Goal: Information Seeking & Learning: Learn about a topic

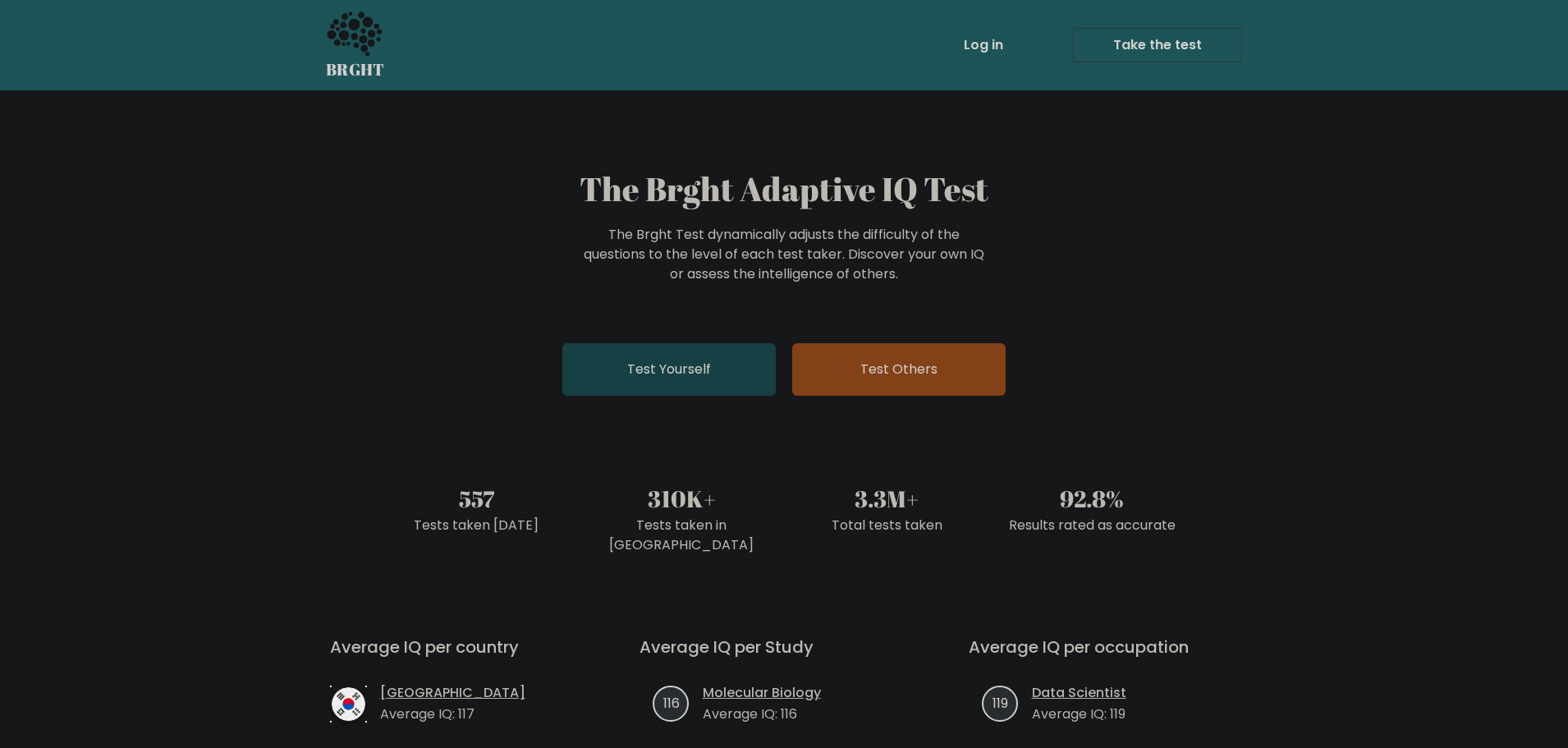
click at [698, 386] on link "Test Yourself" at bounding box center [669, 369] width 214 height 53
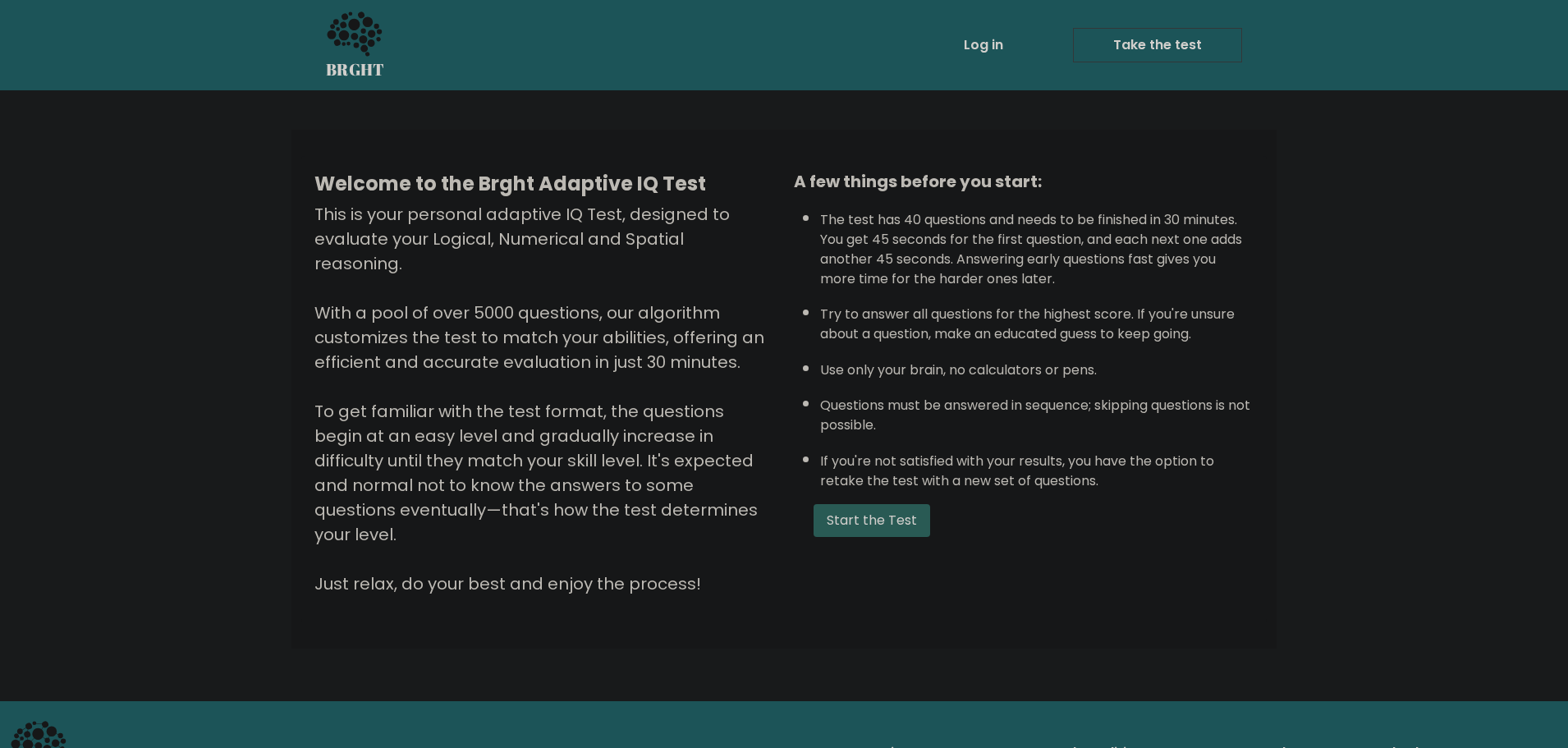
click at [845, 510] on button "Start the Test" at bounding box center [872, 520] width 116 height 33
click at [1164, 284] on li "The test has 40 questions and needs to be finished in 30 minutes. You get 45 se…" at bounding box center [1036, 245] width 433 height 87
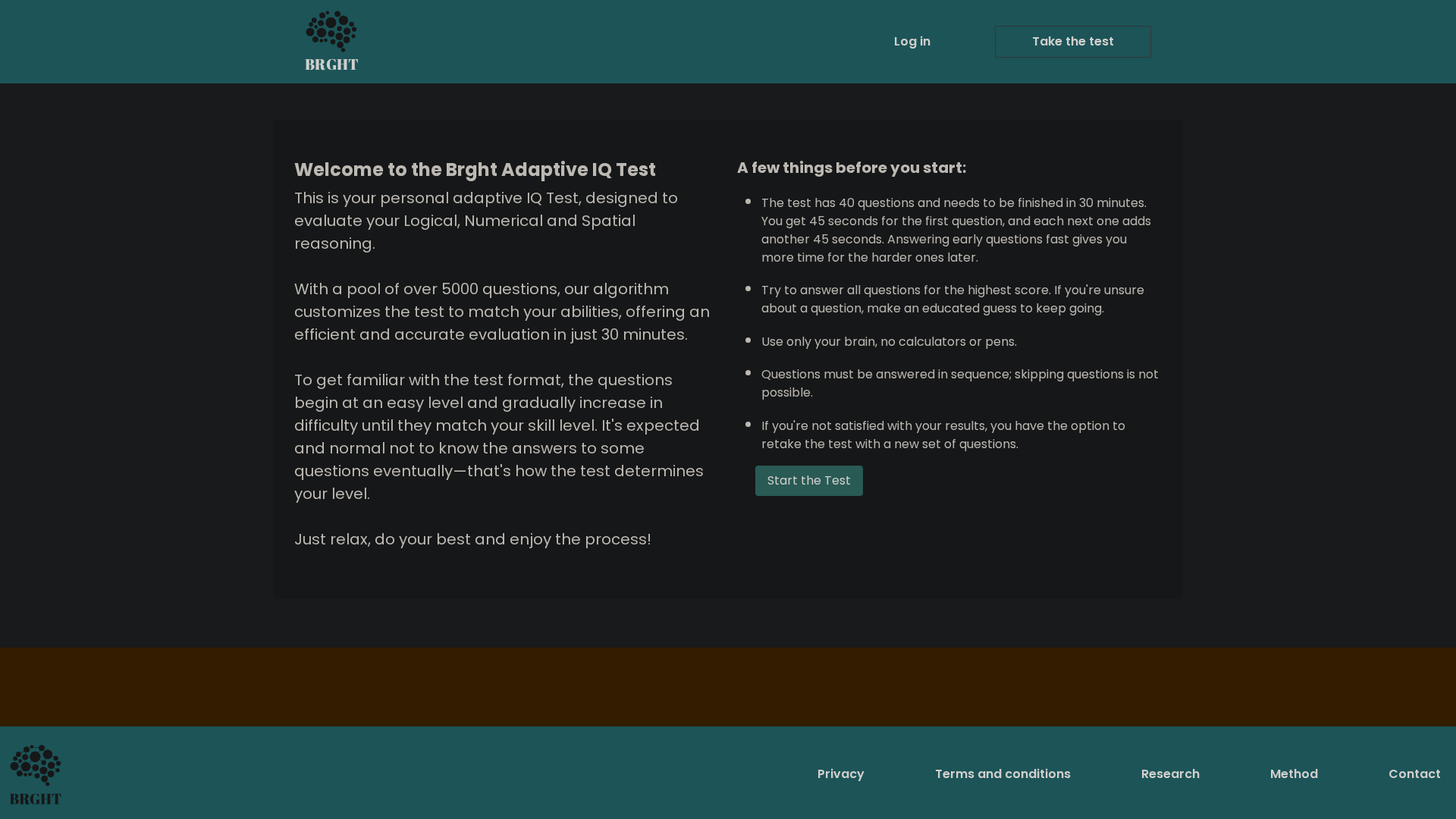
click at [817, 482] on button "Start the Test" at bounding box center [809, 480] width 107 height 31
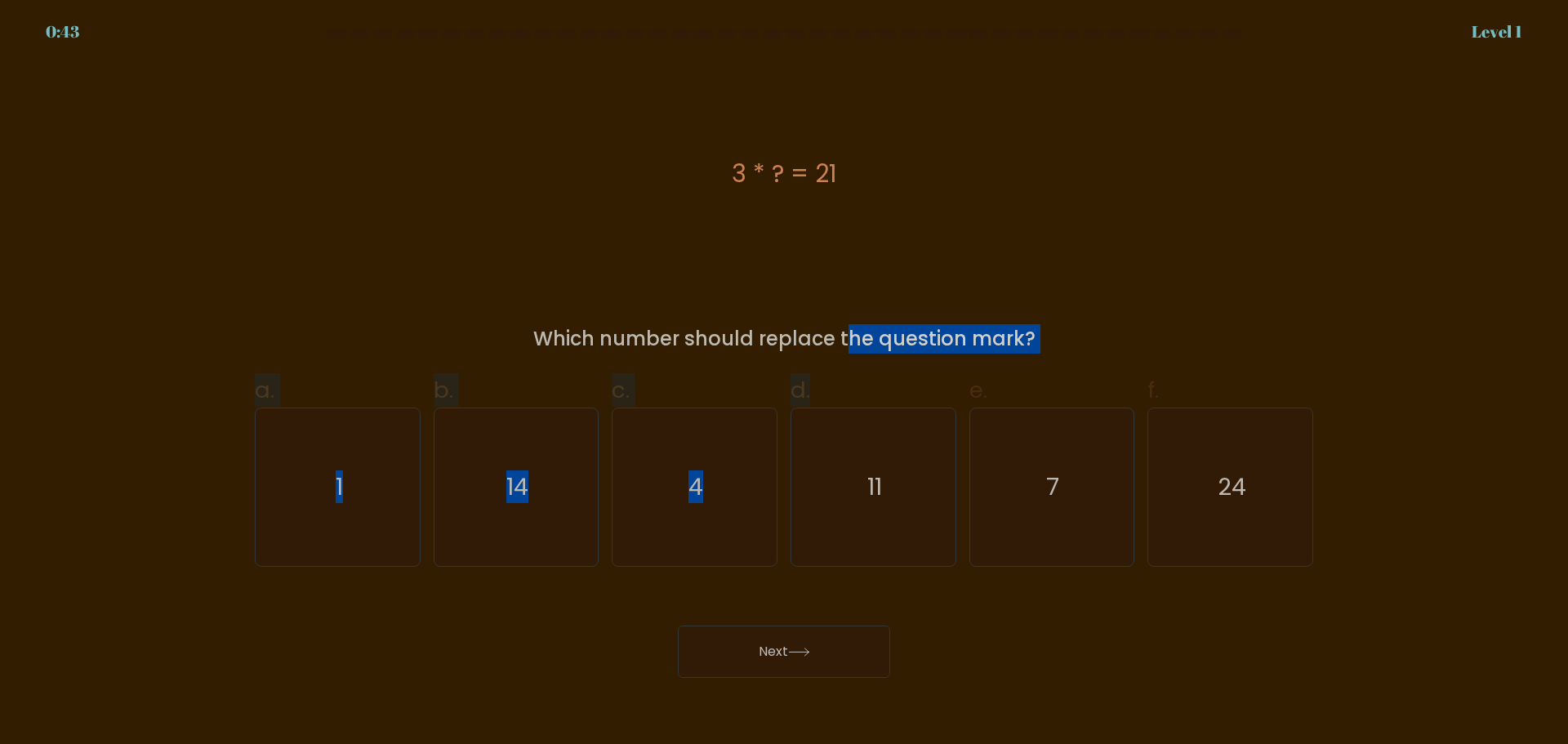
drag, startPoint x: 707, startPoint y: 341, endPoint x: 908, endPoint y: 356, distance: 201.6
click at [907, 358] on form "a. 1" at bounding box center [784, 354] width 1568 height 648
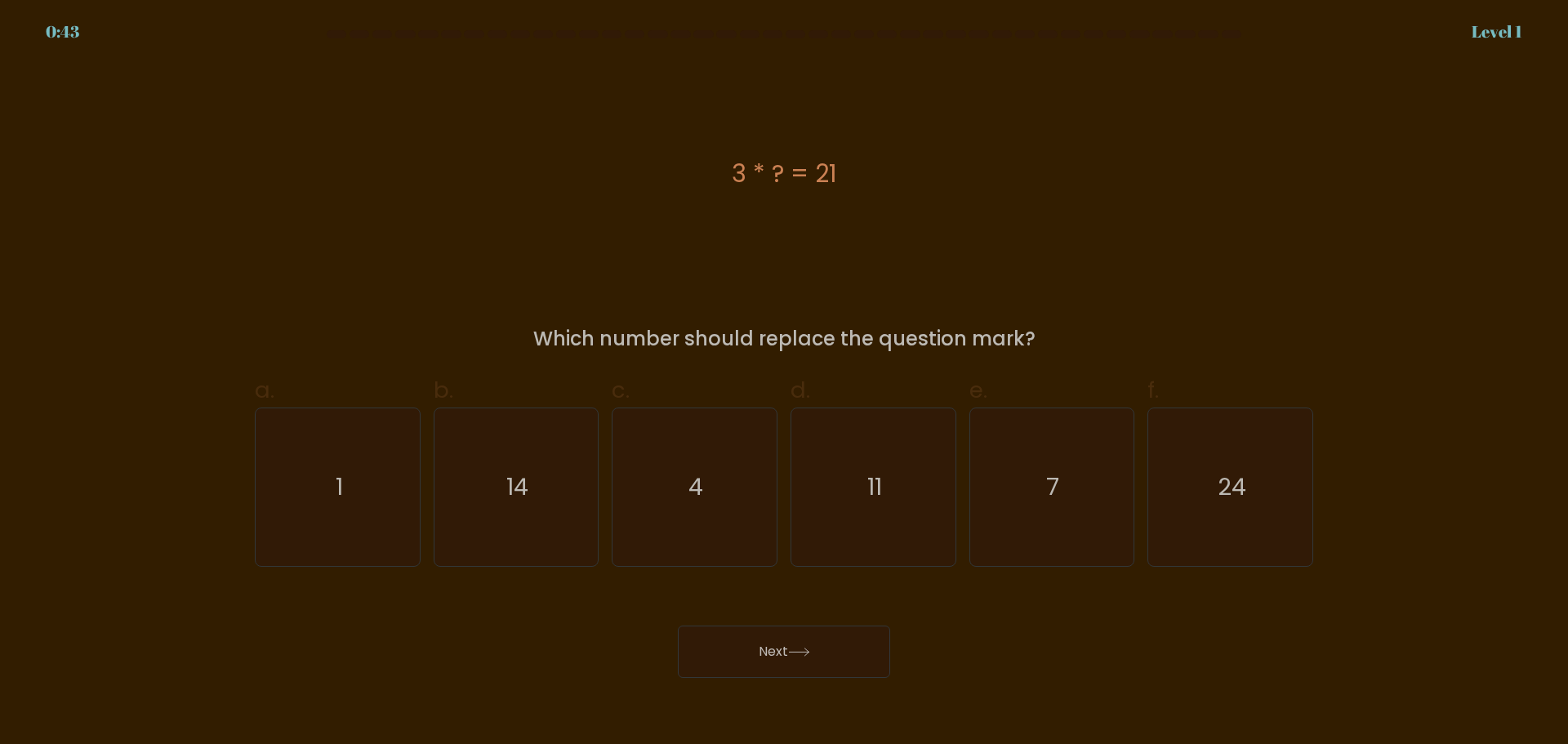
drag, startPoint x: 1024, startPoint y: 229, endPoint x: 950, endPoint y: 254, distance: 78.1
click at [1024, 230] on div "3 * ? = 21" at bounding box center [784, 174] width 1059 height 222
click at [1024, 507] on icon "7" at bounding box center [1052, 487] width 158 height 158
click at [785, 383] on input "e. 7" at bounding box center [784, 377] width 1 height 11
radio input "true"
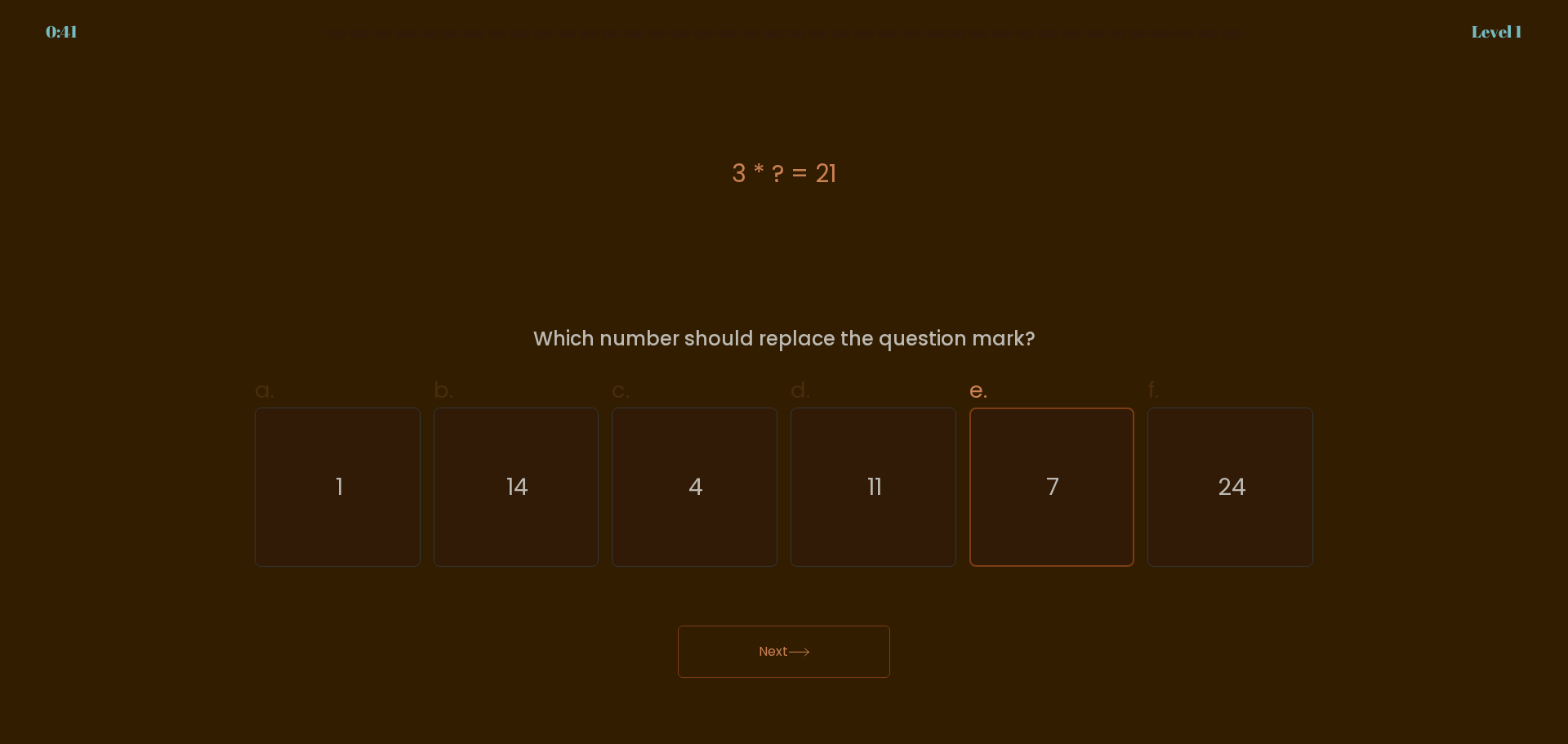
click at [776, 647] on button "Next" at bounding box center [784, 651] width 213 height 53
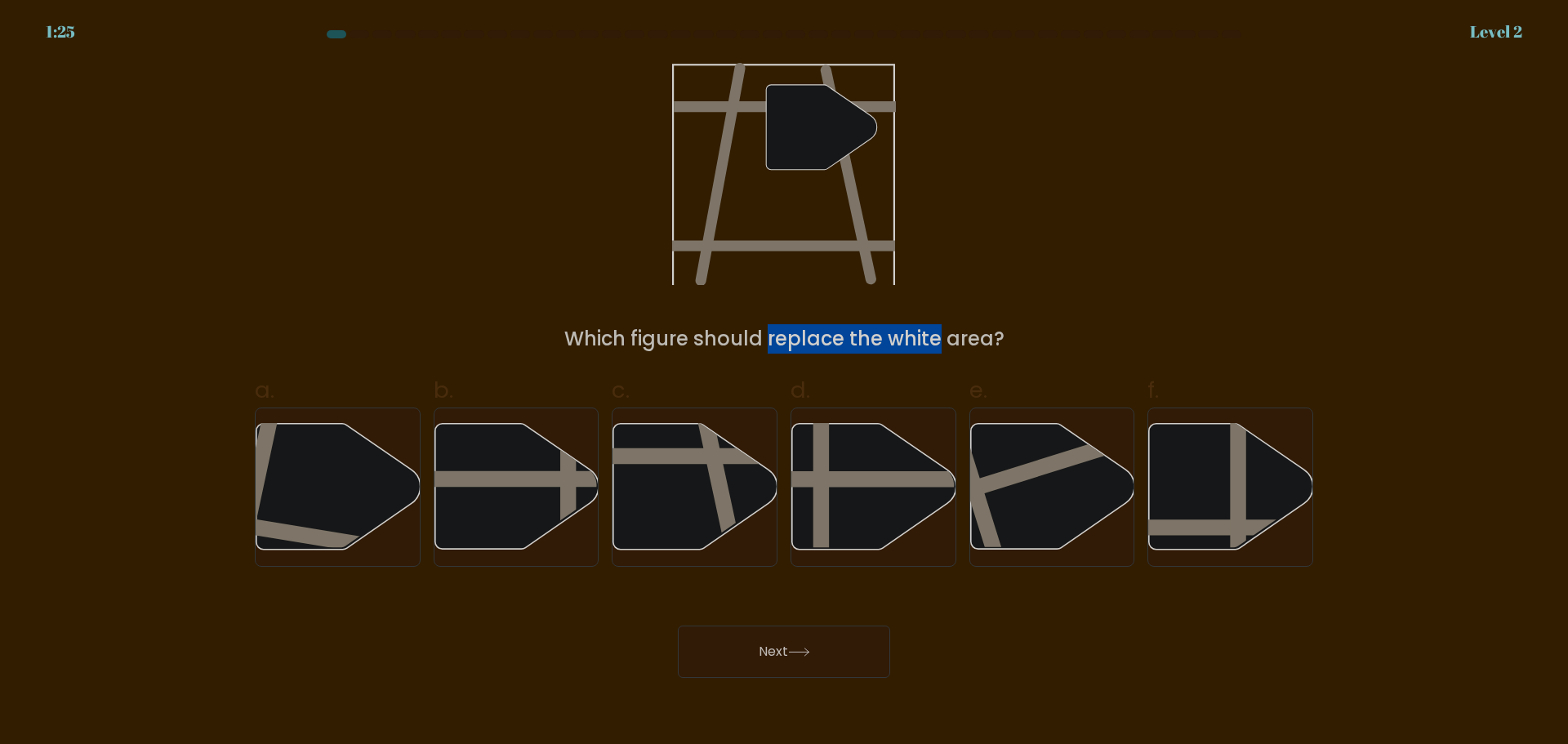
drag, startPoint x: 637, startPoint y: 344, endPoint x: 829, endPoint y: 325, distance: 192.9
click at [798, 337] on div "Which figure should replace the white area?" at bounding box center [784, 338] width 1039 height 29
drag, startPoint x: 1081, startPoint y: 229, endPoint x: 1074, endPoint y: 250, distance: 22.1
click at [1081, 232] on div "" Which figure should replace the white area?" at bounding box center [784, 208] width 1078 height 292
click at [693, 471] on icon at bounding box center [695, 485] width 164 height 125
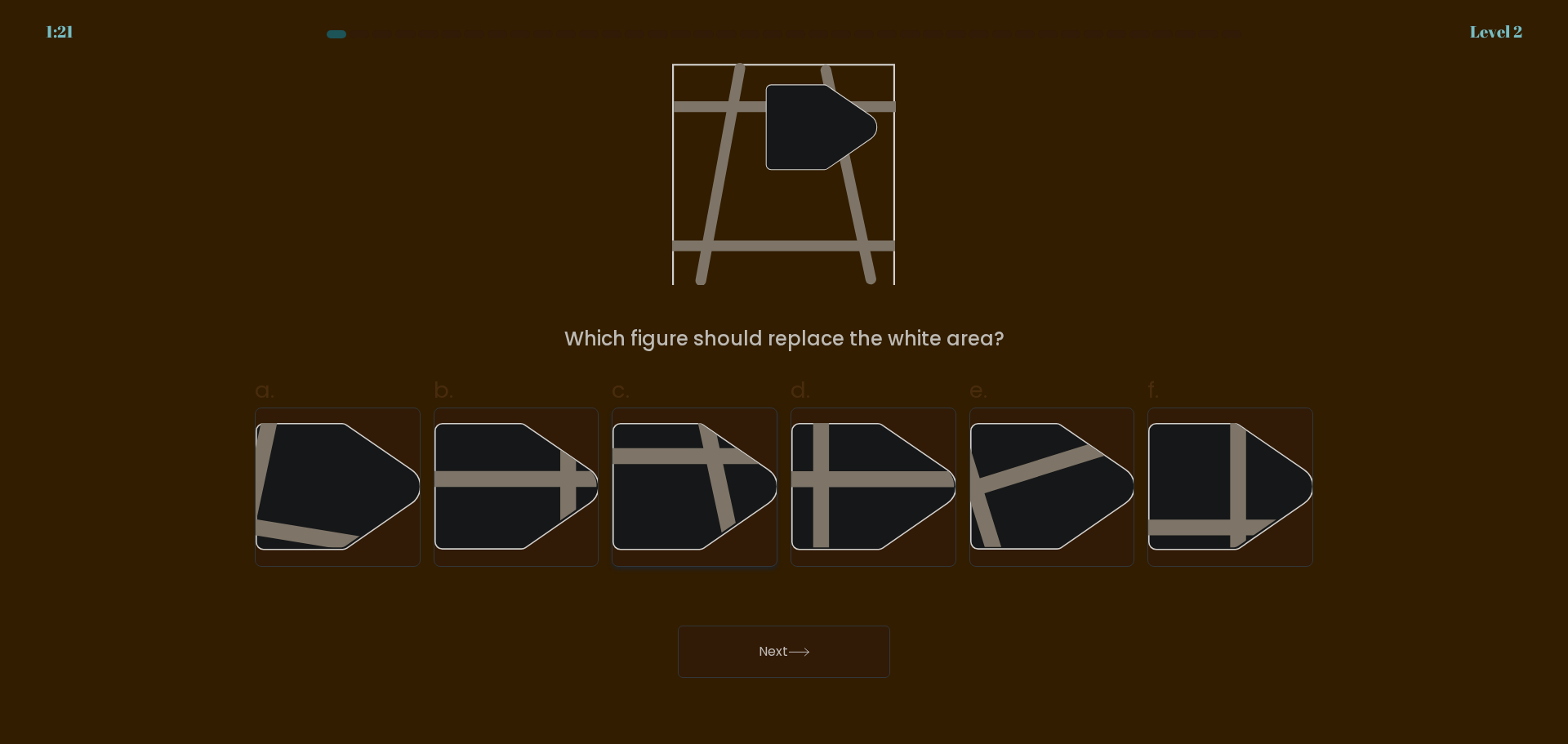
click at [784, 383] on input "c." at bounding box center [784, 377] width 1 height 11
radio input "true"
click at [777, 667] on button "Next" at bounding box center [784, 651] width 213 height 53
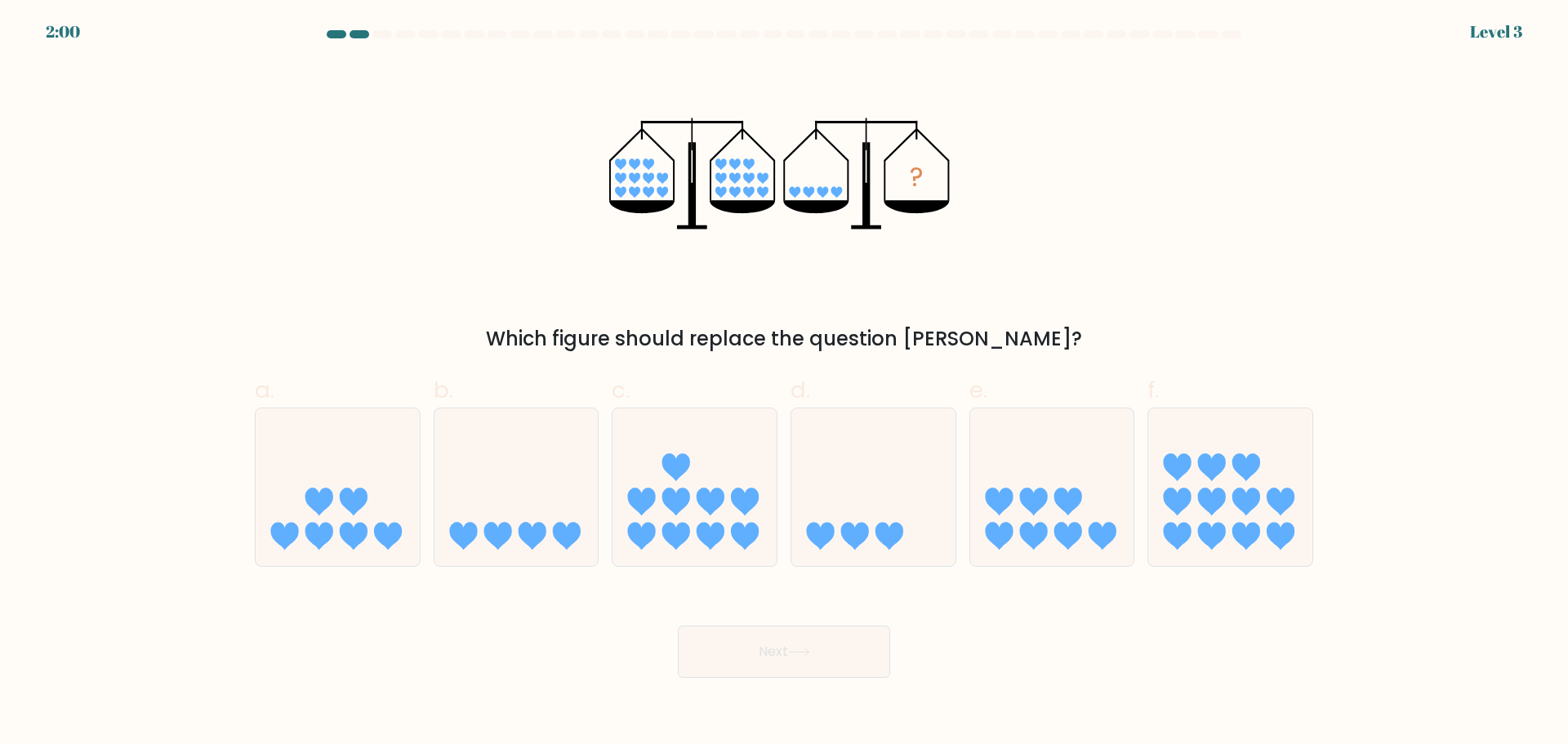
click at [1140, 124] on div "? Which figure should replace the question mark?" at bounding box center [784, 208] width 1078 height 292
click at [526, 515] on icon at bounding box center [516, 487] width 164 height 135
click at [784, 383] on input "b." at bounding box center [784, 377] width 1 height 11
radio input "true"
click at [824, 667] on button "Next" at bounding box center [784, 651] width 213 height 53
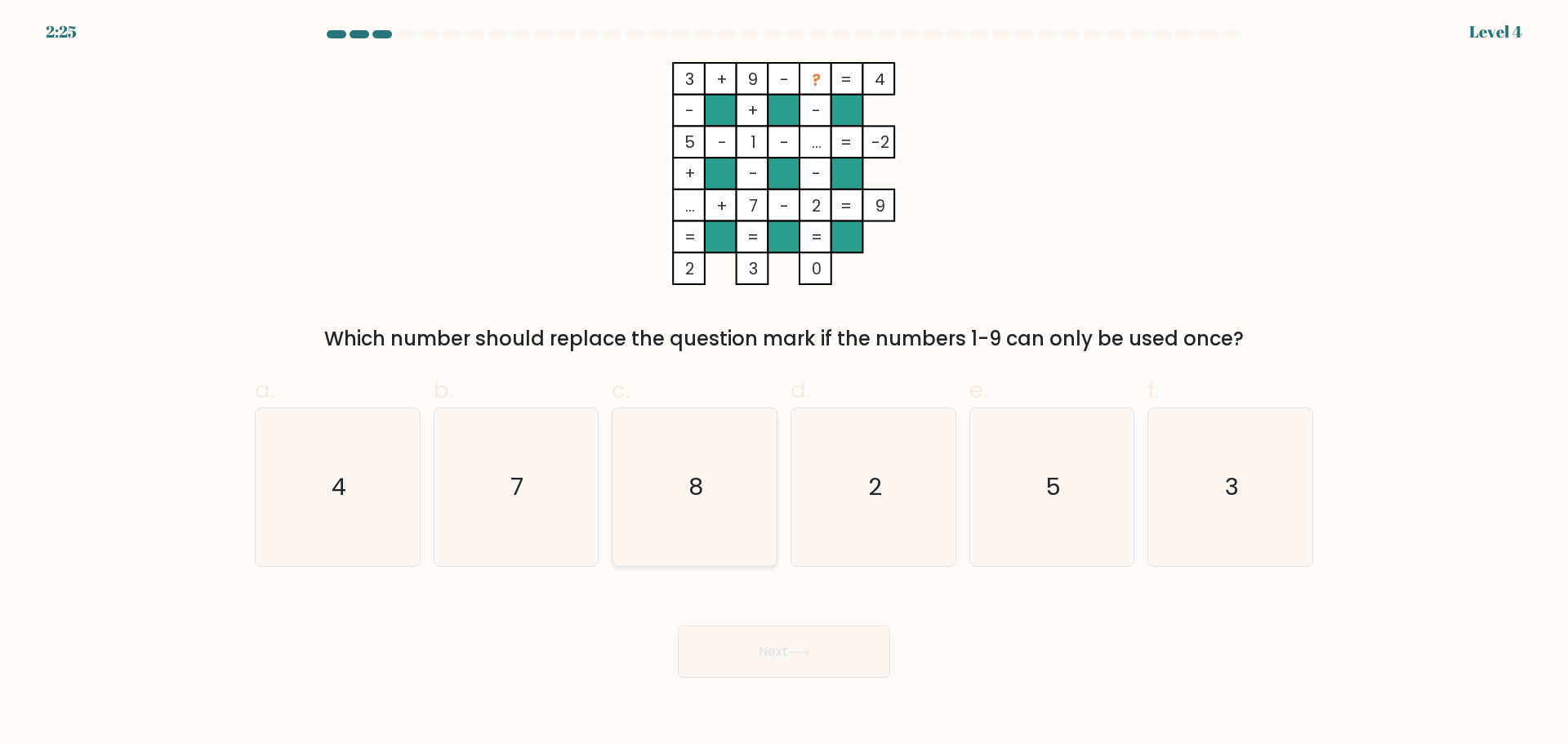
click at [696, 493] on text "8" at bounding box center [696, 486] width 15 height 33
click at [784, 383] on input "c. 8" at bounding box center [784, 377] width 1 height 11
radio input "true"
click at [811, 643] on button "Next" at bounding box center [784, 651] width 213 height 53
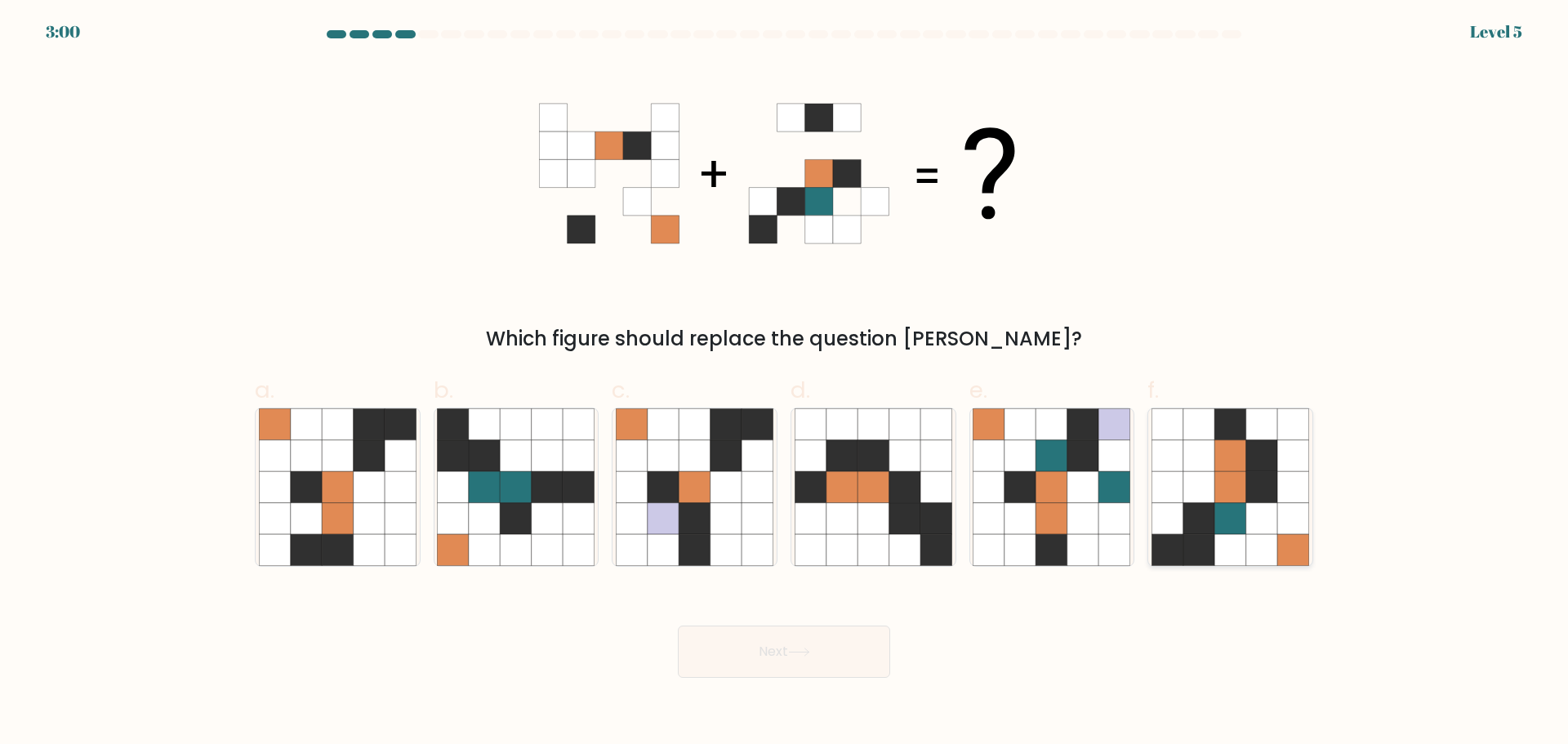
click at [1241, 509] on icon at bounding box center [1230, 517] width 31 height 31
click at [785, 383] on input "f." at bounding box center [784, 377] width 1 height 11
radio input "true"
click at [781, 635] on button "Next" at bounding box center [784, 651] width 213 height 53
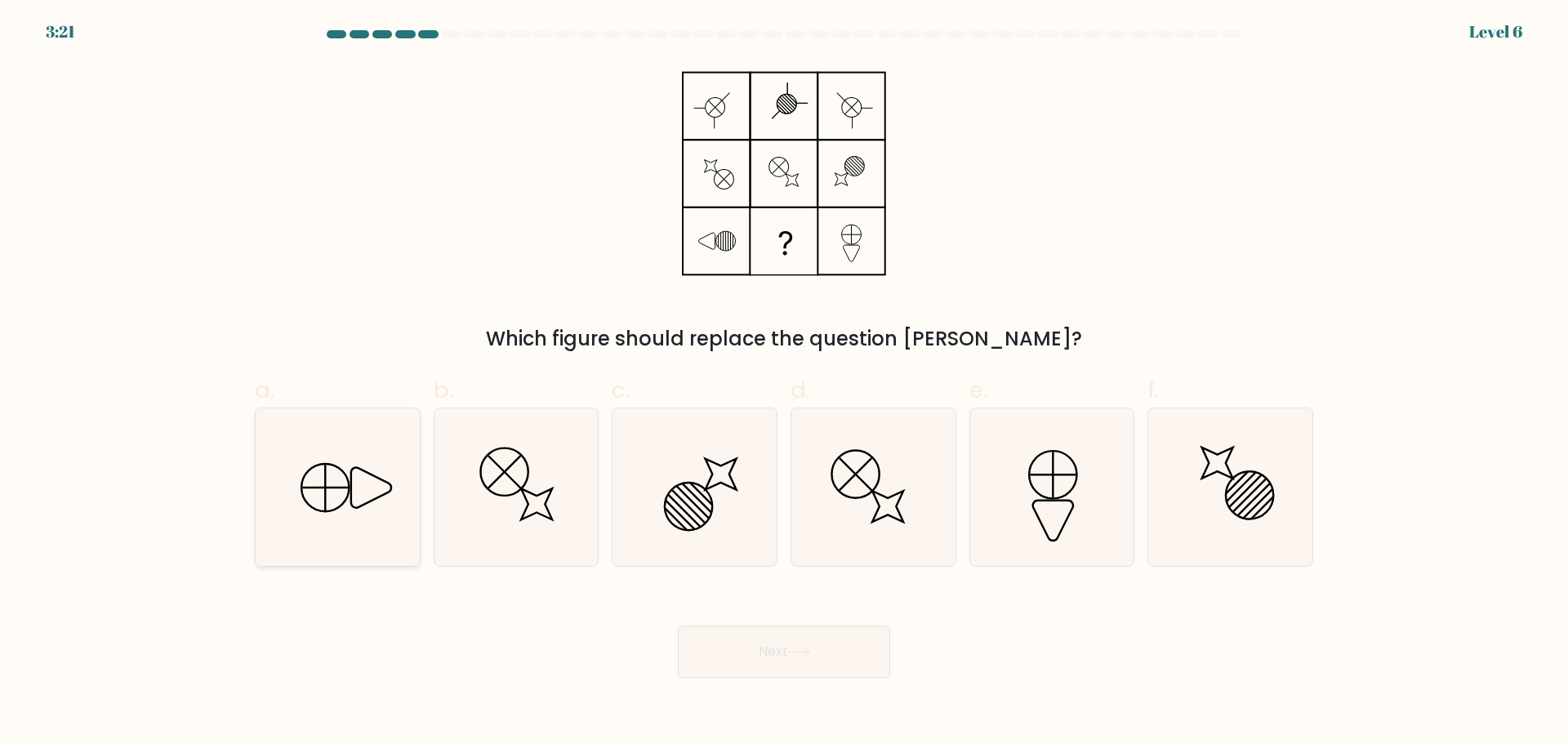
click at [330, 474] on icon at bounding box center [337, 487] width 158 height 158
click at [784, 383] on input "a." at bounding box center [784, 377] width 1 height 11
radio input "true"
click at [856, 658] on button "Next" at bounding box center [784, 651] width 213 height 53
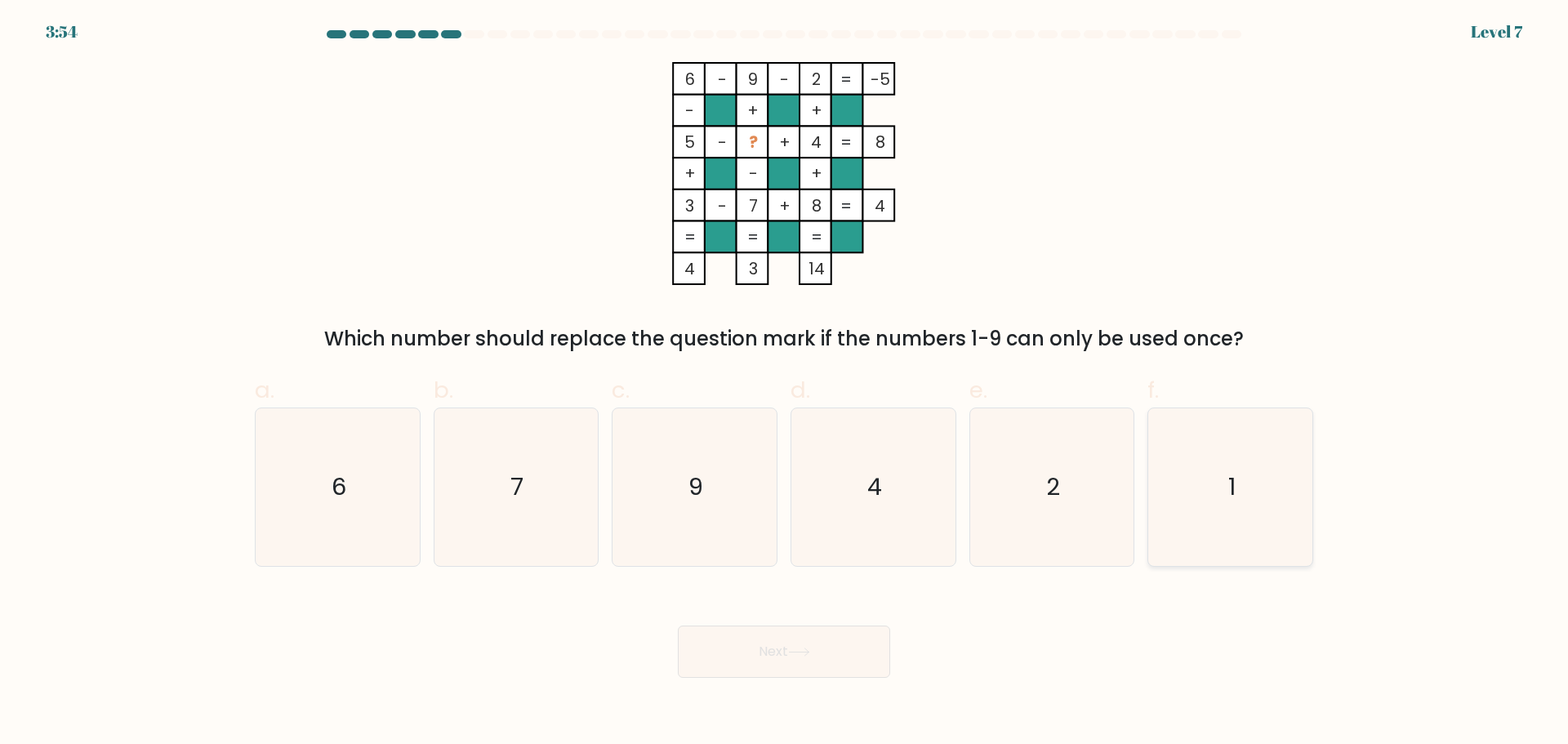
click at [1229, 479] on text "1" at bounding box center [1232, 486] width 7 height 33
click at [785, 383] on input "f. 1" at bounding box center [784, 377] width 1 height 11
radio input "true"
click at [836, 643] on button "Next" at bounding box center [784, 651] width 213 height 53
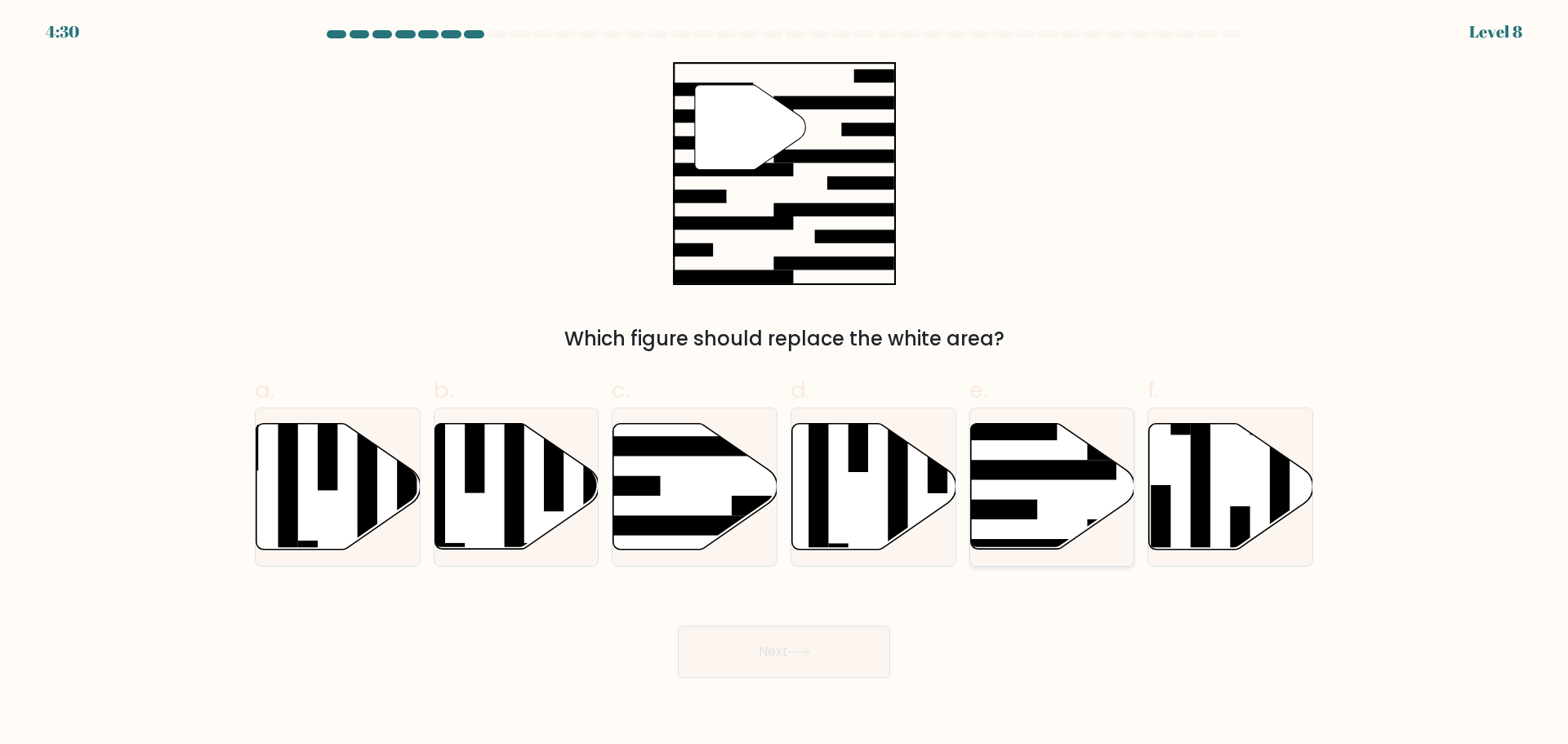
click at [1044, 481] on icon at bounding box center [1052, 485] width 164 height 125
click at [785, 383] on input "e." at bounding box center [784, 377] width 1 height 11
radio input "true"
click at [772, 665] on button "Next" at bounding box center [784, 651] width 213 height 53
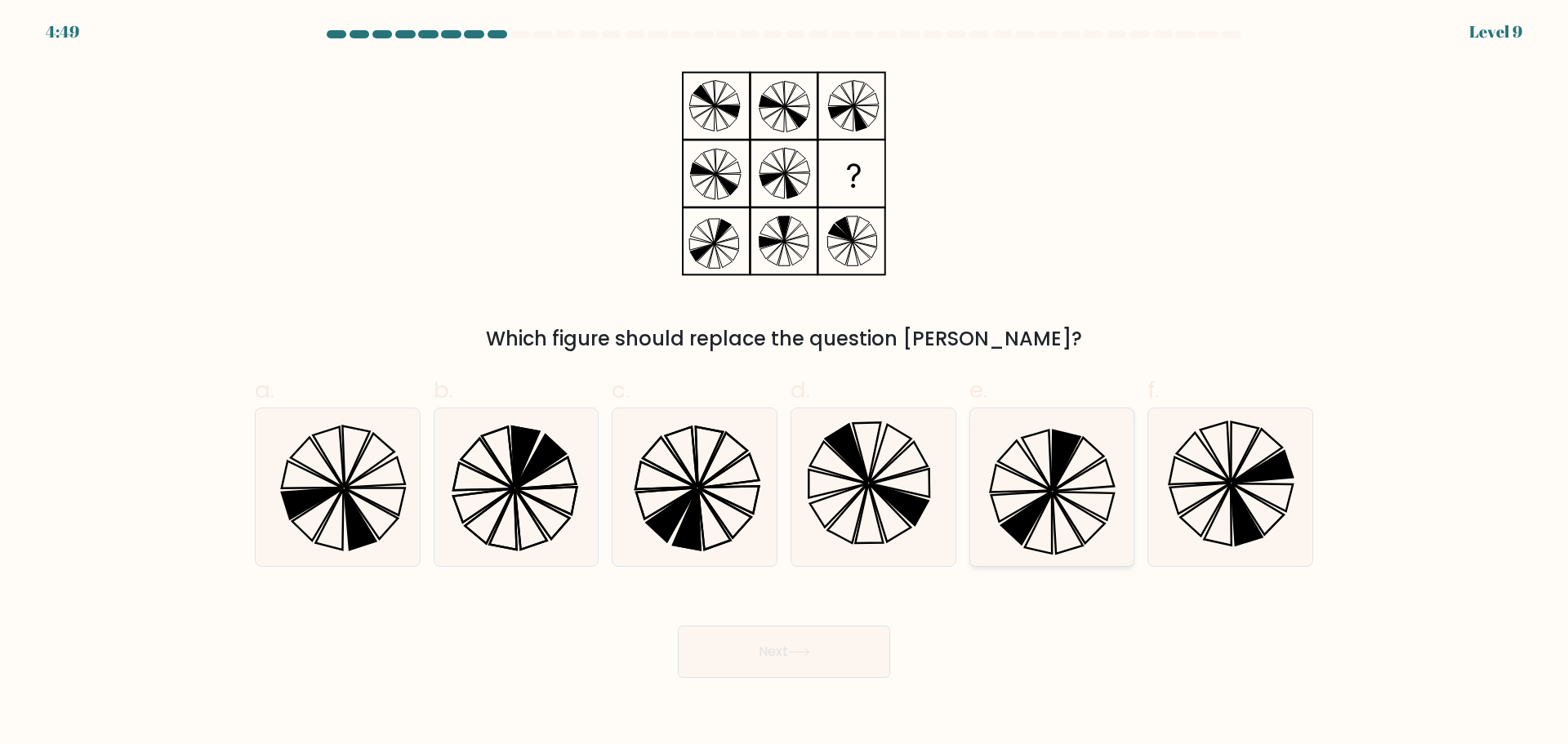
click at [1046, 497] on icon at bounding box center [1027, 517] width 51 height 53
click at [785, 383] on input "e." at bounding box center [784, 377] width 1 height 11
radio input "true"
click at [756, 653] on button "Next" at bounding box center [784, 651] width 213 height 53
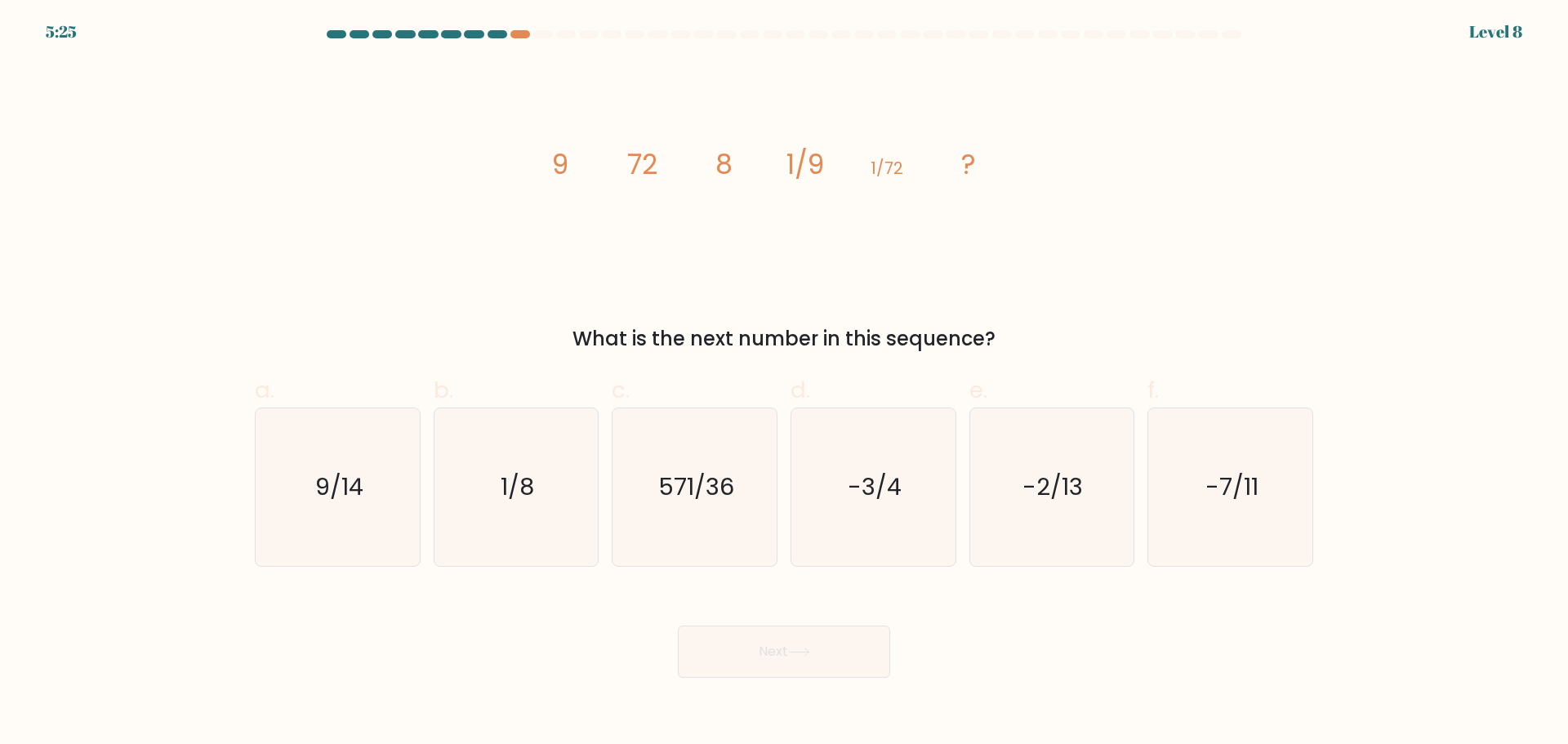
click at [580, 152] on icon "image/svg+xml 9 72 8 1/9 1/72 ?" at bounding box center [784, 174] width 490 height 222
click at [529, 457] on icon "1/8" at bounding box center [516, 487] width 158 height 158
click at [784, 383] on input "b. 1/8" at bounding box center [784, 377] width 1 height 11
radio input "true"
click at [845, 668] on button "Next" at bounding box center [784, 651] width 213 height 53
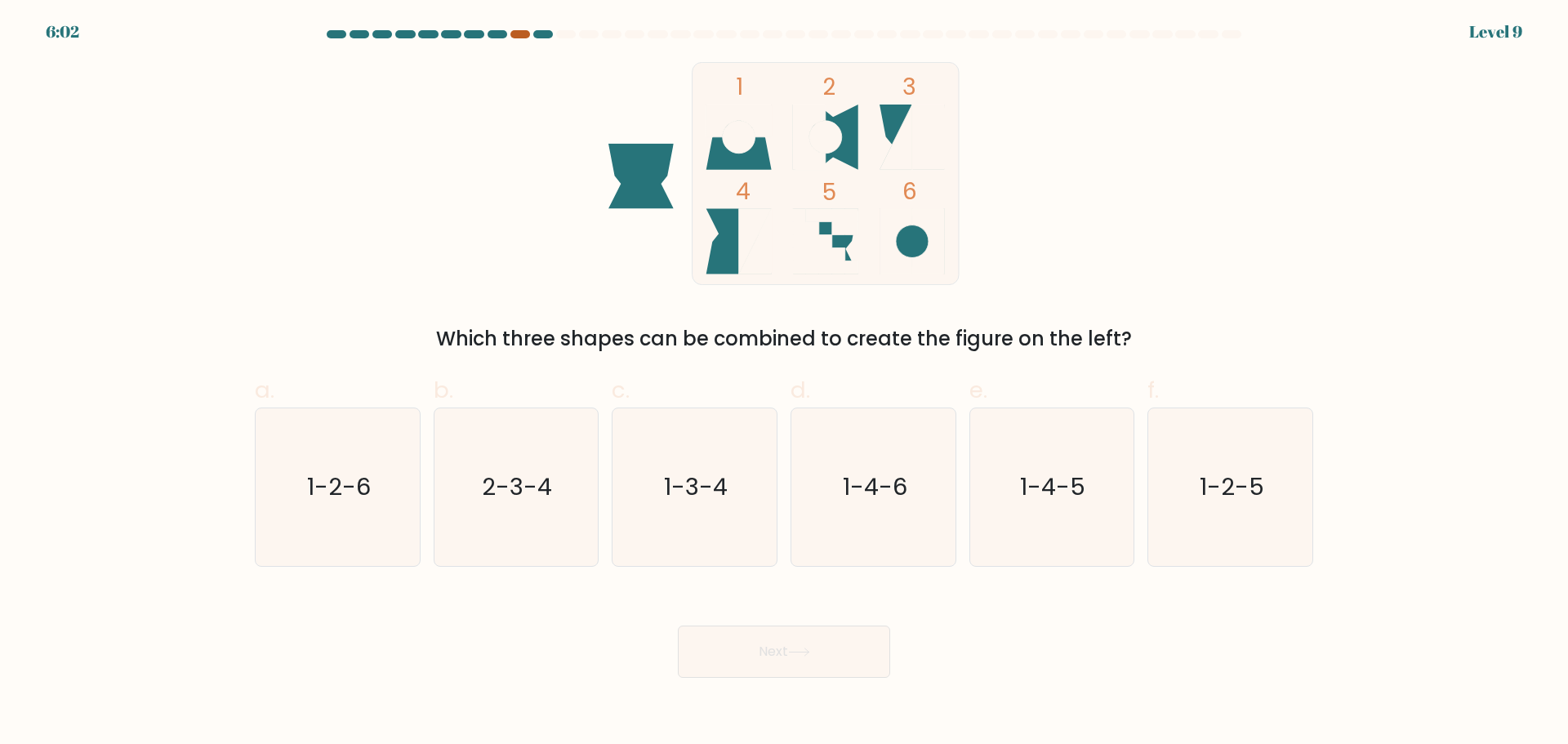
click at [522, 33] on div at bounding box center [520, 34] width 20 height 8
drag, startPoint x: 500, startPoint y: 344, endPoint x: 1059, endPoint y: 352, distance: 559.1
click at [1059, 352] on div "Which three shapes can be combined to create the figure on the left?" at bounding box center [784, 338] width 1039 height 29
click at [1231, 313] on div "1 2 3 4 5 6 Which three shapes can be combined to create the figure on the left?" at bounding box center [784, 208] width 1078 height 292
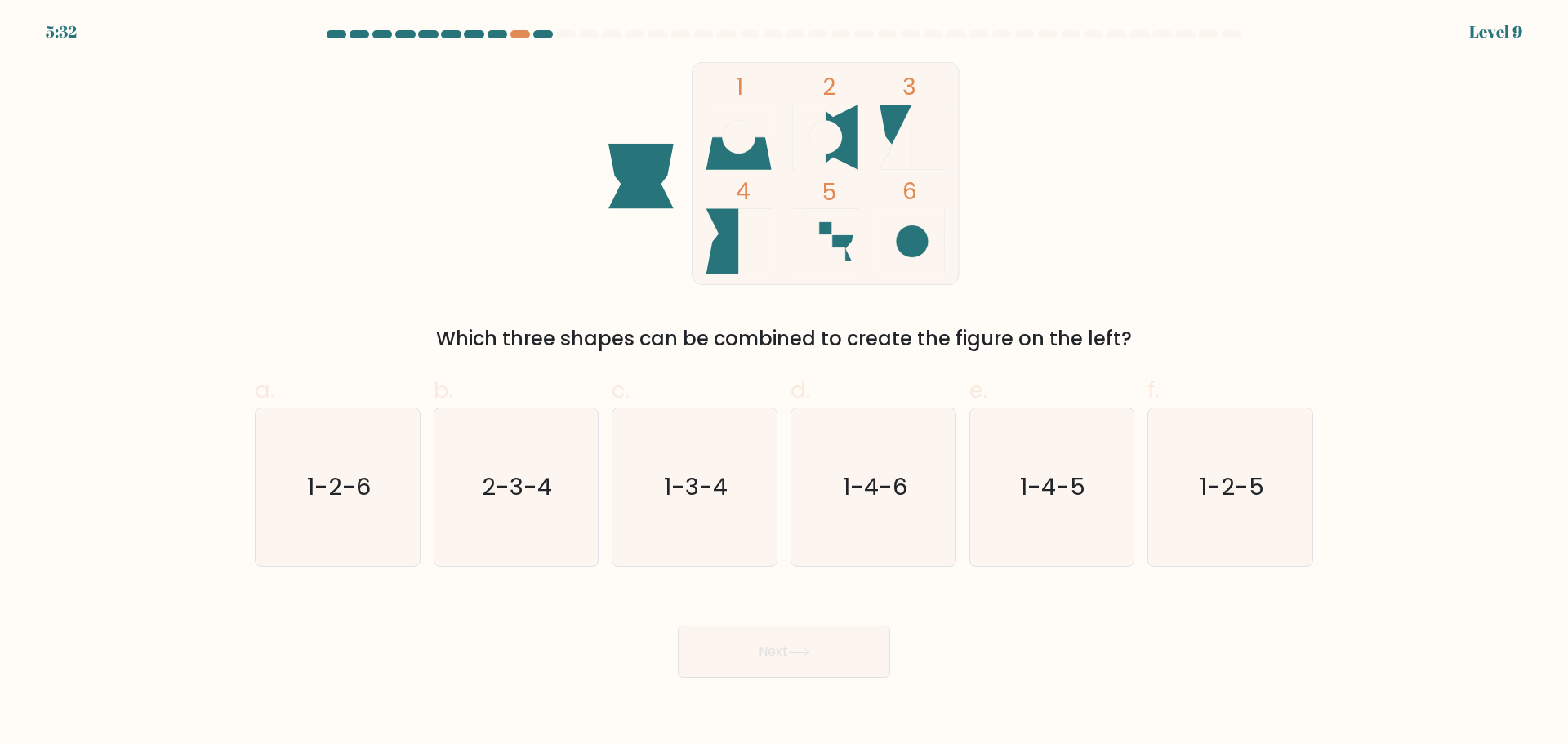
click at [176, 522] on form at bounding box center [784, 354] width 1568 height 648
click at [300, 489] on icon "1-2-6" at bounding box center [337, 487] width 158 height 158
click at [784, 383] on input "a. 1-2-6" at bounding box center [784, 377] width 1 height 11
radio input "true"
click at [735, 654] on button "Next" at bounding box center [784, 651] width 213 height 53
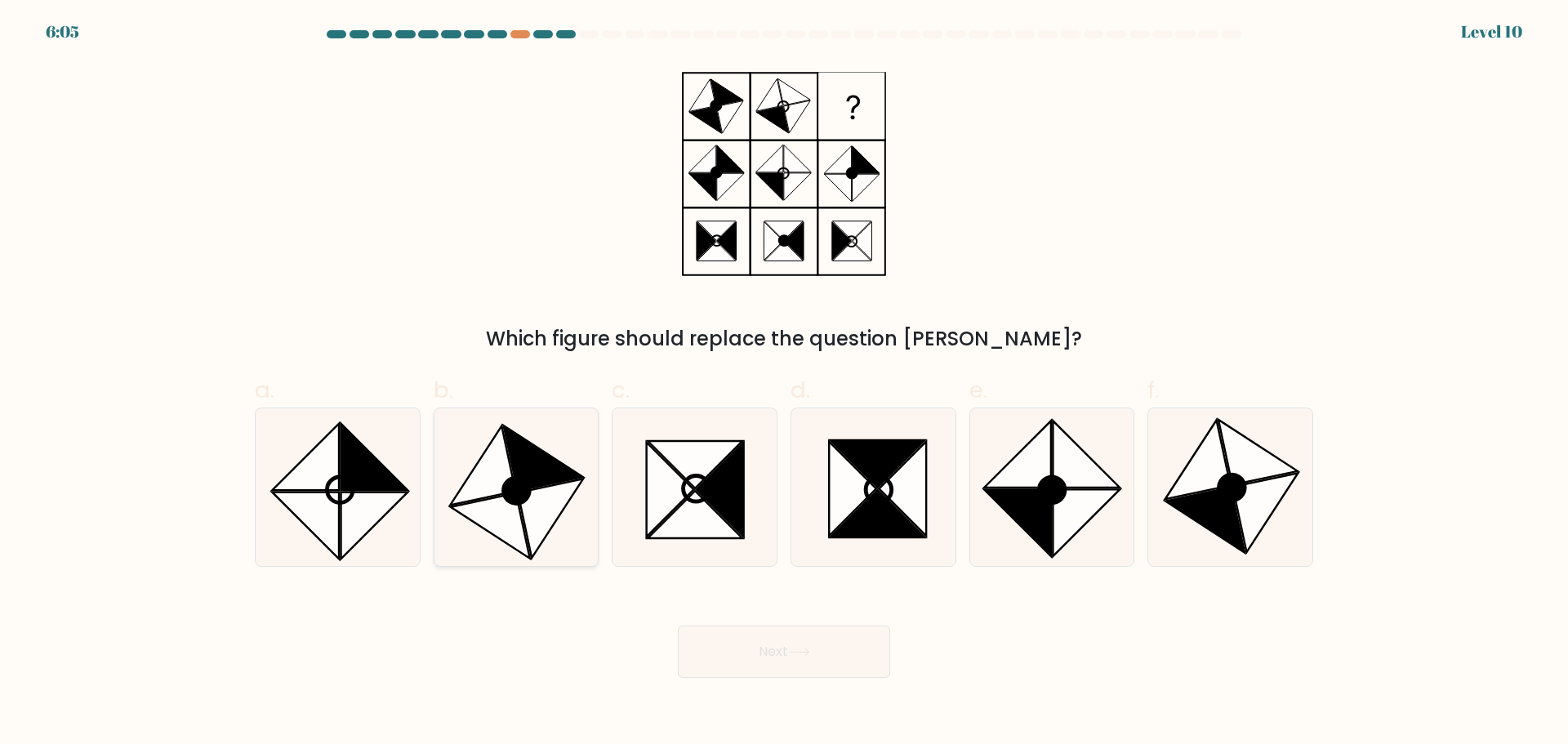
click at [513, 468] on icon at bounding box center [543, 457] width 79 height 65
click at [784, 383] on input "b." at bounding box center [784, 377] width 1 height 11
radio input "true"
click at [826, 659] on button "Next" at bounding box center [784, 651] width 213 height 53
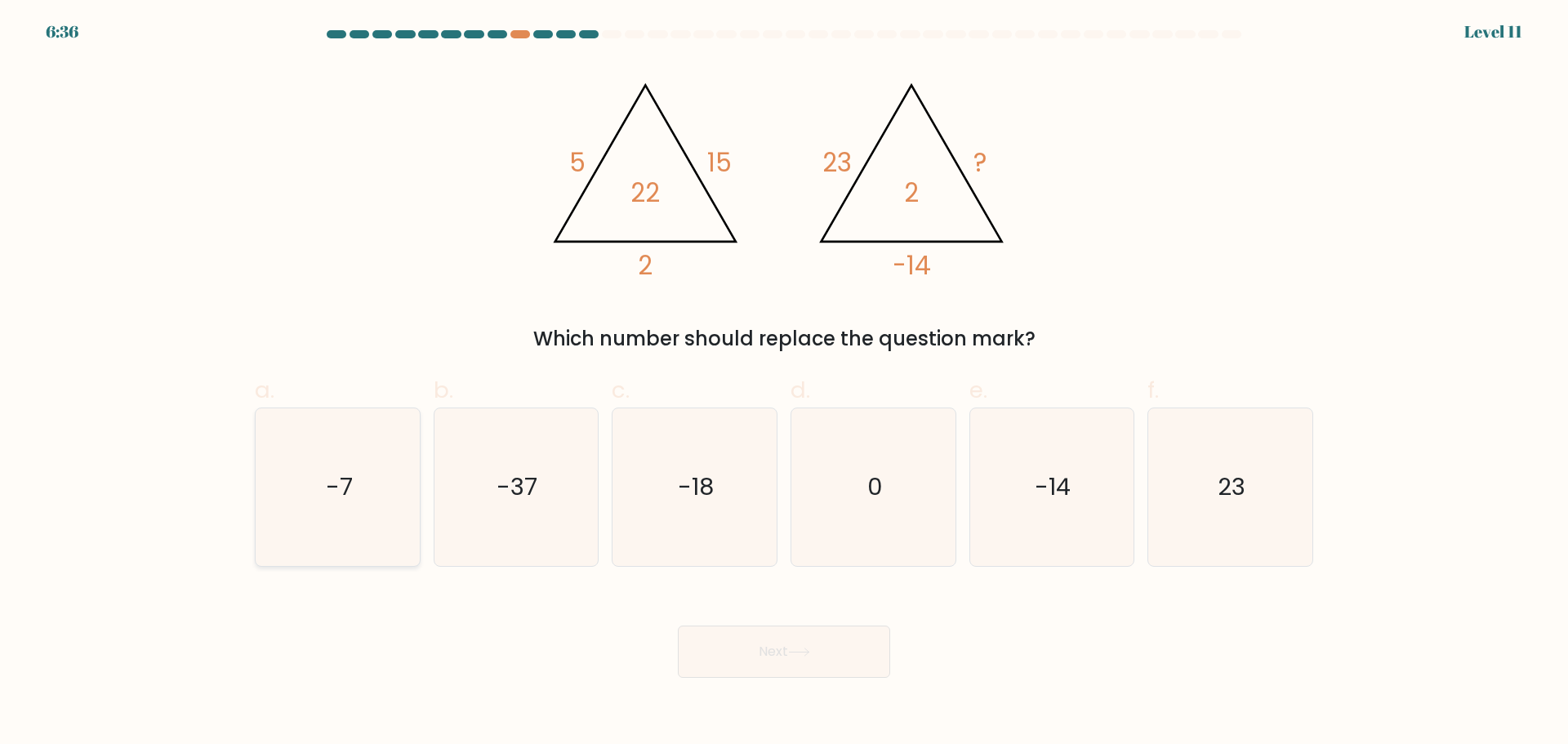
click at [313, 485] on icon "-7" at bounding box center [337, 487] width 158 height 158
click at [784, 383] on input "a. -7" at bounding box center [784, 377] width 1 height 11
radio input "true"
click at [807, 642] on button "Next" at bounding box center [784, 651] width 213 height 53
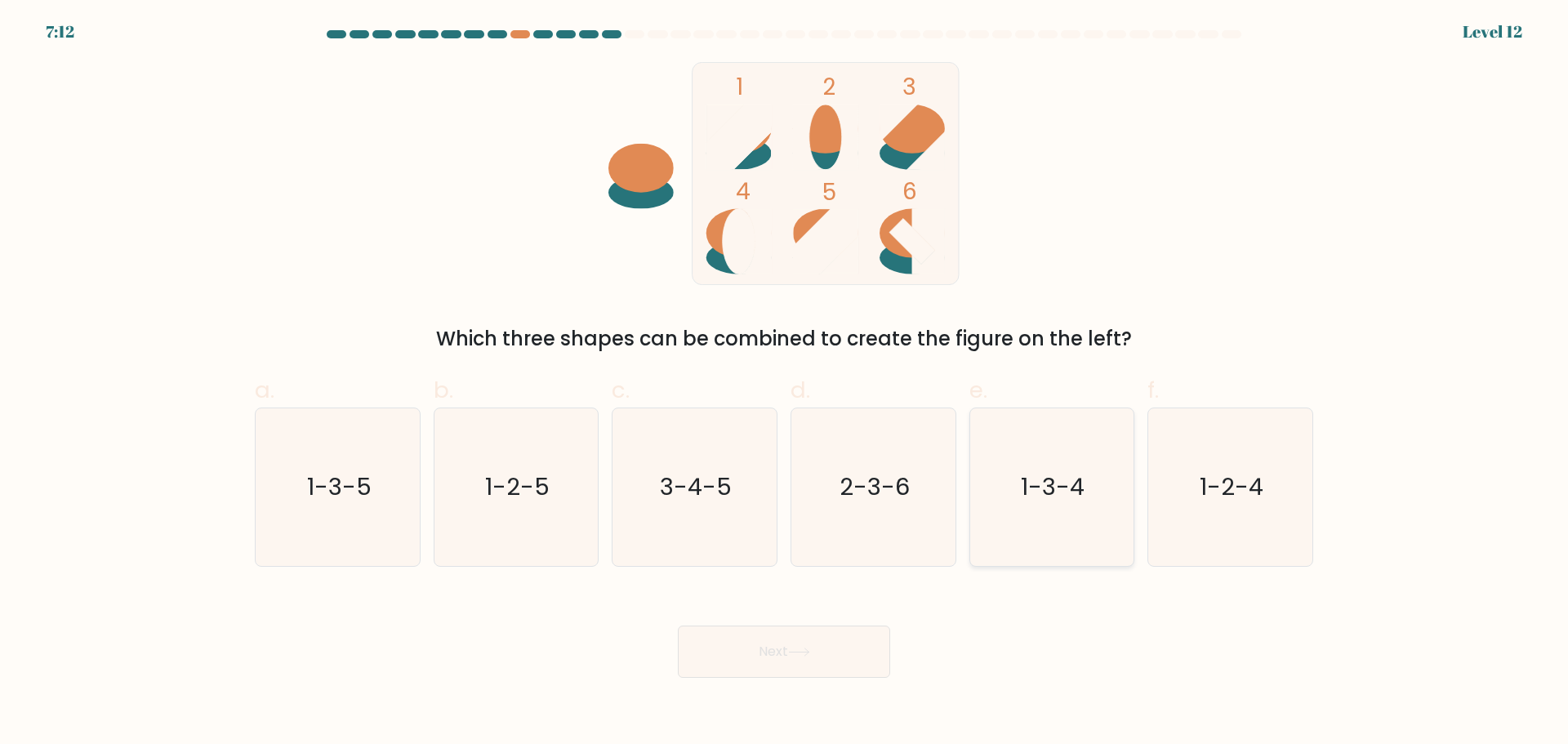
click at [1057, 489] on text "1-3-4" at bounding box center [1054, 486] width 64 height 33
click at [785, 383] on input "e. 1-3-4" at bounding box center [784, 377] width 1 height 11
radio input "true"
click at [860, 675] on button "Next" at bounding box center [784, 651] width 213 height 53
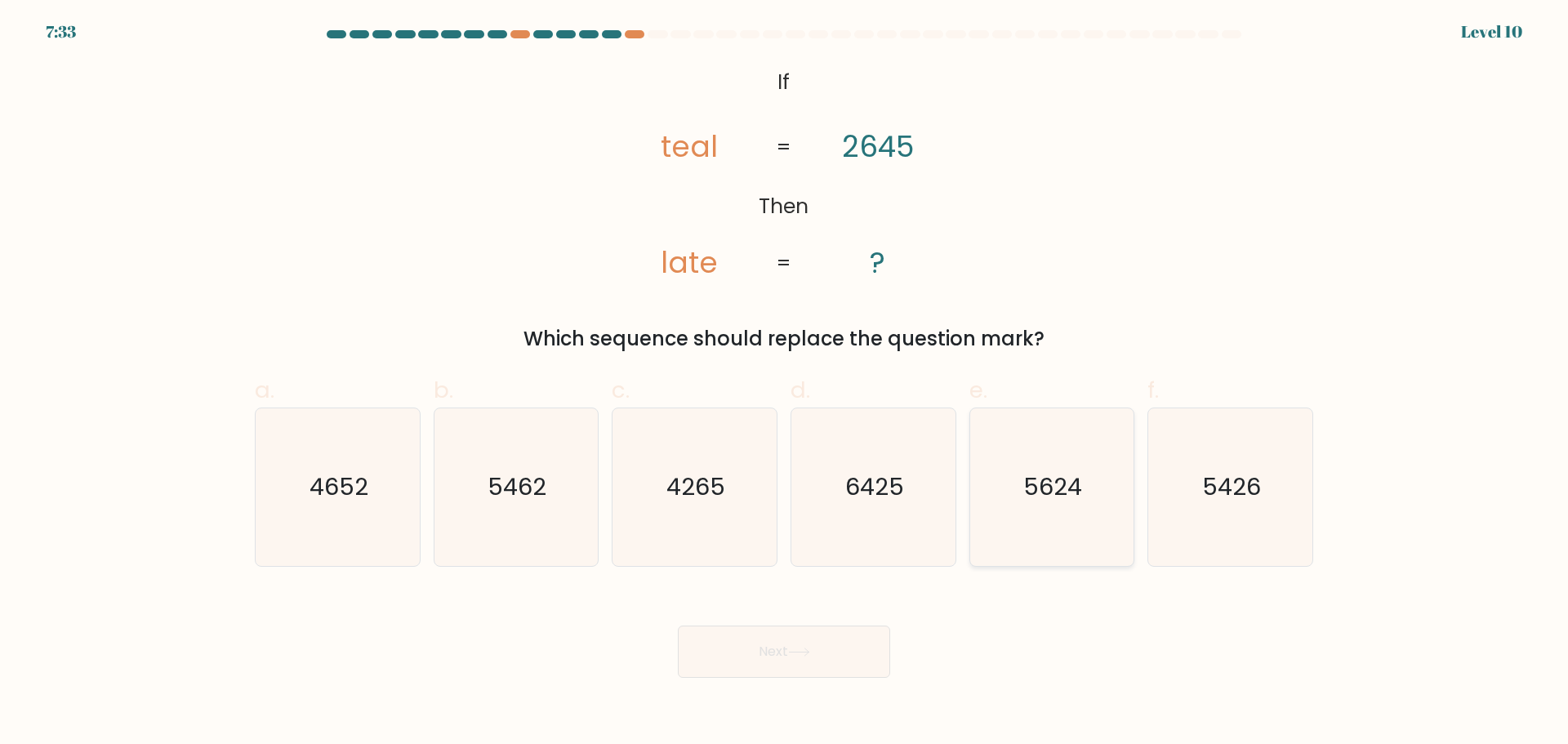
click at [1098, 505] on icon "5624" at bounding box center [1052, 487] width 158 height 158
click at [785, 383] on input "e. 5624" at bounding box center [784, 377] width 1 height 11
radio input "true"
click at [850, 653] on button "Next" at bounding box center [784, 651] width 213 height 53
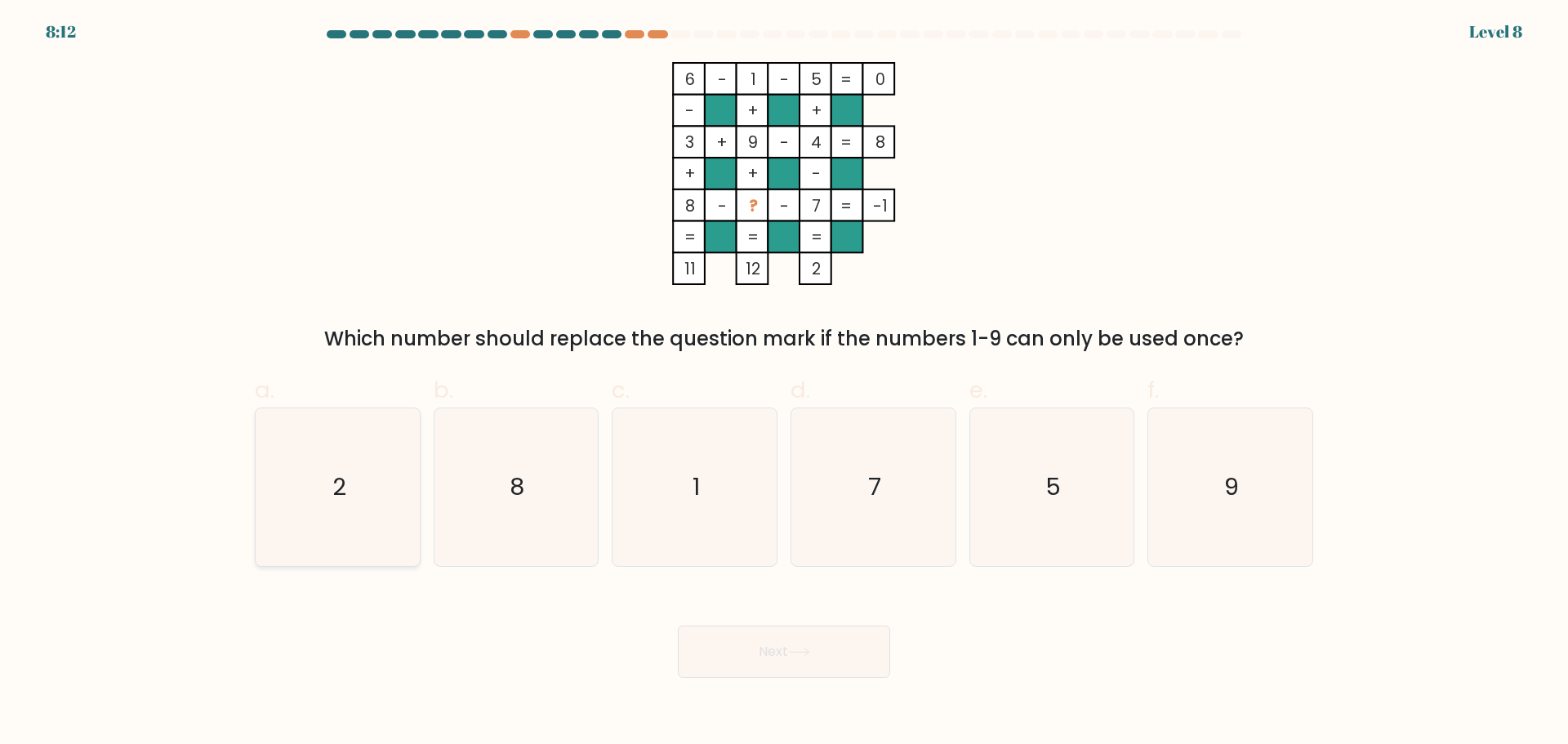
click at [288, 468] on icon "2" at bounding box center [337, 487] width 158 height 158
click at [784, 383] on input "a. 2" at bounding box center [784, 377] width 1 height 11
radio input "true"
click at [852, 654] on button "Next" at bounding box center [784, 651] width 213 height 53
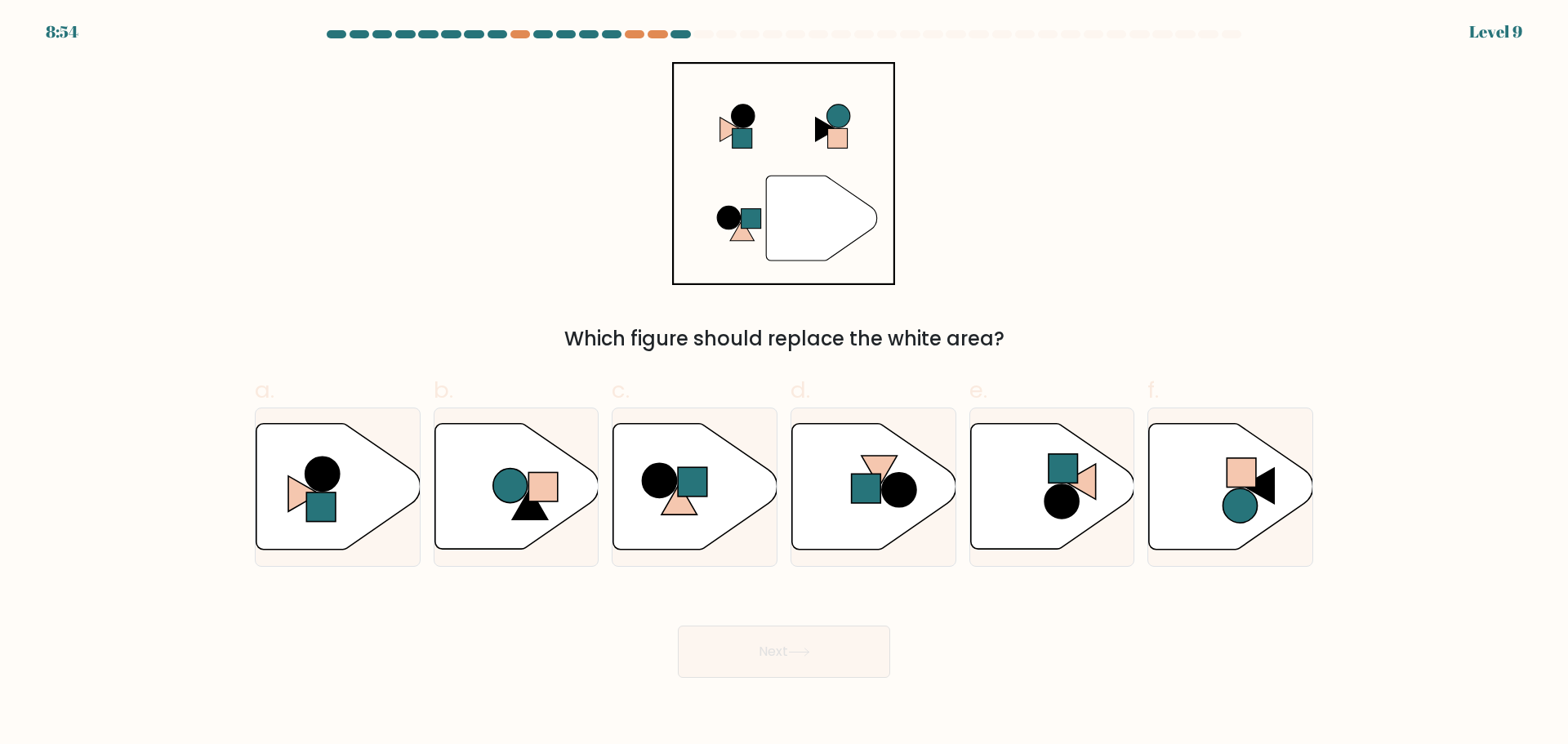
drag, startPoint x: 637, startPoint y: 347, endPoint x: 1001, endPoint y: 319, distance: 365.1
click at [916, 348] on div "Which figure should replace the white area?" at bounding box center [784, 338] width 1039 height 29
click at [1250, 231] on div "" Which figure should replace the white area?" at bounding box center [784, 208] width 1078 height 292
click at [576, 522] on icon at bounding box center [516, 487] width 164 height 128
click at [784, 383] on input "b." at bounding box center [784, 377] width 1 height 11
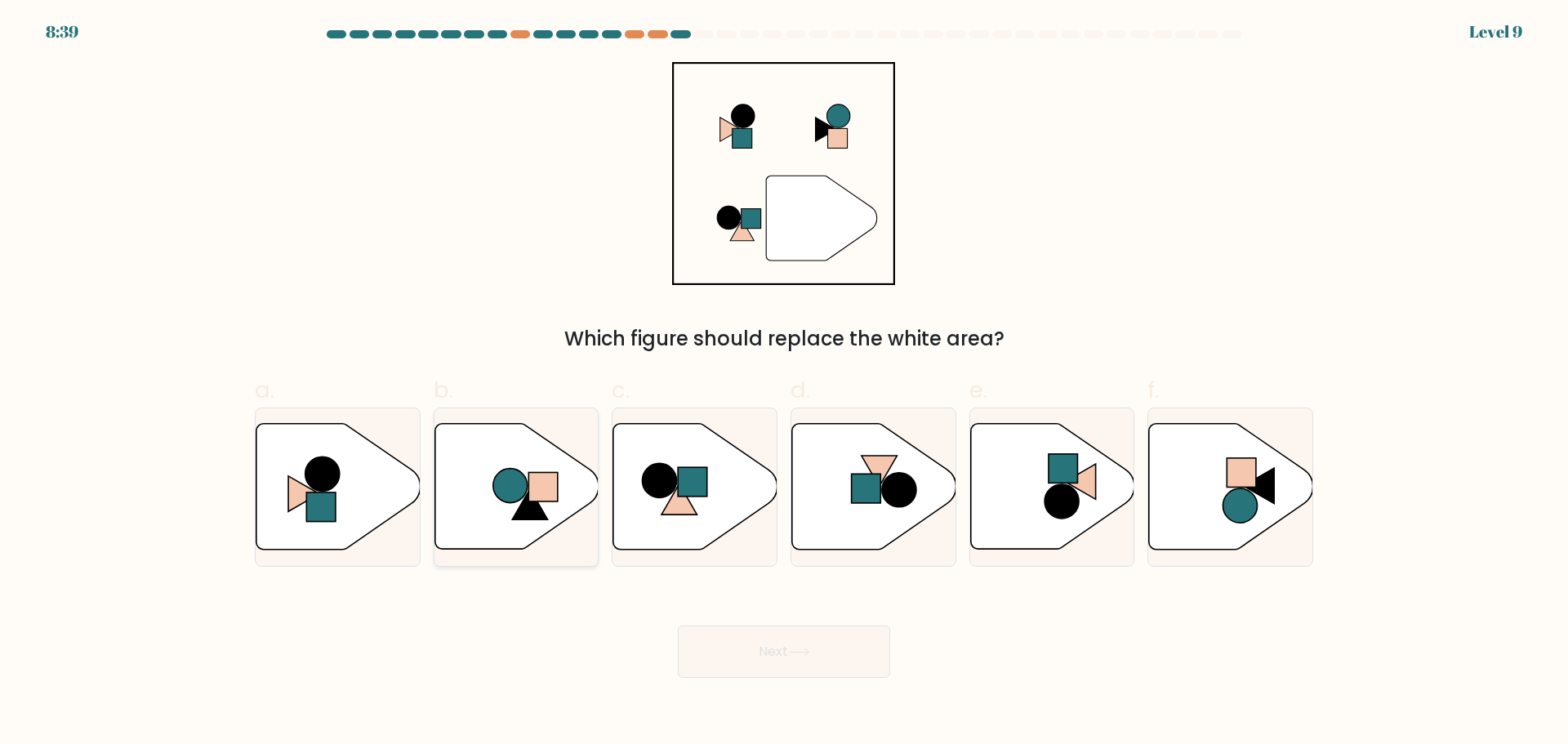
radio input "true"
click at [813, 659] on button "Next" at bounding box center [784, 651] width 213 height 53
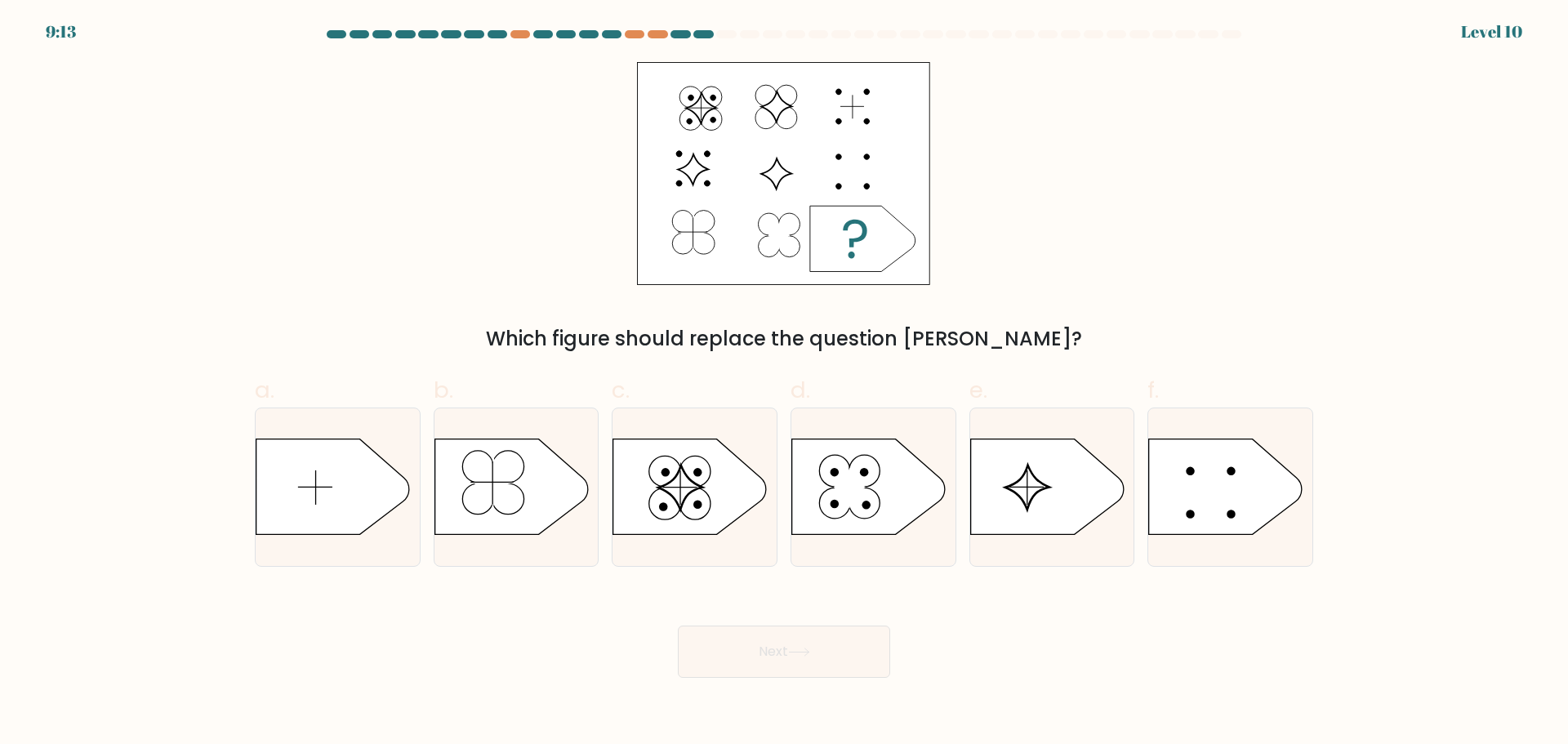
click at [325, 514] on icon at bounding box center [333, 486] width 153 height 95
click at [784, 383] on input "a." at bounding box center [784, 377] width 1 height 11
radio input "true"
click at [759, 636] on button "Next" at bounding box center [784, 651] width 213 height 53
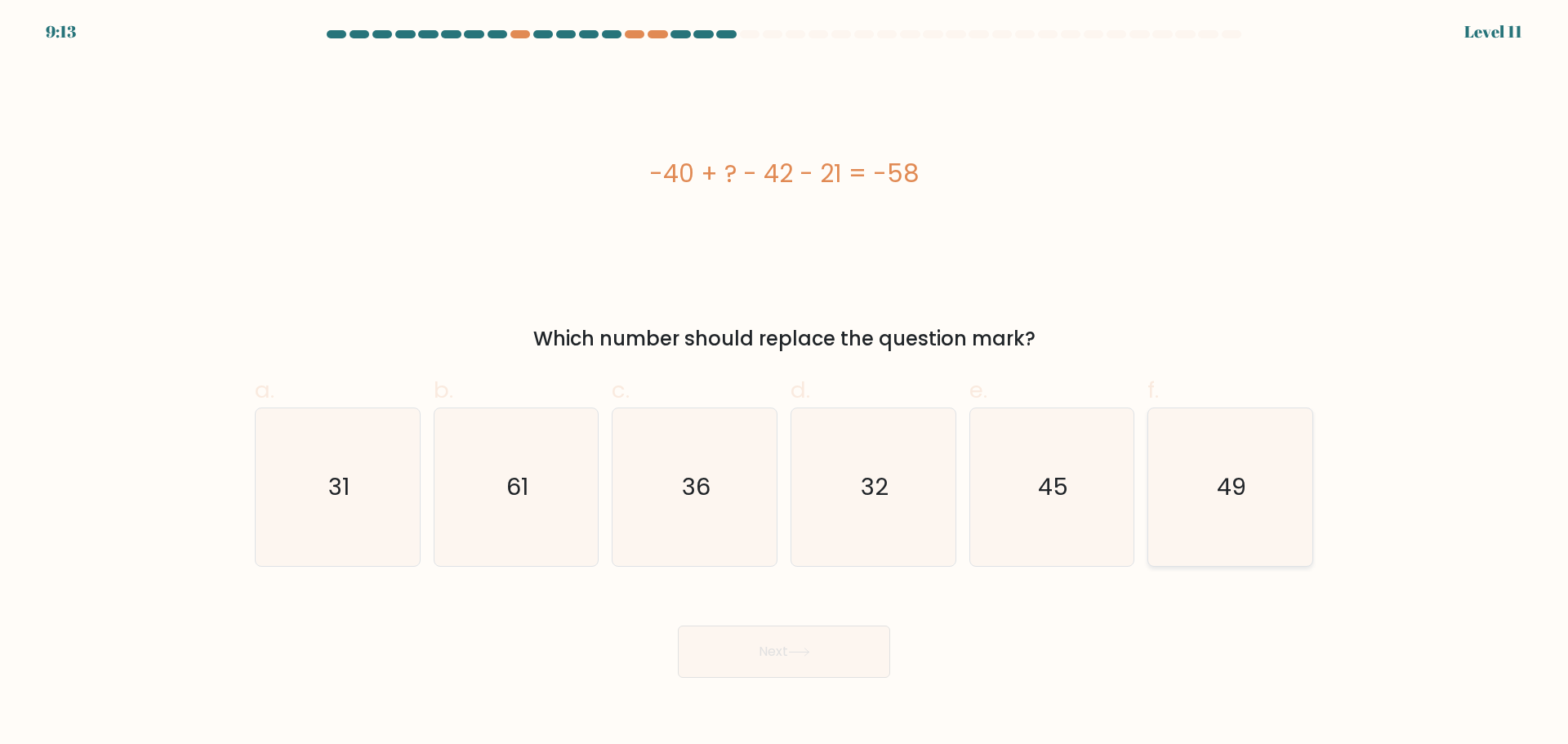
click at [1149, 521] on div "f. 49" at bounding box center [1231, 469] width 179 height 193
click at [1269, 496] on icon "49" at bounding box center [1231, 487] width 158 height 158
click at [785, 383] on input "f. 49" at bounding box center [784, 377] width 1 height 11
radio input "true"
click at [801, 653] on icon at bounding box center [799, 652] width 22 height 9
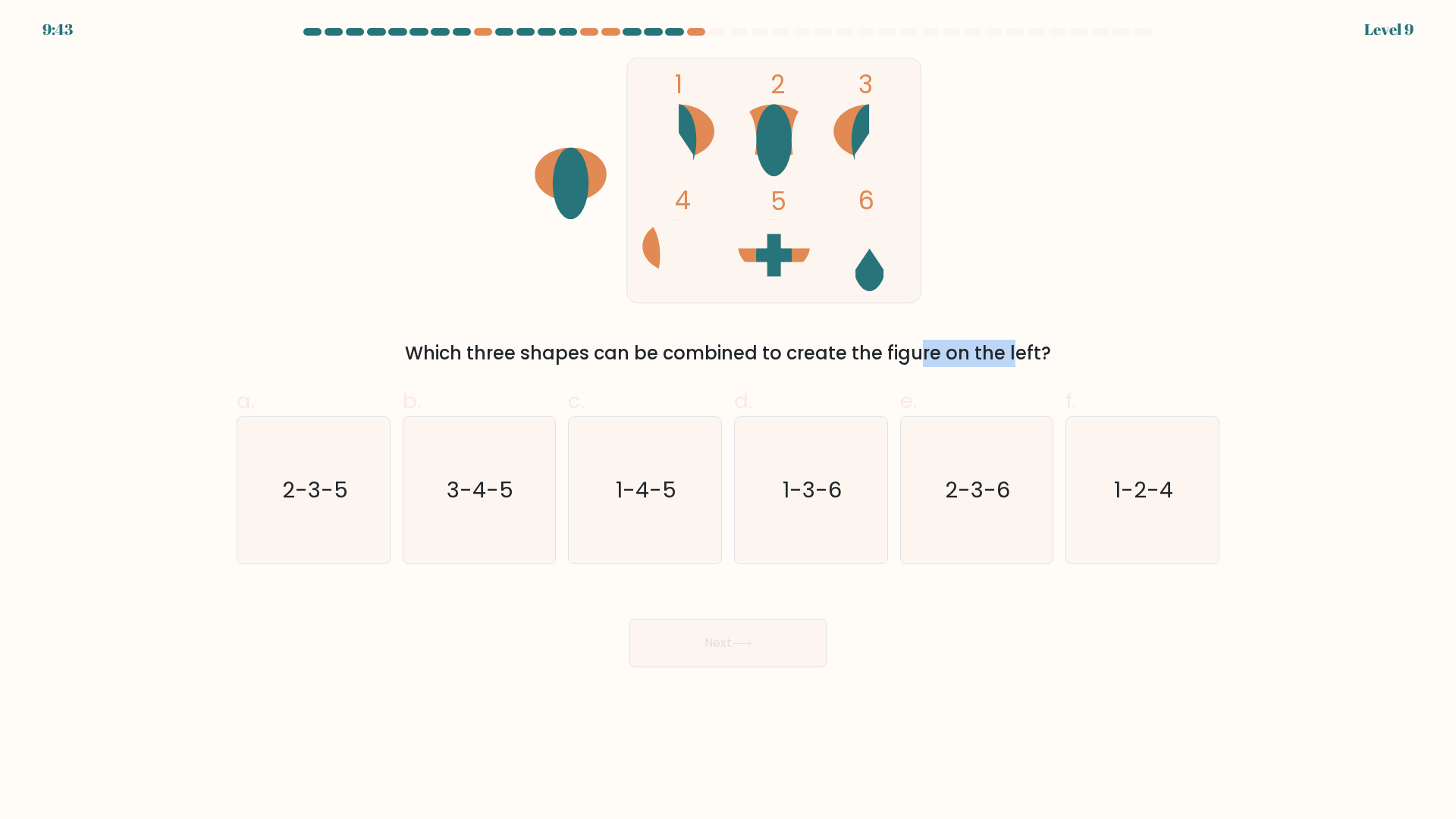
drag, startPoint x: 859, startPoint y: 354, endPoint x: 891, endPoint y: 355, distance: 32.0
click at [891, 355] on div "Which three shapes can be combined to create the figure on the left?" at bounding box center [728, 353] width 965 height 27
click at [838, 445] on icon "1-3-6" at bounding box center [811, 490] width 146 height 146
click at [729, 419] on input "d. 1-3-6" at bounding box center [728, 414] width 1 height 10
radio input "true"
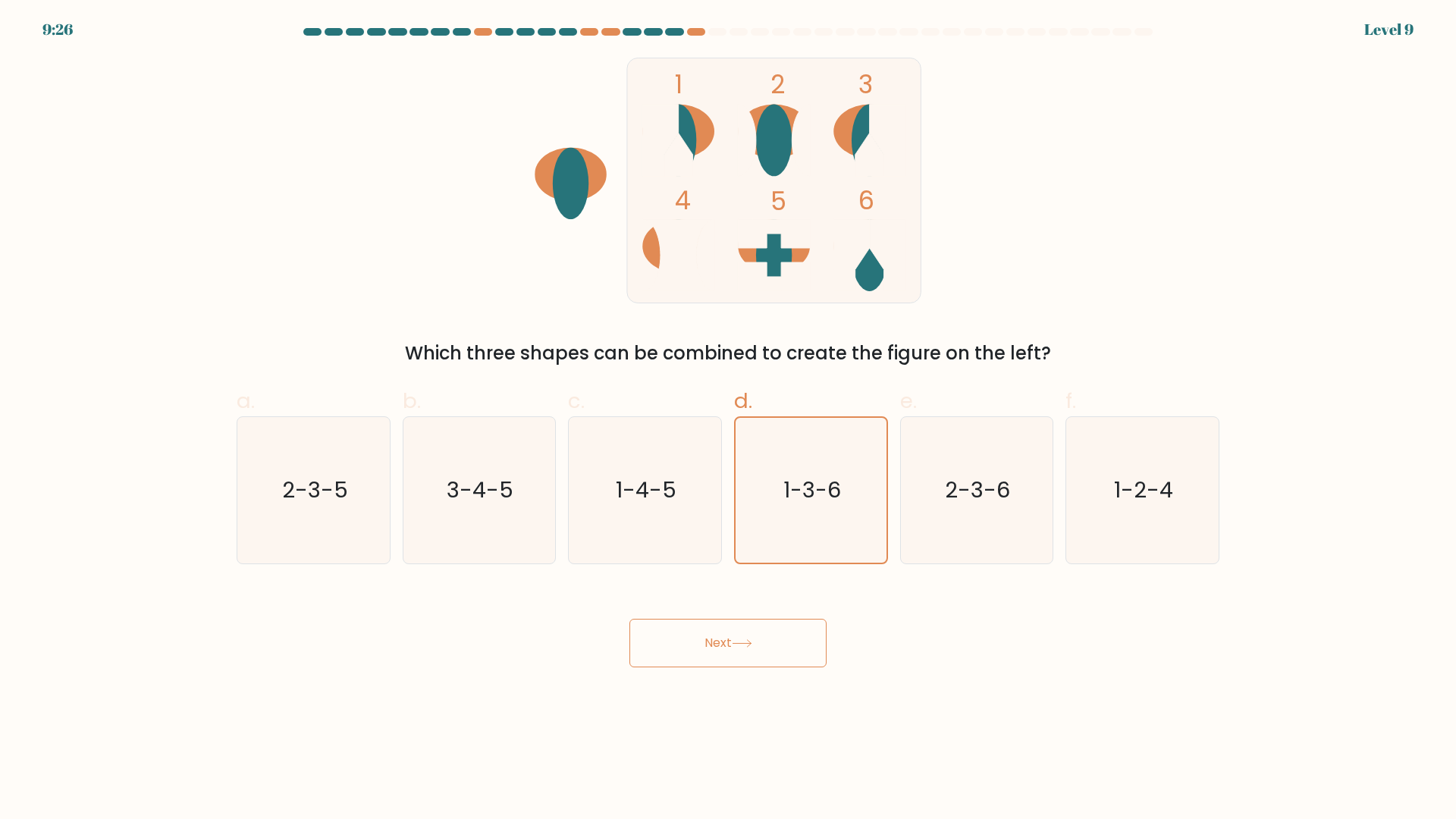
click at [761, 655] on button "Next" at bounding box center [728, 643] width 198 height 49
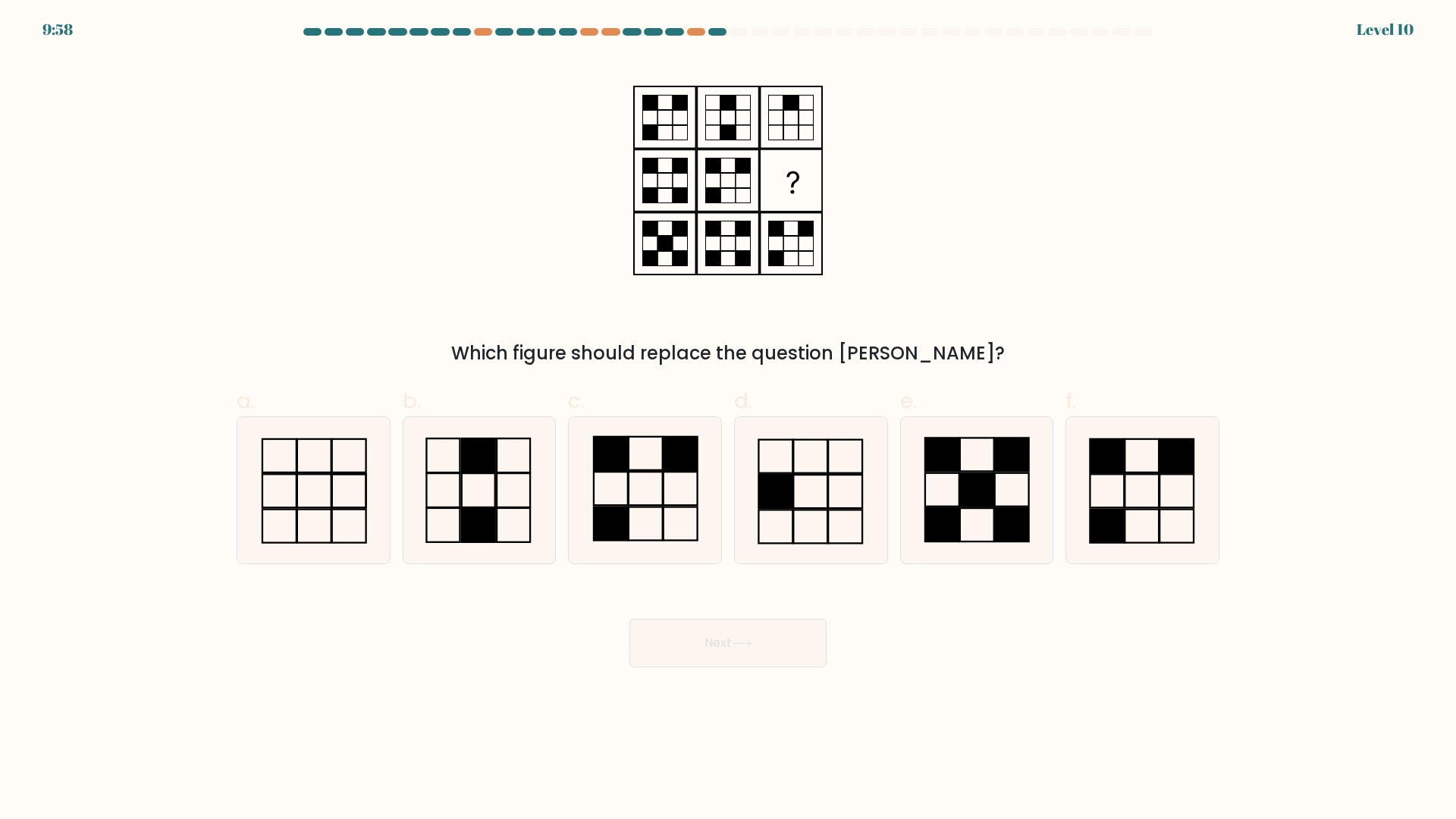
drag, startPoint x: 575, startPoint y: 541, endPoint x: 566, endPoint y: 538, distance: 9.5
click at [574, 540] on icon at bounding box center [645, 490] width 146 height 146
click at [728, 419] on input "c." at bounding box center [728, 414] width 1 height 10
radio input "true"
click at [531, 522] on rect at bounding box center [514, 525] width 33 height 34
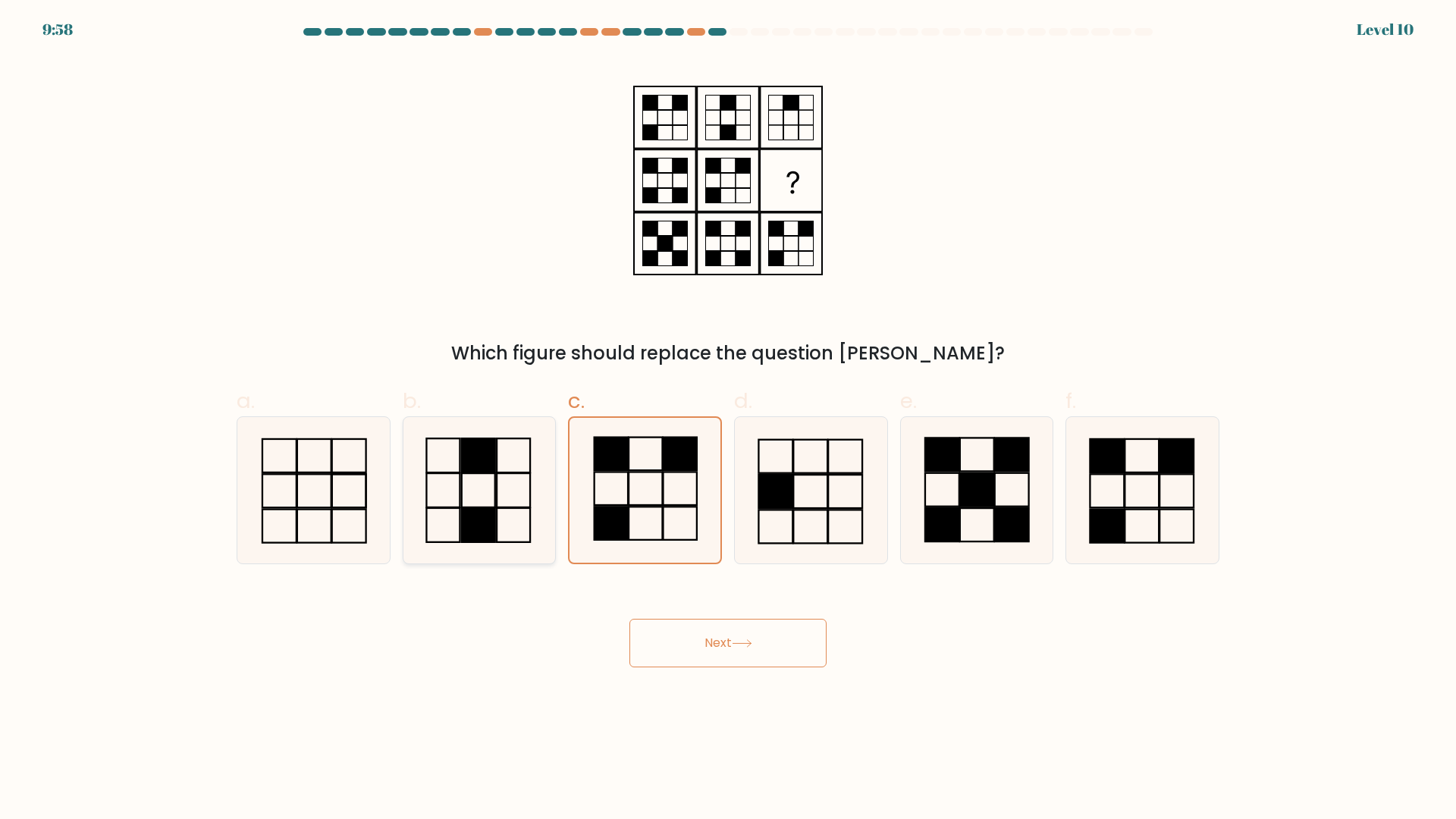
click at [728, 419] on input "b." at bounding box center [728, 414] width 1 height 10
radio input "true"
click at [720, 637] on button "Next" at bounding box center [728, 643] width 198 height 49
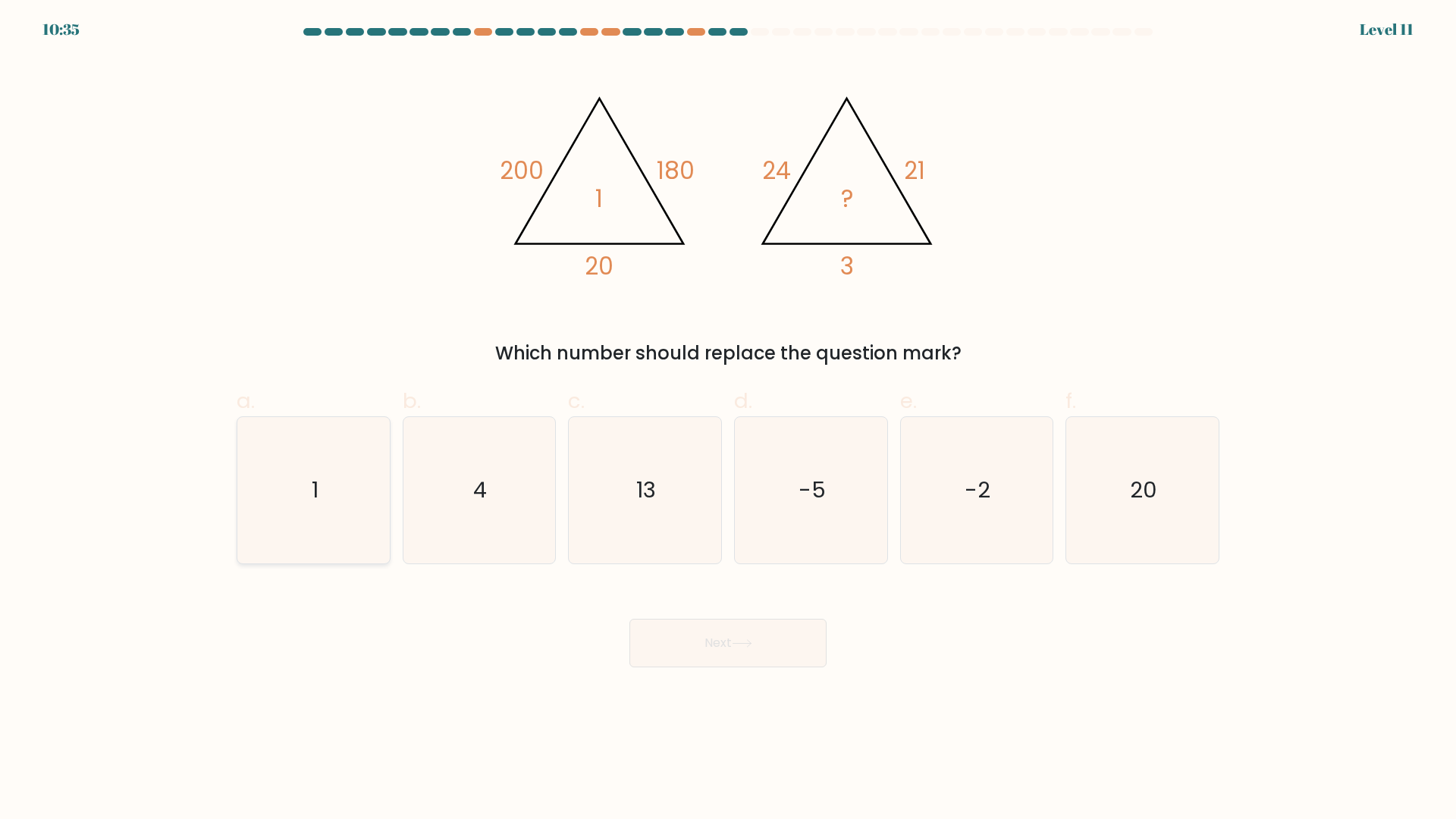
drag, startPoint x: 336, startPoint y: 469, endPoint x: 344, endPoint y: 479, distance: 12.8
click at [332, 470] on icon "1" at bounding box center [313, 490] width 146 height 146
click at [728, 419] on input "a. 1" at bounding box center [728, 414] width 1 height 10
radio input "true"
click at [747, 651] on button "Next" at bounding box center [728, 643] width 198 height 49
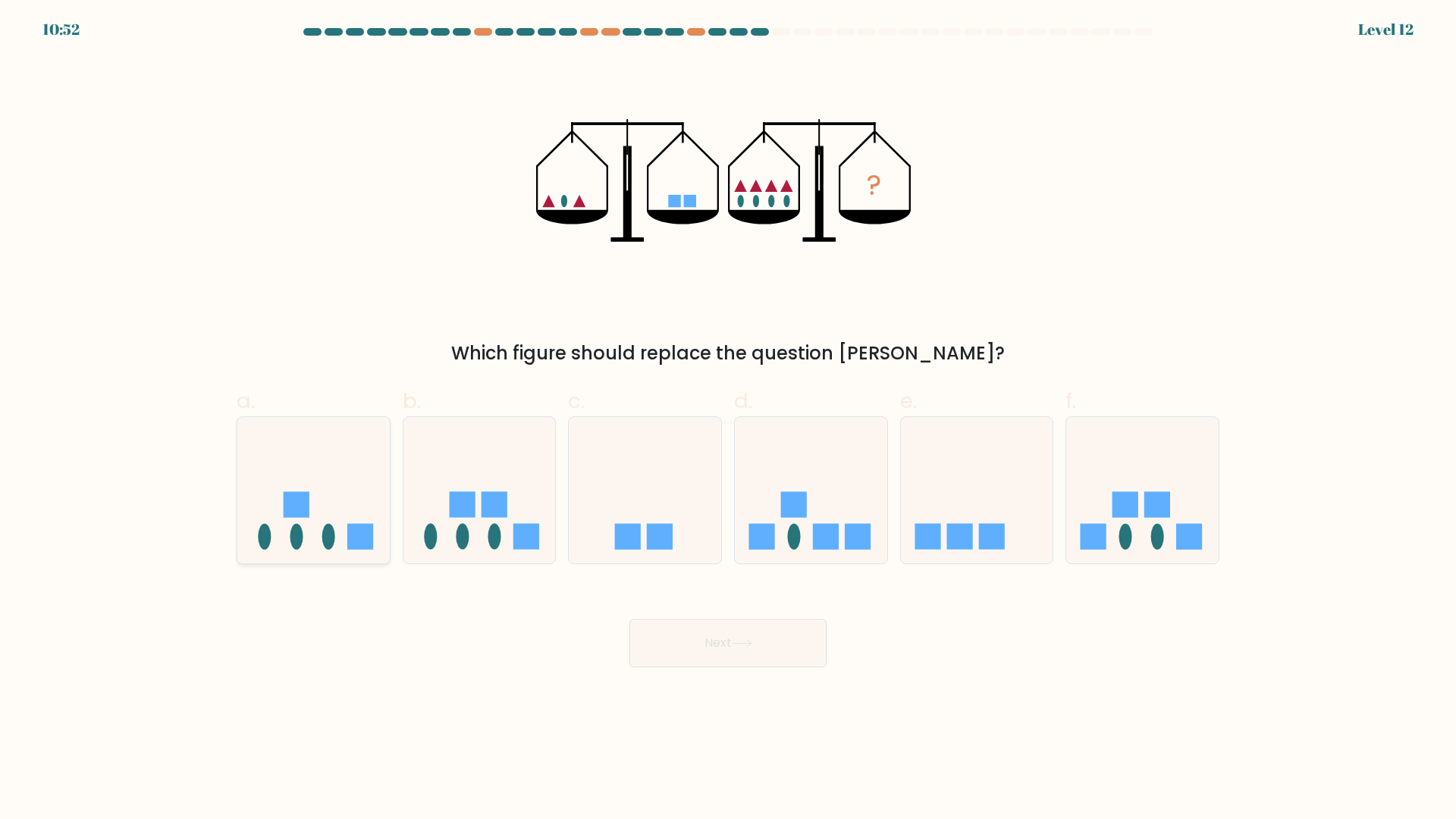
click at [305, 540] on icon at bounding box center [313, 490] width 152 height 126
click at [728, 419] on input "a." at bounding box center [728, 414] width 1 height 10
radio input "true"
click at [705, 630] on button "Next" at bounding box center [728, 643] width 198 height 49
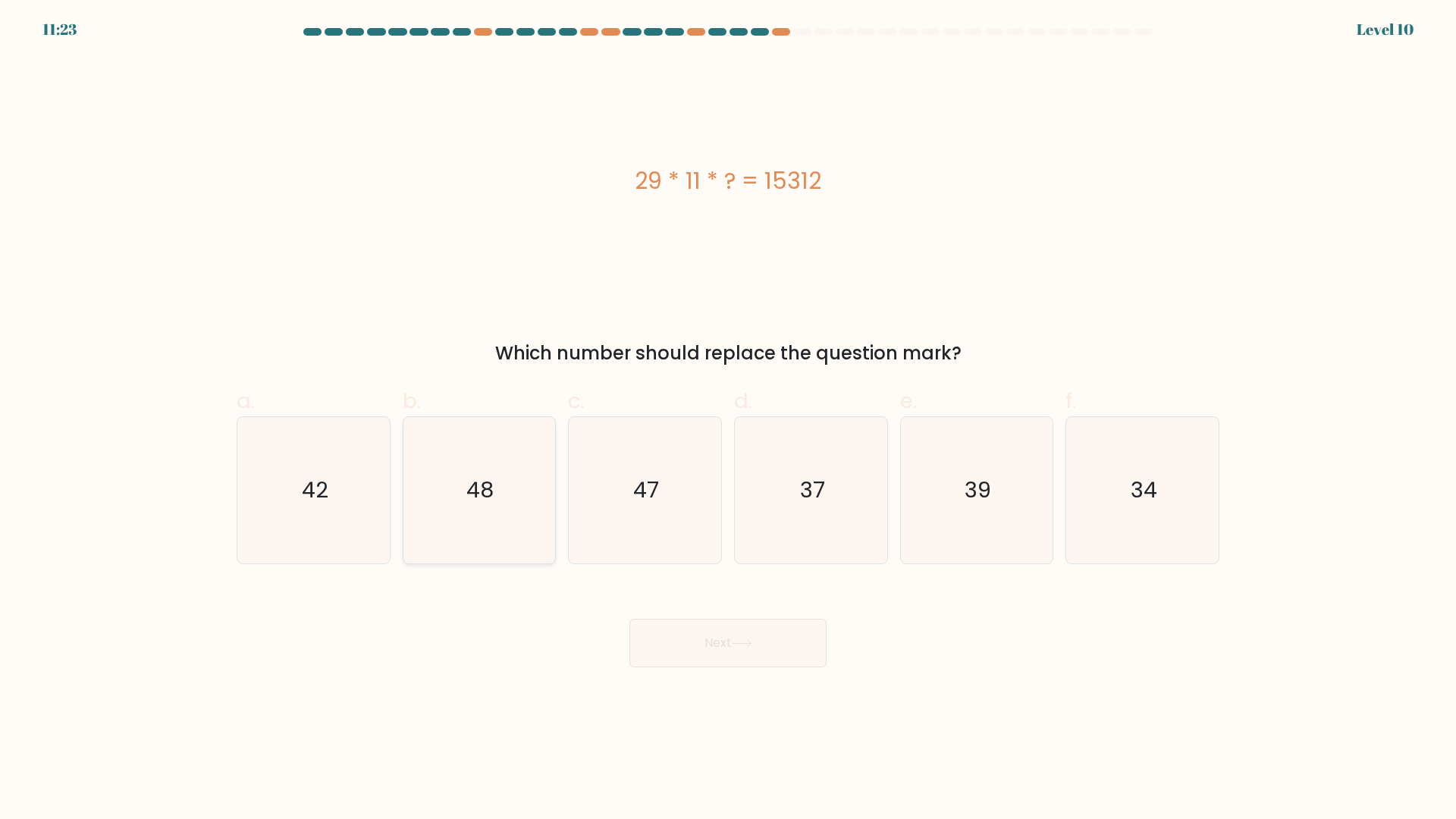
click at [491, 506] on icon "48" at bounding box center [479, 490] width 146 height 146
click at [728, 419] on input "b. 48" at bounding box center [728, 414] width 1 height 10
radio input "true"
click at [763, 637] on button "Next" at bounding box center [728, 643] width 198 height 49
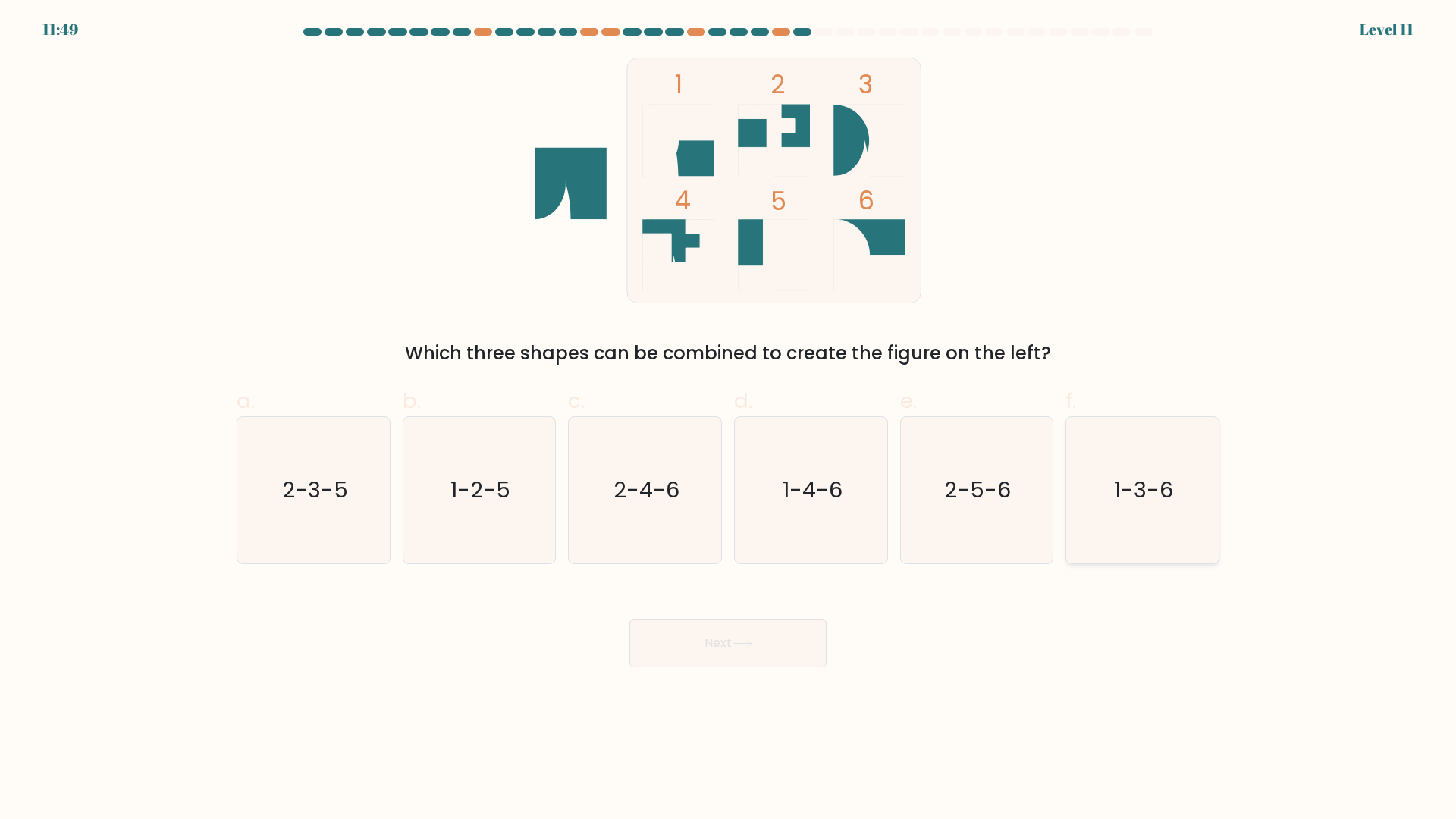
drag, startPoint x: 1248, startPoint y: 435, endPoint x: 1155, endPoint y: 490, distance: 108.0
click at [1230, 437] on form at bounding box center [728, 347] width 1456 height 639
click at [1152, 491] on text "1-3-6" at bounding box center [1145, 490] width 60 height 31
click at [729, 419] on input "f. 1-3-6" at bounding box center [728, 414] width 1 height 10
radio input "true"
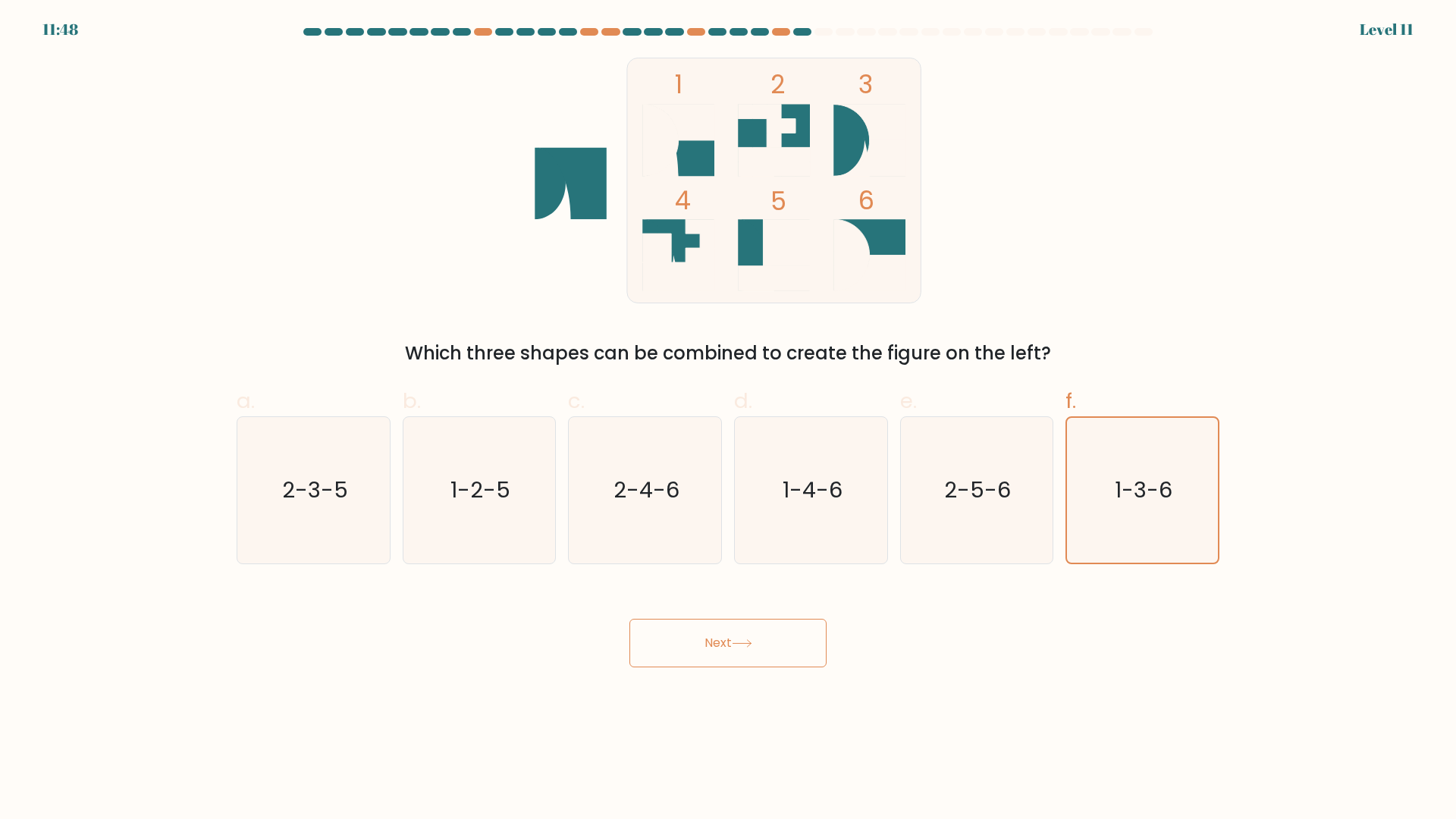
click at [737, 648] on button "Next" at bounding box center [728, 643] width 198 height 49
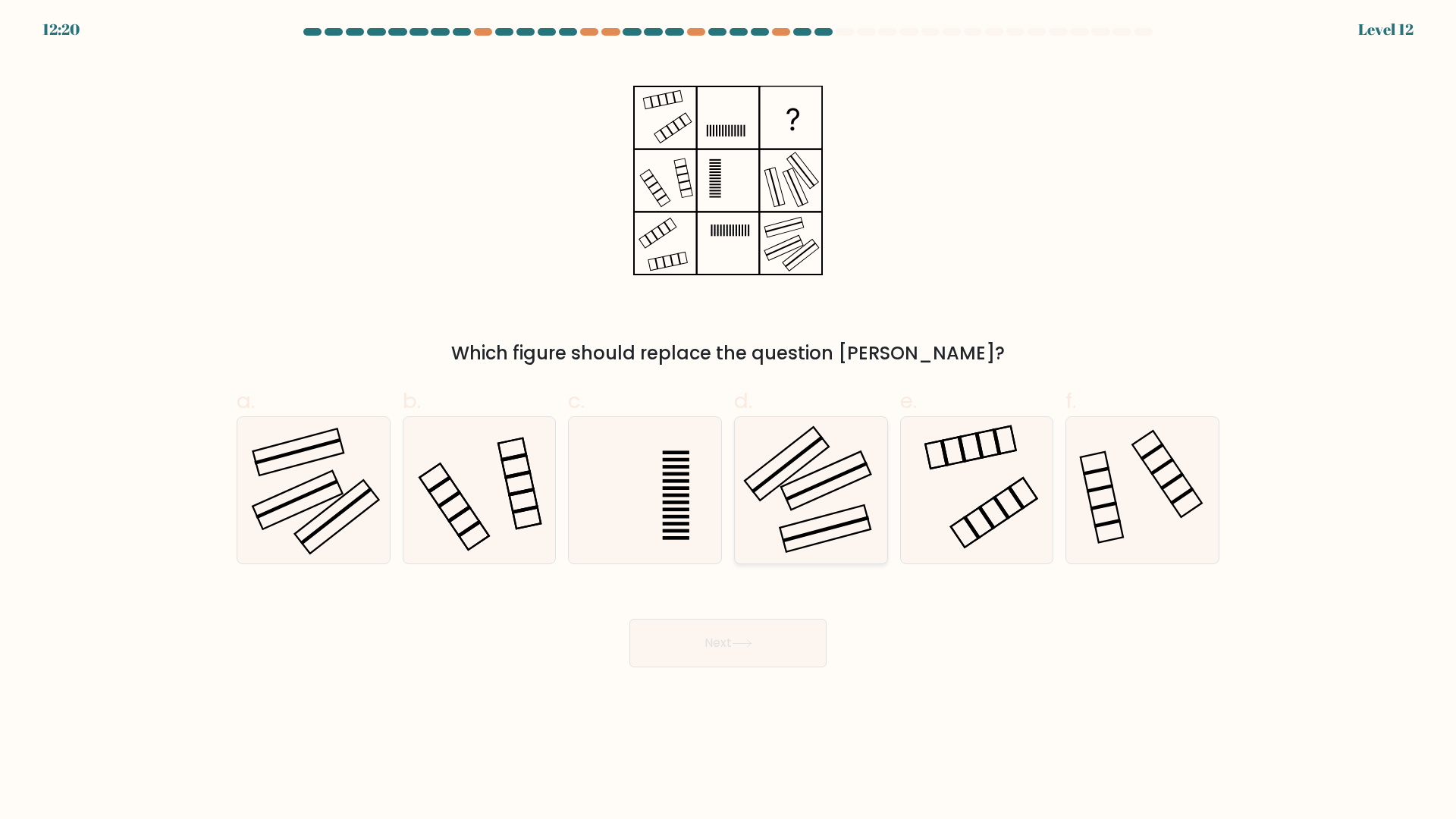
click at [775, 489] on rect at bounding box center [787, 464] width 84 height 74
click at [729, 419] on input "d." at bounding box center [728, 414] width 1 height 10
radio input "true"
click at [745, 624] on button "Next" at bounding box center [728, 643] width 198 height 49
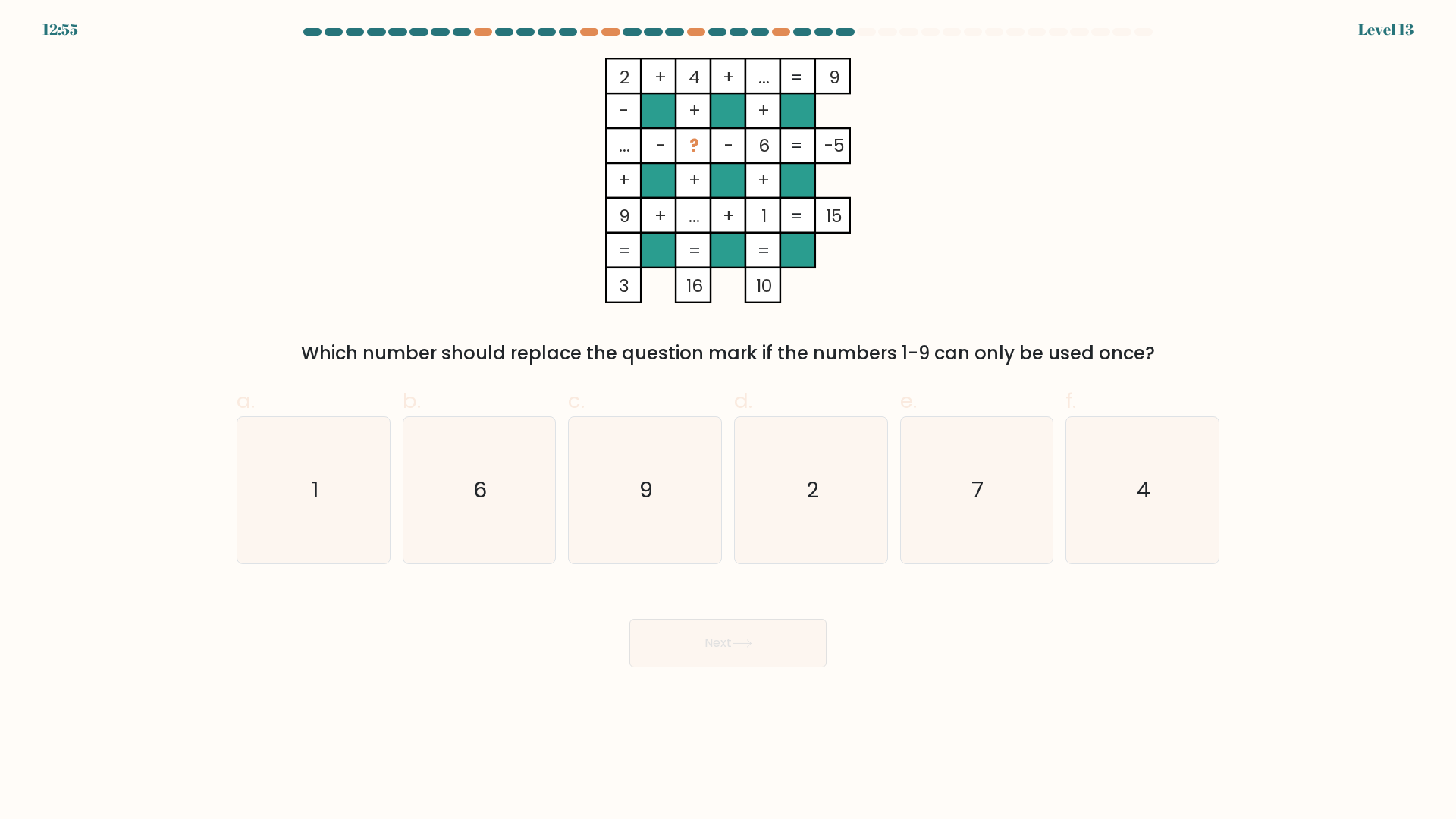
drag, startPoint x: 924, startPoint y: 508, endPoint x: 895, endPoint y: 628, distance: 123.5
click at [921, 509] on icon "7" at bounding box center [976, 490] width 146 height 146
click at [729, 419] on input "e. 7" at bounding box center [728, 414] width 1 height 10
radio input "true"
click at [735, 639] on button "Next" at bounding box center [728, 643] width 198 height 49
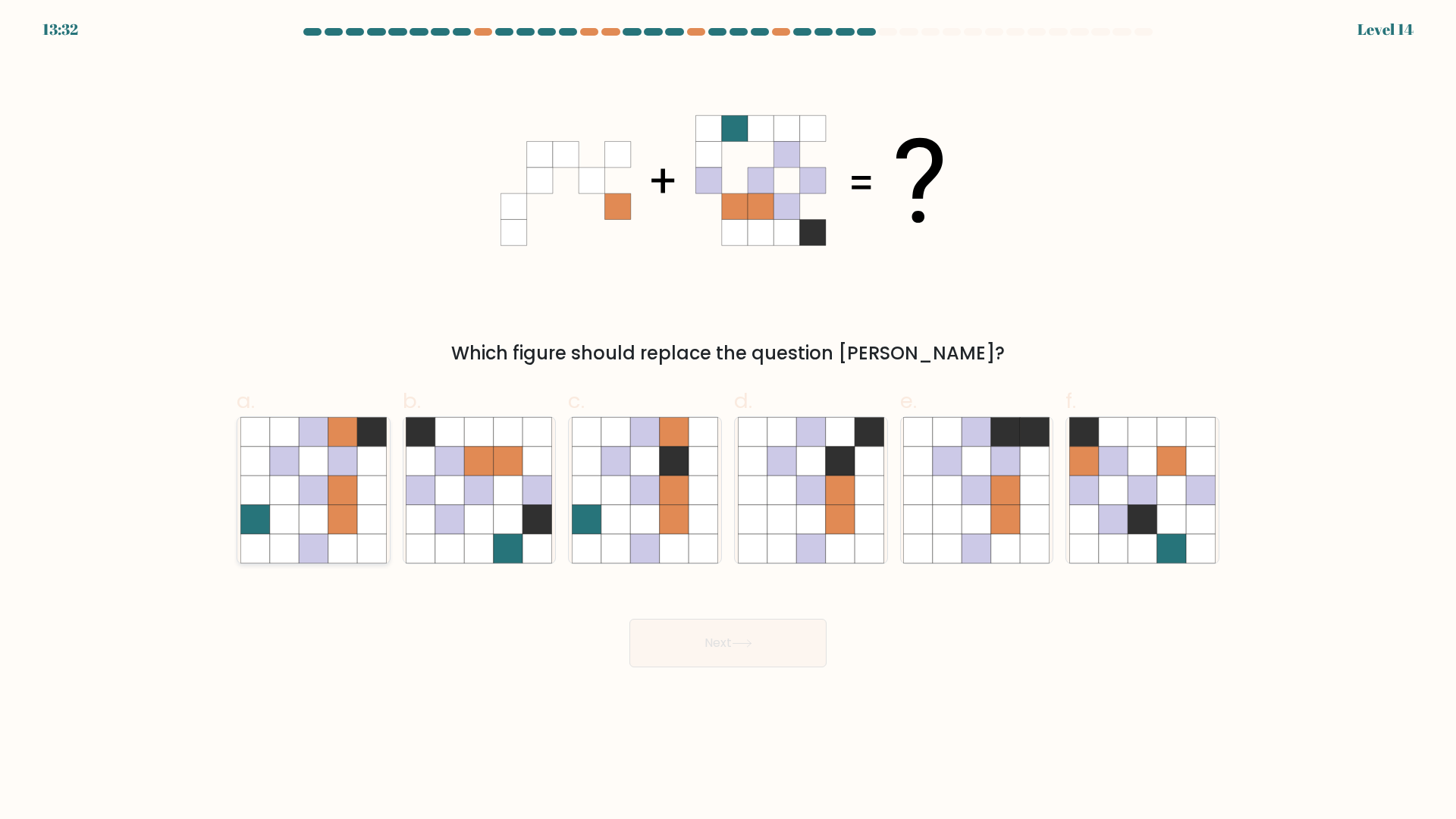
click at [294, 488] on icon at bounding box center [284, 490] width 29 height 29
click at [728, 419] on input "a." at bounding box center [728, 414] width 1 height 10
radio input "true"
click at [715, 638] on button "Next" at bounding box center [728, 643] width 198 height 49
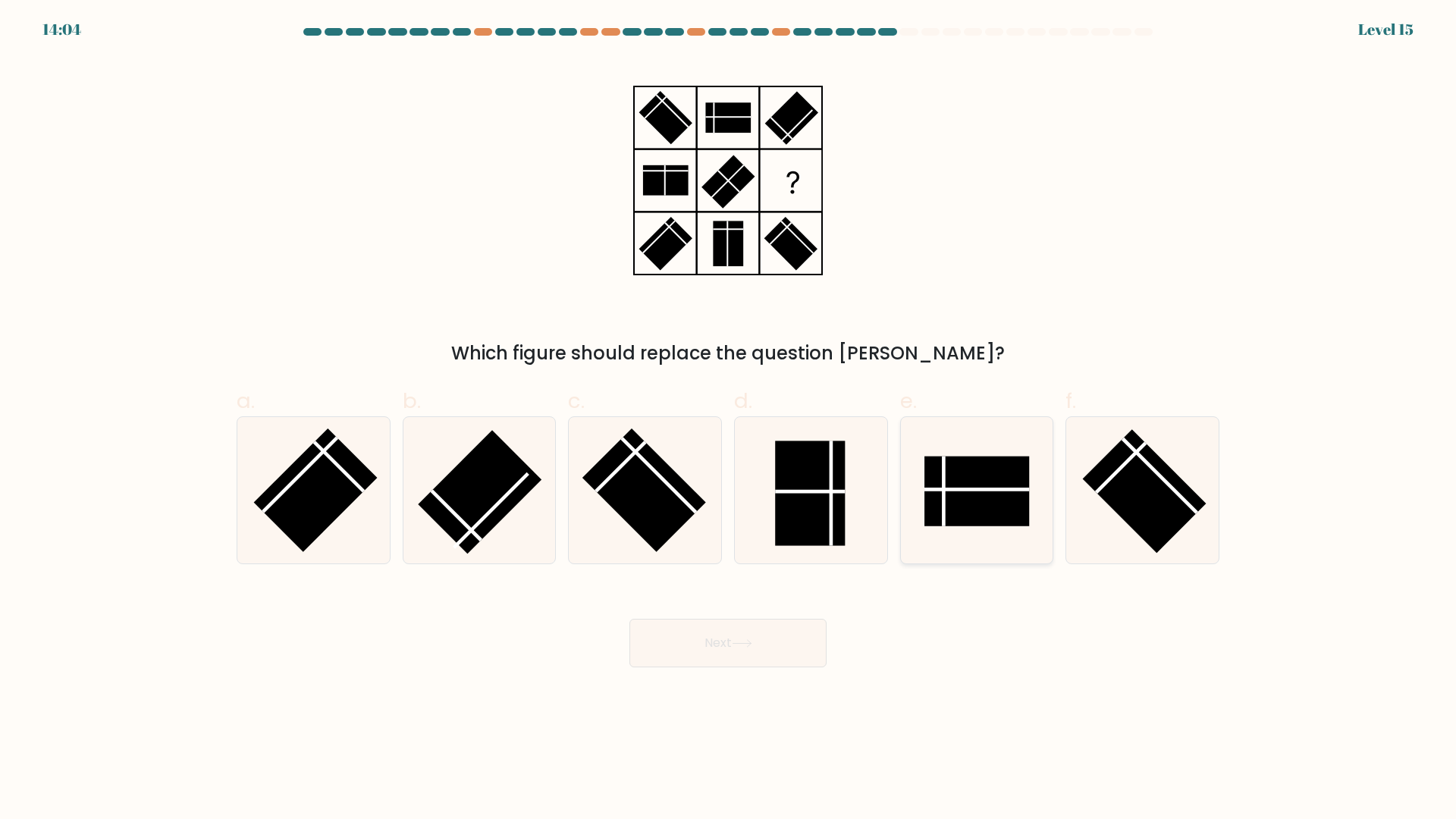
click at [976, 528] on icon at bounding box center [976, 490] width 146 height 146
click at [729, 419] on input "e." at bounding box center [728, 414] width 1 height 10
radio input "true"
click at [1108, 495] on rect at bounding box center [1145, 492] width 124 height 124
click at [729, 419] on input "f." at bounding box center [728, 414] width 1 height 10
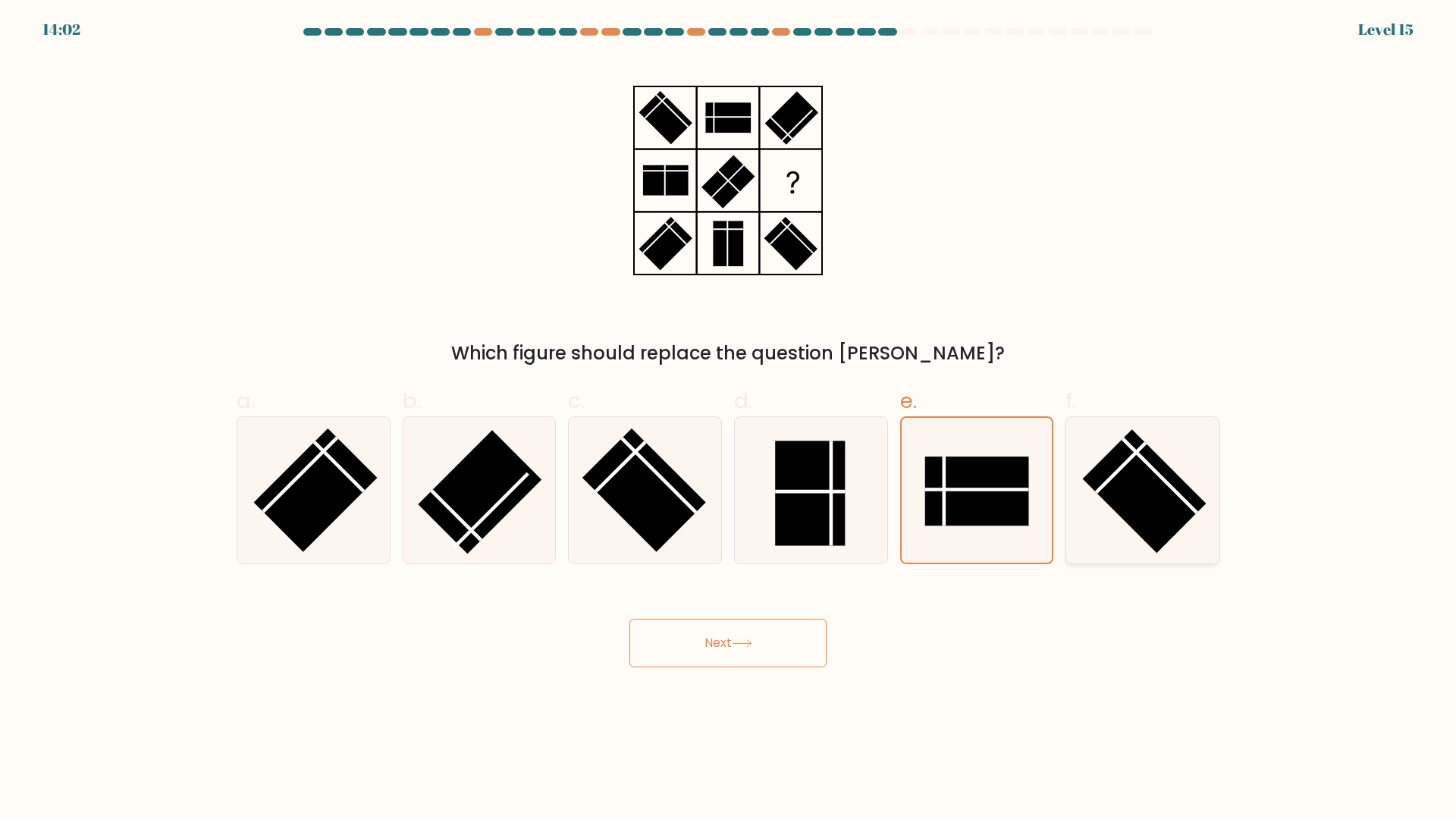
radio input "true"
click at [869, 526] on icon at bounding box center [811, 490] width 146 height 146
click at [729, 419] on input "d." at bounding box center [728, 414] width 1 height 10
radio input "true"
drag, startPoint x: 733, startPoint y: 517, endPoint x: 716, endPoint y: 517, distance: 17.0
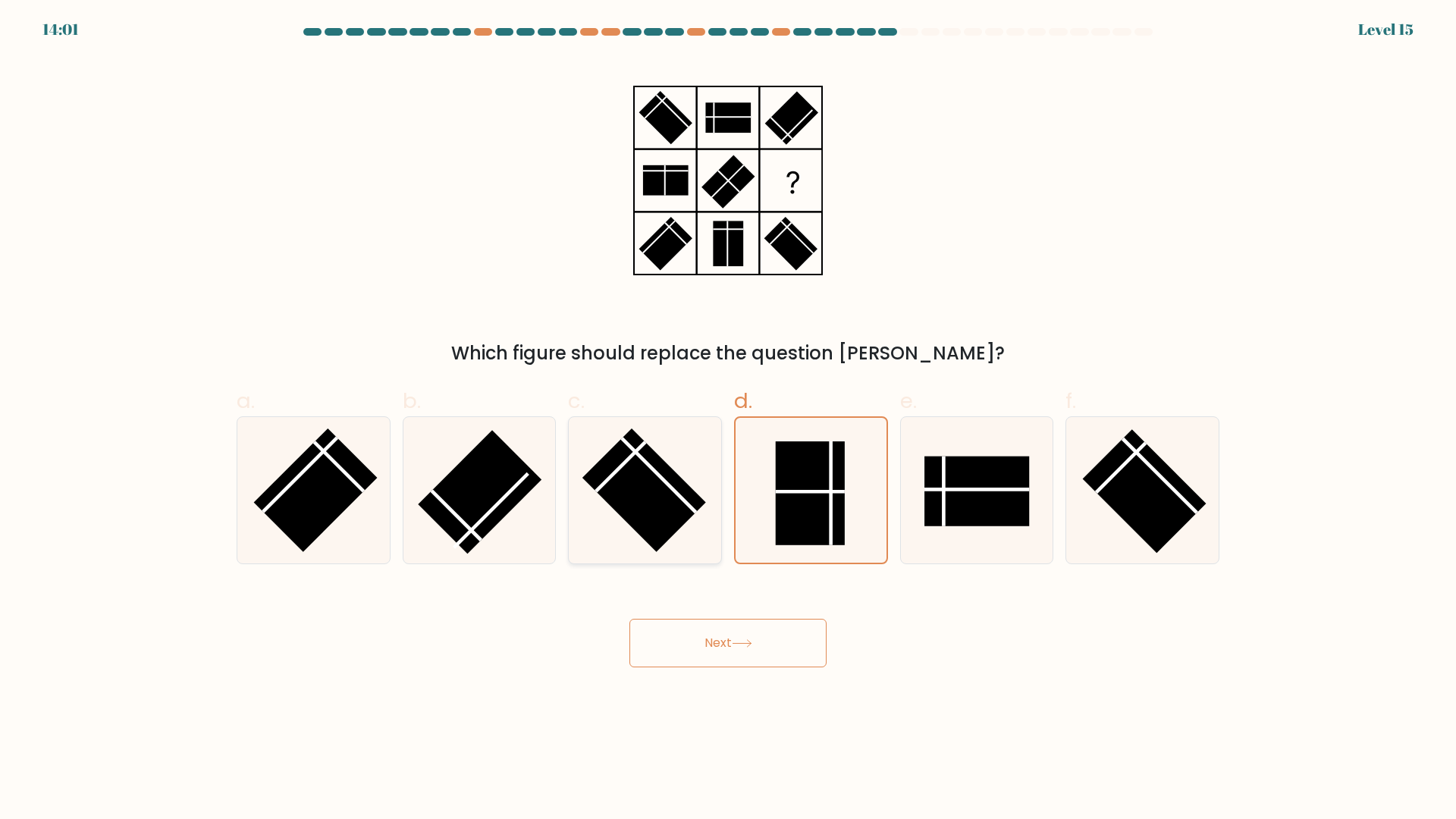
click at [730, 517] on div "d." at bounding box center [811, 474] width 166 height 179
click at [509, 508] on rect at bounding box center [480, 493] width 124 height 124
click at [728, 419] on input "b." at bounding box center [728, 414] width 1 height 10
radio input "true"
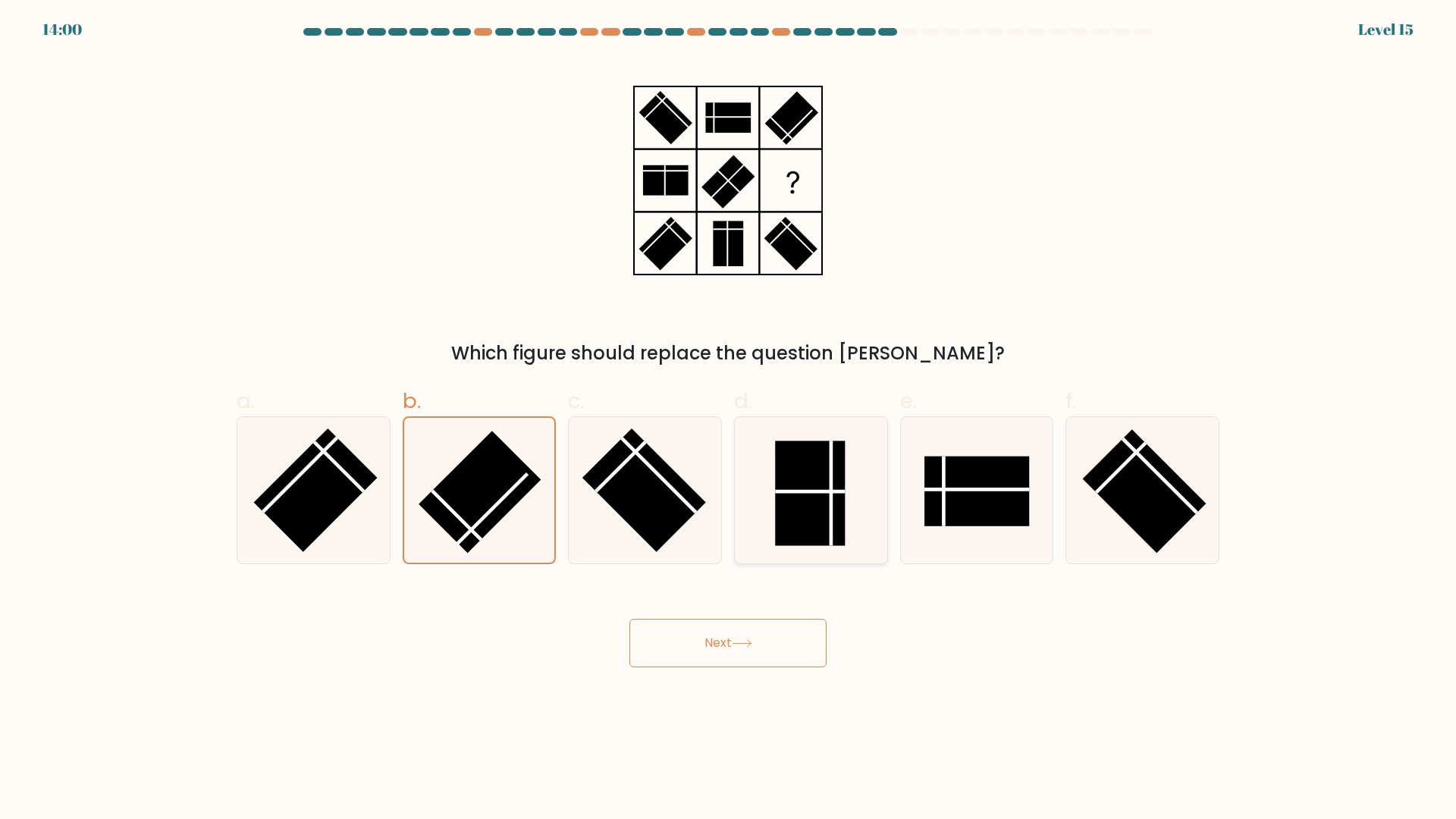
drag, startPoint x: 397, startPoint y: 507, endPoint x: 777, endPoint y: 513, distance: 380.0
click at [408, 506] on div "b." at bounding box center [480, 474] width 166 height 179
click at [994, 508] on rect at bounding box center [977, 491] width 105 height 69
click at [729, 419] on input "e." at bounding box center [728, 414] width 1 height 10
radio input "true"
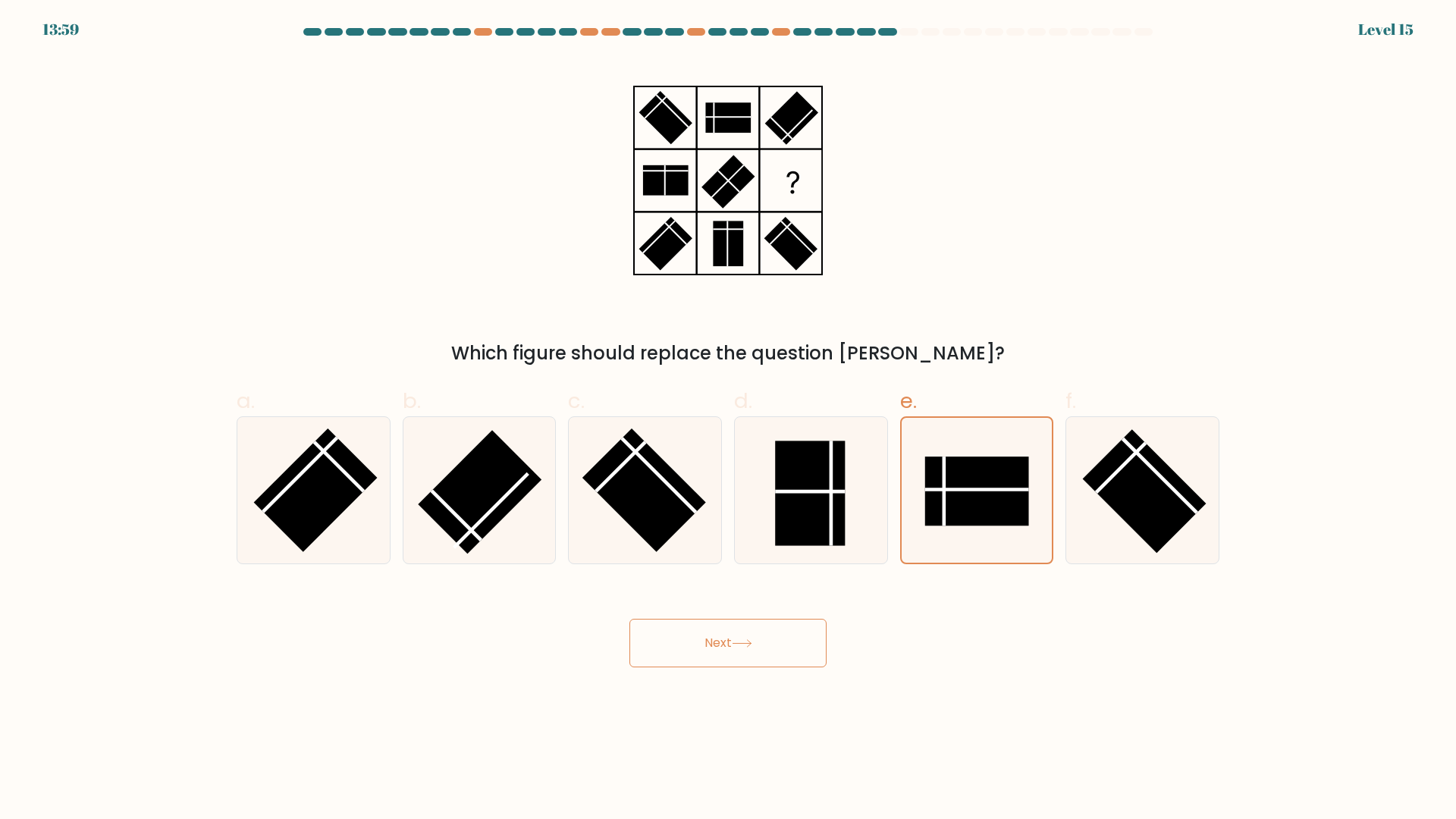
click at [728, 600] on div "Next" at bounding box center [728, 625] width 1001 height 85
click at [738, 626] on button "Next" at bounding box center [728, 643] width 198 height 49
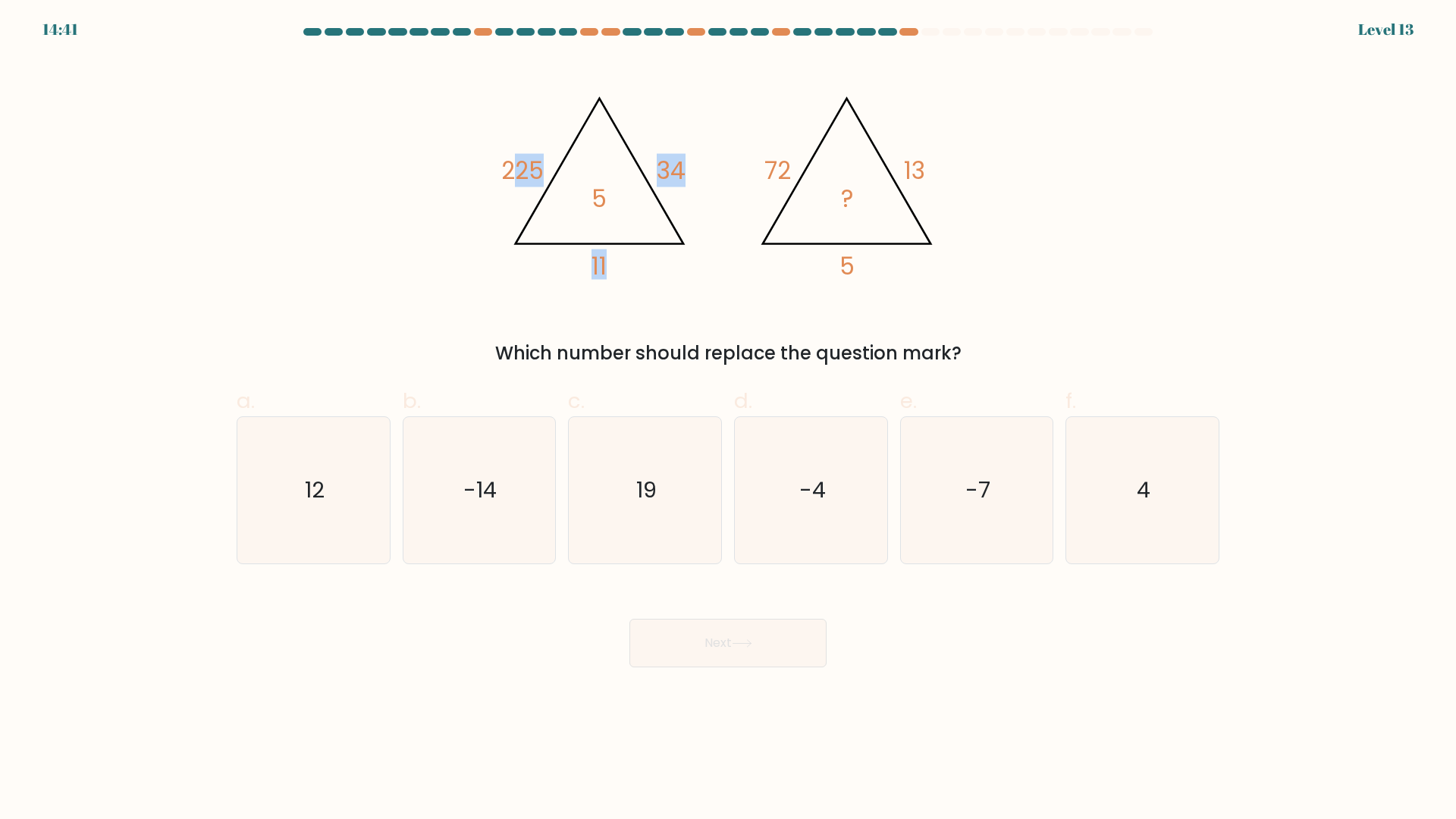
drag, startPoint x: 521, startPoint y: 169, endPoint x: 575, endPoint y: 168, distance: 54.0
click at [575, 168] on icon "@import url('https://fonts.googleapis.com/css?family=Abril+Fatface:400,100,100i…" at bounding box center [728, 180] width 455 height 245
click at [757, 287] on icon "@import url('https://fonts.googleapis.com/css?family=Abril+Fatface:400,100,100i…" at bounding box center [728, 180] width 455 height 245
click at [1160, 528] on icon "4" at bounding box center [1143, 490] width 146 height 146
click at [729, 419] on input "f. 4" at bounding box center [728, 414] width 1 height 10
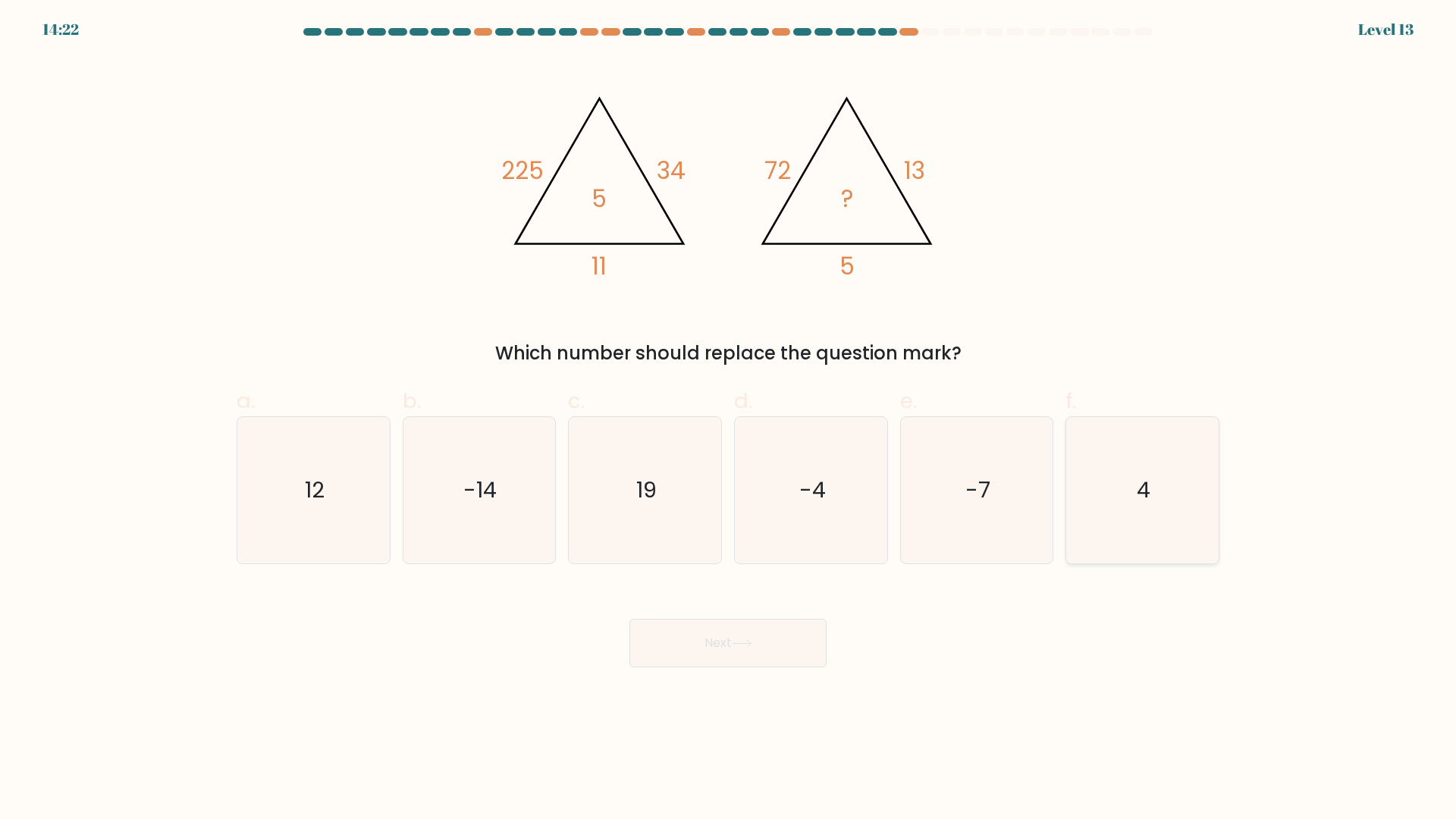
radio input "true"
click at [800, 650] on button "Next" at bounding box center [728, 643] width 198 height 49
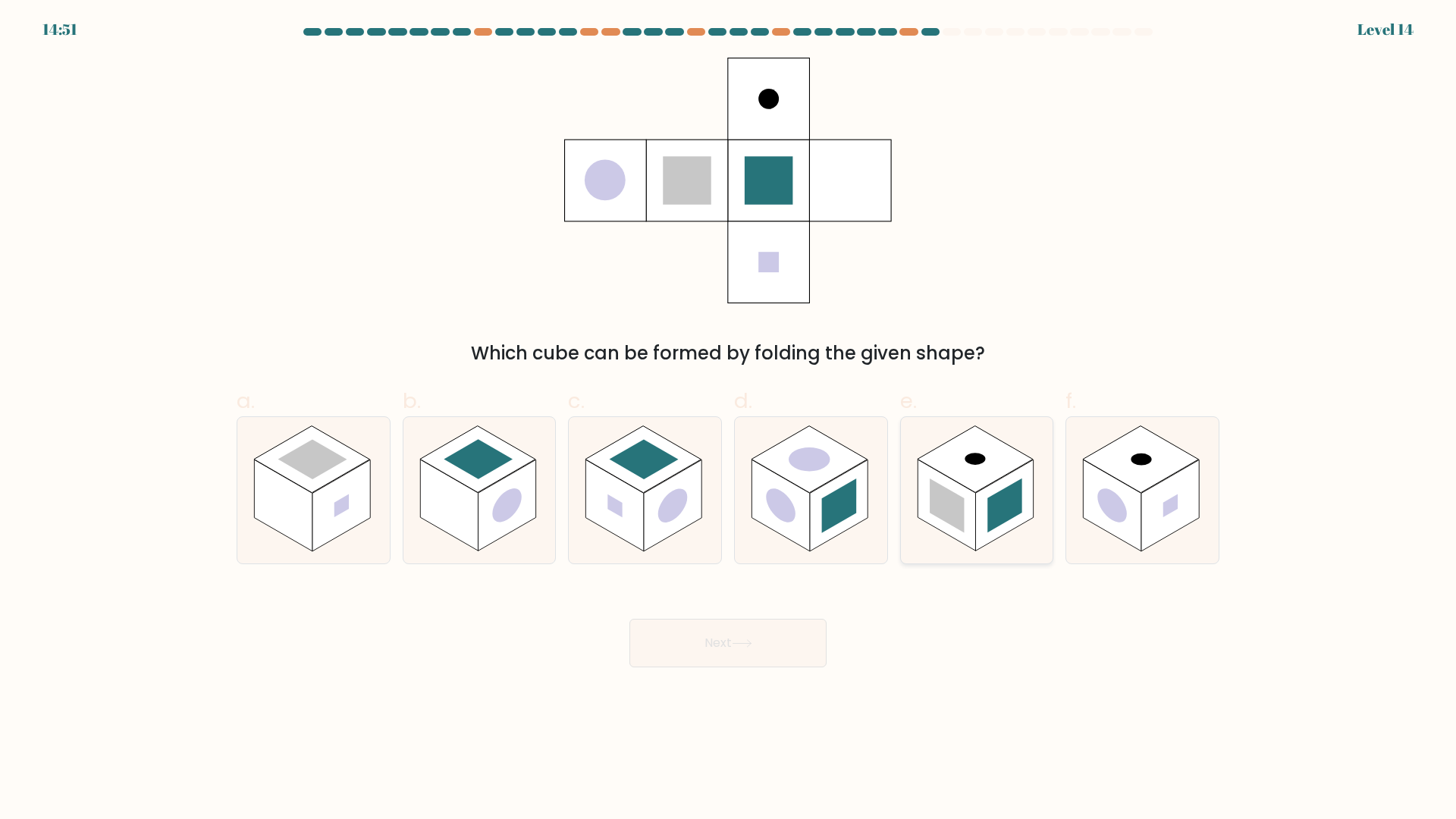
click at [1000, 515] on rect at bounding box center [1005, 506] width 35 height 55
click at [729, 419] on input "e." at bounding box center [728, 414] width 1 height 10
radio input "true"
click at [771, 651] on button "Next" at bounding box center [728, 643] width 198 height 49
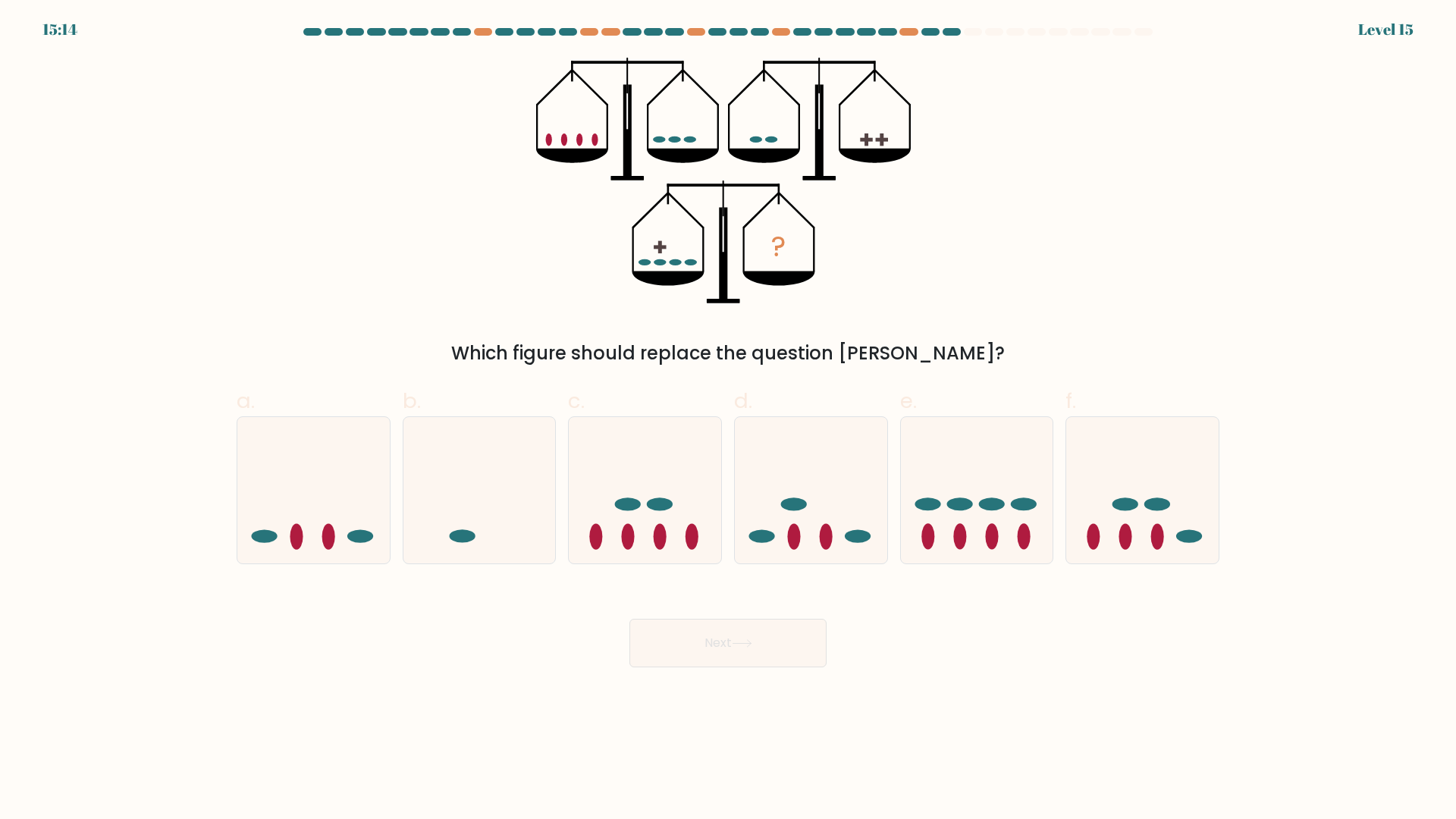
drag, startPoint x: 652, startPoint y: 522, endPoint x: 669, endPoint y: 577, distance: 57.6
click at [652, 530] on icon at bounding box center [645, 490] width 152 height 126
click at [728, 419] on input "c." at bounding box center [728, 414] width 1 height 10
radio input "true"
click at [734, 644] on button "Next" at bounding box center [728, 643] width 198 height 49
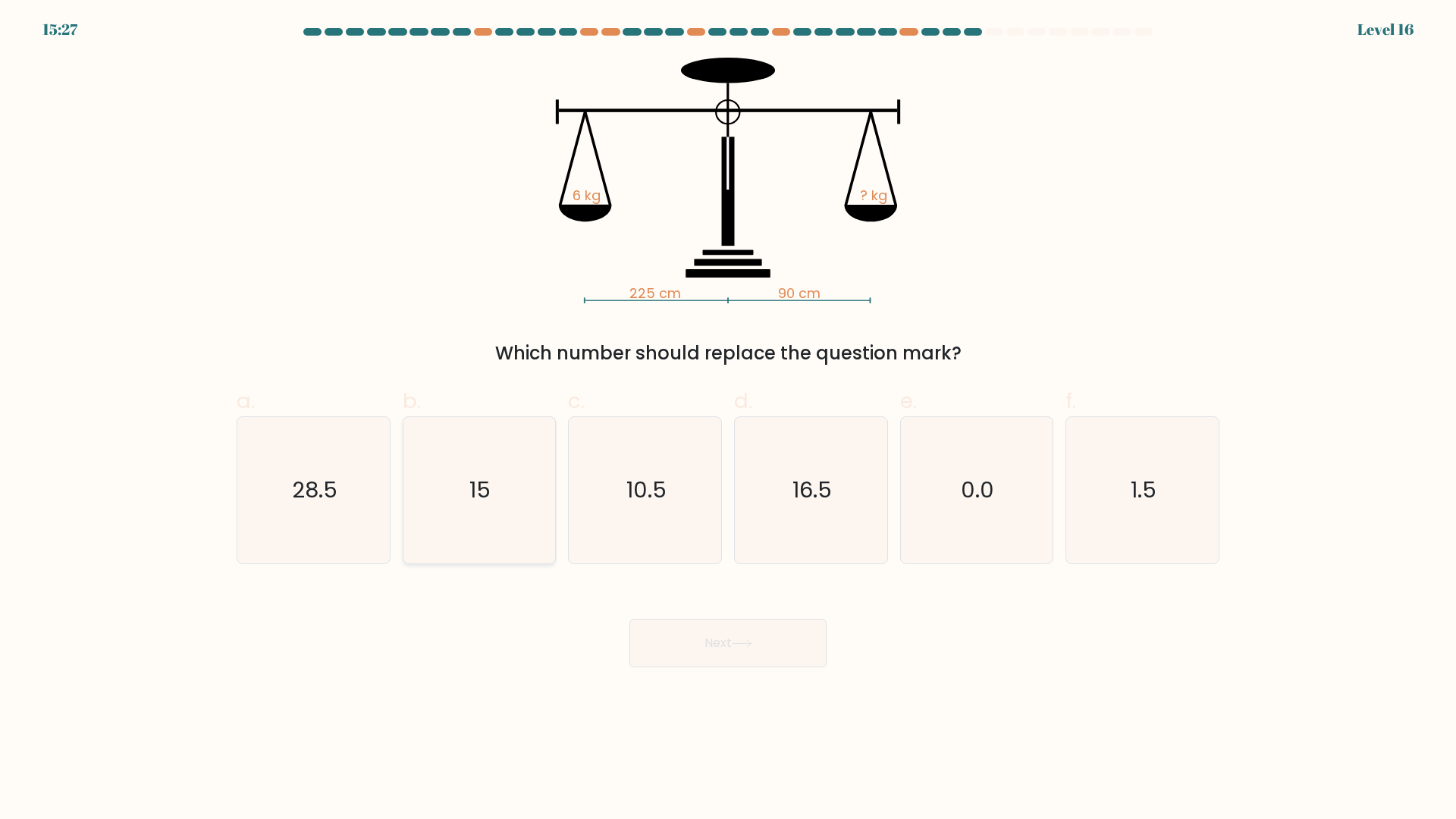
click at [497, 463] on icon "15" at bounding box center [479, 490] width 146 height 146
click at [728, 419] on input "b. 15" at bounding box center [728, 414] width 1 height 10
radio input "true"
click at [711, 664] on button "Next" at bounding box center [728, 643] width 198 height 49
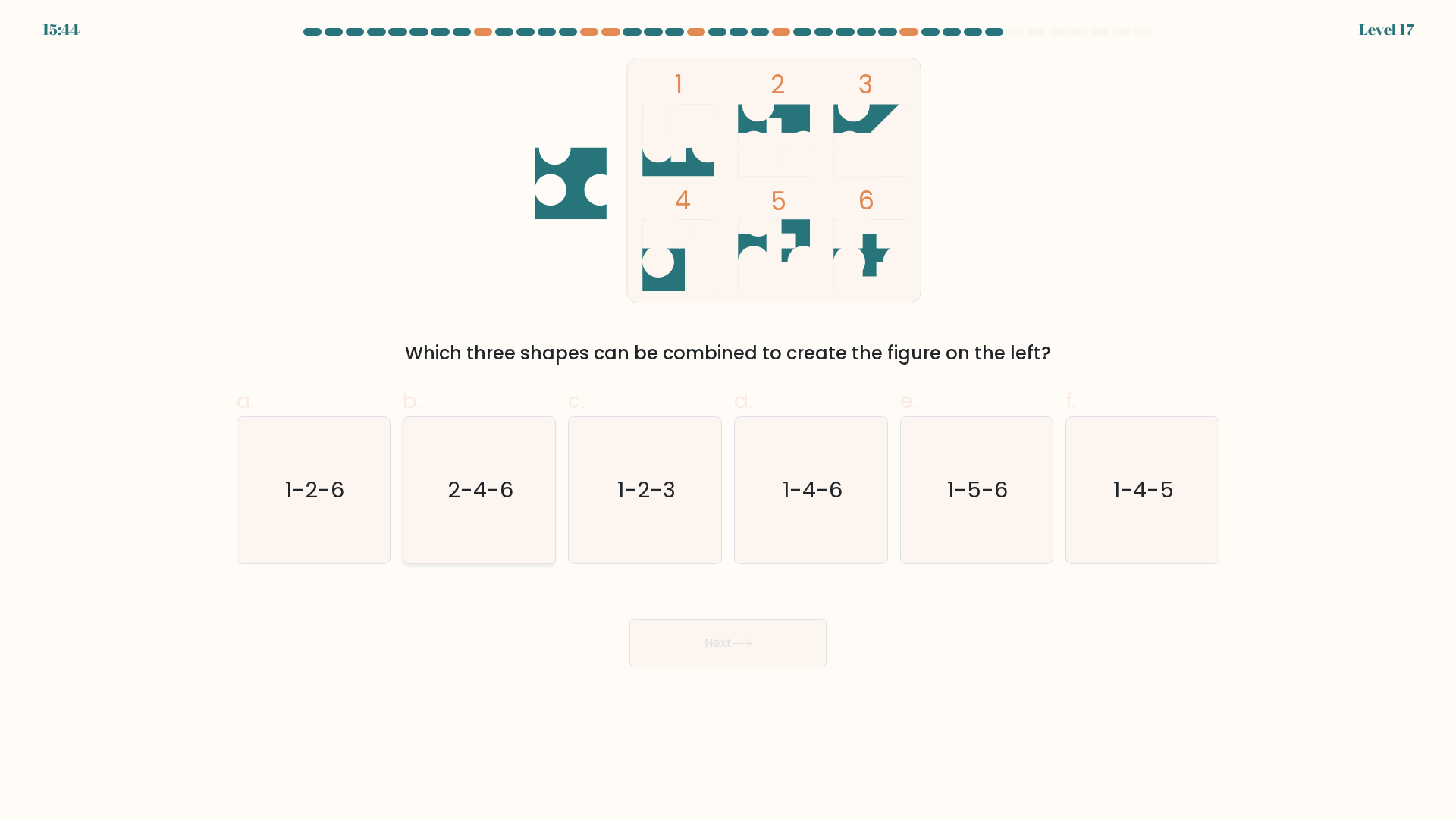
click at [471, 469] on icon "2-4-6" at bounding box center [479, 490] width 146 height 146
click at [728, 419] on input "b. 2-4-6" at bounding box center [728, 414] width 1 height 10
radio input "true"
click at [766, 664] on button "Next" at bounding box center [728, 643] width 198 height 49
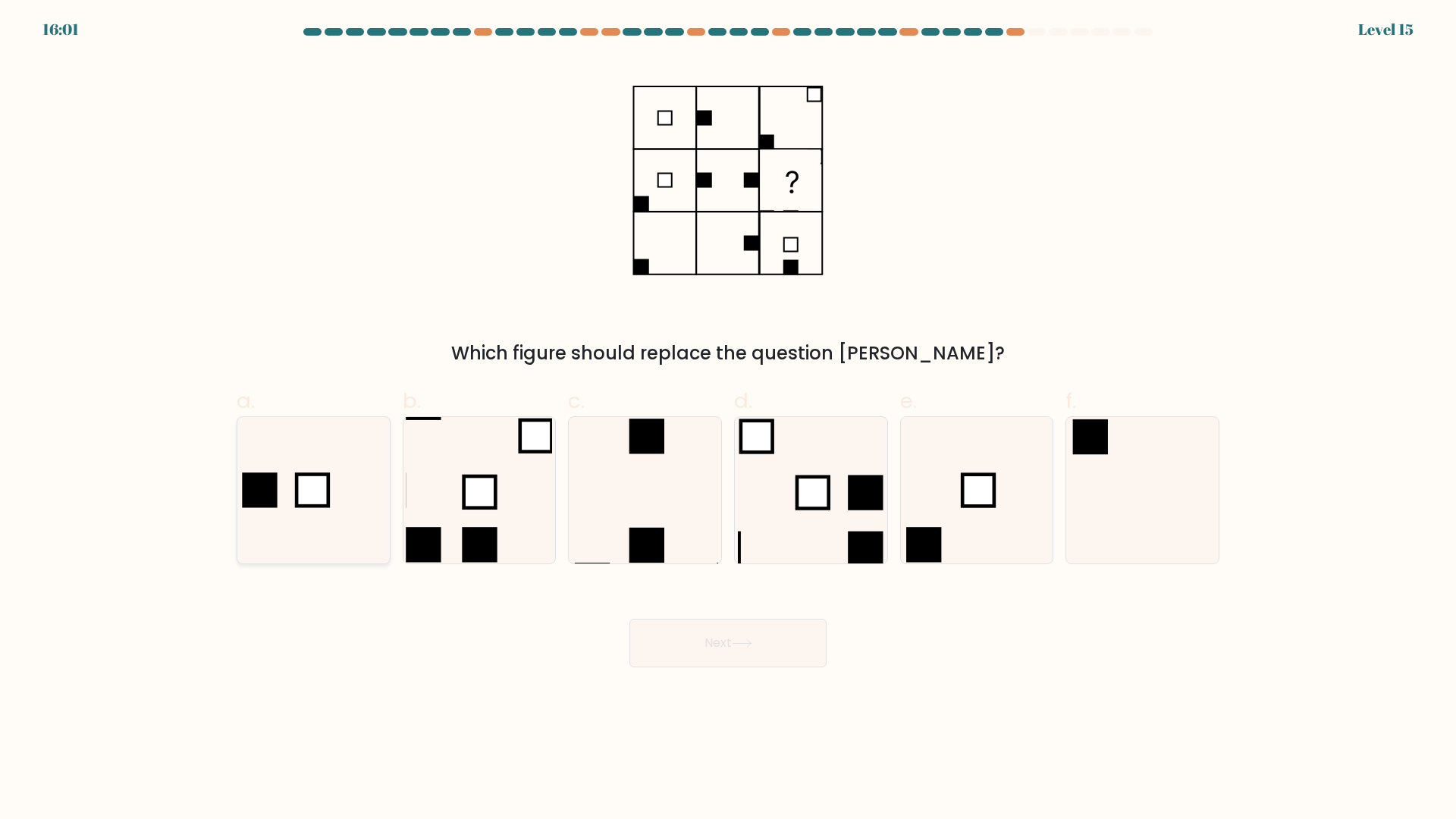
click at [330, 459] on icon at bounding box center [313, 490] width 146 height 146
click at [728, 419] on input "a." at bounding box center [728, 414] width 1 height 10
radio input "true"
click at [680, 638] on button "Next" at bounding box center [728, 643] width 198 height 49
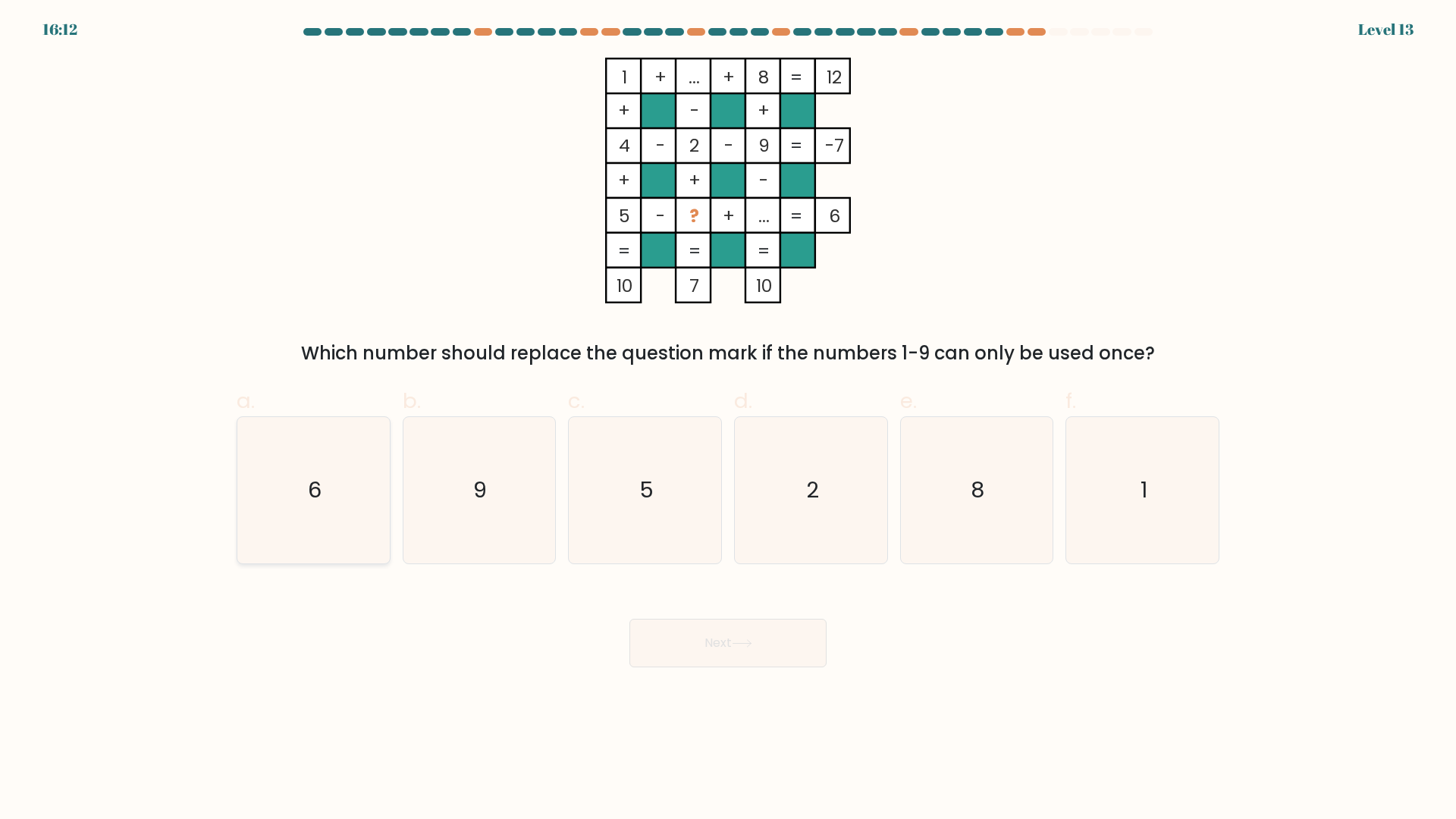
click at [292, 449] on icon "6" at bounding box center [313, 490] width 146 height 146
click at [728, 419] on input "a. 6" at bounding box center [728, 414] width 1 height 10
radio input "true"
click at [739, 653] on button "Next" at bounding box center [728, 643] width 198 height 49
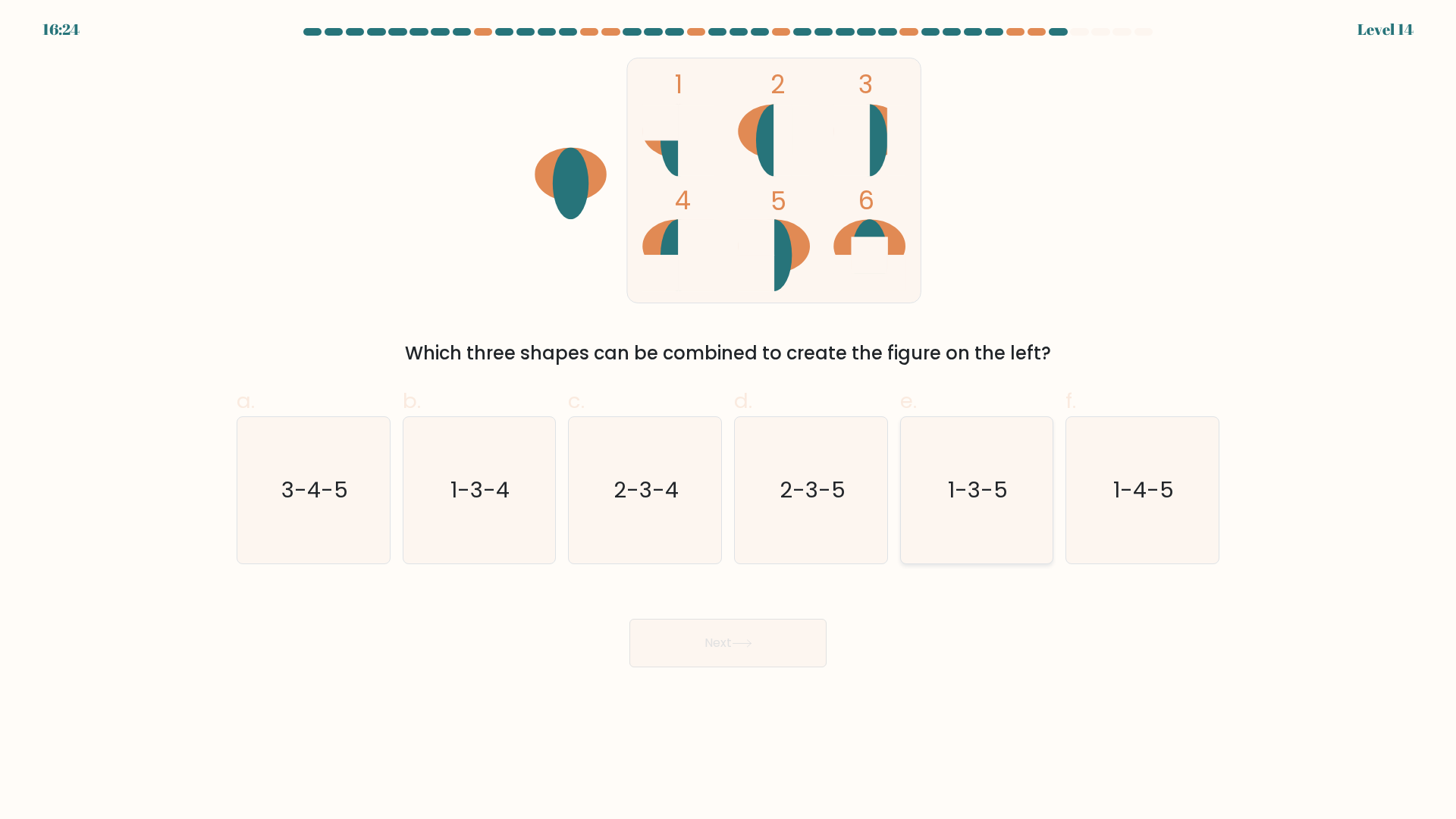
click at [979, 491] on text "1-3-5" at bounding box center [978, 490] width 60 height 31
click at [729, 419] on input "e. 1-3-5" at bounding box center [728, 414] width 1 height 10
radio input "true"
drag, startPoint x: 978, startPoint y: 588, endPoint x: 1115, endPoint y: 526, distance: 150.4
click at [1116, 517] on icon "1-4-5" at bounding box center [1143, 490] width 146 height 146
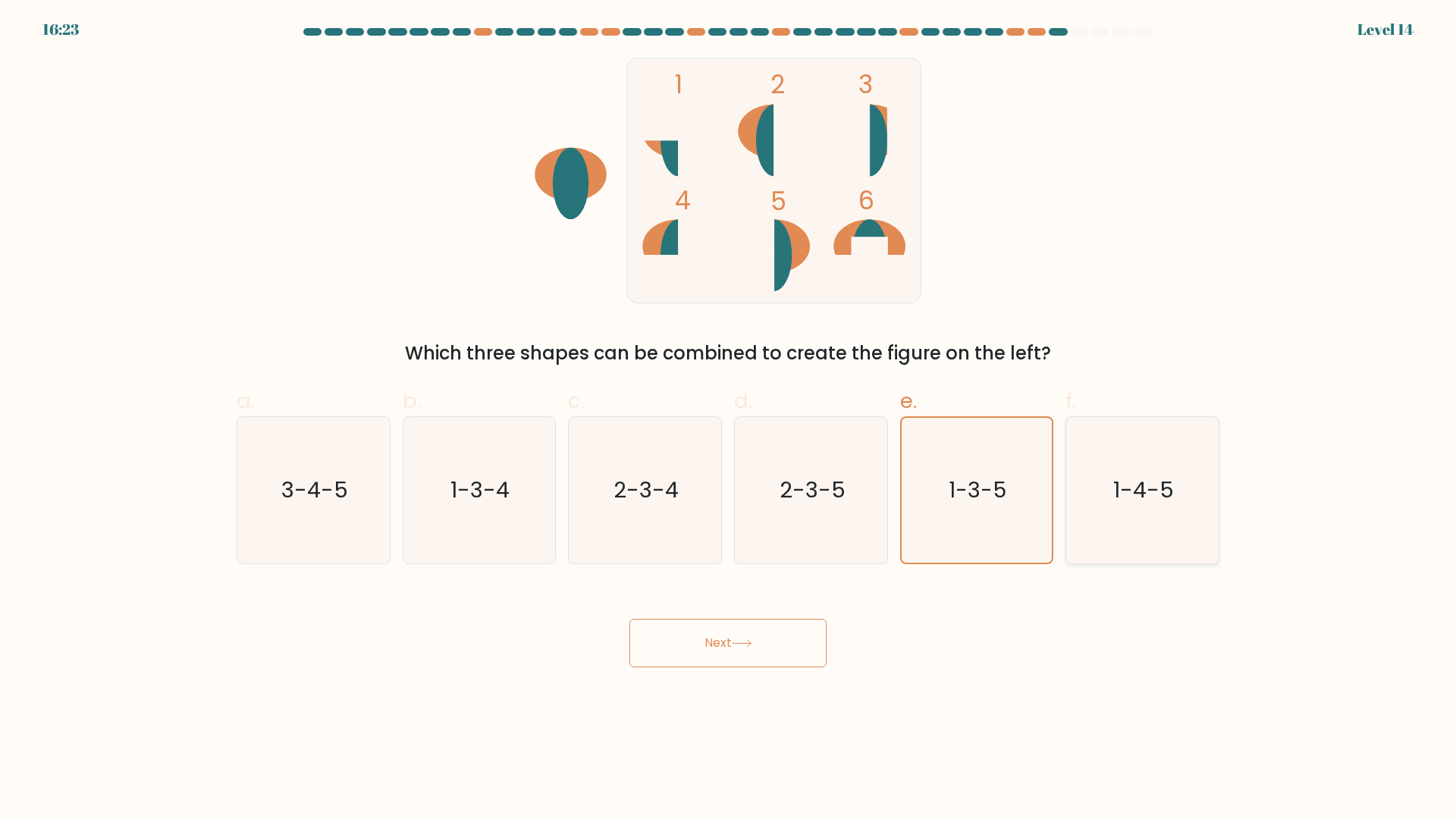
click at [729, 419] on input "f. 1-4-5" at bounding box center [728, 414] width 1 height 10
radio input "true"
click at [766, 636] on button "Next" at bounding box center [728, 643] width 198 height 49
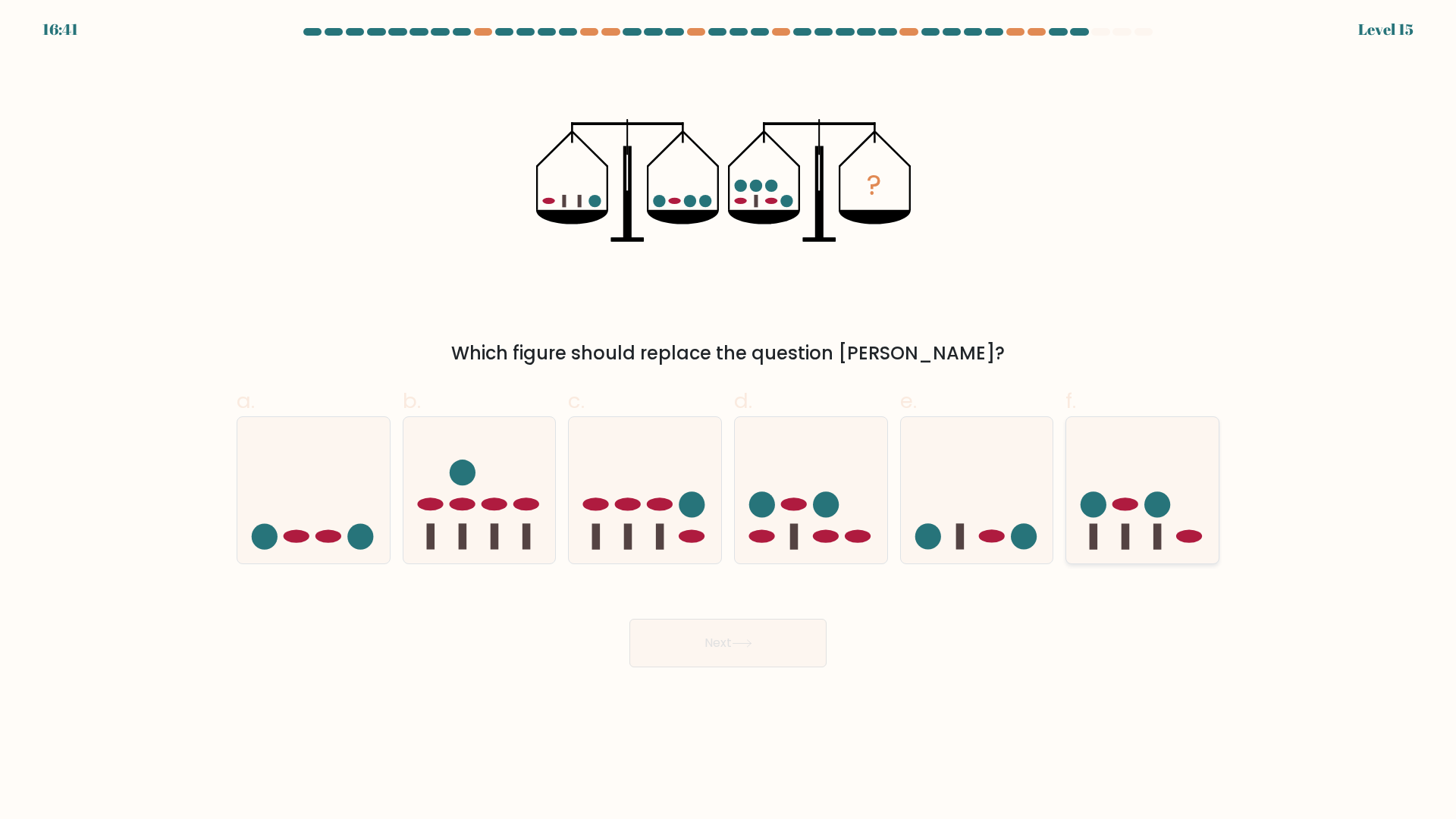
click at [1129, 495] on icon at bounding box center [1143, 490] width 152 height 126
click at [729, 419] on input "f." at bounding box center [728, 414] width 1 height 10
radio input "true"
click at [804, 645] on button "Next" at bounding box center [728, 643] width 198 height 49
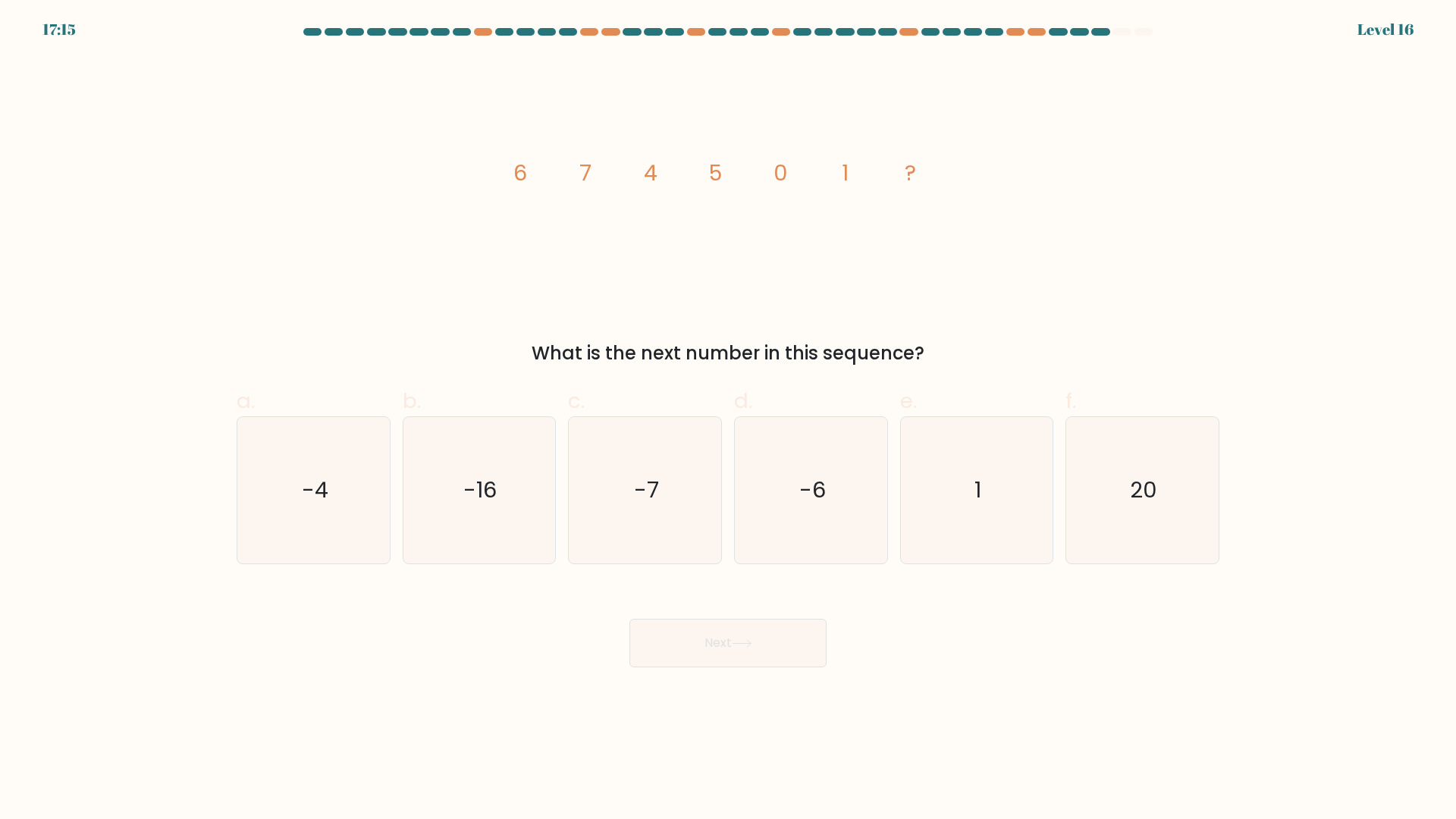
click at [902, 417] on label "e. 1" at bounding box center [977, 474] width 154 height 179
click at [729, 417] on input "e. 1" at bounding box center [728, 414] width 1 height 10
radio input "true"
click at [874, 450] on icon "-6" at bounding box center [811, 490] width 146 height 146
click at [729, 419] on input "d. -6" at bounding box center [728, 414] width 1 height 10
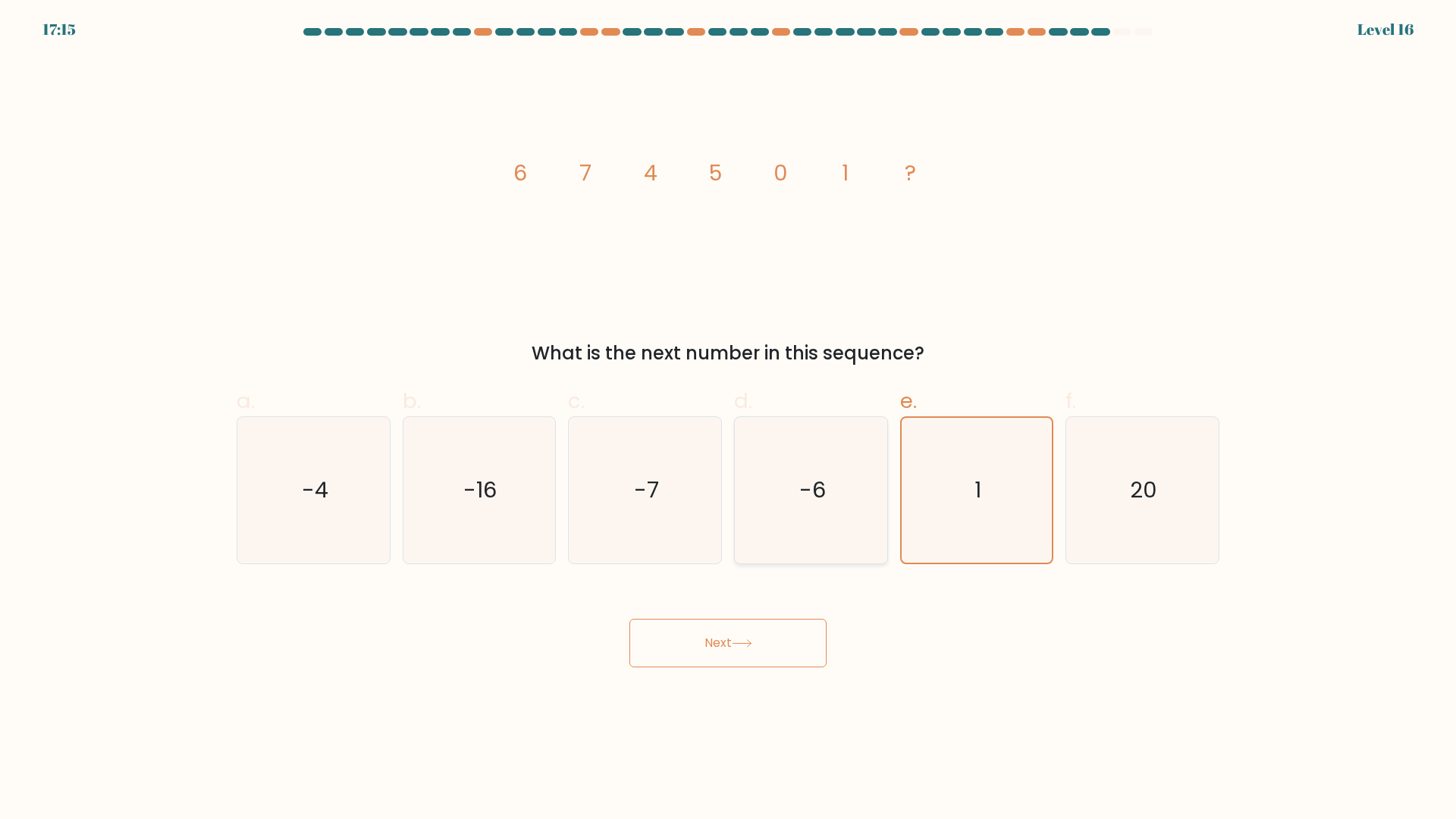
radio input "true"
click at [749, 647] on icon at bounding box center [742, 643] width 21 height 8
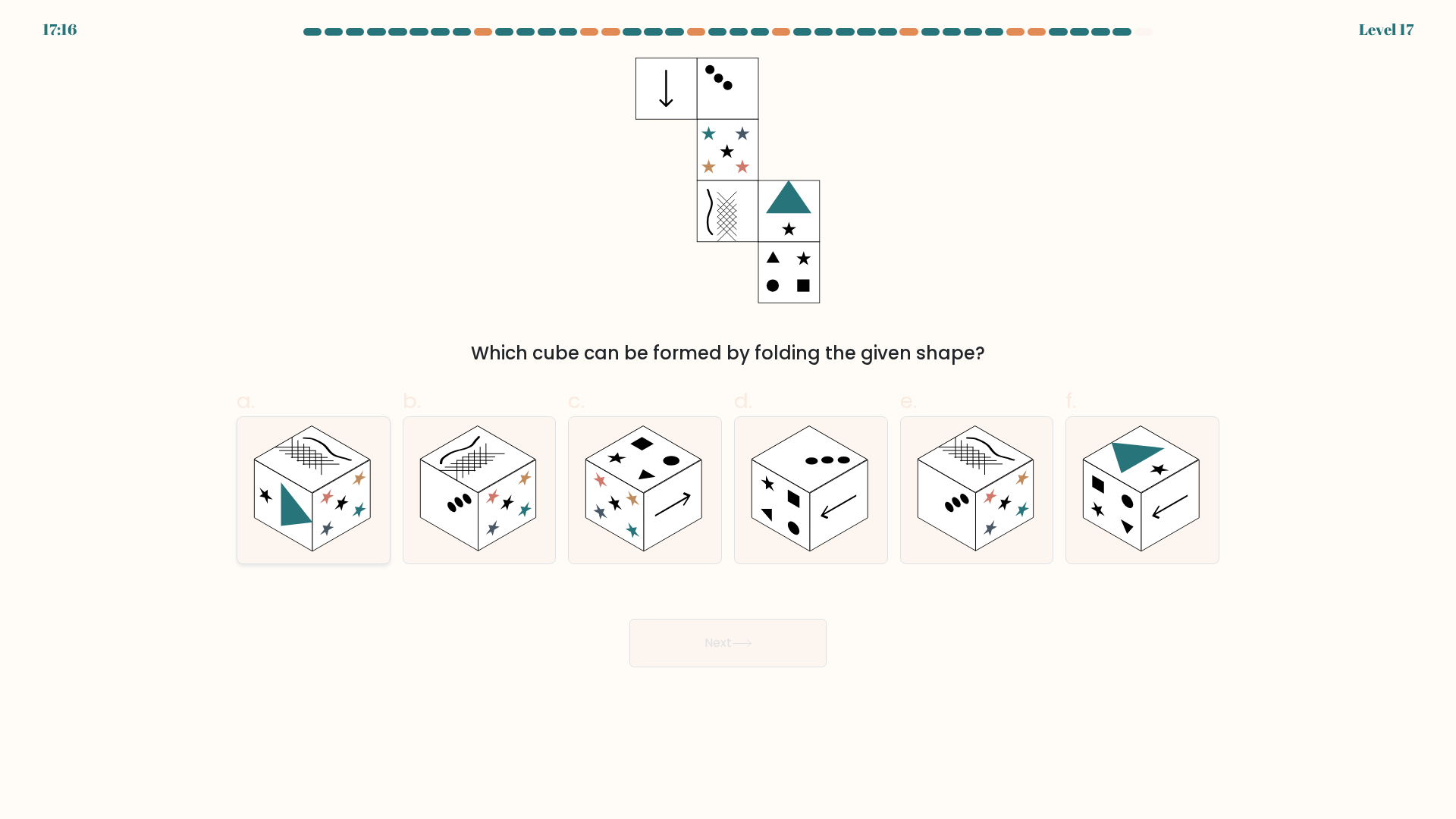
click at [271, 473] on rect at bounding box center [283, 506] width 58 height 92
click at [728, 419] on input "a." at bounding box center [728, 414] width 1 height 10
radio input "true"
click at [724, 653] on button "Next" at bounding box center [728, 643] width 198 height 49
click at [762, 643] on button "Next" at bounding box center [728, 643] width 198 height 49
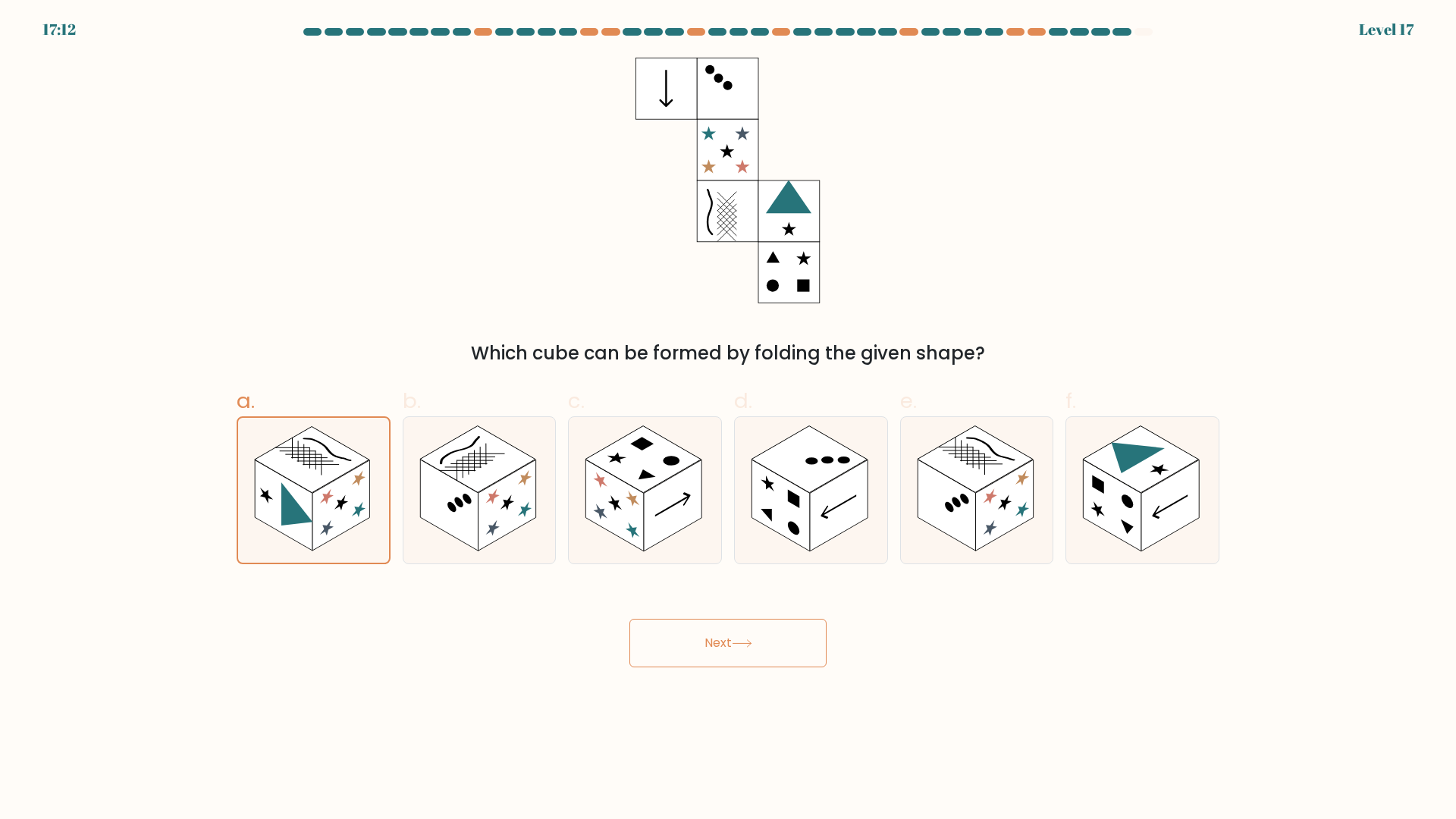
click at [680, 649] on button "Next" at bounding box center [728, 643] width 198 height 49
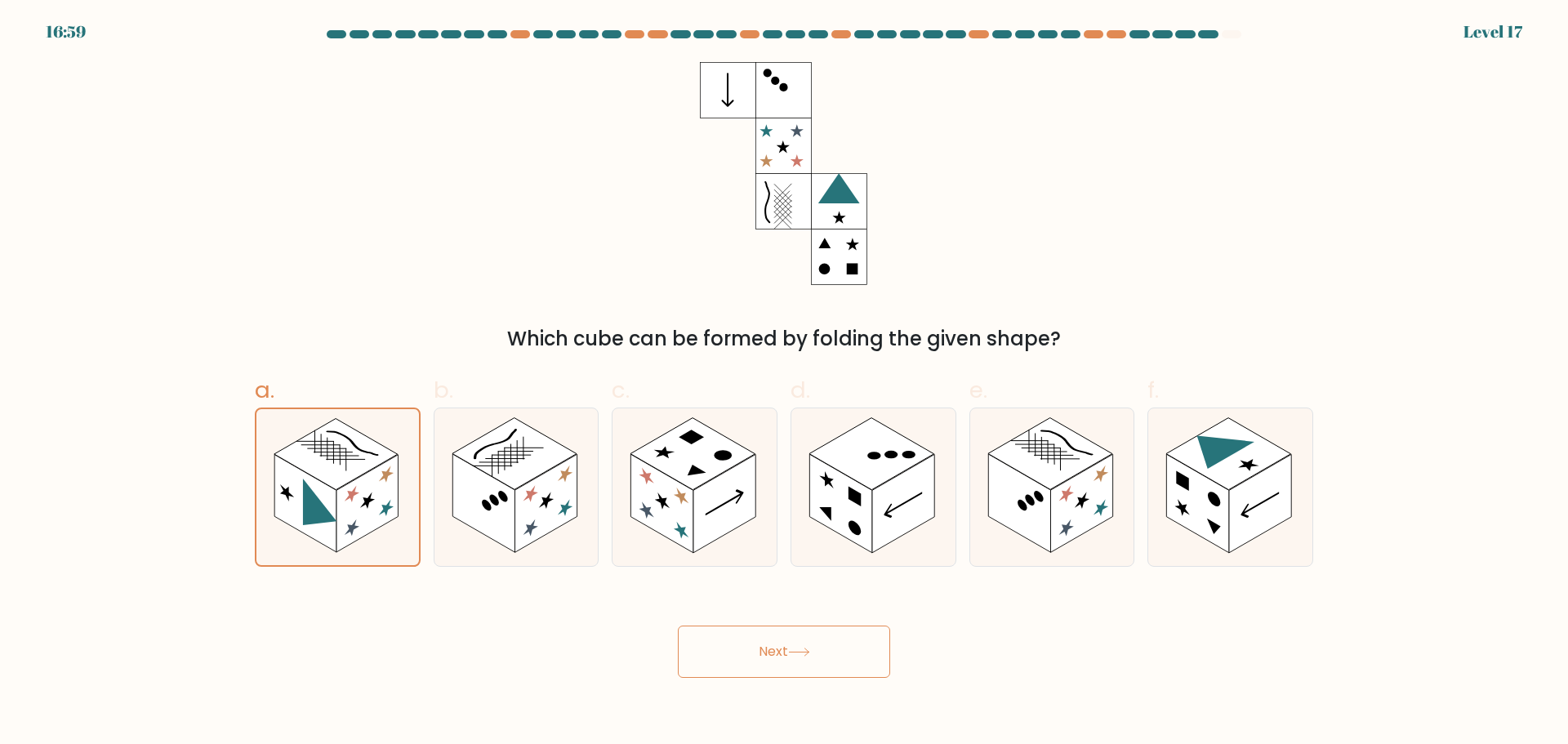
click at [776, 660] on button "Next" at bounding box center [784, 651] width 213 height 53
click at [782, 659] on button "Next" at bounding box center [784, 651] width 213 height 53
click at [784, 658] on button "Next" at bounding box center [784, 651] width 213 height 53
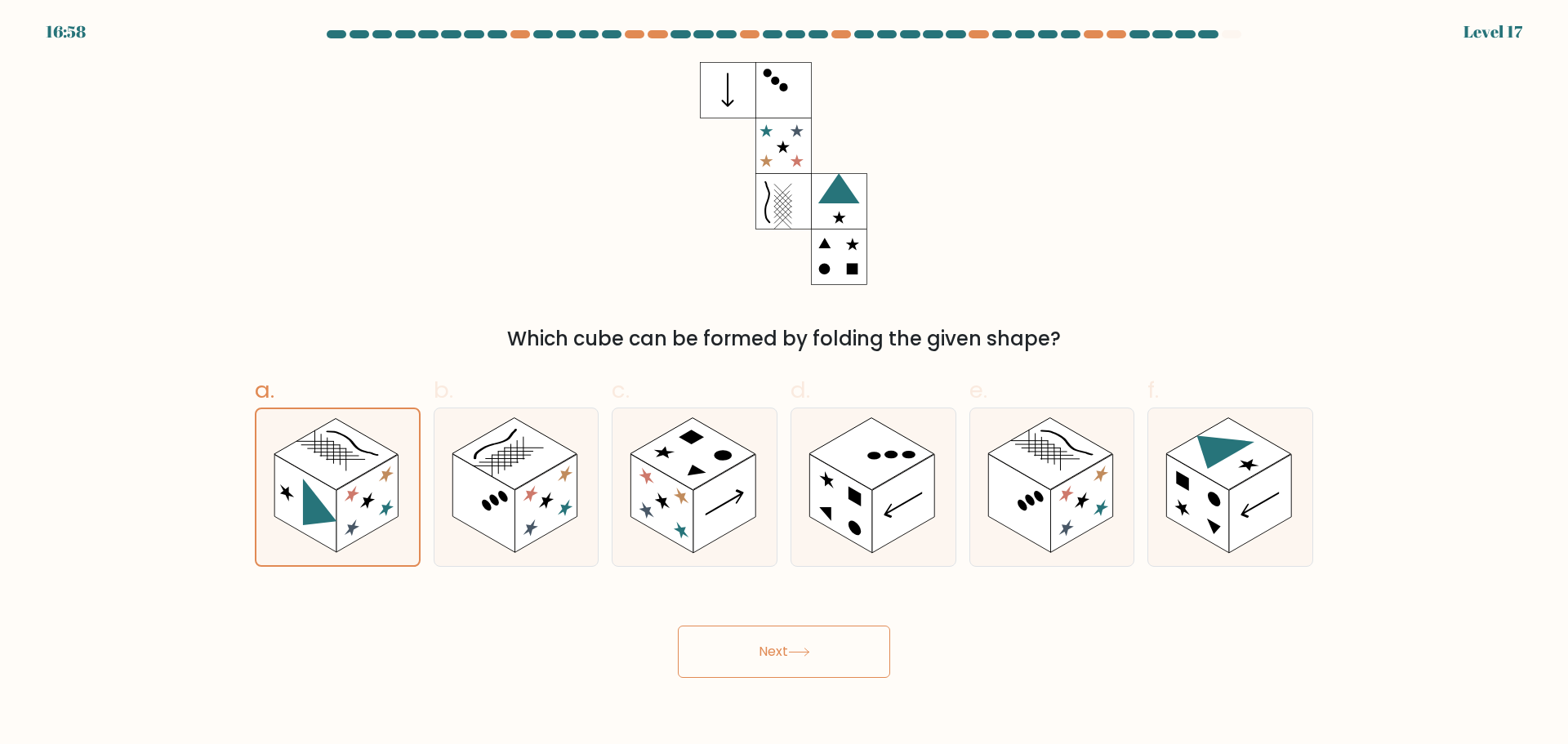
click at [785, 658] on button "Next" at bounding box center [784, 651] width 213 height 53
click at [786, 657] on button "Next" at bounding box center [784, 651] width 213 height 53
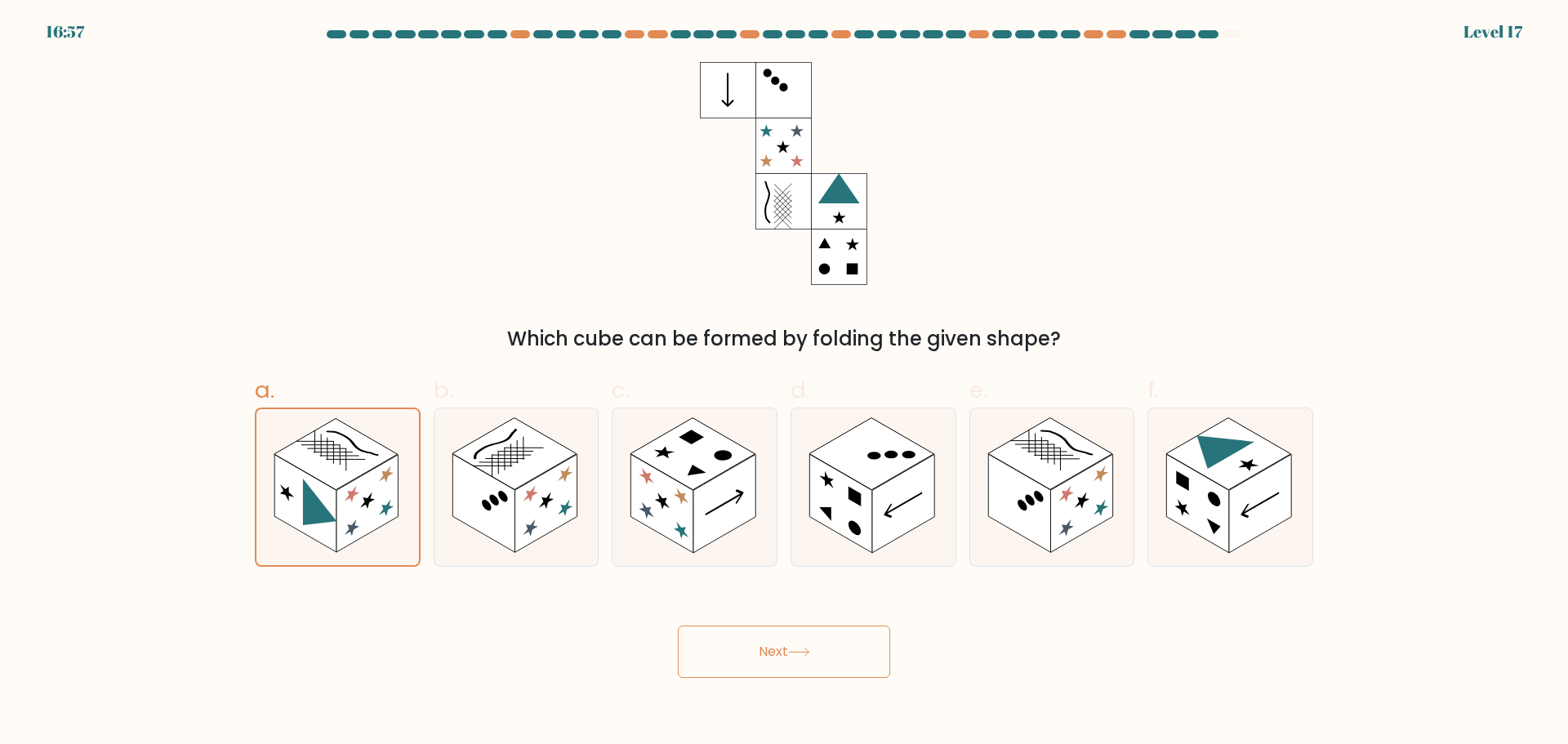
click at [786, 657] on button "Next" at bounding box center [784, 651] width 213 height 53
click at [784, 650] on button "Next" at bounding box center [784, 651] width 213 height 53
drag, startPoint x: 784, startPoint y: 651, endPoint x: 718, endPoint y: 658, distance: 66.4
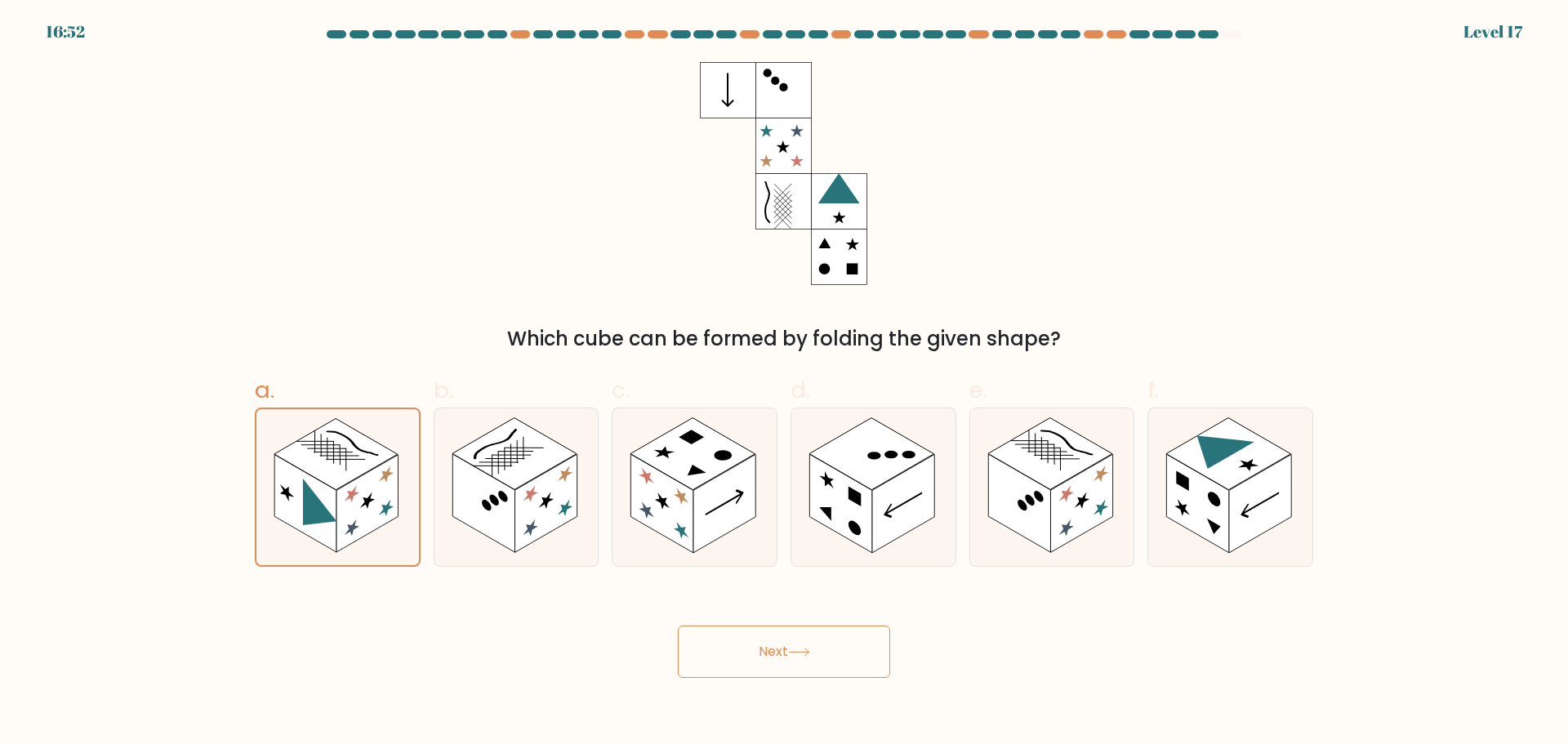
click at [718, 658] on button "Next" at bounding box center [784, 651] width 213 height 53
click at [724, 658] on button "Next" at bounding box center [784, 651] width 213 height 53
drag, startPoint x: 724, startPoint y: 658, endPoint x: 896, endPoint y: 294, distance: 402.6
click at [727, 657] on button "Next" at bounding box center [784, 651] width 213 height 53
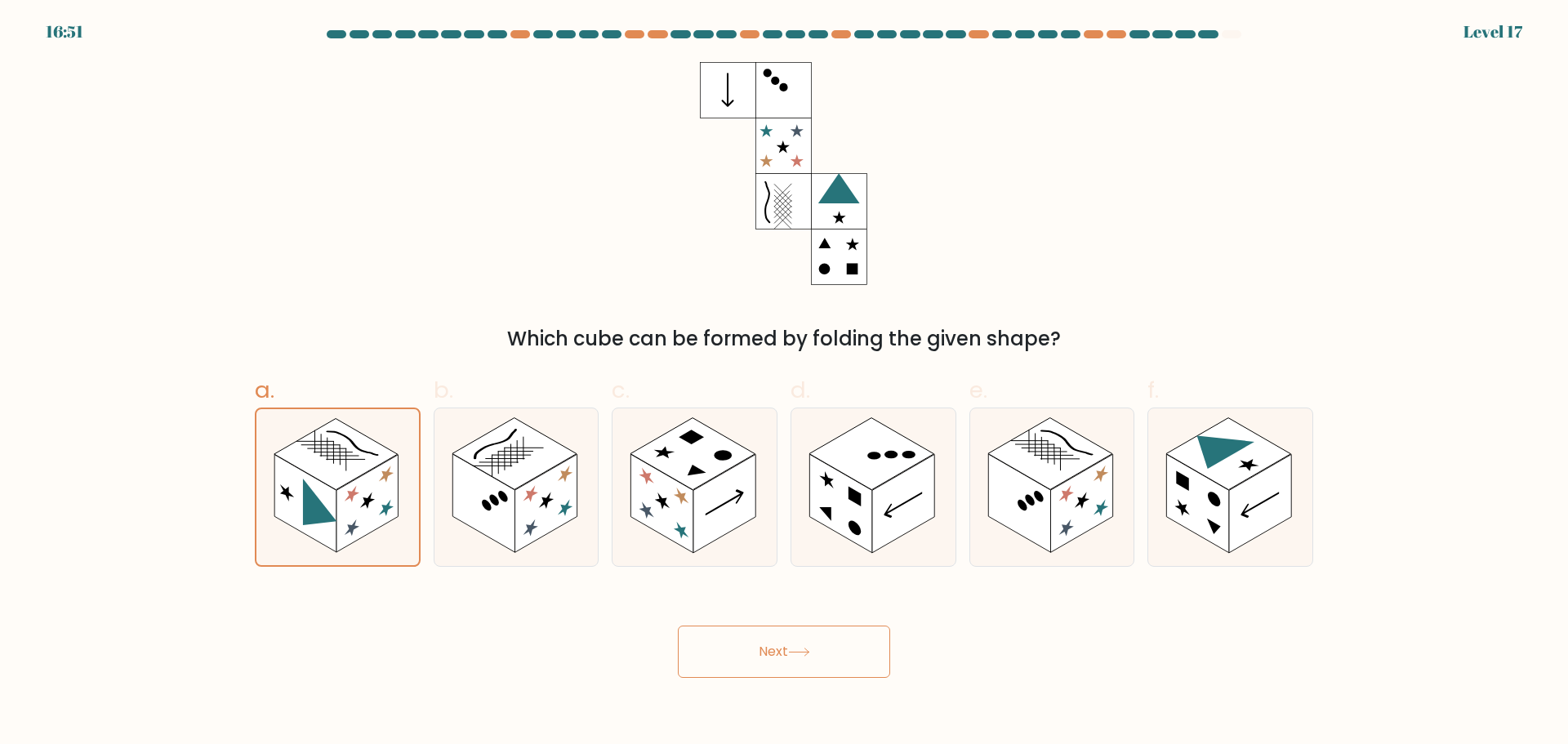
drag, startPoint x: 836, startPoint y: 133, endPoint x: 825, endPoint y: 271, distance: 138.4
click at [990, 220] on div "Which cube can be formed by folding the given shape?" at bounding box center [784, 208] width 1078 height 292
drag, startPoint x: 861, startPoint y: 278, endPoint x: 910, endPoint y: 334, distance: 74.4
click at [917, 311] on div "Which cube can be formed by folding the given shape?" at bounding box center [784, 208] width 1078 height 292
drag, startPoint x: 1231, startPoint y: 219, endPoint x: 1219, endPoint y: 244, distance: 27.7
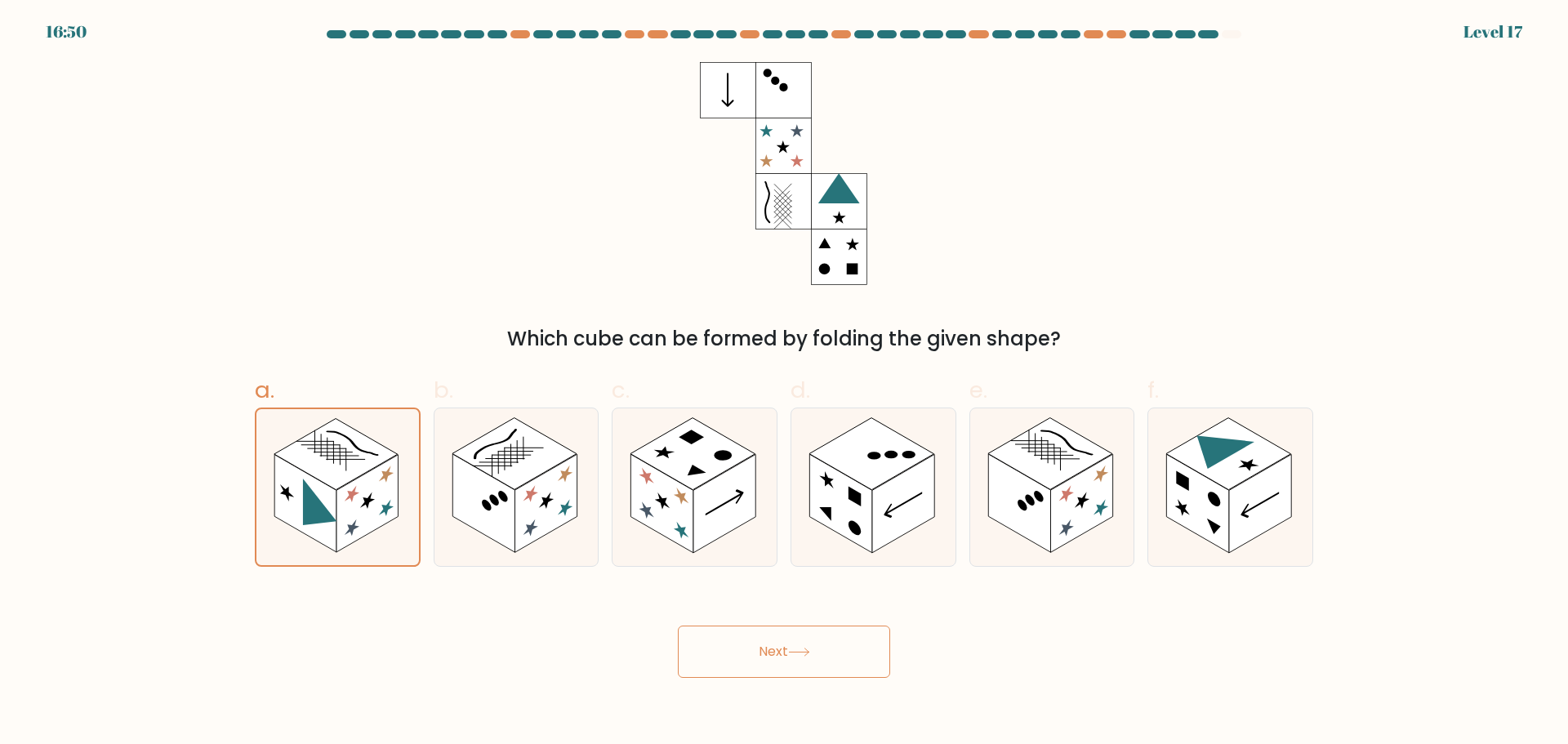
click at [1223, 237] on div "Which cube can be formed by folding the given shape?" at bounding box center [784, 208] width 1078 height 292
click at [796, 648] on icon at bounding box center [799, 652] width 22 height 9
click at [325, 489] on rect at bounding box center [305, 502] width 62 height 97
click at [784, 383] on input "a." at bounding box center [784, 377] width 1 height 11
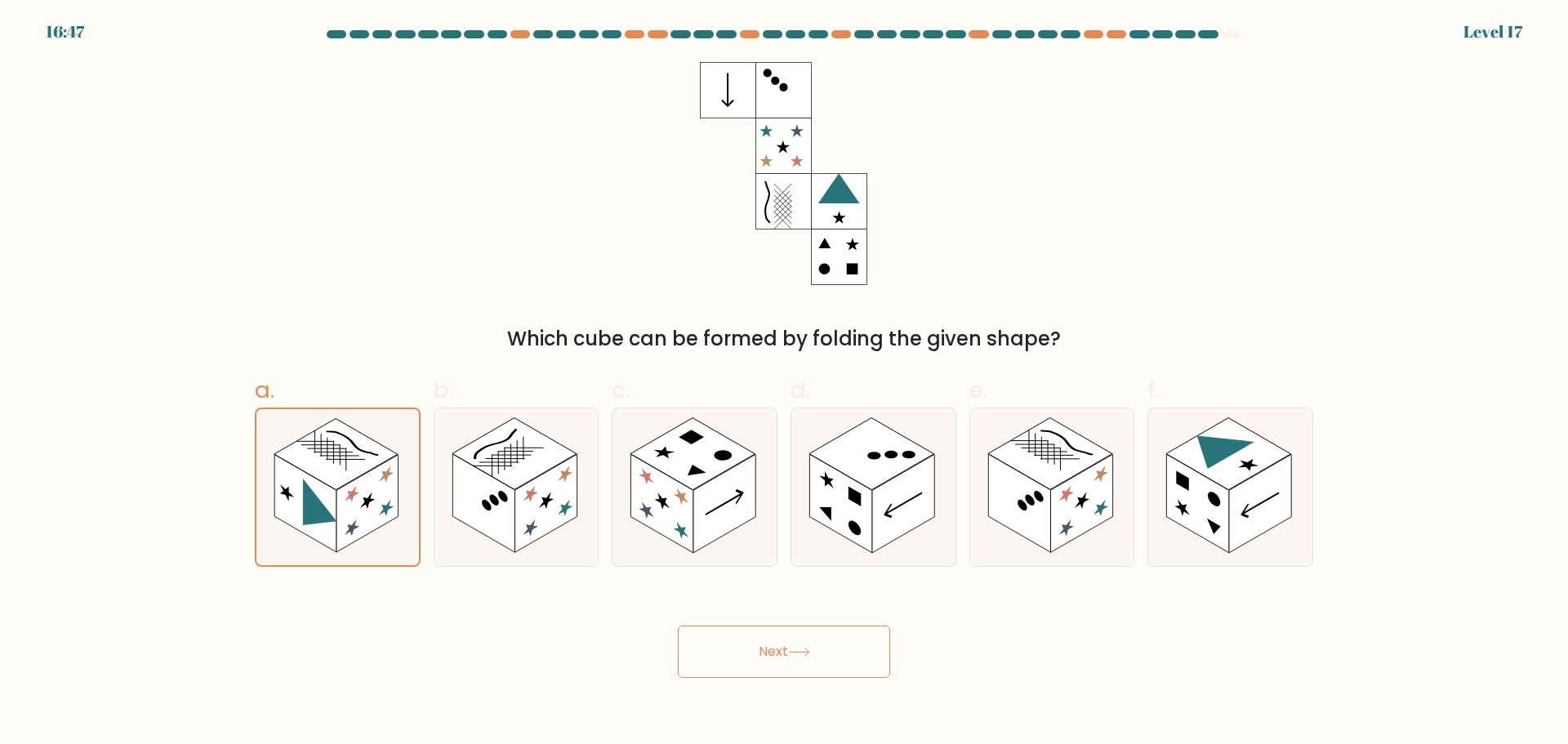
click at [783, 653] on button "Next" at bounding box center [784, 651] width 213 height 53
click at [663, 451] on icon at bounding box center [662, 452] width 29 height 17
click at [784, 383] on input "c." at bounding box center [784, 377] width 1 height 11
radio input "true"
click at [923, 493] on rect at bounding box center [904, 503] width 62 height 99
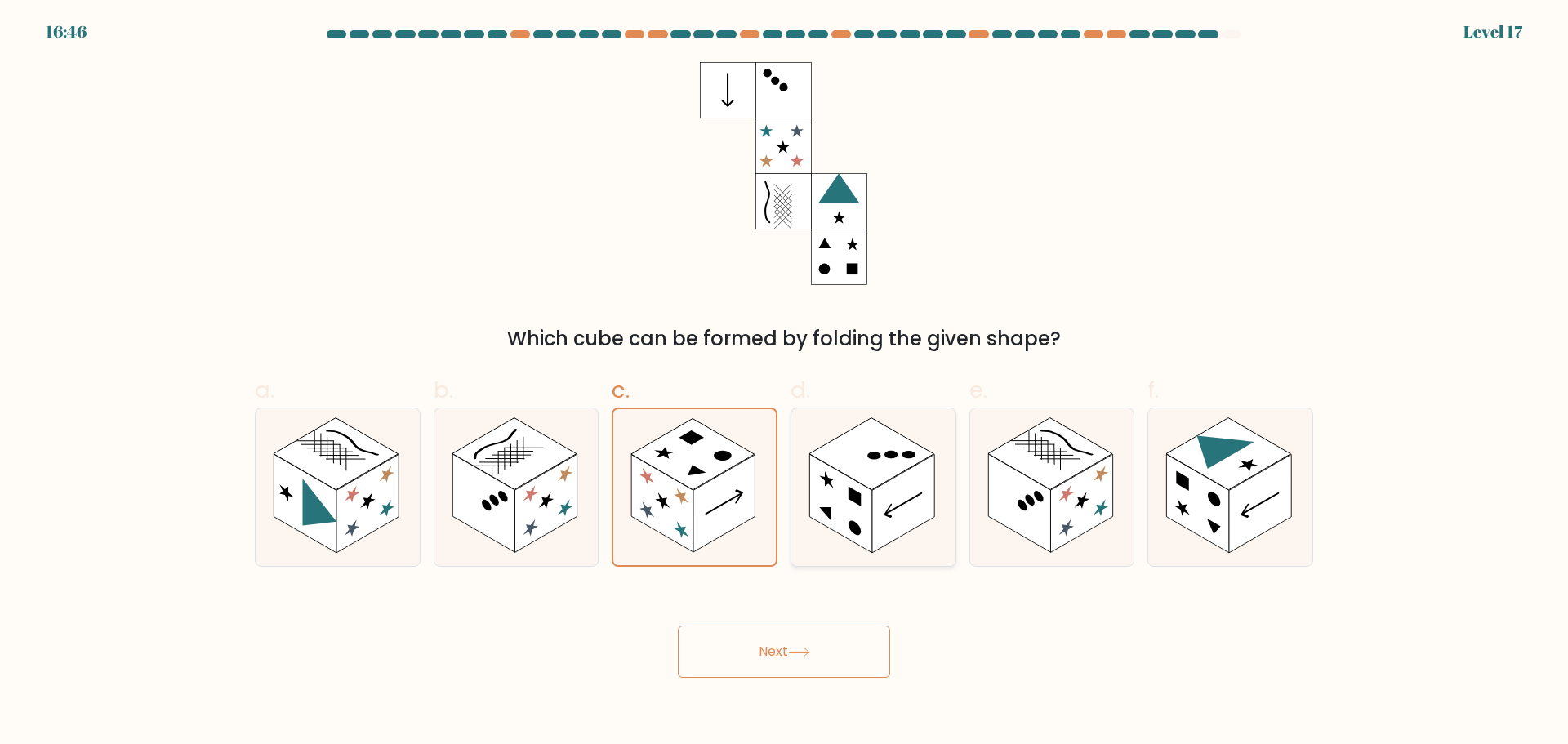
click at [785, 383] on input "d." at bounding box center [784, 377] width 1 height 11
radio input "true"
click at [800, 648] on icon at bounding box center [799, 652] width 22 height 9
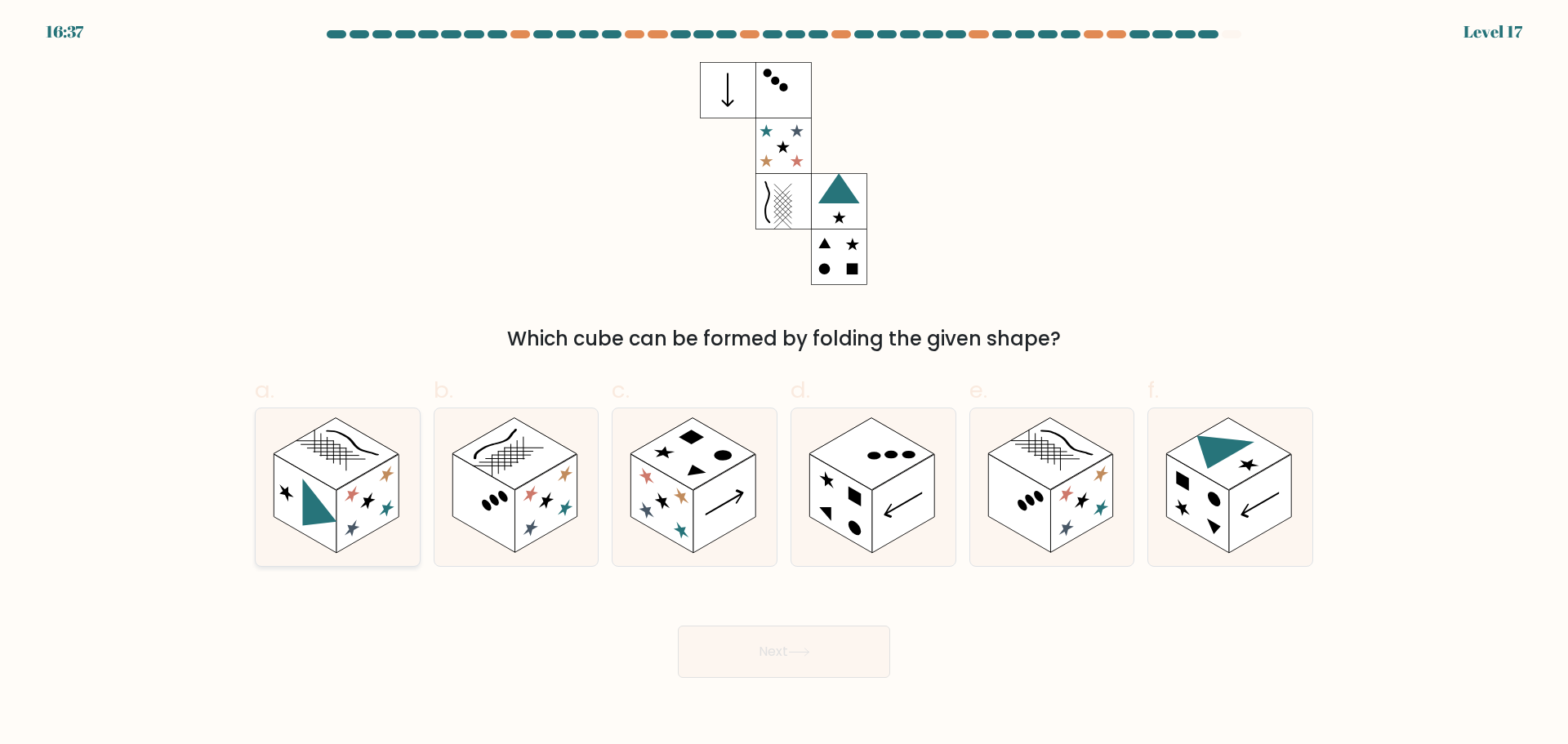
click at [367, 500] on icon at bounding box center [368, 501] width 15 height 23
click at [784, 383] on input "a." at bounding box center [784, 377] width 1 height 11
radio input "true"
click at [773, 637] on button "Next" at bounding box center [784, 651] width 213 height 53
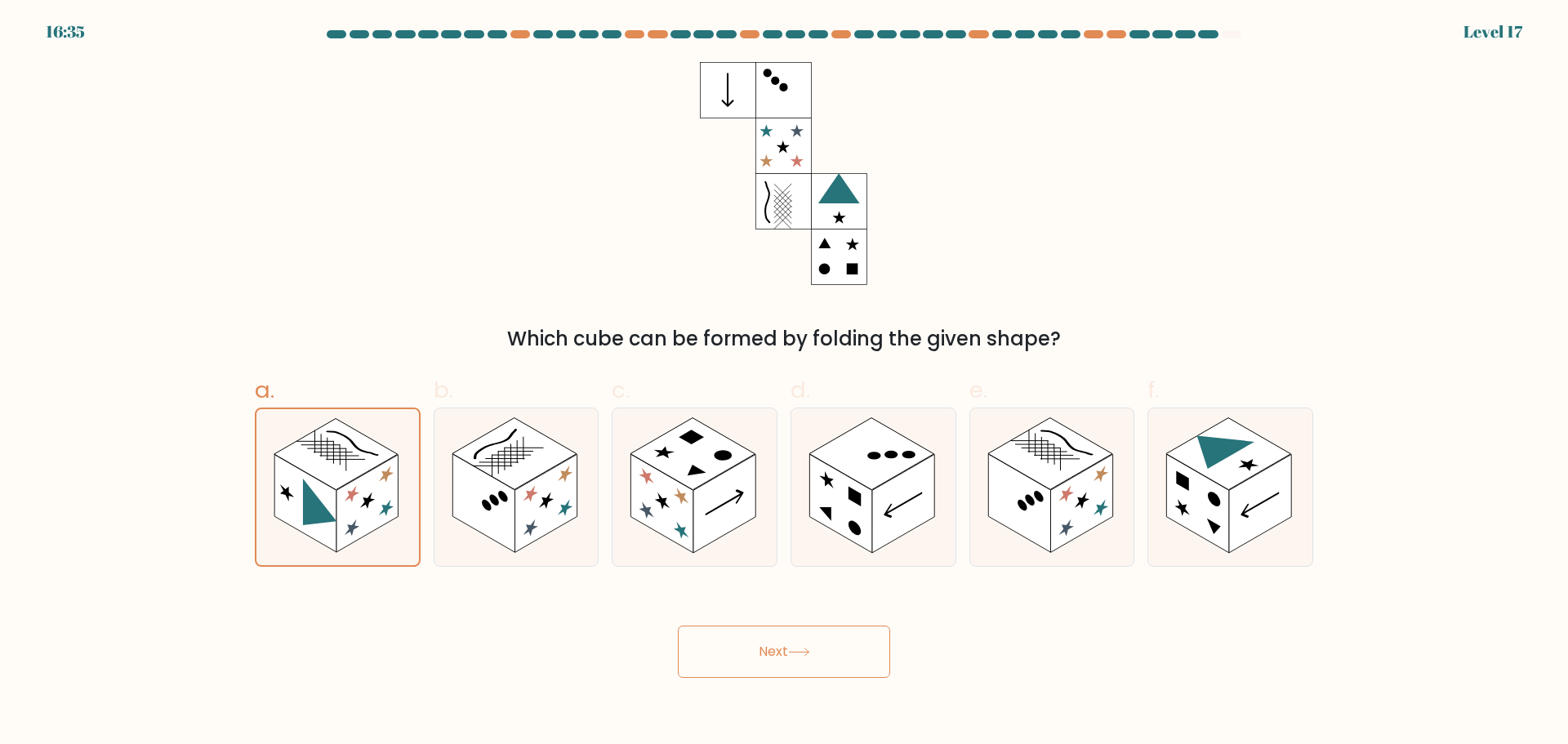
click at [773, 637] on button "Next" at bounding box center [784, 651] width 213 height 53
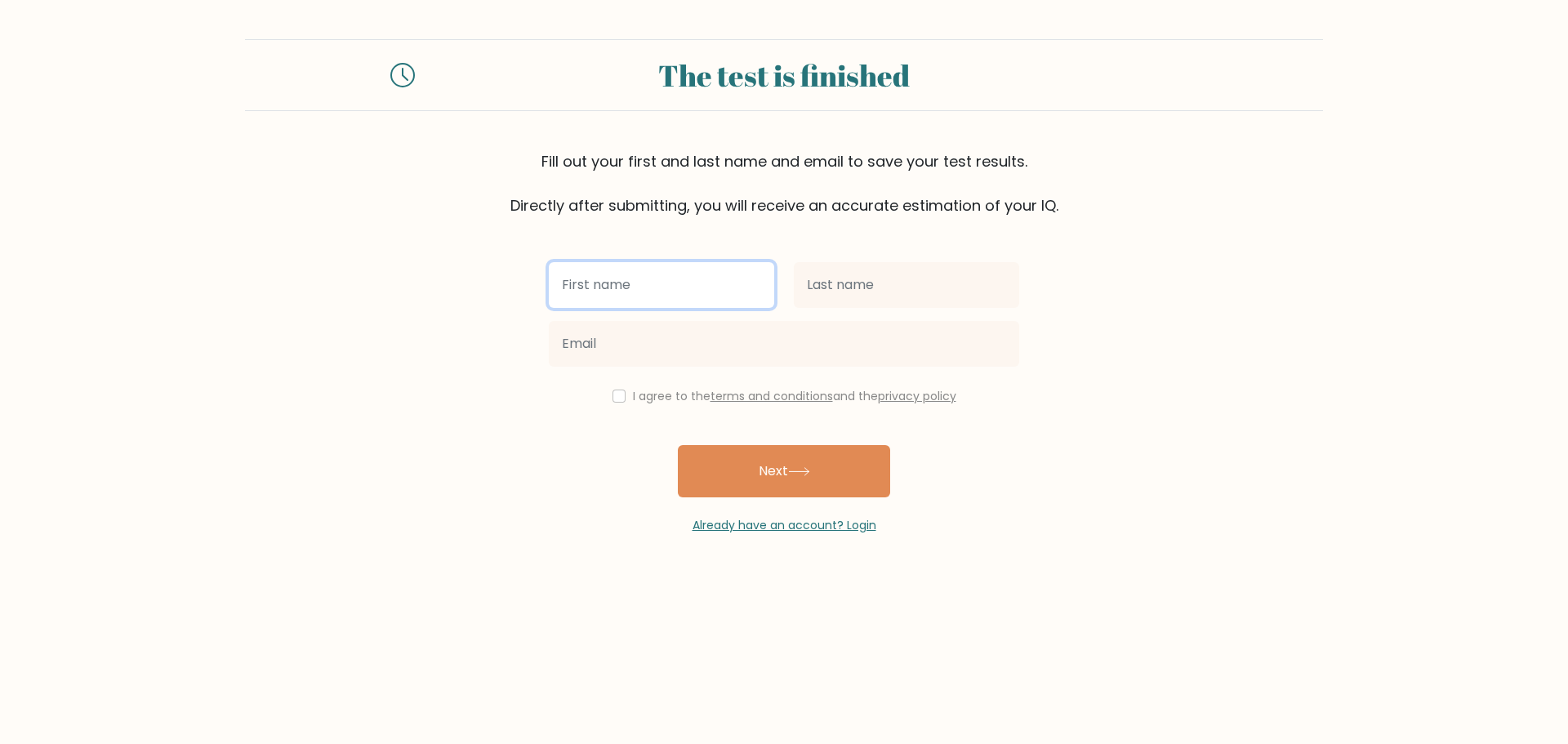
click at [668, 286] on input "text" at bounding box center [661, 284] width 225 height 45
type input "SRY"
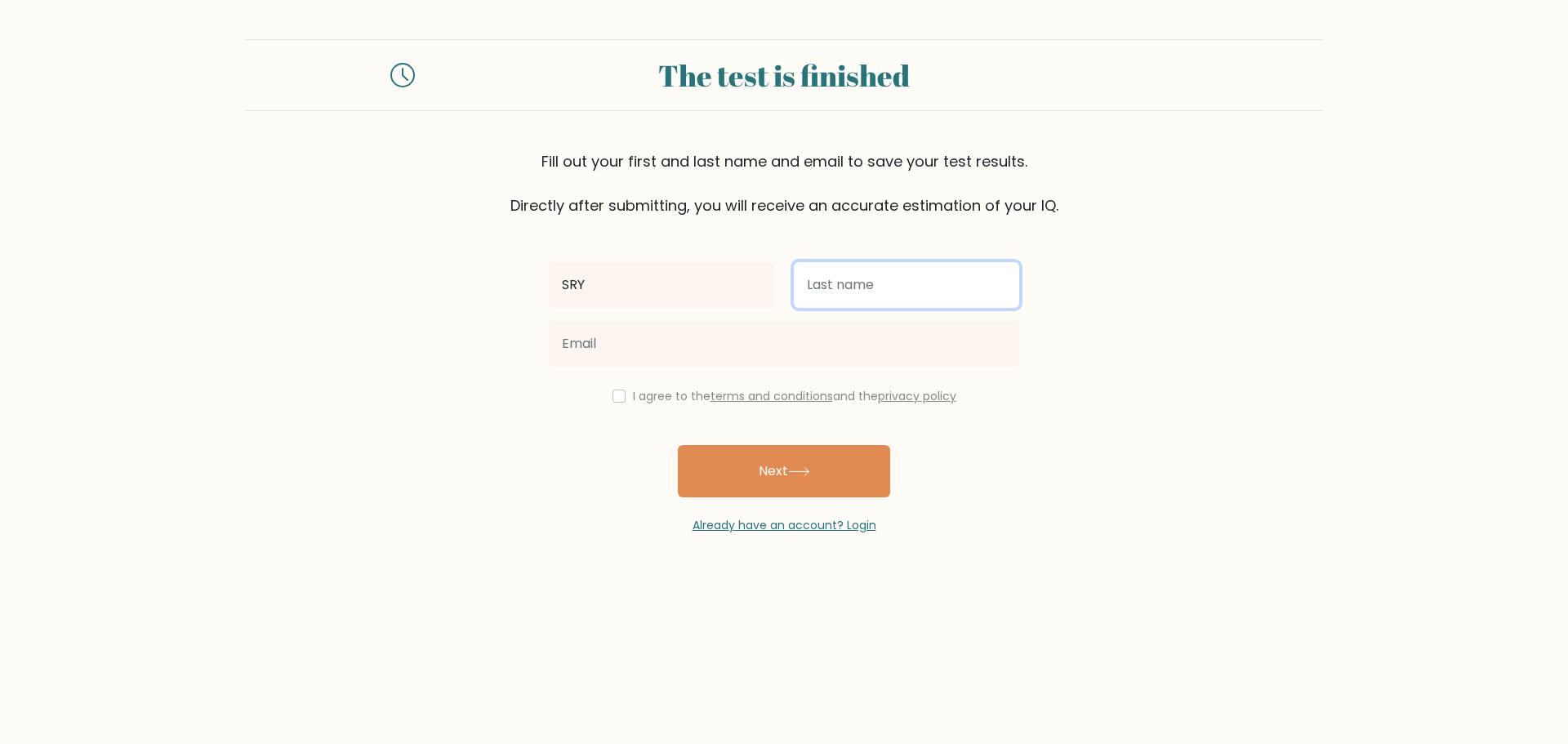
drag, startPoint x: 945, startPoint y: 282, endPoint x: 915, endPoint y: 308, distance: 39.7
click at [945, 282] on input "text" at bounding box center [906, 284] width 225 height 45
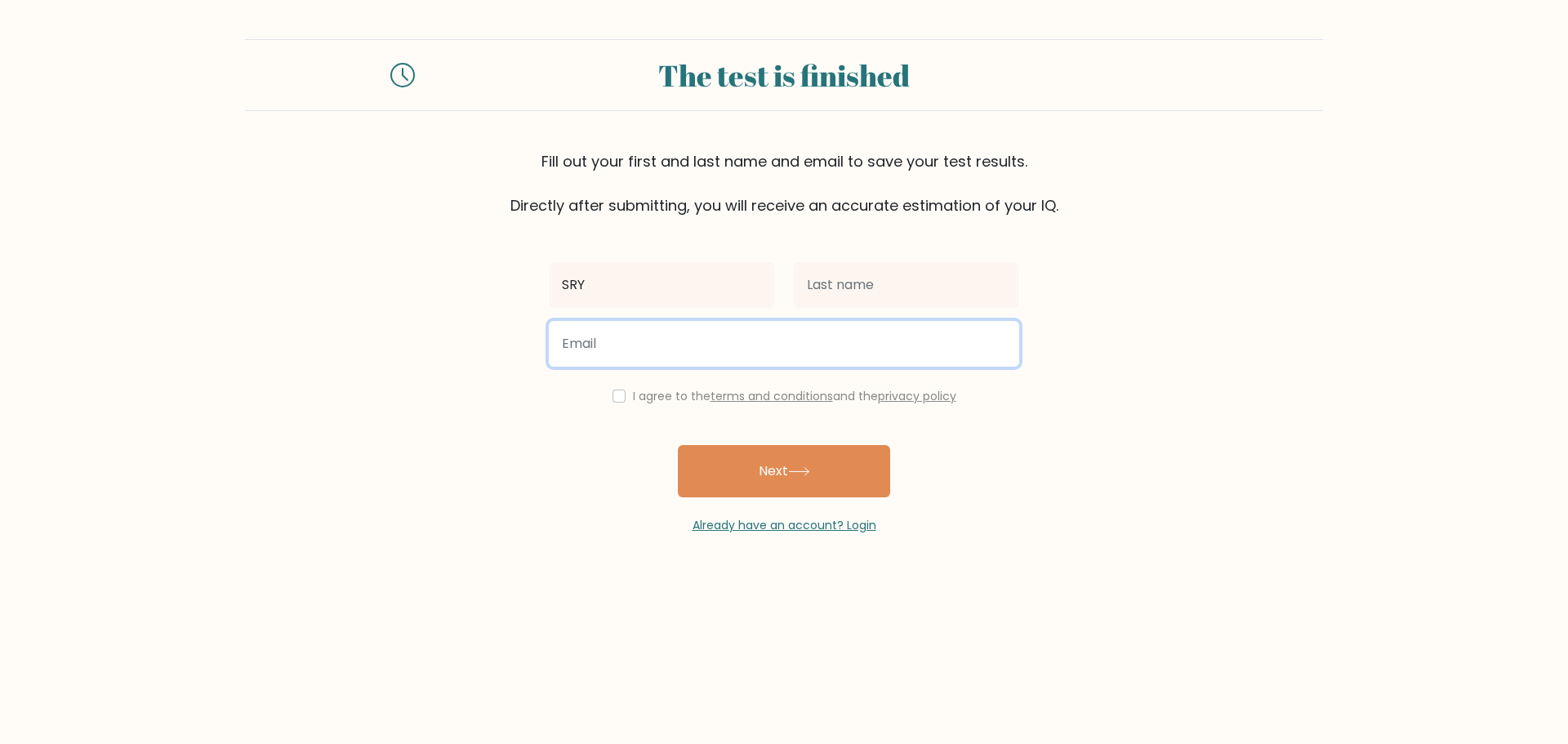
click at [727, 340] on input "email" at bounding box center [784, 344] width 470 height 45
type input "[EMAIL_ADDRESS][DOMAIN_NAME]"
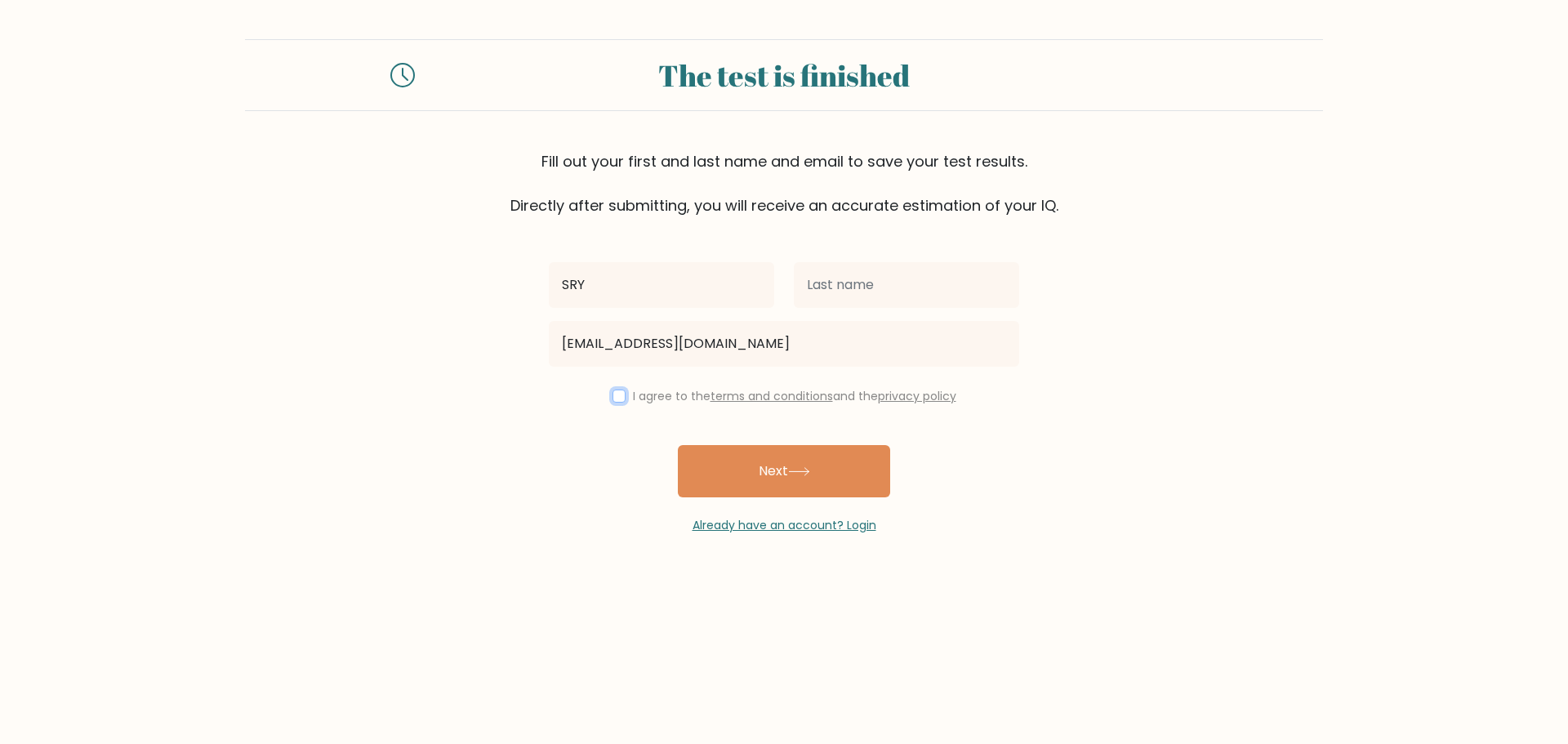
click at [616, 398] on input "checkbox" at bounding box center [619, 396] width 13 height 13
checkbox input "true"
click at [753, 457] on button "Next" at bounding box center [784, 471] width 213 height 53
click at [884, 291] on input "text" at bounding box center [906, 284] width 225 height 45
type input "GAMING"
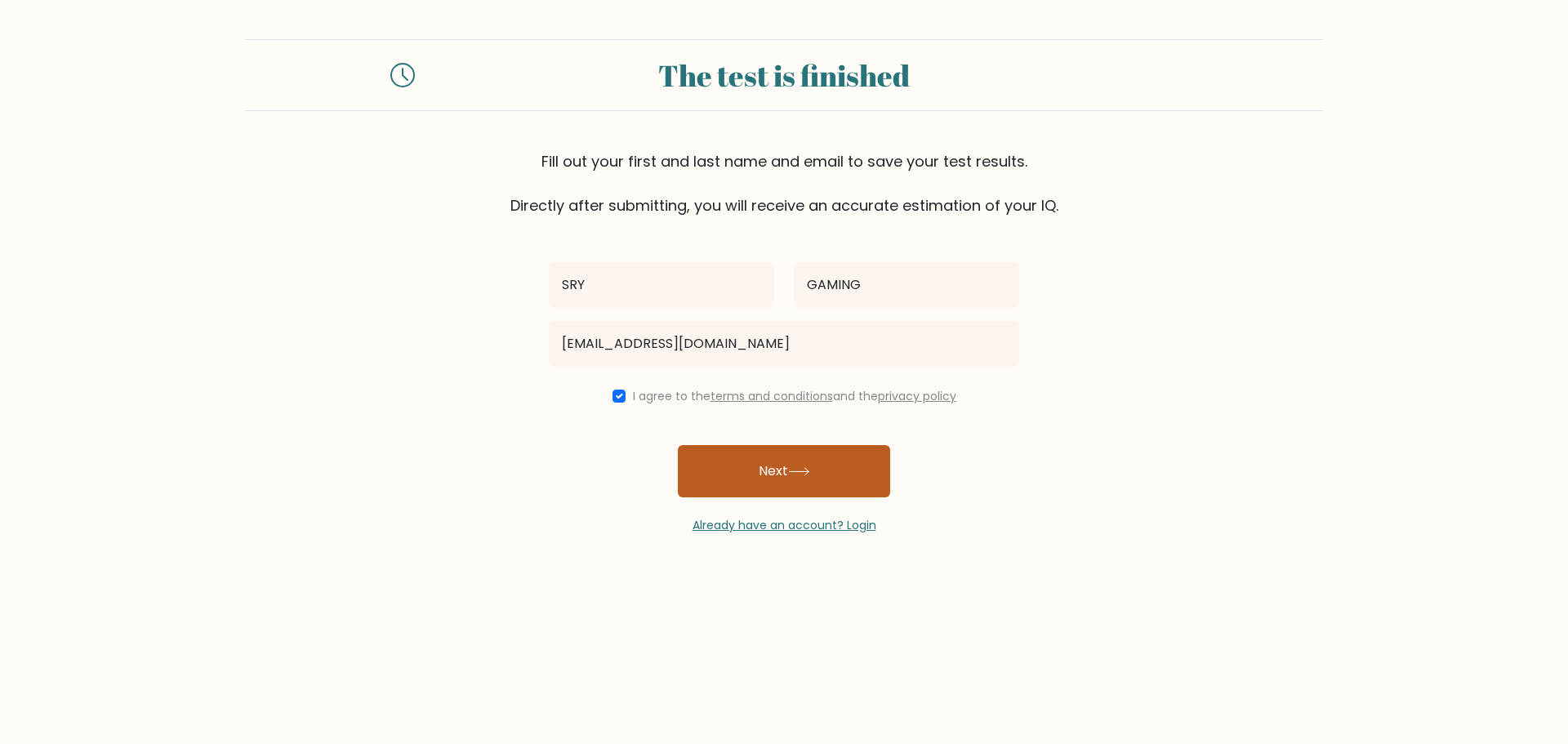
click at [832, 463] on button "Next" at bounding box center [784, 471] width 213 height 53
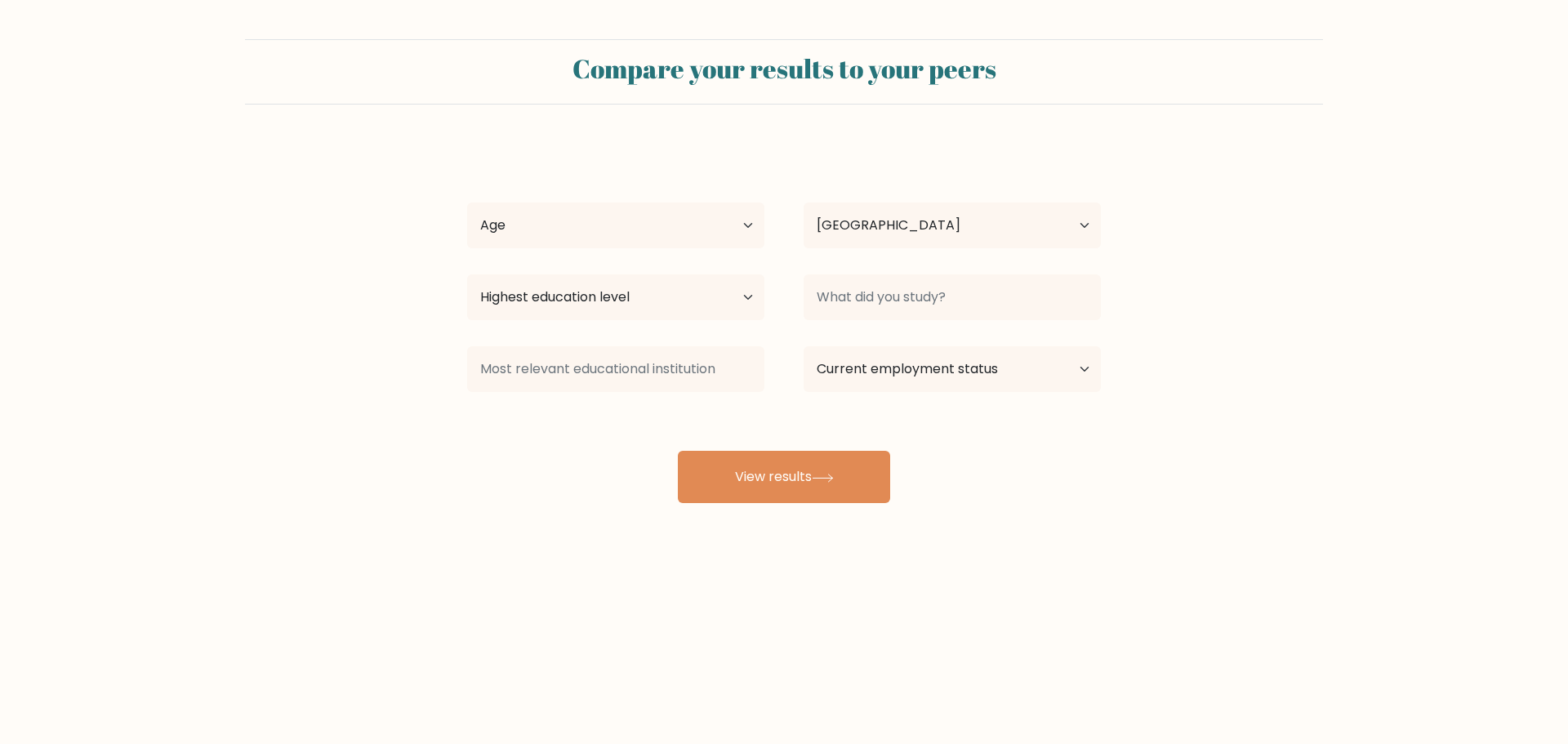
select select "IN"
click at [577, 206] on select "Age Under [DEMOGRAPHIC_DATA] [DEMOGRAPHIC_DATA] [DEMOGRAPHIC_DATA] [DEMOGRAPHIC…" at bounding box center [616, 225] width 297 height 45
select select "min_18"
click at [467, 203] on select "Age Under [DEMOGRAPHIC_DATA] [DEMOGRAPHIC_DATA] [DEMOGRAPHIC_DATA] [DEMOGRAPHIC…" at bounding box center [616, 225] width 297 height 45
click at [908, 237] on select "Country [GEOGRAPHIC_DATA] [GEOGRAPHIC_DATA] [GEOGRAPHIC_DATA] [US_STATE] [GEOGR…" at bounding box center [953, 225] width 297 height 45
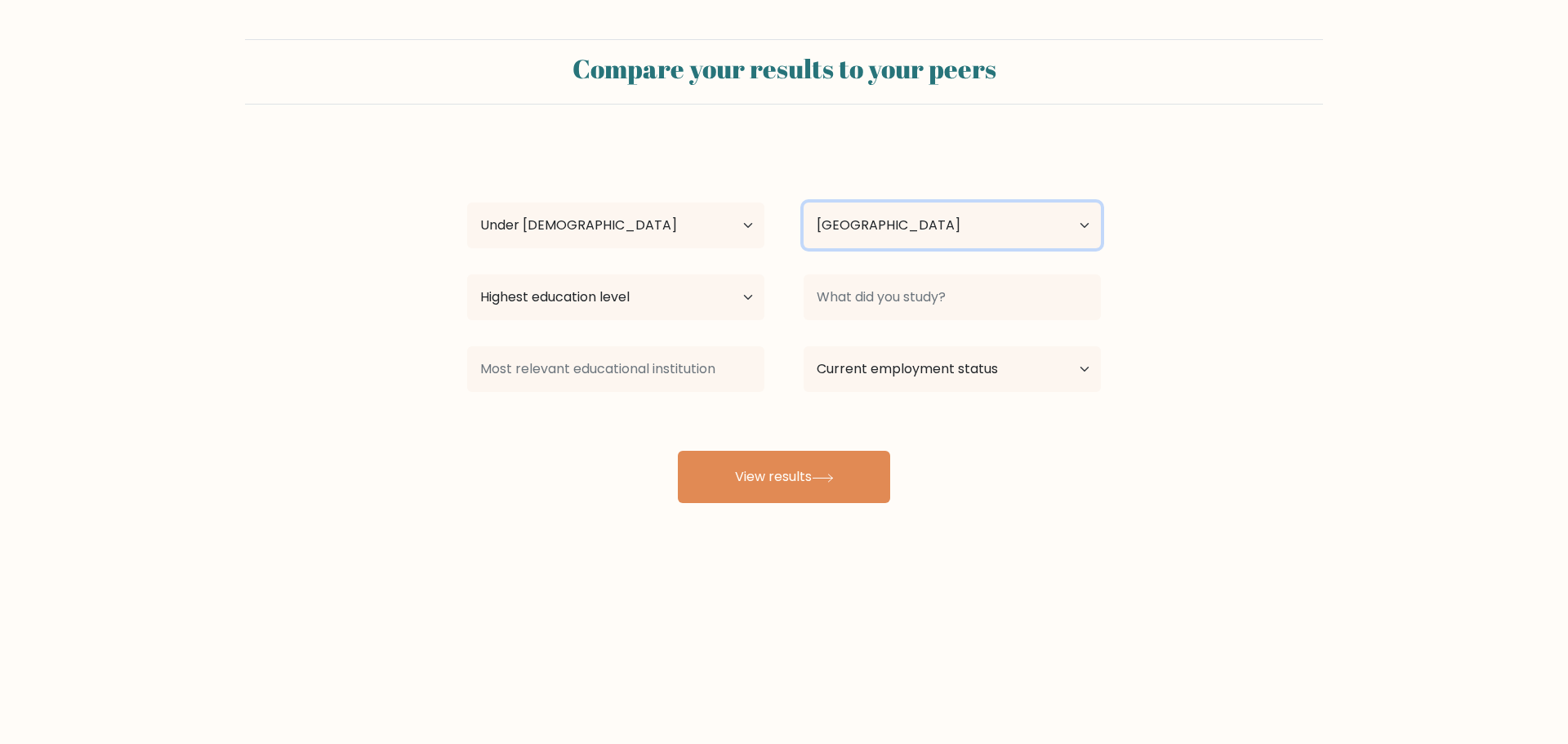
drag, startPoint x: 903, startPoint y: 232, endPoint x: 874, endPoint y: 243, distance: 31.0
click at [903, 232] on select "Country [GEOGRAPHIC_DATA] [GEOGRAPHIC_DATA] [GEOGRAPHIC_DATA] [US_STATE] [GEOGR…" at bounding box center [953, 225] width 297 height 45
click at [659, 302] on select "Highest education level No schooling Primary Lower Secondary Upper Secondary Oc…" at bounding box center [616, 296] width 297 height 45
select select "upper_secondary"
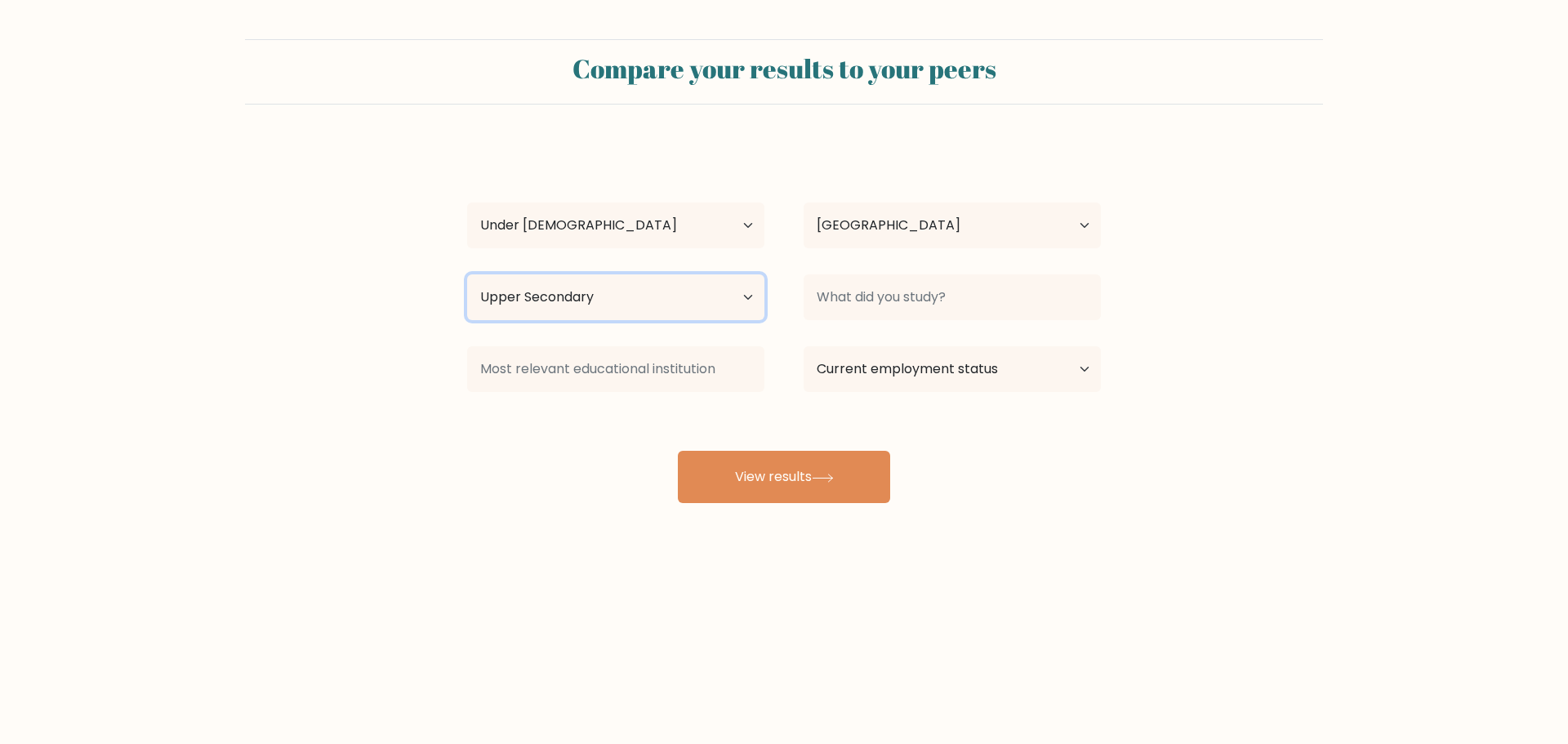
click at [467, 274] on select "Highest education level No schooling Primary Lower Secondary Upper Secondary Oc…" at bounding box center [616, 296] width 297 height 45
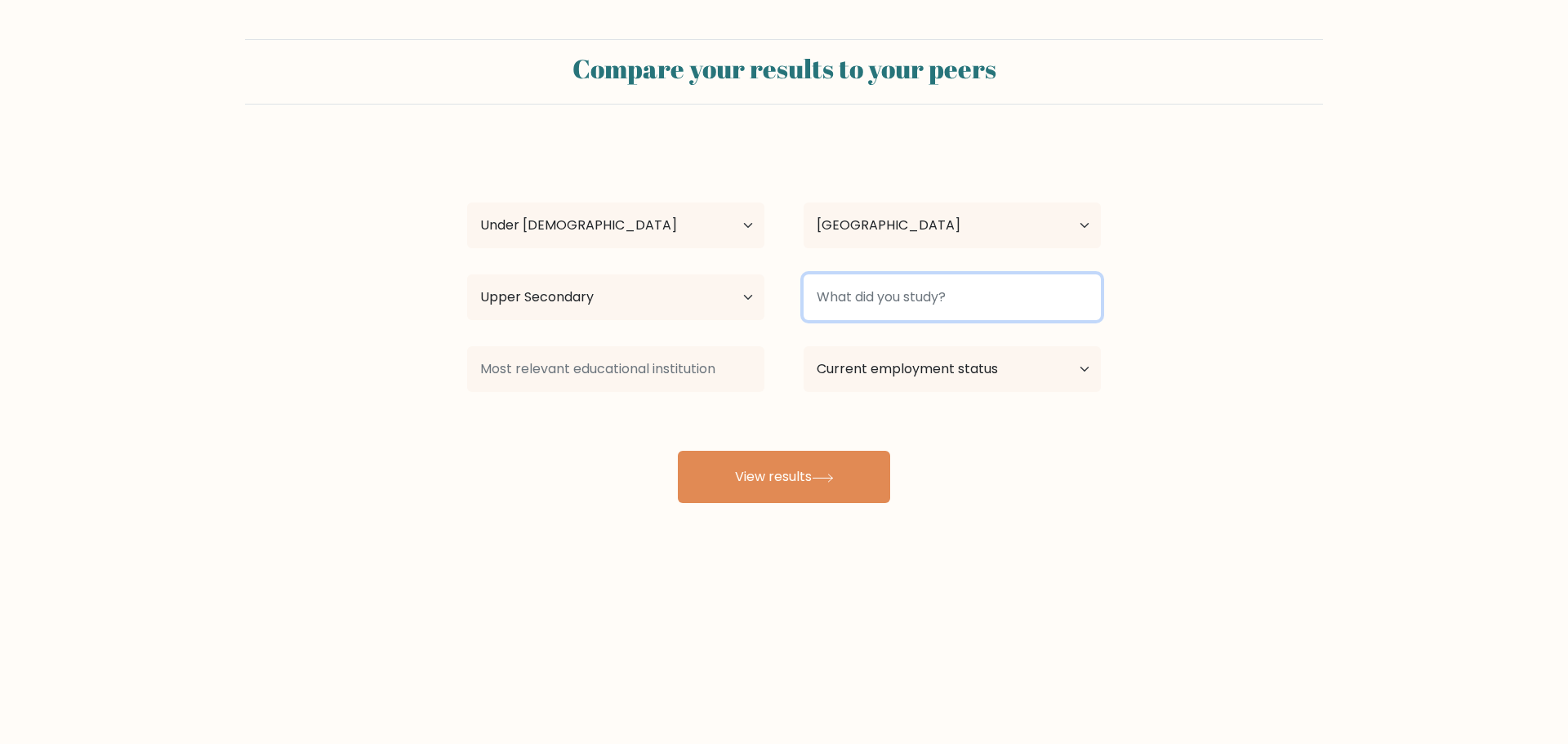
click at [957, 304] on input at bounding box center [953, 296] width 297 height 45
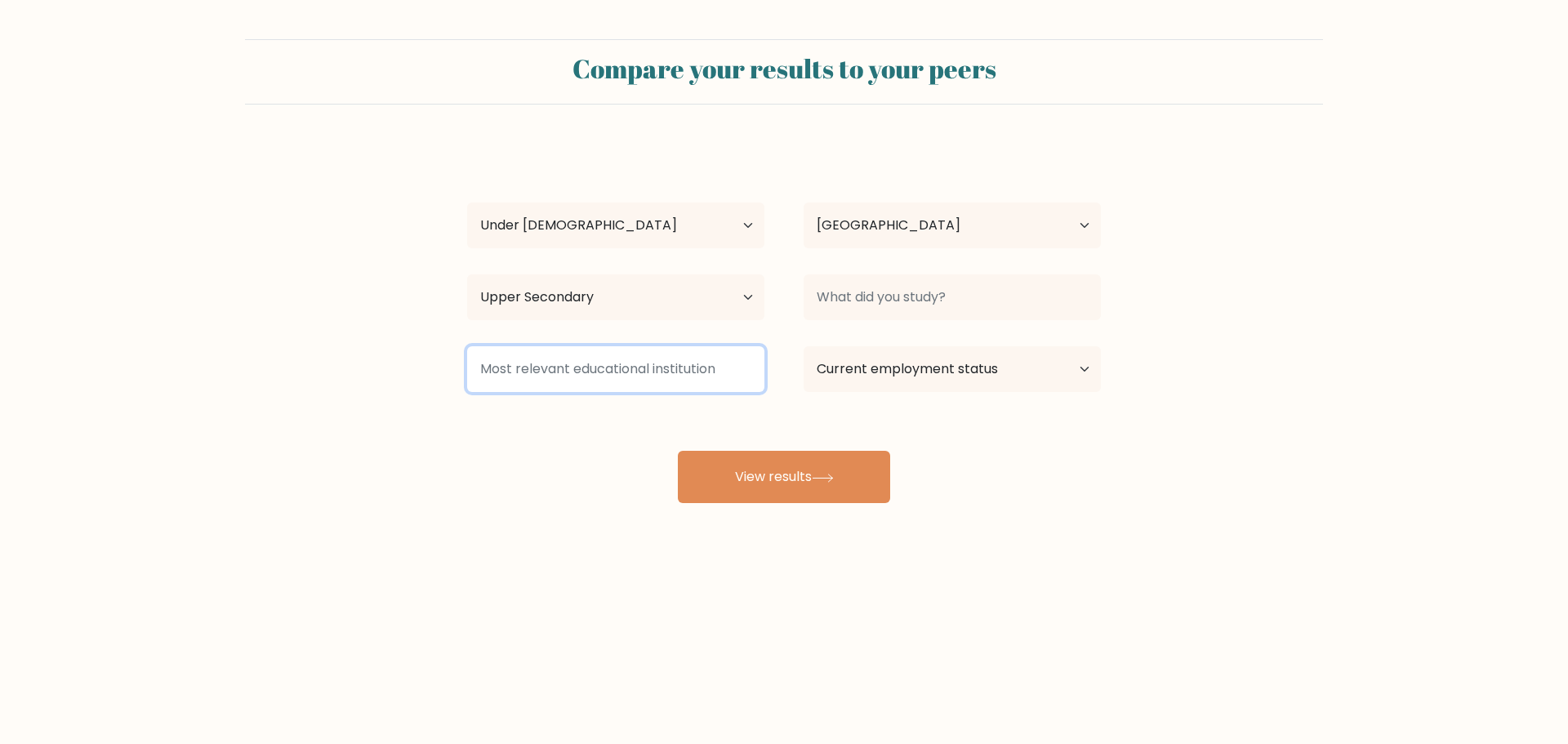
drag, startPoint x: 724, startPoint y: 375, endPoint x: 985, endPoint y: 375, distance: 261.0
click at [725, 375] on input at bounding box center [616, 368] width 297 height 45
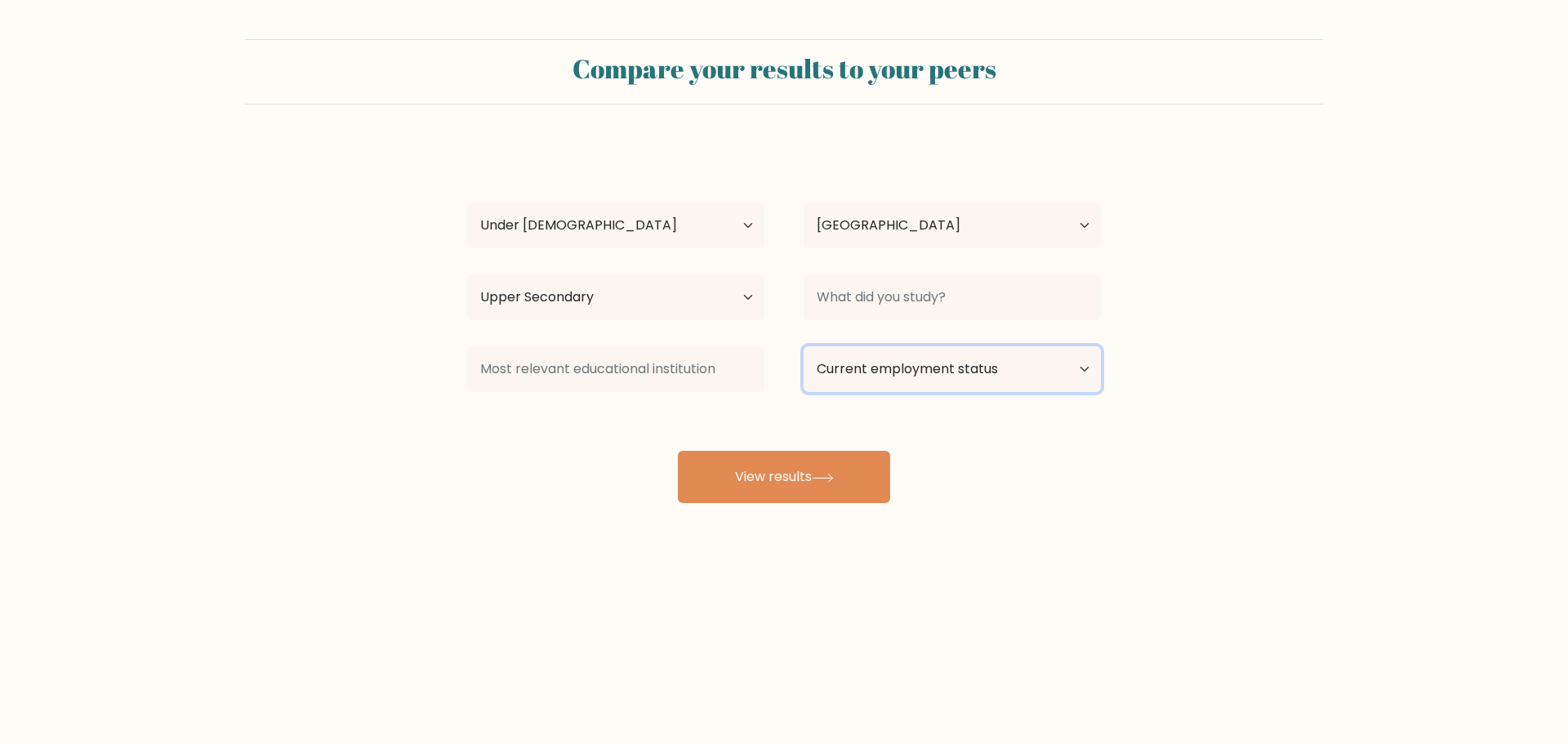
click at [990, 375] on select "Current employment status Employed Student Retired Other / prefer not to answer" at bounding box center [953, 368] width 297 height 45
select select "student"
click at [804, 346] on select "Current employment status Employed Student Retired Other / prefer not to answer" at bounding box center [953, 368] width 297 height 45
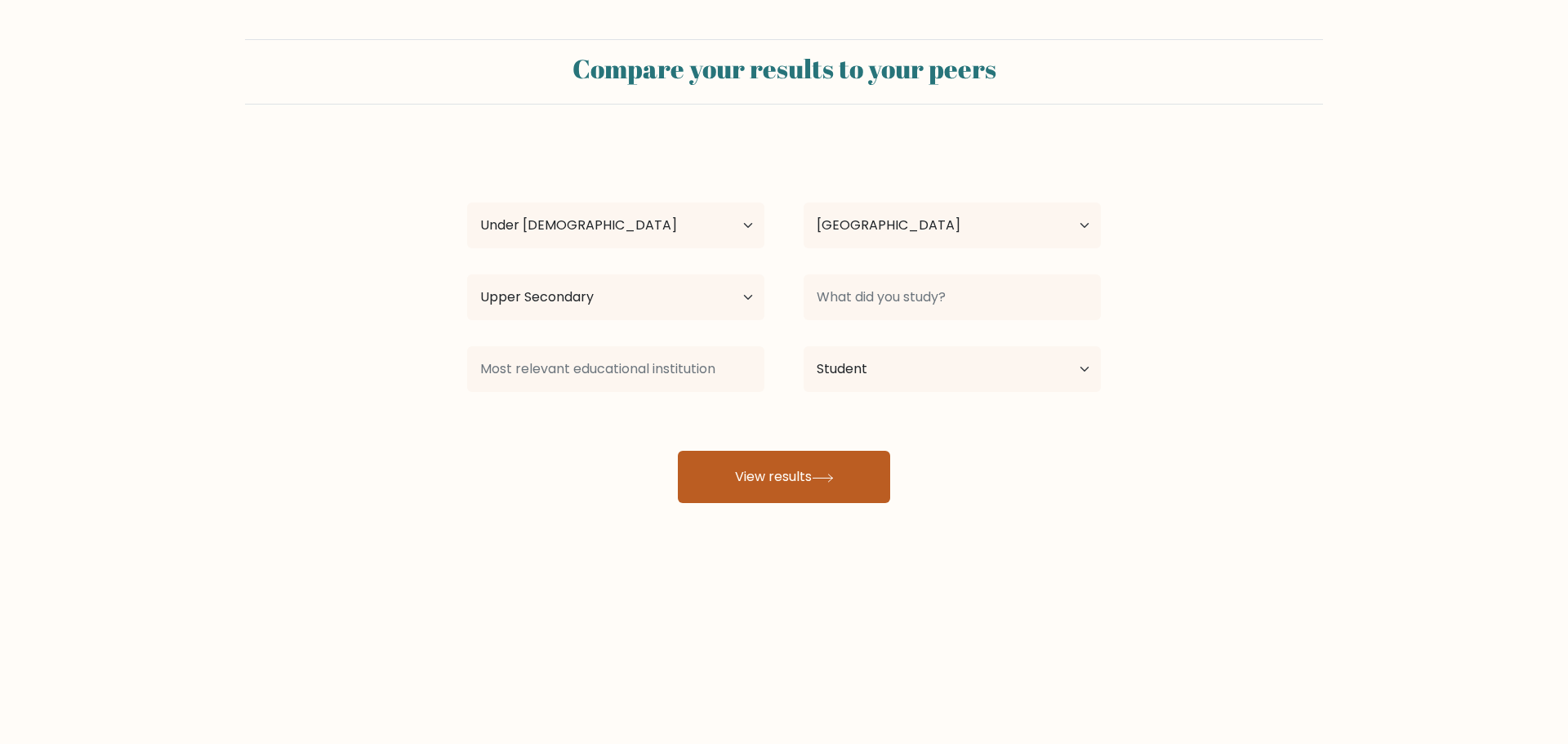
click at [874, 471] on button "View results" at bounding box center [784, 476] width 213 height 53
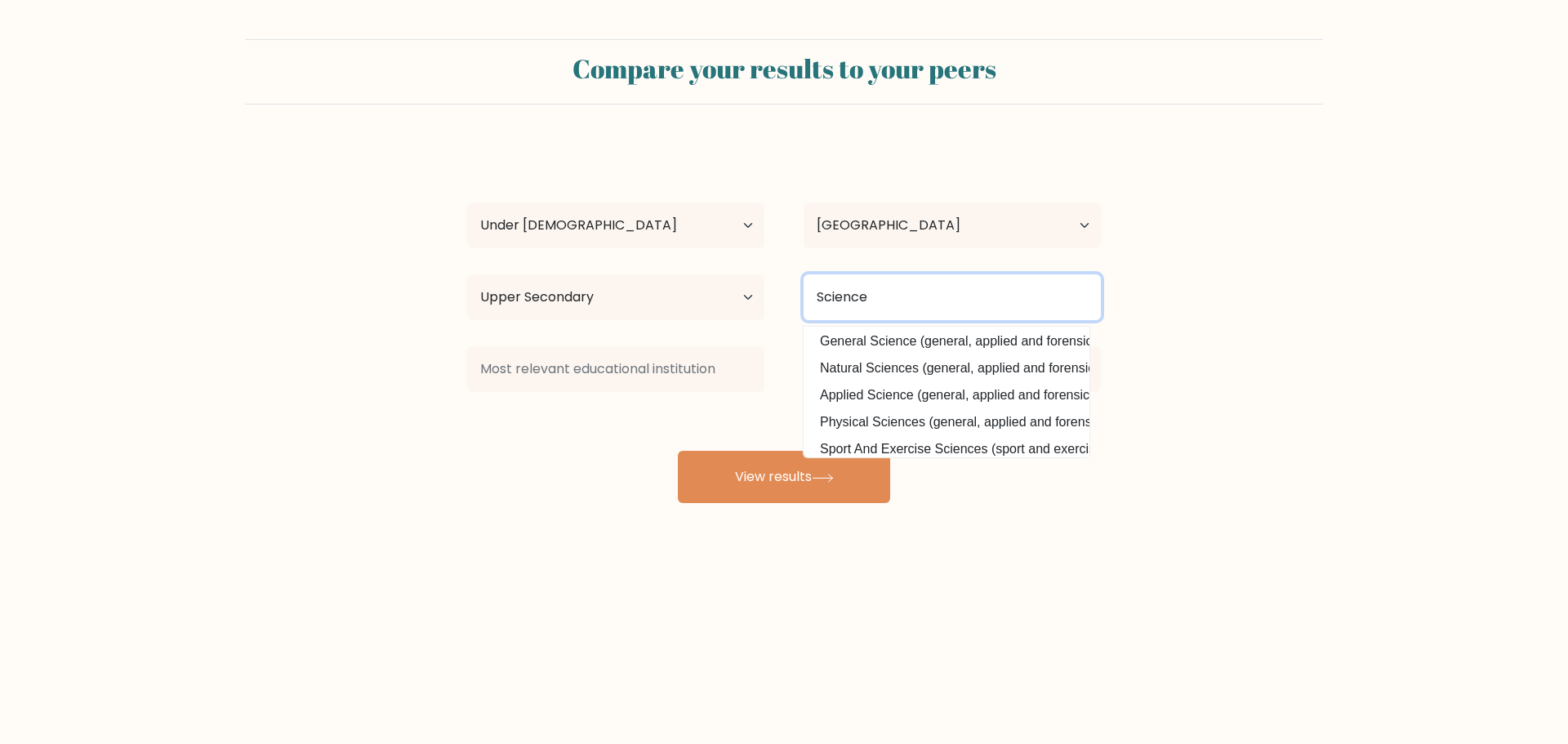
scroll to position [159, 0]
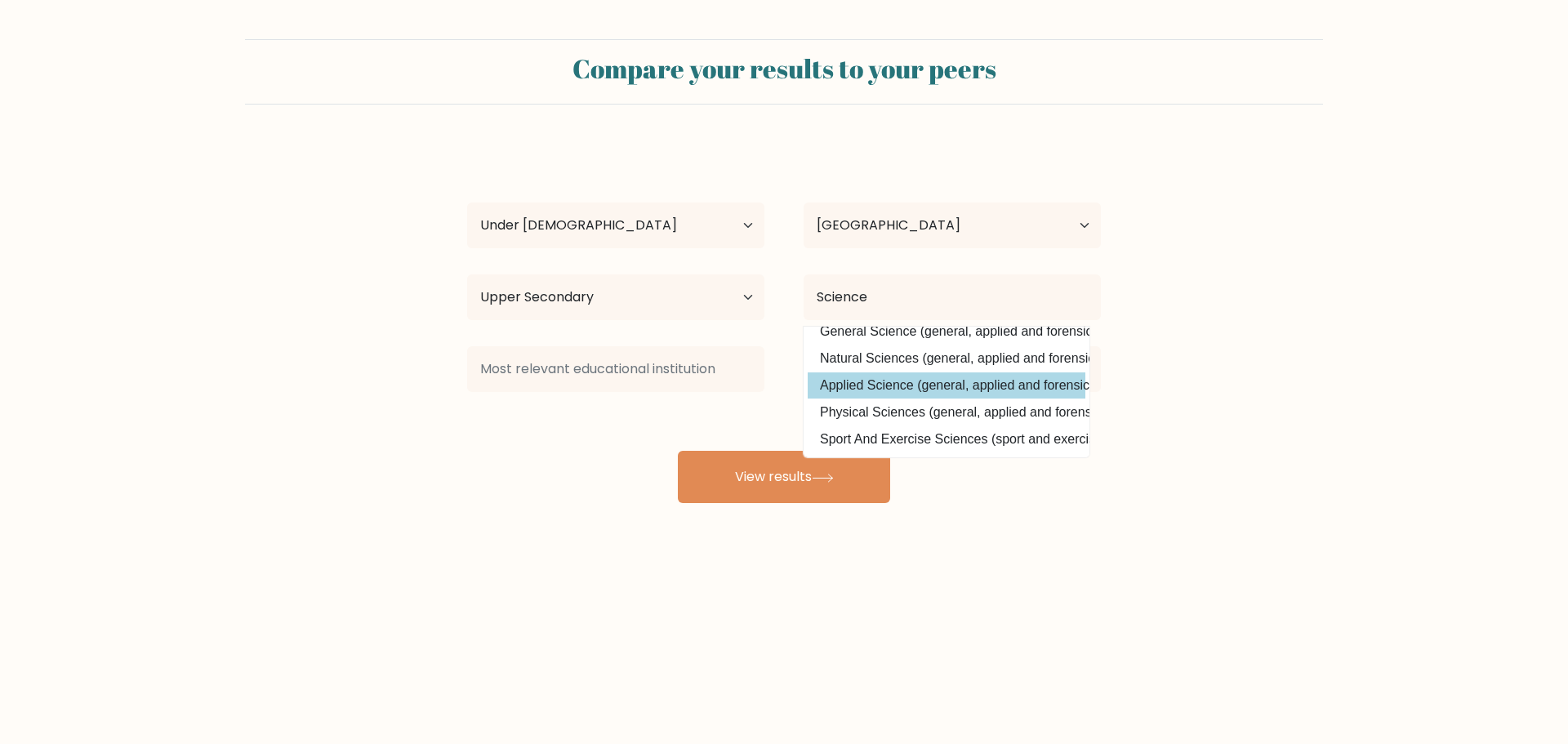
click at [921, 378] on option "Applied Science (general, applied and forensic sciences)" at bounding box center [946, 384] width 278 height 26
type input "Applied Science"
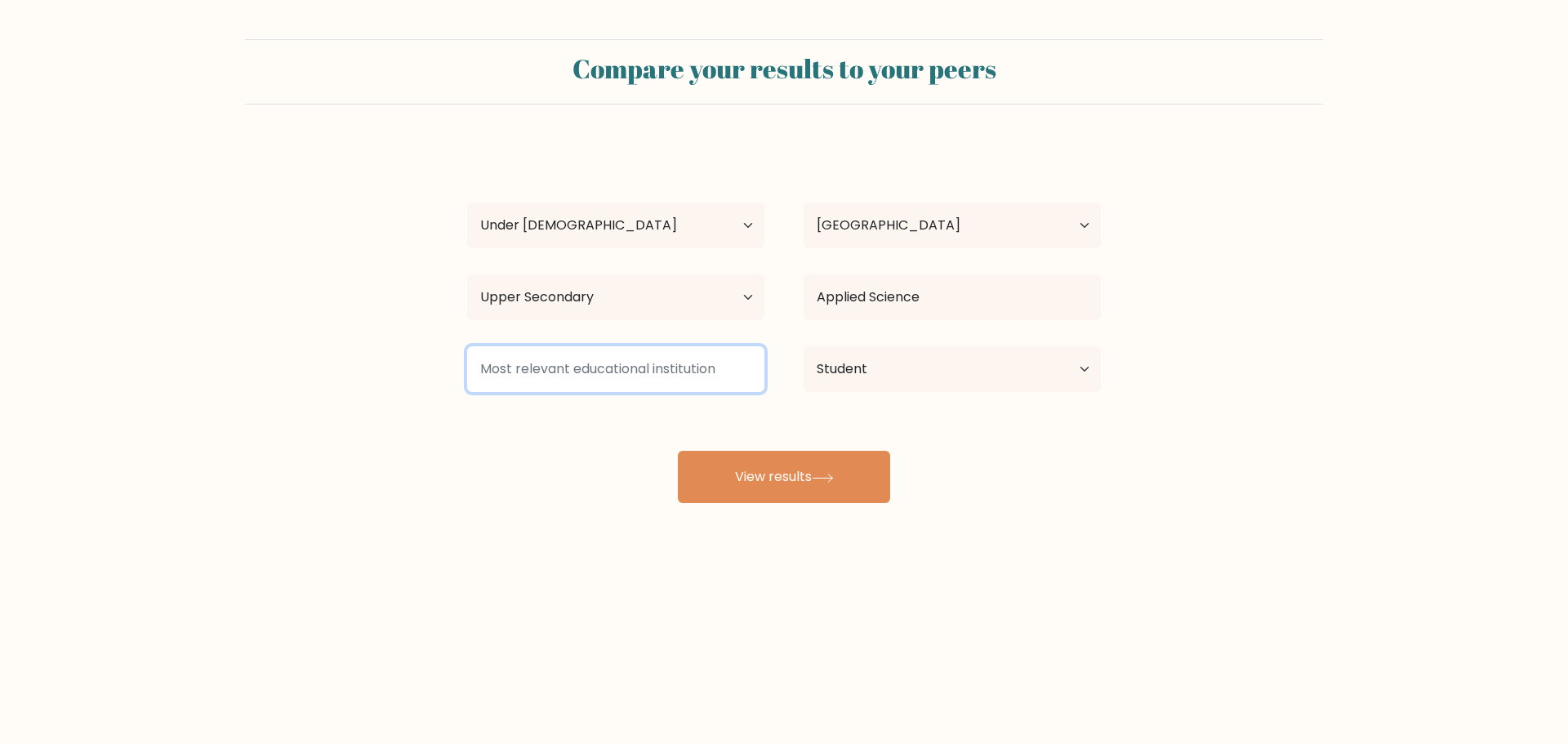
click at [678, 381] on input at bounding box center [616, 368] width 297 height 45
type input "z"
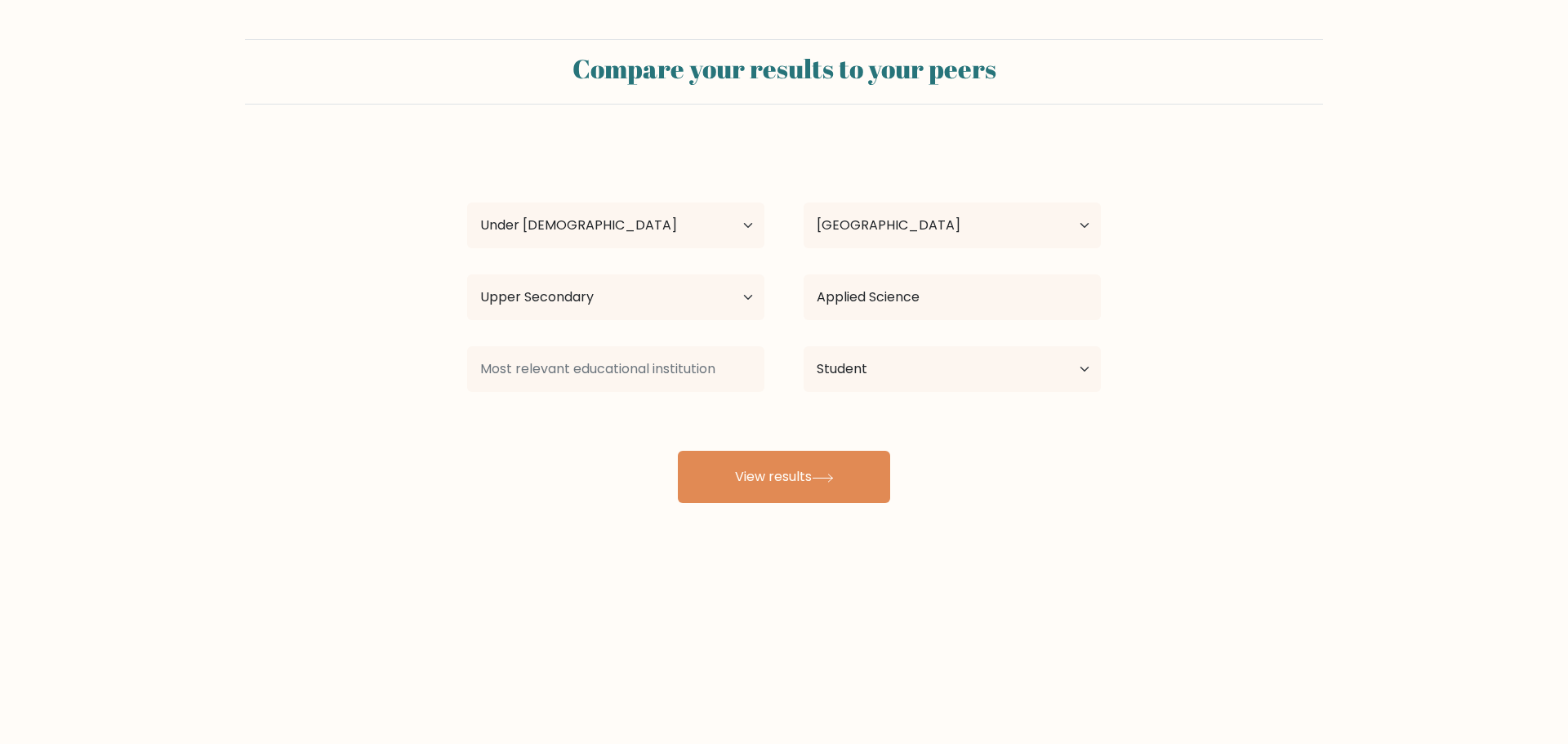
click at [1137, 476] on form "Compare your results to your peers SRY GAMING Age Under 18 years old 18-24 year…" at bounding box center [784, 271] width 1568 height 464
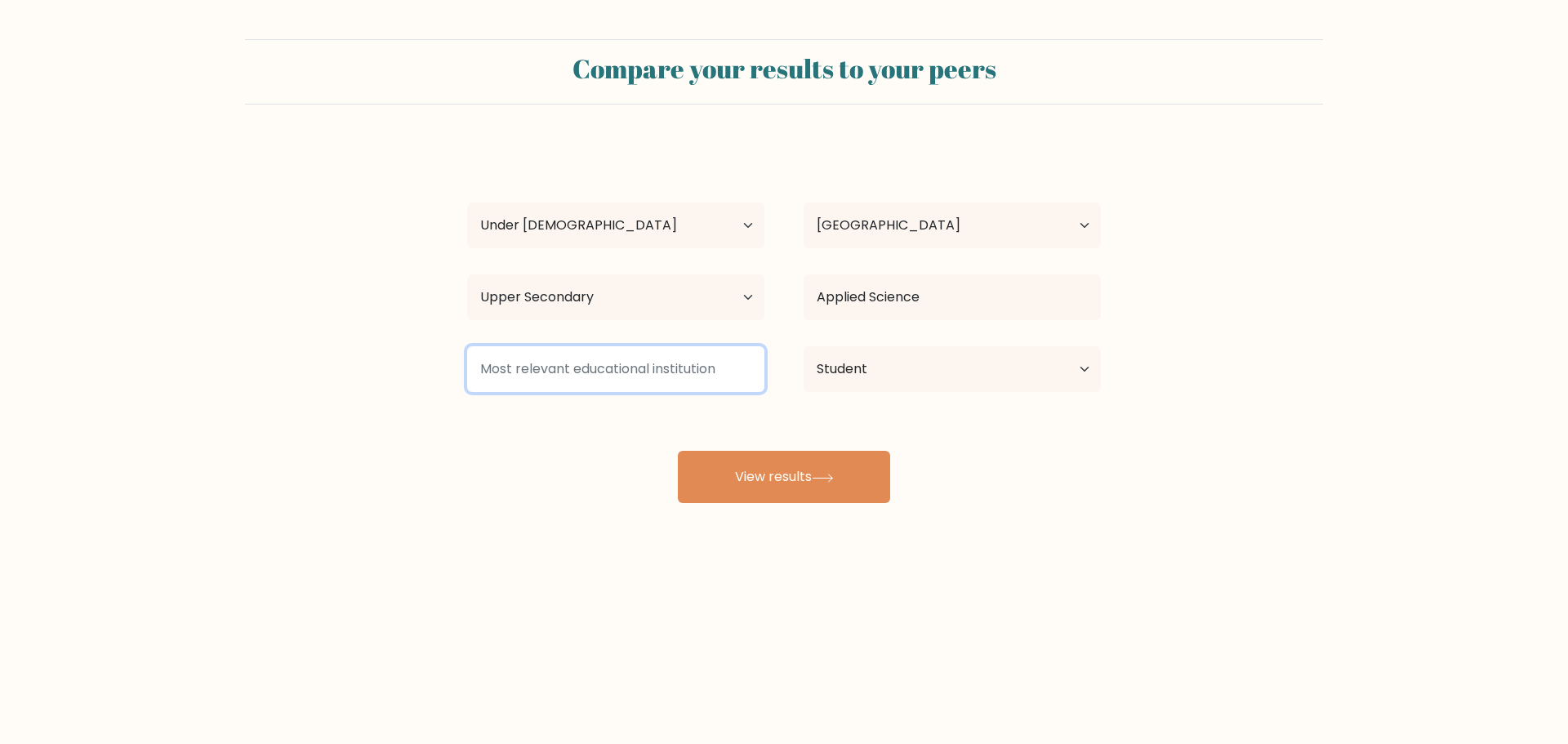
click at [684, 383] on input at bounding box center [616, 368] width 297 height 45
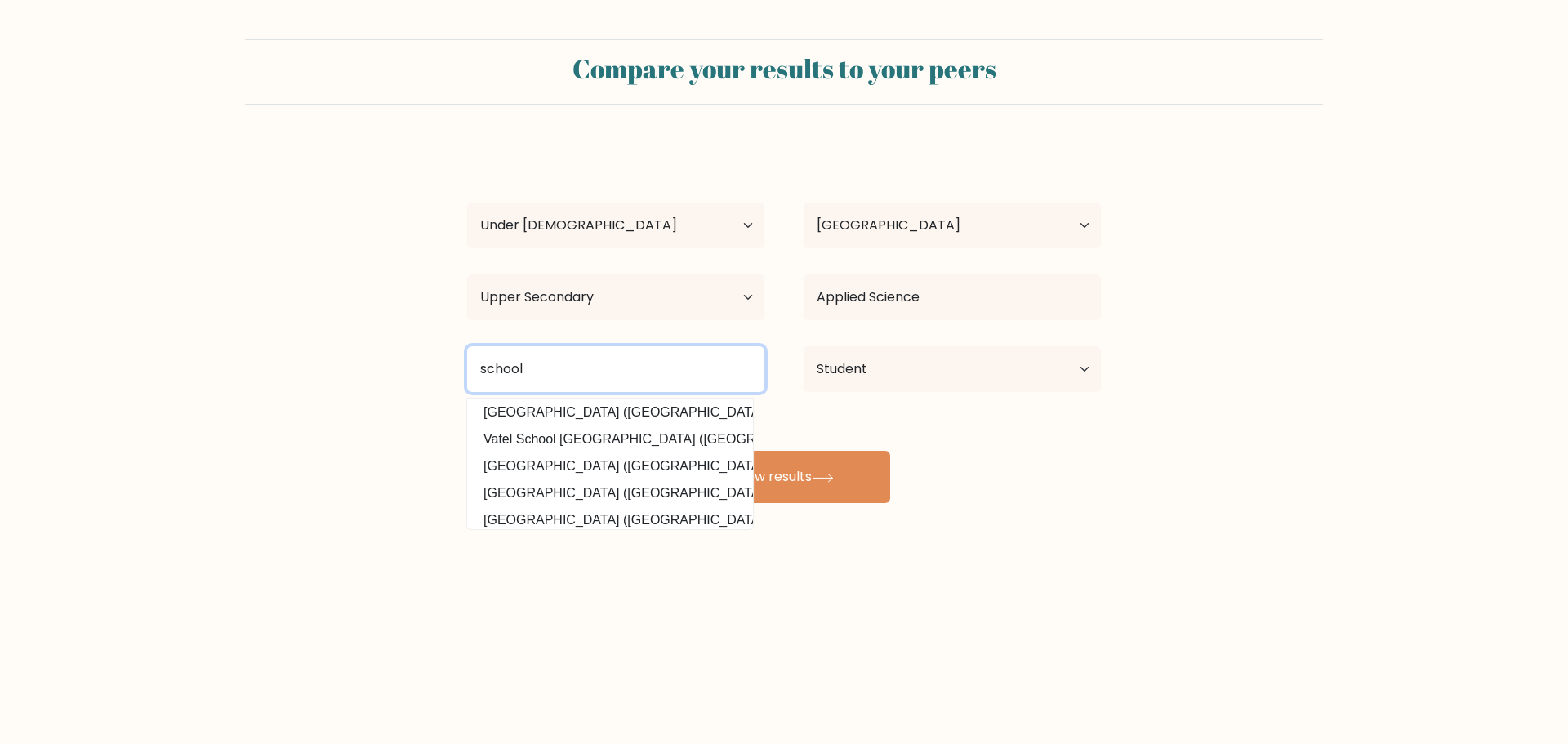
scroll to position [147, 0]
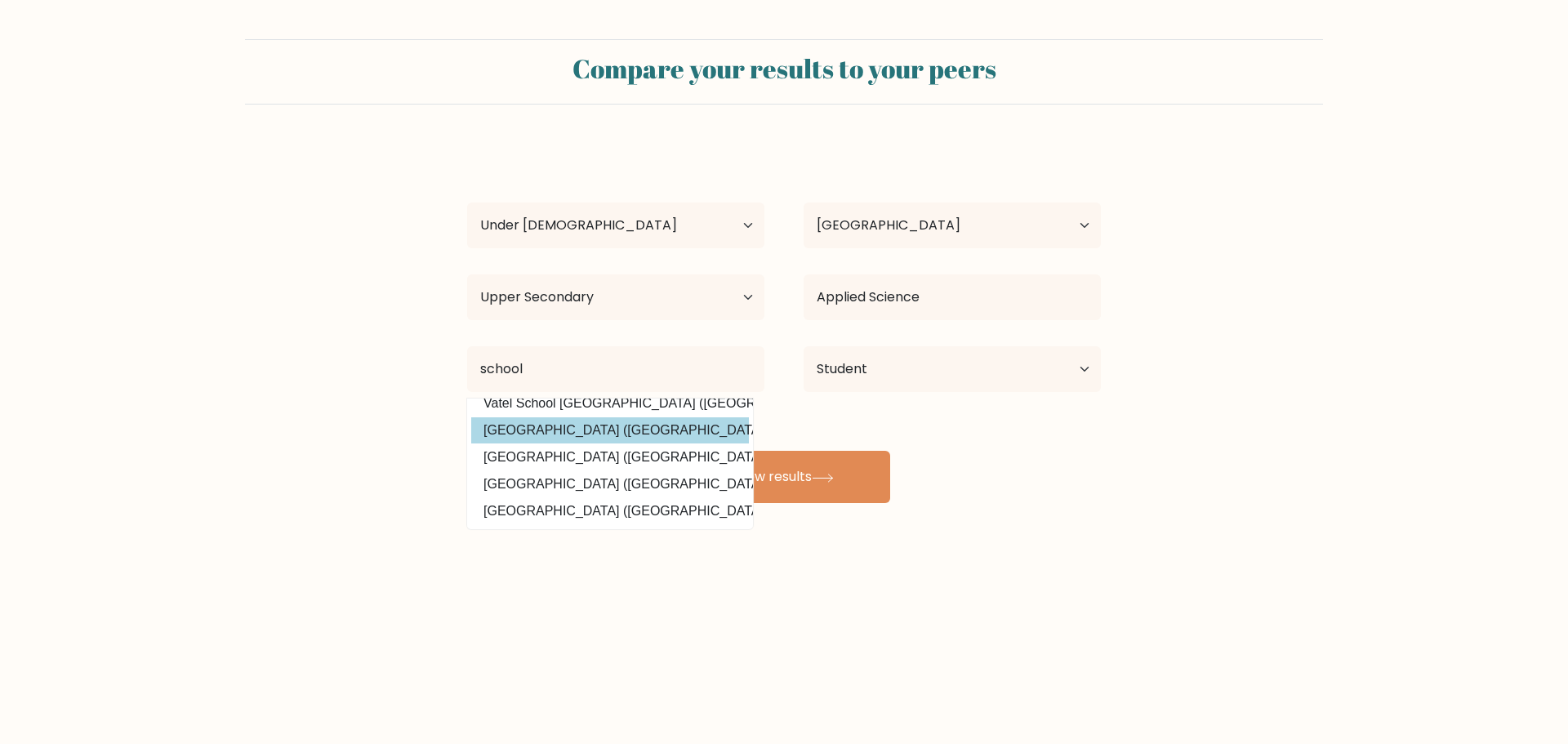
click at [612, 437] on option "Shanghai Business School (China)" at bounding box center [610, 430] width 278 height 26
type input "Shanghai Business School"
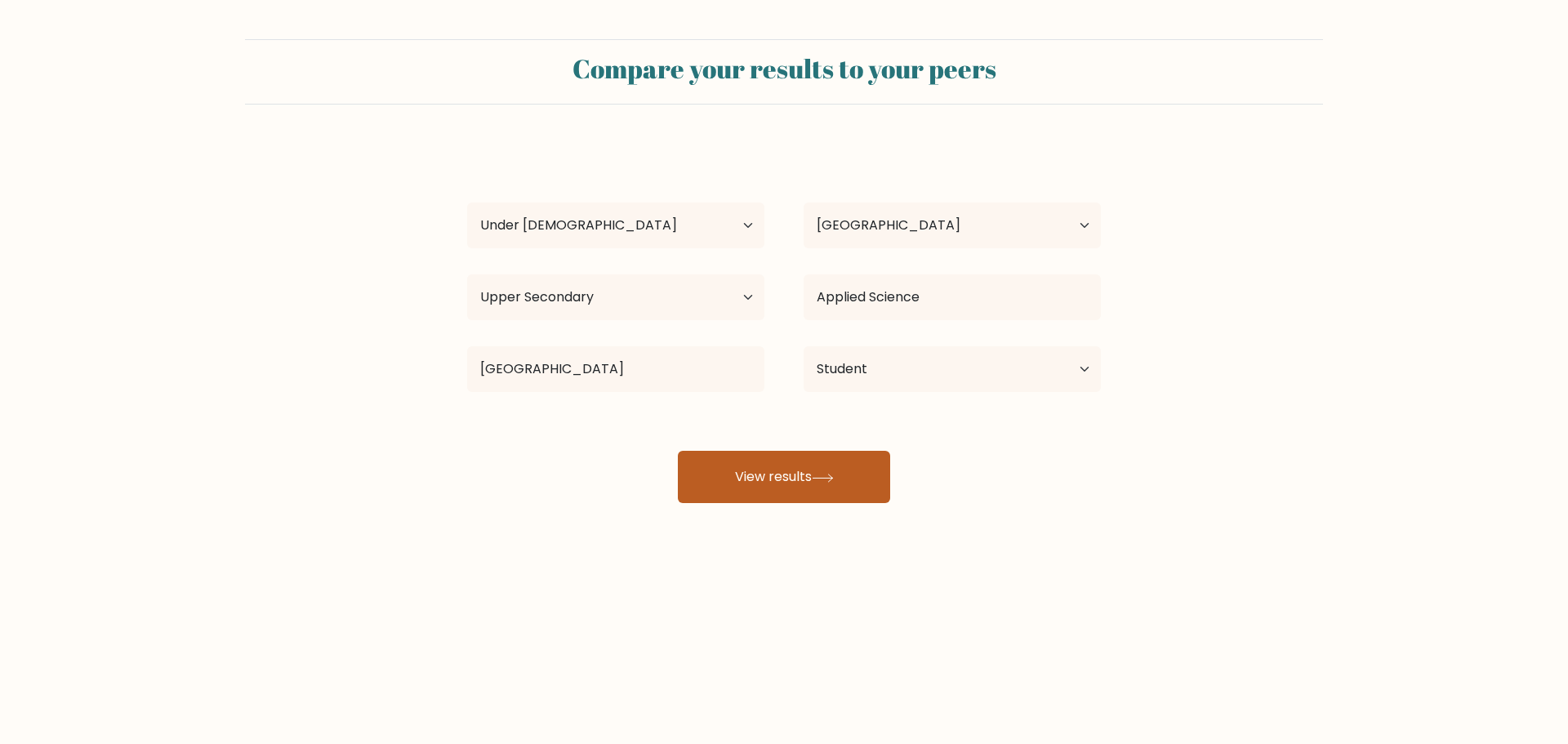
click at [770, 467] on button "View results" at bounding box center [784, 476] width 213 height 53
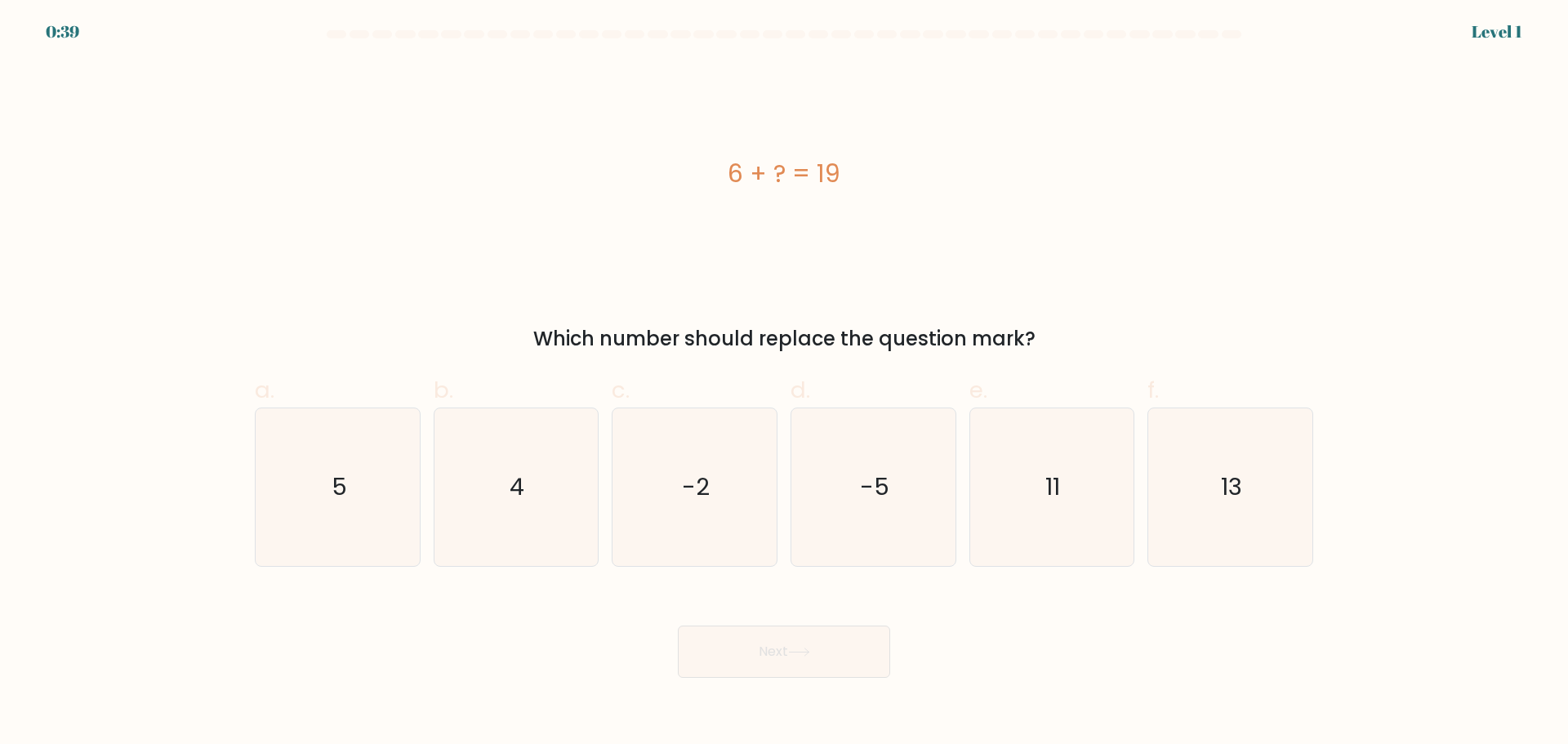
drag, startPoint x: 743, startPoint y: 169, endPoint x: 852, endPoint y: 186, distance: 110.3
click at [852, 186] on div "6 + ? = 19" at bounding box center [784, 173] width 1059 height 36
click at [1295, 511] on icon "13" at bounding box center [1231, 487] width 158 height 158
click at [785, 383] on input "f. 13" at bounding box center [784, 377] width 1 height 11
radio input "true"
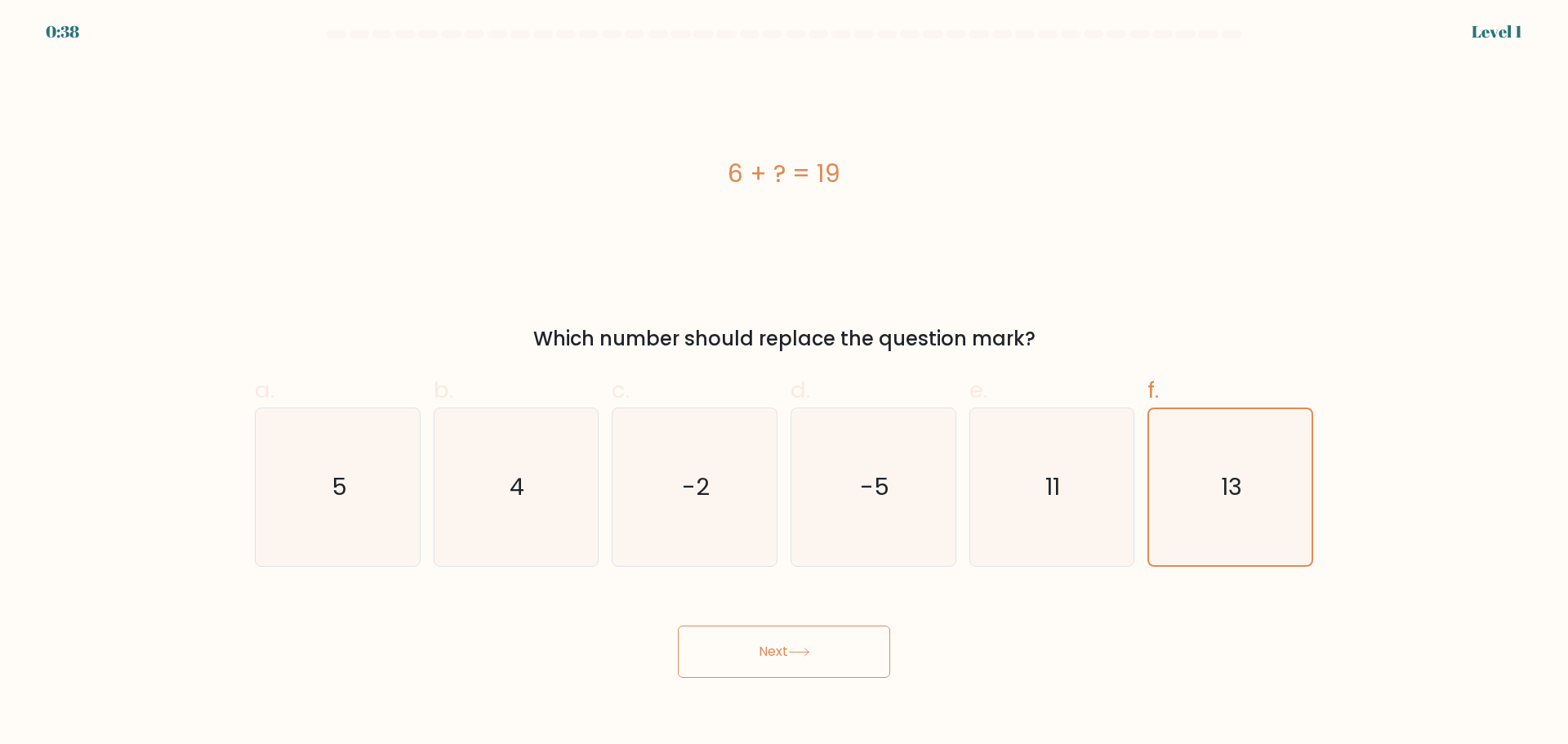
drag, startPoint x: 847, startPoint y: 627, endPoint x: 845, endPoint y: 648, distance: 21.1
click at [847, 632] on button "Next" at bounding box center [784, 651] width 213 height 53
click at [845, 648] on button "Next" at bounding box center [784, 651] width 213 height 53
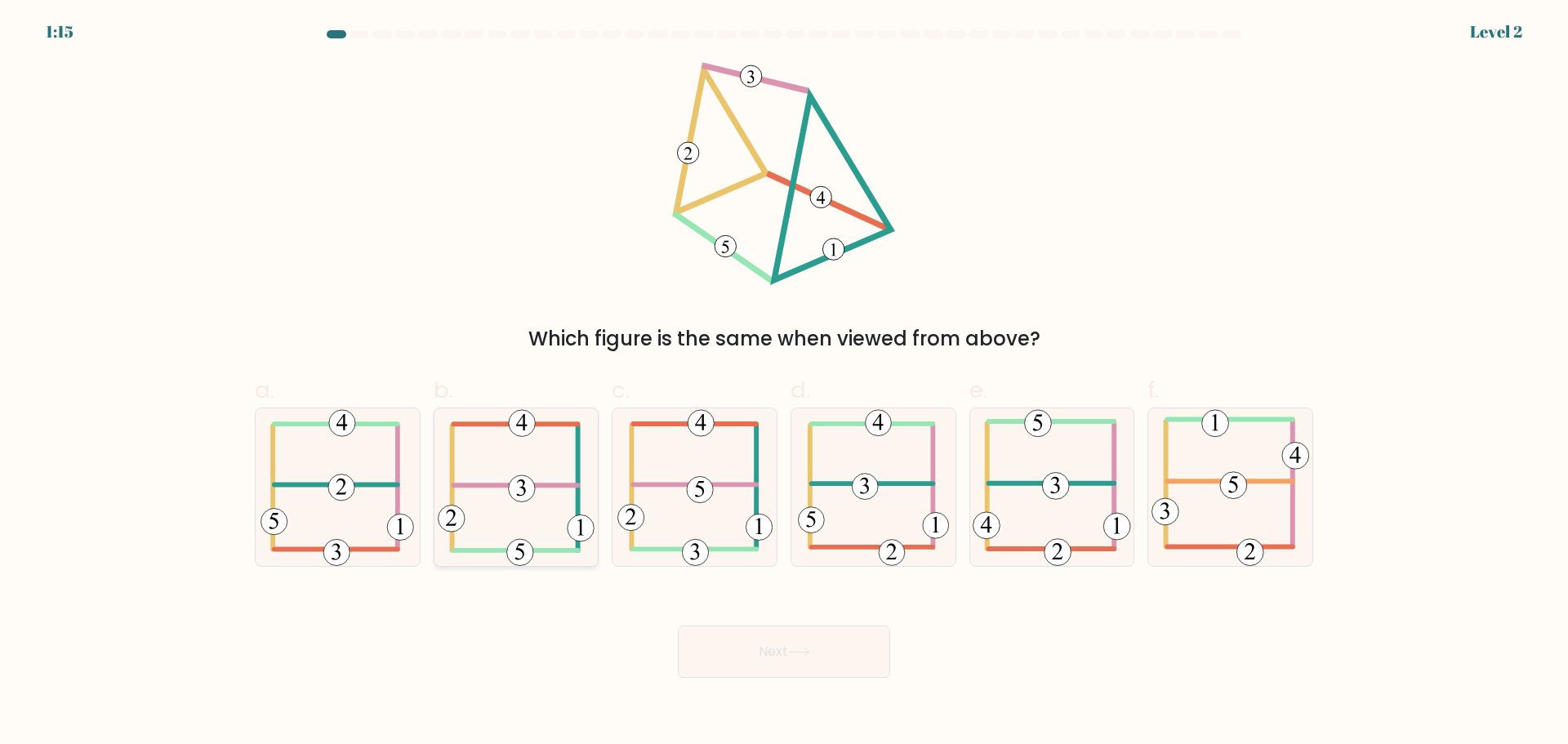
click at [536, 492] on icon at bounding box center [516, 487] width 157 height 158
click at [784, 383] on input "b." at bounding box center [784, 377] width 1 height 11
radio input "true"
click at [816, 667] on button "Next" at bounding box center [784, 651] width 213 height 53
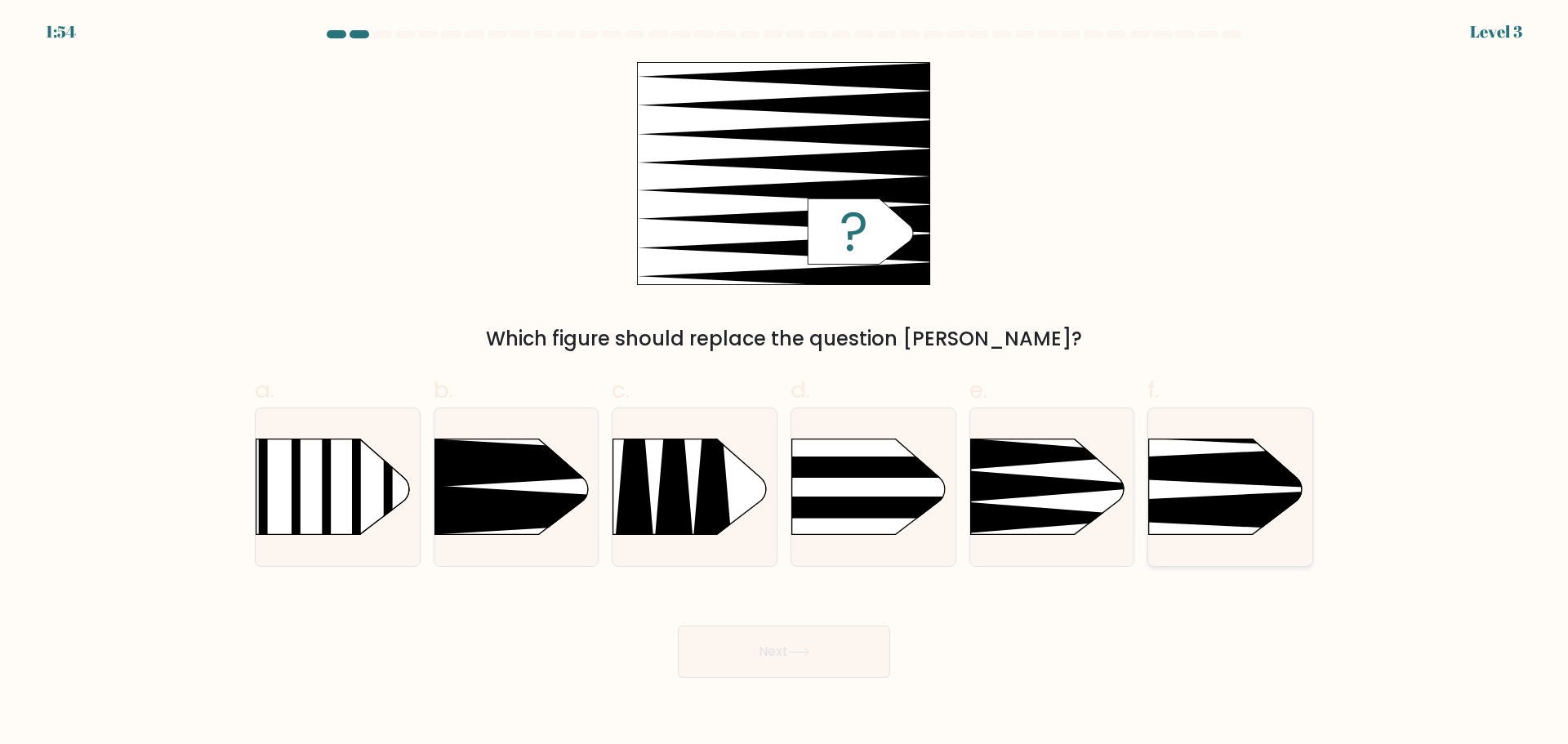
click at [1215, 510] on icon at bounding box center [1115, 511] width 428 height 41
click at [785, 383] on input "f." at bounding box center [784, 377] width 1 height 11
radio input "true"
click at [885, 648] on button "Next" at bounding box center [784, 651] width 213 height 53
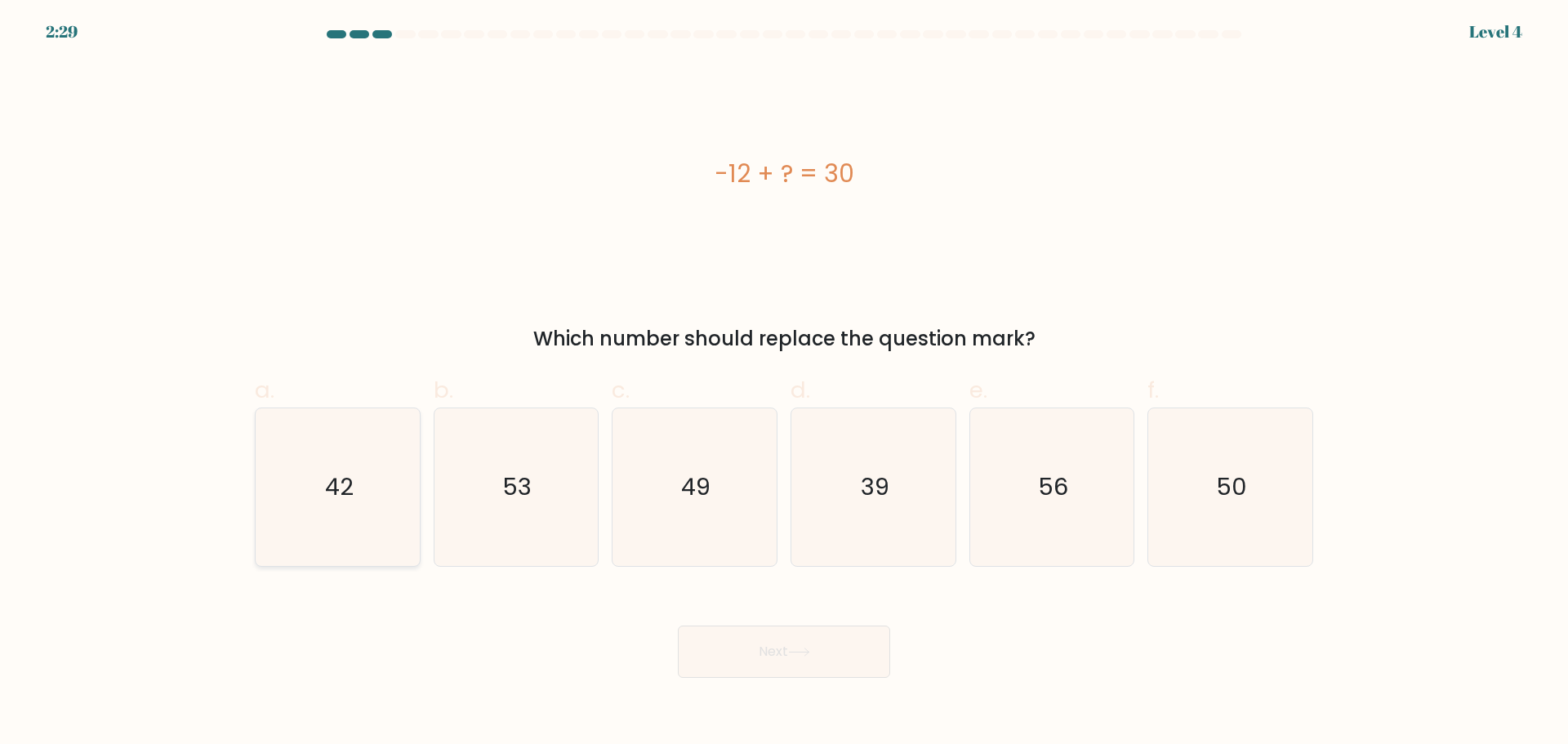
click at [312, 539] on icon "42" at bounding box center [337, 487] width 158 height 158
click at [784, 383] on input "a. 42" at bounding box center [784, 377] width 1 height 11
radio input "true"
click at [777, 651] on button "Next" at bounding box center [784, 651] width 213 height 53
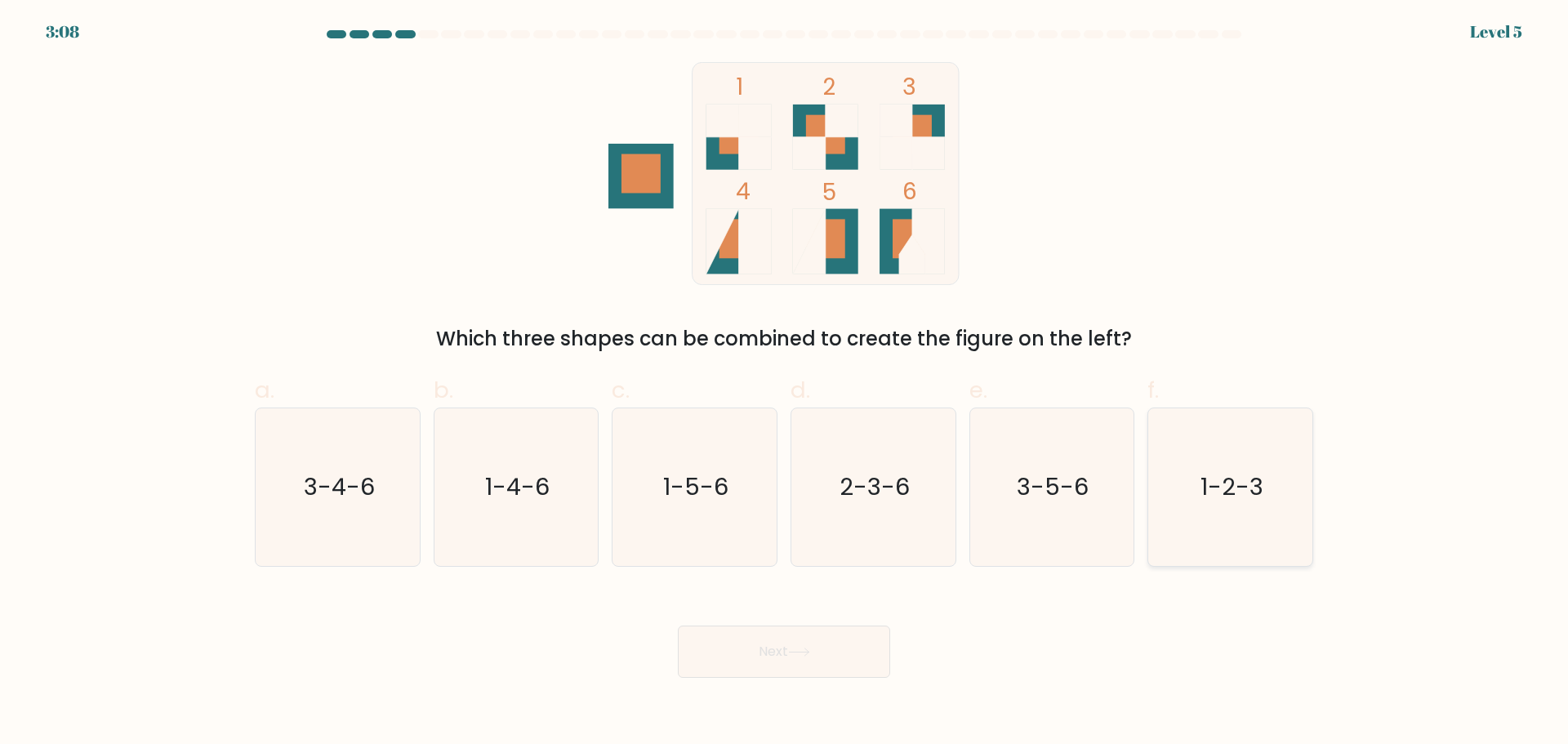
click at [1244, 539] on icon "1-2-3" at bounding box center [1231, 487] width 158 height 158
click at [785, 383] on input "f. 1-2-3" at bounding box center [784, 377] width 1 height 11
radio input "true"
click at [800, 646] on button "Next" at bounding box center [784, 651] width 213 height 53
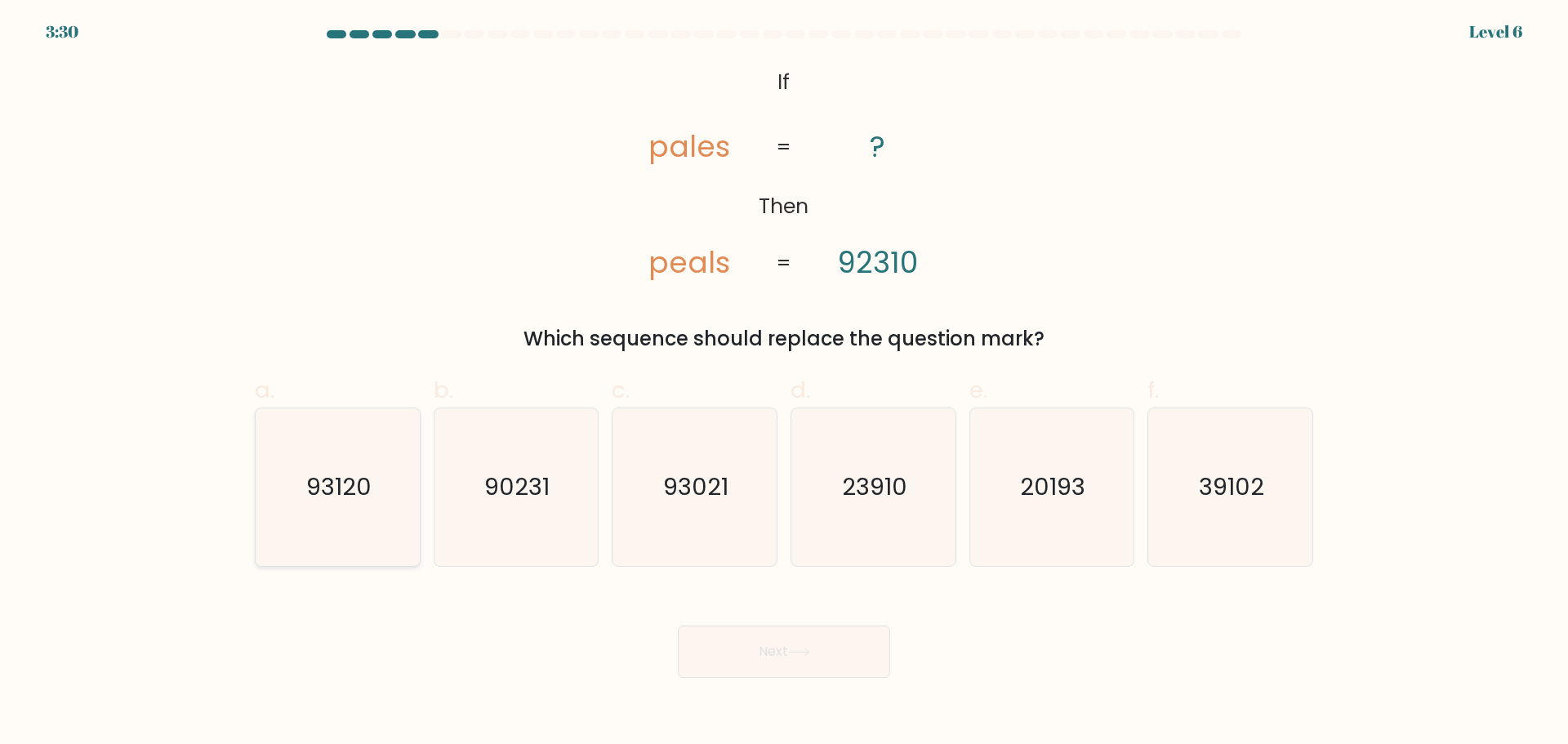
click at [352, 489] on text "93120" at bounding box center [338, 486] width 65 height 33
click at [784, 383] on input "a. 93120" at bounding box center [784, 377] width 1 height 11
radio input "true"
click at [828, 651] on button "Next" at bounding box center [784, 651] width 213 height 53
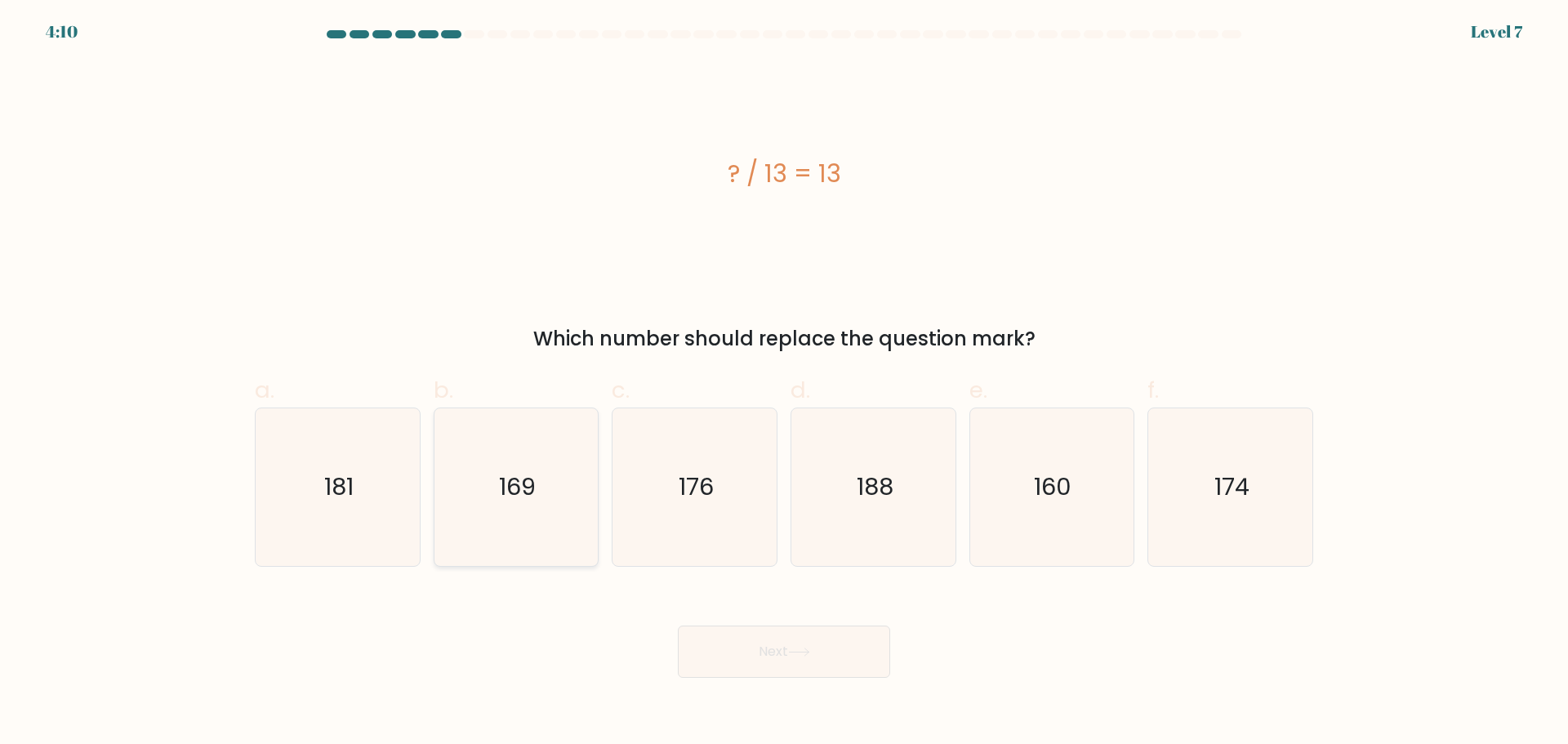
click at [541, 496] on icon "169" at bounding box center [516, 487] width 158 height 158
click at [784, 383] on input "b. 169" at bounding box center [784, 377] width 1 height 11
radio input "true"
click at [769, 650] on button "Next" at bounding box center [784, 651] width 213 height 53
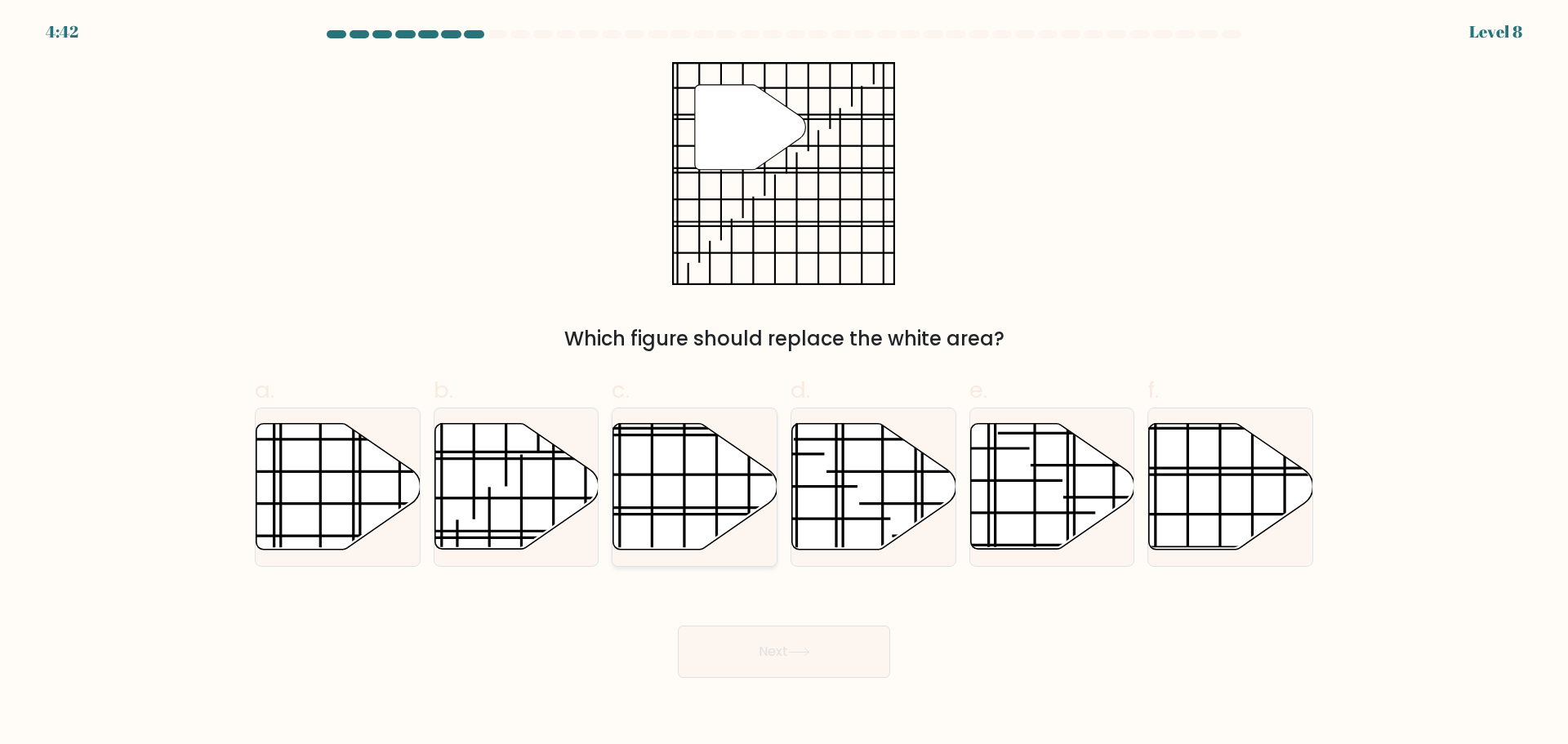
click at [747, 499] on icon at bounding box center [695, 485] width 164 height 125
click at [784, 383] on input "c." at bounding box center [784, 377] width 1 height 11
radio input "true"
click at [842, 643] on button "Next" at bounding box center [784, 651] width 213 height 53
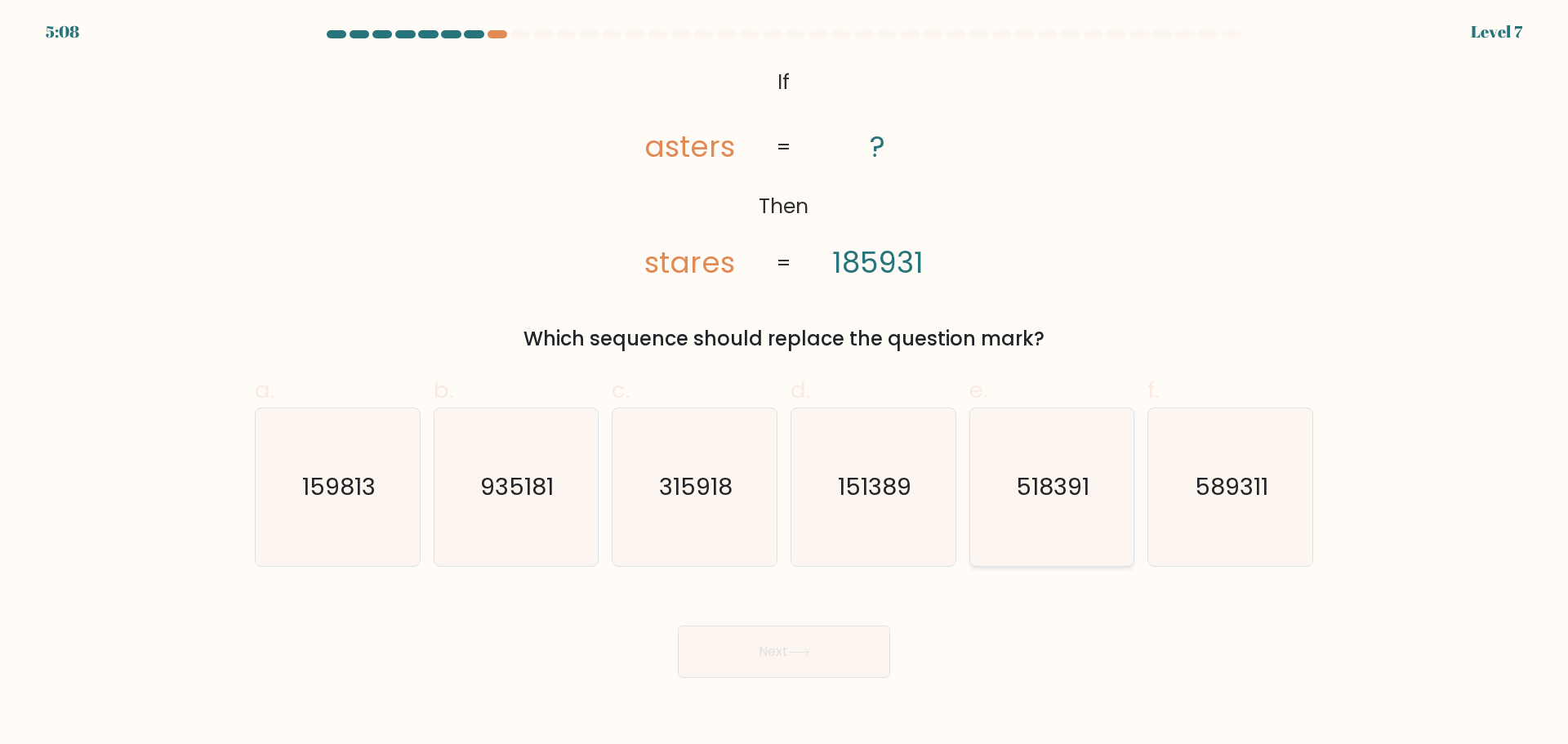
click at [1035, 509] on icon "518391" at bounding box center [1052, 487] width 158 height 158
click at [785, 383] on input "e. 518391" at bounding box center [784, 377] width 1 height 11
radio input "true"
click at [831, 675] on button "Next" at bounding box center [784, 651] width 213 height 53
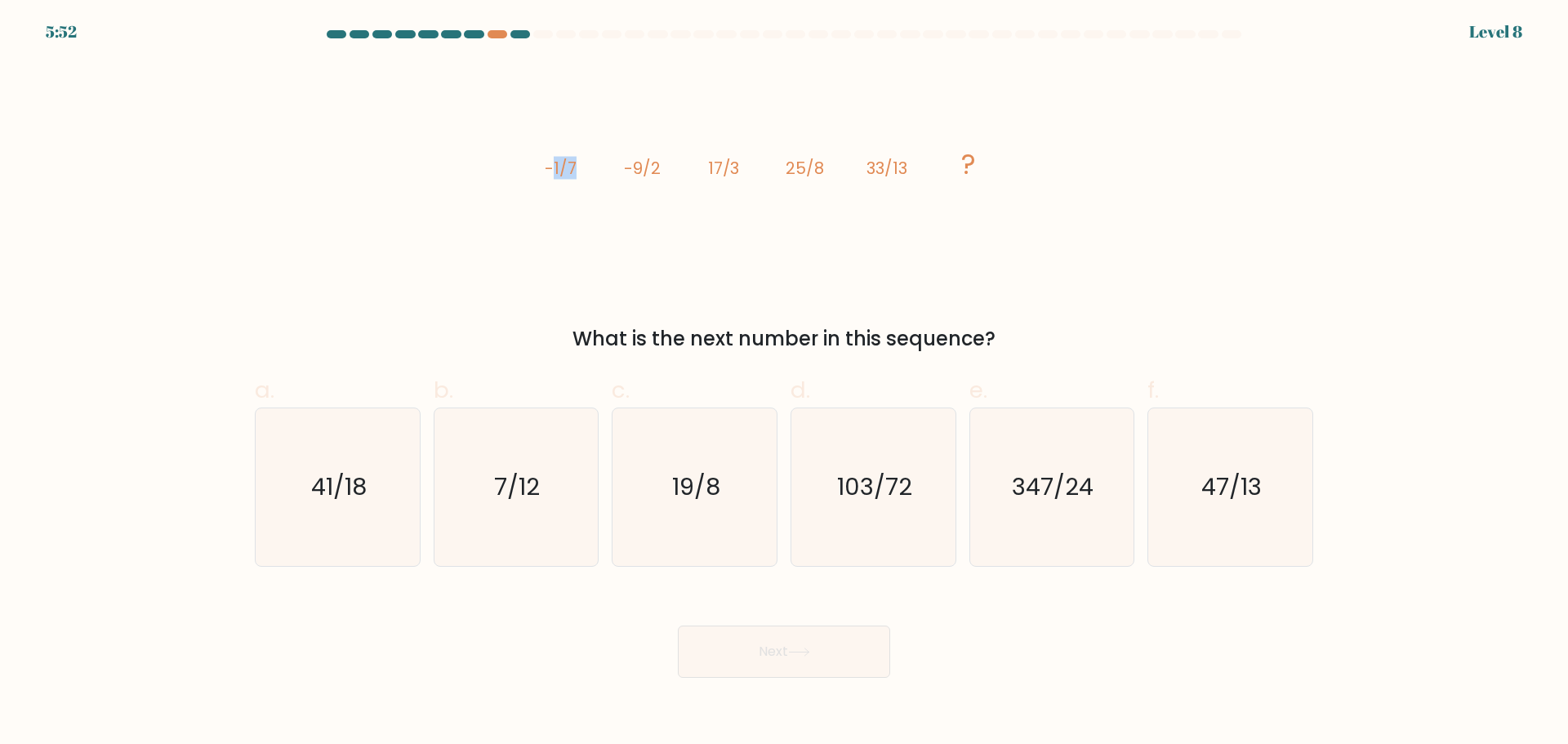
drag, startPoint x: 549, startPoint y: 160, endPoint x: 582, endPoint y: 176, distance: 36.7
click at [582, 176] on icon "image/svg+xml -1/7 -9/2 17/3 25/8 33/13 ?" at bounding box center [784, 174] width 490 height 222
click at [631, 218] on icon "image/svg+xml -1/7 -9/2 17/3 25/8 33/13 ?" at bounding box center [784, 174] width 490 height 222
click at [1150, 520] on div "47/13" at bounding box center [1231, 487] width 166 height 159
click at [785, 383] on input "f. 47/13" at bounding box center [784, 377] width 1 height 11
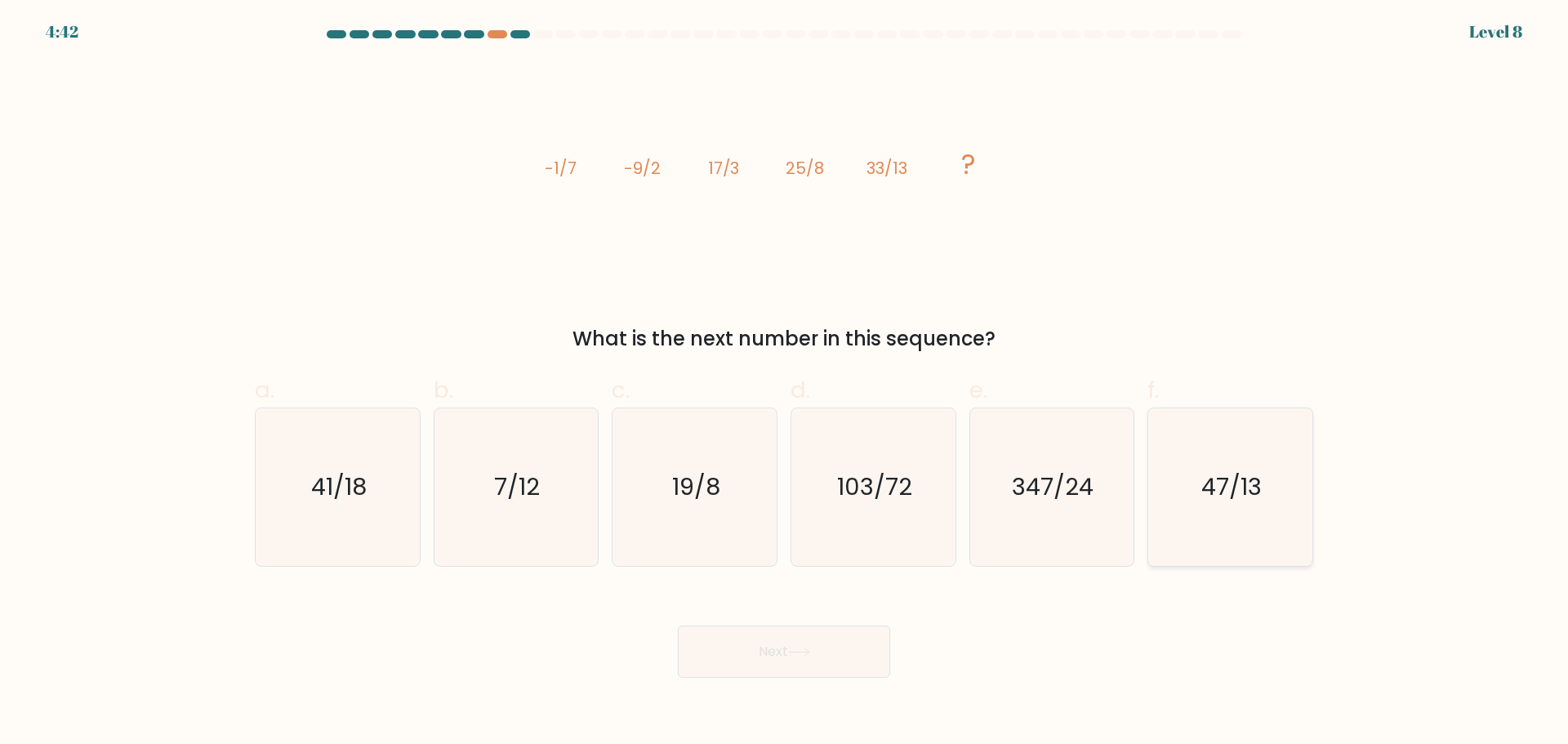
radio input "true"
click at [509, 579] on form at bounding box center [784, 354] width 1568 height 648
click at [543, 515] on icon "7/12" at bounding box center [516, 487] width 158 height 158
click at [784, 383] on input "b. 7/12" at bounding box center [784, 377] width 1 height 11
radio input "true"
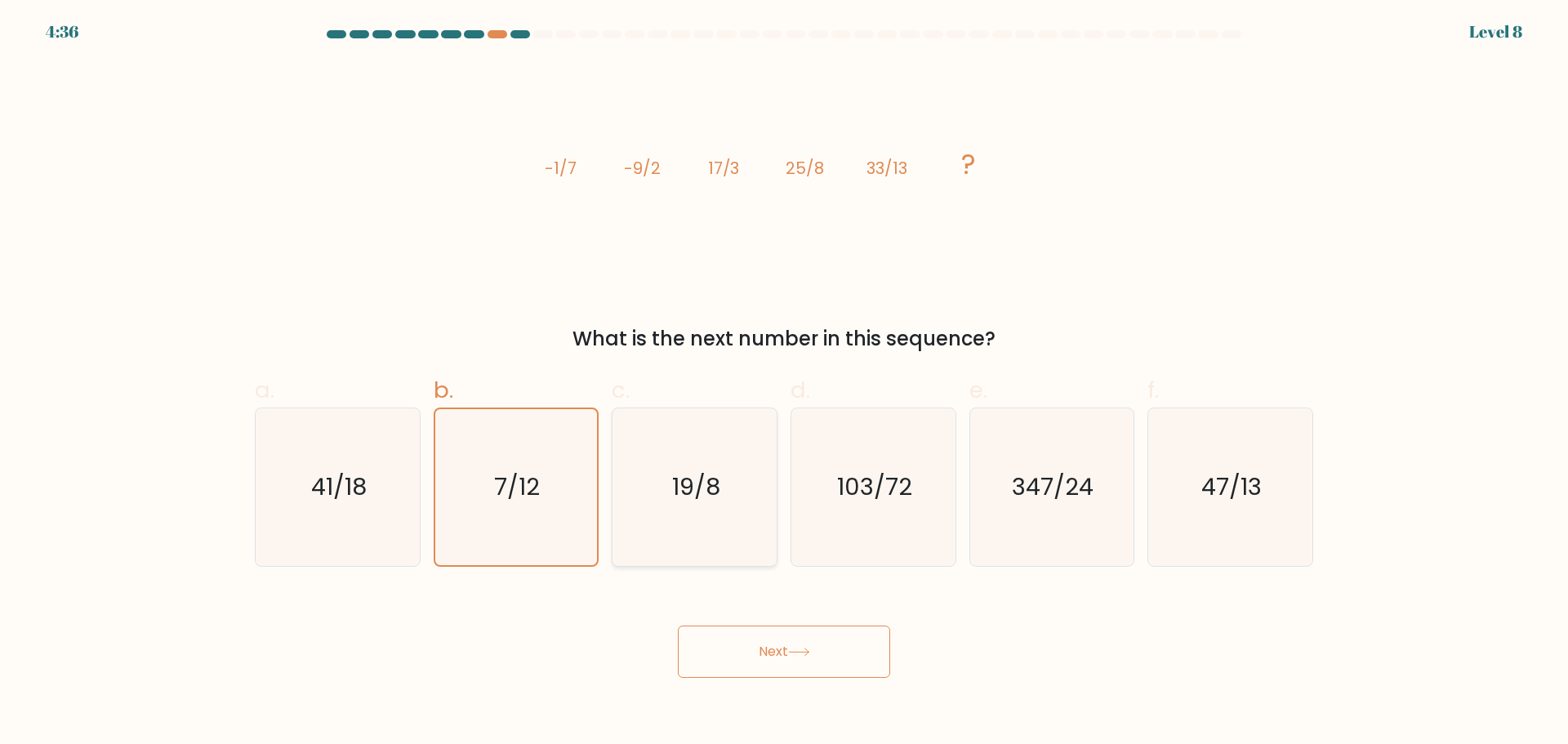
click at [727, 488] on icon "19/8" at bounding box center [695, 487] width 158 height 158
click at [784, 383] on input "c. 19/8" at bounding box center [784, 377] width 1 height 11
radio input "true"
click at [890, 505] on icon "103/72" at bounding box center [873, 487] width 158 height 158
click at [785, 383] on input "d. 103/72" at bounding box center [784, 377] width 1 height 11
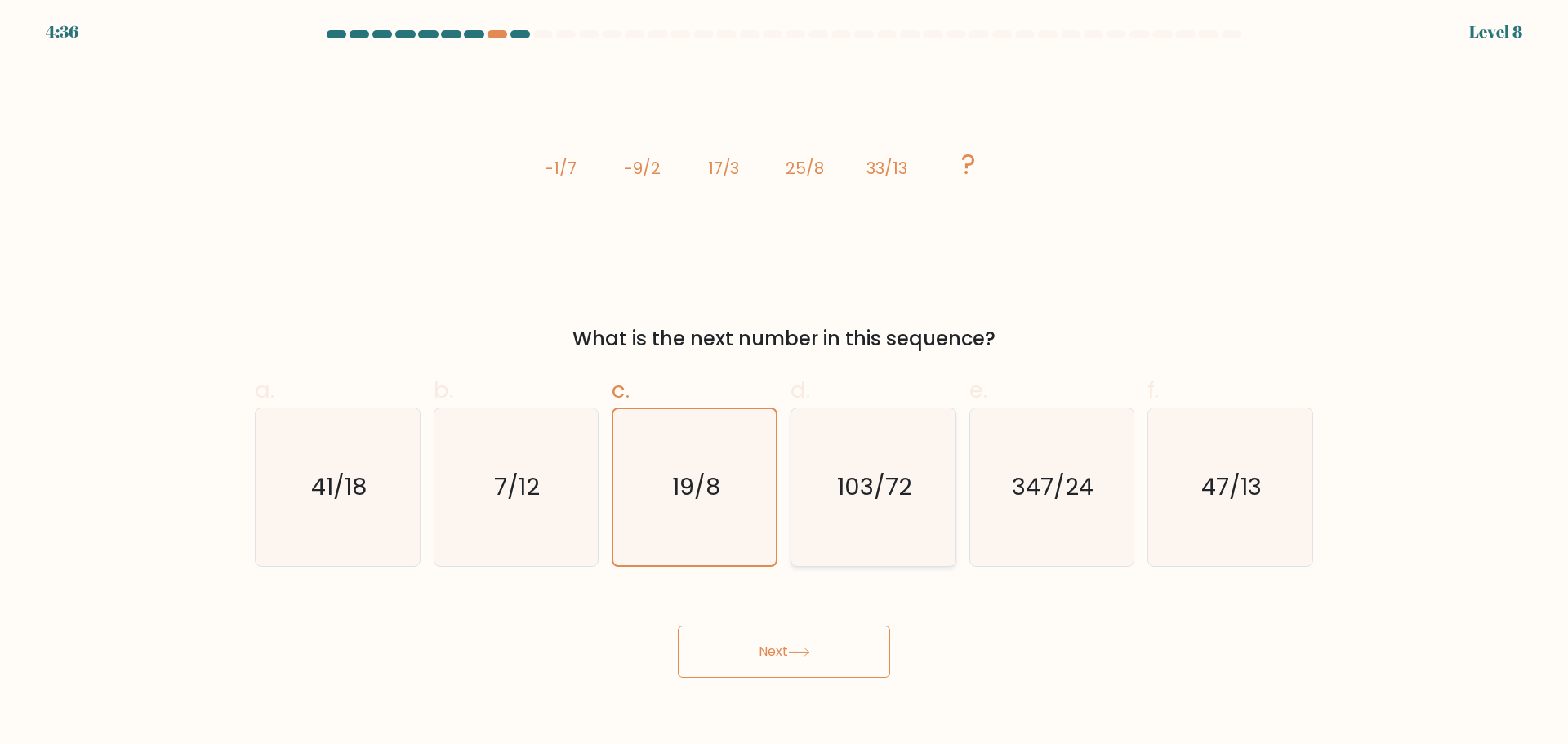
radio input "true"
drag, startPoint x: 1003, startPoint y: 554, endPoint x: 686, endPoint y: 618, distance: 323.4
click at [996, 554] on icon "347/24" at bounding box center [1052, 487] width 158 height 158
click at [785, 383] on input "e. 347/24" at bounding box center [784, 377] width 1 height 11
radio input "true"
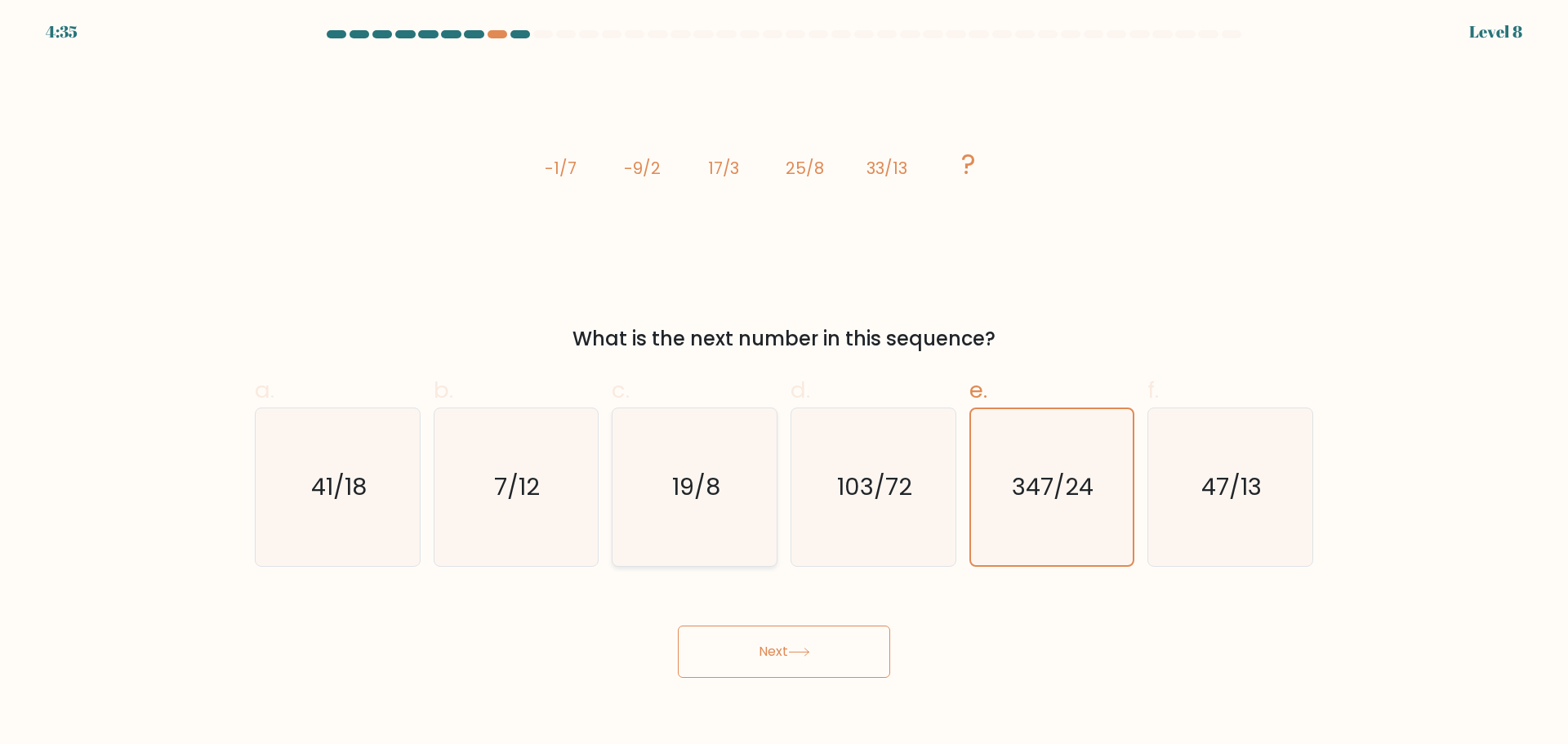
click at [724, 497] on icon "19/8" at bounding box center [695, 487] width 158 height 158
click at [784, 383] on input "c. 19/8" at bounding box center [784, 377] width 1 height 11
radio input "true"
drag, startPoint x: 478, startPoint y: 485, endPoint x: 354, endPoint y: 525, distance: 130.3
click at [455, 494] on icon "7/12" at bounding box center [516, 487] width 158 height 158
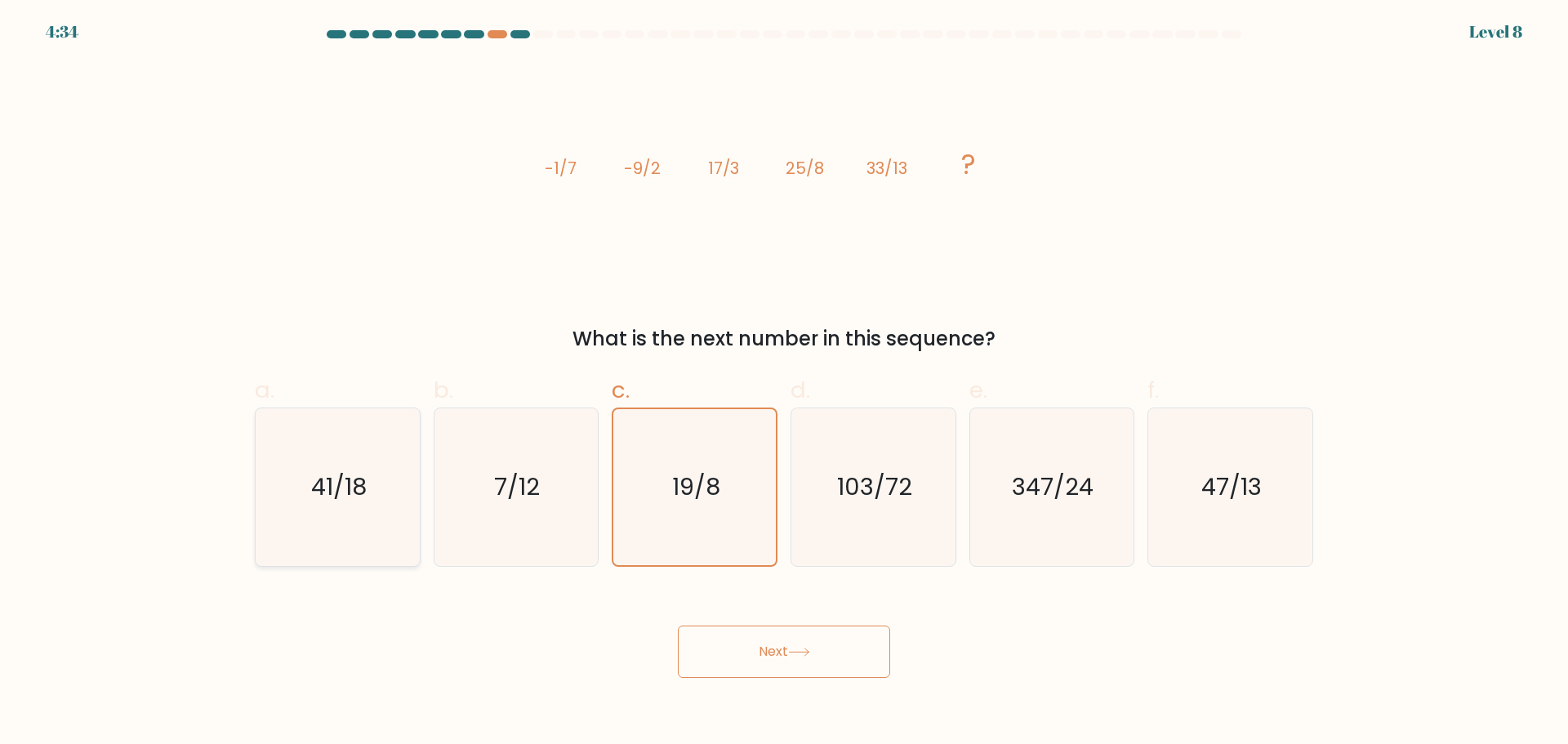
click at [784, 383] on input "b. 7/12" at bounding box center [784, 377] width 1 height 11
radio input "true"
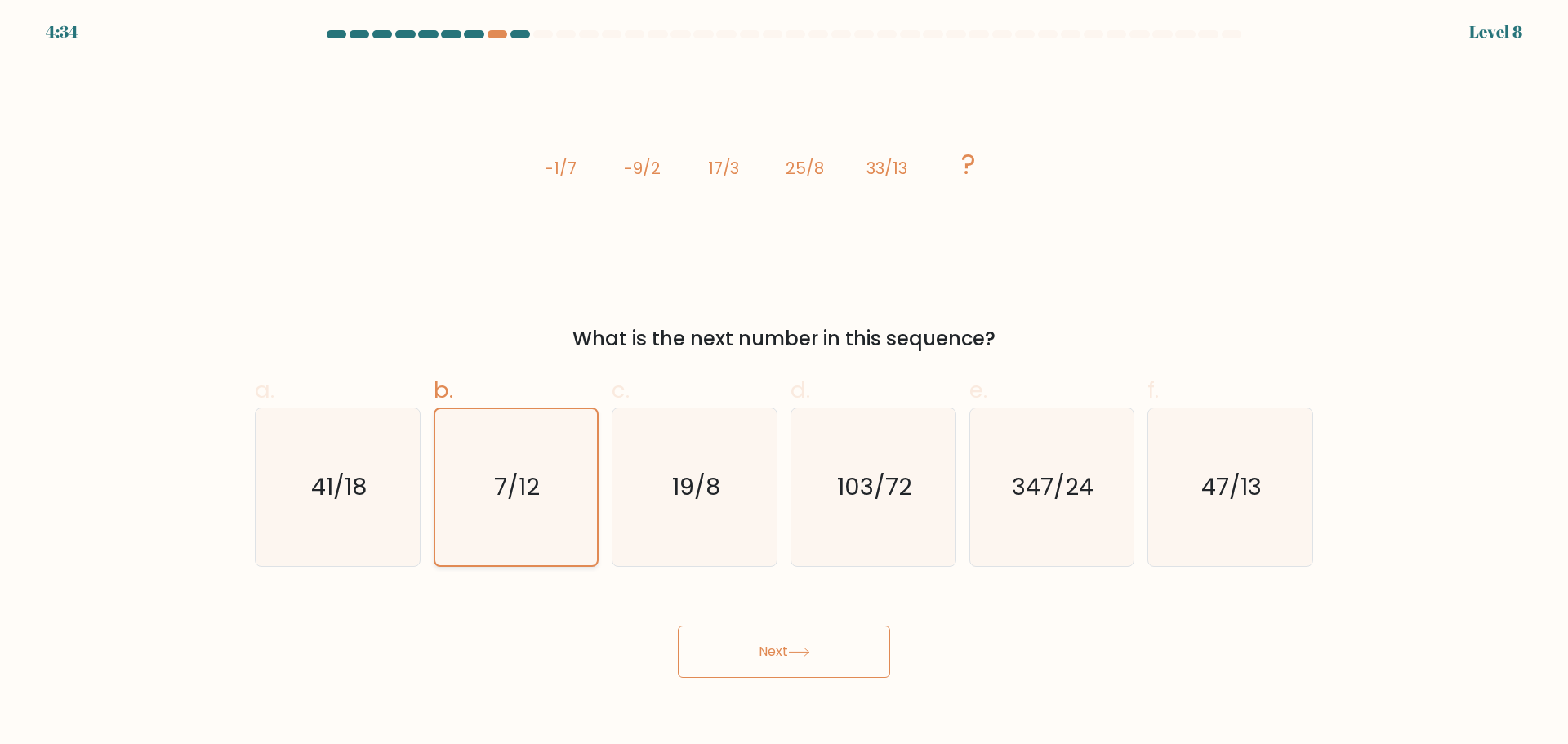
drag, startPoint x: 352, startPoint y: 525, endPoint x: 528, endPoint y: 519, distance: 176.1
click at [360, 524] on icon "41/18" at bounding box center [337, 487] width 158 height 158
click at [784, 383] on input "a. 41/18" at bounding box center [784, 377] width 1 height 11
radio input "true"
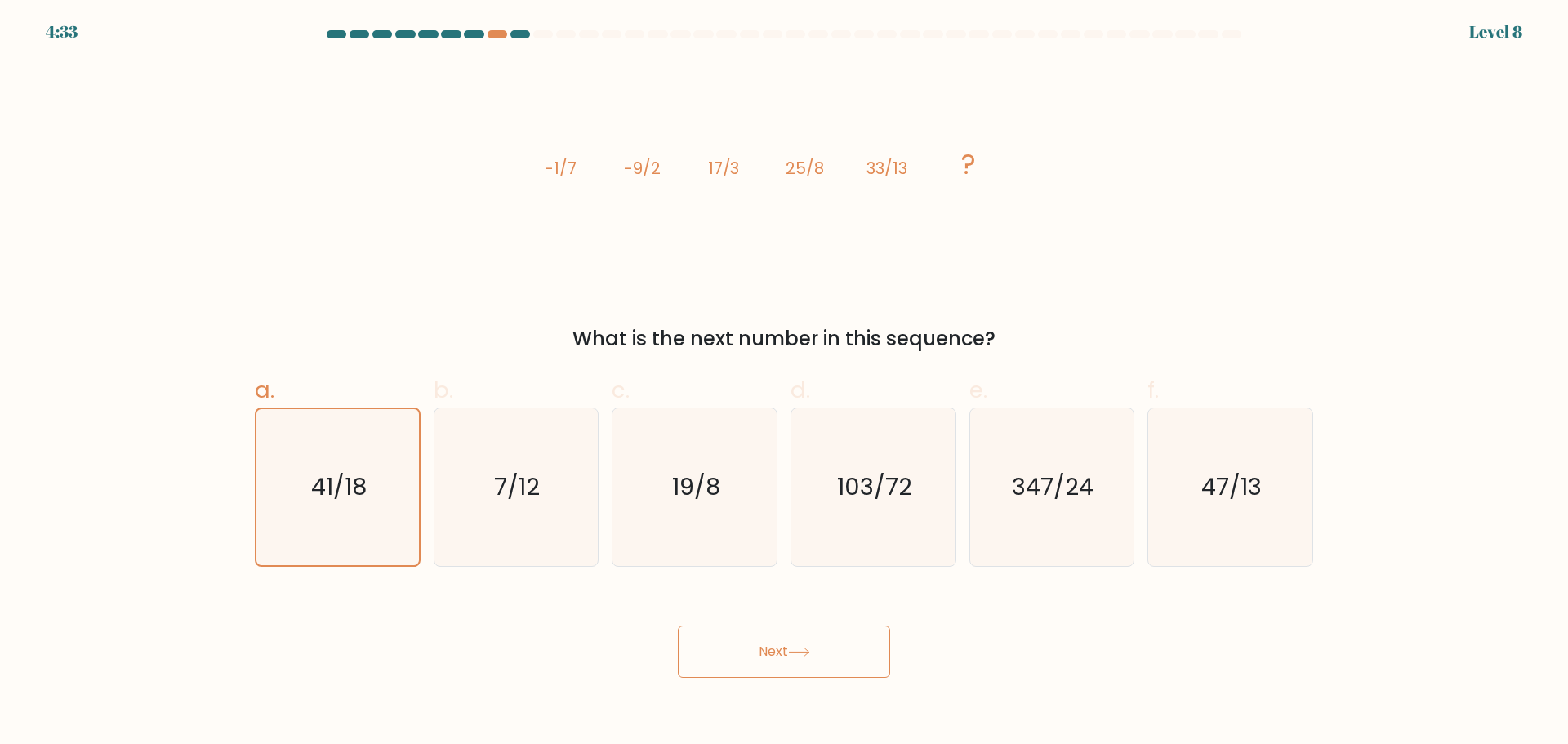
drag, startPoint x: 1201, startPoint y: 532, endPoint x: 848, endPoint y: 666, distance: 377.6
click at [1198, 532] on icon "47/13" at bounding box center [1231, 487] width 158 height 158
click at [785, 383] on input "f. 47/13" at bounding box center [784, 377] width 1 height 11
radio input "true"
click at [816, 667] on button "Next" at bounding box center [784, 651] width 213 height 53
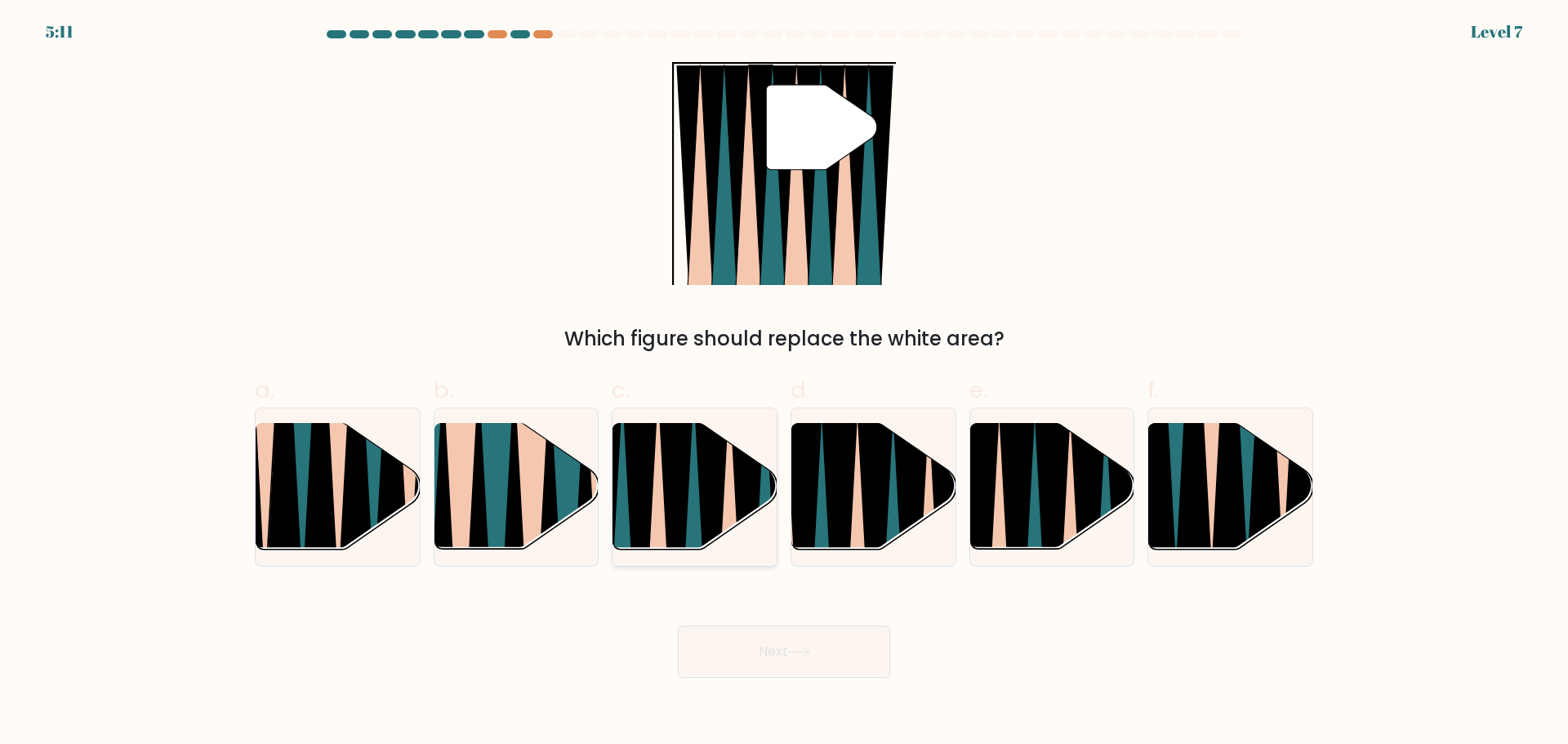
click at [727, 519] on icon at bounding box center [729, 559] width 37 height 328
click at [784, 383] on input "c." at bounding box center [784, 377] width 1 height 11
radio input "true"
click at [787, 656] on button "Next" at bounding box center [784, 651] width 213 height 53
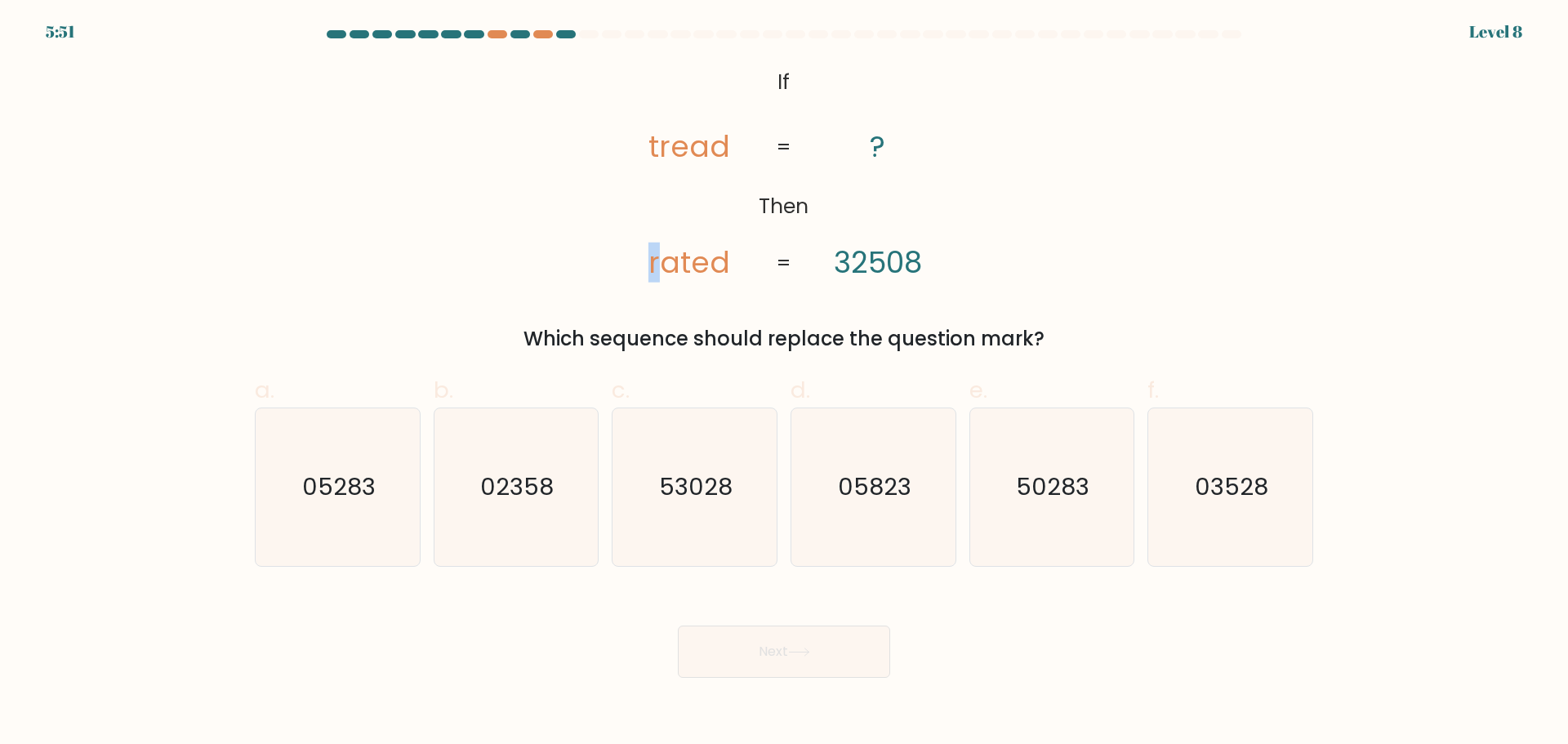
drag, startPoint x: 652, startPoint y: 249, endPoint x: 662, endPoint y: 250, distance: 10.0
click at [662, 250] on tspan "rated" at bounding box center [690, 262] width 82 height 40
click at [599, 179] on div "@import url('https://fonts.googleapis.com/css?family=Abril+Fatface:400,100,100i…" at bounding box center [784, 208] width 1078 height 292
click at [734, 503] on icon "53028" at bounding box center [695, 487] width 158 height 158
click at [784, 383] on input "c. 53028" at bounding box center [784, 377] width 1 height 11
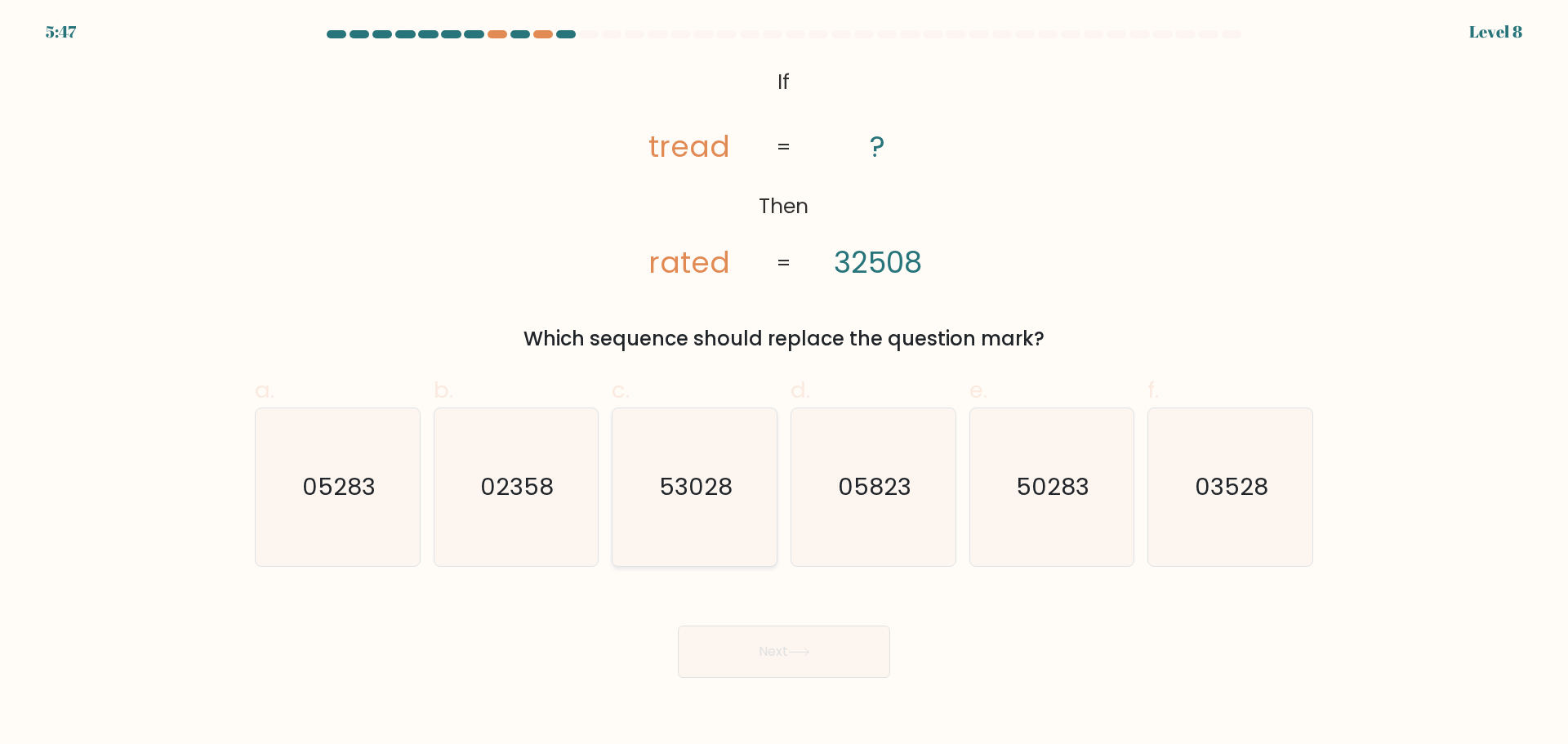
radio input "true"
click at [849, 635] on button "Next" at bounding box center [784, 651] width 213 height 53
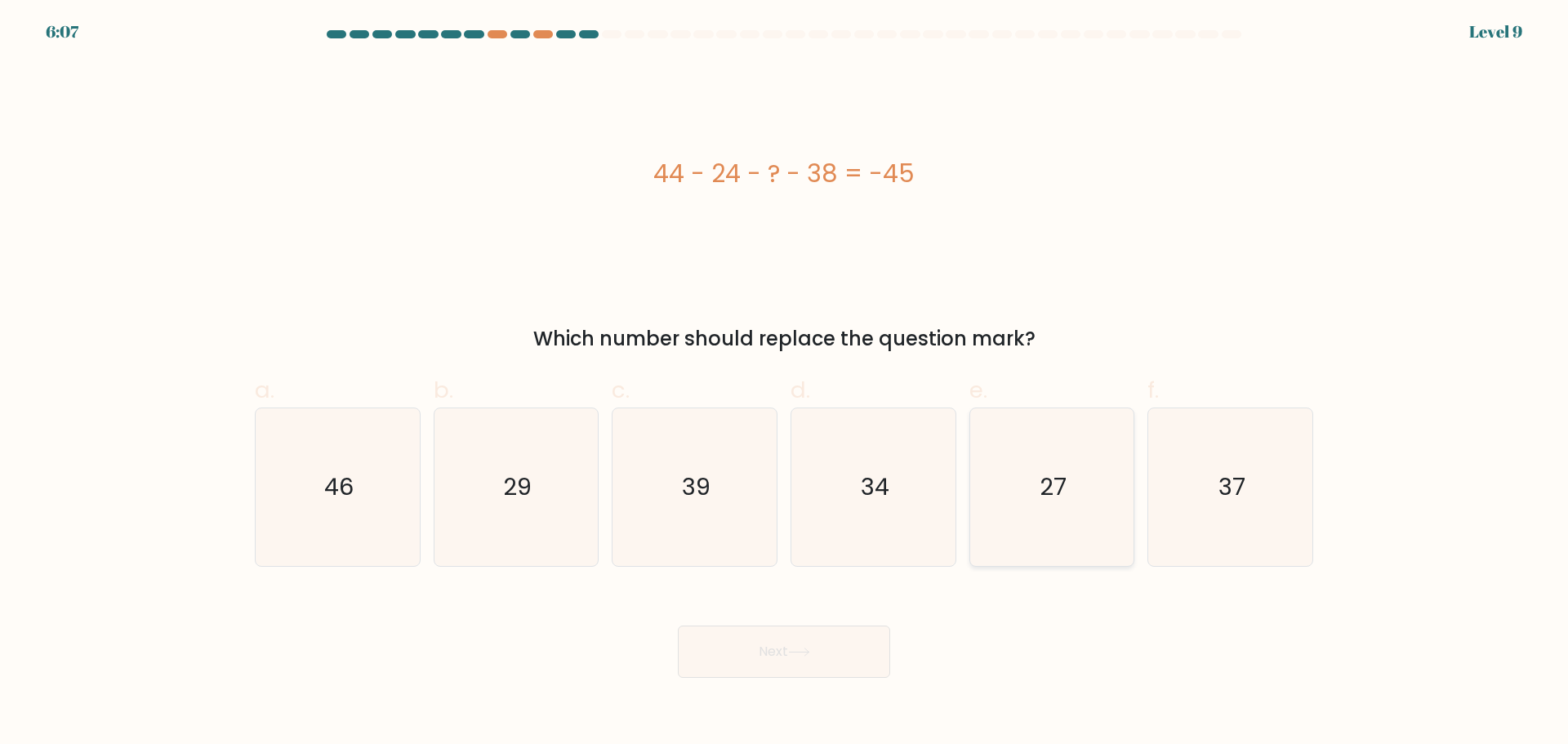
click at [1006, 530] on icon "27" at bounding box center [1052, 487] width 158 height 158
click at [785, 383] on input "e. 27" at bounding box center [784, 377] width 1 height 11
radio input "true"
click at [767, 663] on button "Next" at bounding box center [784, 651] width 213 height 53
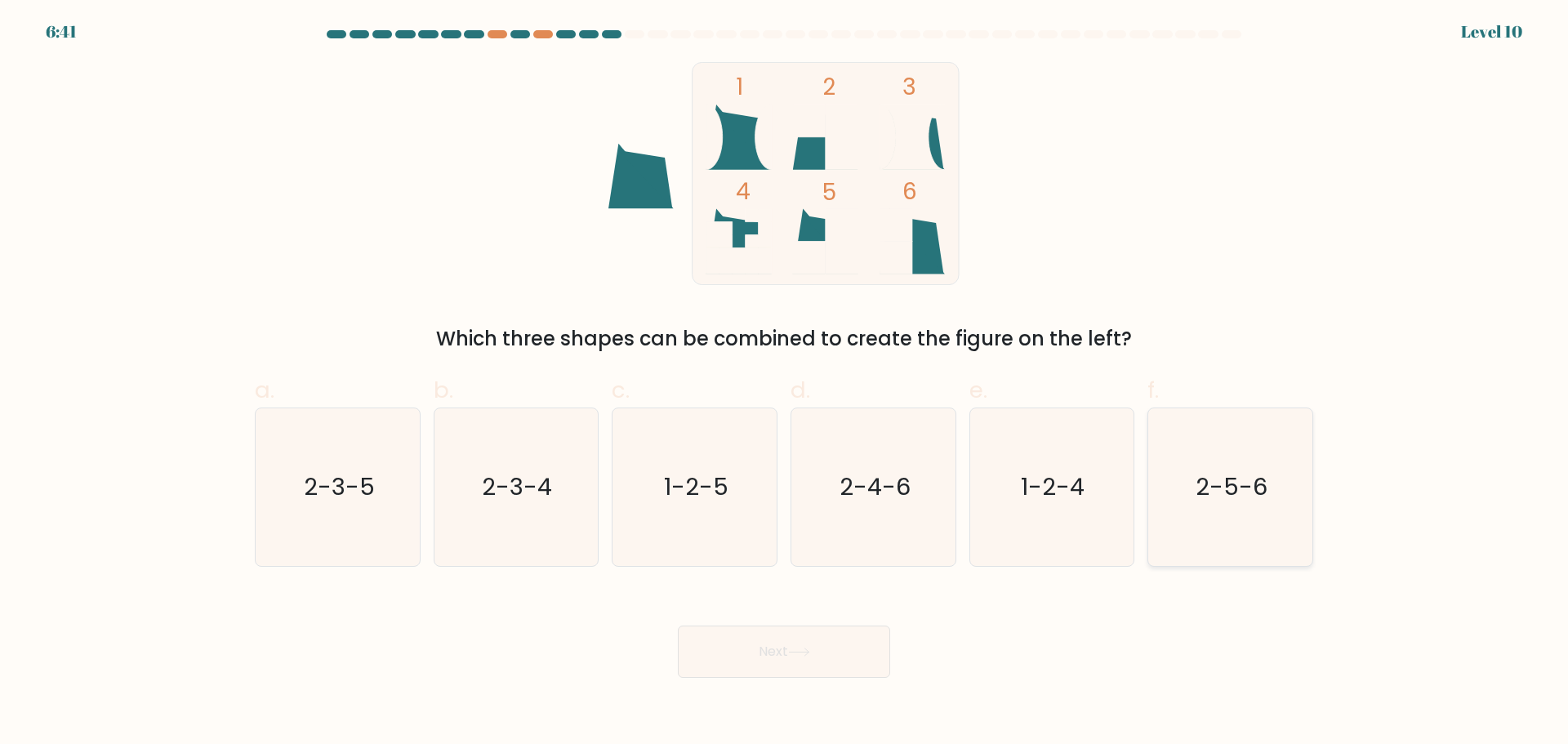
click at [1259, 517] on icon "2-5-6" at bounding box center [1231, 487] width 158 height 158
click at [785, 383] on input "f. 2-5-6" at bounding box center [784, 377] width 1 height 11
radio input "true"
click at [854, 637] on button "Next" at bounding box center [784, 651] width 213 height 53
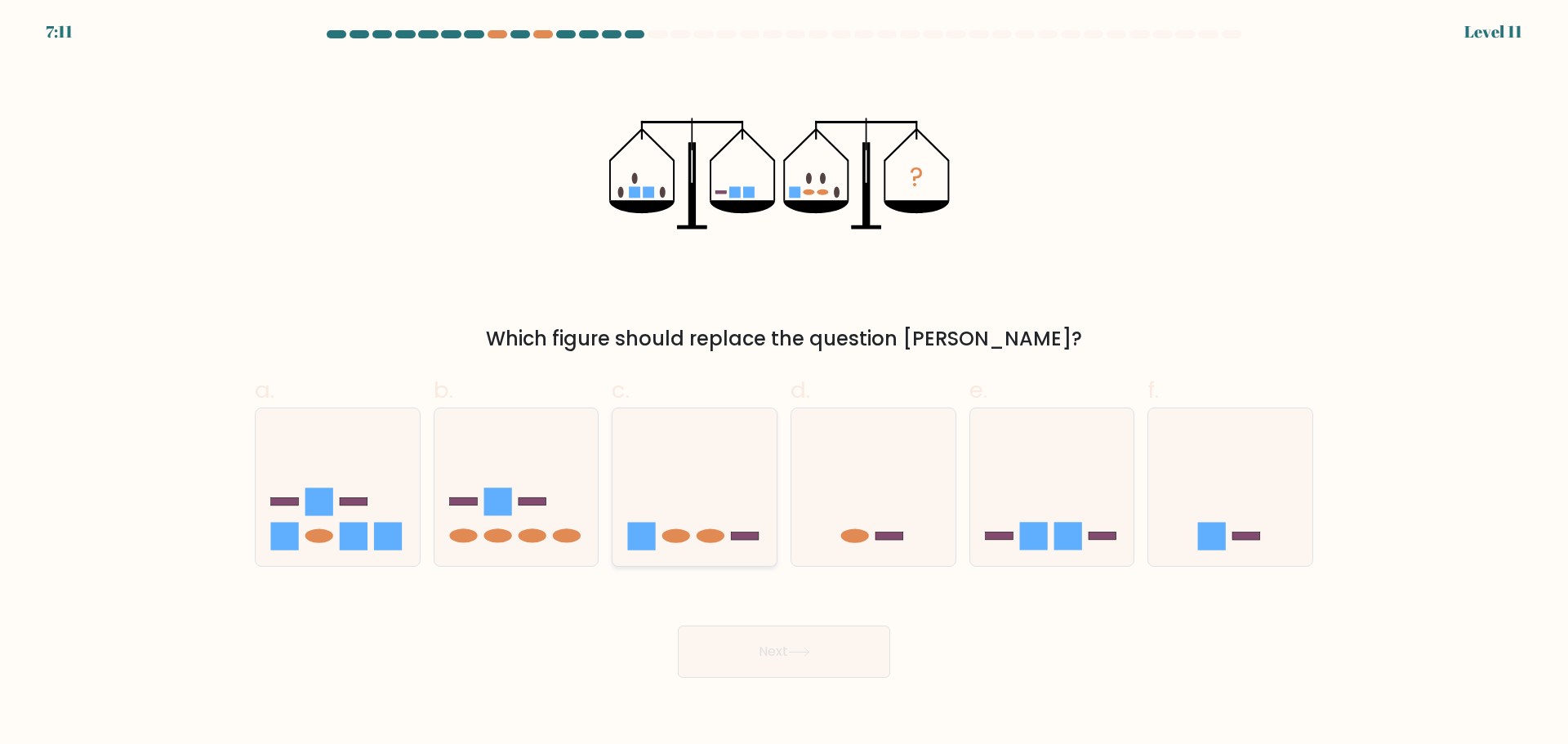
click at [707, 532] on ellipse at bounding box center [711, 536] width 28 height 14
click at [784, 383] on input "c." at bounding box center [784, 377] width 1 height 11
radio input "true"
click at [803, 660] on button "Next" at bounding box center [784, 651] width 213 height 53
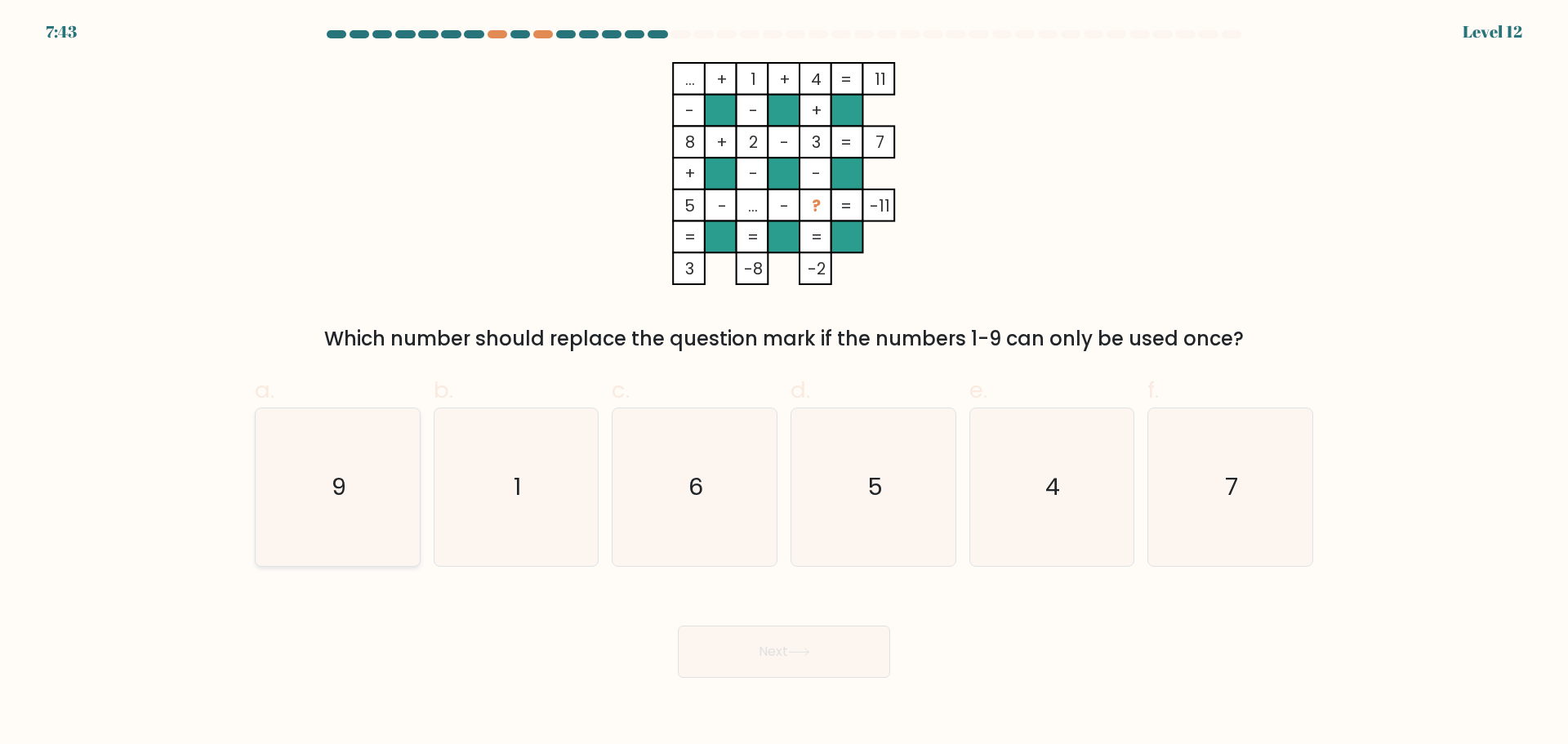
drag, startPoint x: 366, startPoint y: 465, endPoint x: 481, endPoint y: 574, distance: 158.4
click at [366, 466] on icon "9" at bounding box center [337, 487] width 158 height 158
click at [784, 383] on input "a. 9" at bounding box center [784, 377] width 1 height 11
radio input "true"
click at [831, 653] on button "Next" at bounding box center [784, 651] width 213 height 53
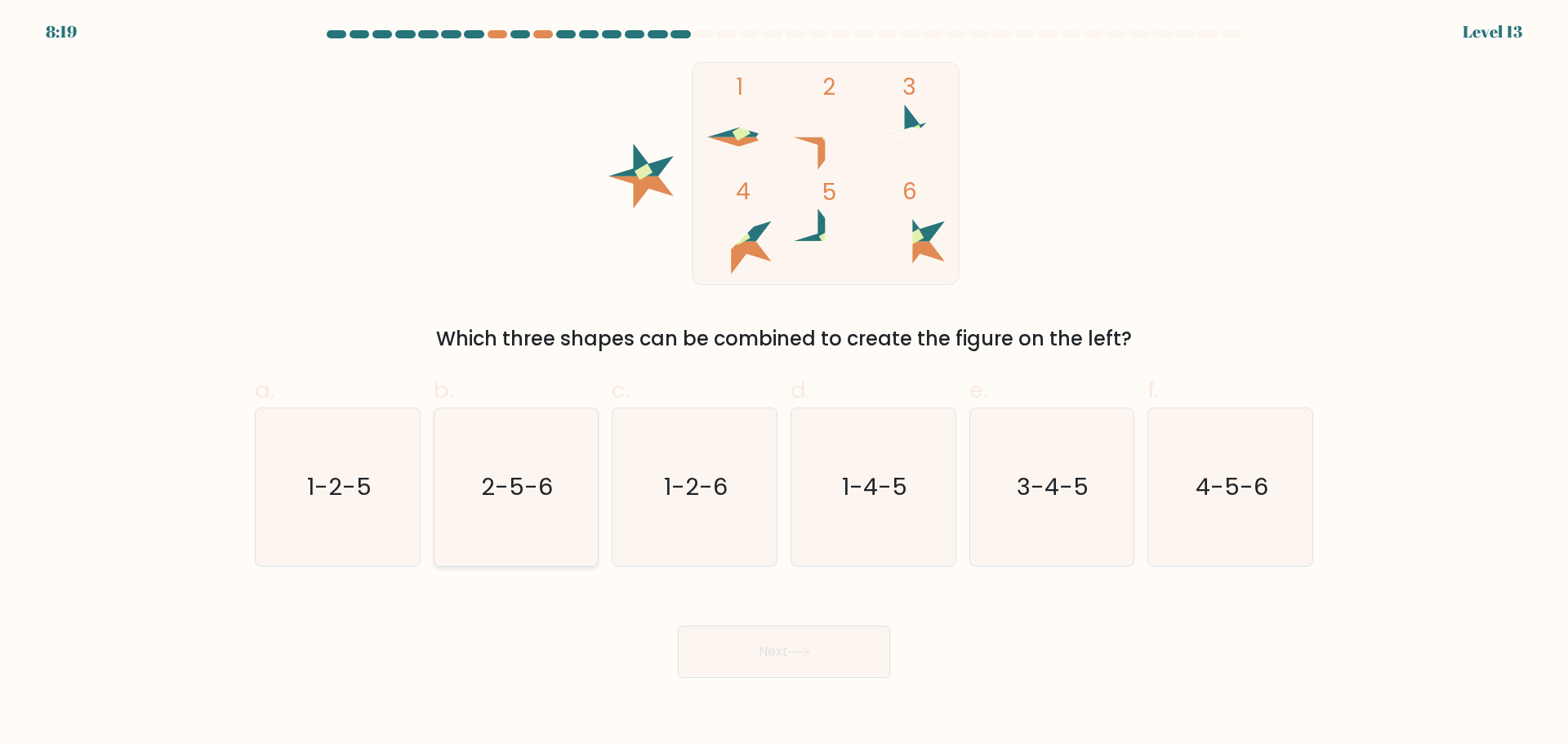
click at [473, 513] on icon "2-5-6" at bounding box center [516, 487] width 158 height 158
click at [784, 383] on input "b. 2-5-6" at bounding box center [784, 377] width 1 height 11
radio input "true"
click at [785, 641] on button "Next" at bounding box center [784, 651] width 213 height 53
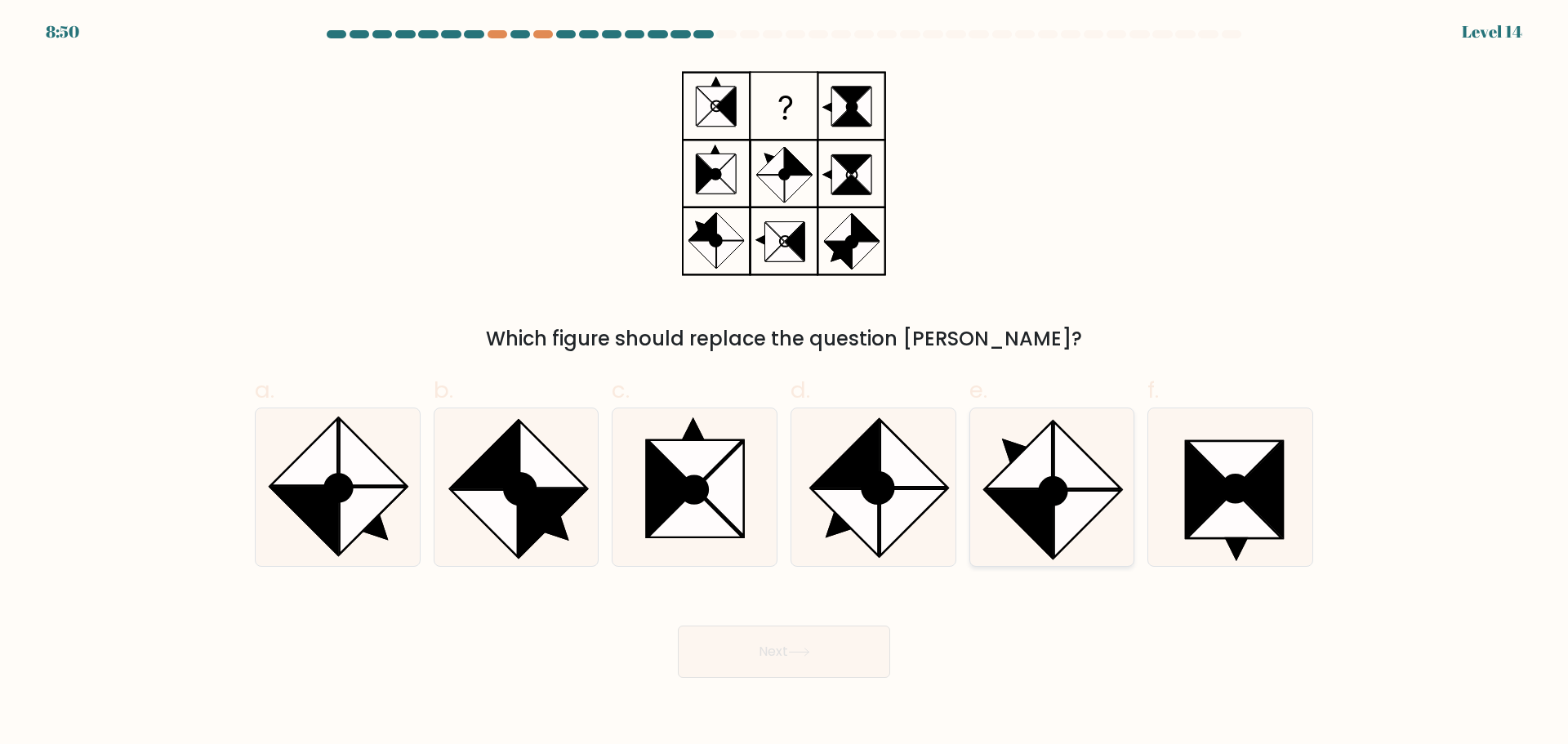
click at [1087, 500] on icon at bounding box center [1087, 522] width 67 height 67
click at [785, 383] on input "e." at bounding box center [784, 377] width 1 height 11
radio input "true"
click at [834, 648] on button "Next" at bounding box center [784, 651] width 213 height 53
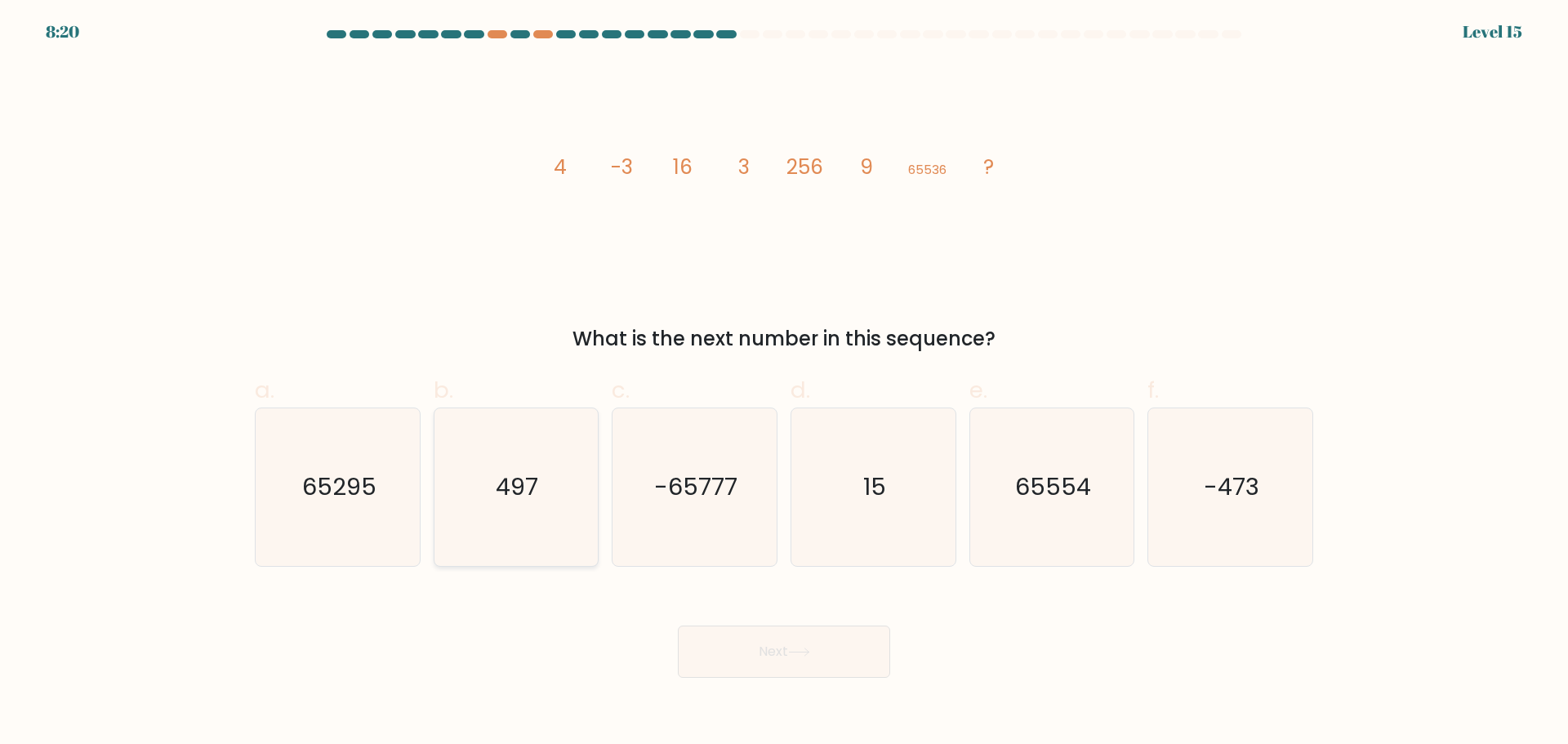
click at [476, 496] on icon "497" at bounding box center [516, 487] width 158 height 158
click at [784, 383] on input "b. 497" at bounding box center [784, 377] width 1 height 11
radio input "true"
drag, startPoint x: 869, startPoint y: 676, endPoint x: 839, endPoint y: 654, distance: 37.2
click at [868, 670] on button "Next" at bounding box center [784, 651] width 213 height 53
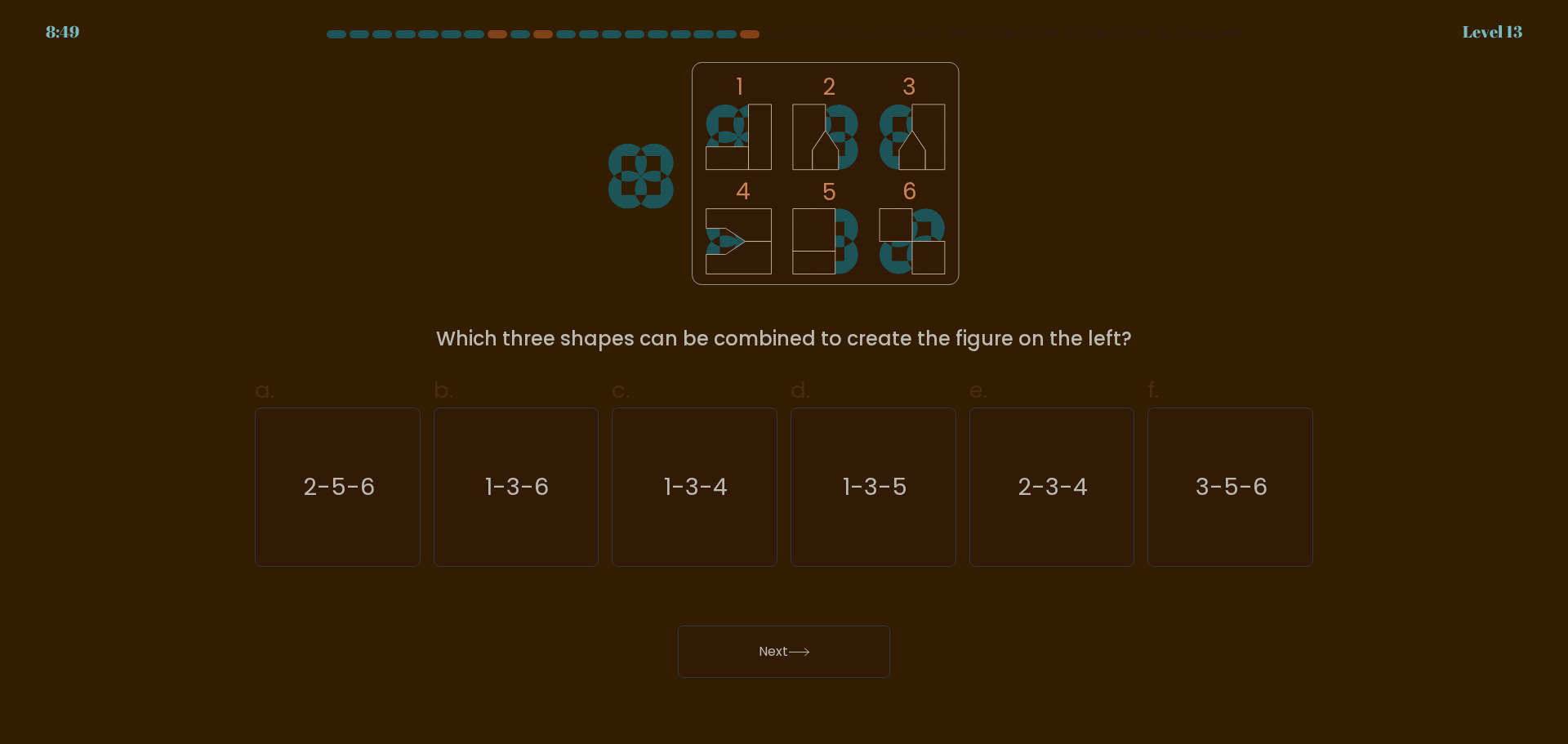
click at [1135, 136] on div "1 2 3 4 5 6 Which three shapes can be combined to create the figure on the left?" at bounding box center [784, 208] width 1078 height 292
click at [1063, 494] on text "2-3-4" at bounding box center [1053, 486] width 70 height 33
click at [785, 383] on input "e. 2-3-4" at bounding box center [784, 377] width 1 height 11
radio input "true"
click at [810, 657] on button "Next" at bounding box center [784, 651] width 213 height 53
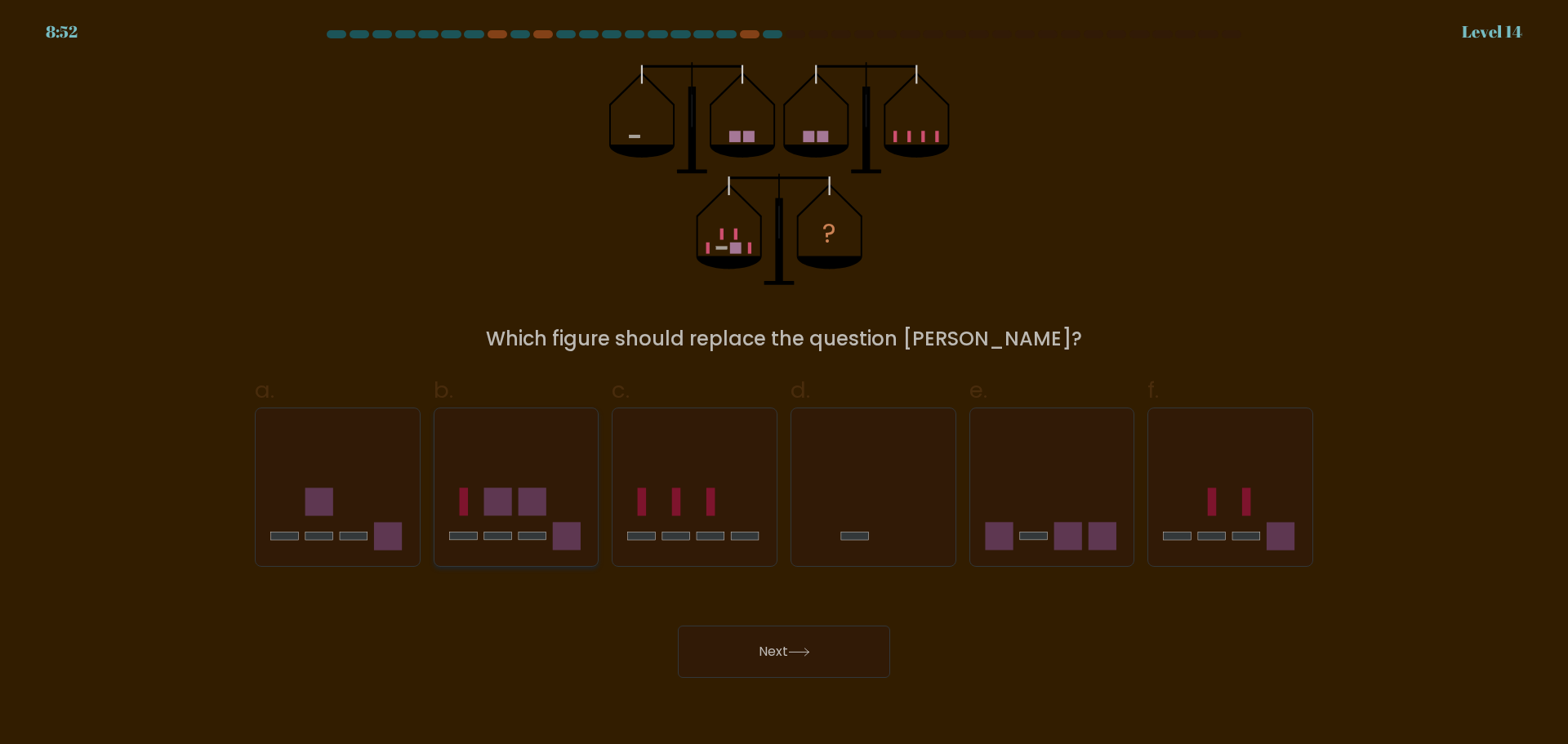
click at [533, 533] on rect at bounding box center [532, 536] width 28 height 8
click at [784, 383] on input "b." at bounding box center [784, 377] width 1 height 11
radio input "true"
click at [776, 646] on button "Next" at bounding box center [784, 651] width 213 height 53
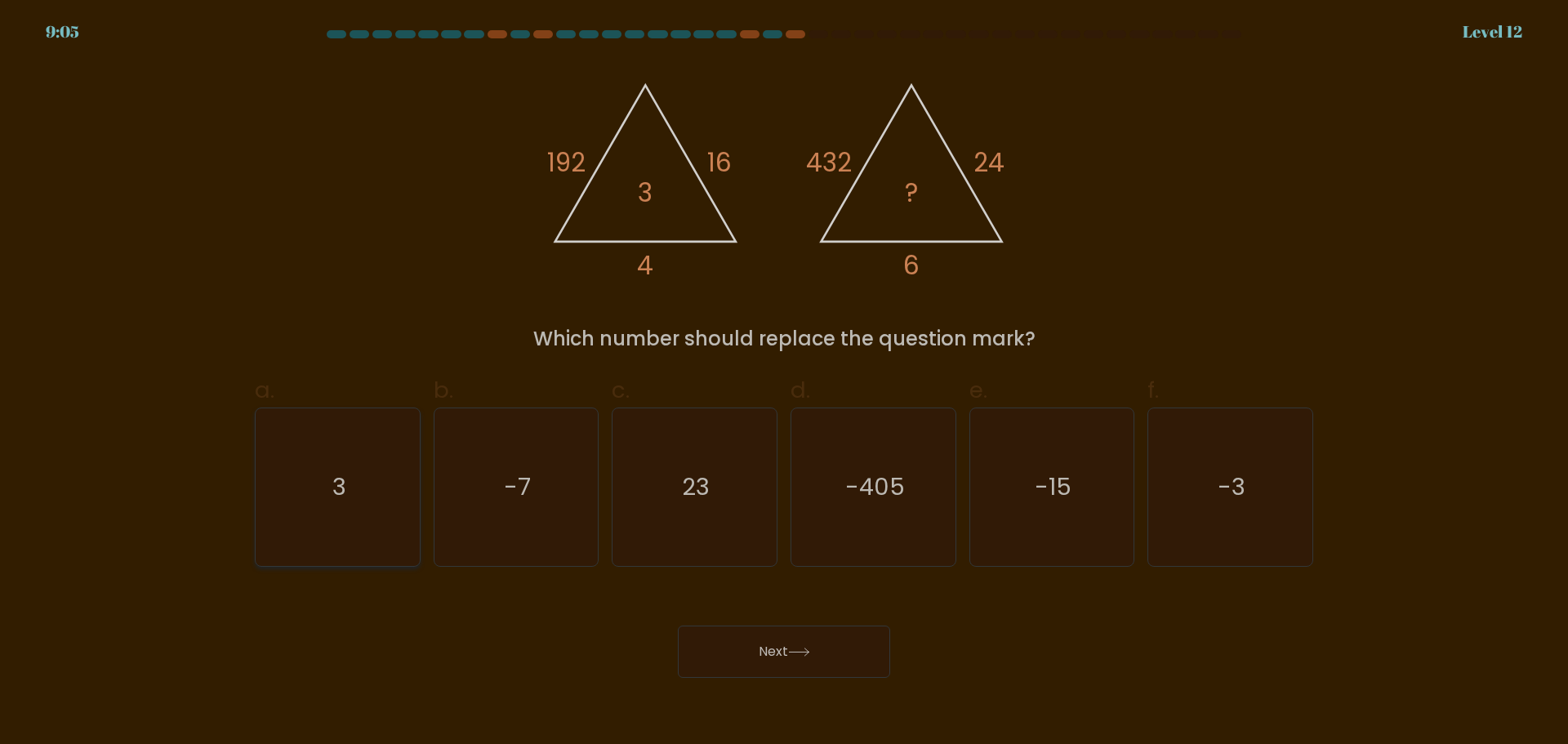
click at [293, 459] on icon "3" at bounding box center [337, 487] width 158 height 158
click at [784, 383] on input "a. 3" at bounding box center [784, 377] width 1 height 11
radio input "true"
click at [768, 658] on button "Next" at bounding box center [784, 651] width 213 height 53
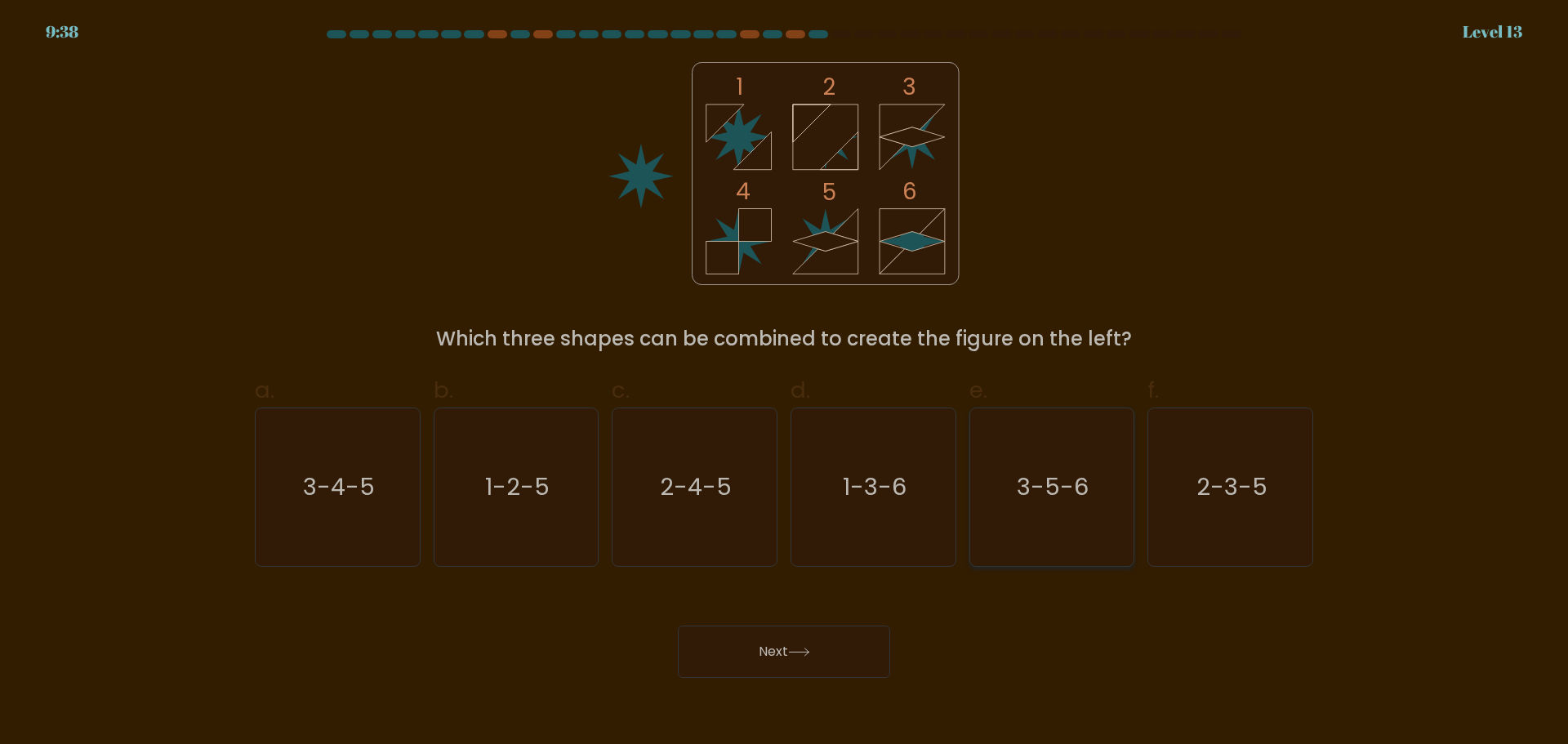
click at [1089, 500] on icon "3-5-6" at bounding box center [1052, 487] width 158 height 158
click at [785, 383] on input "e. 3-5-6" at bounding box center [784, 377] width 1 height 11
radio input "true"
click at [796, 660] on button "Next" at bounding box center [784, 651] width 213 height 53
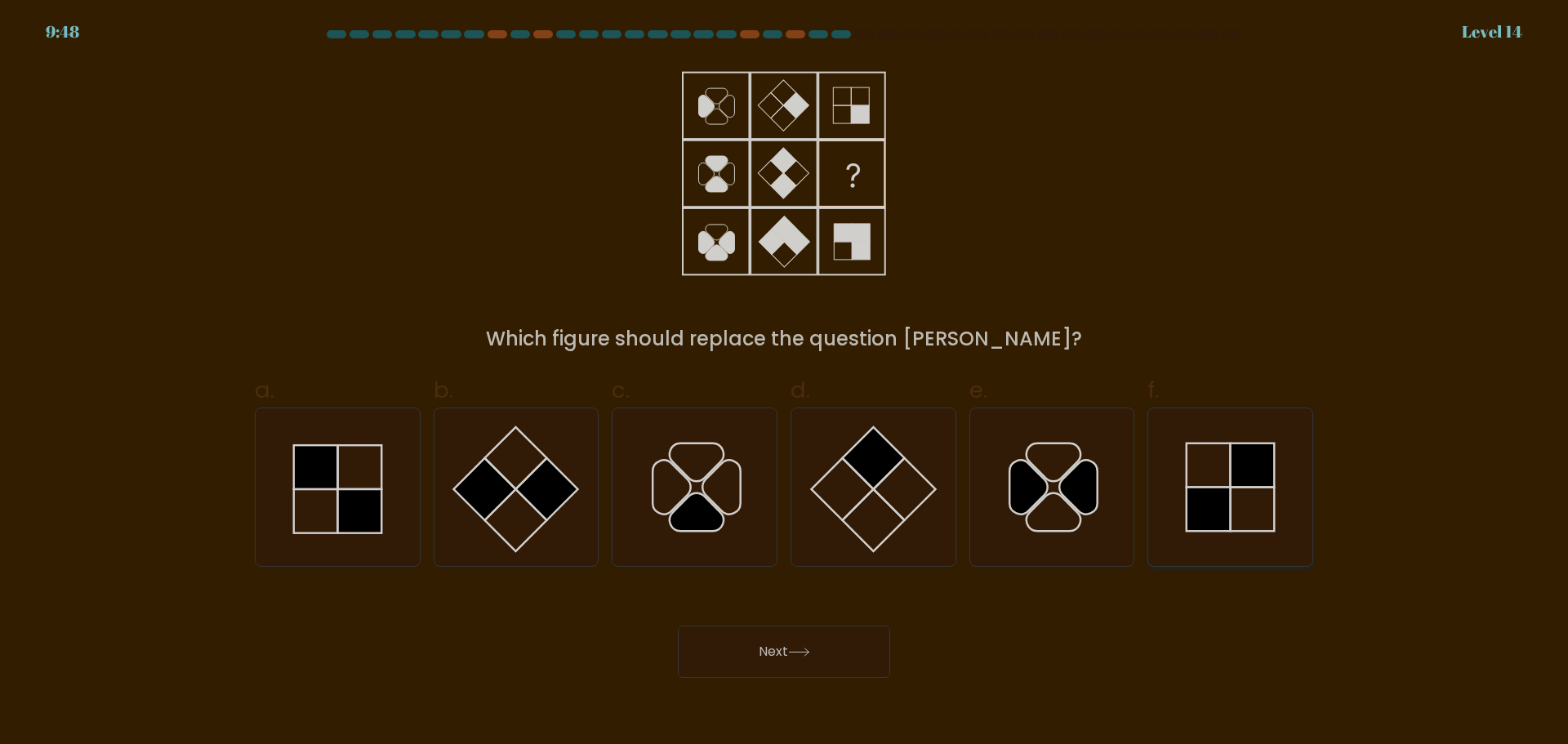
drag, startPoint x: 1278, startPoint y: 507, endPoint x: 863, endPoint y: 682, distance: 450.4
click at [1277, 507] on icon at bounding box center [1231, 487] width 158 height 158
click at [785, 383] on input "f." at bounding box center [784, 377] width 1 height 11
radio input "true"
click at [732, 644] on button "Next" at bounding box center [784, 651] width 213 height 53
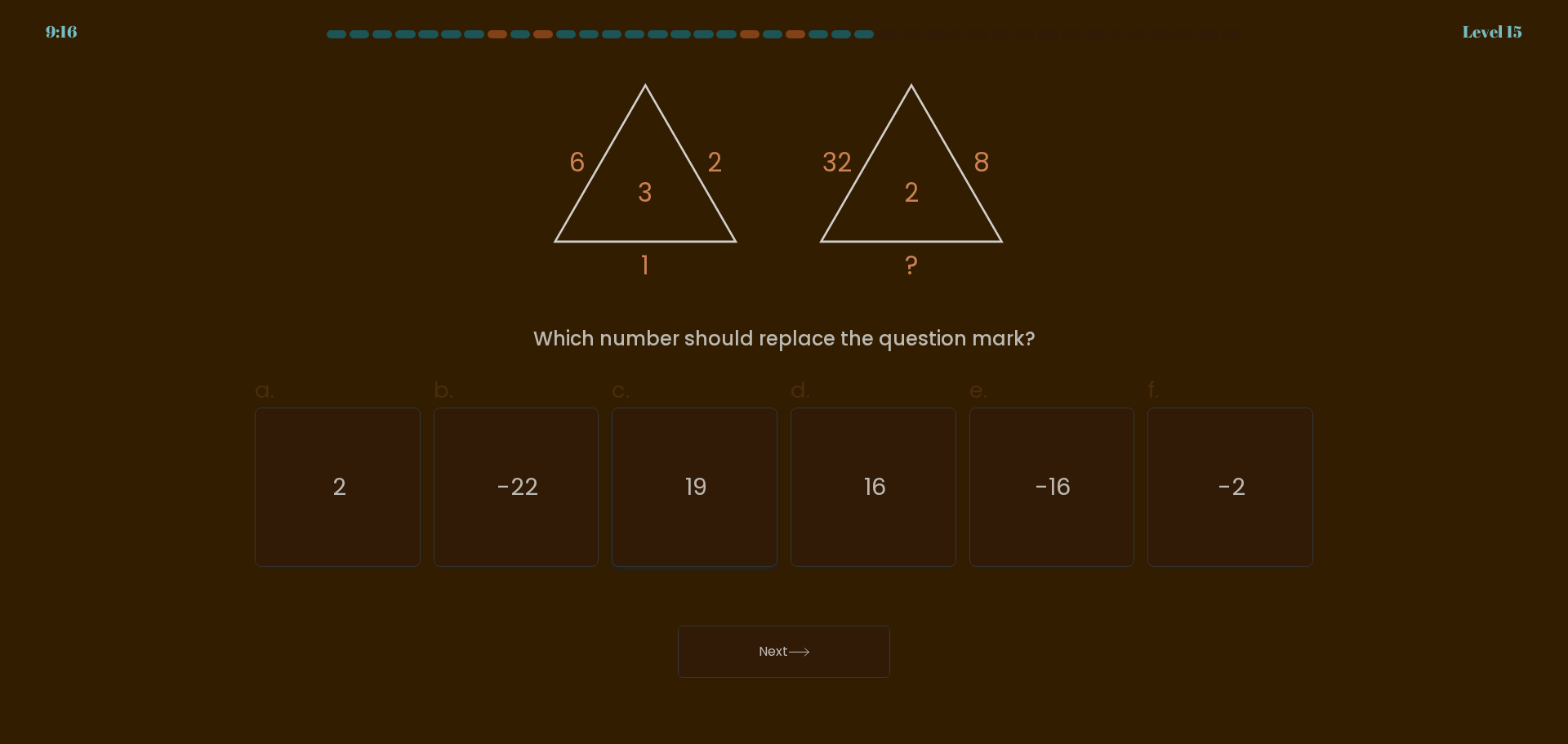
drag, startPoint x: 457, startPoint y: 481, endPoint x: 679, endPoint y: 545, distance: 231.0
click at [463, 481] on icon "-22" at bounding box center [516, 487] width 158 height 158
click at [784, 383] on input "b. -22" at bounding box center [784, 377] width 1 height 11
radio input "true"
click at [790, 634] on button "Next" at bounding box center [784, 651] width 213 height 53
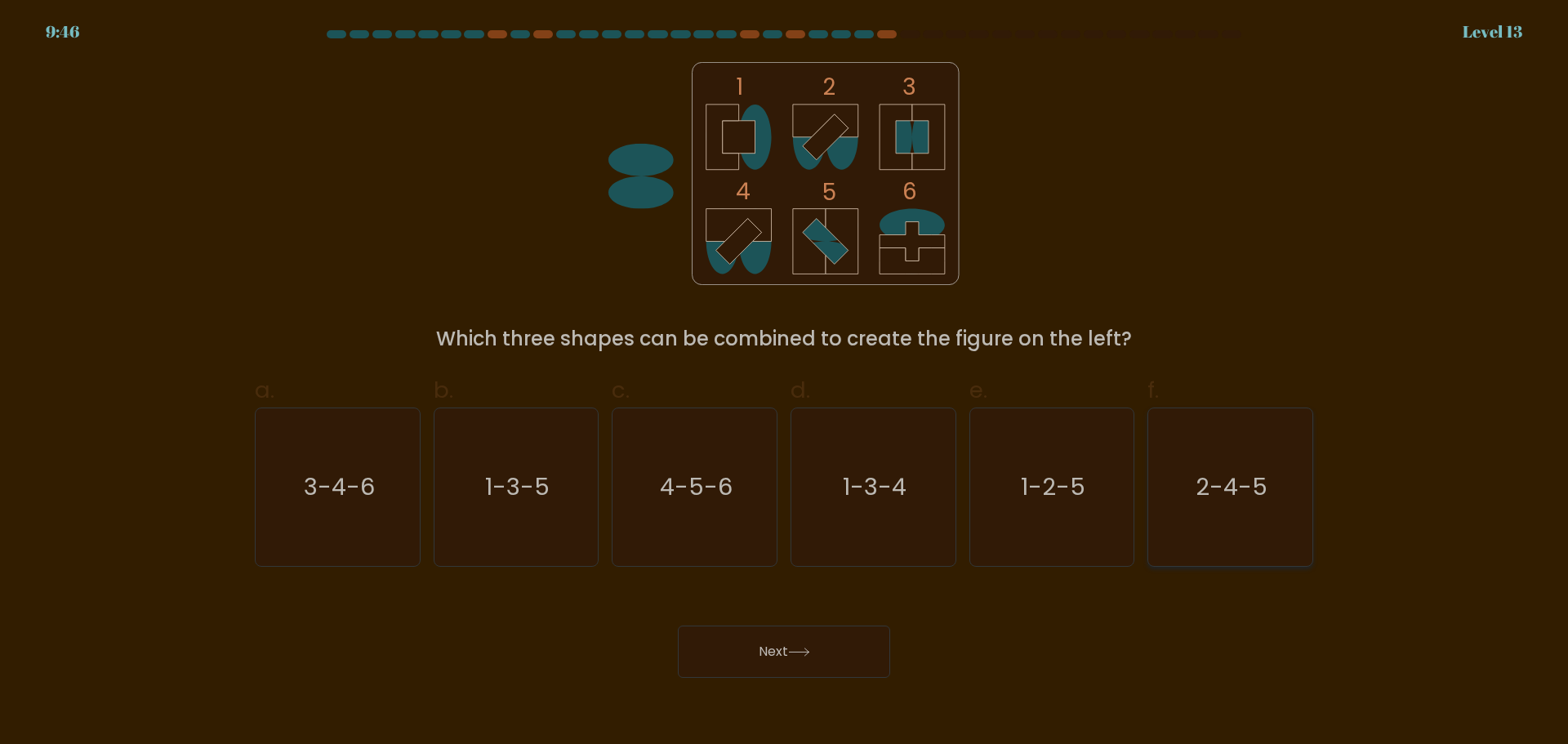
click at [1247, 512] on icon "2-4-5" at bounding box center [1231, 487] width 158 height 158
click at [785, 383] on input "f. 2-4-5" at bounding box center [784, 377] width 1 height 11
radio input "true"
click at [826, 632] on button "Next" at bounding box center [784, 651] width 213 height 53
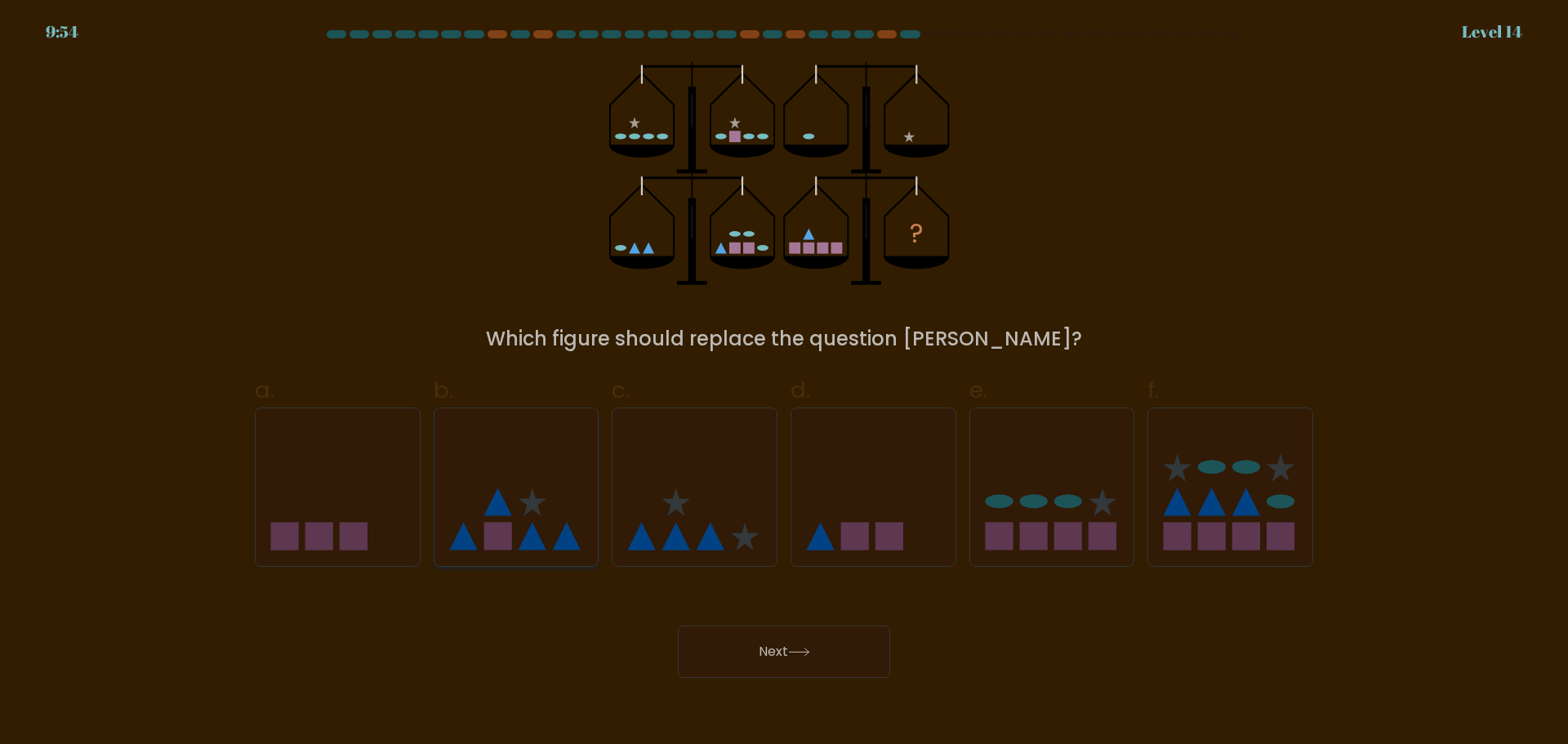
click at [527, 489] on icon at bounding box center [516, 487] width 164 height 135
click at [784, 383] on input "b." at bounding box center [784, 377] width 1 height 11
radio input "true"
click at [701, 483] on icon at bounding box center [695, 487] width 164 height 135
click at [784, 383] on input "c." at bounding box center [784, 377] width 1 height 11
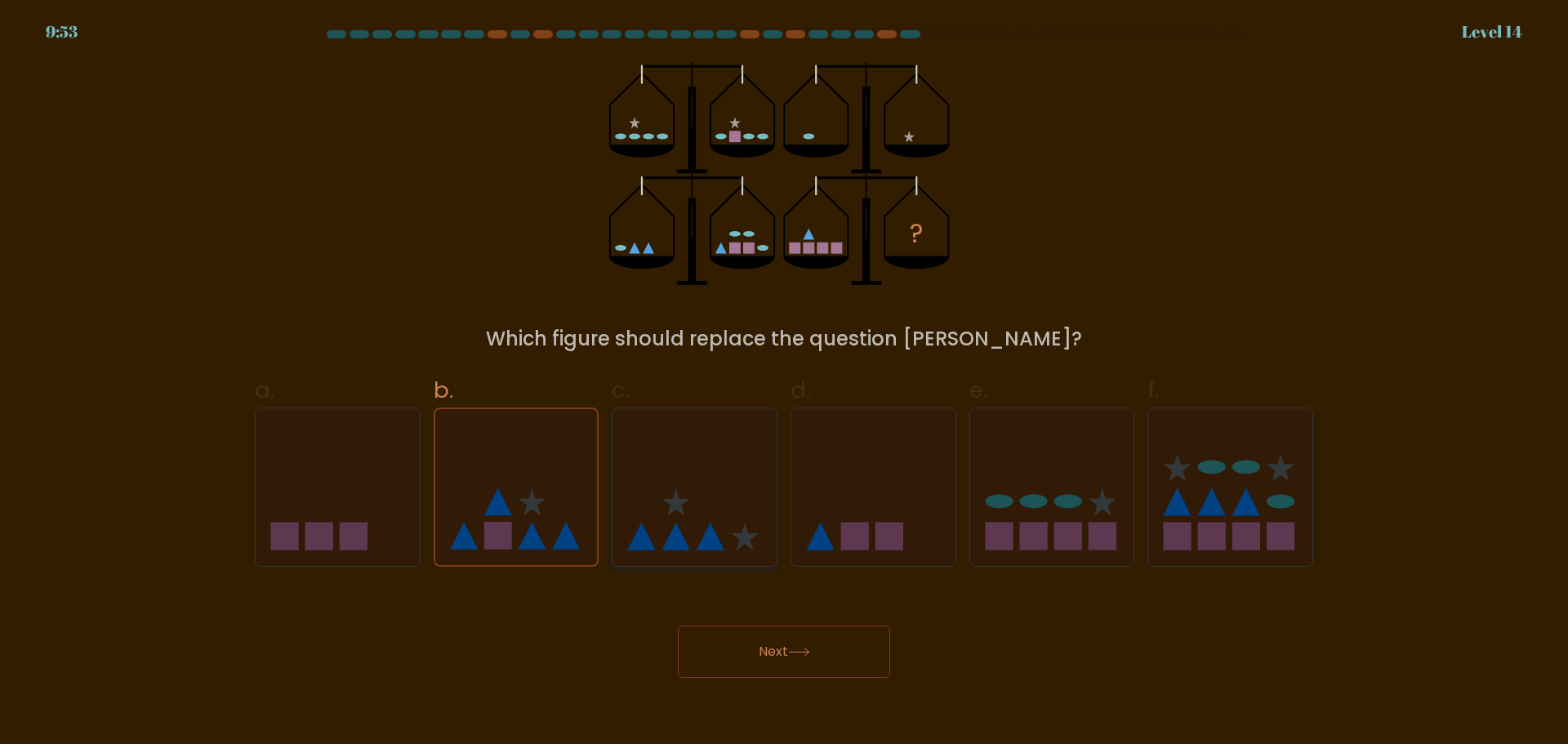
radio input "true"
drag, startPoint x: 500, startPoint y: 460, endPoint x: 622, endPoint y: 611, distance: 194.1
click at [500, 463] on icon at bounding box center [516, 487] width 164 height 135
click at [784, 383] on input "b." at bounding box center [784, 377] width 1 height 11
radio input "true"
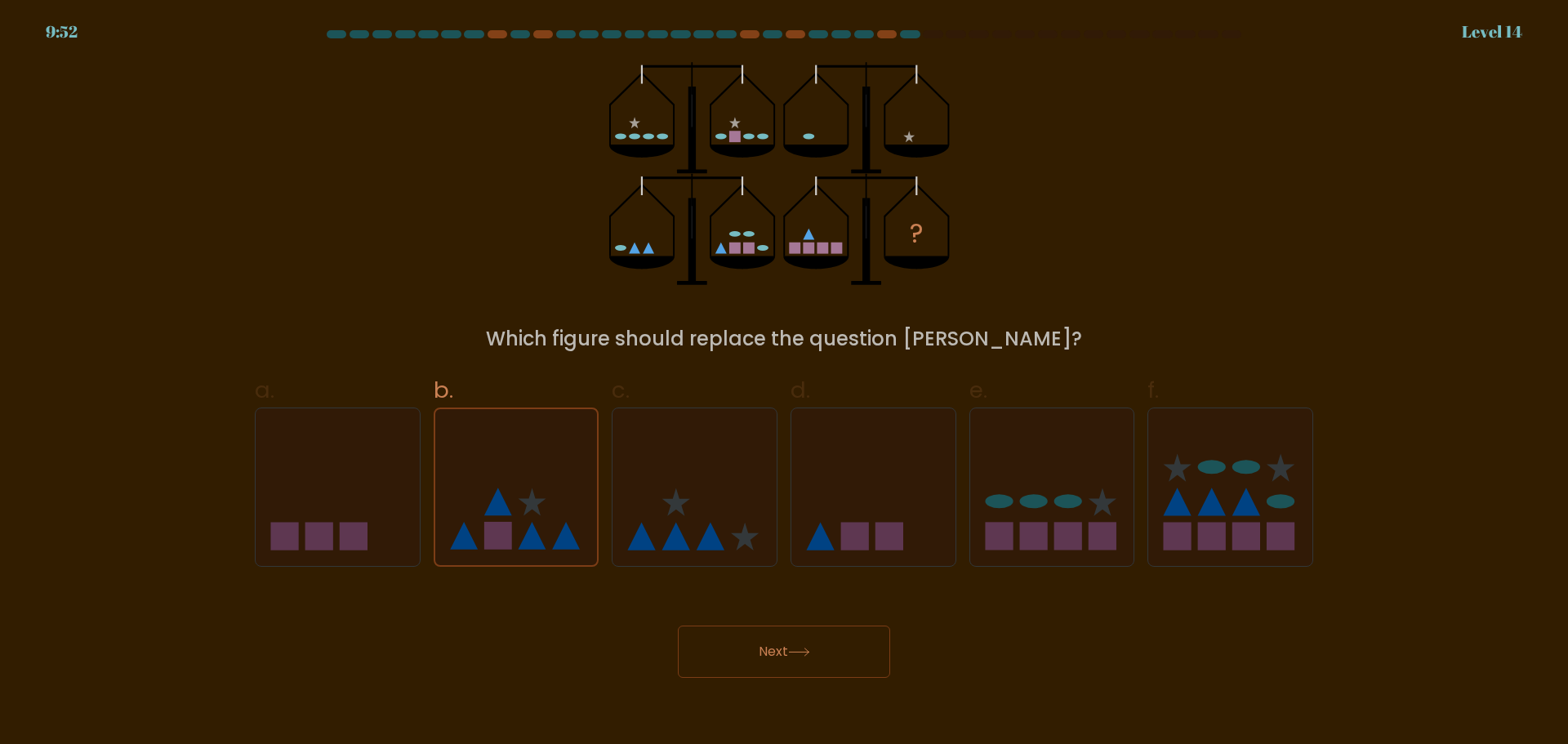
click at [755, 637] on button "Next" at bounding box center [784, 651] width 213 height 53
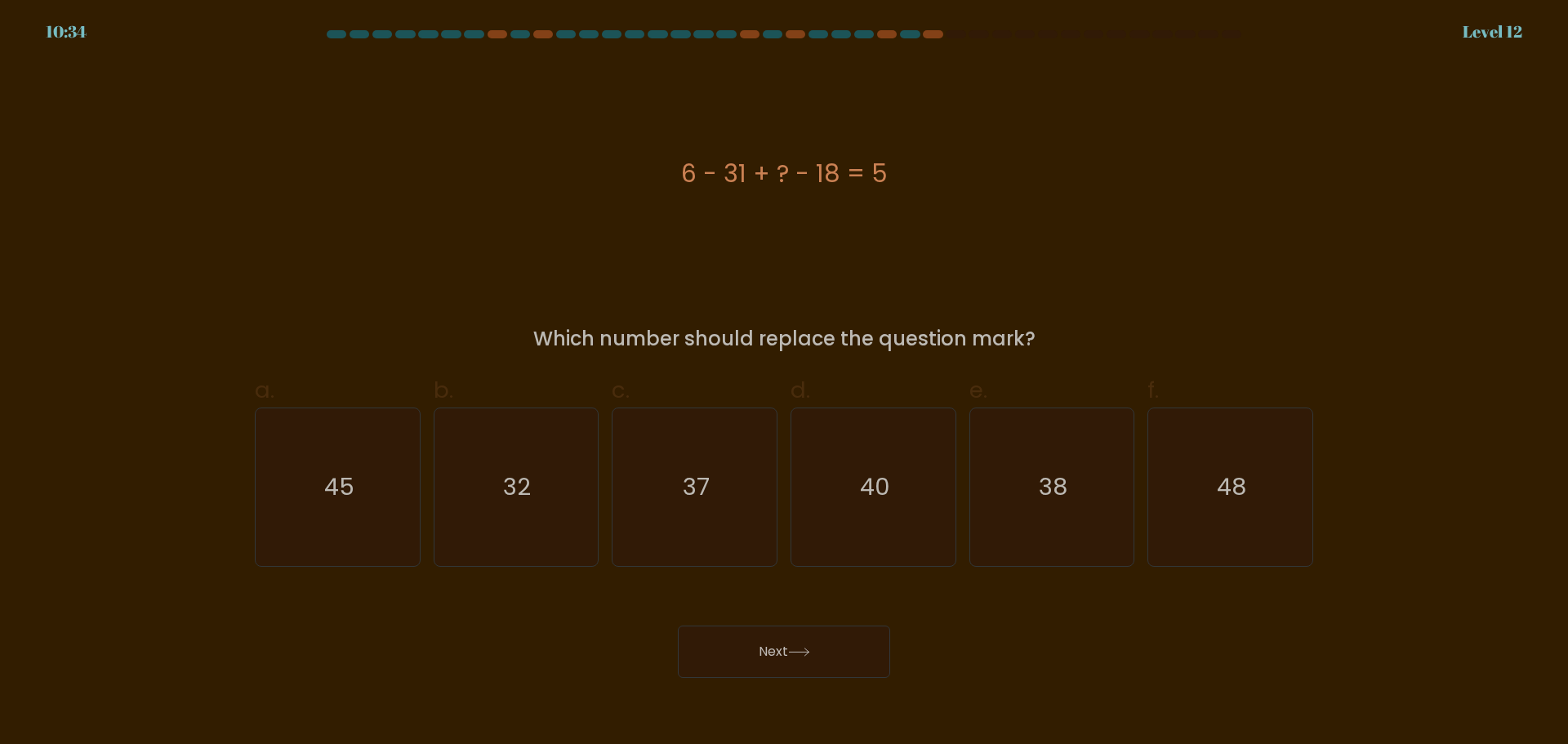
drag, startPoint x: 719, startPoint y: 168, endPoint x: 885, endPoint y: 217, distance: 173.1
click at [841, 205] on div "6 - 31 + ? - 18 = 5" at bounding box center [784, 174] width 1059 height 222
click at [1131, 218] on div "6 - 31 + ? - 18 = 5" at bounding box center [784, 174] width 1059 height 222
drag, startPoint x: 1200, startPoint y: 557, endPoint x: 1010, endPoint y: 592, distance: 193.2
click at [1194, 559] on icon "48" at bounding box center [1231, 487] width 158 height 158
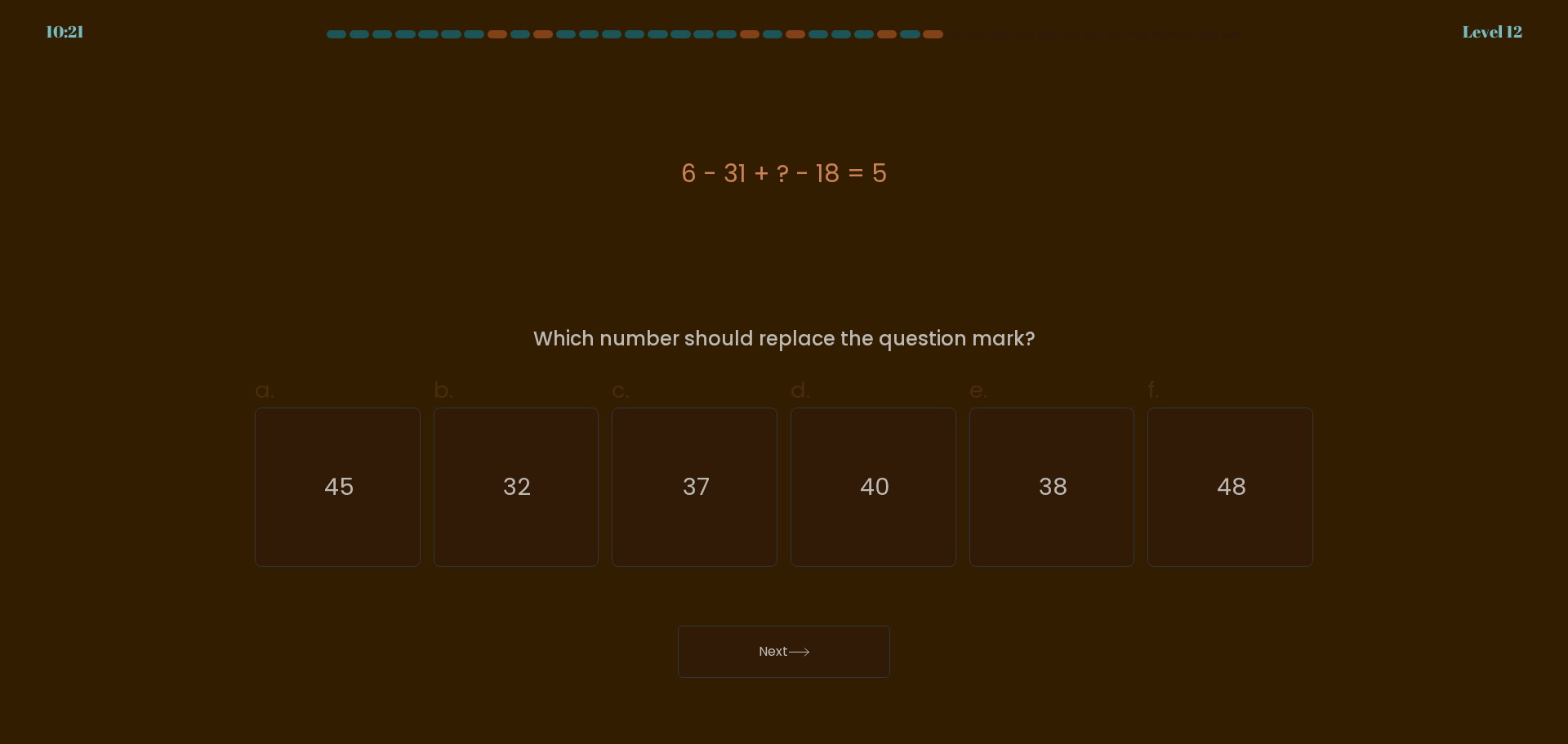
click at [785, 383] on input "f. 48" at bounding box center [784, 377] width 1 height 11
radio input "true"
click at [857, 661] on button "Next" at bounding box center [784, 651] width 213 height 53
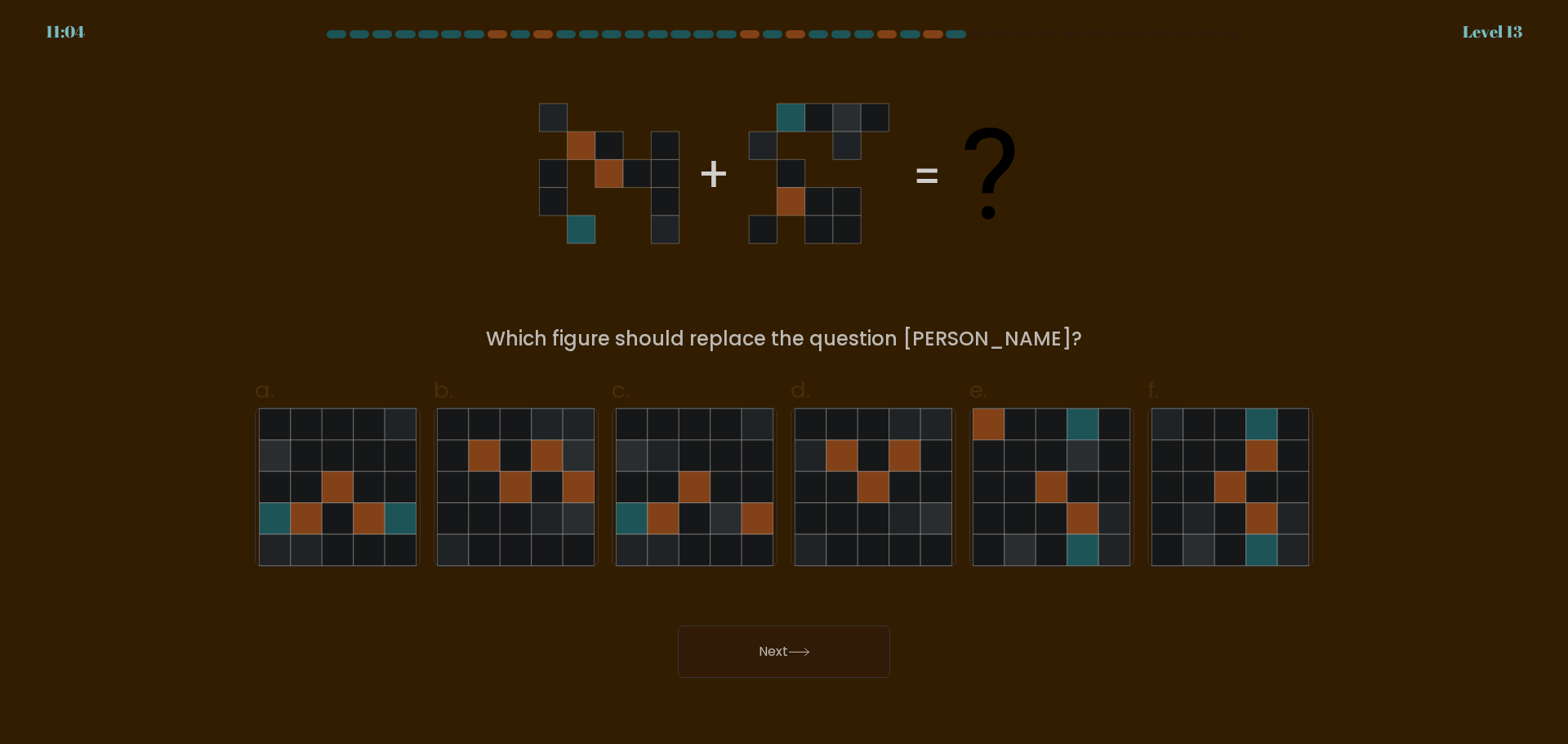
drag, startPoint x: 857, startPoint y: 661, endPoint x: 285, endPoint y: 122, distance: 785.9
click at [285, 122] on div "Which figure should replace the question [PERSON_NAME]?" at bounding box center [784, 208] width 1078 height 292
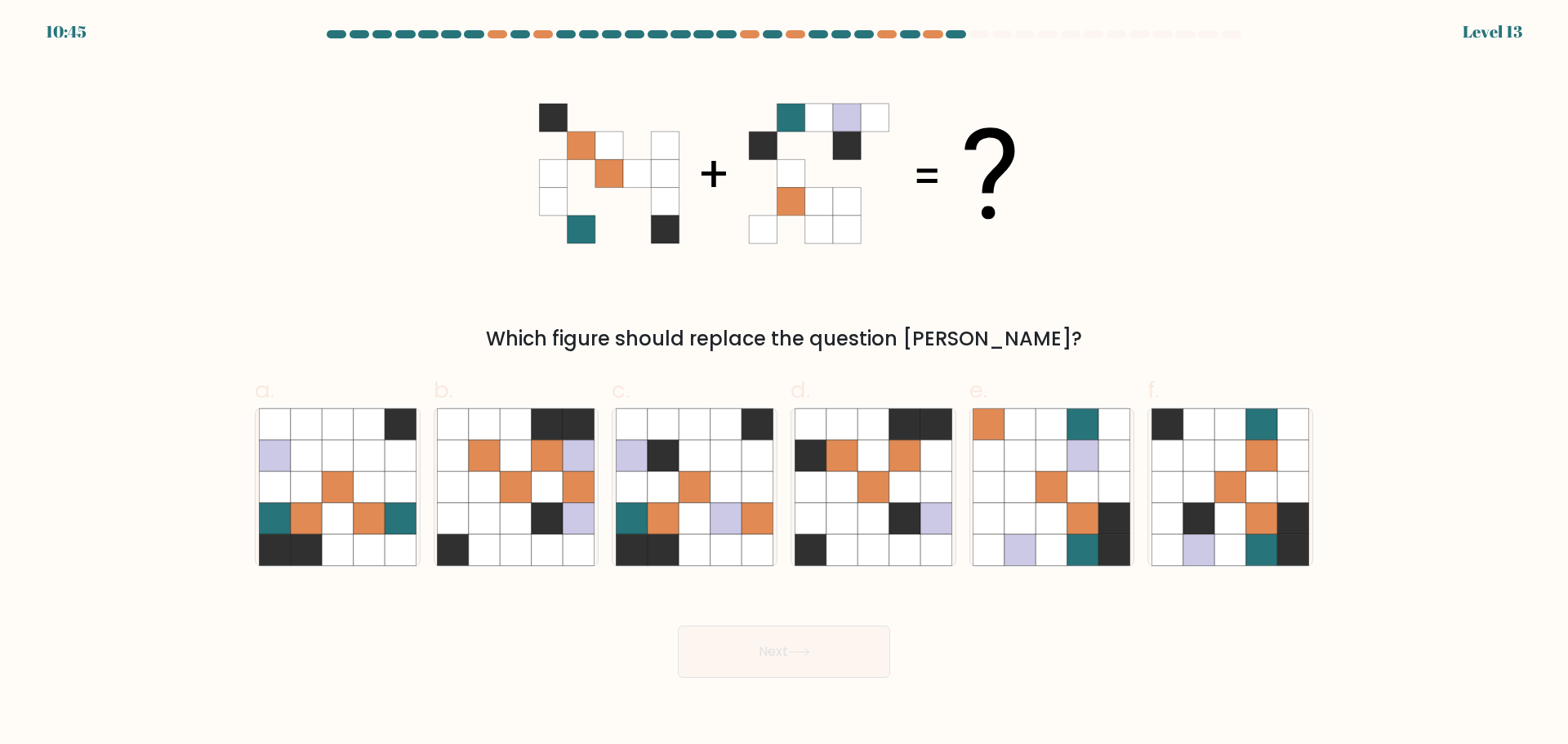
drag, startPoint x: 1529, startPoint y: 495, endPoint x: 1436, endPoint y: 505, distance: 93.5
click at [1529, 495] on form at bounding box center [784, 354] width 1568 height 648
click at [368, 496] on icon at bounding box center [369, 486] width 31 height 31
click at [784, 383] on input "a." at bounding box center [784, 377] width 1 height 11
radio input "true"
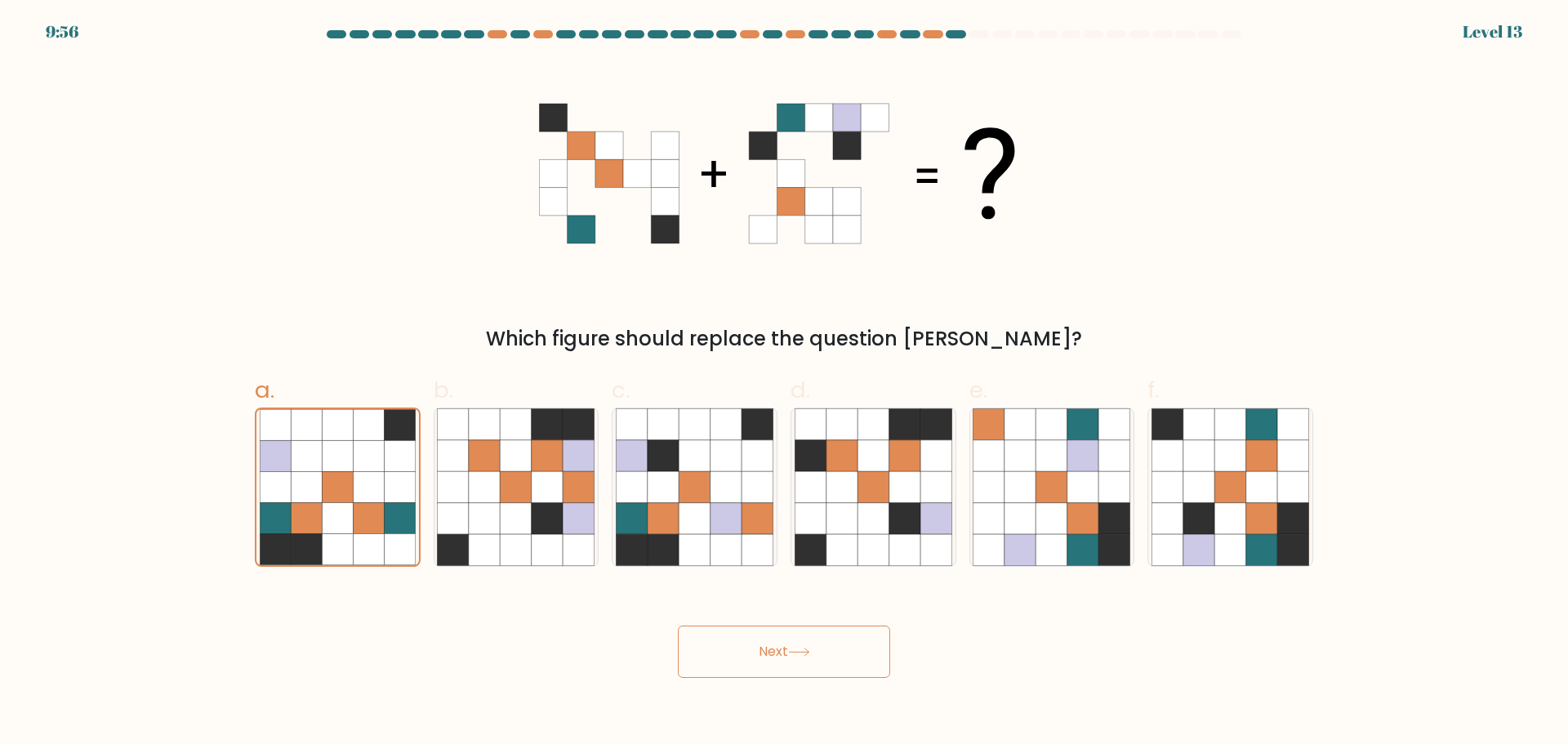
click at [833, 660] on button "Next" at bounding box center [784, 651] width 213 height 53
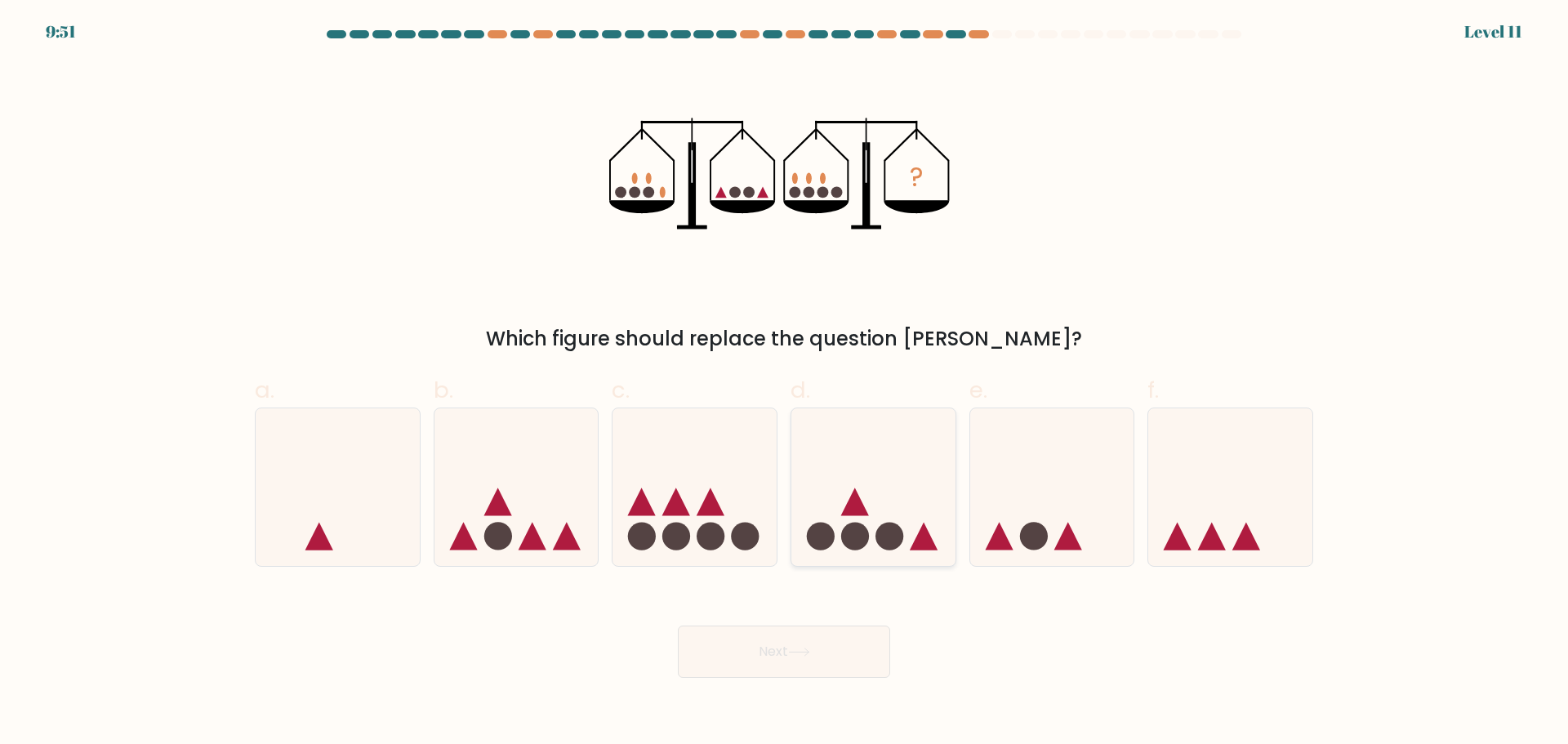
click at [897, 559] on div at bounding box center [873, 487] width 166 height 159
click at [785, 383] on input "d." at bounding box center [784, 377] width 1 height 11
radio input "true"
click at [855, 652] on button "Next" at bounding box center [784, 651] width 213 height 53
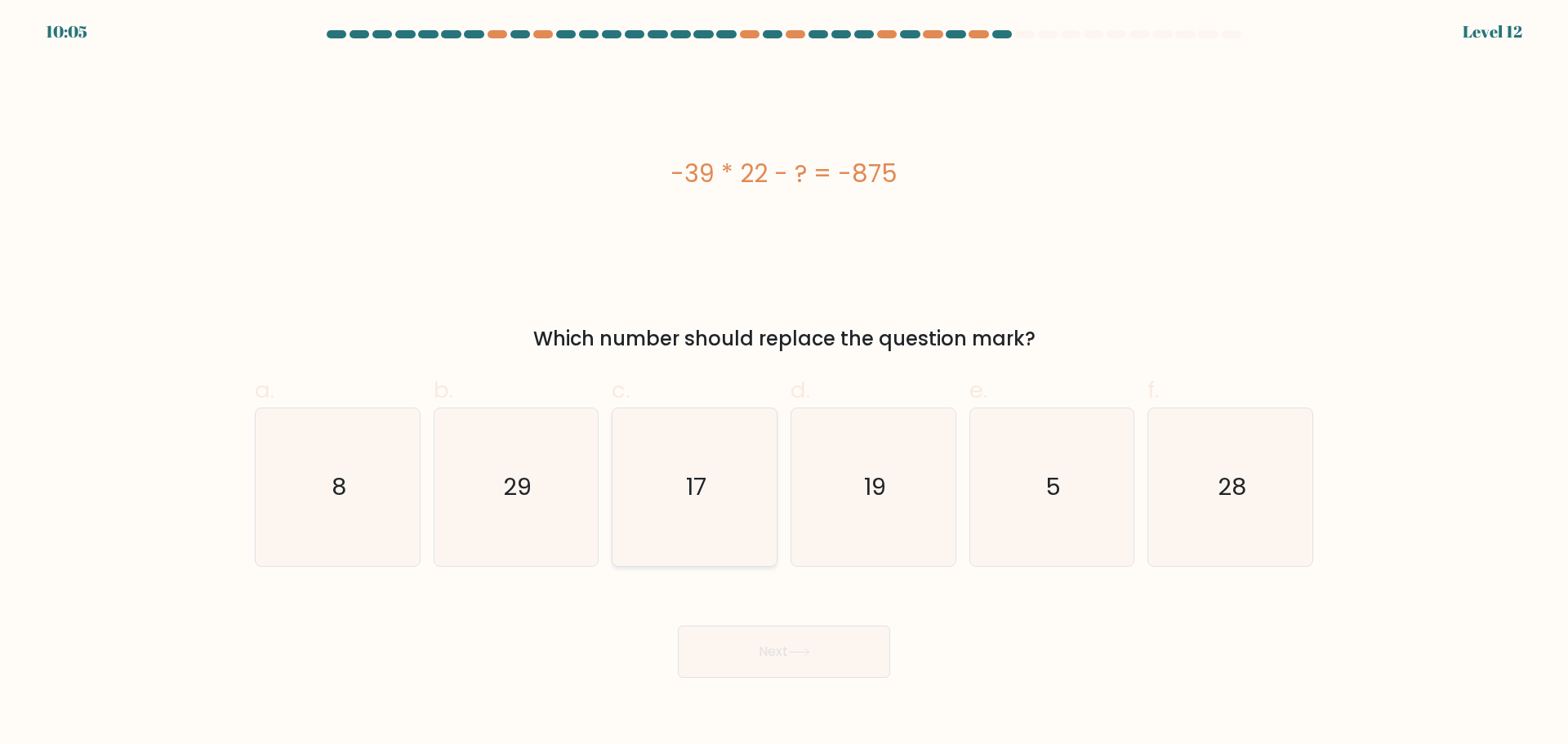
drag, startPoint x: 707, startPoint y: 501, endPoint x: 725, endPoint y: 560, distance: 61.7
click at [707, 505] on icon "17" at bounding box center [695, 487] width 158 height 158
click at [784, 383] on input "c. 17" at bounding box center [784, 377] width 1 height 11
radio input "true"
click at [770, 664] on button "Next" at bounding box center [784, 651] width 213 height 53
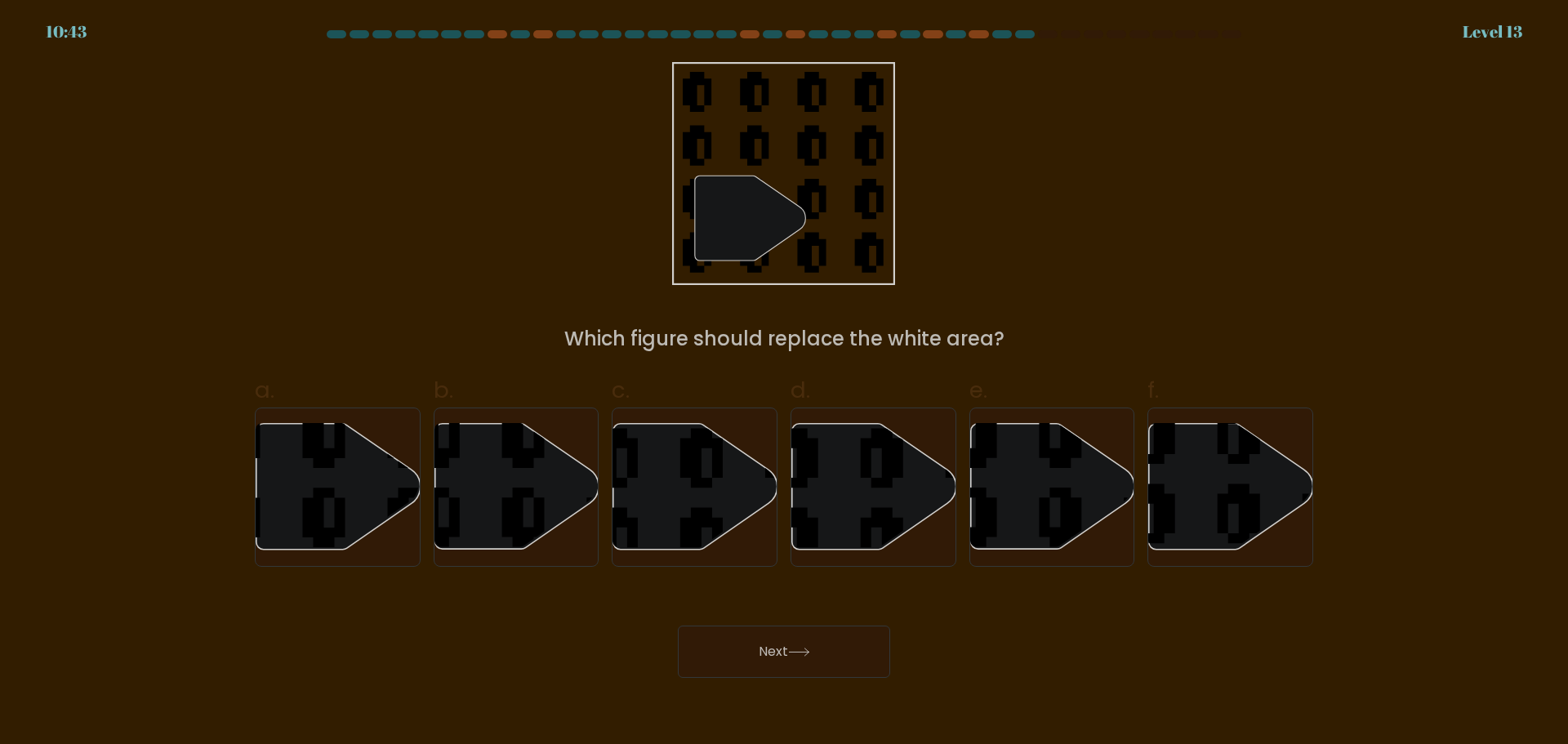
click at [1166, 142] on div "" Which figure should replace the white area?" at bounding box center [784, 208] width 1078 height 292
click at [667, 524] on icon at bounding box center [695, 485] width 164 height 125
click at [784, 383] on input "c." at bounding box center [784, 377] width 1 height 11
radio input "true"
click at [808, 648] on icon at bounding box center [799, 652] width 22 height 9
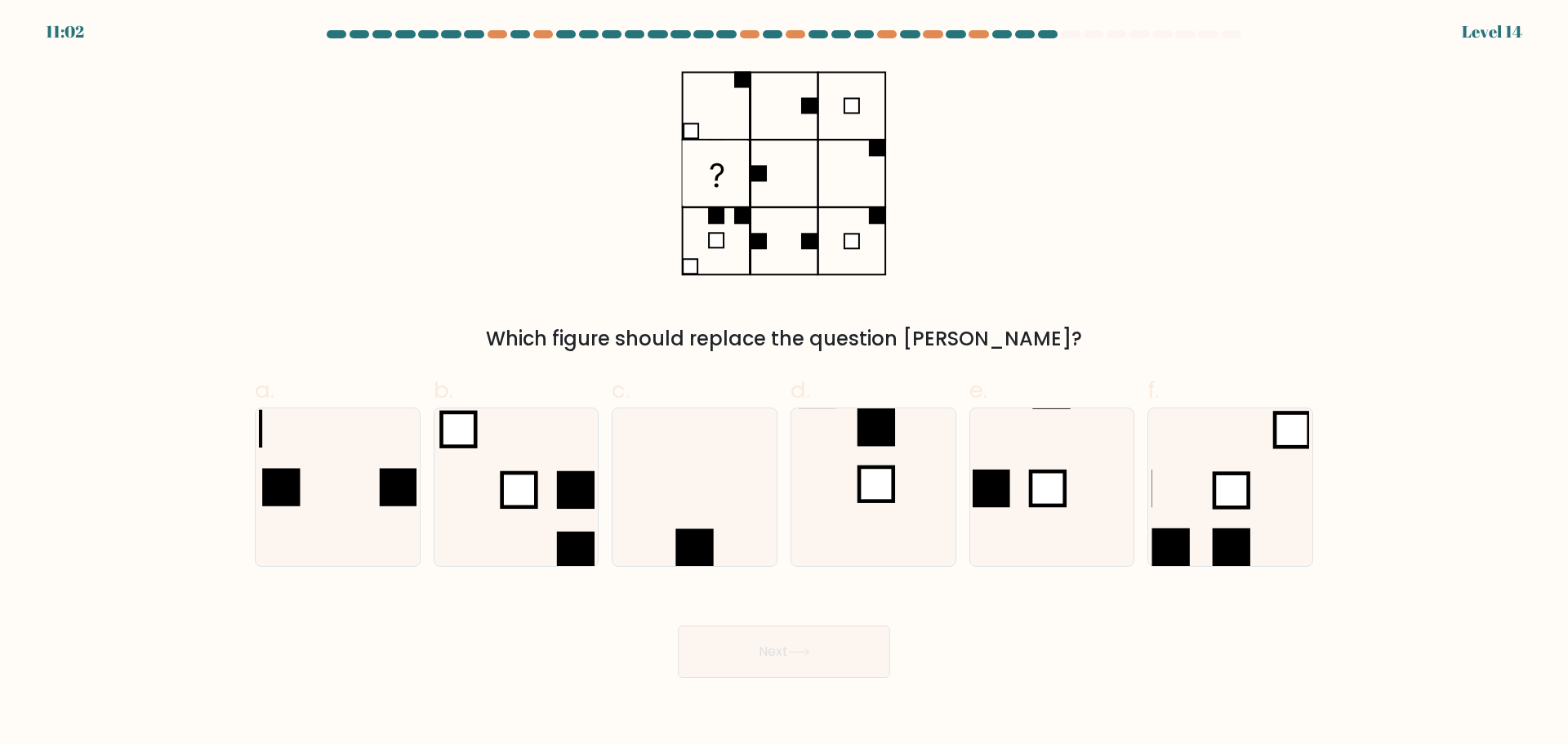
click at [1027, 153] on div "Which figure should replace the question [PERSON_NAME]?" at bounding box center [784, 208] width 1078 height 292
drag, startPoint x: 766, startPoint y: 193, endPoint x: 816, endPoint y: 195, distance: 50.0
click at [768, 195] on icon at bounding box center [784, 174] width 206 height 222
drag, startPoint x: 866, startPoint y: 183, endPoint x: 714, endPoint y: 344, distance: 221.4
click at [850, 196] on icon at bounding box center [784, 174] width 206 height 222
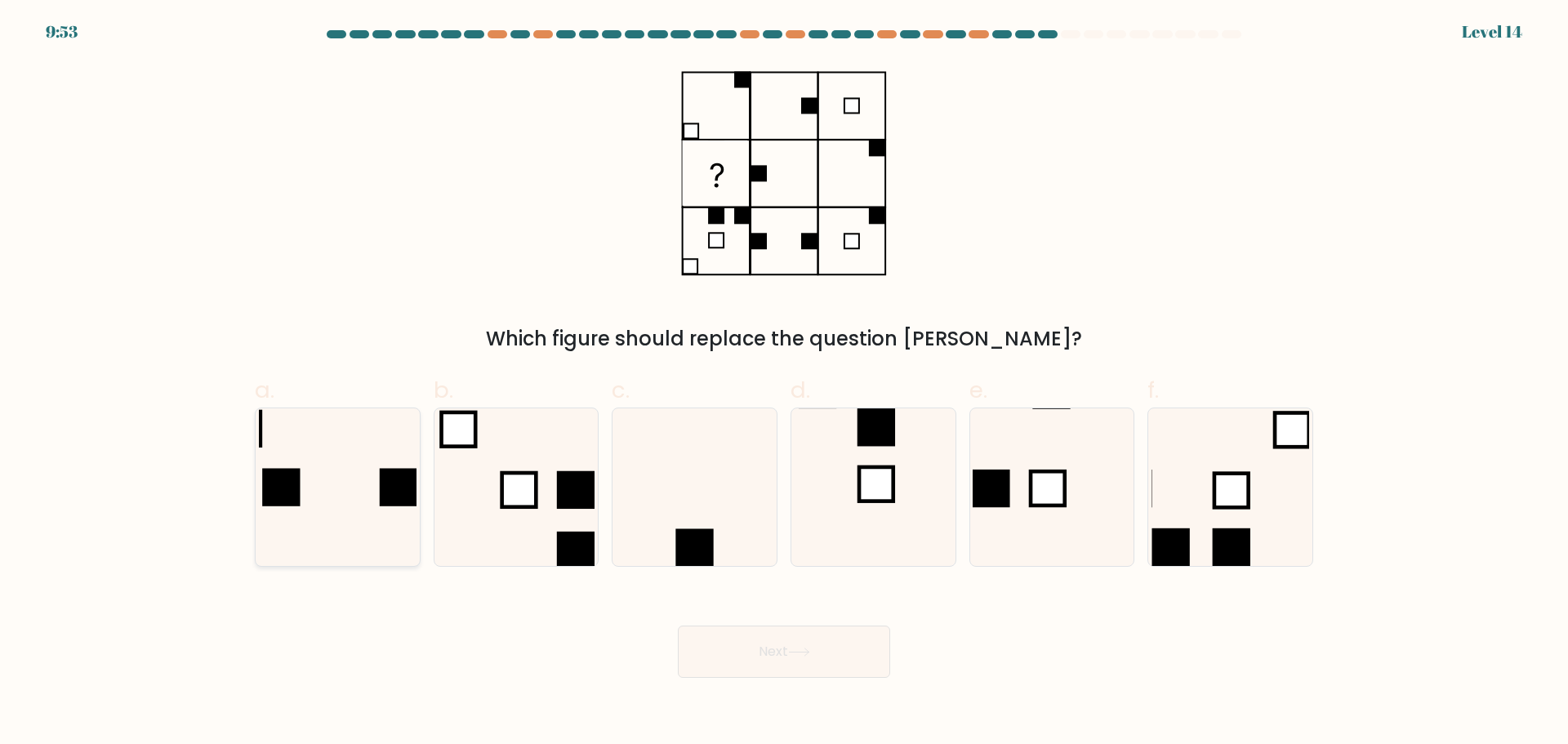
click at [378, 532] on icon at bounding box center [337, 487] width 158 height 158
click at [784, 383] on input "a." at bounding box center [784, 377] width 1 height 11
radio input "true"
click at [687, 497] on icon at bounding box center [695, 487] width 158 height 158
click at [784, 383] on input "c." at bounding box center [784, 377] width 1 height 11
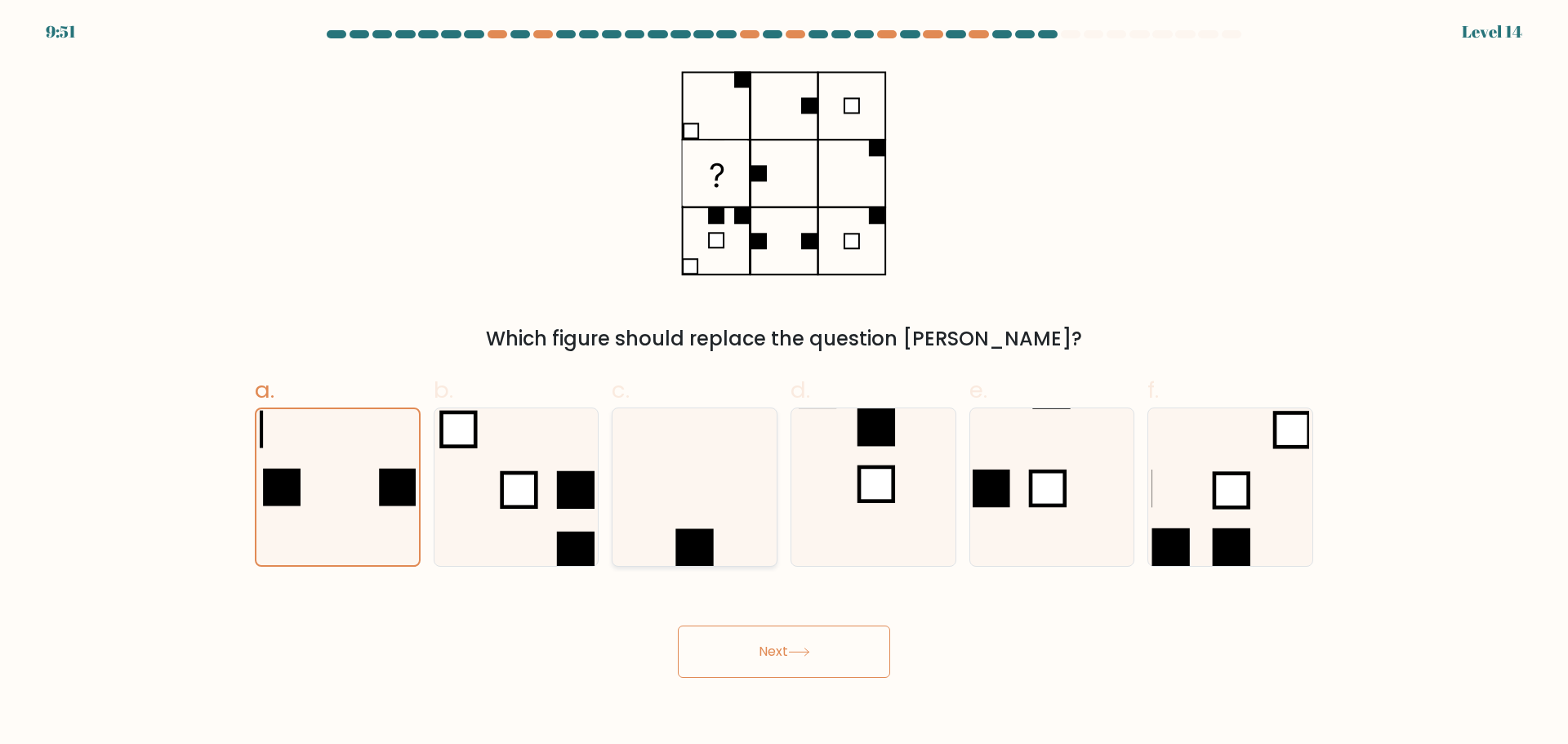
radio input "true"
click at [354, 473] on icon at bounding box center [337, 487] width 158 height 158
click at [784, 383] on input "a." at bounding box center [784, 377] width 1 height 11
radio input "true"
click at [787, 659] on button "Next" at bounding box center [784, 651] width 213 height 53
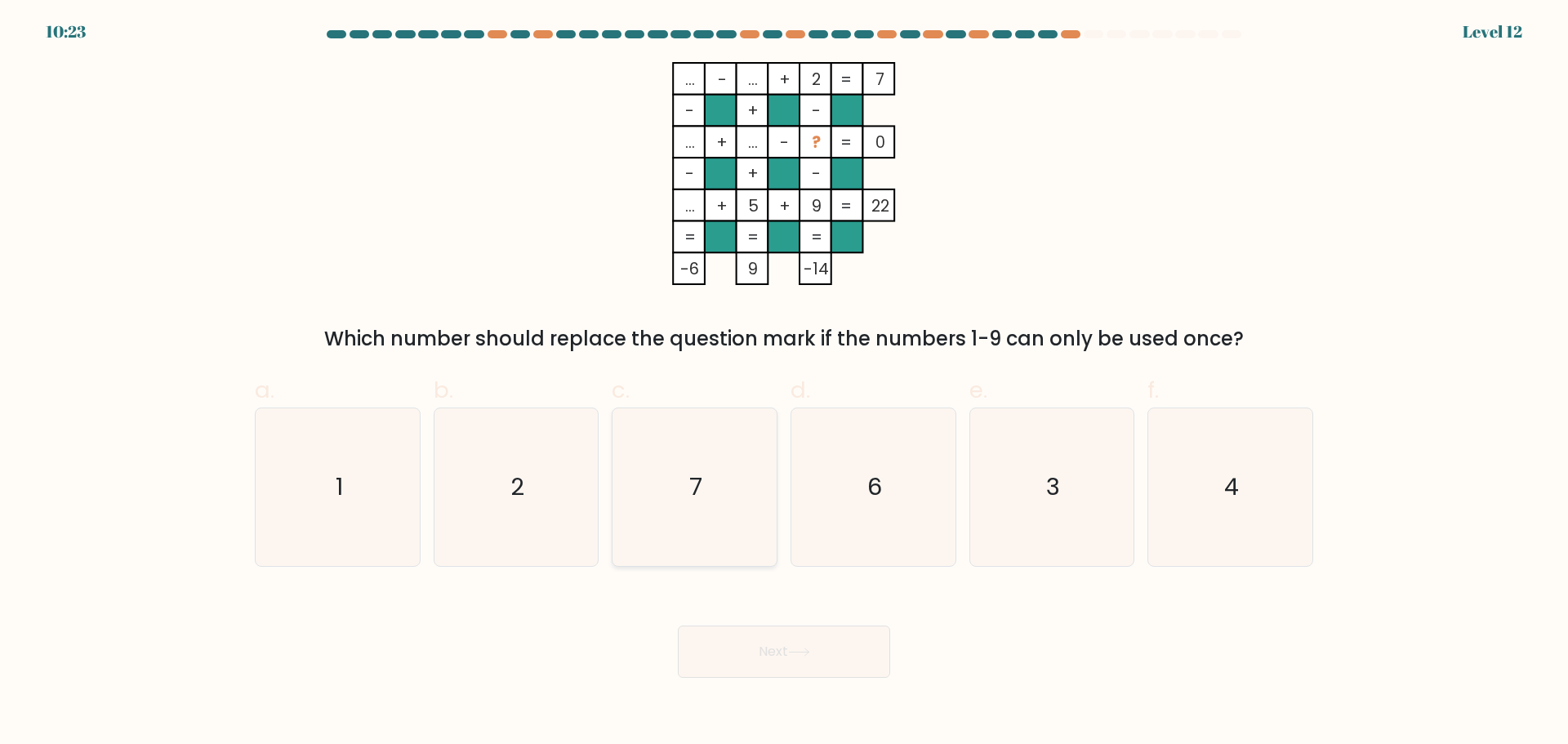
drag, startPoint x: 697, startPoint y: 480, endPoint x: 721, endPoint y: 530, distance: 55.5
click at [697, 480] on text "7" at bounding box center [696, 486] width 13 height 33
click at [784, 383] on input "c. 7" at bounding box center [784, 377] width 1 height 11
radio input "true"
drag, startPoint x: 793, startPoint y: 643, endPoint x: 810, endPoint y: 597, distance: 49.0
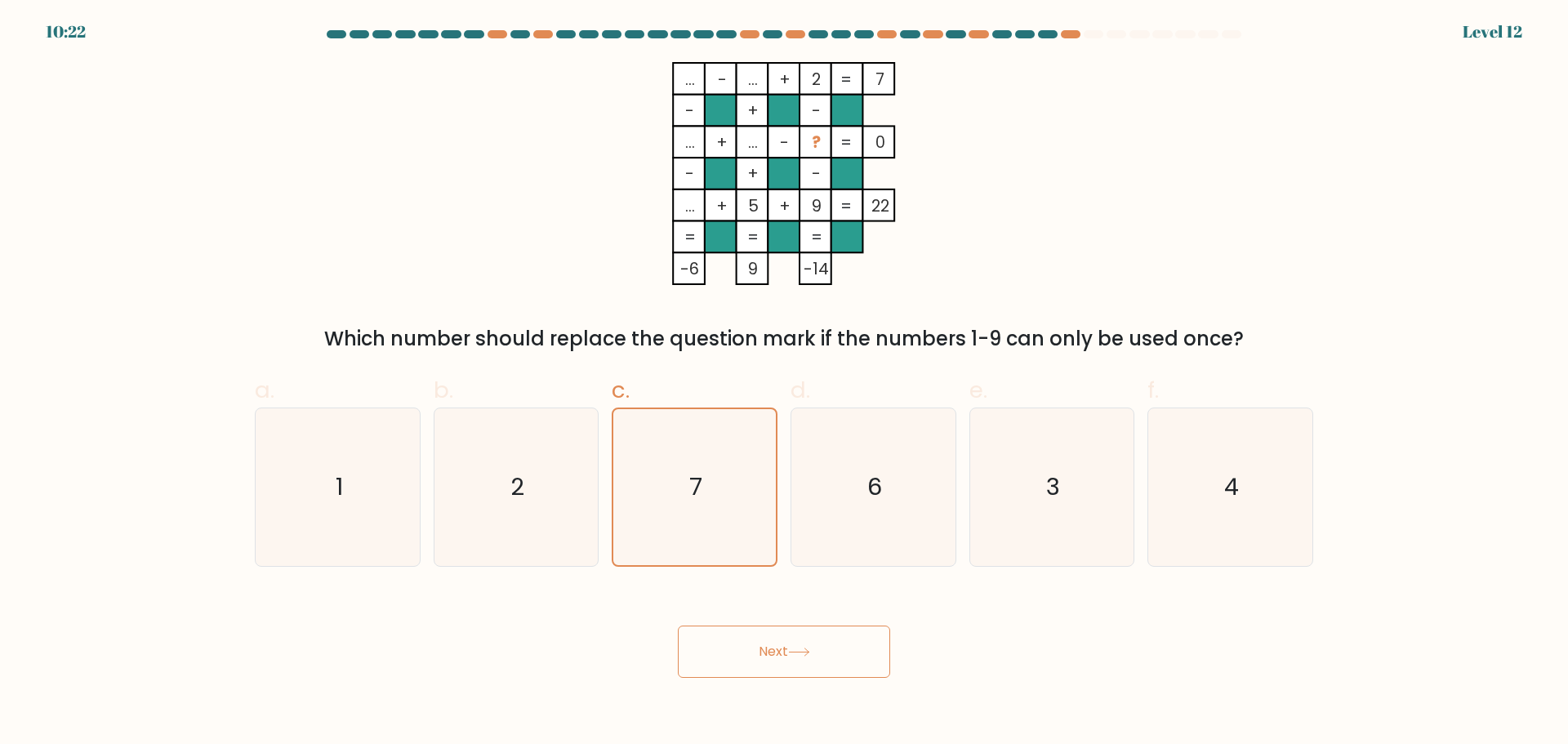
click at [795, 642] on button "Next" at bounding box center [784, 651] width 213 height 53
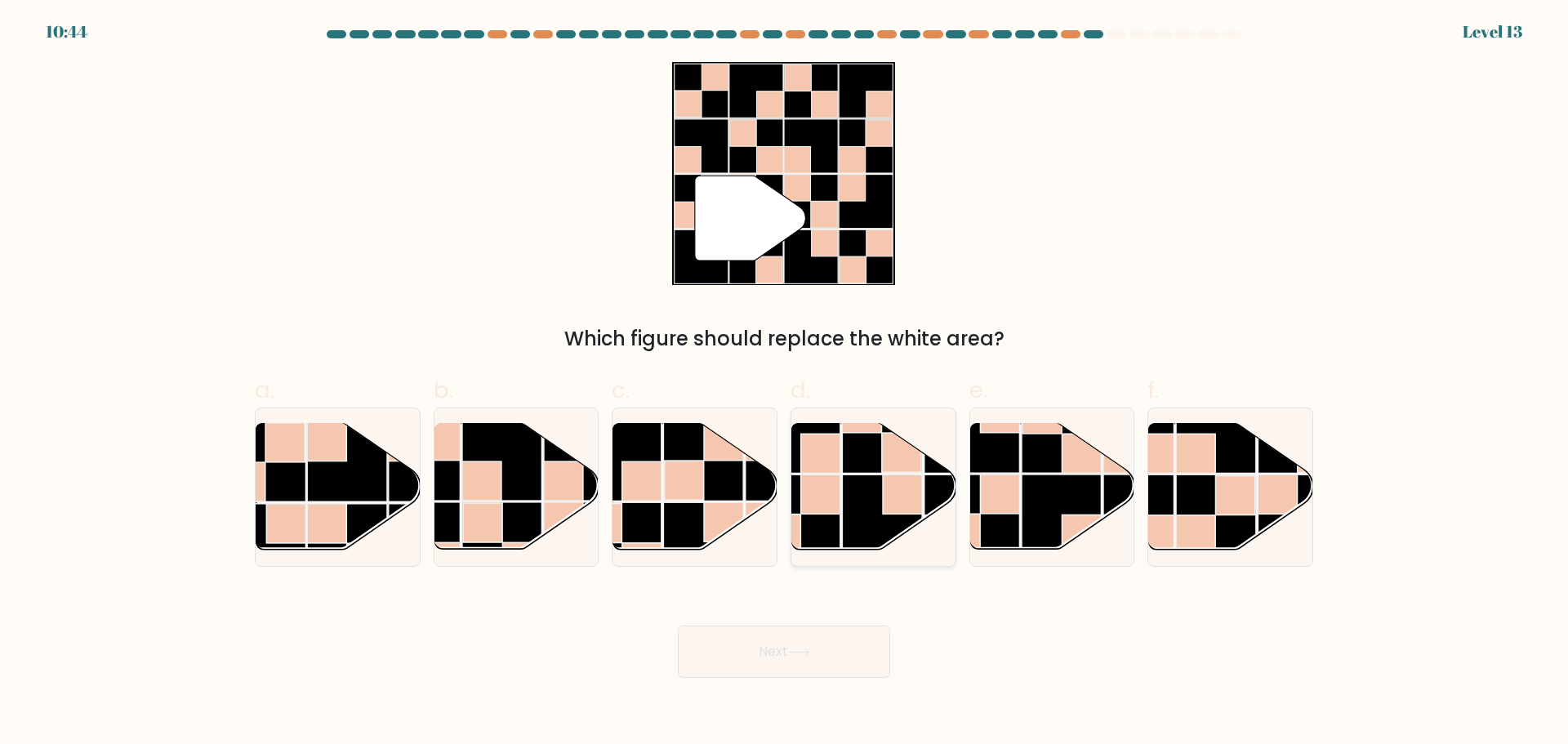
click at [829, 514] on rect at bounding box center [800, 514] width 80 height 80
click at [785, 383] on input "d." at bounding box center [784, 377] width 1 height 11
radio input "true"
click at [772, 648] on button "Next" at bounding box center [784, 651] width 213 height 53
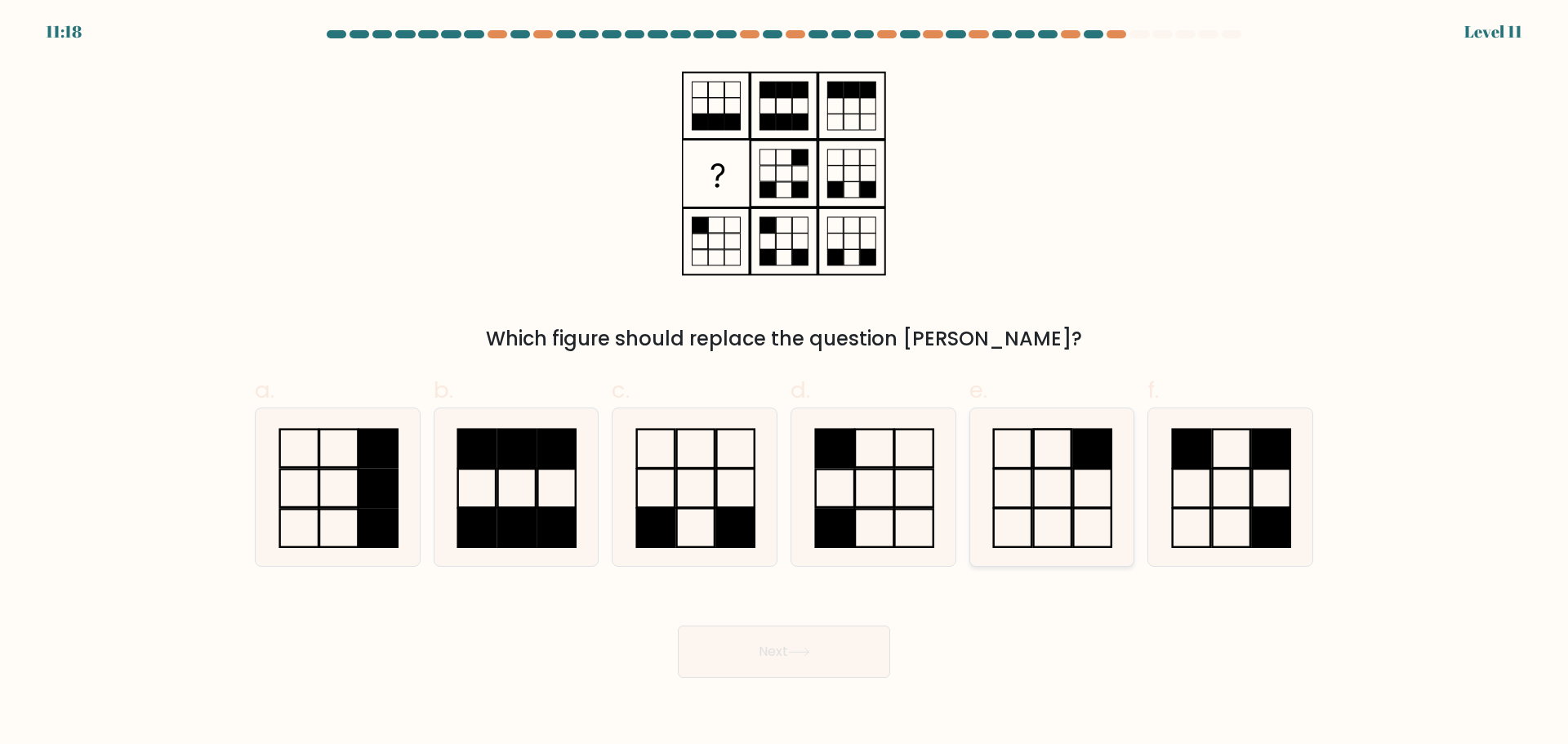
click at [1060, 489] on icon at bounding box center [1052, 487] width 158 height 158
click at [785, 383] on input "e." at bounding box center [784, 377] width 1 height 11
radio input "true"
click at [783, 658] on button "Next" at bounding box center [784, 651] width 213 height 53
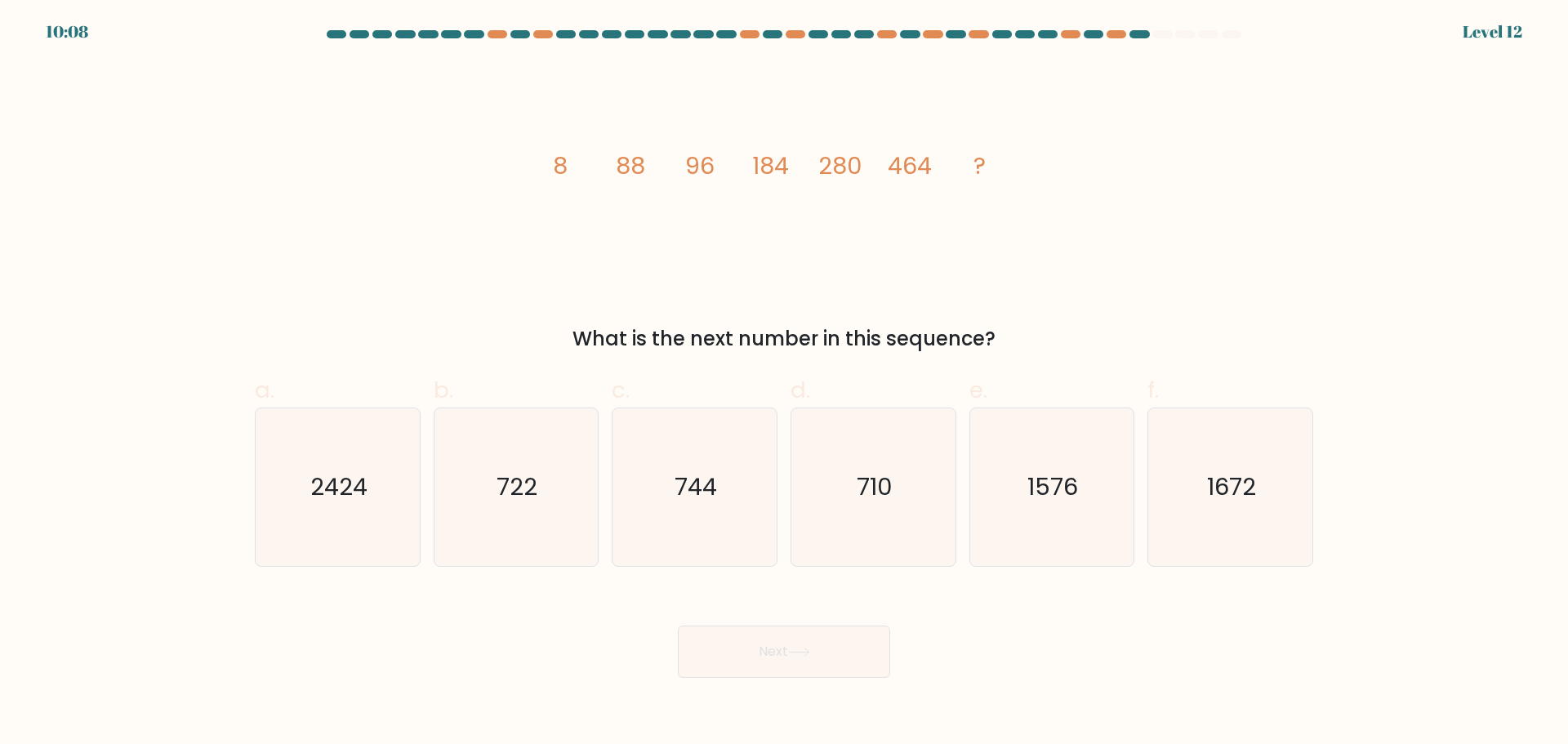
drag, startPoint x: 638, startPoint y: 519, endPoint x: 753, endPoint y: 726, distance: 236.8
click at [638, 522] on icon "744" at bounding box center [695, 487] width 158 height 158
click at [784, 383] on input "c. 744" at bounding box center [784, 377] width 1 height 11
radio input "true"
click at [776, 668] on button "Next" at bounding box center [784, 651] width 213 height 53
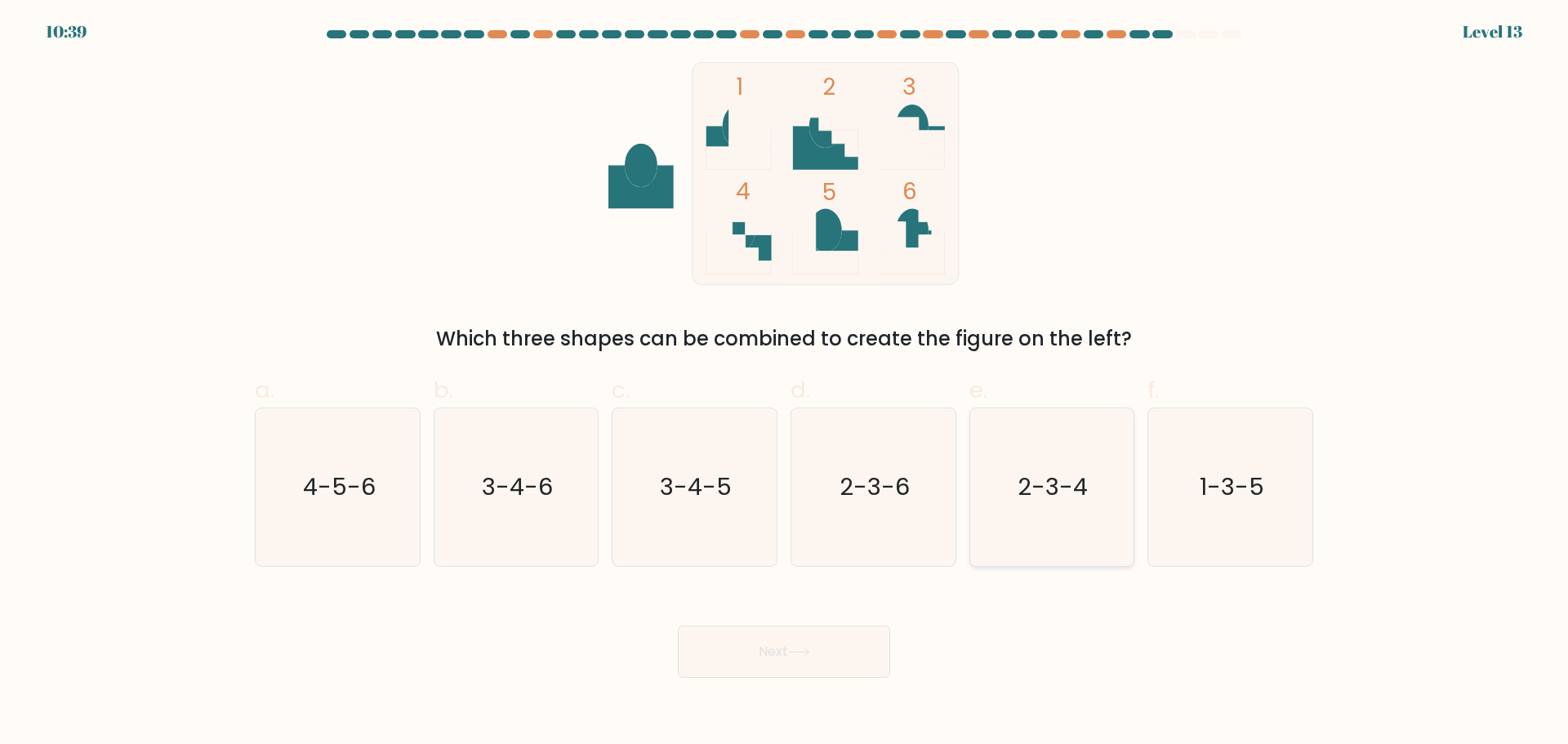
click at [1068, 505] on icon "2-3-4" at bounding box center [1052, 487] width 158 height 158
click at [785, 383] on input "e. 2-3-4" at bounding box center [784, 377] width 1 height 11
radio input "true"
click at [840, 637] on button "Next" at bounding box center [784, 651] width 213 height 53
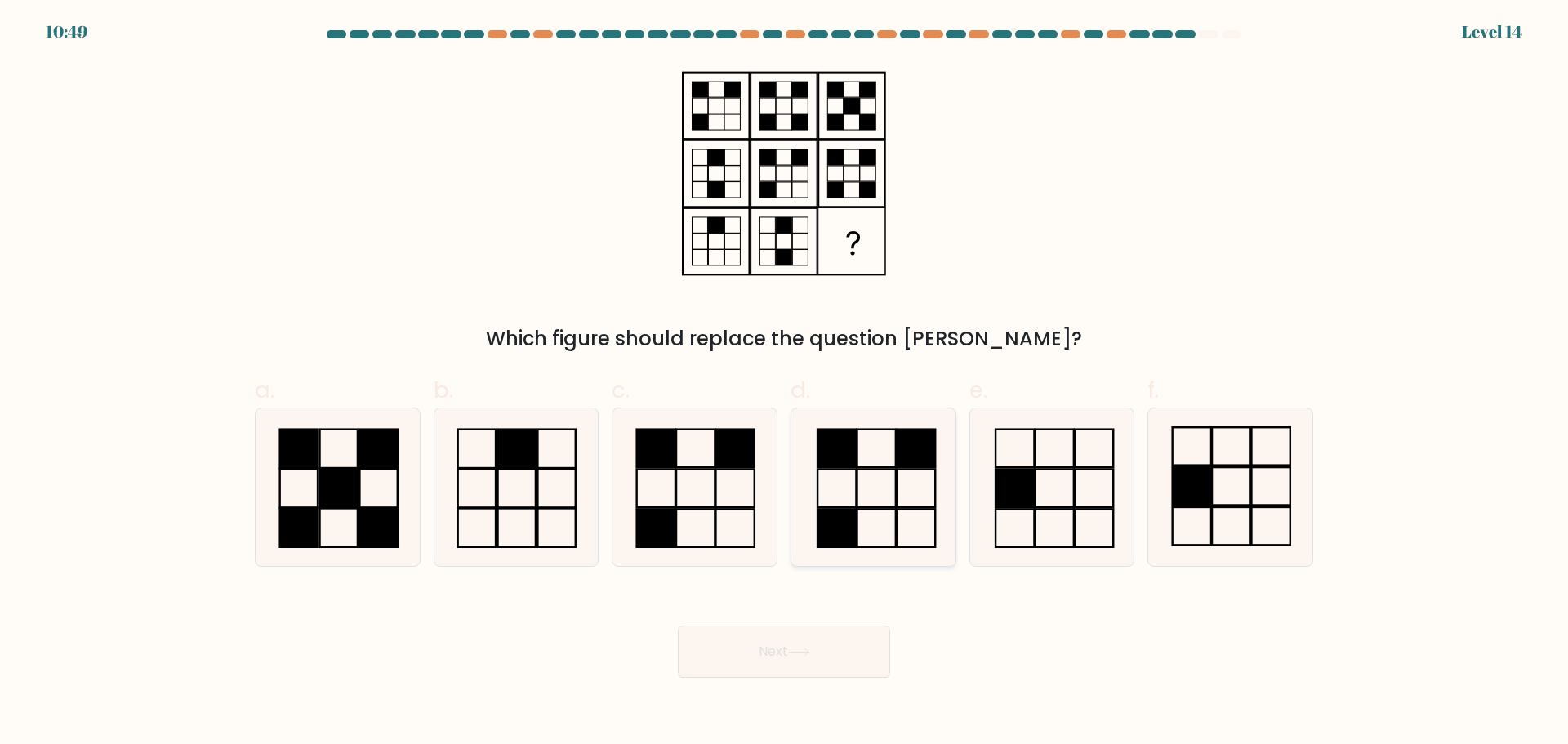
click at [819, 487] on icon at bounding box center [873, 487] width 158 height 158
click at [785, 383] on input "d." at bounding box center [784, 377] width 1 height 11
radio input "true"
click at [789, 657] on button "Next" at bounding box center [784, 651] width 213 height 53
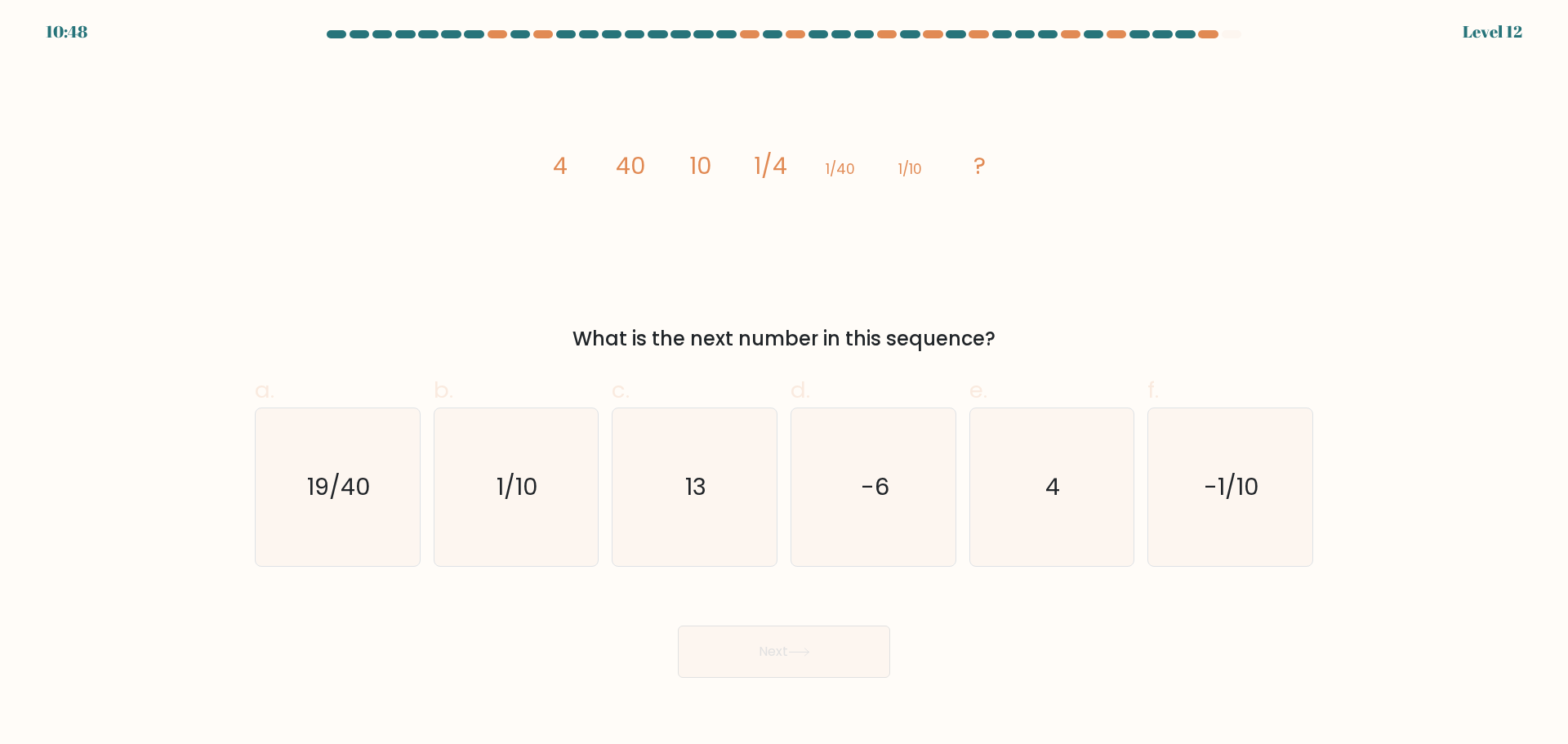
drag, startPoint x: 1080, startPoint y: 522, endPoint x: 1004, endPoint y: 646, distance: 145.4
click at [1078, 523] on icon "4" at bounding box center [1052, 487] width 158 height 158
click at [785, 383] on input "e. 4" at bounding box center [784, 377] width 1 height 11
radio input "true"
click at [838, 638] on button "Next" at bounding box center [784, 651] width 213 height 53
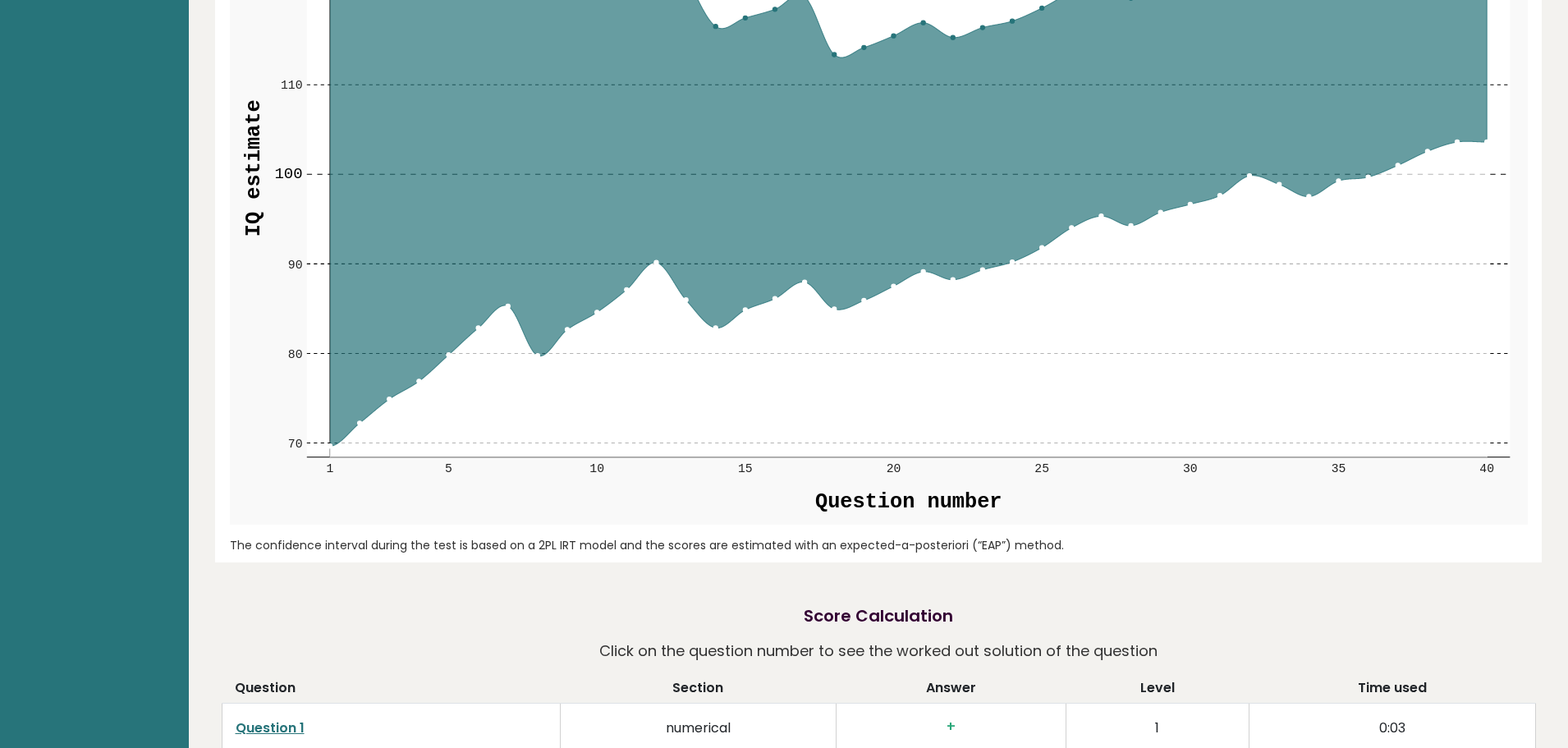
scroll to position [1970, 0]
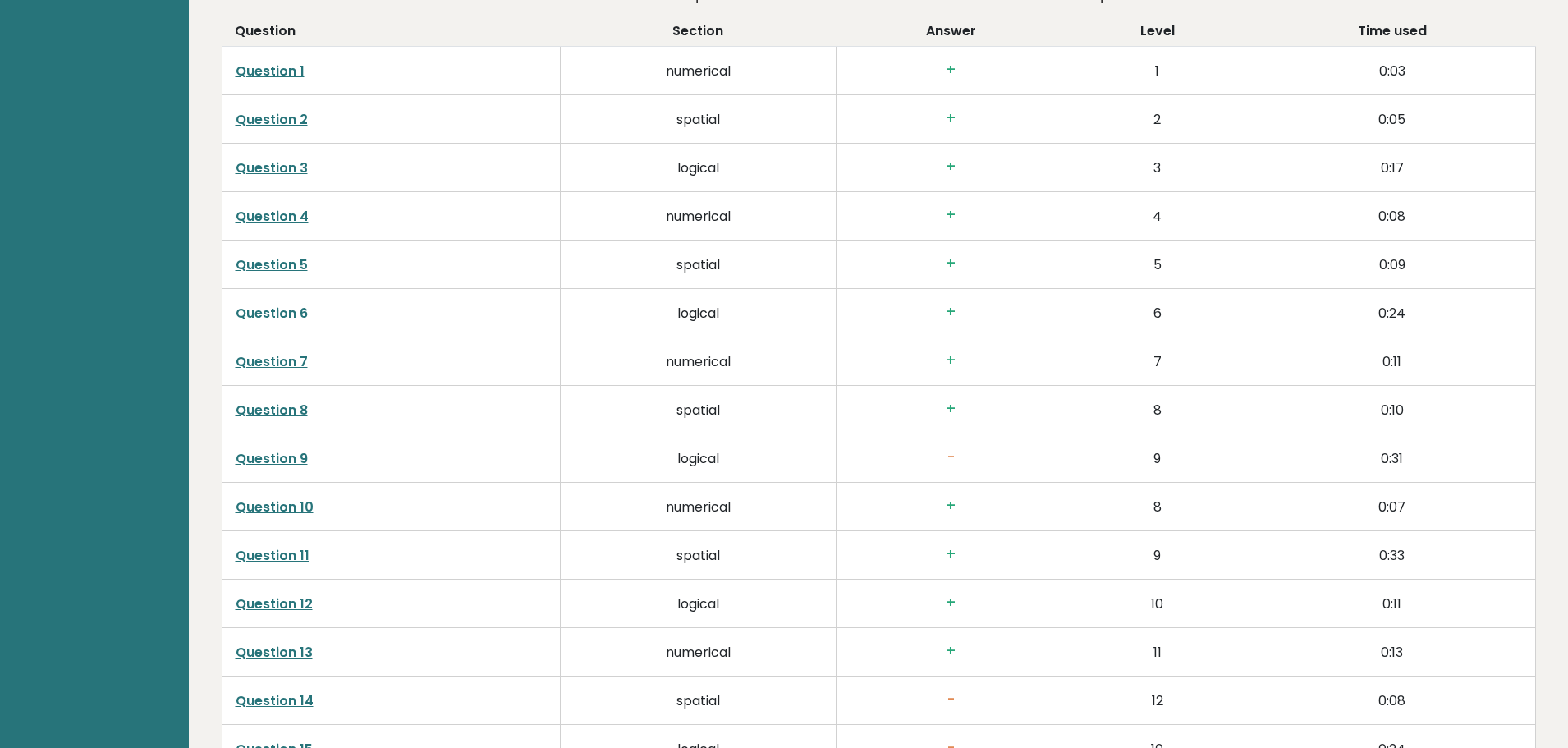
scroll to position [2462, 0]
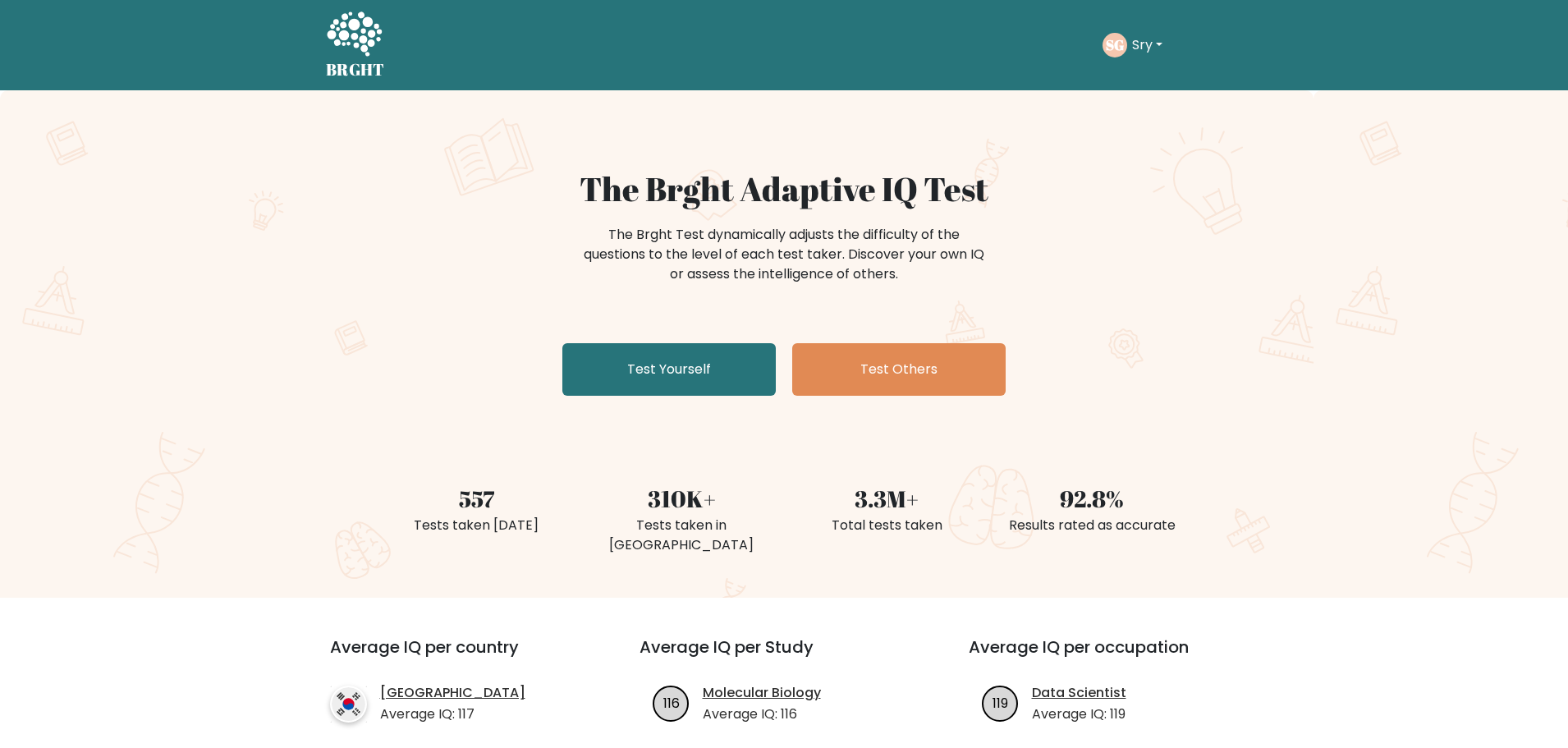
click at [359, 271] on div "The Brght Adaptive IQ Test The Brght Test dynamically adjusts the difficulty of…" at bounding box center [784, 344] width 1568 height 507
click at [734, 378] on link "Test Yourself" at bounding box center [669, 369] width 214 height 53
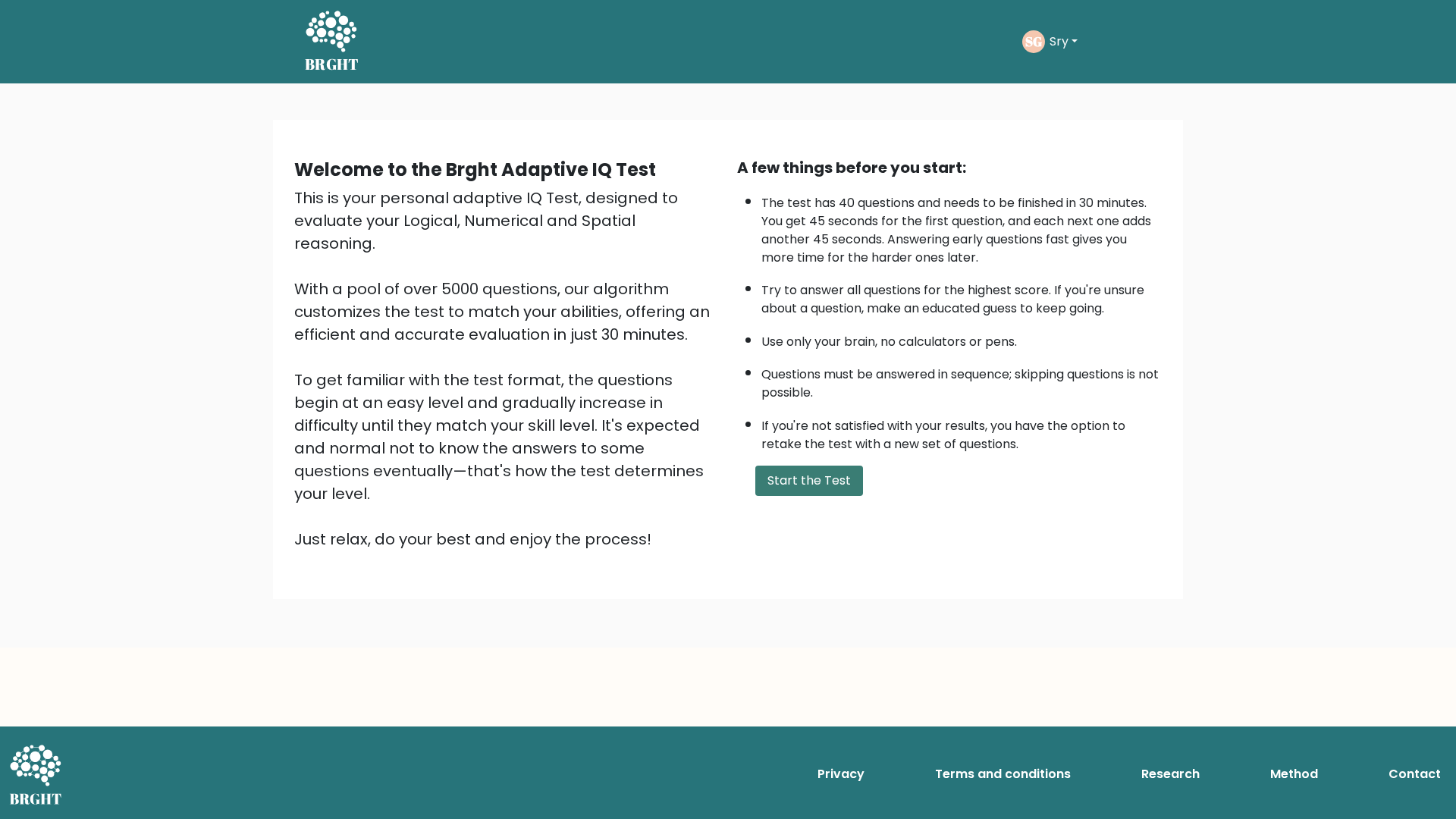
click at [815, 491] on button "Start the Test" at bounding box center [809, 480] width 107 height 31
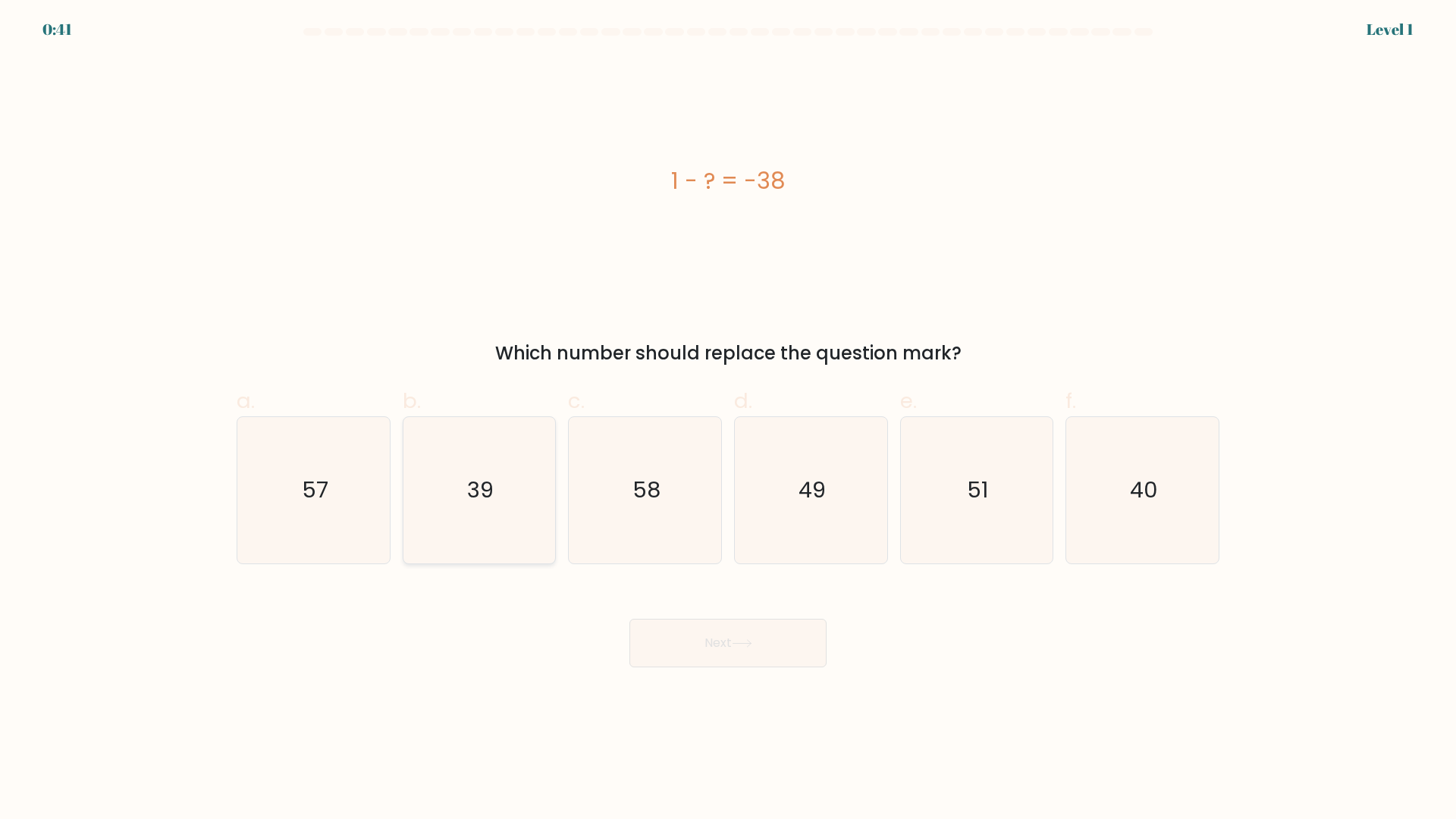
click at [465, 494] on icon "39" at bounding box center [479, 490] width 146 height 146
click at [728, 419] on input "b. 39" at bounding box center [728, 414] width 1 height 10
radio input "true"
click at [702, 638] on button "Next" at bounding box center [728, 643] width 198 height 49
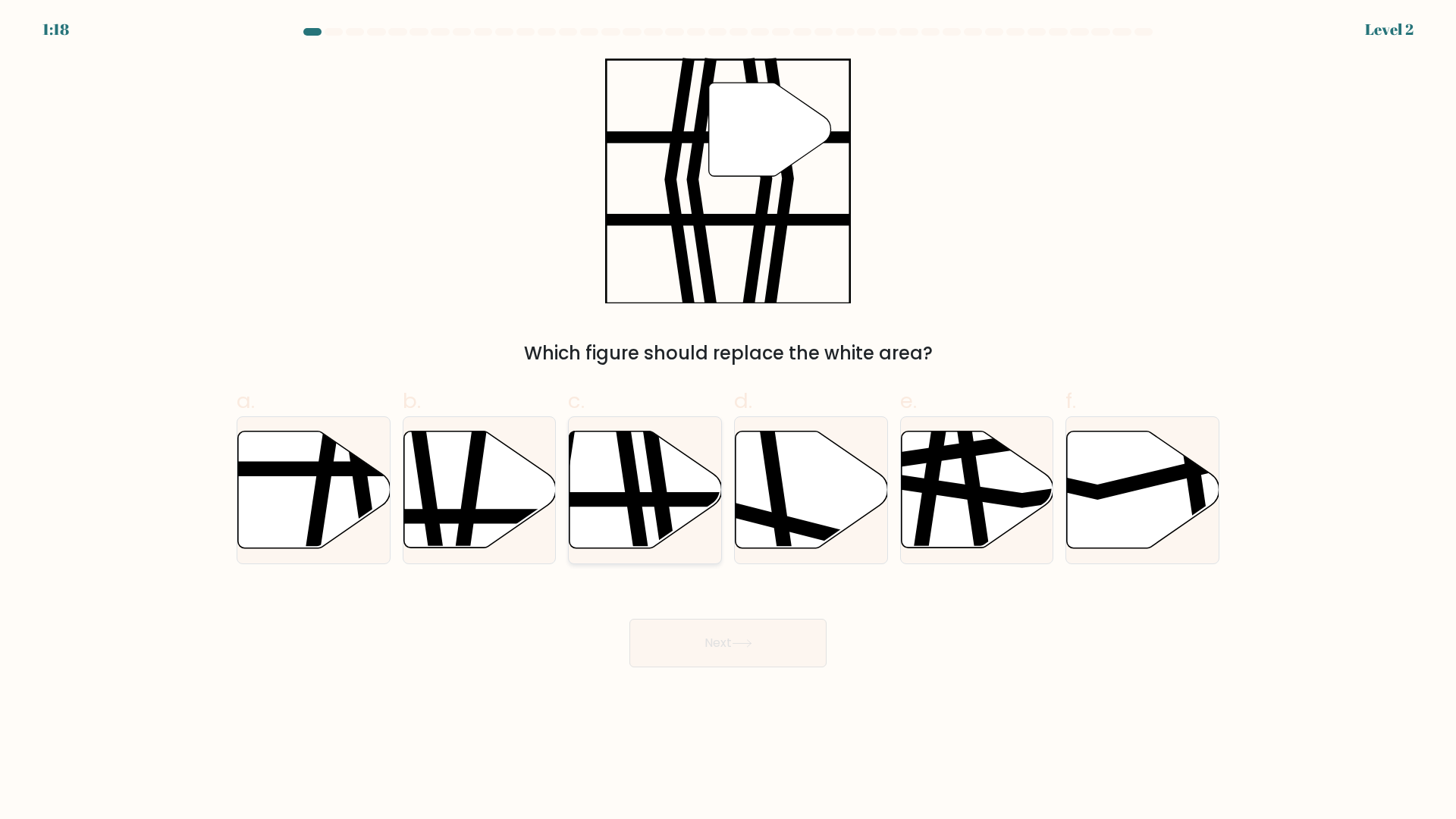
click at [661, 510] on icon at bounding box center [657, 555] width 22 height 307
click at [728, 419] on input "c." at bounding box center [728, 414] width 1 height 10
radio input "true"
click at [809, 634] on button "Next" at bounding box center [728, 643] width 198 height 49
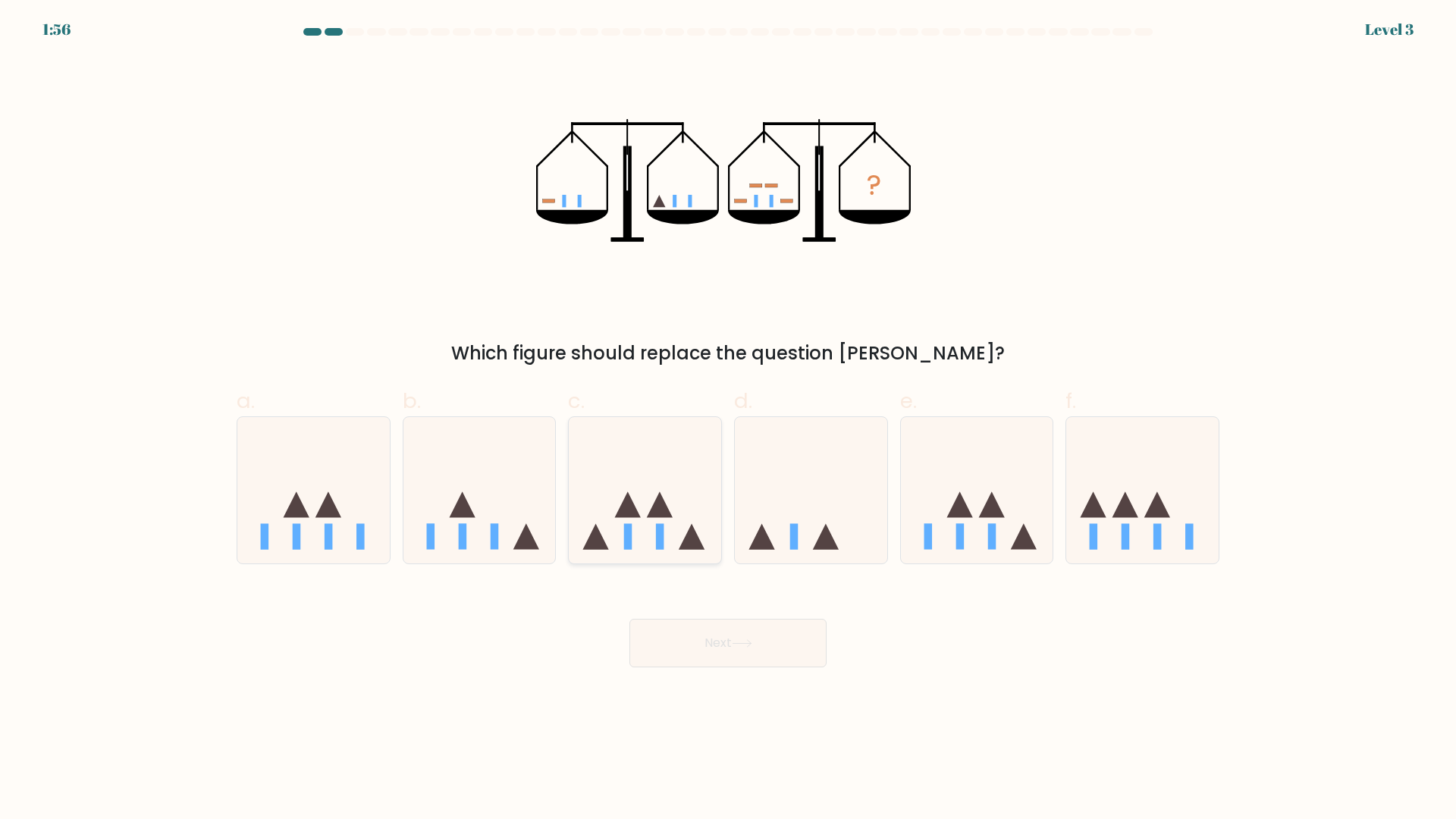
click at [634, 476] on icon at bounding box center [645, 490] width 152 height 126
click at [728, 419] on input "c." at bounding box center [728, 414] width 1 height 10
radio input "true"
click at [721, 641] on button "Next" at bounding box center [728, 643] width 198 height 49
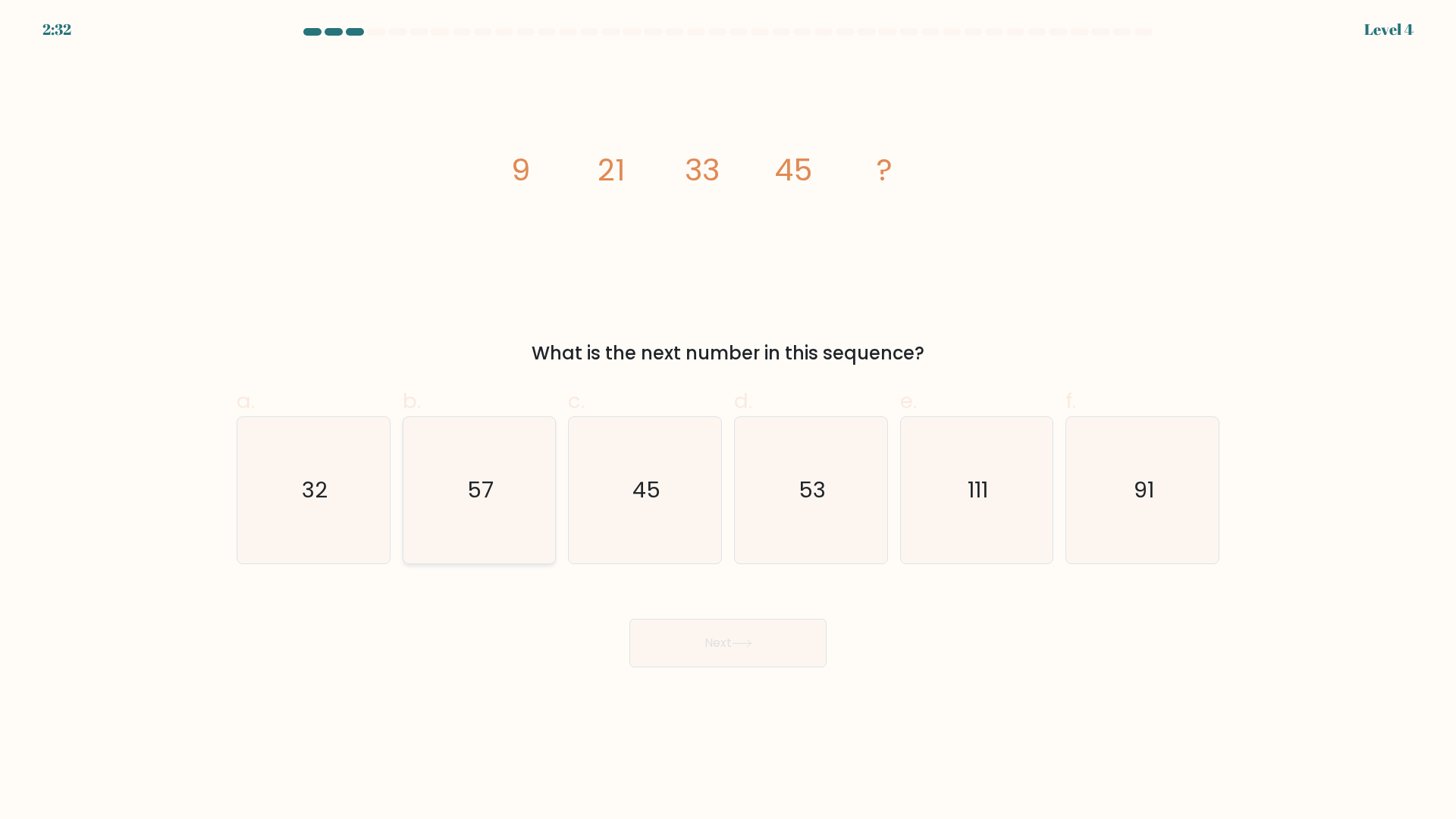
drag, startPoint x: 442, startPoint y: 460, endPoint x: 562, endPoint y: 559, distance: 155.6
click at [443, 460] on icon "57" at bounding box center [479, 490] width 146 height 146
click at [728, 419] on input "b. 57" at bounding box center [728, 414] width 1 height 10
radio input "true"
click at [752, 658] on button "Next" at bounding box center [728, 643] width 198 height 49
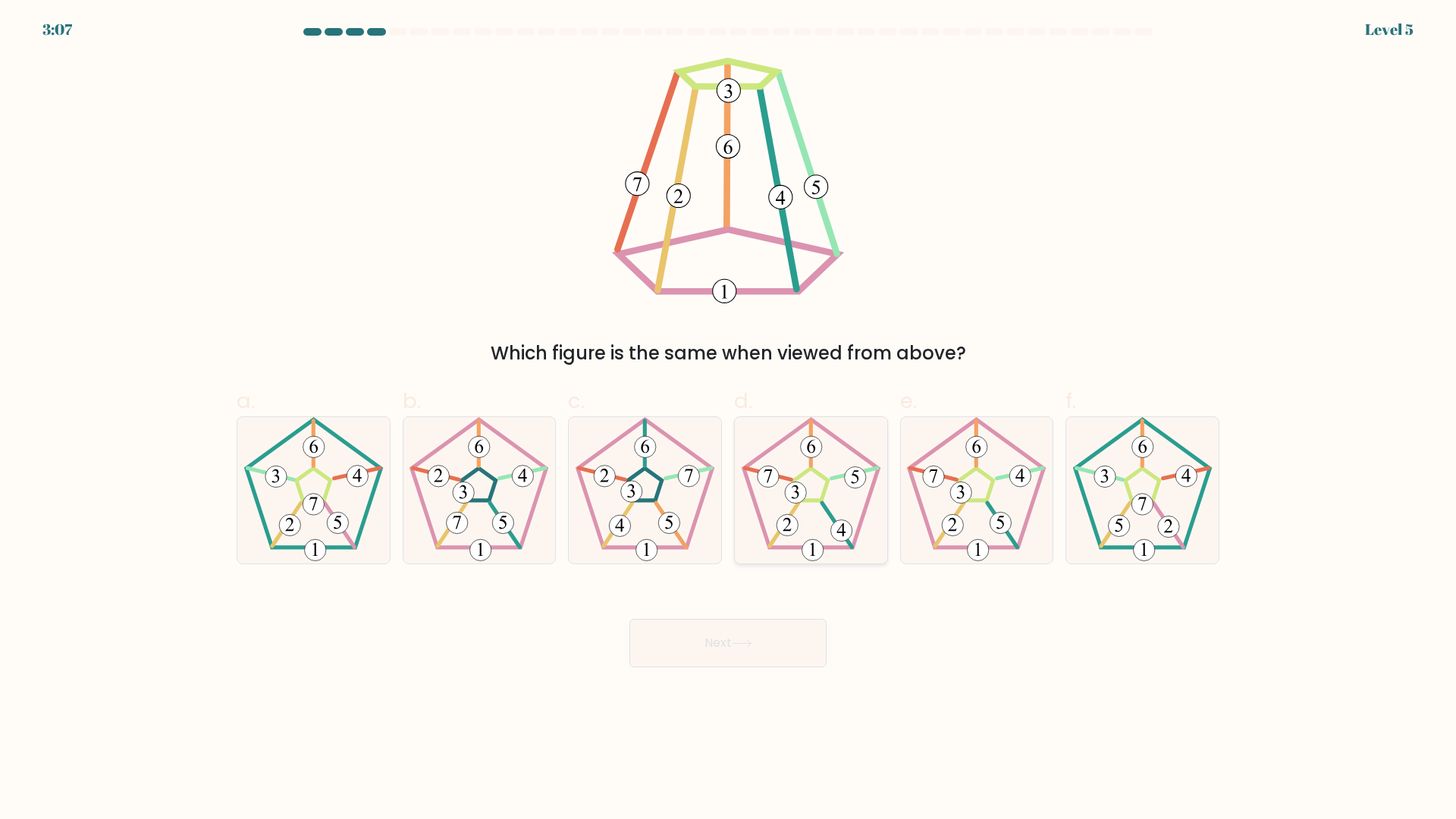
drag, startPoint x: 789, startPoint y: 531, endPoint x: 792, endPoint y: 544, distance: 13.3
click at [790, 532] on 537 at bounding box center [787, 526] width 21 height 21
click at [729, 419] on input "d." at bounding box center [728, 414] width 1 height 10
radio input "true"
click at [745, 664] on button "Next" at bounding box center [728, 643] width 198 height 49
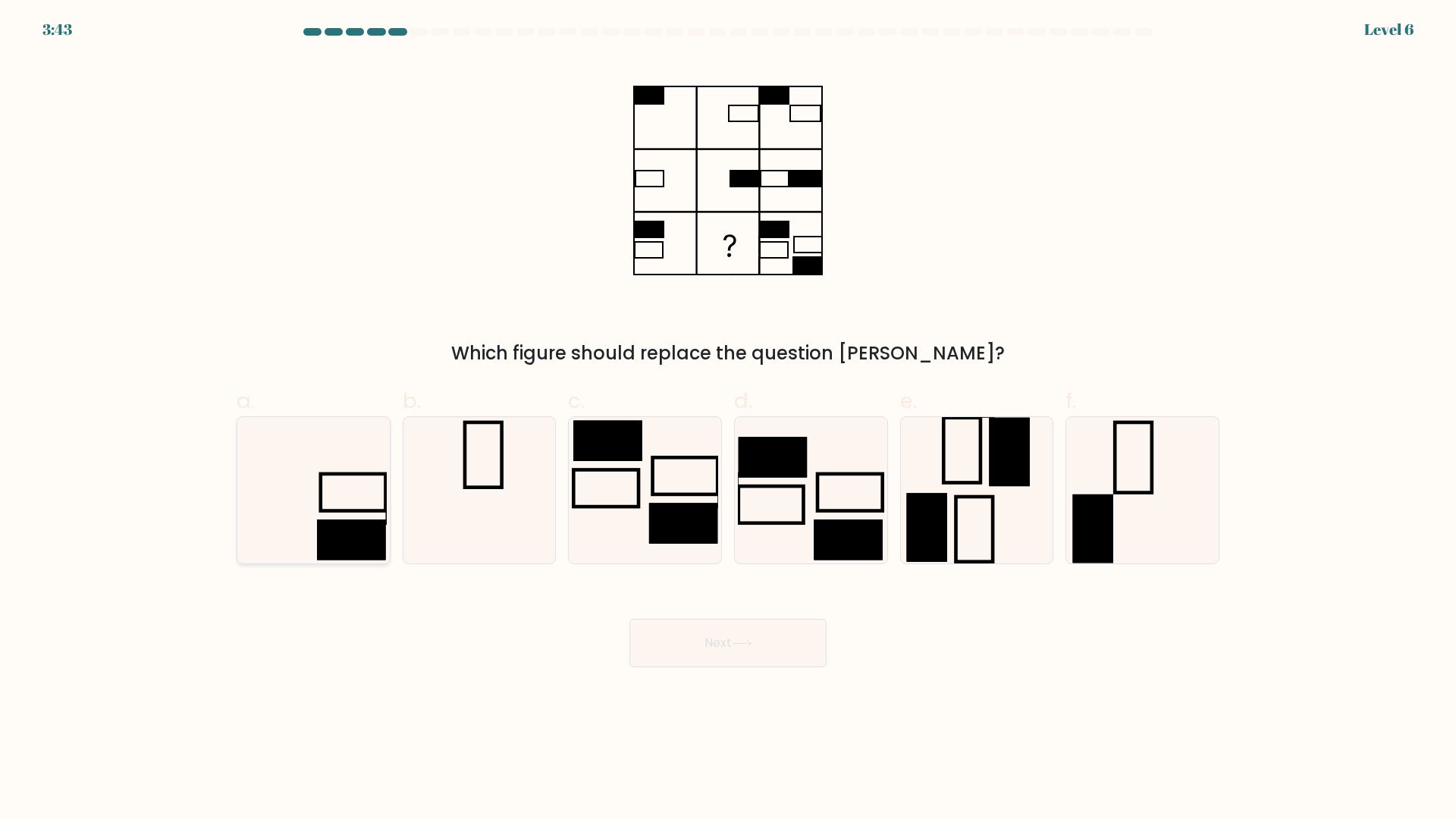
click at [322, 527] on rect at bounding box center [351, 539] width 69 height 40
click at [728, 419] on input "a." at bounding box center [728, 414] width 1 height 10
radio input "true"
click at [671, 642] on button "Next" at bounding box center [728, 643] width 198 height 49
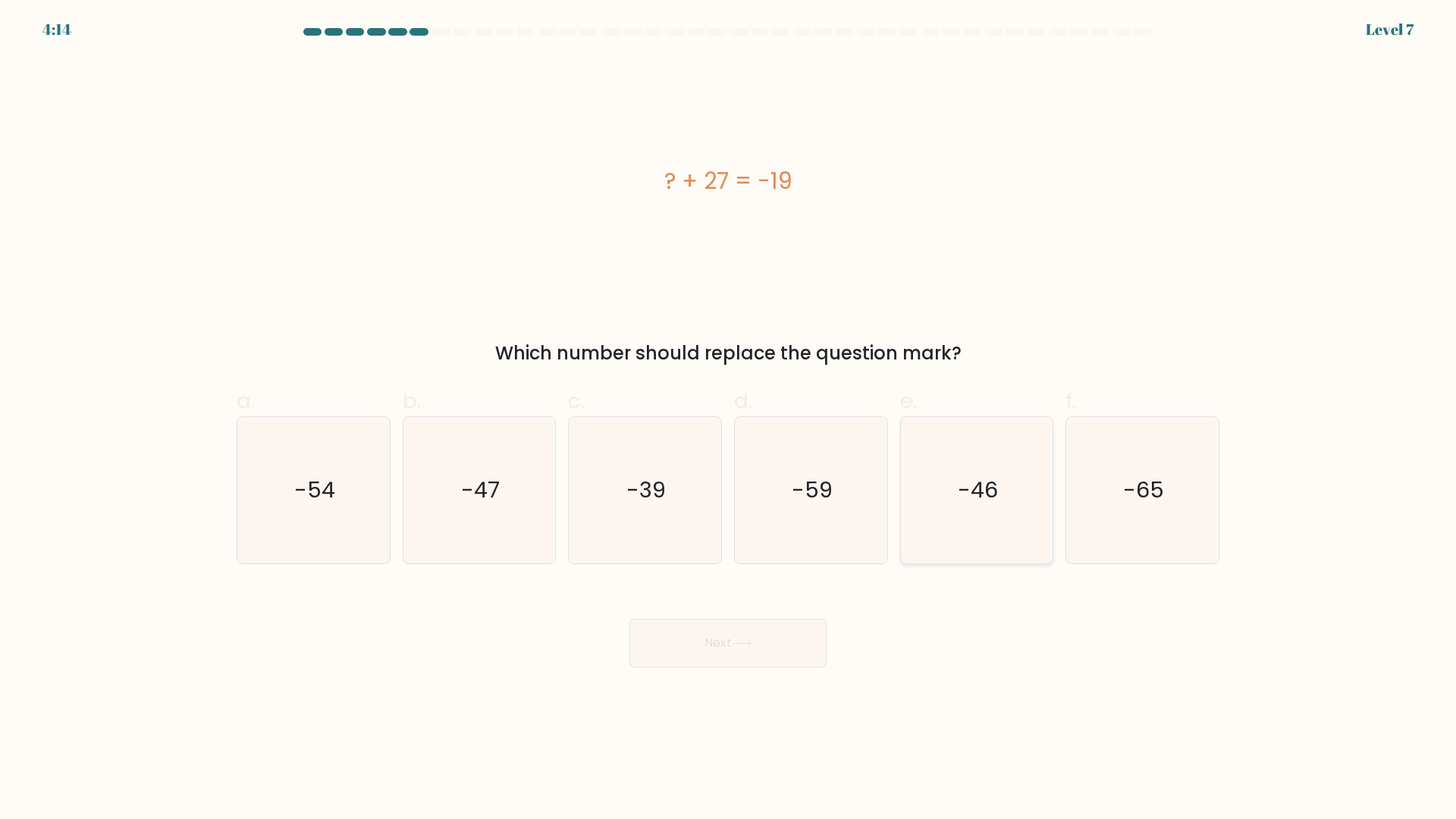
click at [968, 524] on icon "-46" at bounding box center [976, 490] width 146 height 146
click at [729, 419] on input "e. -46" at bounding box center [728, 414] width 1 height 10
radio input "true"
click at [751, 641] on icon at bounding box center [742, 643] width 18 height 7
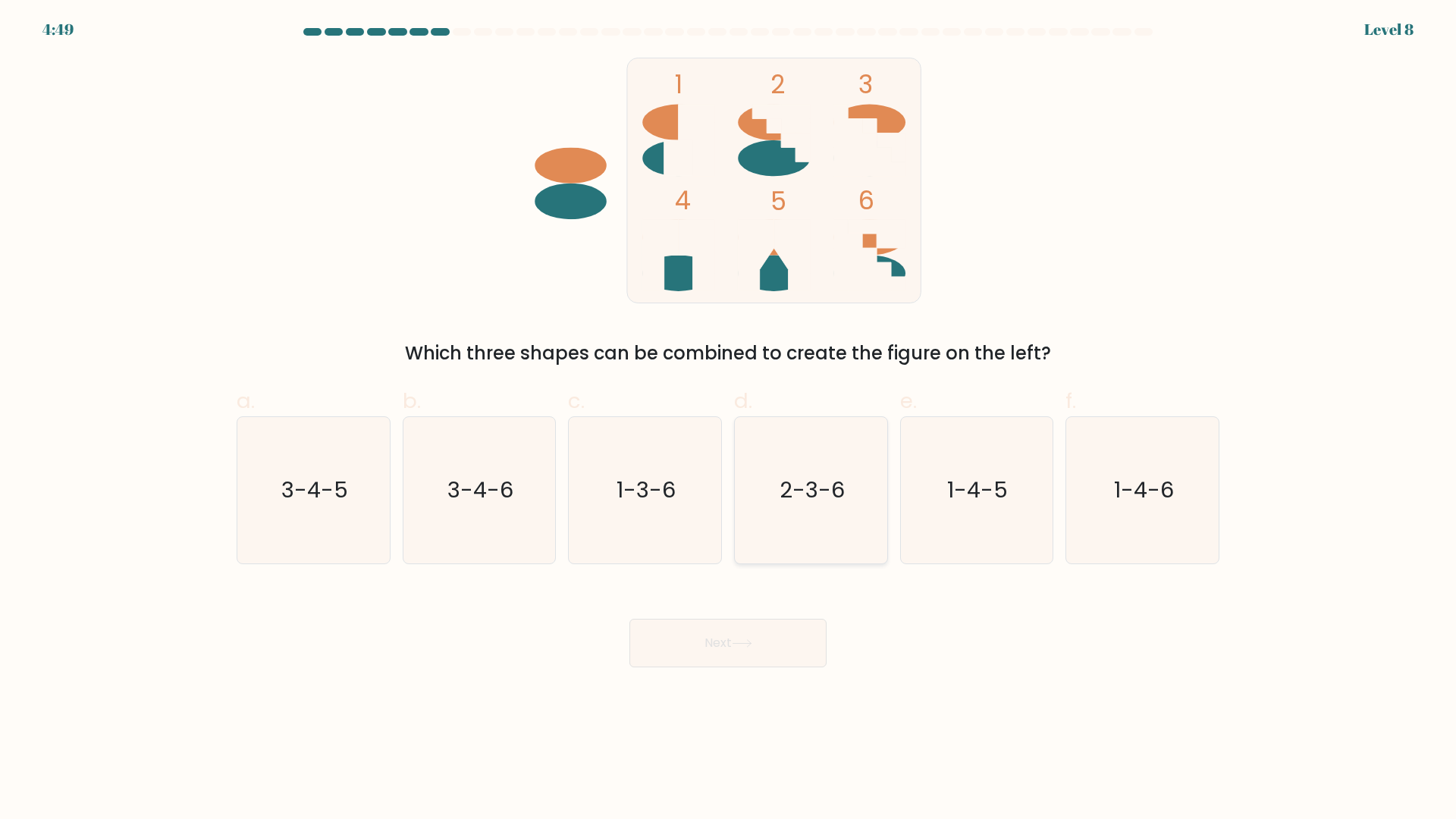
click at [831, 468] on icon "2-3-6" at bounding box center [811, 490] width 146 height 146
click at [729, 419] on input "d. 2-3-6" at bounding box center [728, 414] width 1 height 10
radio input "true"
click at [775, 629] on button "Next" at bounding box center [728, 643] width 198 height 49
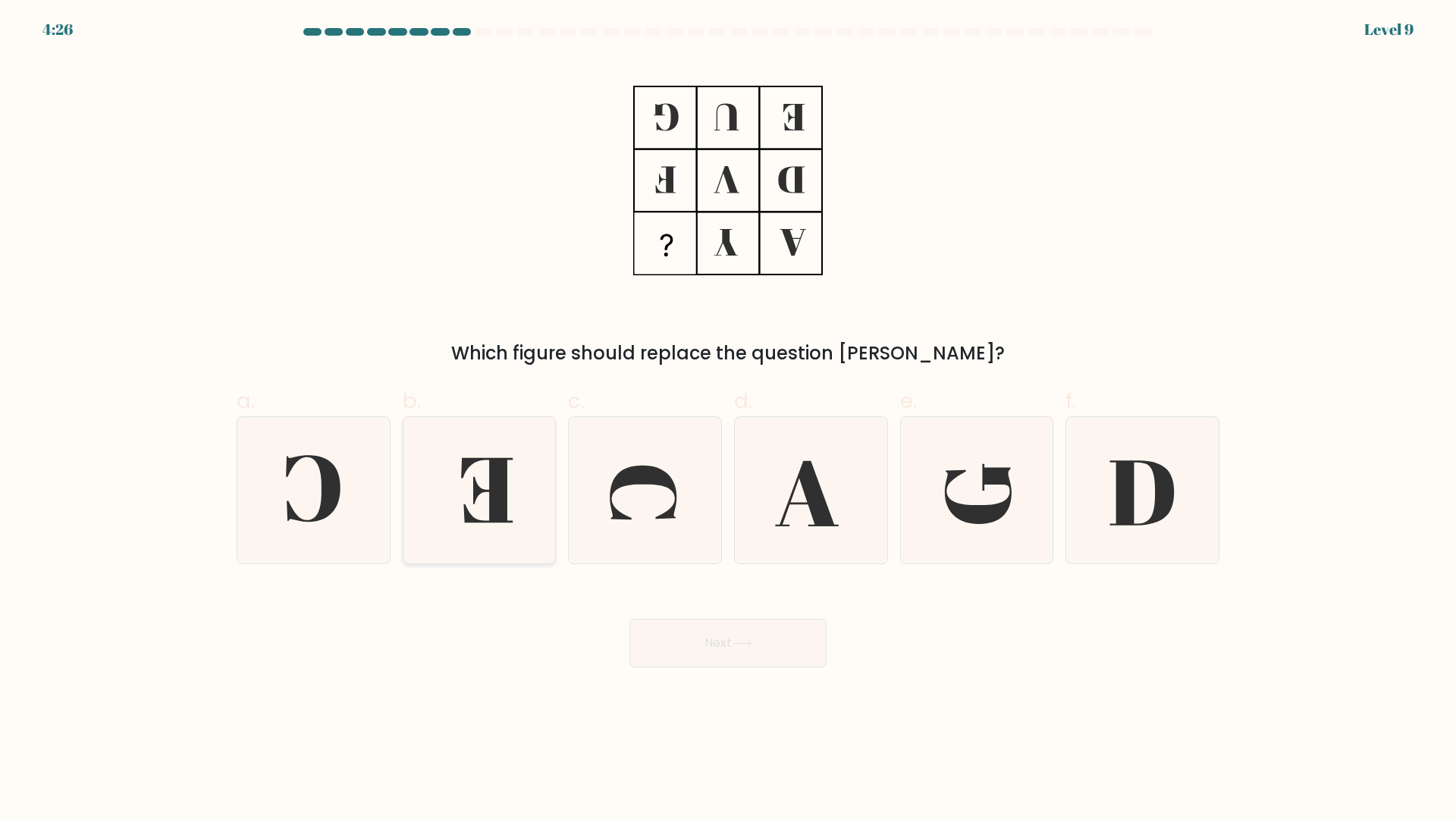
click at [517, 513] on icon at bounding box center [479, 490] width 146 height 146
click at [728, 419] on input "b." at bounding box center [728, 414] width 1 height 10
radio input "true"
click at [754, 631] on button "Next" at bounding box center [728, 643] width 198 height 49
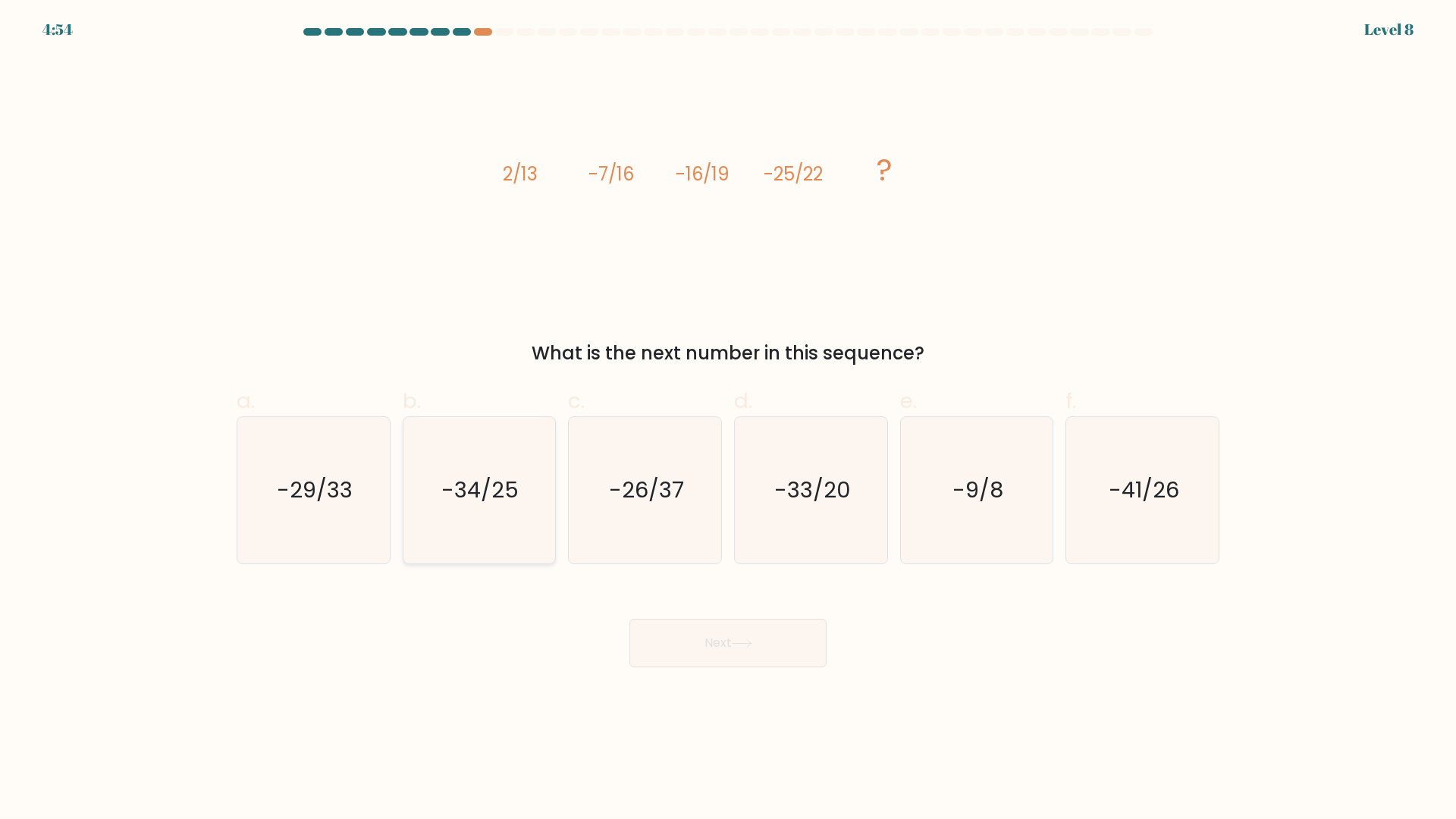
click at [472, 493] on text "-34/25" at bounding box center [481, 490] width 78 height 31
click at [728, 419] on input "b. -34/25" at bounding box center [728, 414] width 1 height 10
radio input "true"
click at [707, 632] on button "Next" at bounding box center [728, 643] width 198 height 49
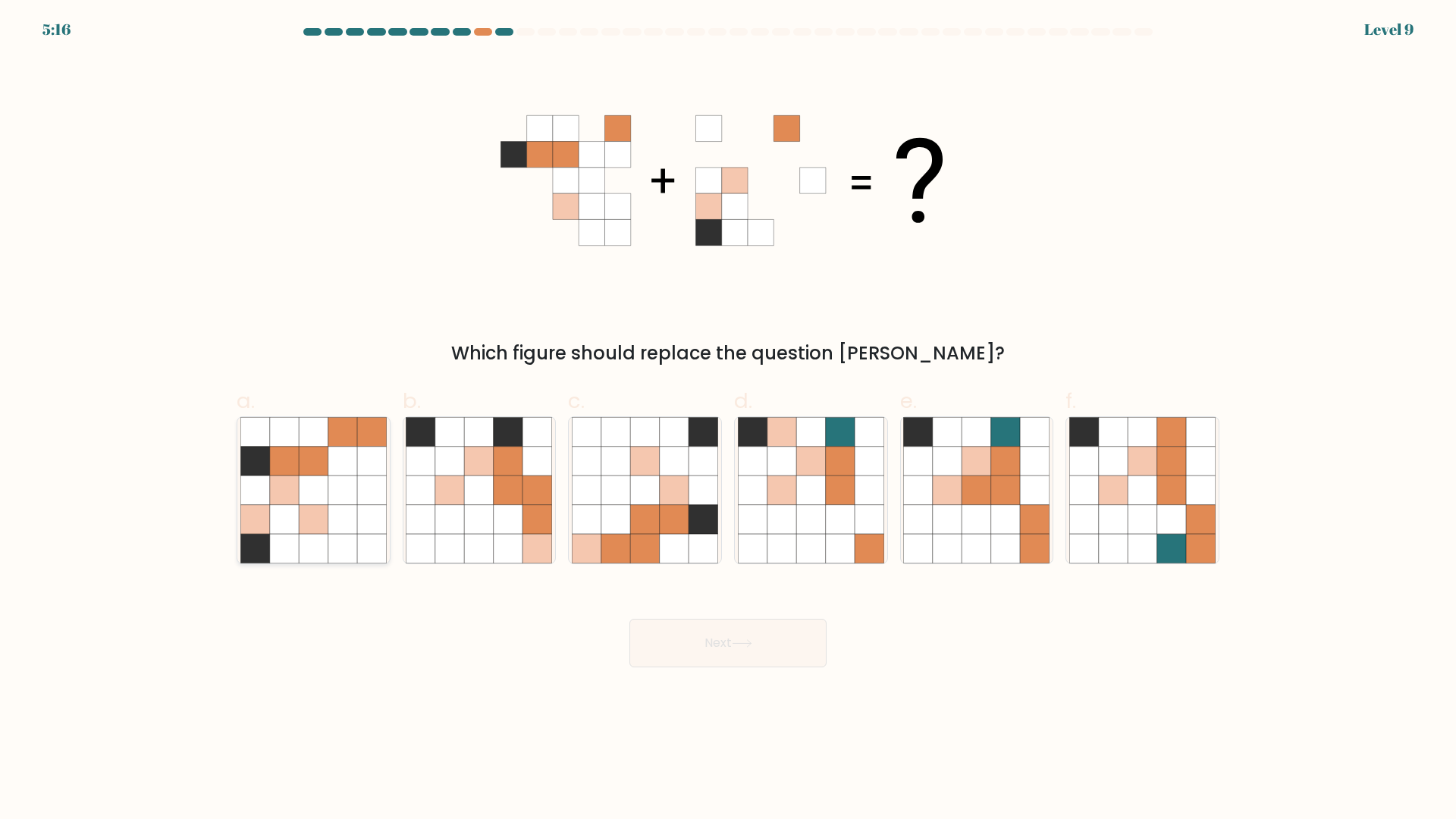
click at [317, 480] on icon at bounding box center [313, 490] width 29 height 29
click at [728, 419] on input "a." at bounding box center [728, 414] width 1 height 10
radio input "true"
click at [696, 646] on button "Next" at bounding box center [728, 643] width 198 height 49
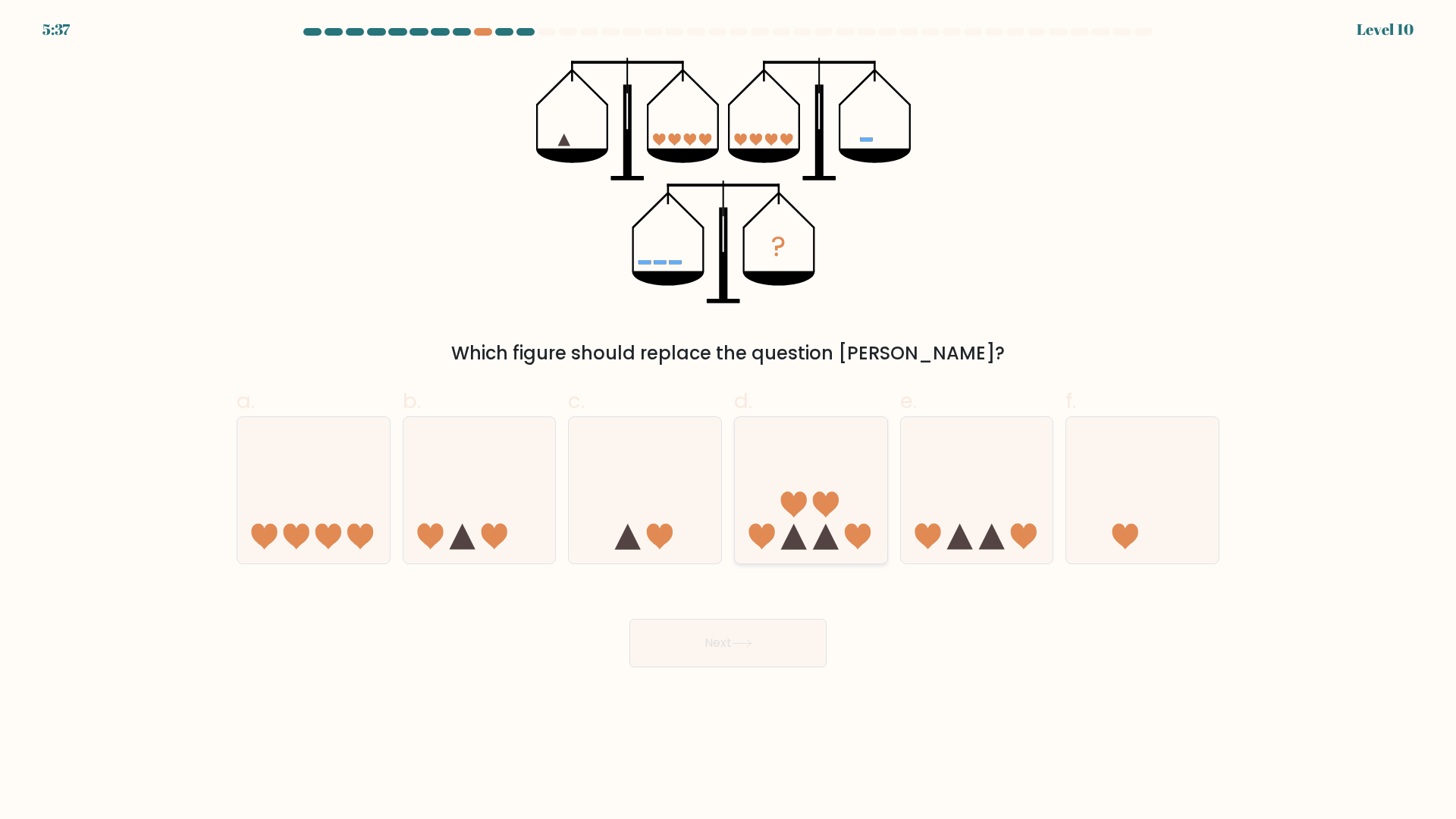
click at [820, 544] on icon at bounding box center [825, 536] width 26 height 26
click at [729, 419] on input "d." at bounding box center [728, 414] width 1 height 10
radio input "true"
click at [769, 641] on button "Next" at bounding box center [728, 643] width 198 height 49
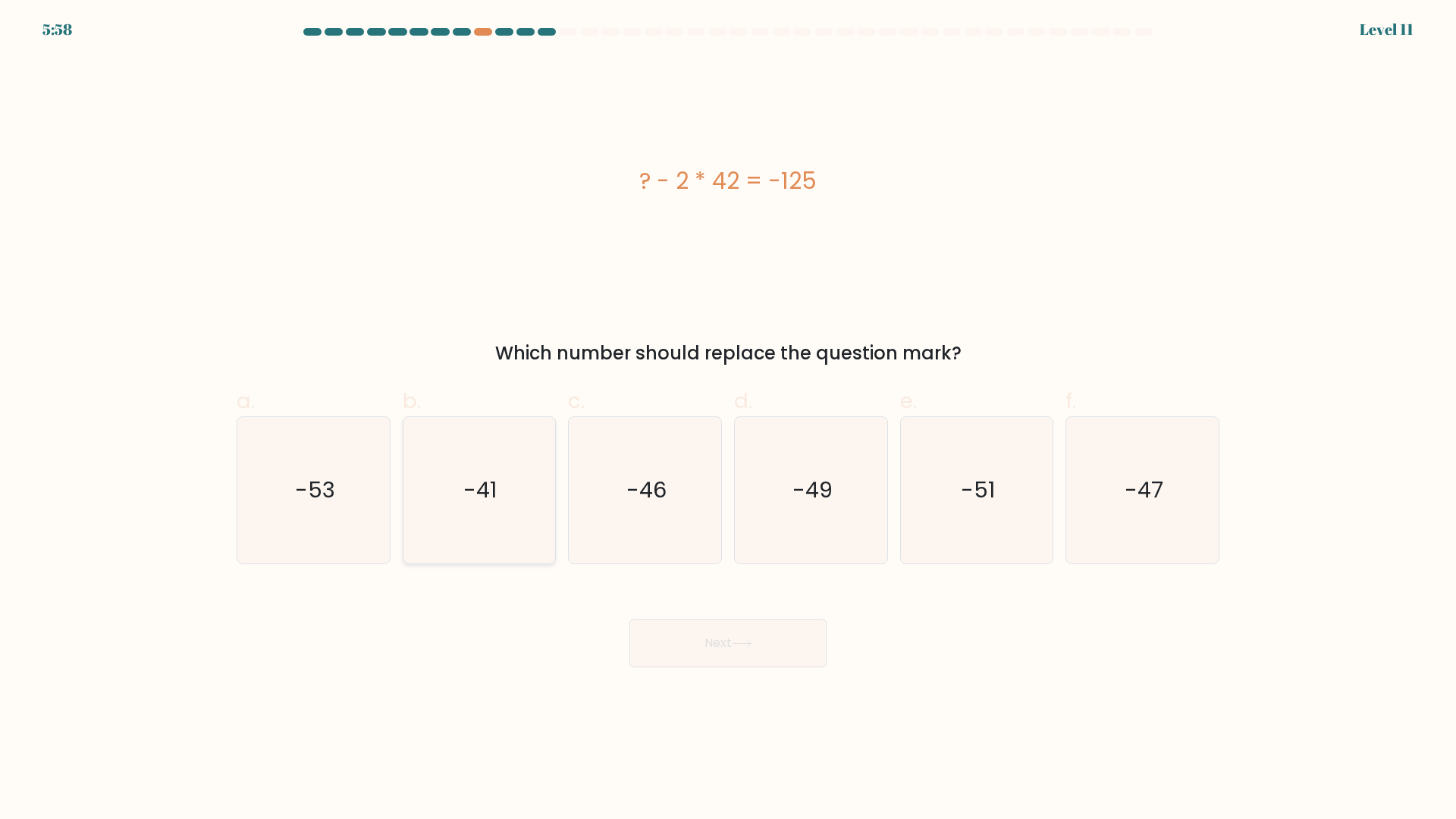
click at [453, 510] on icon "-41" at bounding box center [479, 490] width 146 height 146
click at [728, 419] on input "b. -41" at bounding box center [728, 414] width 1 height 10
radio input "true"
click at [784, 637] on button "Next" at bounding box center [728, 643] width 198 height 49
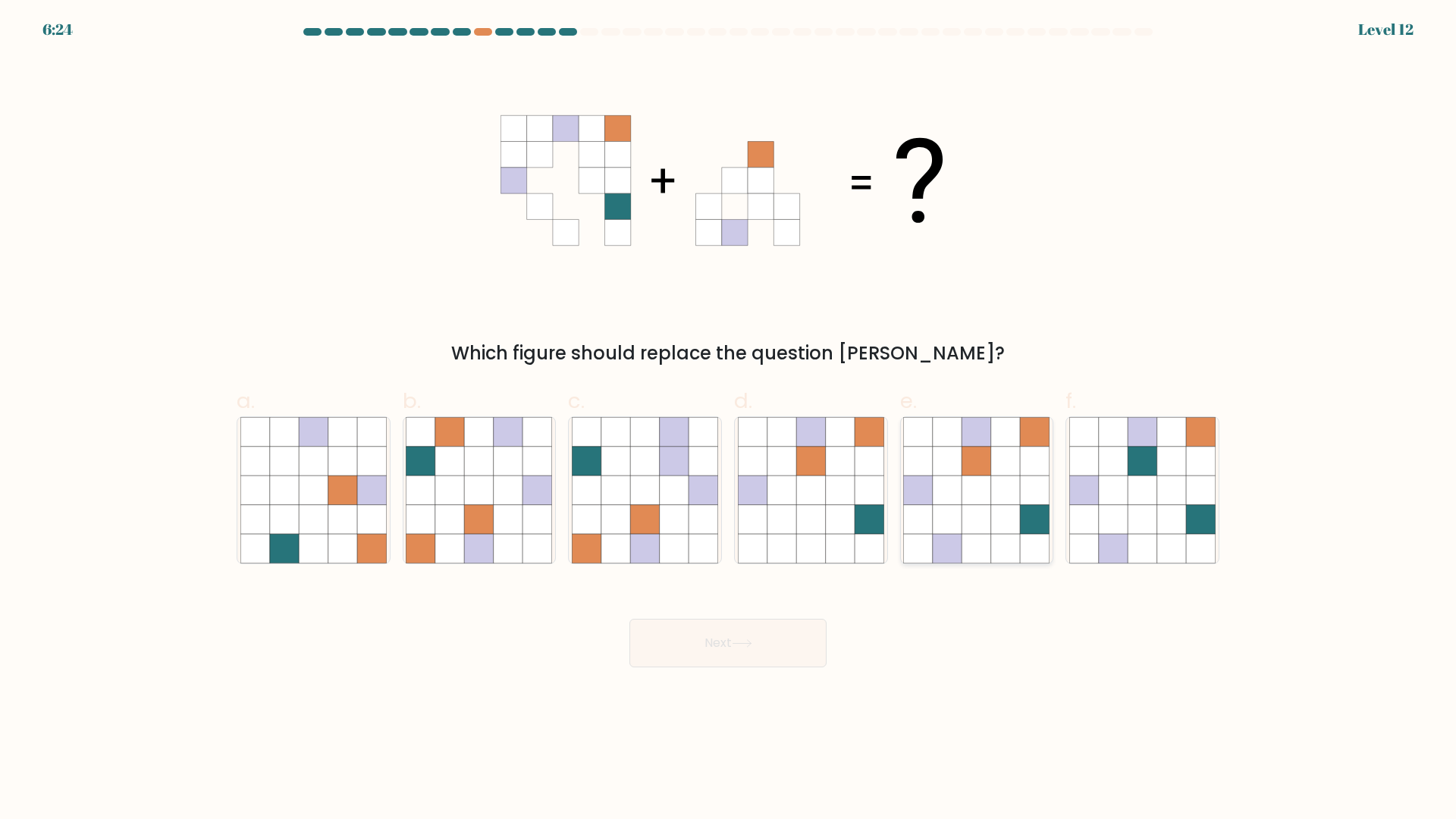
click at [1047, 494] on icon at bounding box center [1035, 490] width 29 height 29
click at [729, 419] on input "e." at bounding box center [728, 414] width 1 height 10
radio input "true"
click at [683, 664] on button "Next" at bounding box center [728, 643] width 198 height 49
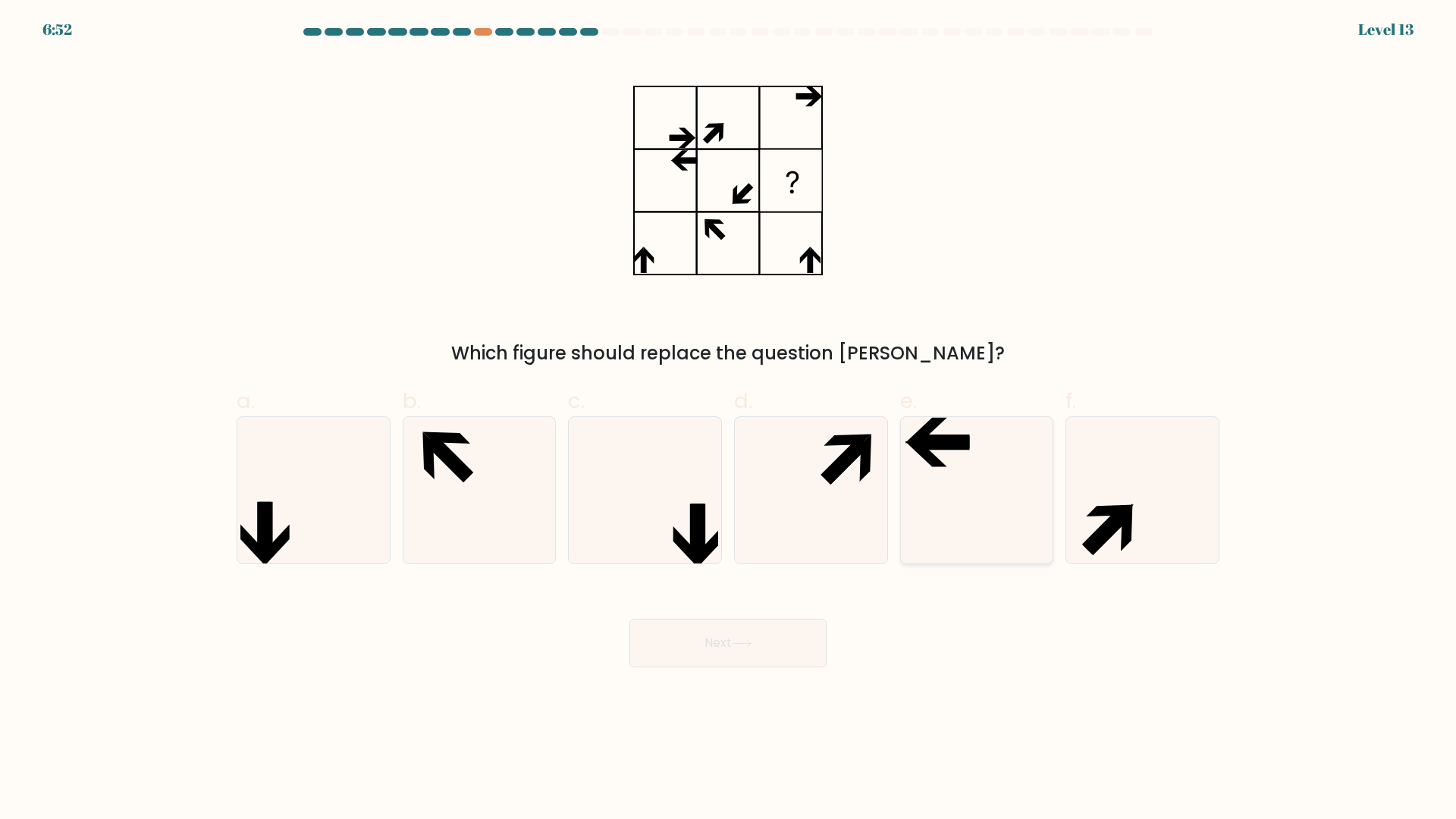
click at [950, 541] on icon at bounding box center [976, 490] width 146 height 146
click at [729, 419] on input "e." at bounding box center [728, 414] width 1 height 10
radio input "true"
click at [747, 645] on icon at bounding box center [742, 643] width 21 height 8
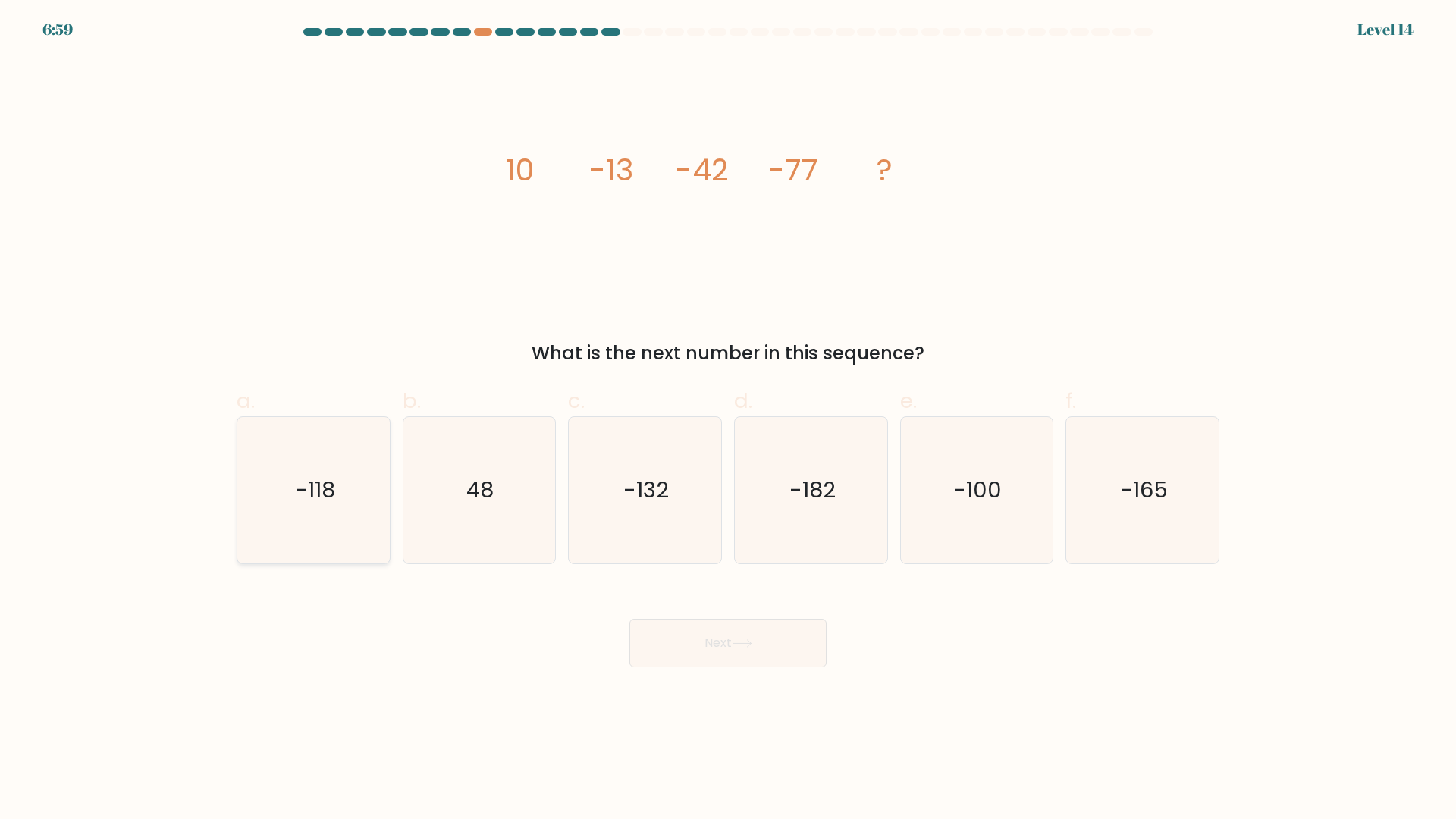
click at [241, 517] on icon "-118" at bounding box center [313, 490] width 146 height 146
click at [728, 419] on input "a. -118" at bounding box center [728, 414] width 1 height 10
radio input "true"
click at [709, 647] on button "Next" at bounding box center [728, 643] width 198 height 49
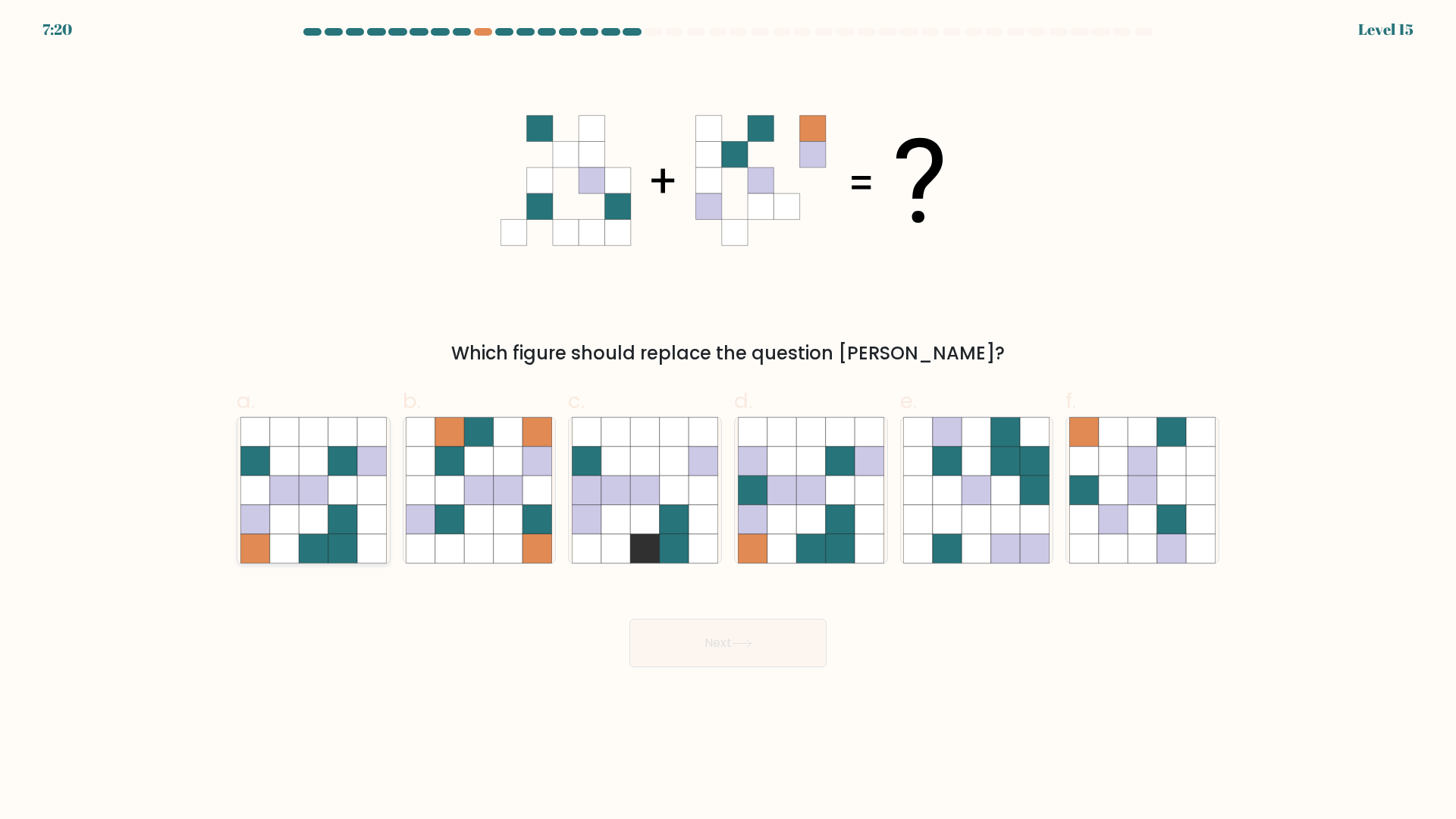
click at [318, 541] on icon at bounding box center [313, 548] width 29 height 29
click at [728, 419] on input "a." at bounding box center [728, 414] width 1 height 10
radio input "true"
click at [773, 645] on button "Next" at bounding box center [728, 643] width 198 height 49
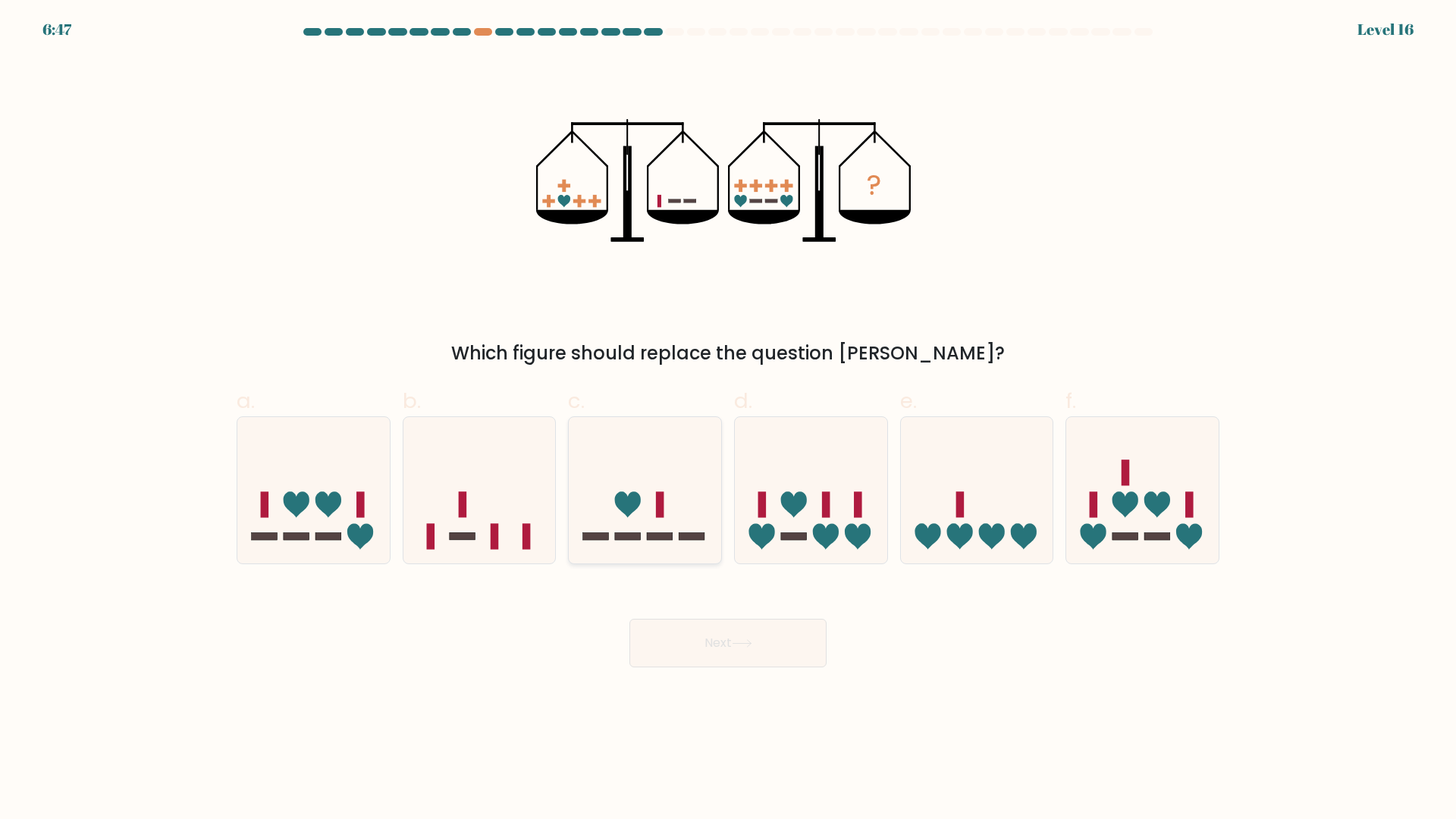
click at [656, 533] on rect at bounding box center [660, 536] width 26 height 7
click at [728, 419] on input "c." at bounding box center [728, 414] width 1 height 10
radio input "true"
click at [710, 631] on button "Next" at bounding box center [728, 643] width 198 height 49
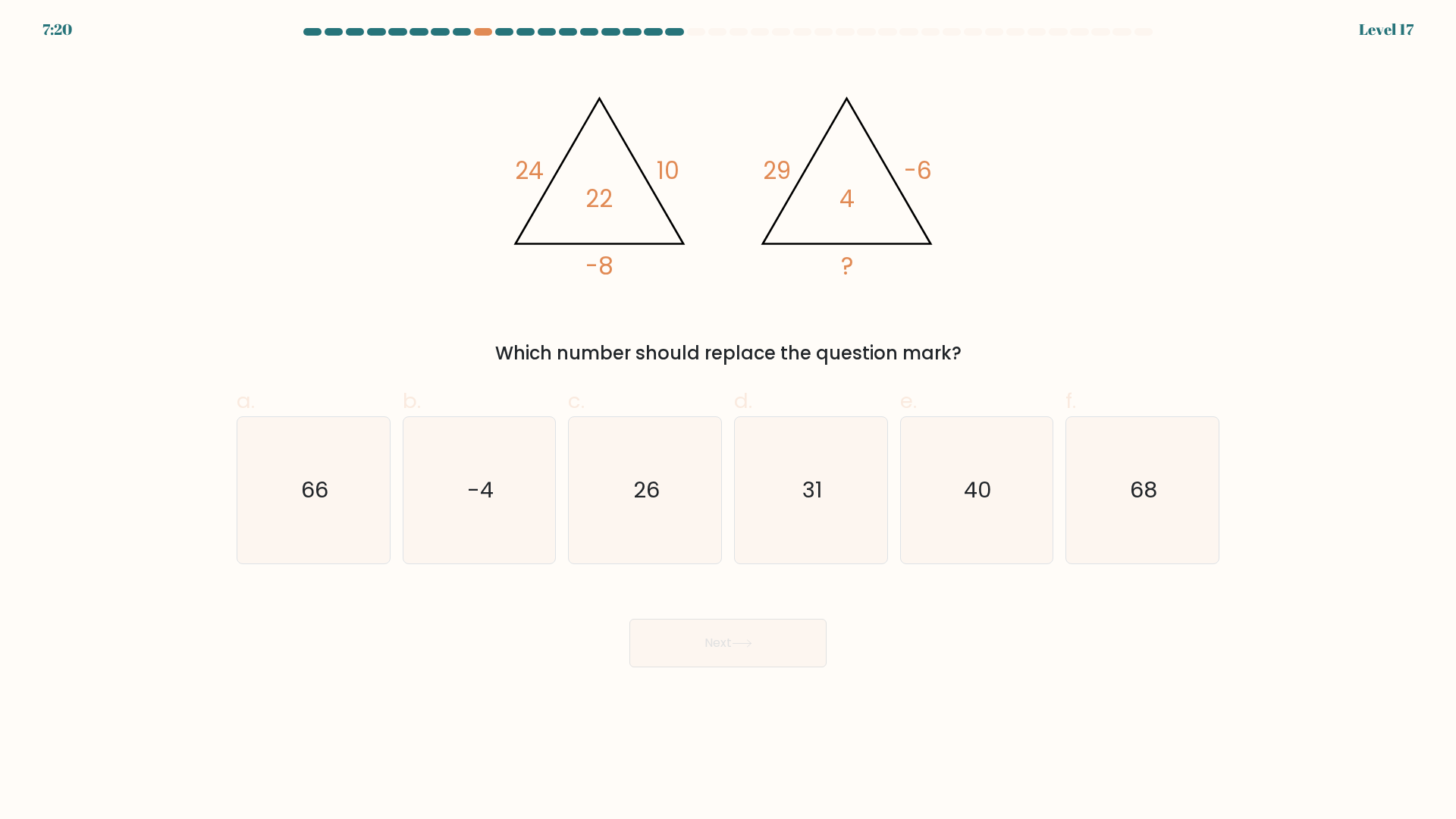
click at [427, 603] on div "Next" at bounding box center [728, 625] width 1001 height 85
drag, startPoint x: 783, startPoint y: 509, endPoint x: 779, endPoint y: 618, distance: 109.1
click at [783, 510] on icon "31" at bounding box center [811, 490] width 146 height 146
click at [729, 419] on input "d. 31" at bounding box center [728, 414] width 1 height 10
radio input "true"
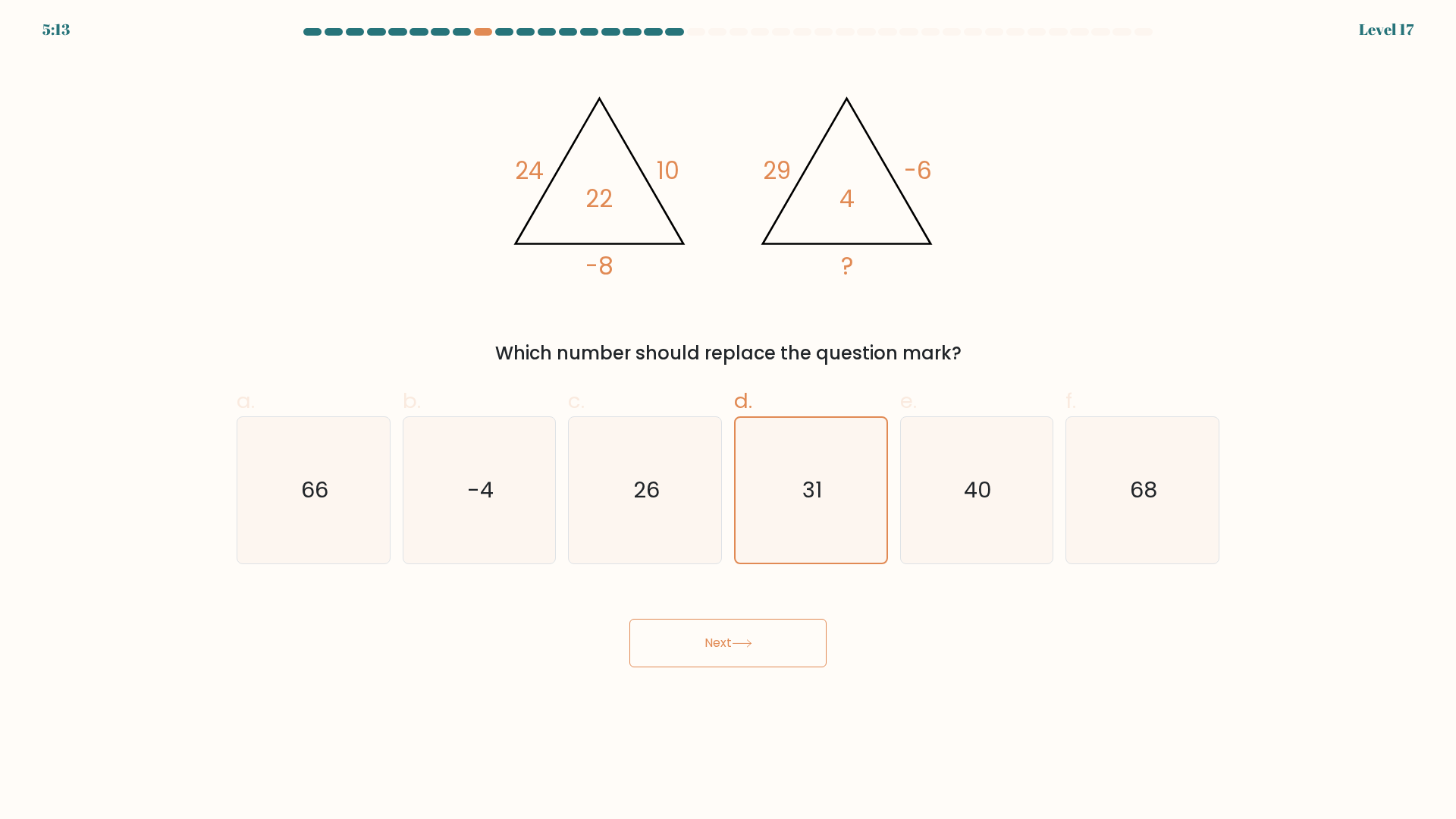
click at [766, 663] on button "Next" at bounding box center [728, 643] width 198 height 49
click at [721, 640] on button "Next" at bounding box center [728, 643] width 198 height 49
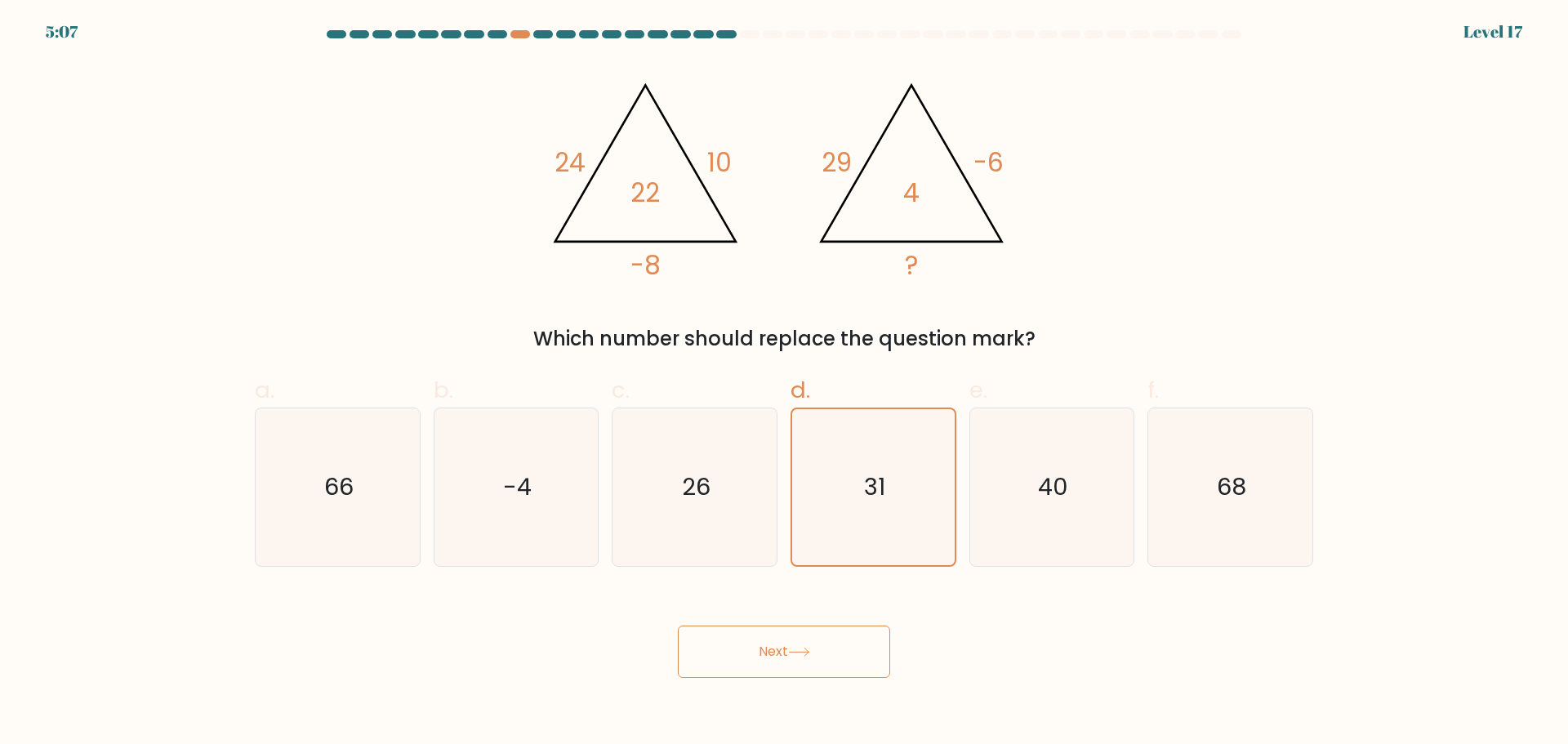
click at [752, 651] on button "Next" at bounding box center [784, 651] width 213 height 53
click at [753, 649] on button "Next" at bounding box center [784, 651] width 213 height 53
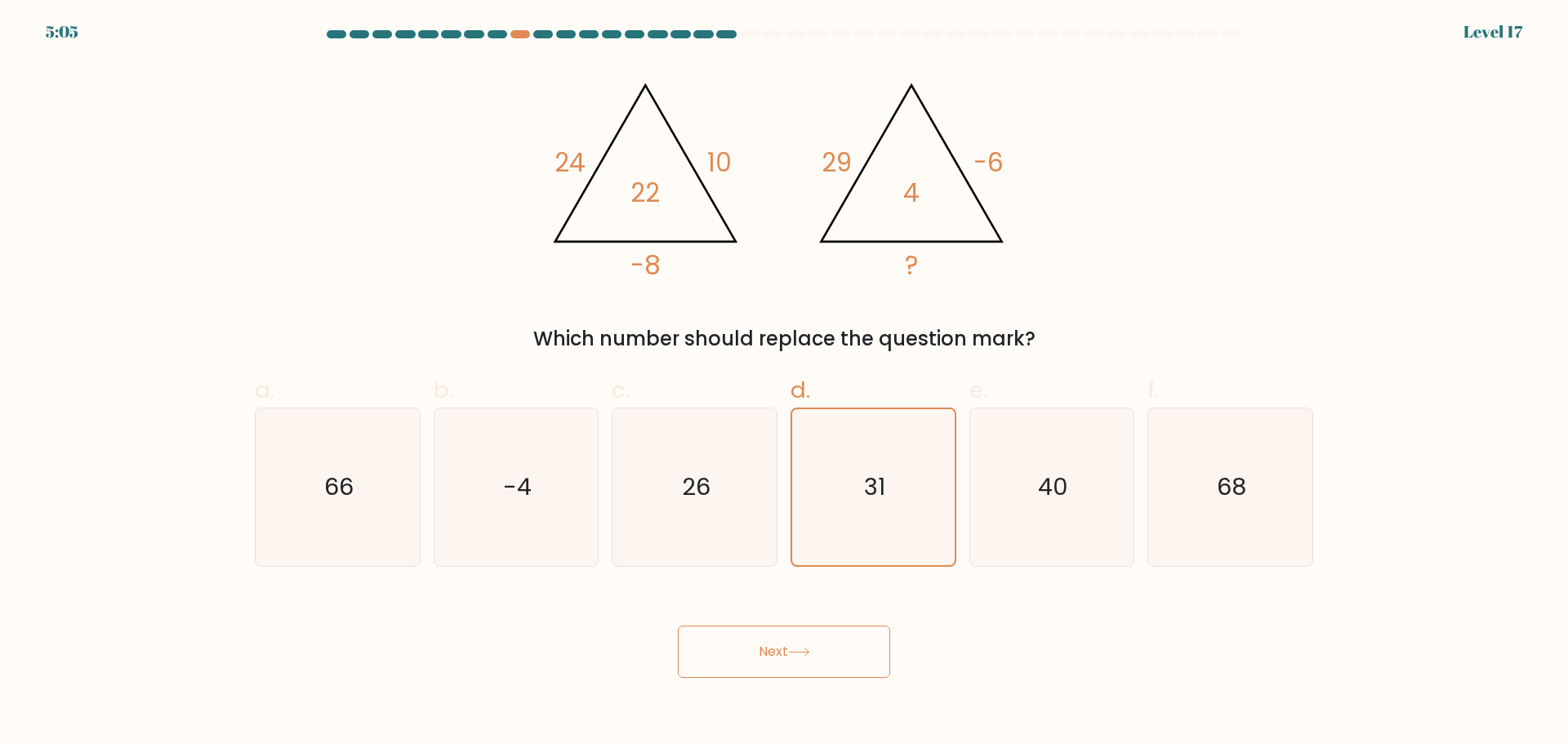
click at [753, 649] on button "Next" at bounding box center [784, 651] width 213 height 53
click at [865, 496] on text "31" at bounding box center [875, 486] width 21 height 33
click at [785, 383] on input "d. 31" at bounding box center [784, 377] width 1 height 11
radio input "true"
click at [790, 642] on button "Next" at bounding box center [784, 651] width 213 height 53
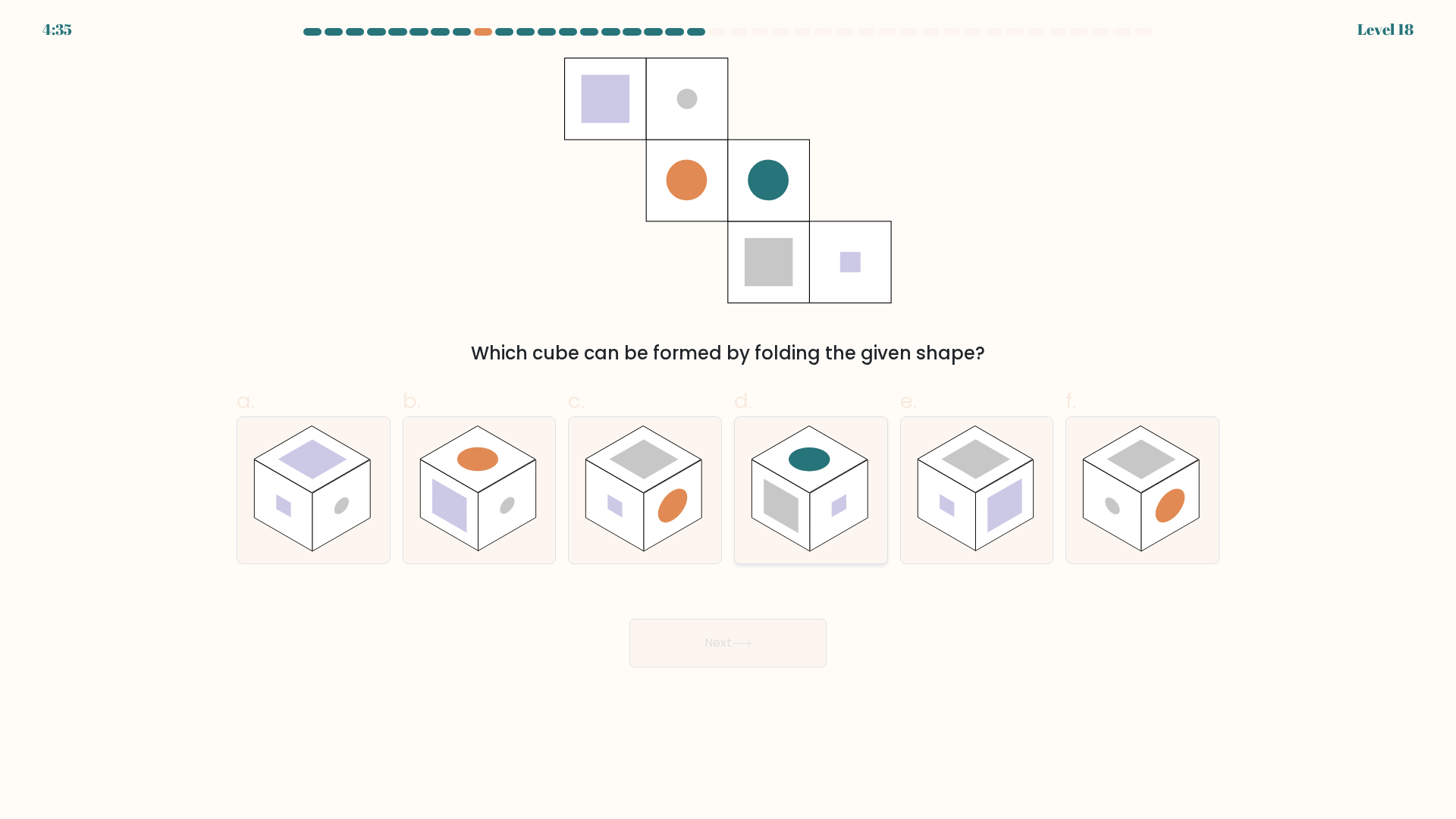
click at [826, 519] on rect at bounding box center [839, 506] width 58 height 92
click at [729, 419] on input "d." at bounding box center [728, 414] width 1 height 10
radio input "true"
click at [805, 651] on button "Next" at bounding box center [728, 643] width 198 height 49
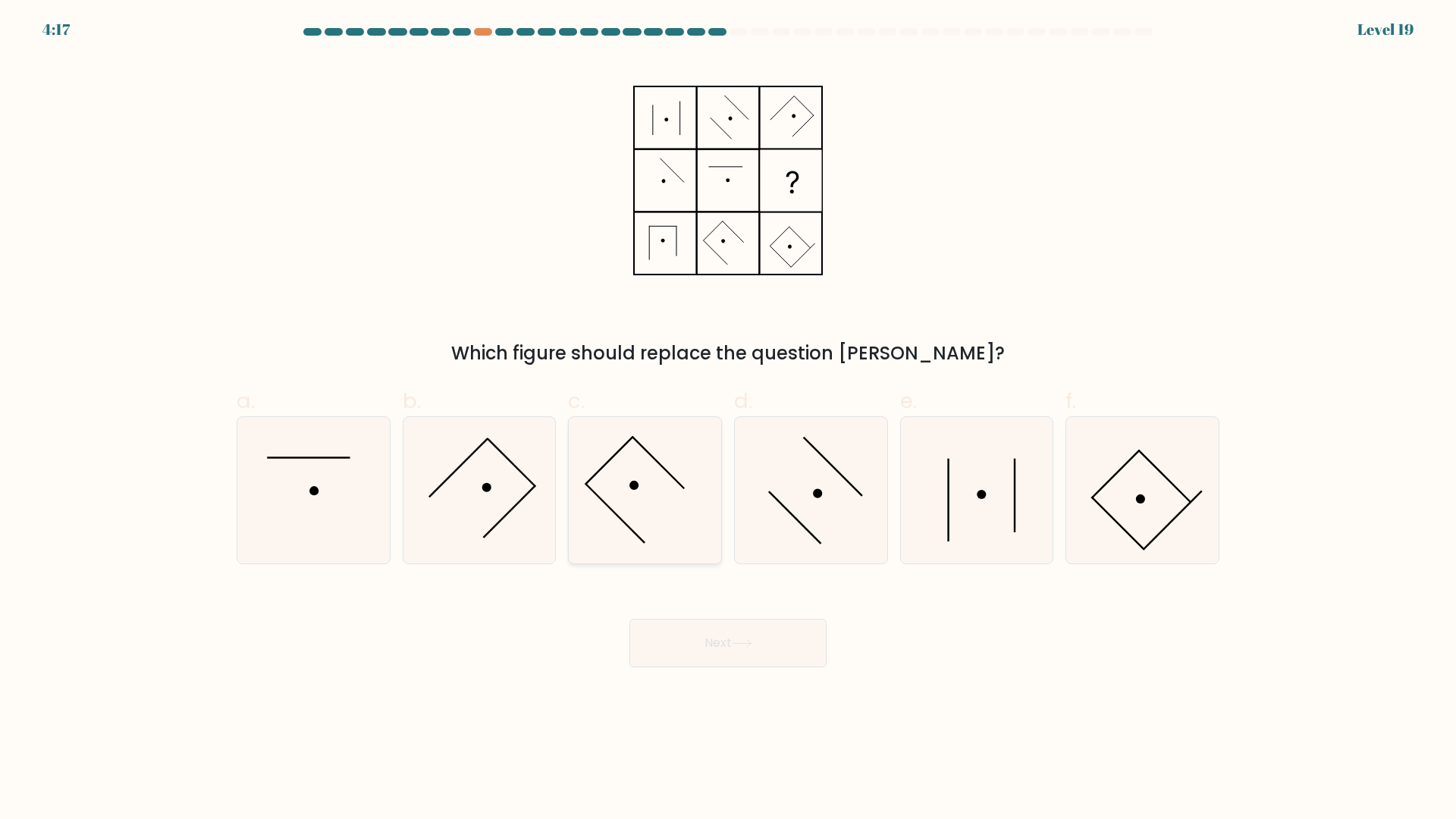
click at [646, 486] on icon at bounding box center [645, 490] width 146 height 146
click at [728, 419] on input "c." at bounding box center [728, 414] width 1 height 10
radio input "true"
click at [710, 617] on div "Next" at bounding box center [728, 625] width 1001 height 85
click at [781, 491] on icon at bounding box center [811, 490] width 146 height 146
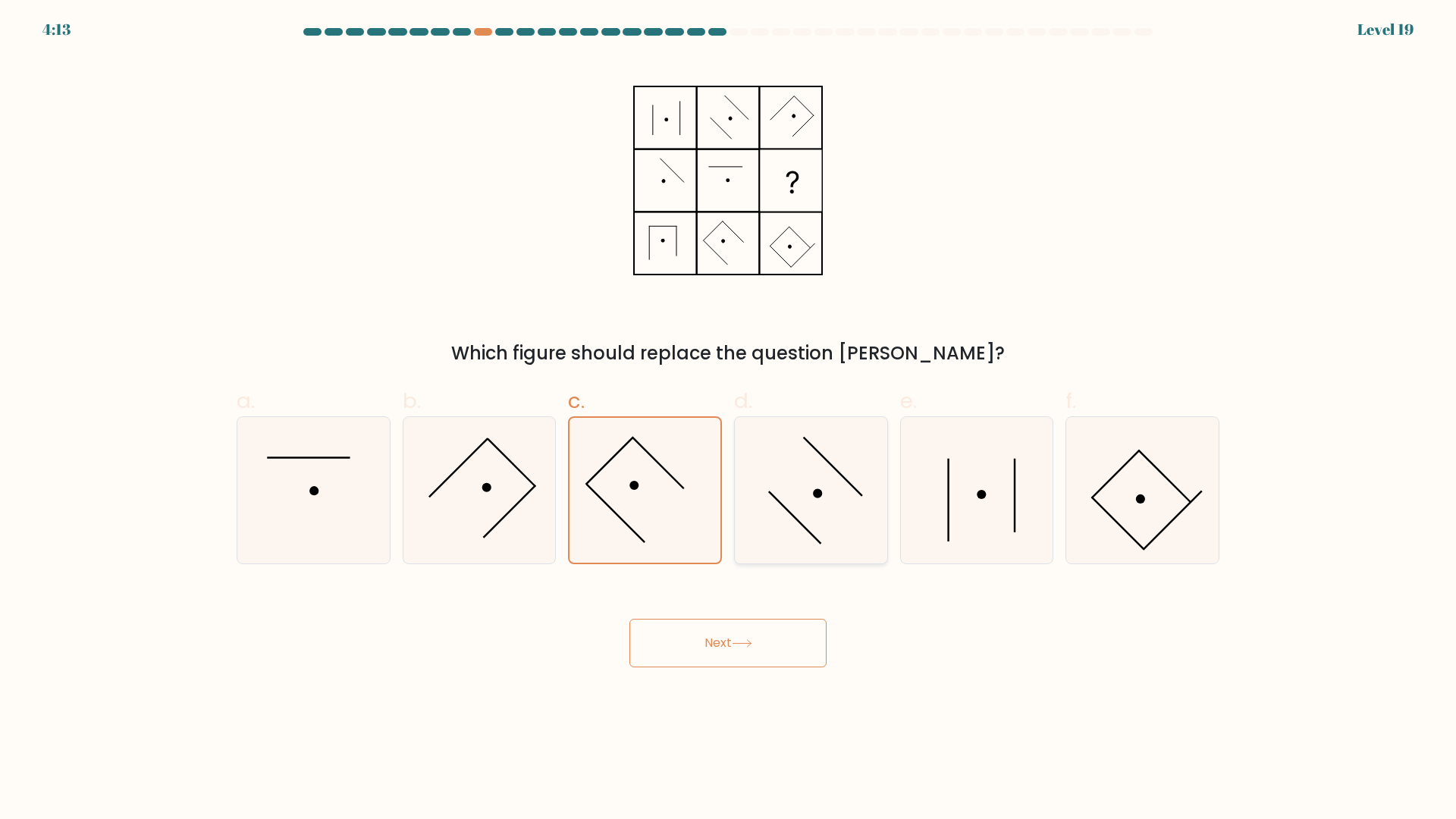
click at [729, 419] on input "d." at bounding box center [728, 414] width 1 height 10
radio input "true"
click at [795, 631] on button "Next" at bounding box center [728, 643] width 198 height 49
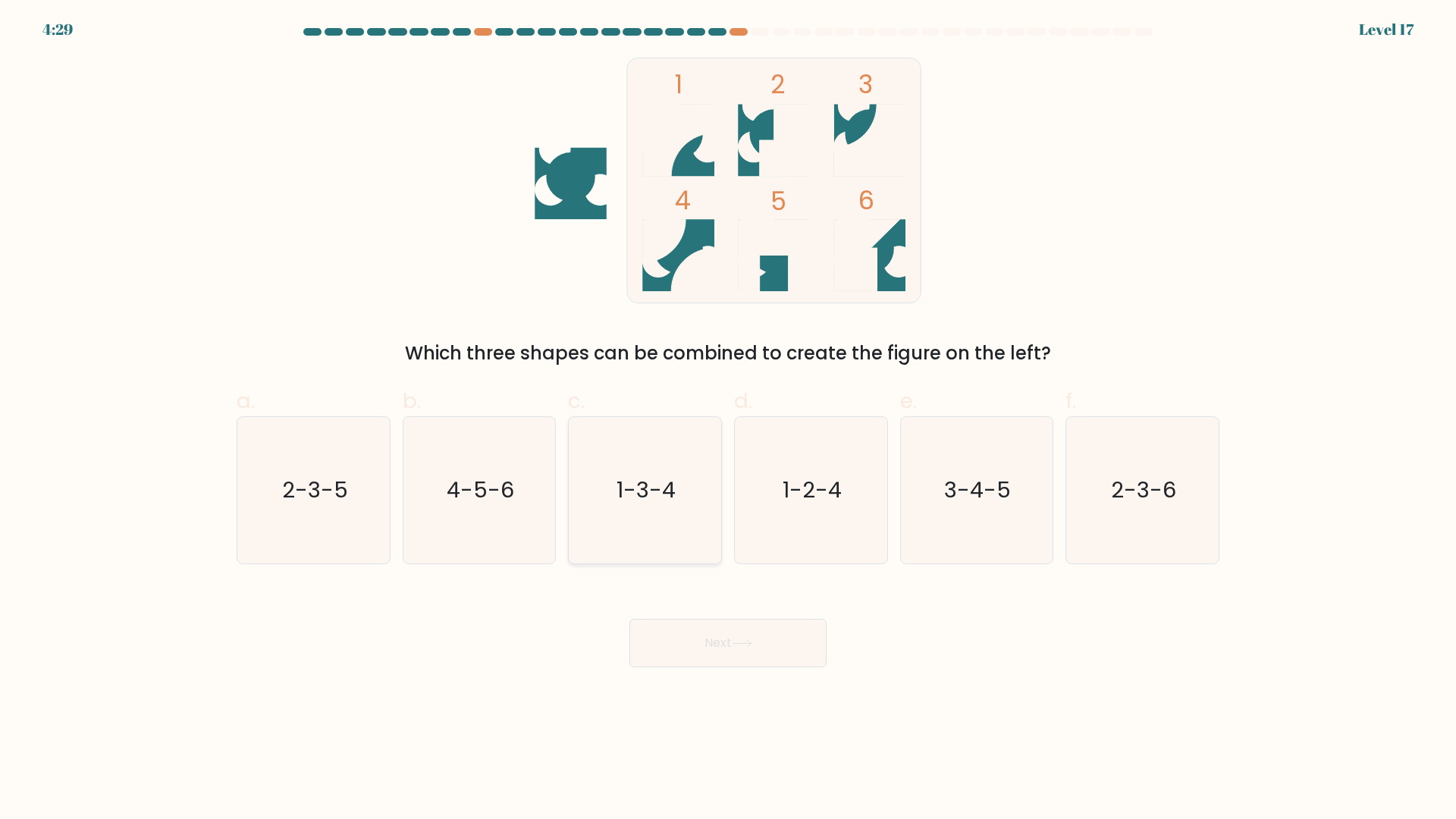
click at [643, 515] on icon "1-3-4" at bounding box center [645, 490] width 146 height 146
click at [728, 419] on input "c. 1-3-4" at bounding box center [728, 414] width 1 height 10
radio input "true"
click at [741, 637] on button "Next" at bounding box center [728, 643] width 198 height 49
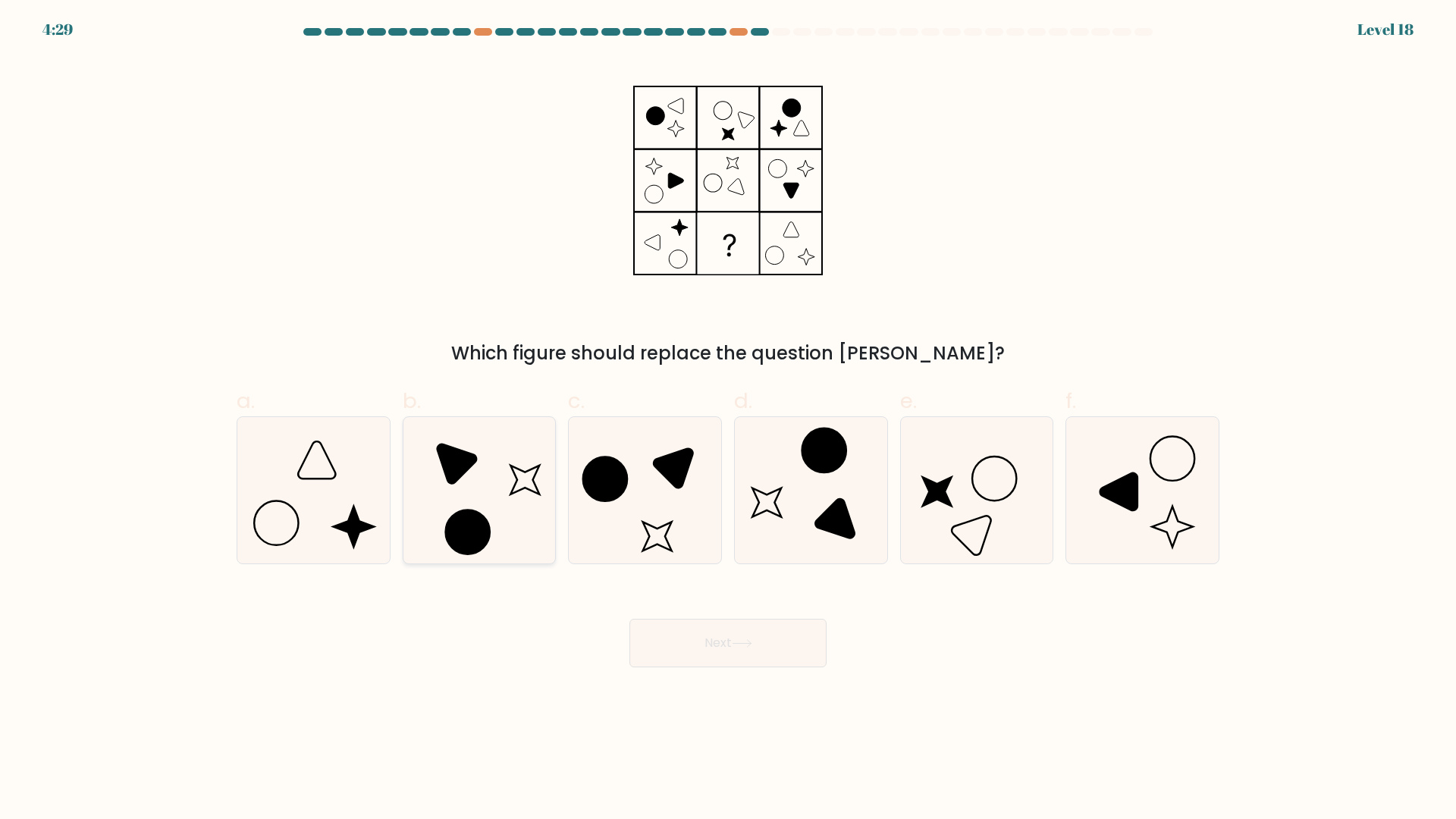
click at [476, 512] on circle at bounding box center [467, 531] width 62 height 62
click at [728, 419] on input "b." at bounding box center [728, 414] width 1 height 10
radio input "true"
click at [719, 650] on button "Next" at bounding box center [728, 643] width 198 height 49
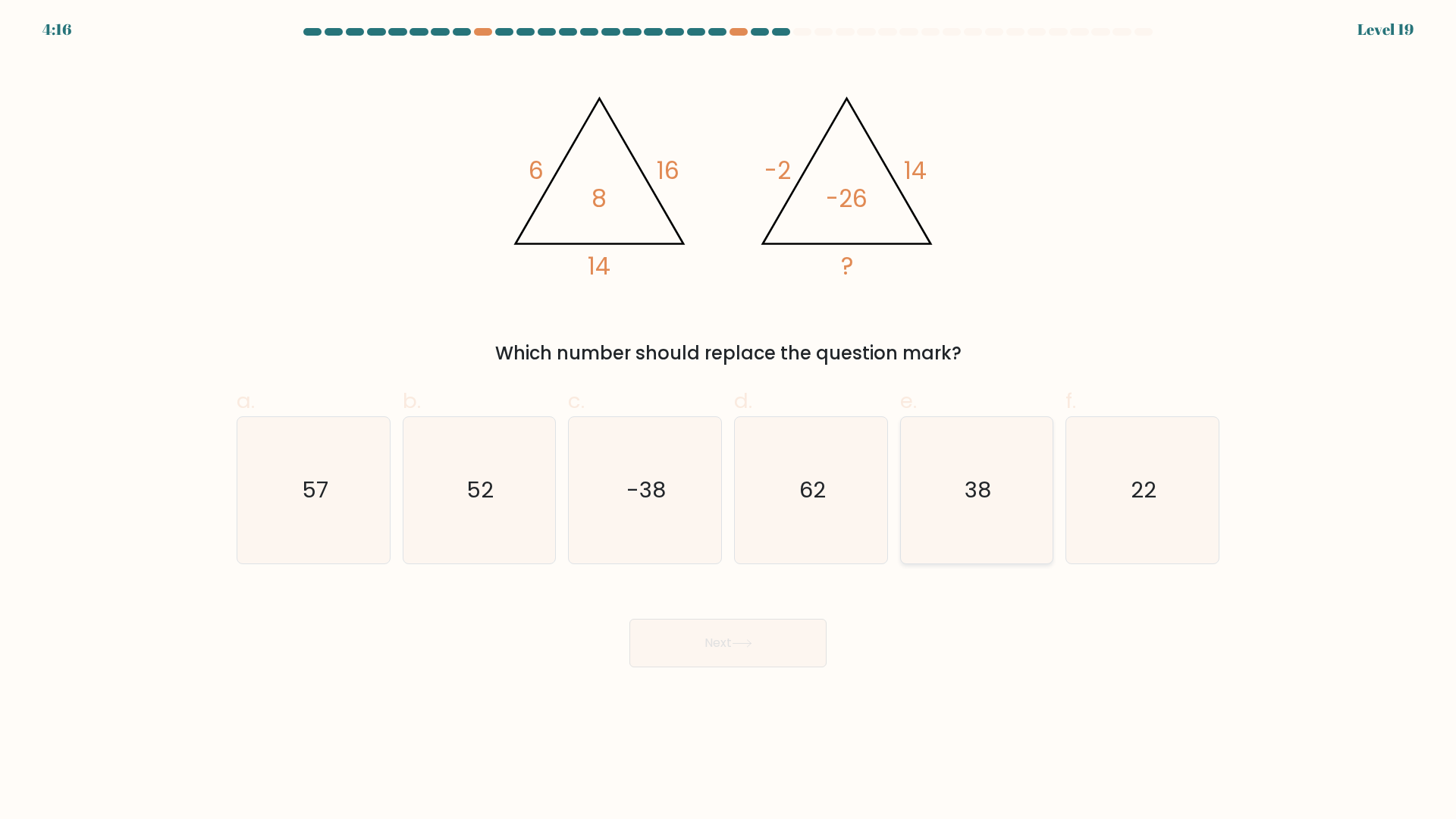
click at [1024, 510] on icon "38" at bounding box center [976, 490] width 146 height 146
click at [729, 419] on input "e. 38" at bounding box center [728, 414] width 1 height 10
radio input "true"
click at [752, 640] on icon at bounding box center [742, 643] width 21 height 8
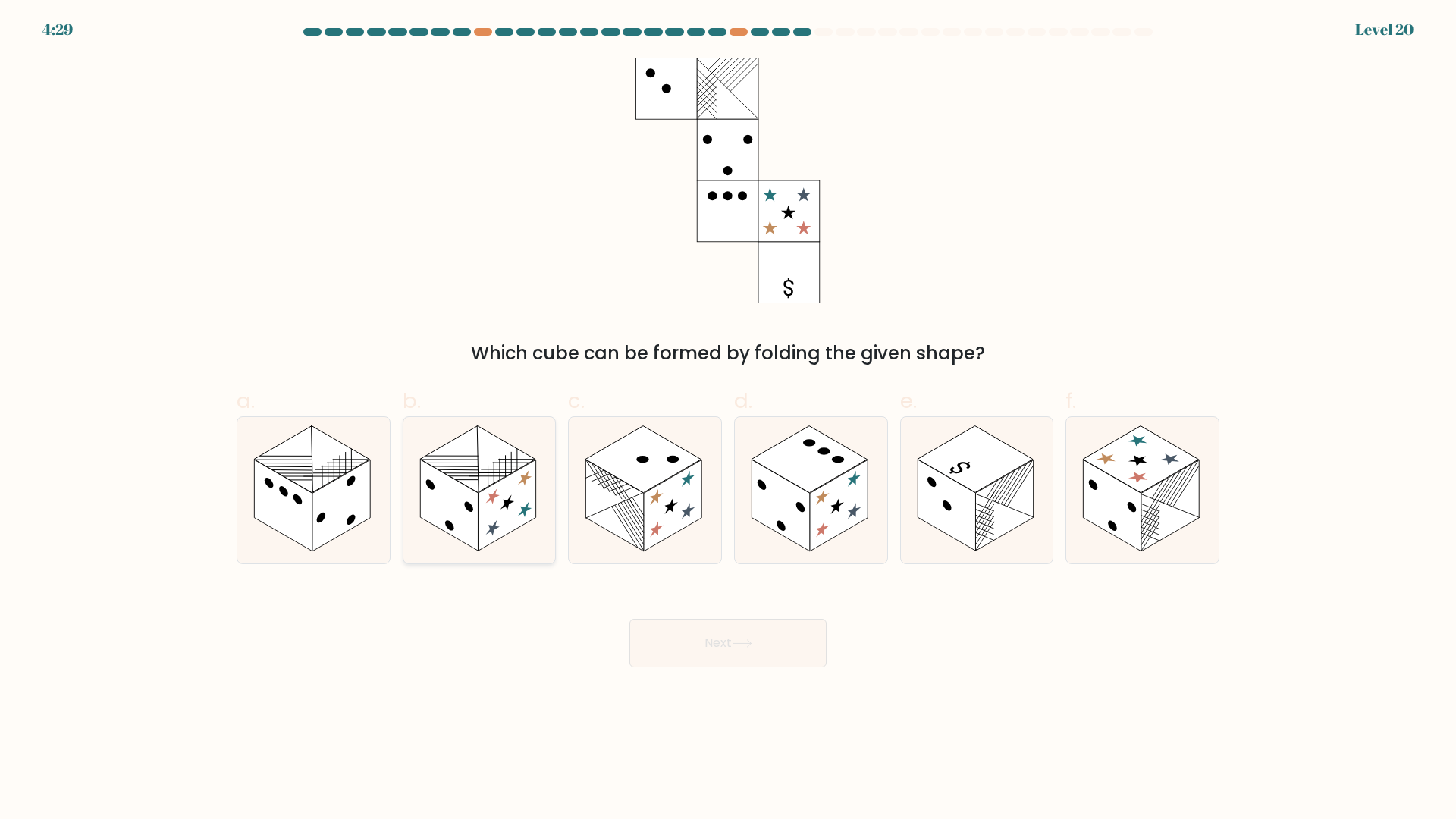
click at [438, 491] on rect at bounding box center [449, 506] width 58 height 92
click at [728, 419] on input "b." at bounding box center [728, 414] width 1 height 10
radio input "true"
click at [844, 483] on rect at bounding box center [839, 506] width 58 height 92
click at [729, 419] on input "d." at bounding box center [728, 414] width 1 height 10
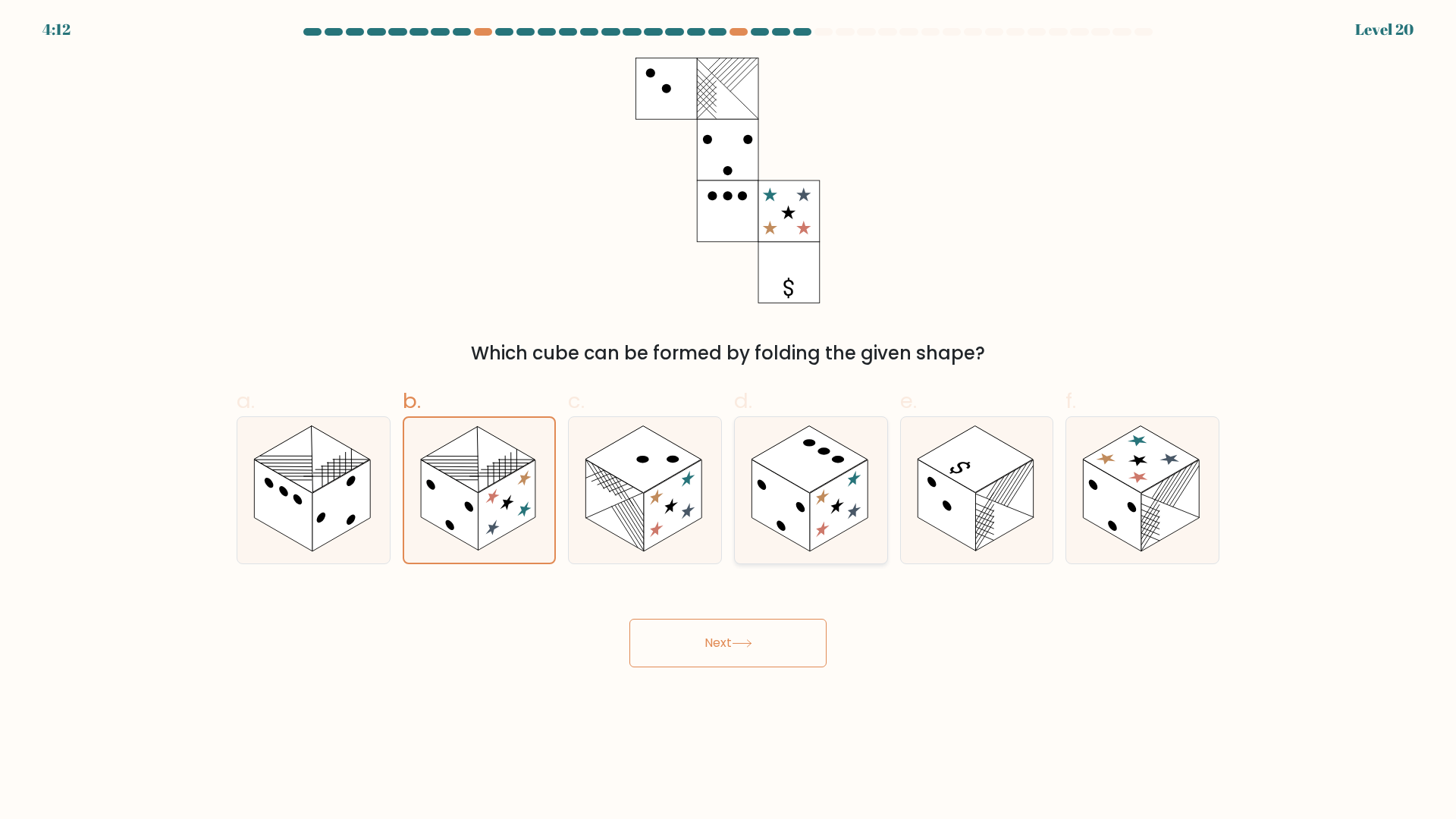
radio input "true"
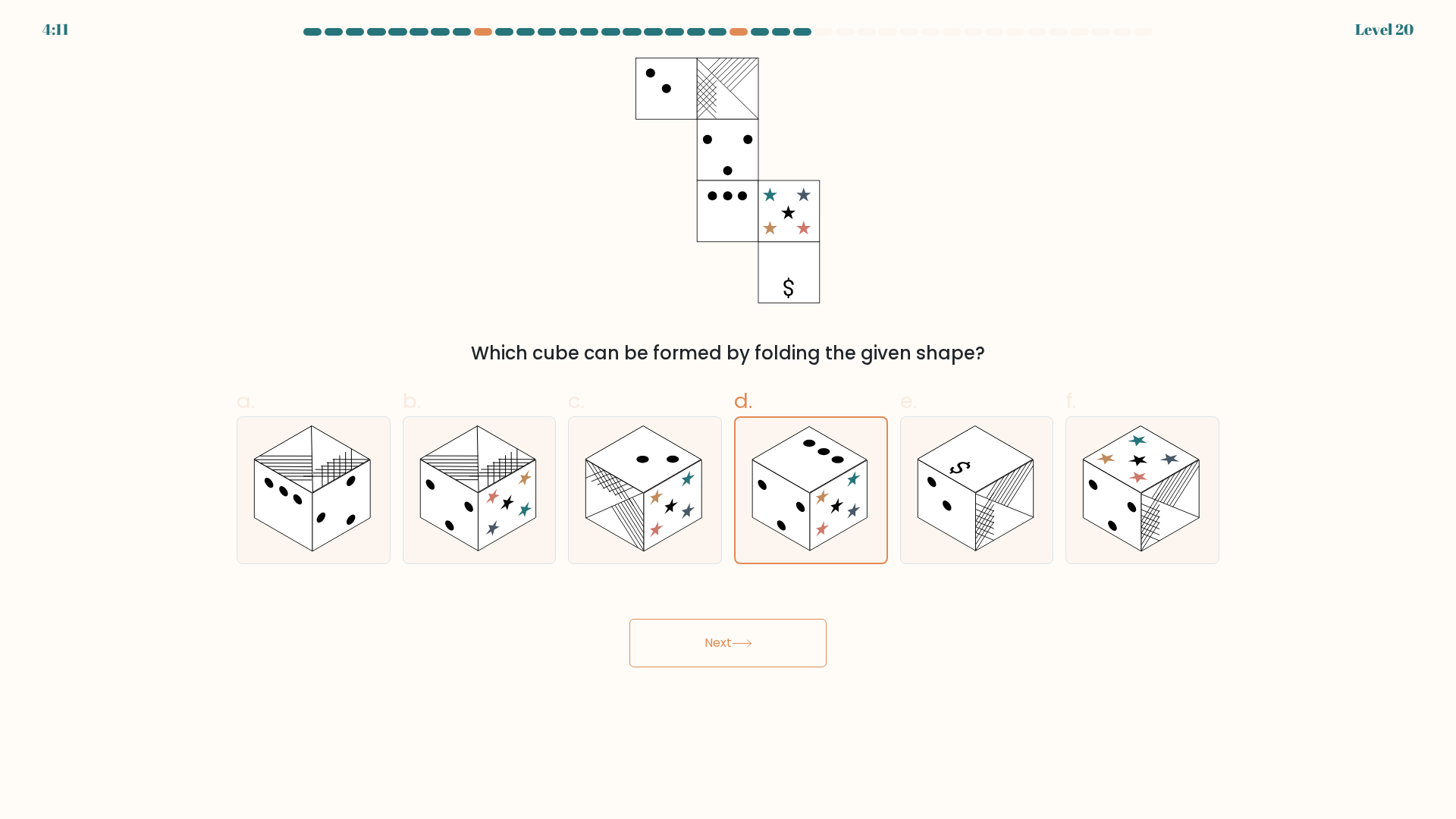
click at [748, 629] on button "Next" at bounding box center [728, 643] width 198 height 49
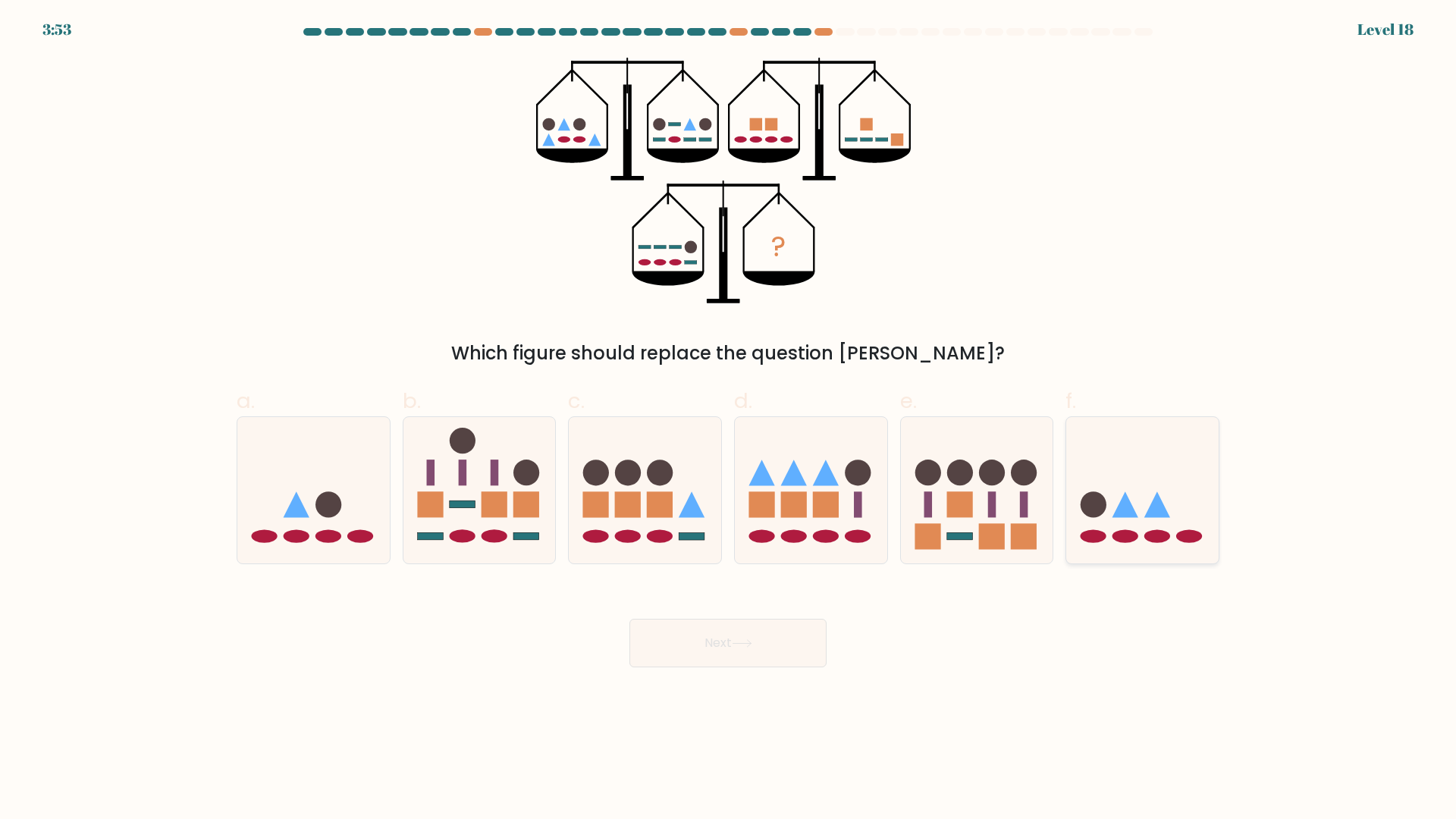
click at [1116, 497] on icon at bounding box center [1143, 490] width 152 height 126
click at [729, 419] on input "f." at bounding box center [728, 414] width 1 height 10
radio input "true"
click at [635, 632] on button "Next" at bounding box center [728, 643] width 198 height 49
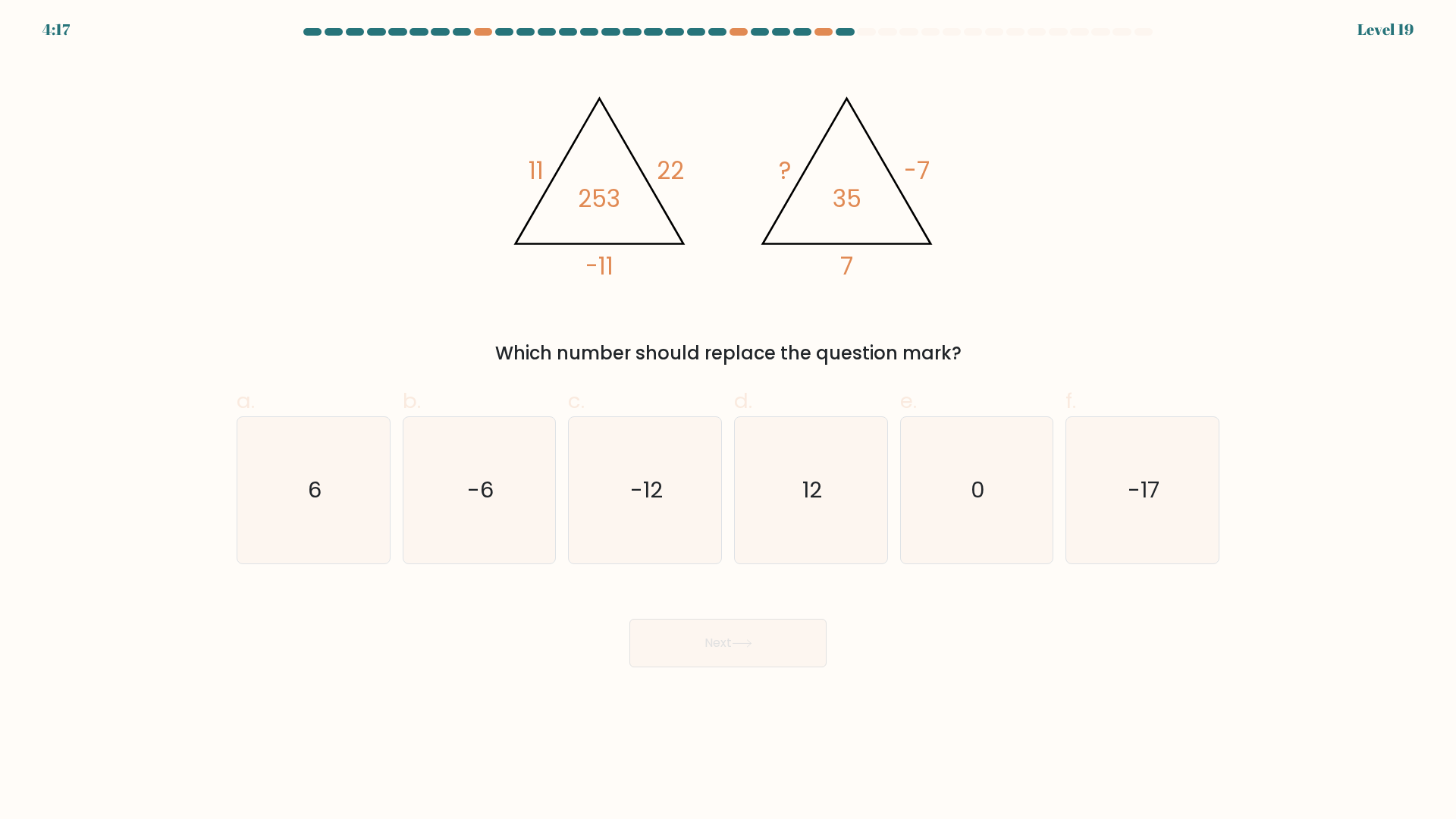
click at [264, 214] on div "@import url('https://fonts.googleapis.com/css?family=Abril+Fatface:400,100,100i…" at bounding box center [728, 212] width 1001 height 309
click at [434, 463] on icon "-6" at bounding box center [479, 490] width 146 height 146
click at [728, 419] on input "b. -6" at bounding box center [728, 414] width 1 height 10
radio input "true"
click at [766, 647] on button "Next" at bounding box center [728, 643] width 198 height 49
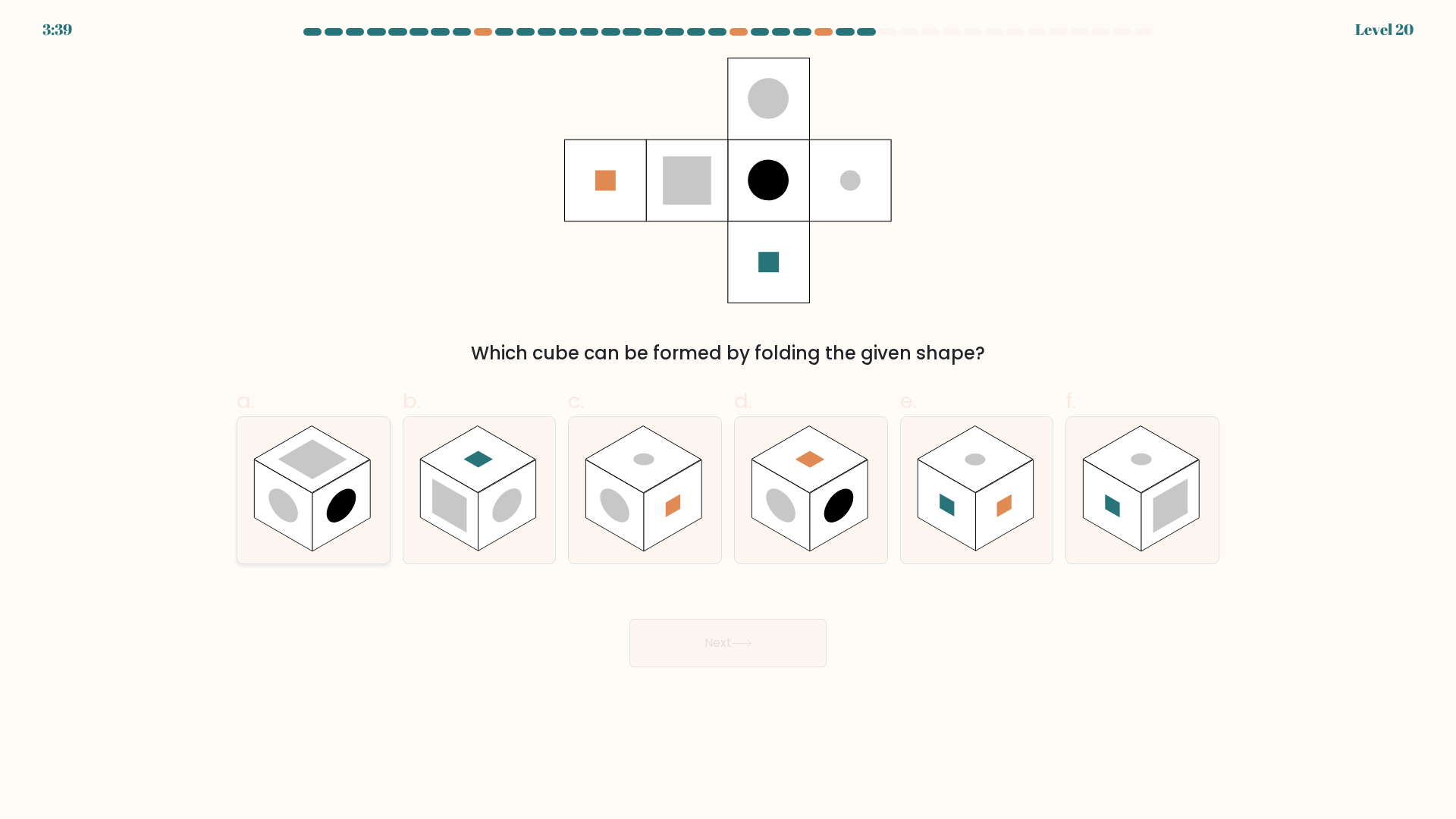
click at [280, 507] on circle at bounding box center [284, 505] width 30 height 46
click at [728, 419] on input "a." at bounding box center [728, 414] width 1 height 10
radio input "true"
click at [748, 636] on button "Next" at bounding box center [728, 643] width 198 height 49
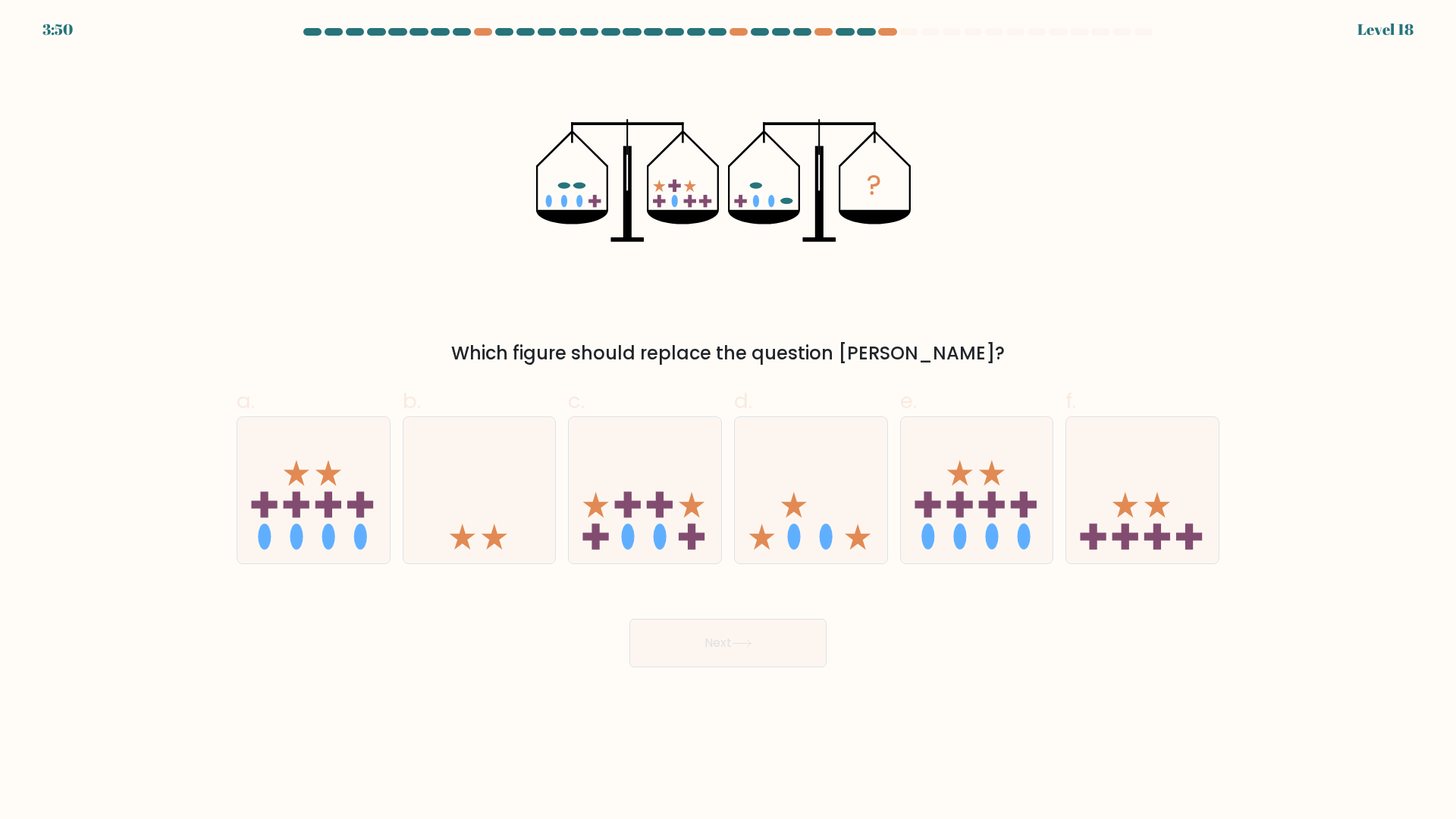
click at [308, 586] on div "Next" at bounding box center [728, 625] width 1001 height 85
click at [368, 519] on icon at bounding box center [313, 490] width 152 height 126
click at [728, 419] on input "a." at bounding box center [728, 414] width 1 height 10
radio input "true"
click at [668, 643] on button "Next" at bounding box center [728, 643] width 198 height 49
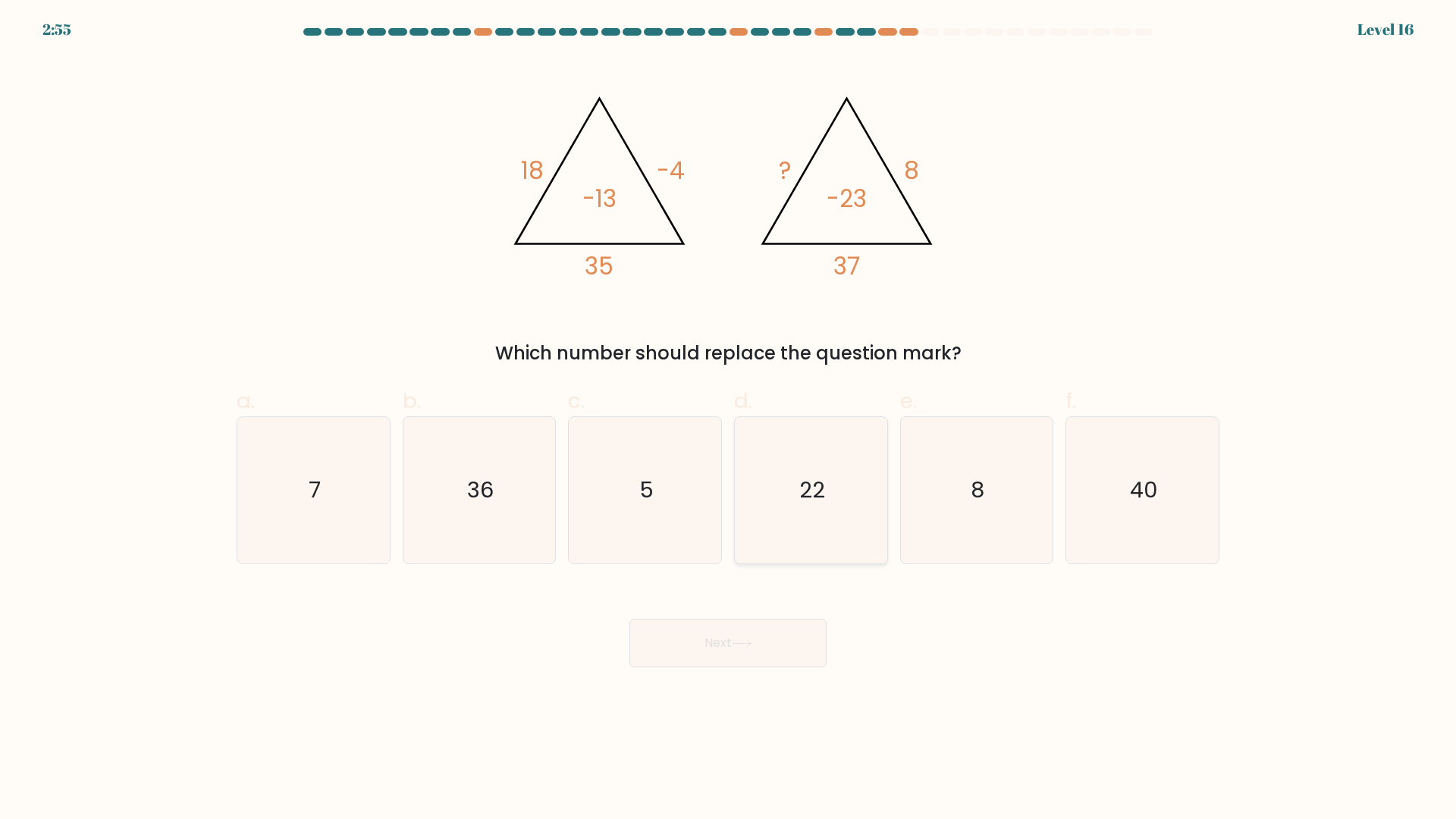
click at [788, 492] on icon "22" at bounding box center [811, 490] width 146 height 146
click at [729, 419] on input "d. 22" at bounding box center [728, 414] width 1 height 10
radio input "true"
click at [747, 651] on button "Next" at bounding box center [728, 643] width 198 height 49
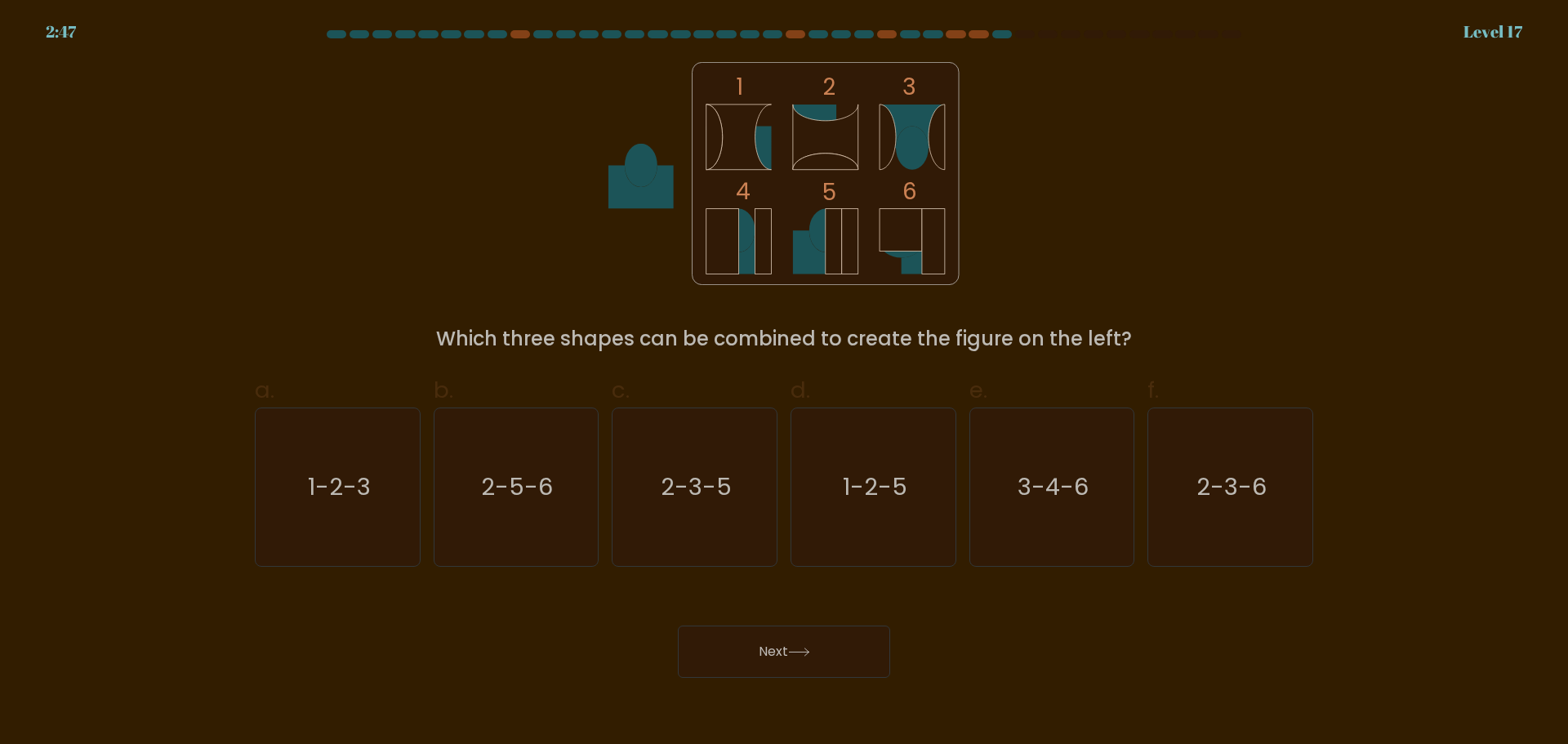
click at [1040, 190] on div "1 2 3 4 5 6 Which three shapes can be combined to create the figure on the left?" at bounding box center [784, 208] width 1078 height 292
click at [341, 523] on icon "1-2-3" at bounding box center [337, 487] width 158 height 158
click at [784, 383] on input "a. 1-2-3" at bounding box center [784, 377] width 1 height 11
radio input "true"
click at [712, 641] on button "Next" at bounding box center [784, 651] width 213 height 53
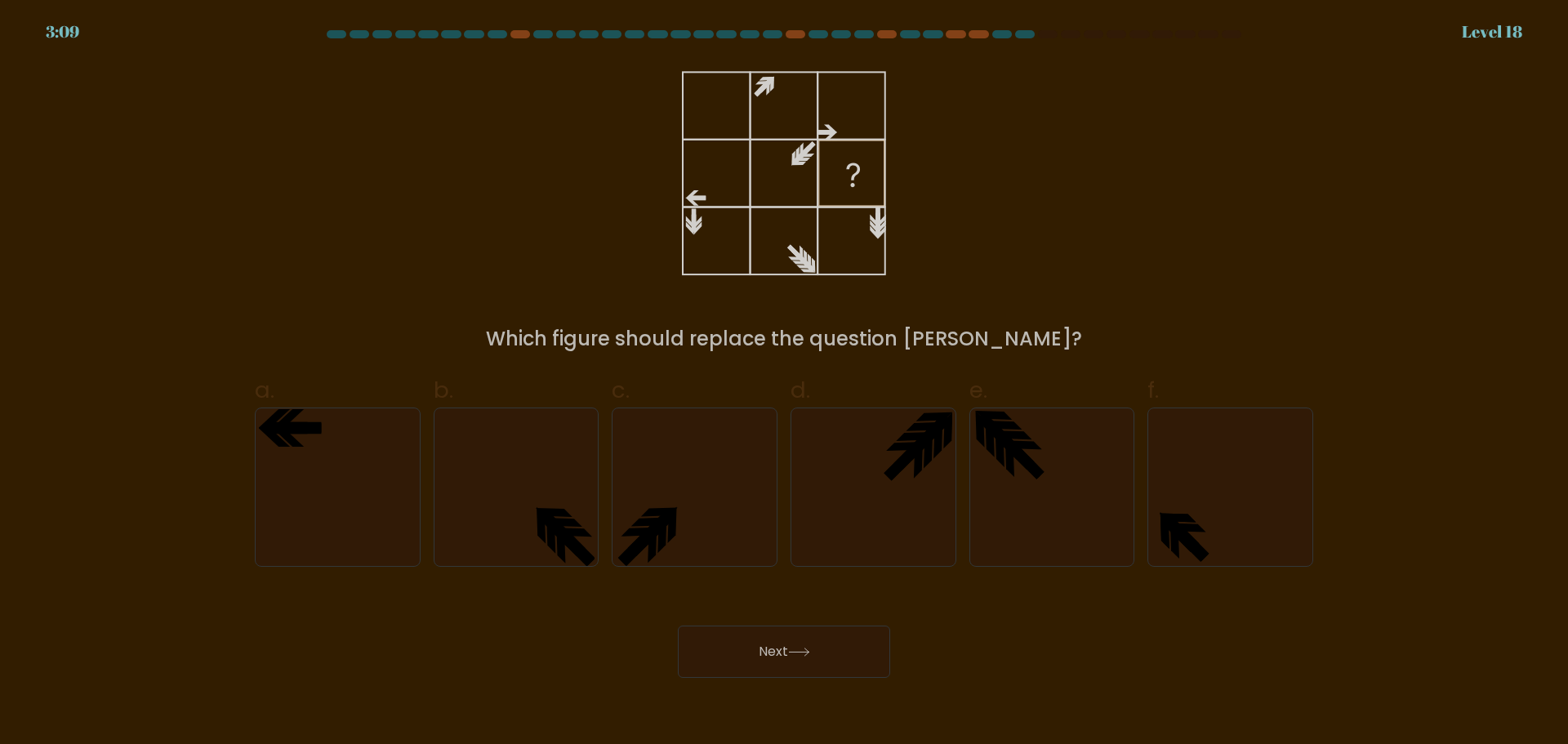
drag, startPoint x: 1120, startPoint y: 108, endPoint x: 1403, endPoint y: 0, distance: 302.9
click at [1123, 107] on div "Which figure should replace the question mark?" at bounding box center [784, 208] width 1078 height 292
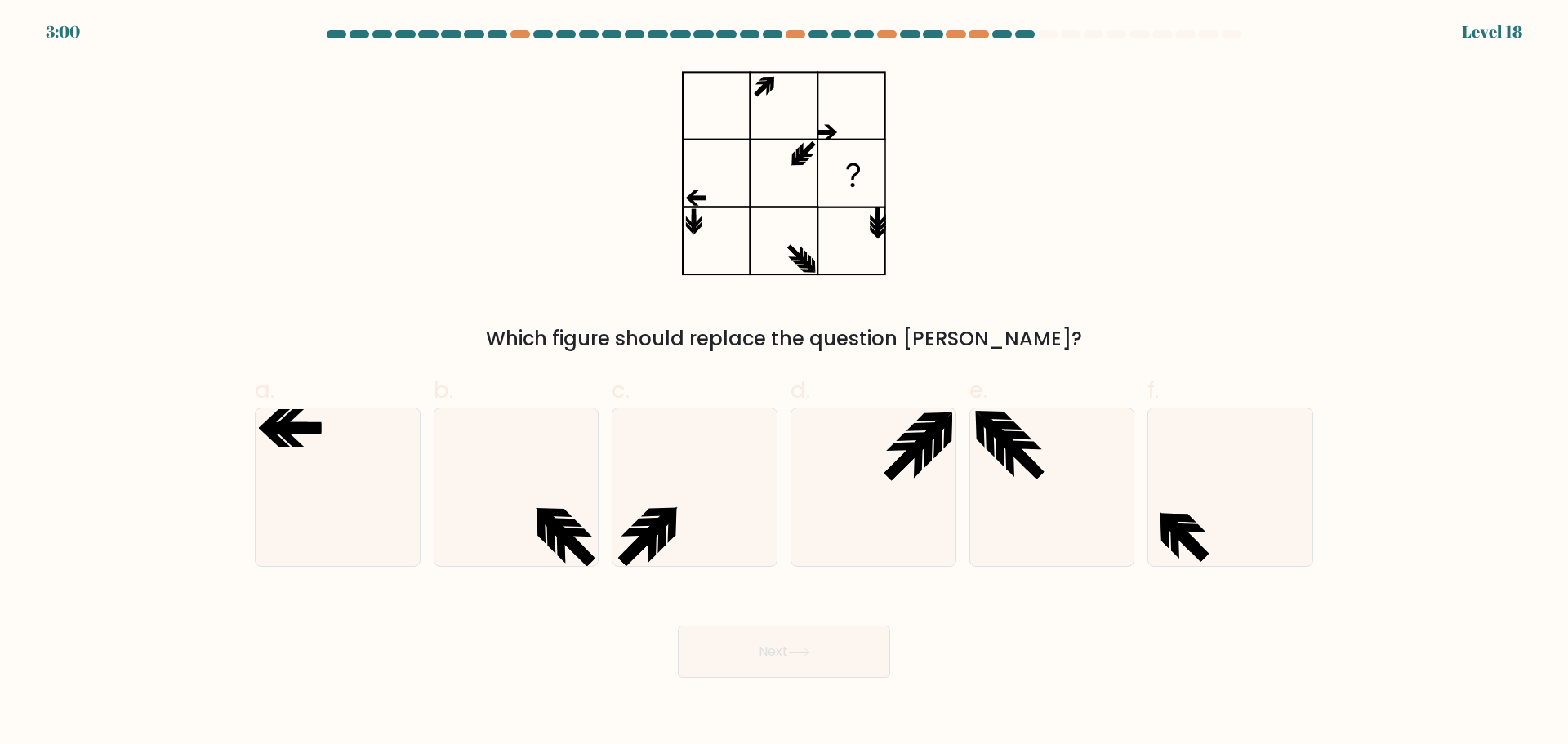
click at [1091, 143] on div "Which figure should replace the question mark?" at bounding box center [784, 208] width 1078 height 292
click at [1109, 153] on div "Which figure should replace the question mark?" at bounding box center [784, 208] width 1078 height 292
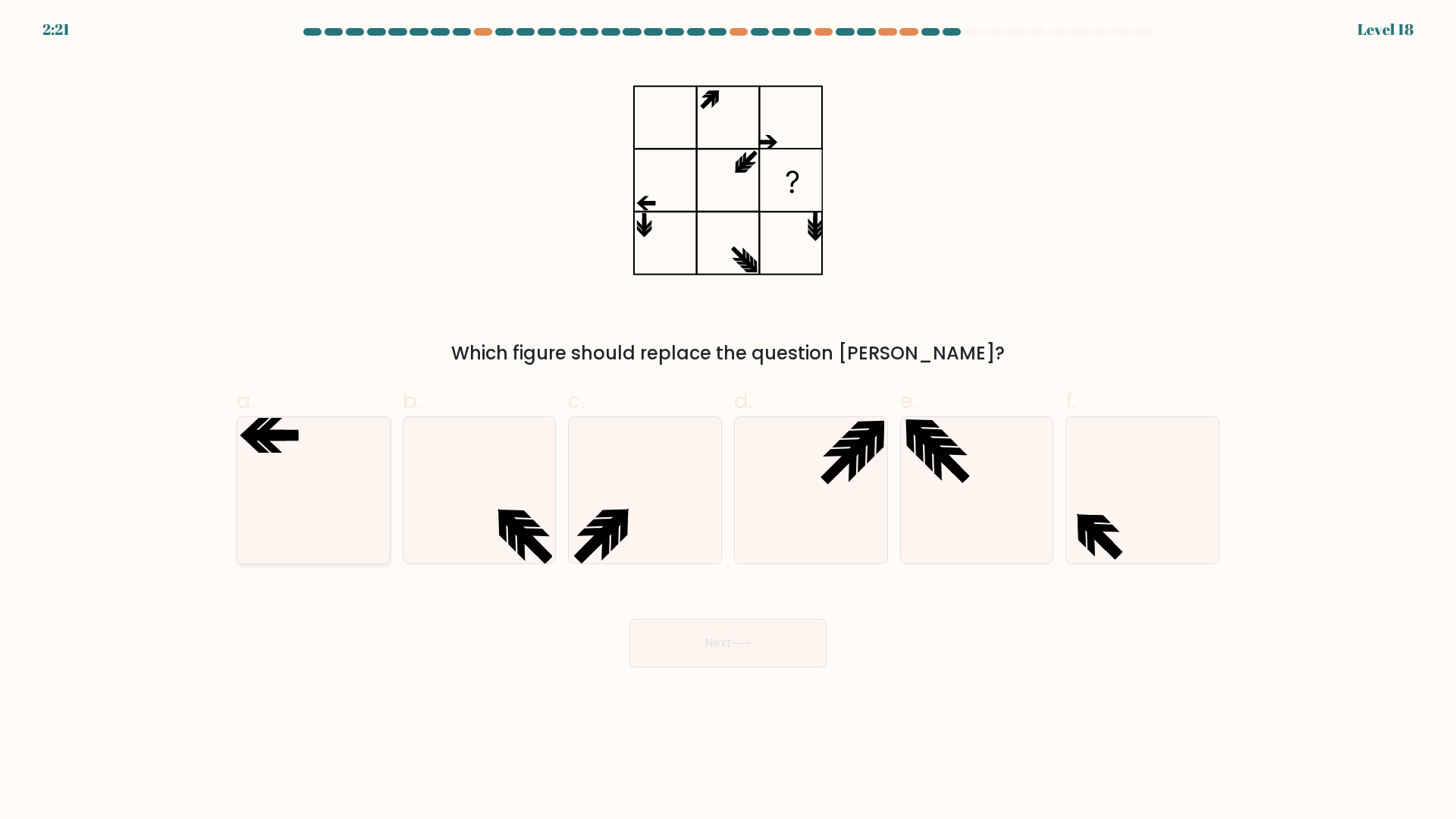
click at [303, 510] on icon at bounding box center [313, 490] width 146 height 146
click at [728, 419] on input "a." at bounding box center [728, 414] width 1 height 10
radio input "true"
click at [718, 647] on button "Next" at bounding box center [728, 643] width 198 height 49
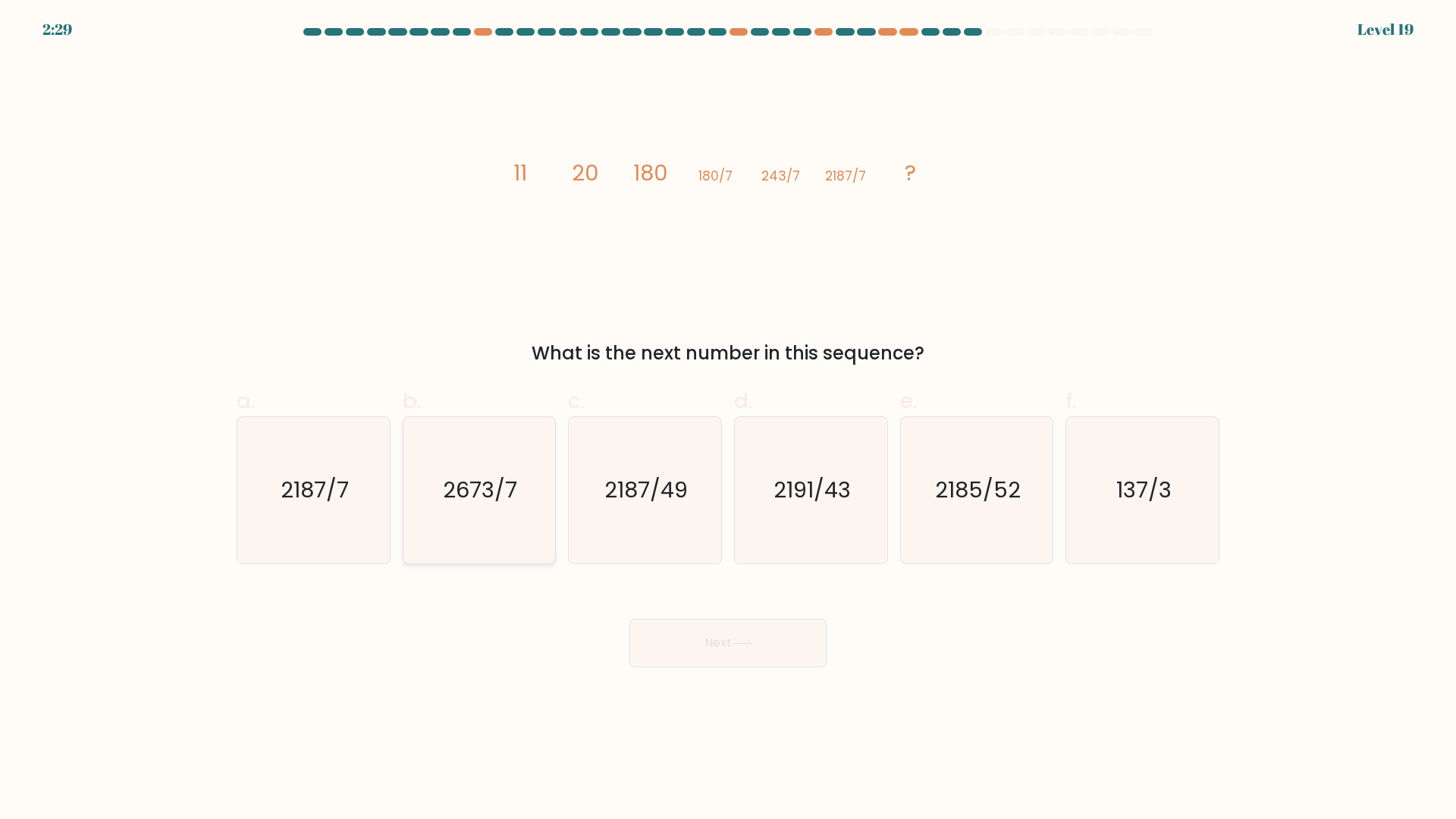
click at [427, 471] on icon "2673/7" at bounding box center [479, 490] width 146 height 146
click at [728, 419] on input "b. 2673/7" at bounding box center [728, 414] width 1 height 10
radio input "true"
click at [769, 649] on button "Next" at bounding box center [728, 643] width 198 height 49
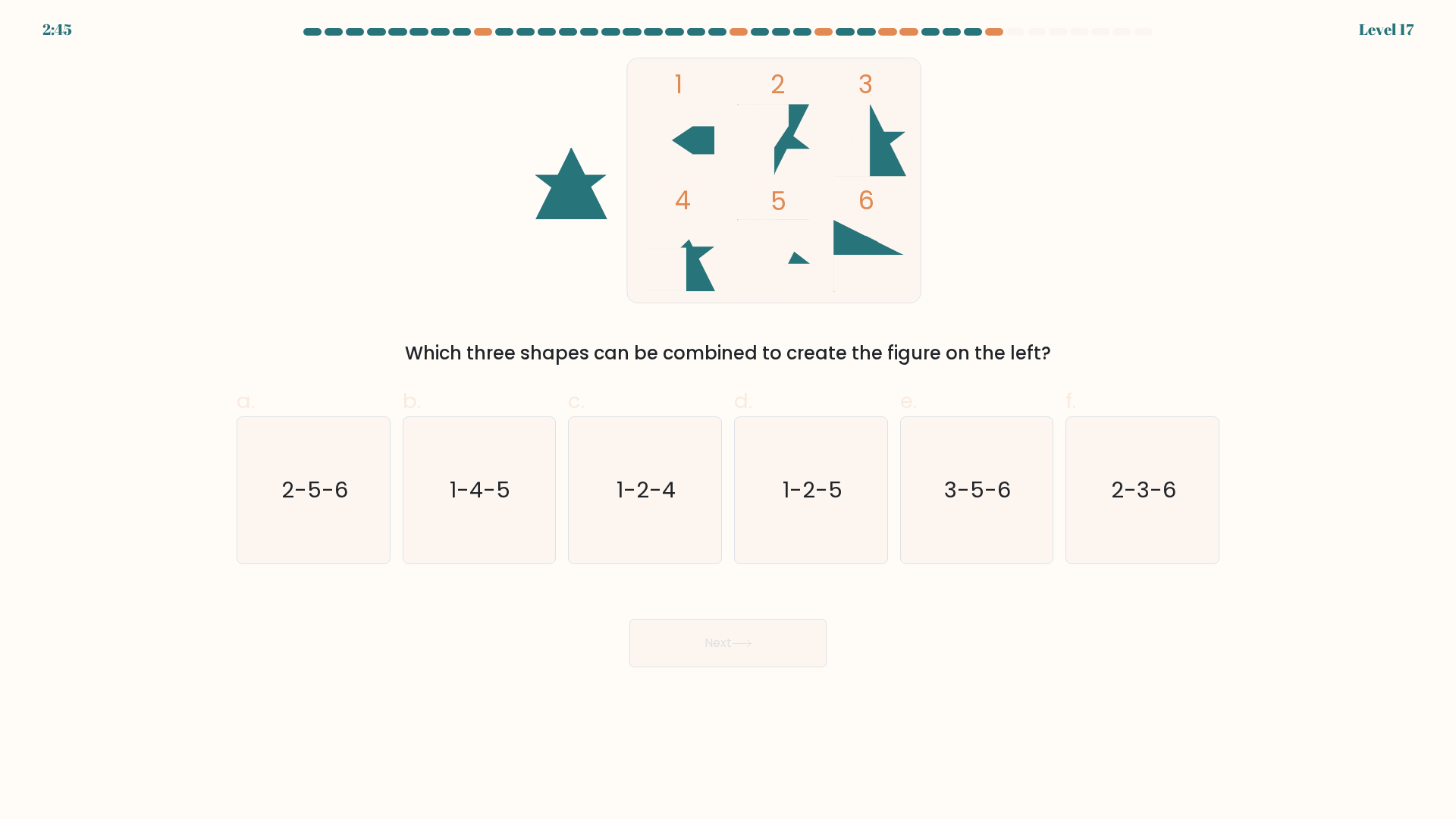
click at [1290, 260] on form at bounding box center [728, 347] width 1456 height 639
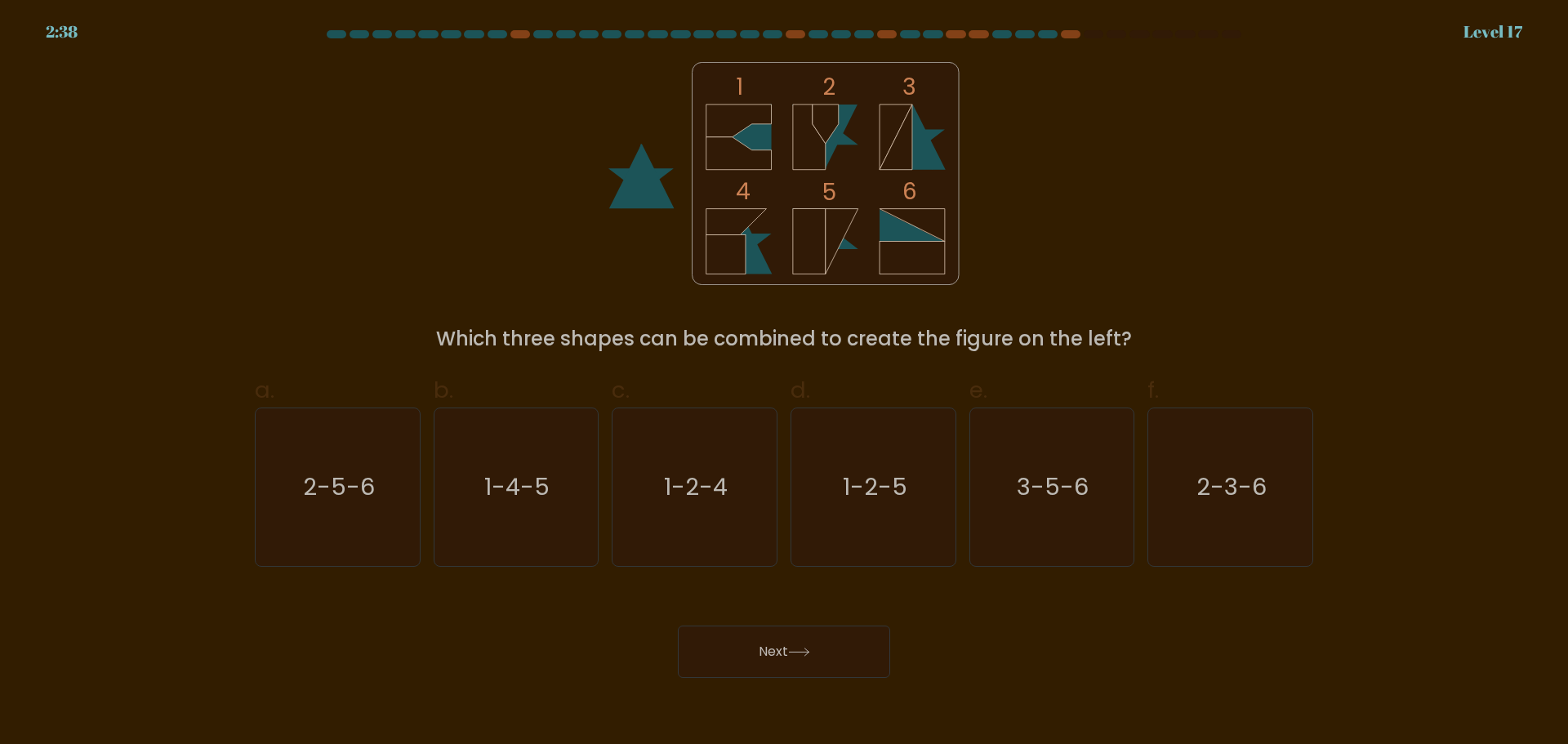
click at [1459, 177] on form at bounding box center [784, 354] width 1568 height 648
drag, startPoint x: 1035, startPoint y: 493, endPoint x: 851, endPoint y: 603, distance: 214.4
click at [1034, 493] on text "3-5-6" at bounding box center [1053, 486] width 72 height 33
click at [785, 383] on input "e. 3-5-6" at bounding box center [784, 377] width 1 height 11
radio input "true"
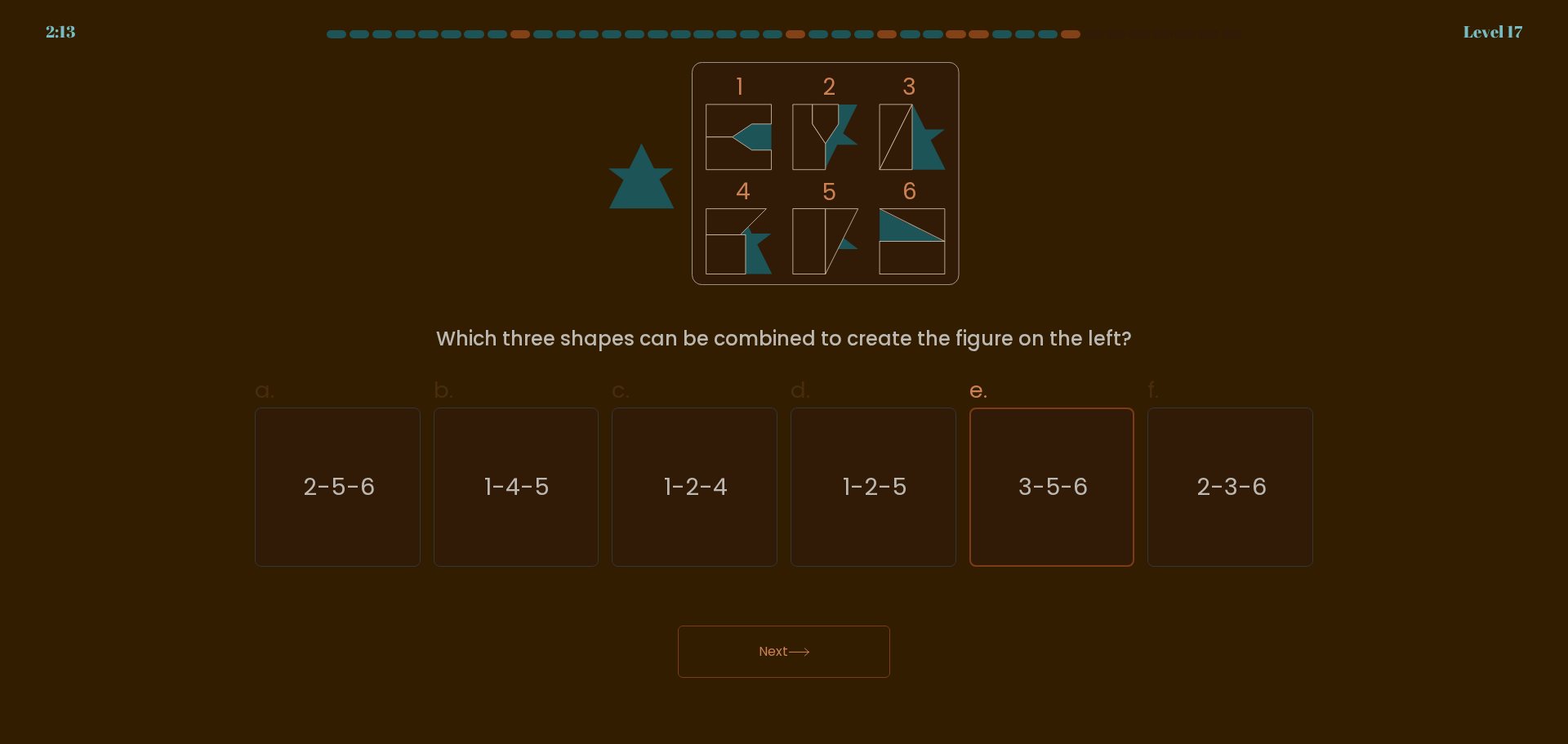
click at [776, 633] on button "Next" at bounding box center [784, 651] width 213 height 53
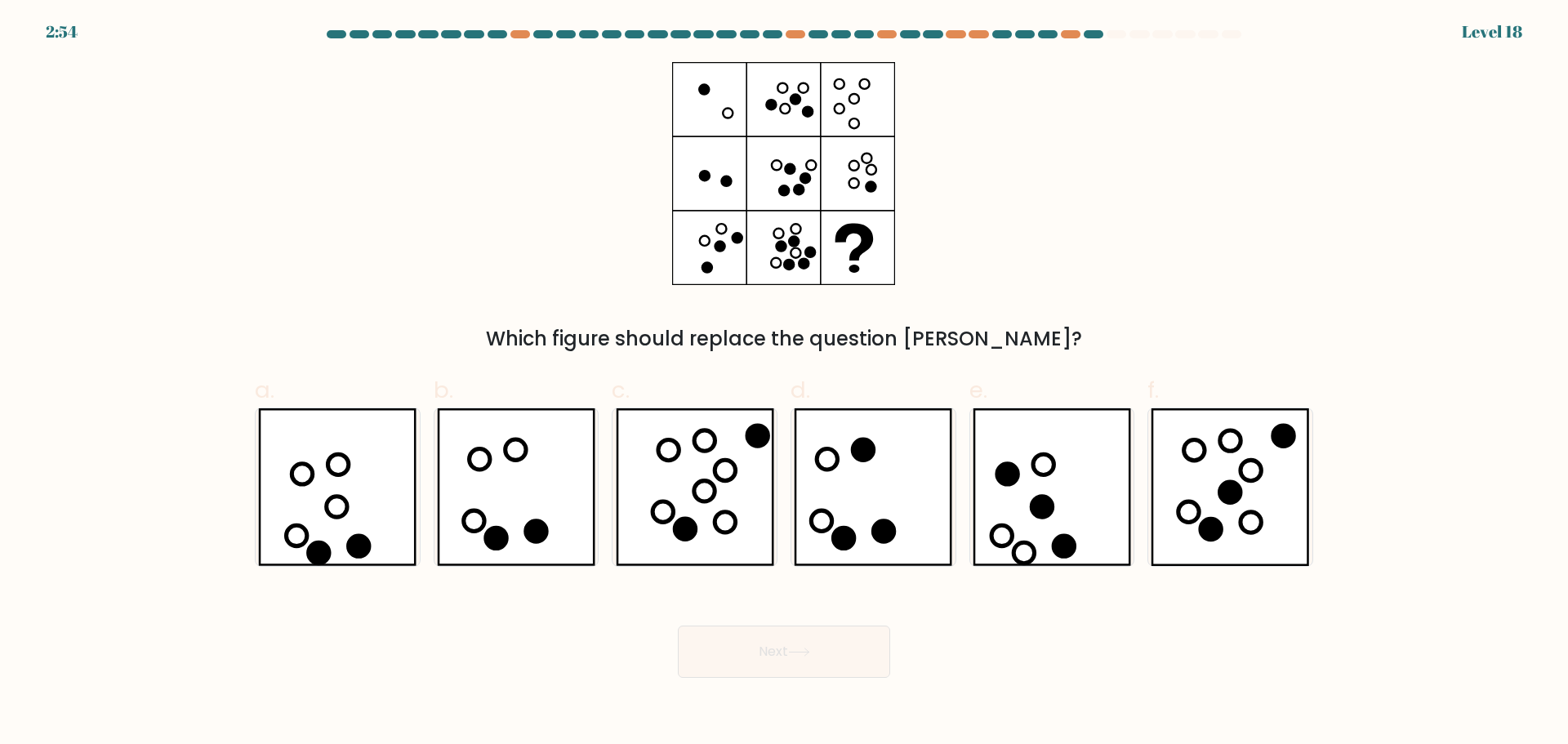
click at [1073, 188] on div "Which figure should replace the question mark?" at bounding box center [784, 208] width 1078 height 292
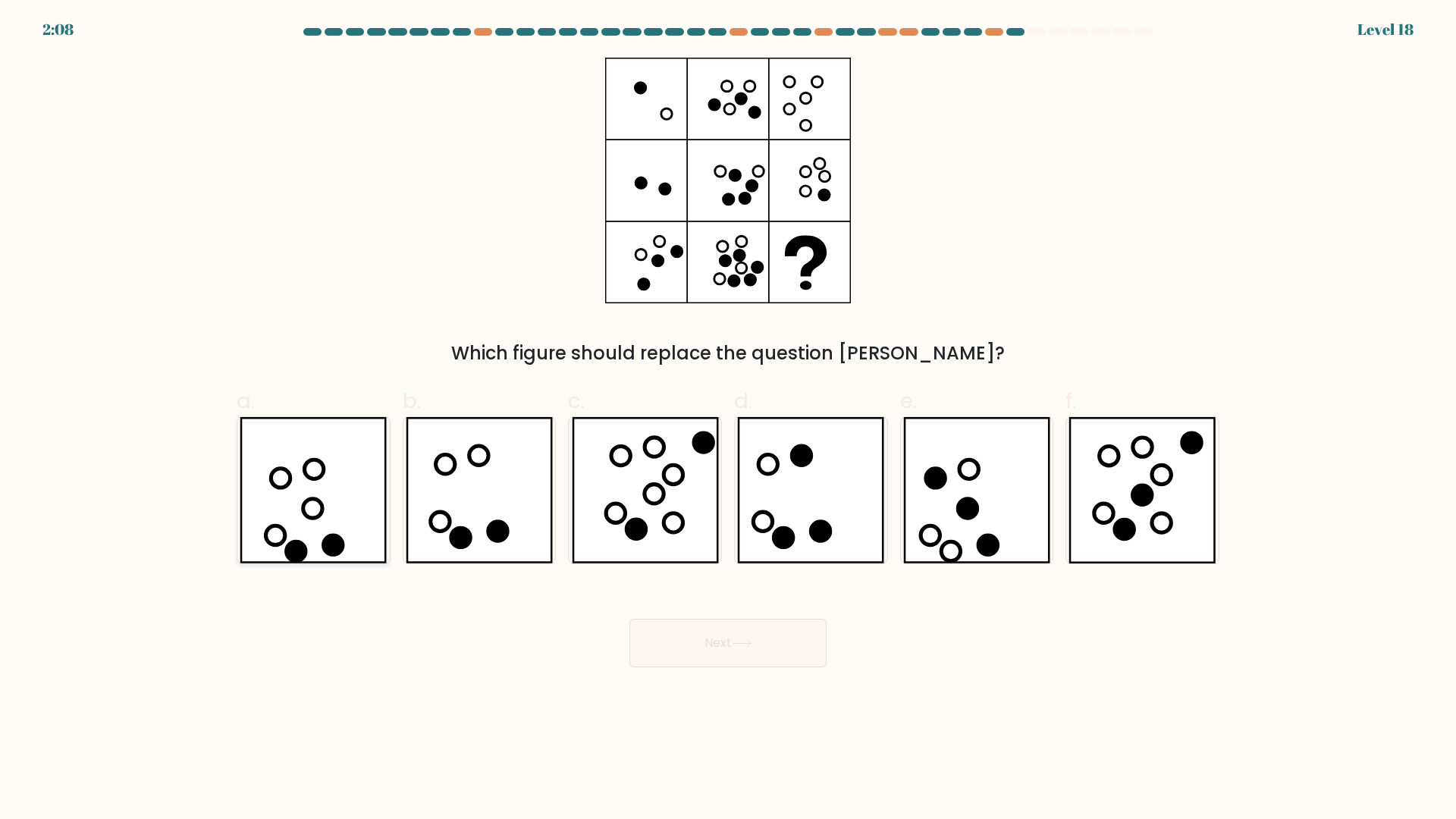
click at [315, 518] on icon at bounding box center [313, 508] width 19 height 19
click at [728, 419] on input "a." at bounding box center [728, 414] width 1 height 10
radio input "true"
click at [701, 640] on button "Next" at bounding box center [728, 643] width 198 height 49
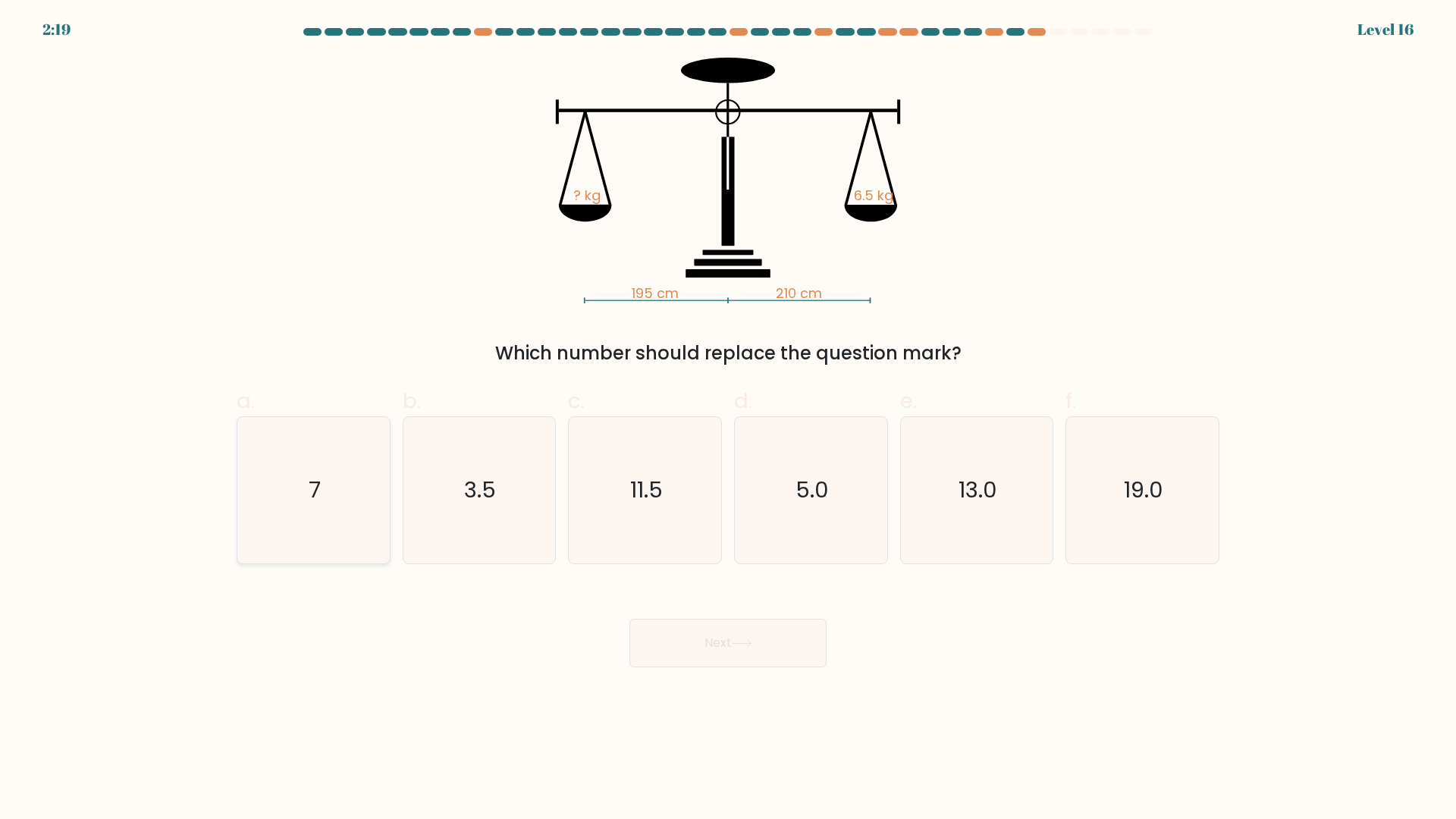
click at [273, 507] on icon "7" at bounding box center [313, 490] width 146 height 146
click at [728, 419] on input "a. 7" at bounding box center [728, 414] width 1 height 10
radio input "true"
click at [734, 650] on button "Next" at bounding box center [728, 643] width 198 height 49
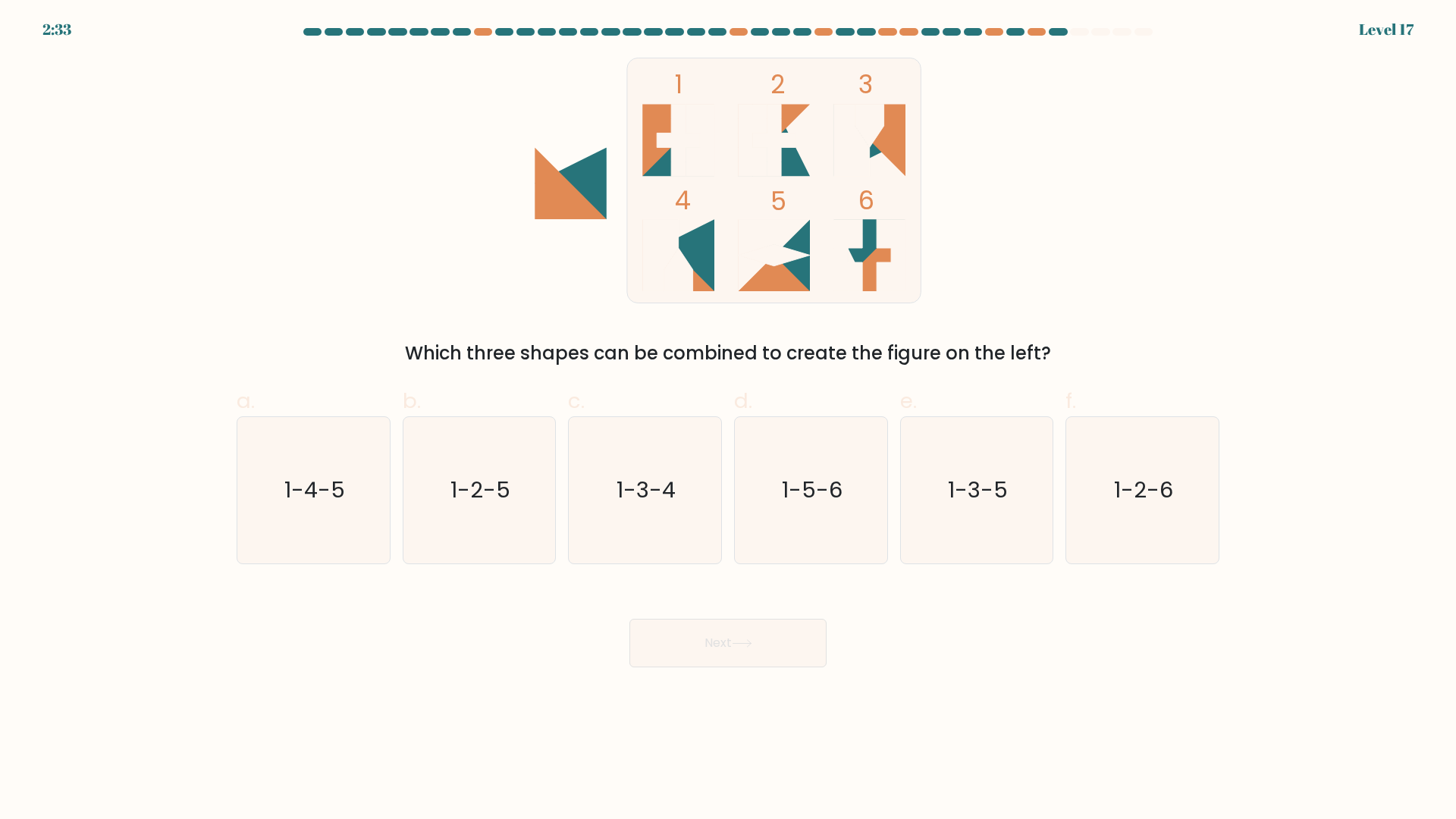
drag, startPoint x: 1174, startPoint y: 516, endPoint x: 918, endPoint y: 637, distance: 283.2
click at [1172, 516] on icon "1-2-6" at bounding box center [1143, 490] width 146 height 146
click at [729, 419] on input "f. 1-2-6" at bounding box center [728, 414] width 1 height 10
radio input "true"
click at [776, 630] on button "Next" at bounding box center [728, 643] width 198 height 49
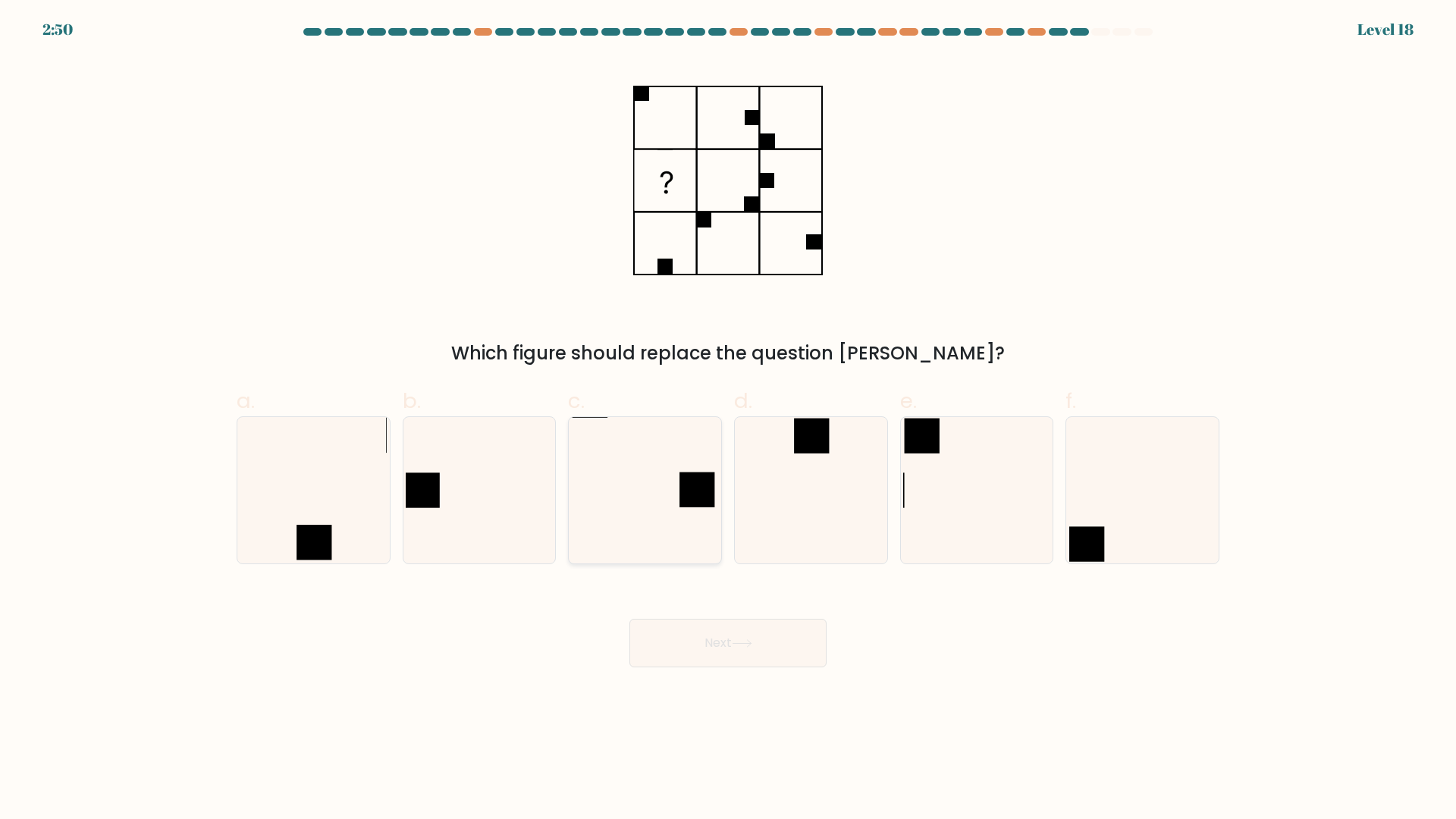
click at [668, 498] on icon at bounding box center [645, 490] width 146 height 146
click at [728, 419] on input "c." at bounding box center [728, 414] width 1 height 10
radio input "true"
click at [766, 653] on button "Next" at bounding box center [728, 643] width 198 height 49
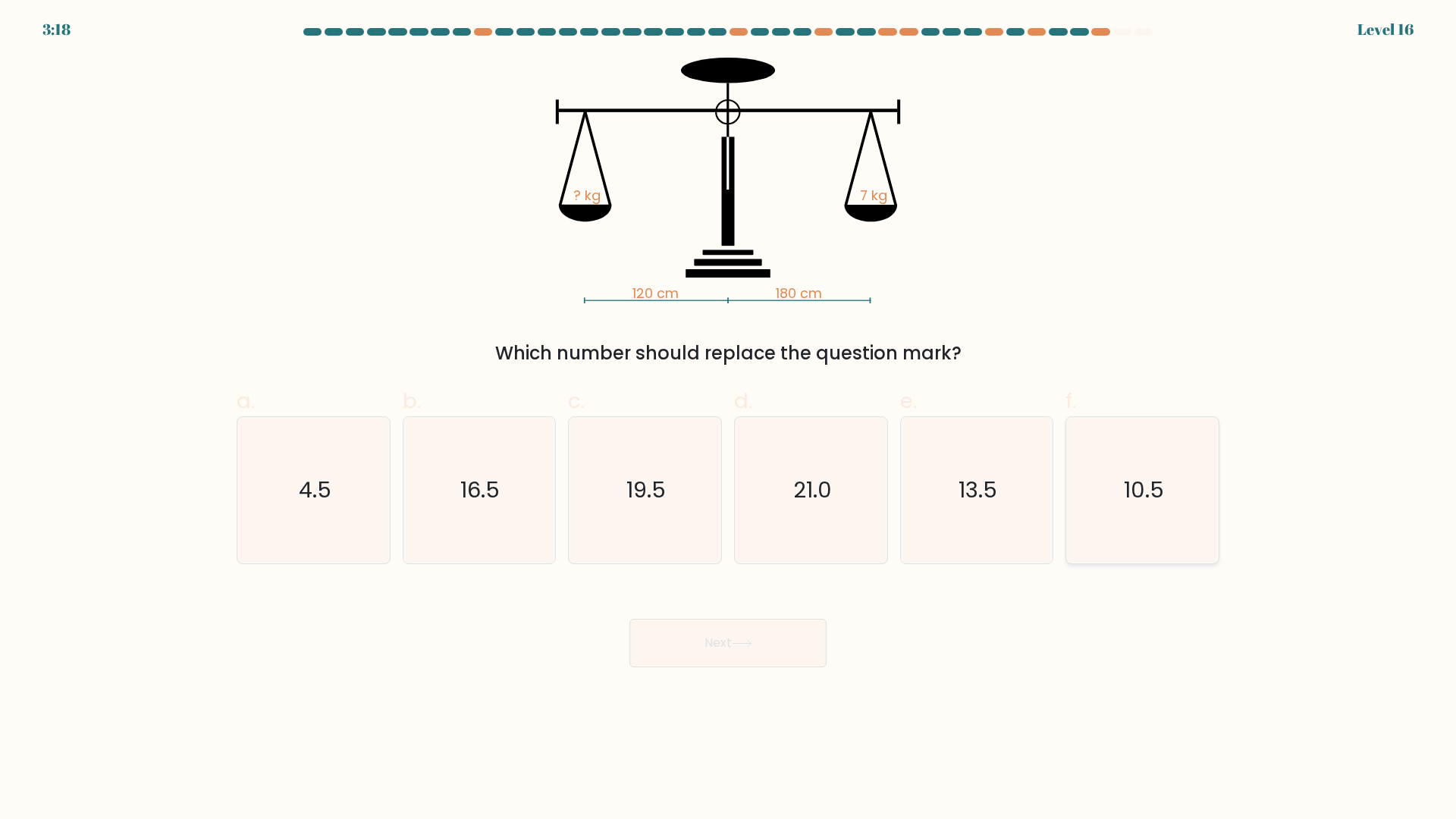
drag, startPoint x: 1134, startPoint y: 509, endPoint x: 1121, endPoint y: 524, distance: 19.8
click at [1134, 500] on icon "10.5" at bounding box center [1143, 490] width 146 height 146
click at [729, 419] on input "f. 10.5" at bounding box center [728, 414] width 1 height 10
radio input "true"
click at [766, 602] on div "Next" at bounding box center [728, 625] width 1001 height 85
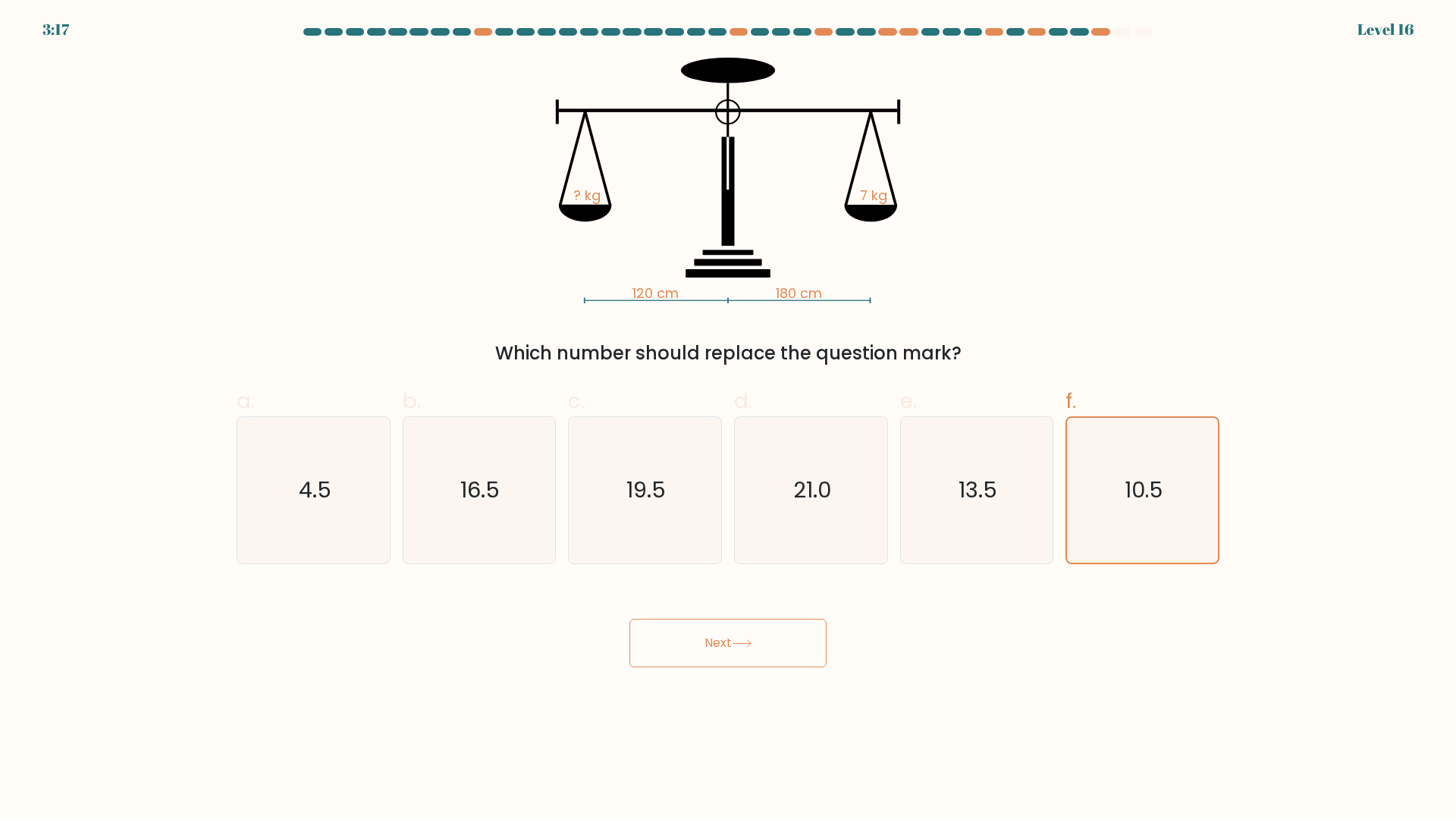
click at [766, 625] on button "Next" at bounding box center [728, 643] width 198 height 49
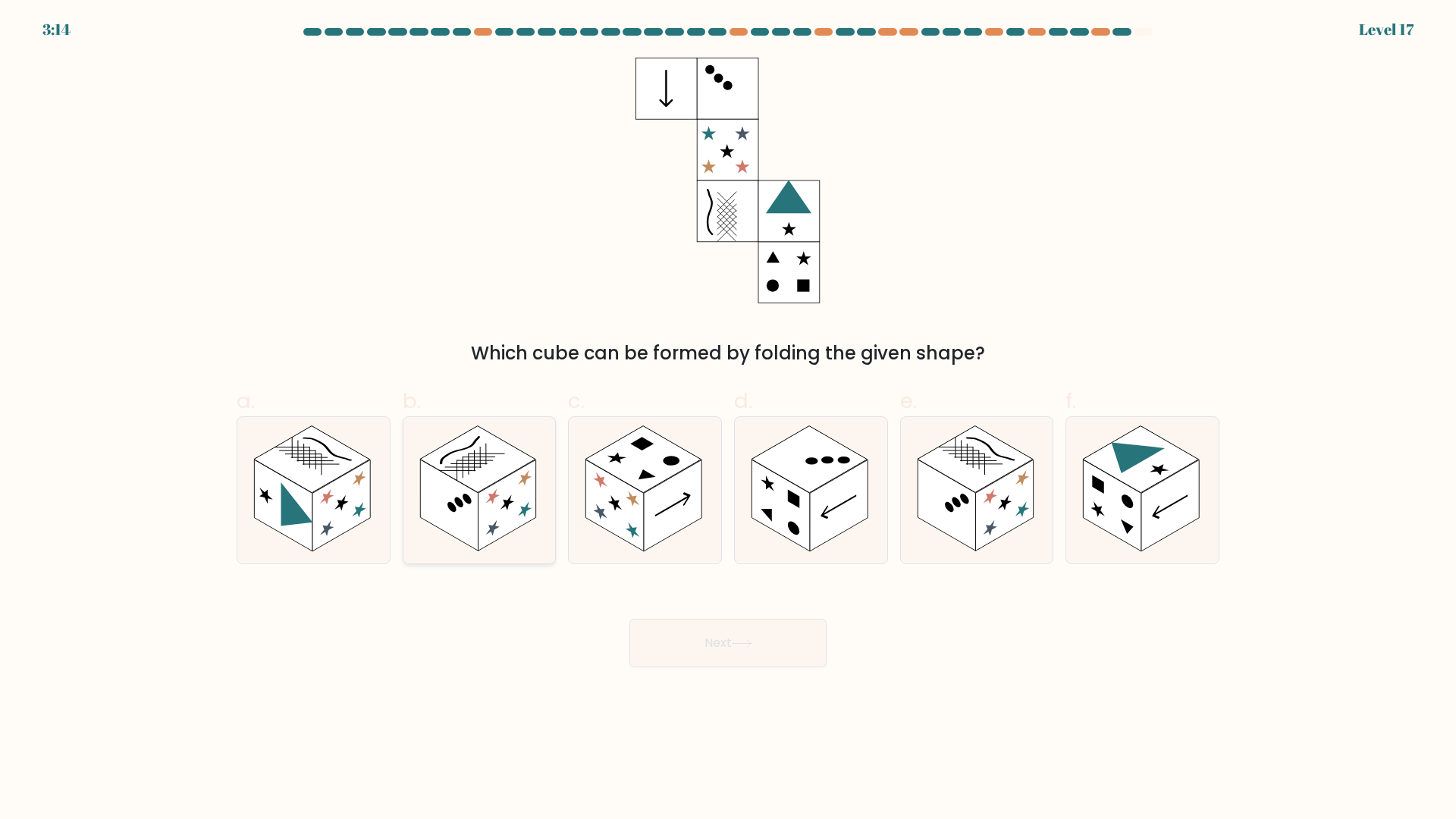
click at [517, 448] on icon at bounding box center [480, 490] width 152 height 146
click at [728, 419] on input "b." at bounding box center [728, 414] width 1 height 10
radio input "true"
click at [723, 631] on button "Next" at bounding box center [728, 643] width 198 height 49
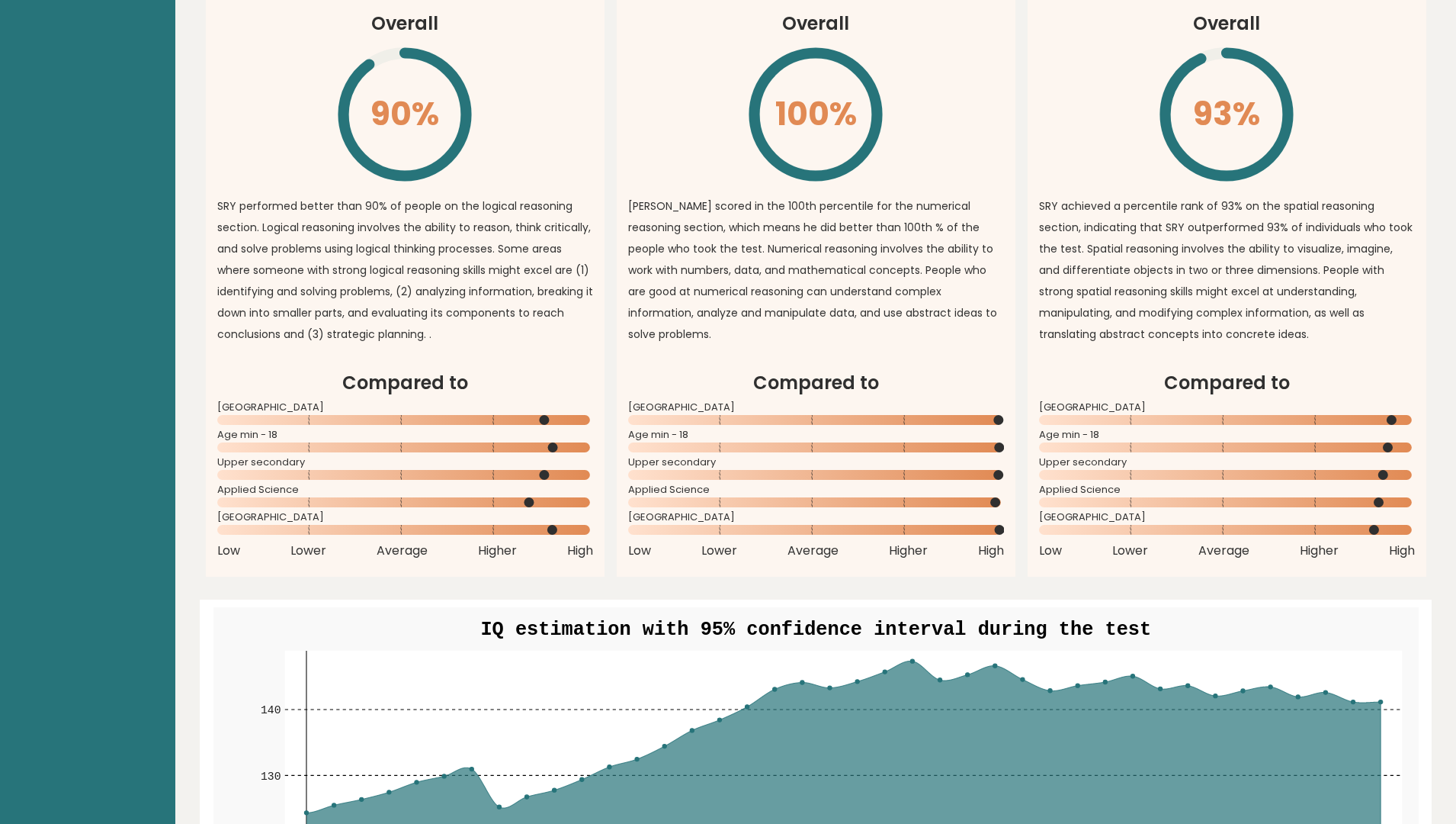
scroll to position [1068, 0]
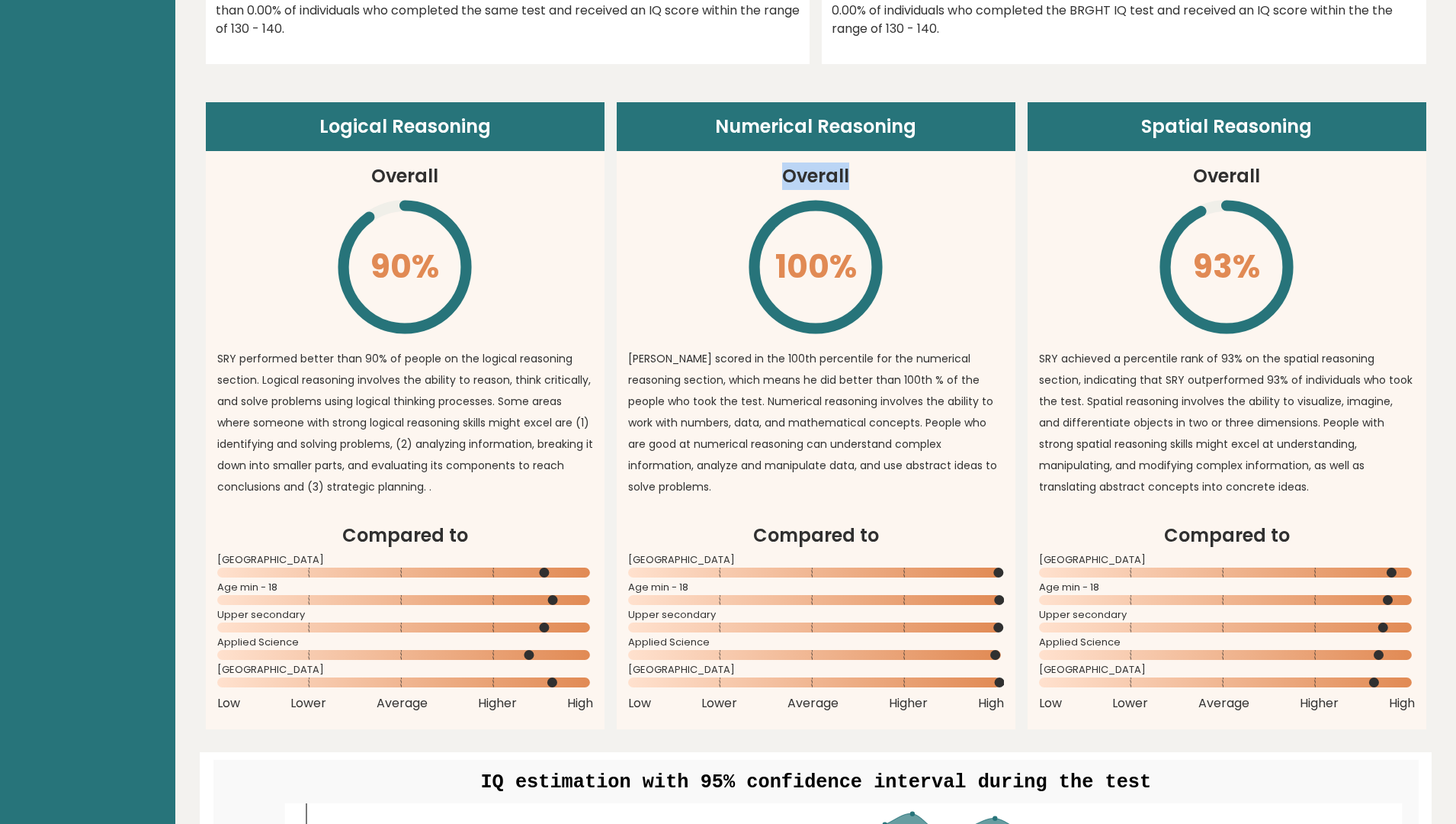
drag, startPoint x: 783, startPoint y: 158, endPoint x: 873, endPoint y: 173, distance: 91.2
click at [863, 165] on article "Numerical Reasoning Overall 100% \ SRY scored in the 100th percentile for the n…" at bounding box center [816, 312] width 399 height 420
click at [976, 348] on p "SRY scored in the 100th percentile for the numerical reasoning section, which m…" at bounding box center [816, 422] width 376 height 150
drag, startPoint x: 253, startPoint y: 358, endPoint x: 606, endPoint y: 383, distance: 353.9
click at [342, 363] on p "SRY performed better than 90% of people on the logical reasoning section. Logic…" at bounding box center [405, 422] width 376 height 150
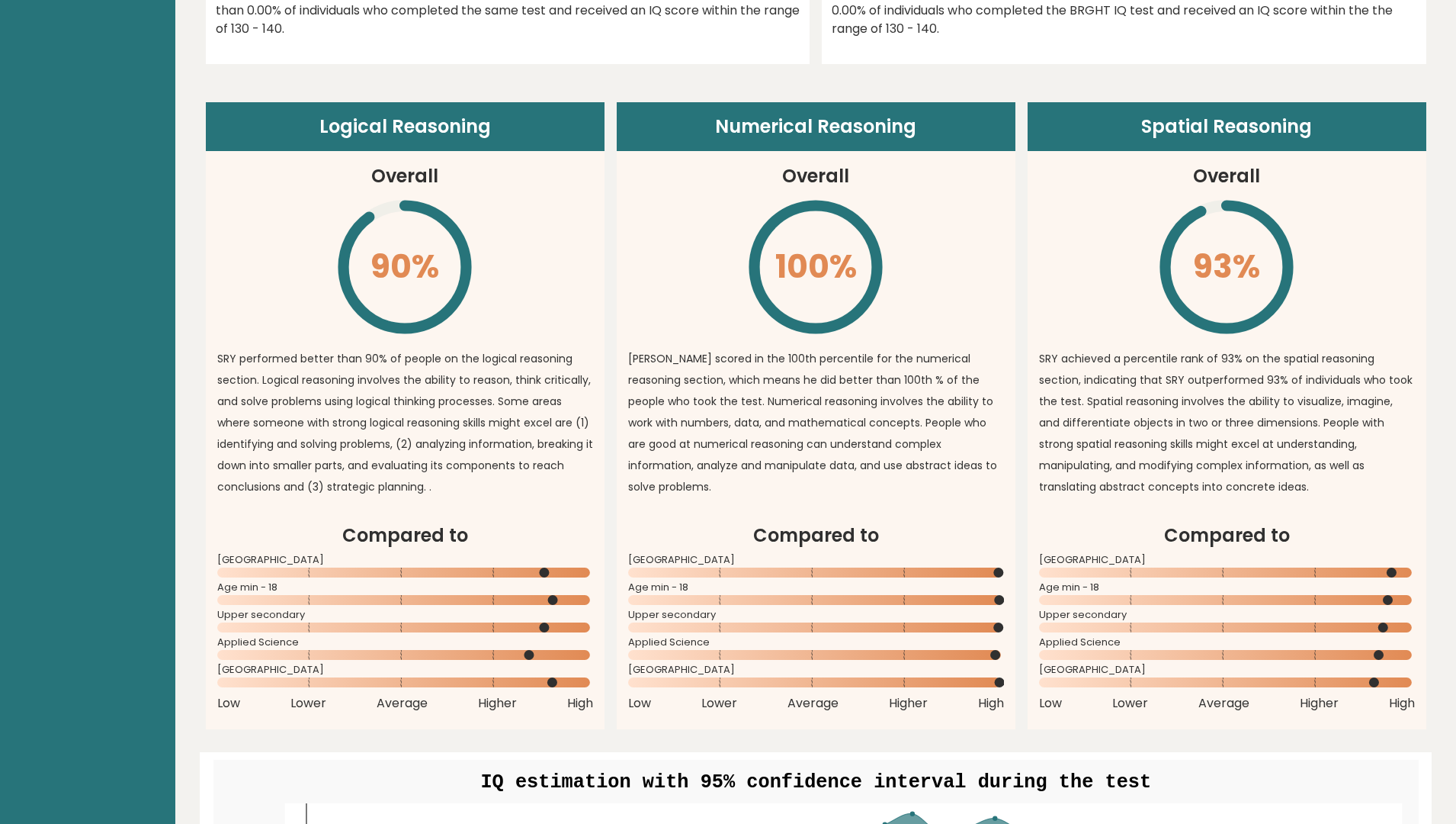
click at [727, 401] on p "SRY scored in the 100th percentile for the numerical reasoning section, which m…" at bounding box center [816, 422] width 376 height 150
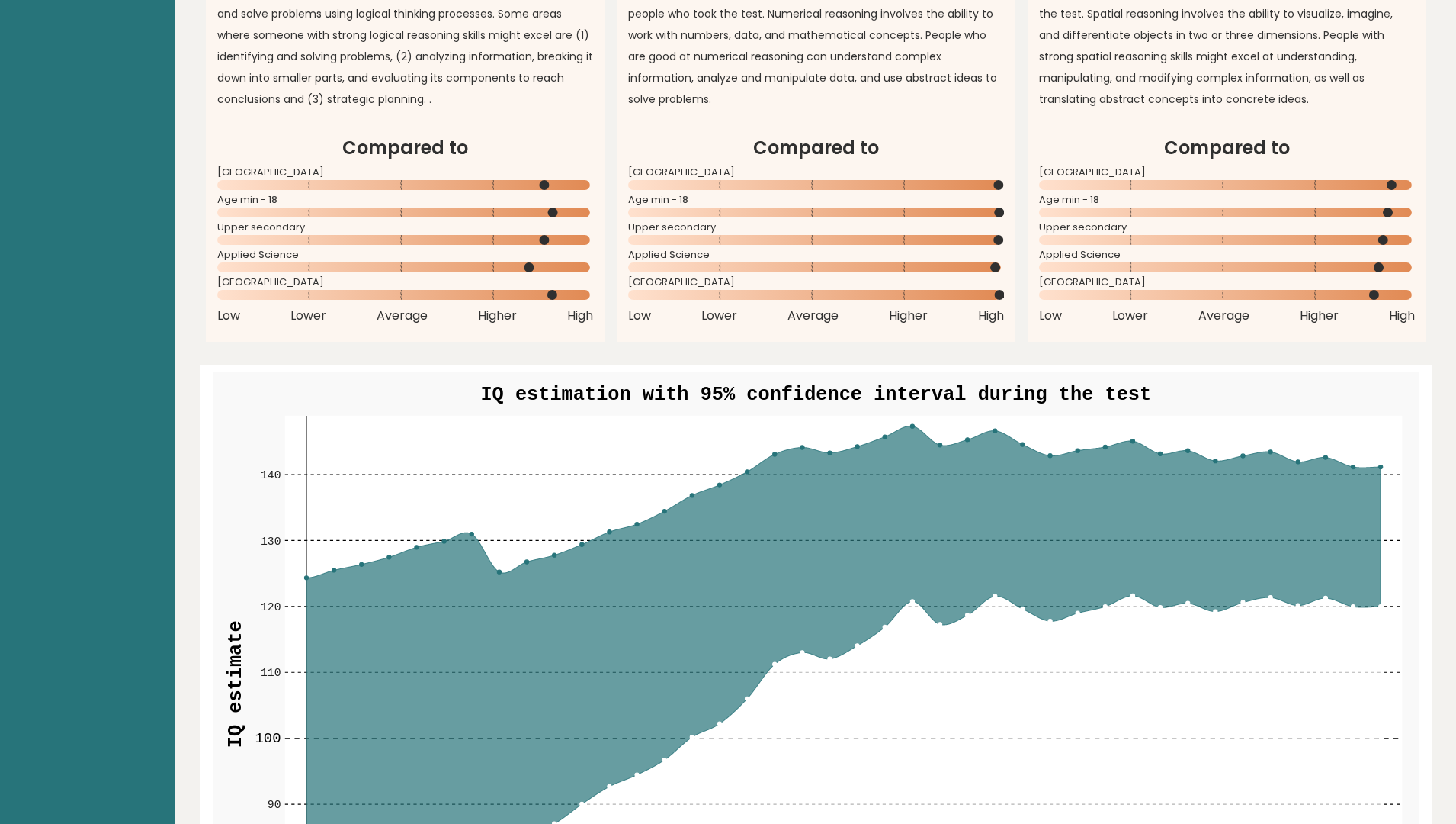
scroll to position [1526, 0]
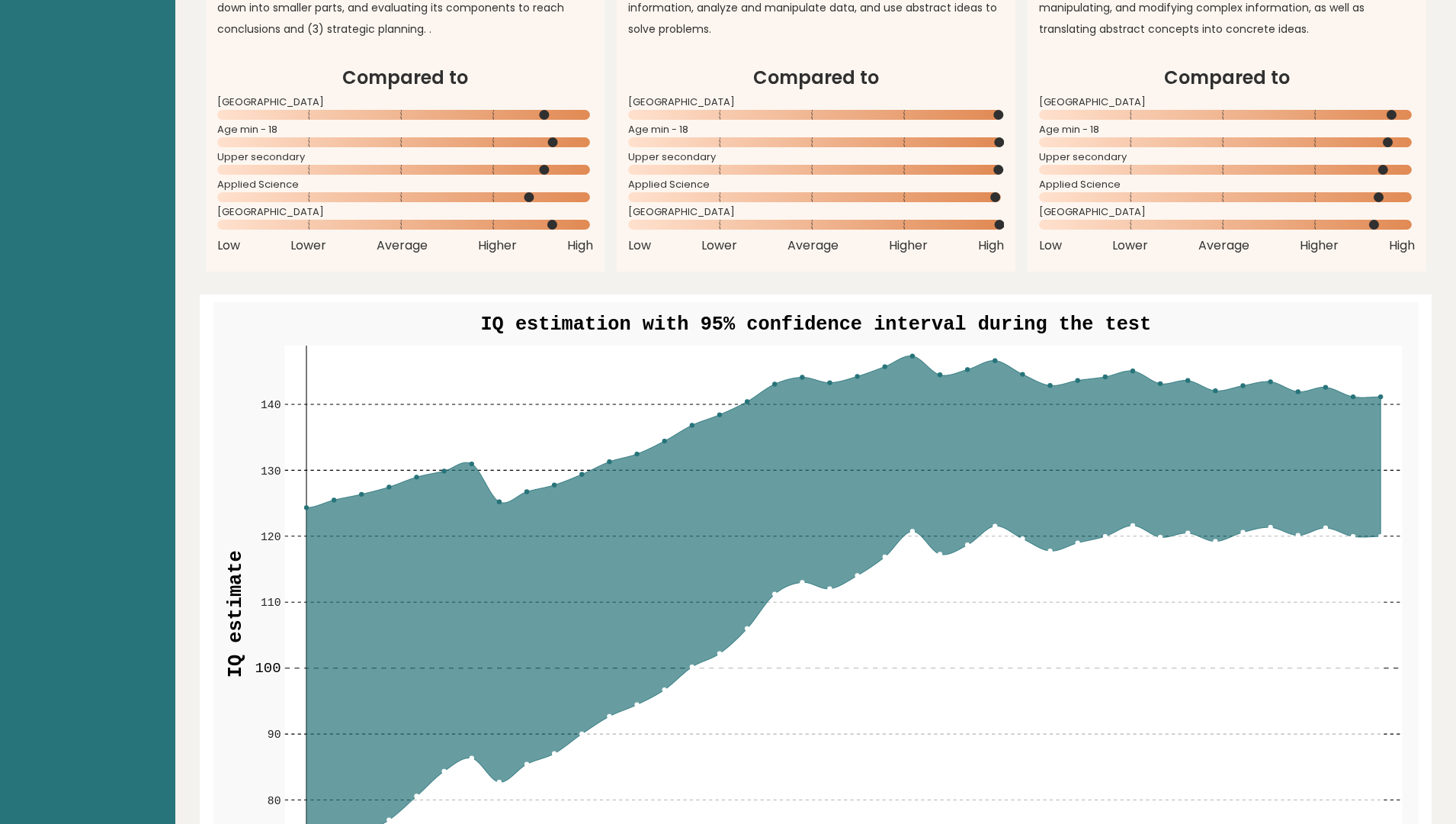
click at [332, 467] on rect at bounding box center [843, 614] width 1118 height 537
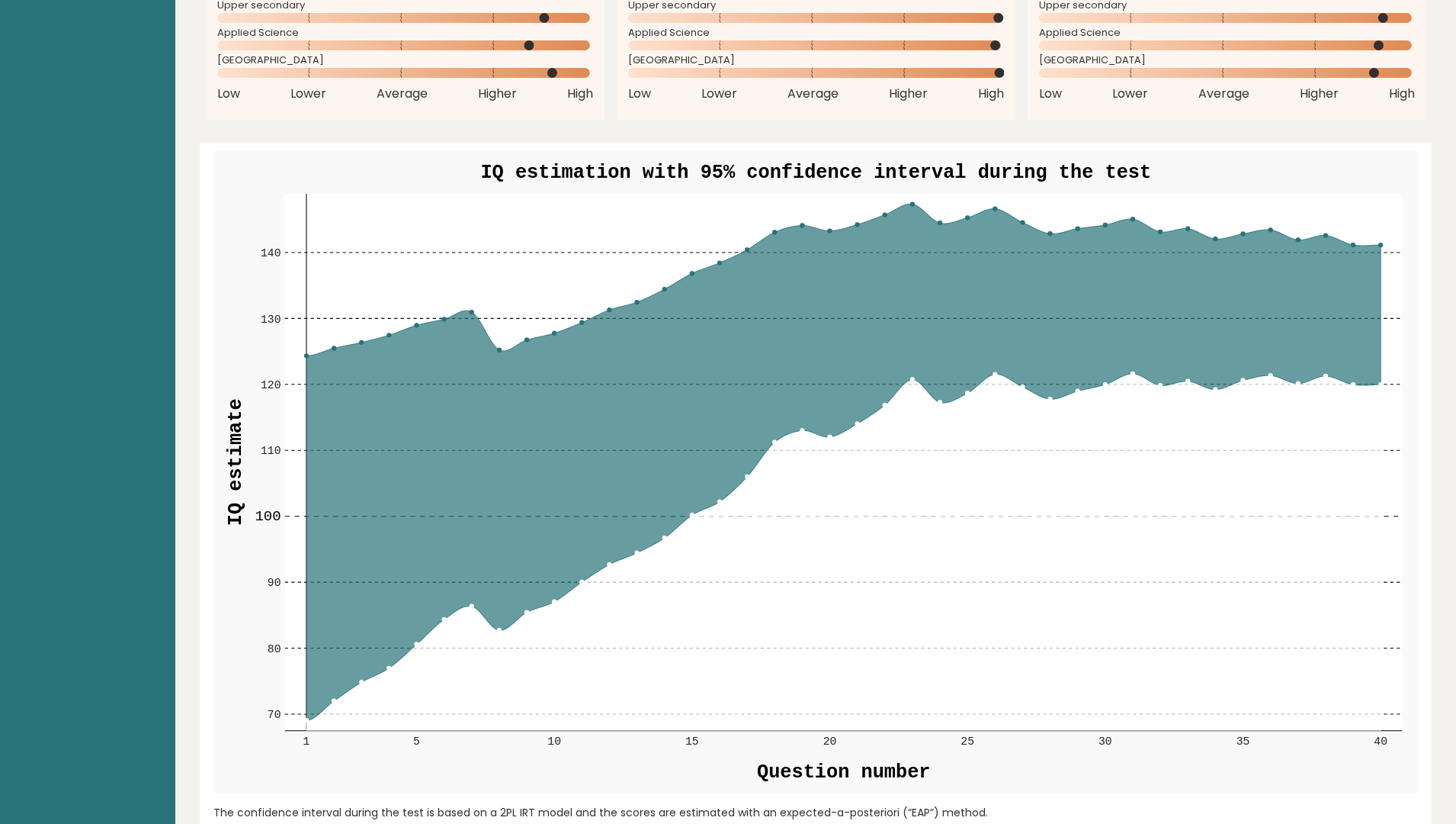
scroll to position [1678, 0]
click at [909, 203] on icon at bounding box center [844, 461] width 1075 height 516
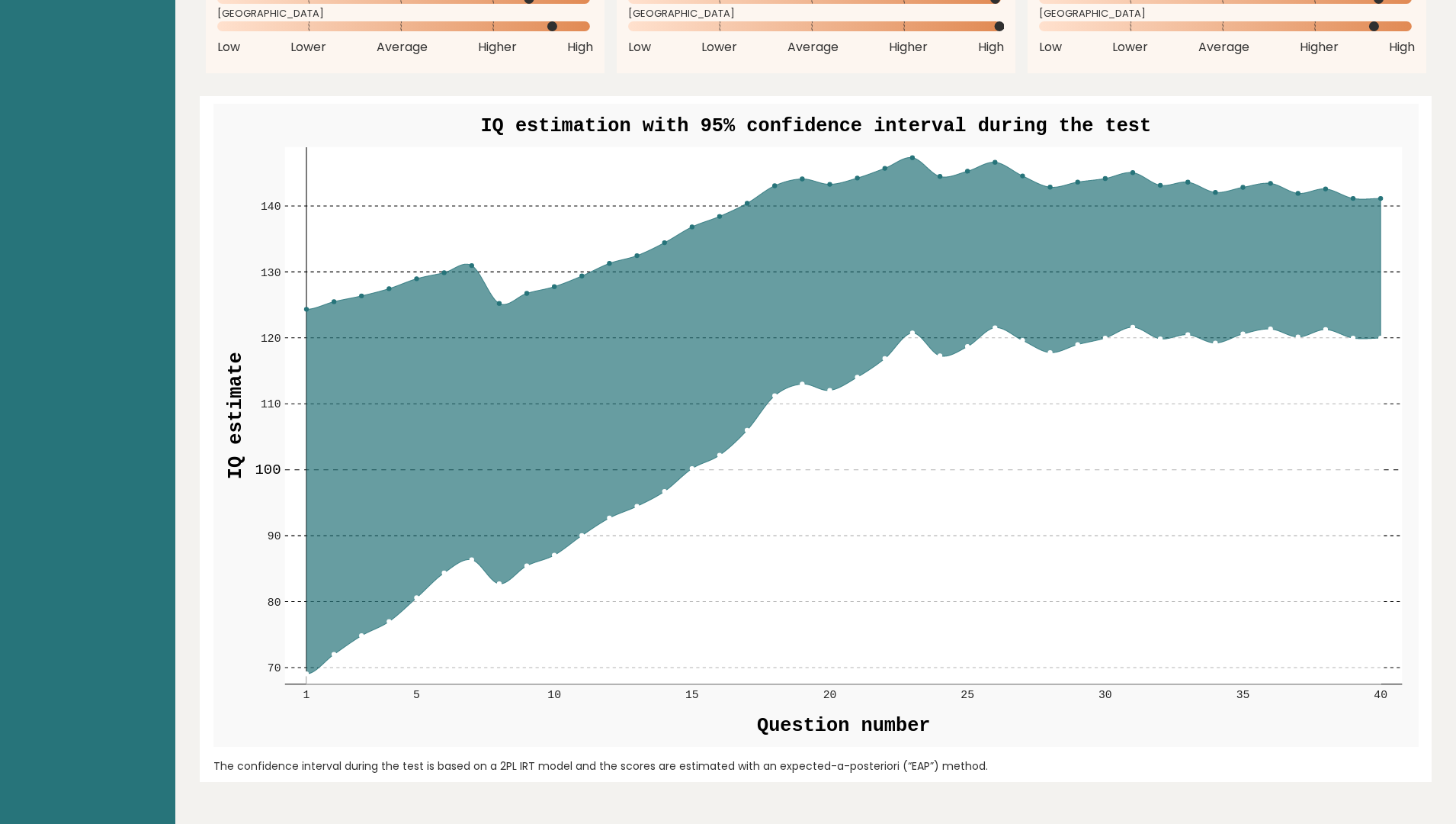
scroll to position [1831, 0]
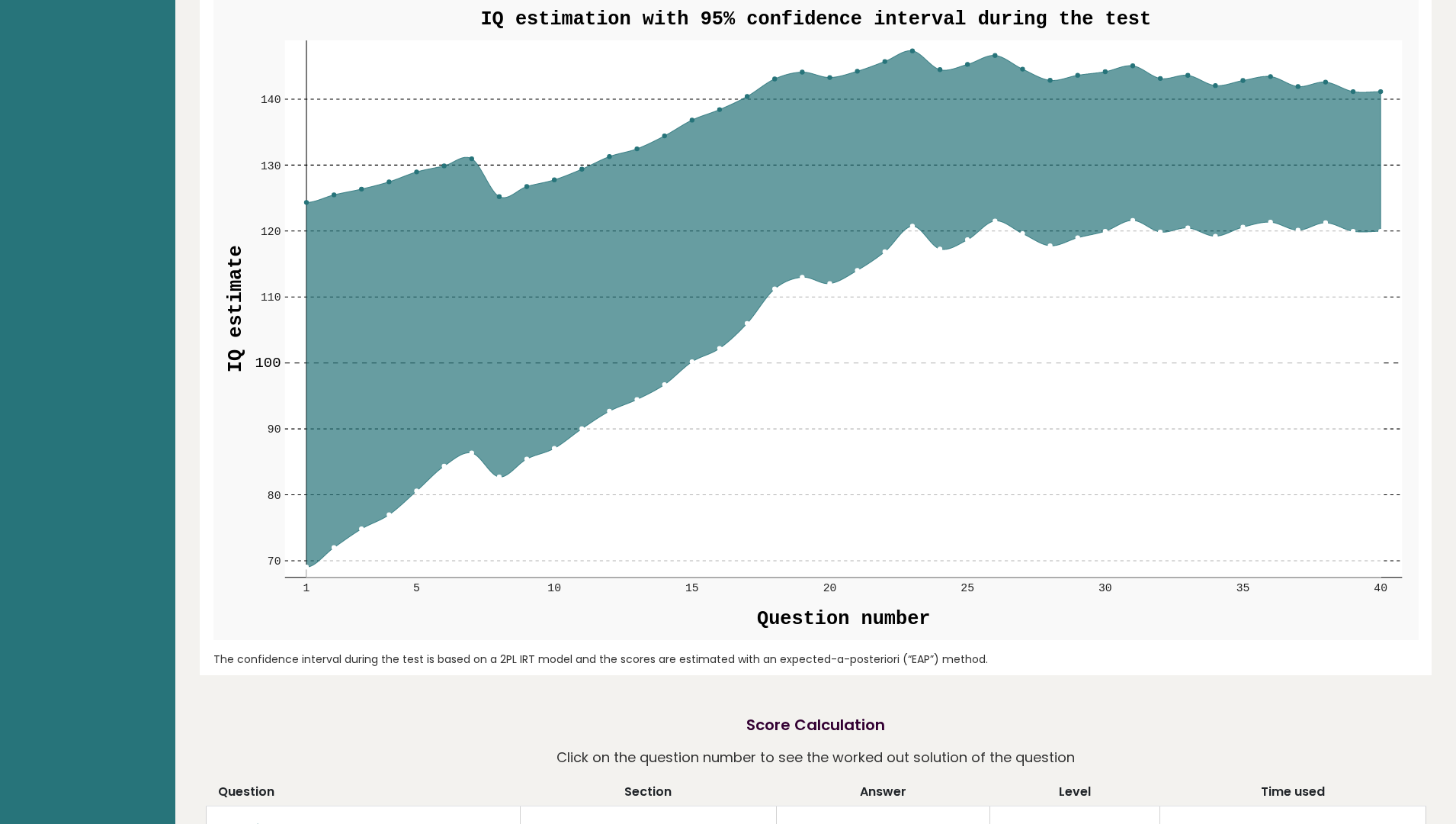
click at [471, 451] on circle at bounding box center [471, 452] width 4 height 4
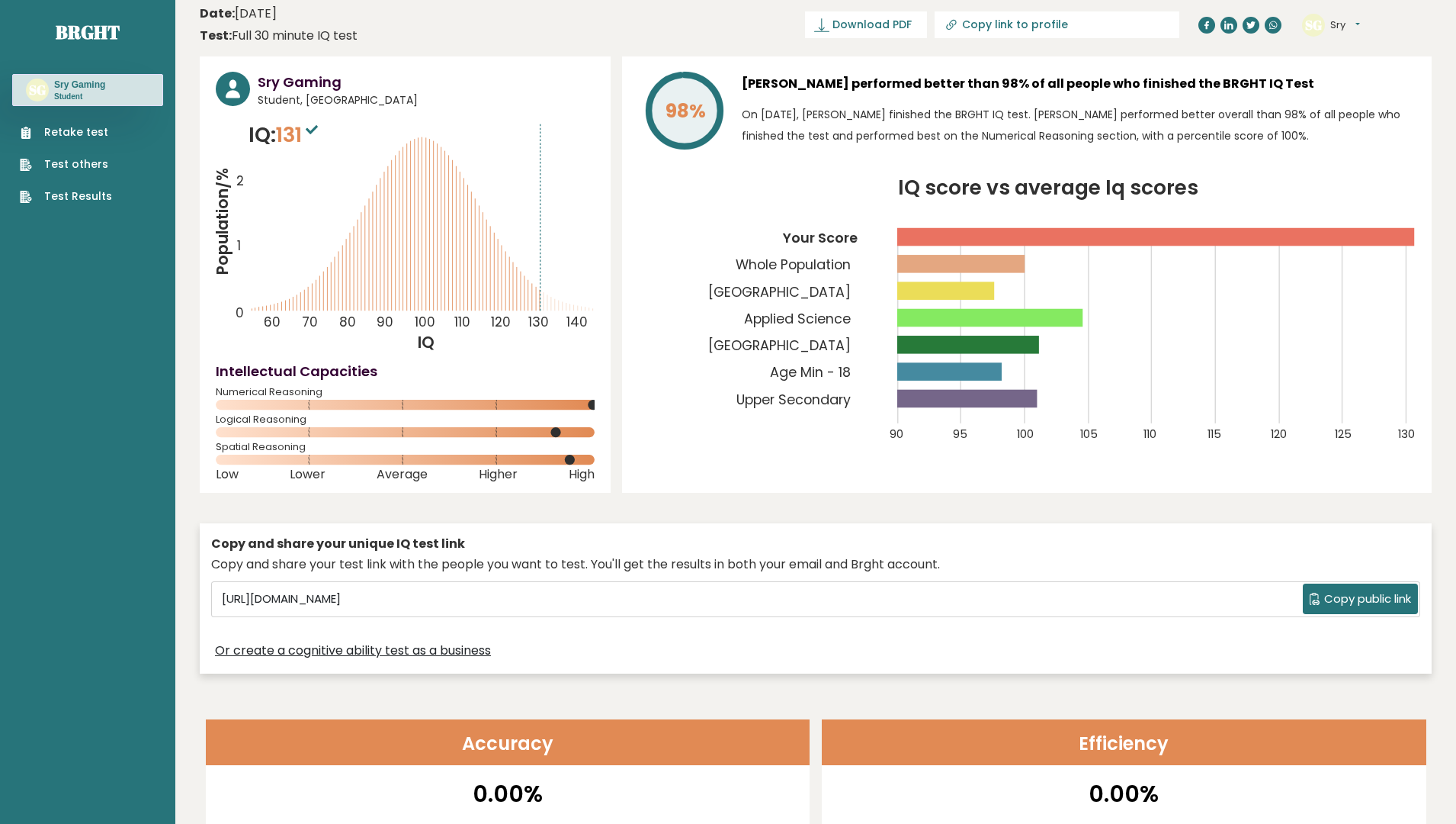
scroll to position [0, 0]
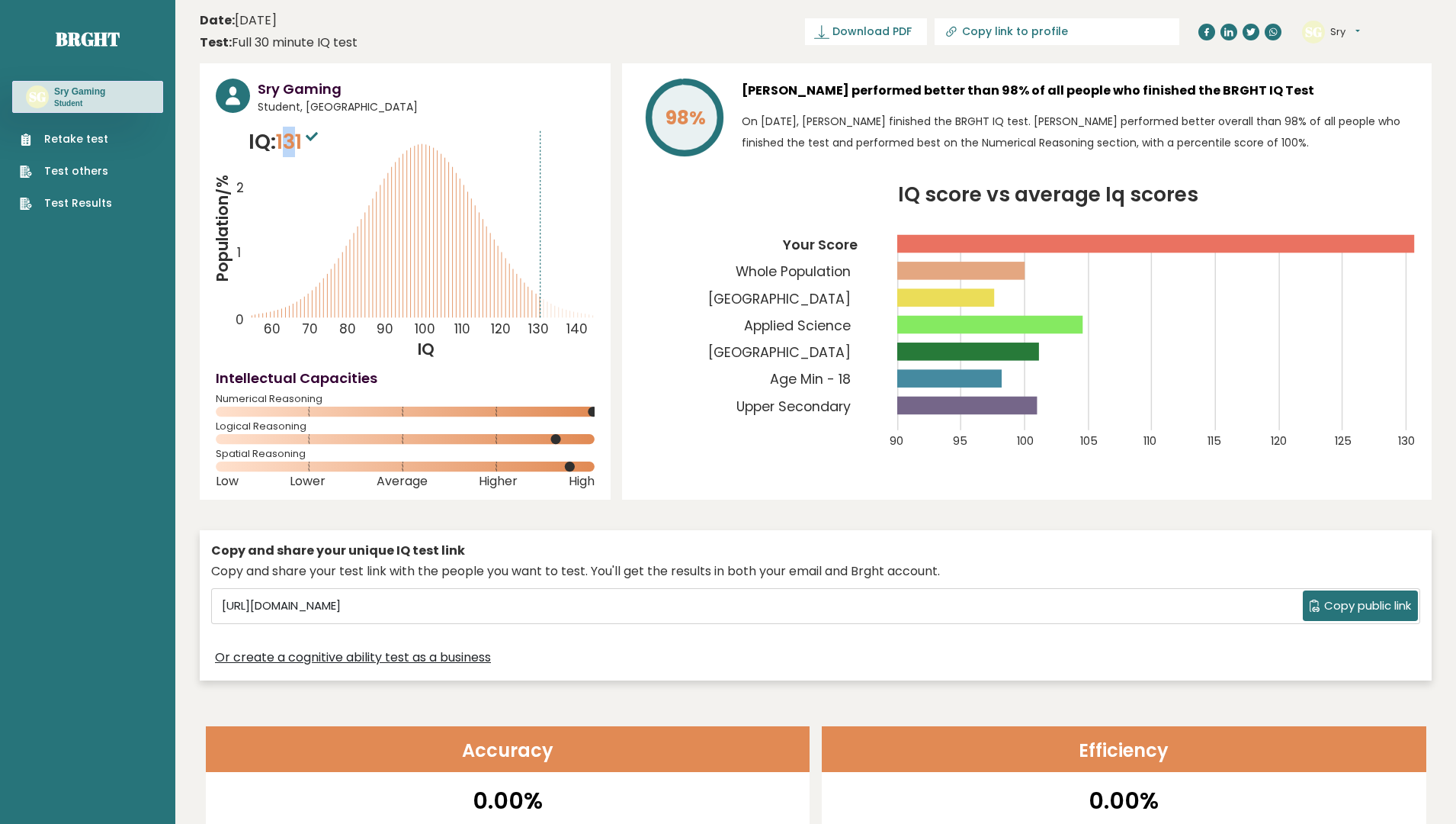
click at [293, 143] on span "131" at bounding box center [298, 141] width 46 height 28
click at [513, 567] on div "Copy and share your test link with the people you want to test. You'll get the …" at bounding box center [815, 571] width 1209 height 18
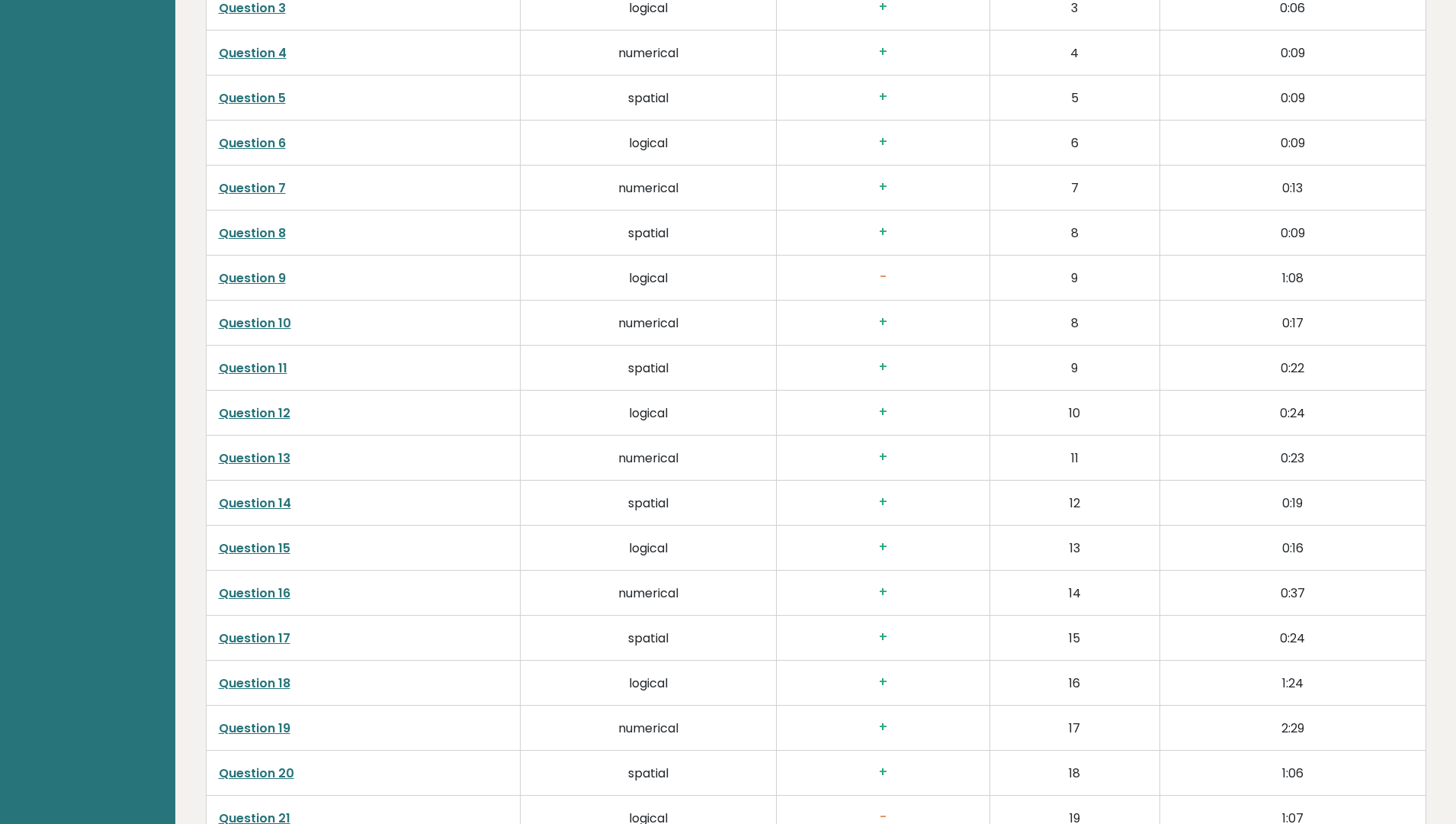
scroll to position [1979, 0]
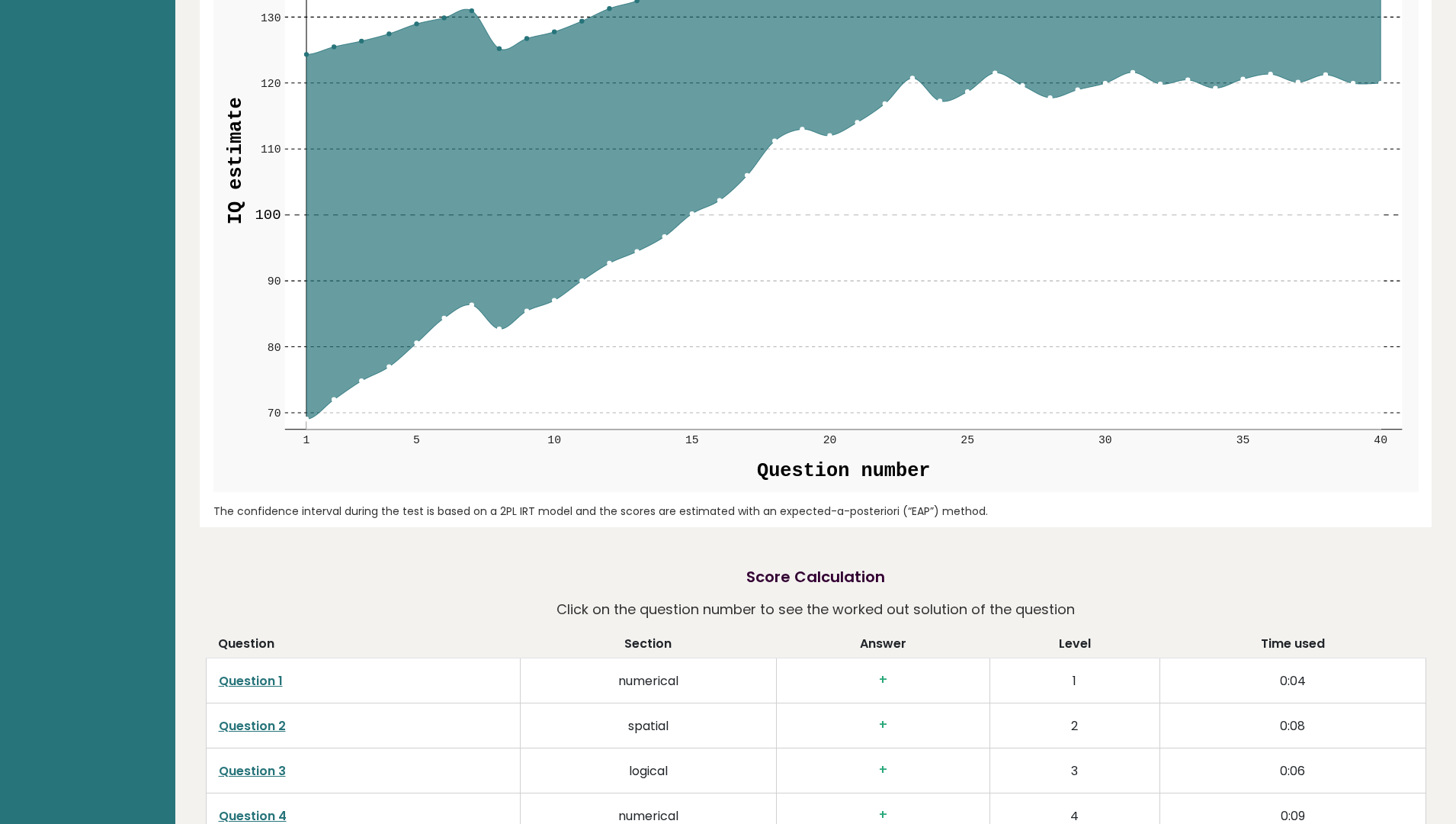
click at [905, 542] on div "Sry Gaming Student, India IQ: 131 Population/% IQ 0 1 2 60 70 80 90 100 110 120…" at bounding box center [815, 443] width 1232 height 4718
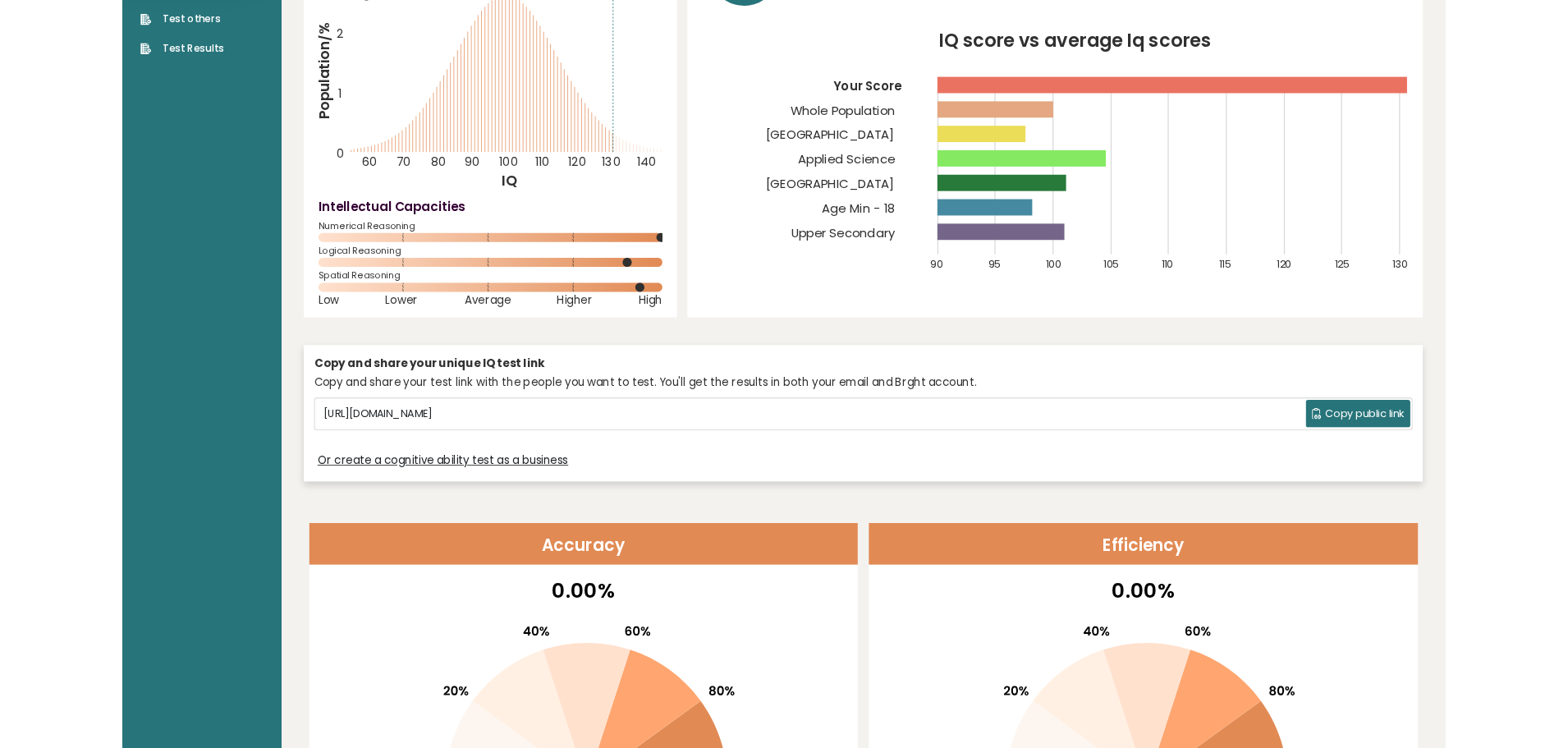
scroll to position [159, 0]
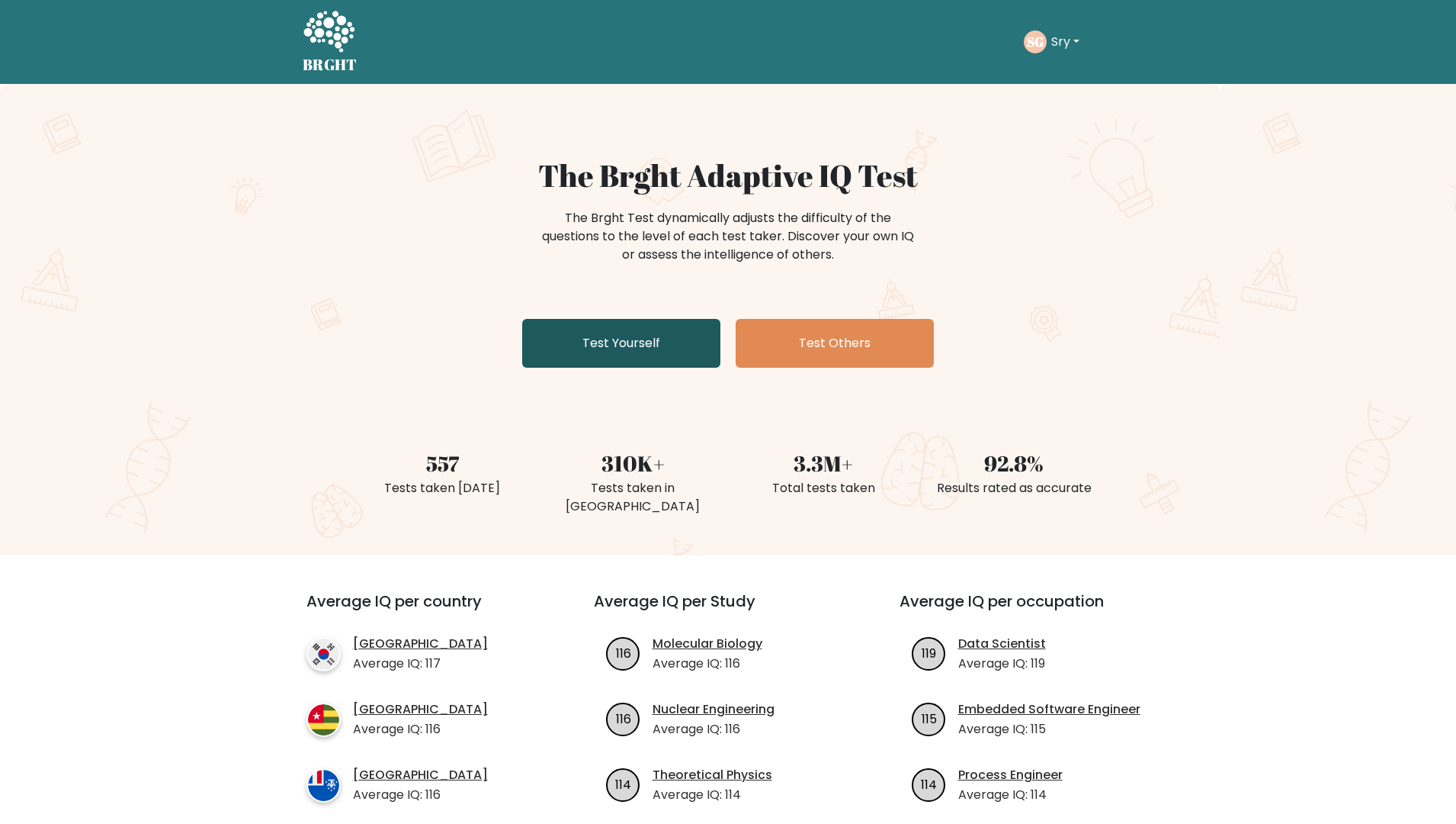
click at [655, 357] on link "Test Yourself" at bounding box center [621, 343] width 199 height 49
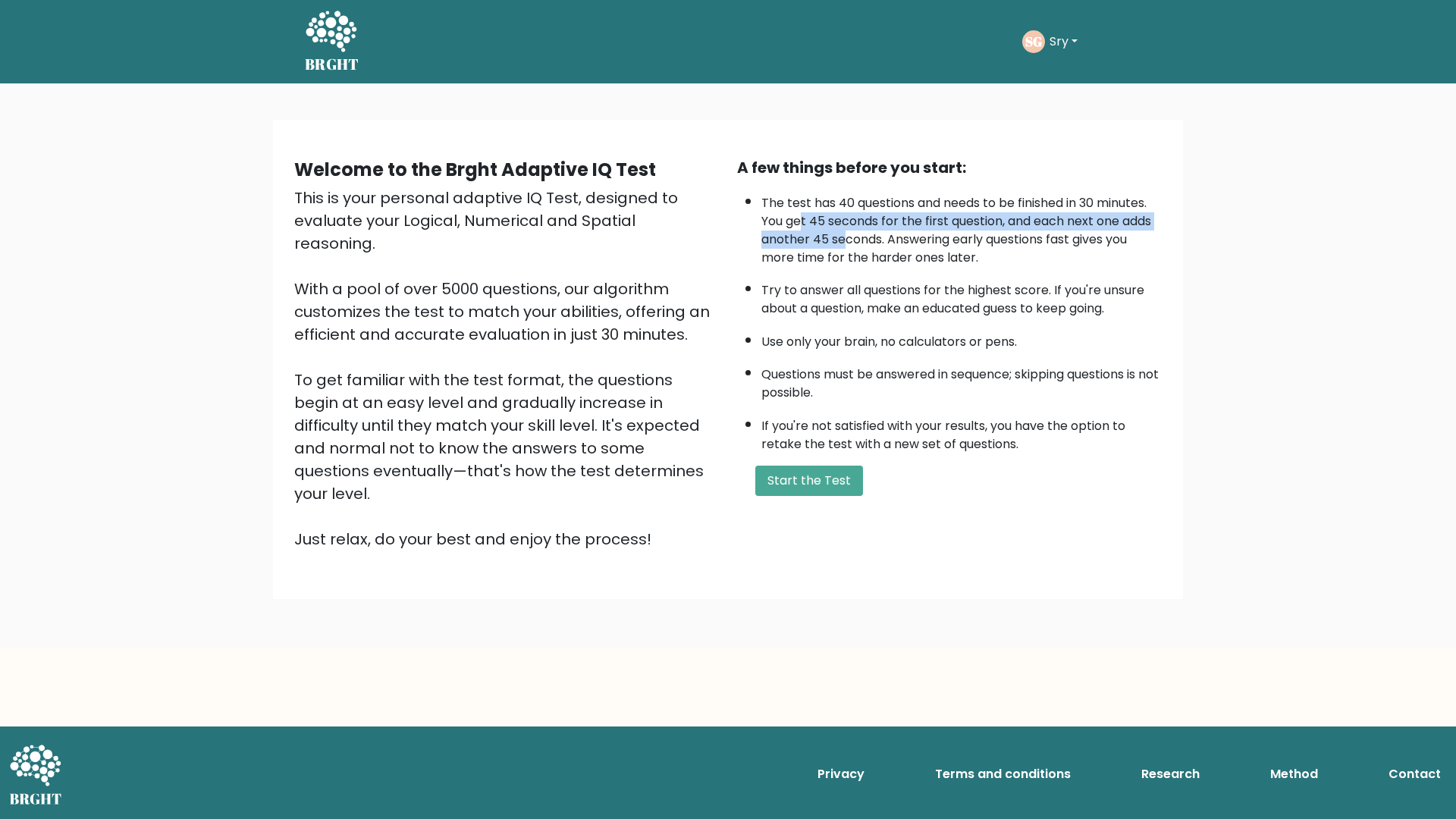
drag, startPoint x: 800, startPoint y: 227, endPoint x: 843, endPoint y: 232, distance: 43.3
click at [843, 232] on li "The test has 40 questions and needs to be finished in 30 minutes. You get 45 se…" at bounding box center [962, 226] width 400 height 80
click at [967, 338] on li "Use only your brain, no calculators or pens." at bounding box center [962, 338] width 400 height 26
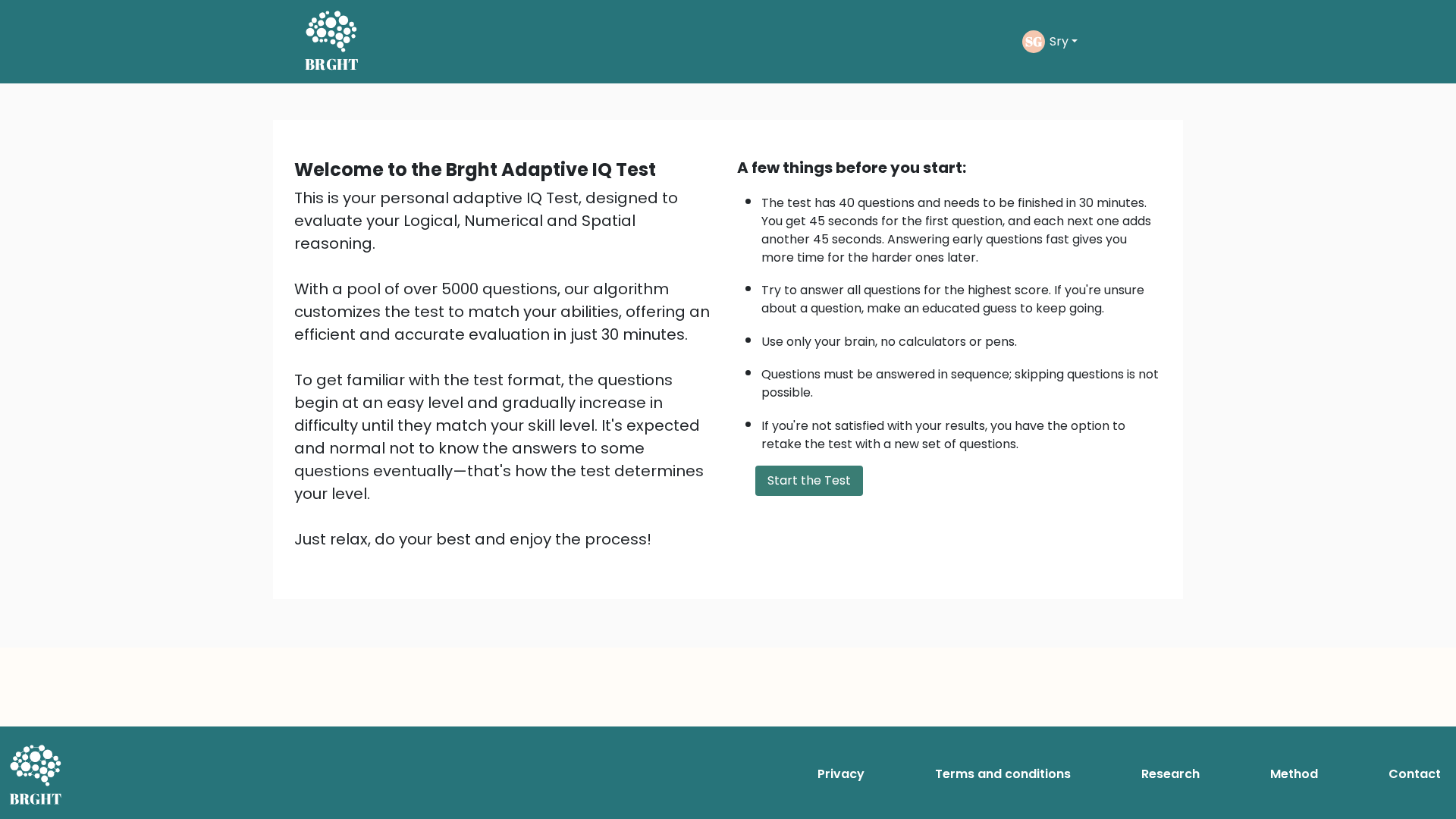
click at [845, 477] on button "Start the Test" at bounding box center [809, 480] width 107 height 31
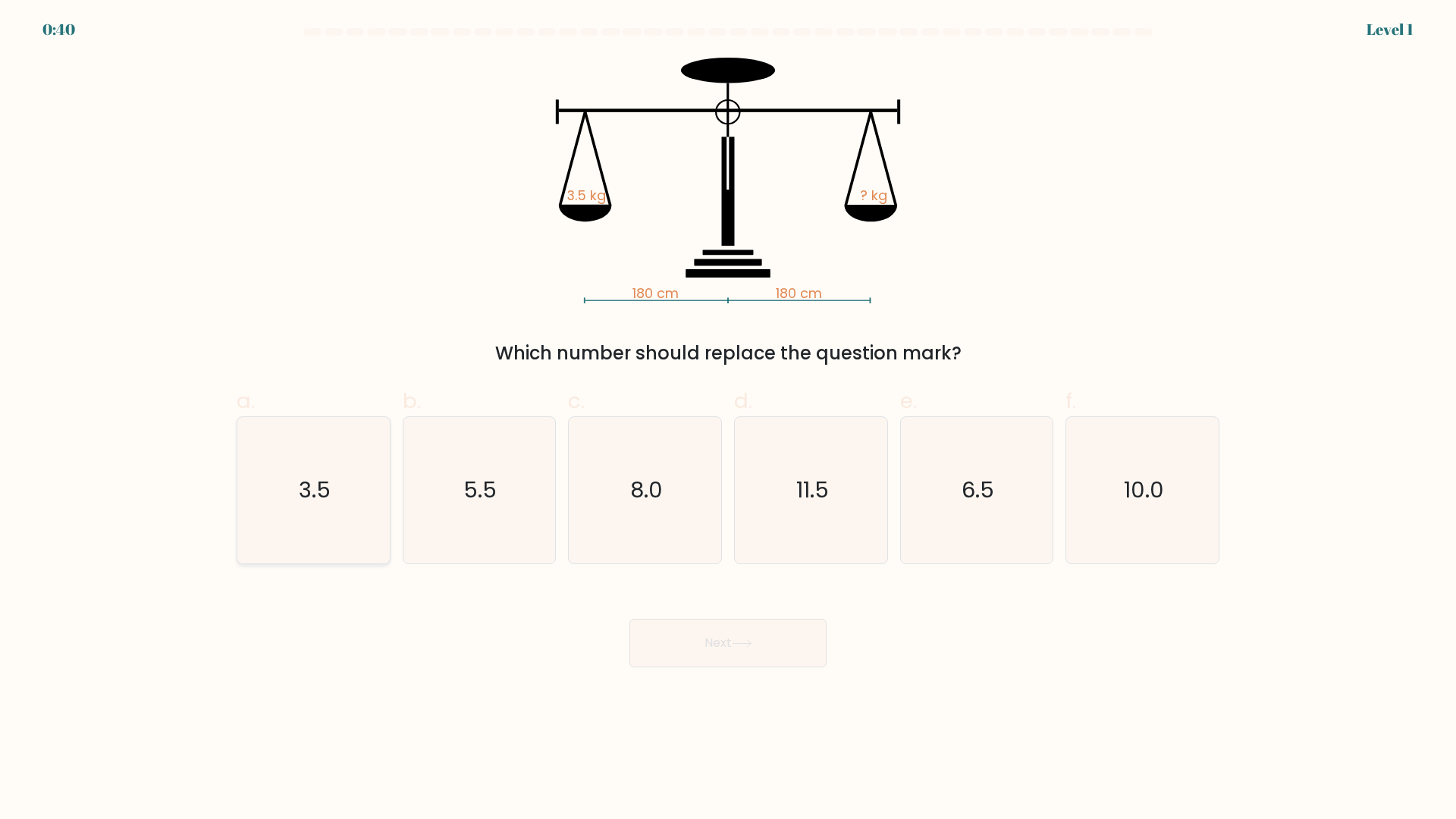
click at [338, 471] on icon "3.5" at bounding box center [313, 490] width 146 height 146
click at [728, 419] on input "a. 3.5" at bounding box center [728, 414] width 1 height 10
radio input "true"
click at [708, 621] on button "Next" at bounding box center [728, 643] width 198 height 49
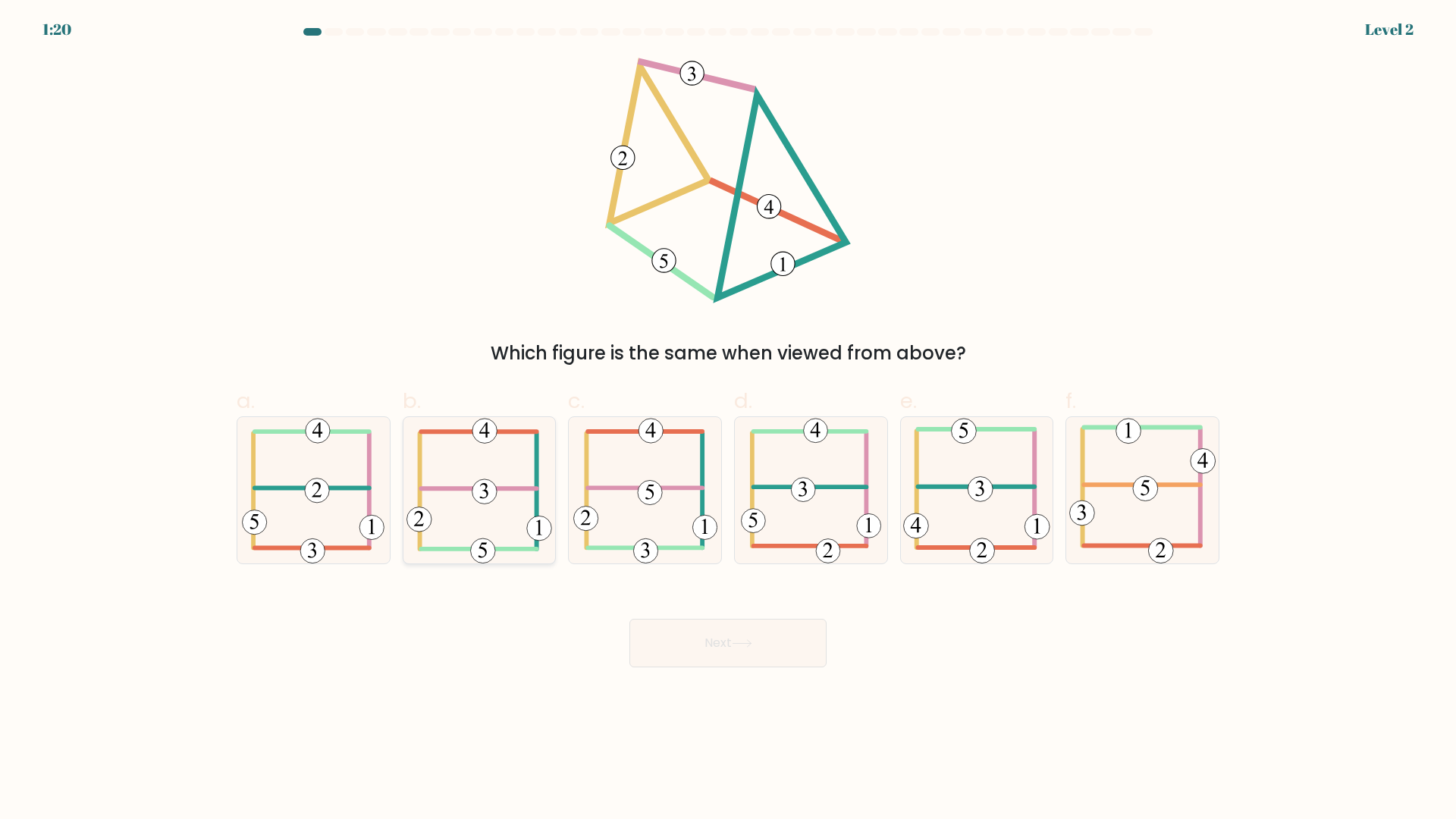
click at [491, 509] on icon at bounding box center [480, 490] width 146 height 146
click at [728, 419] on input "b." at bounding box center [728, 414] width 1 height 10
radio input "true"
click at [730, 636] on button "Next" at bounding box center [728, 643] width 198 height 49
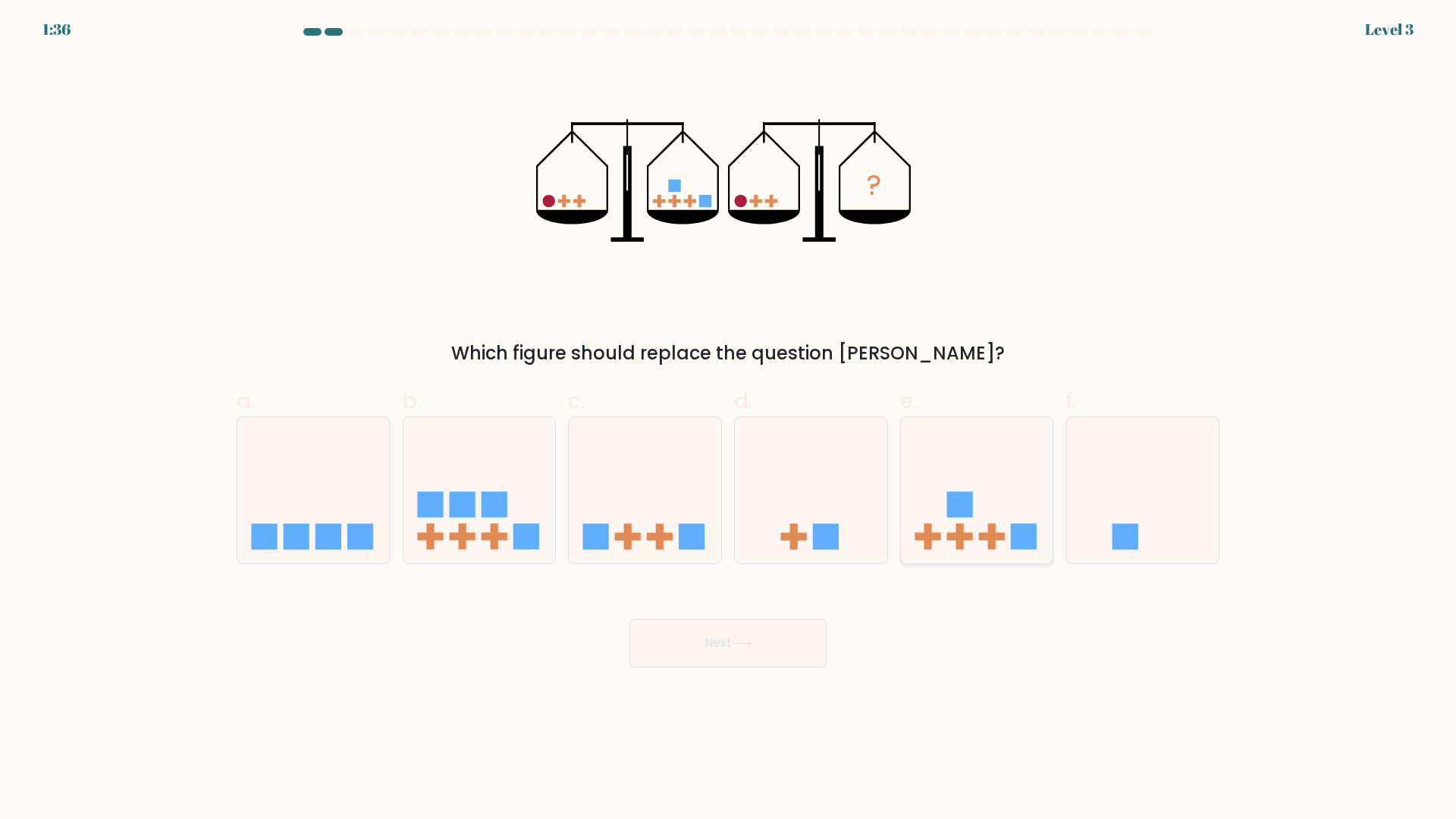
click at [966, 540] on icon at bounding box center [977, 490] width 152 height 126
click at [729, 419] on input "e." at bounding box center [728, 414] width 1 height 10
radio input "true"
click at [750, 639] on icon at bounding box center [742, 643] width 21 height 8
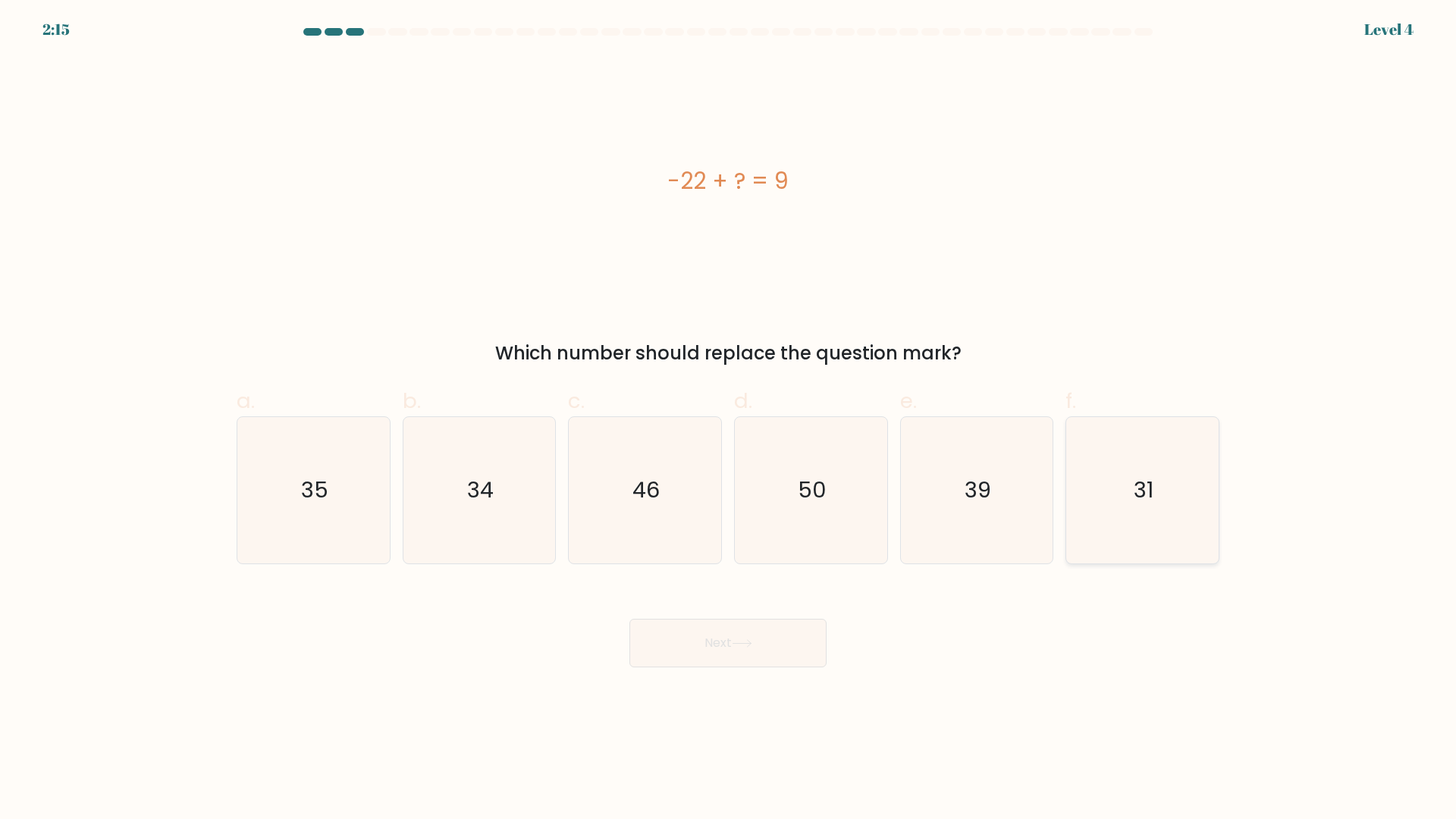
click at [1201, 496] on icon "31" at bounding box center [1143, 490] width 146 height 146
click at [729, 419] on input "f. 31" at bounding box center [728, 414] width 1 height 10
radio input "true"
click at [767, 629] on button "Next" at bounding box center [728, 643] width 198 height 49
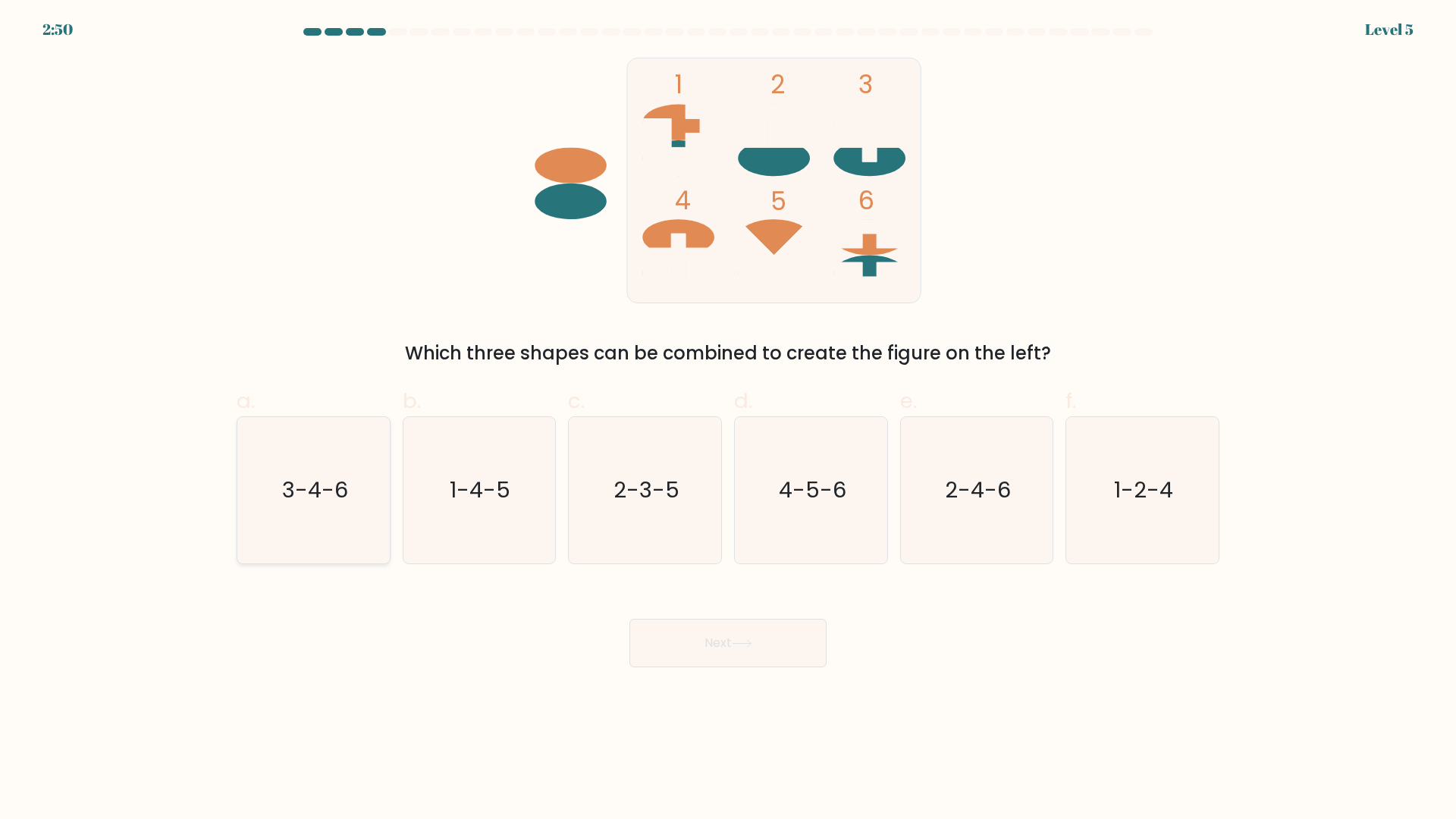
click at [298, 519] on icon "3-4-6" at bounding box center [313, 490] width 146 height 146
click at [728, 419] on input "a. 3-4-6" at bounding box center [728, 414] width 1 height 10
radio input "true"
click at [716, 643] on button "Next" at bounding box center [728, 643] width 198 height 49
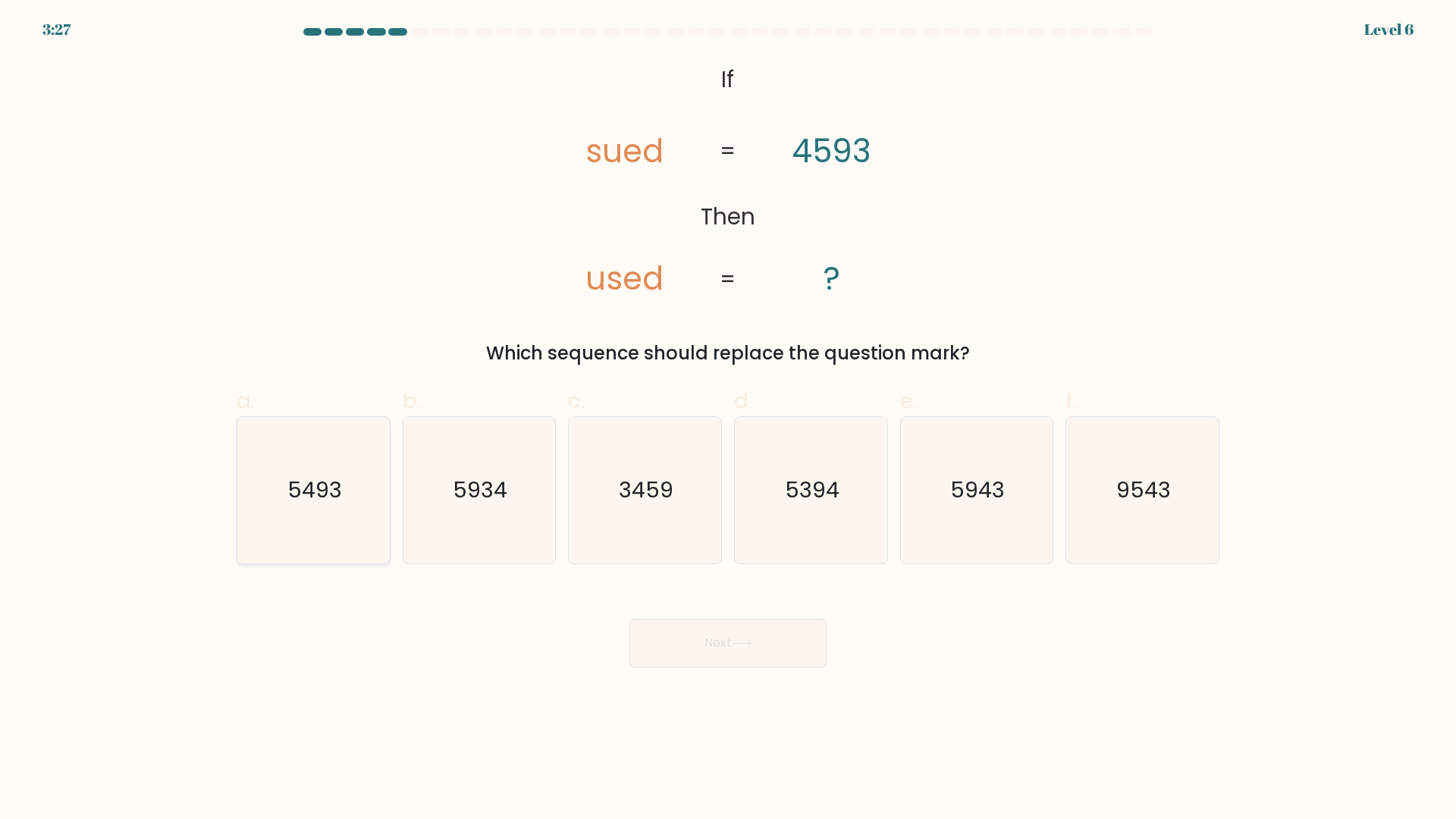
click at [328, 502] on text "5493" at bounding box center [315, 490] width 55 height 31
click at [728, 419] on input "a. 5493" at bounding box center [728, 414] width 1 height 10
radio input "true"
click at [729, 645] on button "Next" at bounding box center [728, 643] width 198 height 49
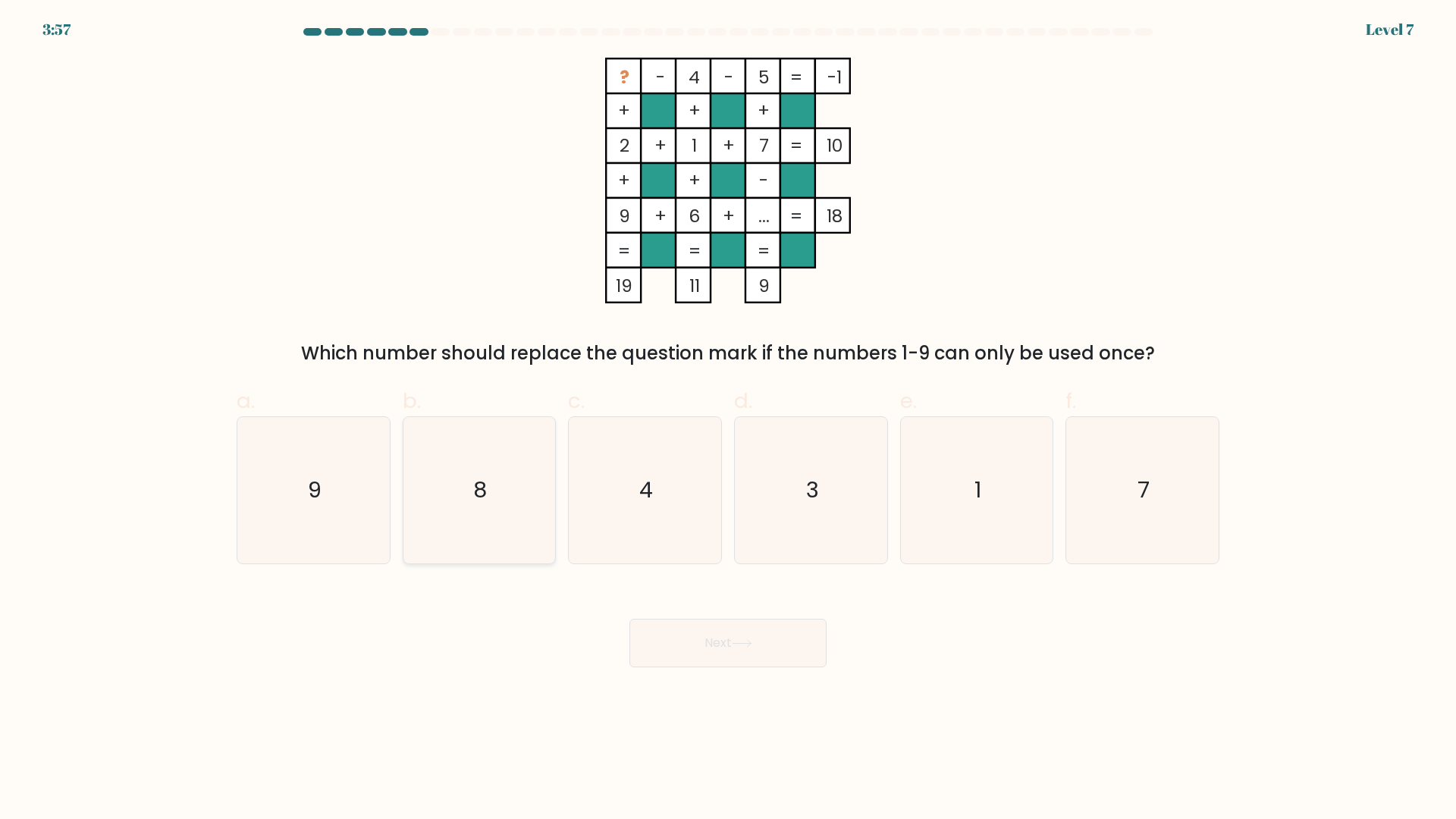
click at [433, 549] on icon "8" at bounding box center [479, 490] width 146 height 146
click at [728, 419] on input "b. 8" at bounding box center [728, 414] width 1 height 10
radio input "true"
click at [650, 645] on button "Next" at bounding box center [728, 643] width 198 height 49
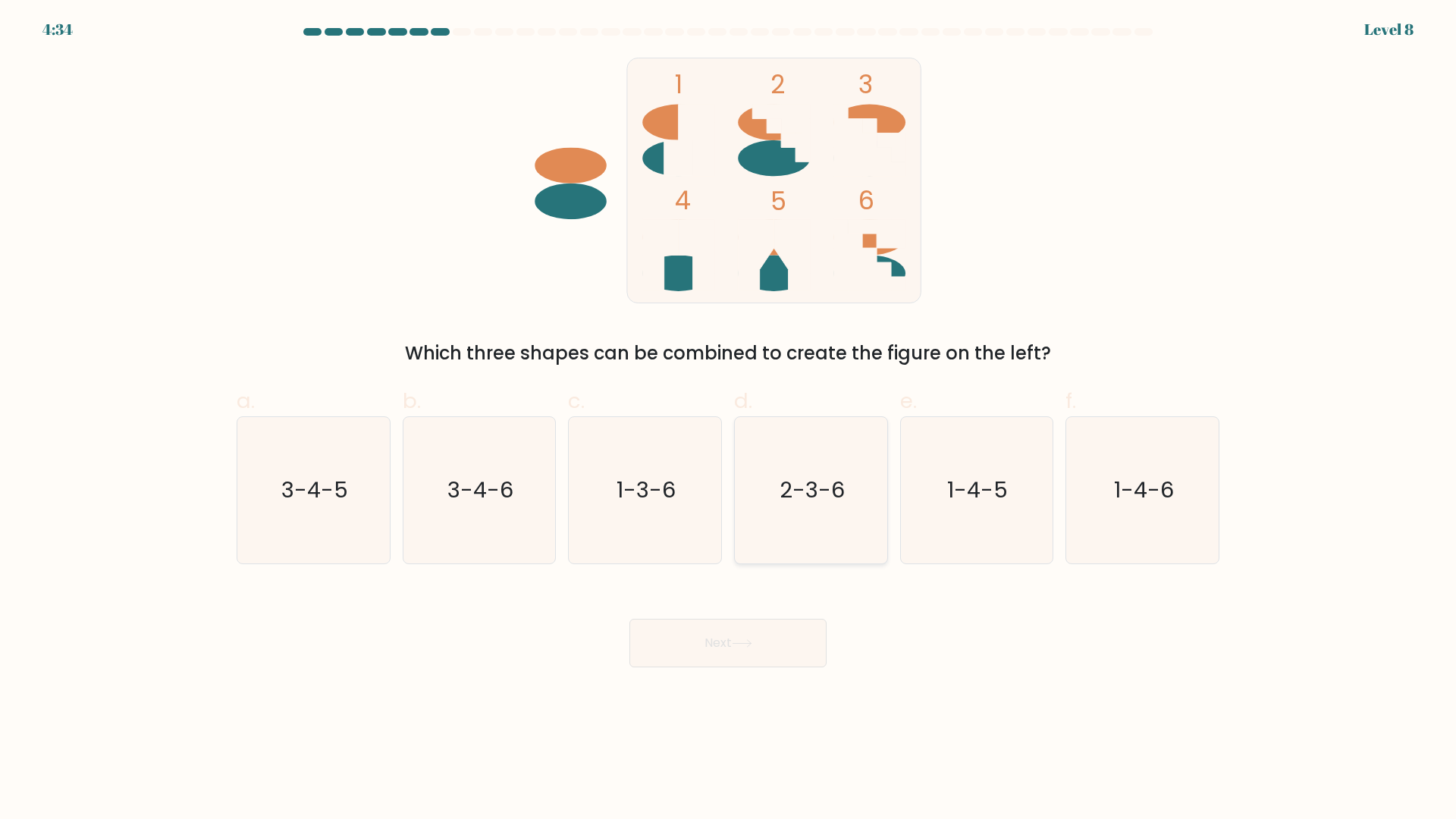
click at [782, 556] on icon "2-3-6" at bounding box center [811, 490] width 146 height 146
click at [729, 419] on input "d. 2-3-6" at bounding box center [728, 414] width 1 height 10
radio input "true"
click at [766, 621] on button "Next" at bounding box center [728, 643] width 198 height 49
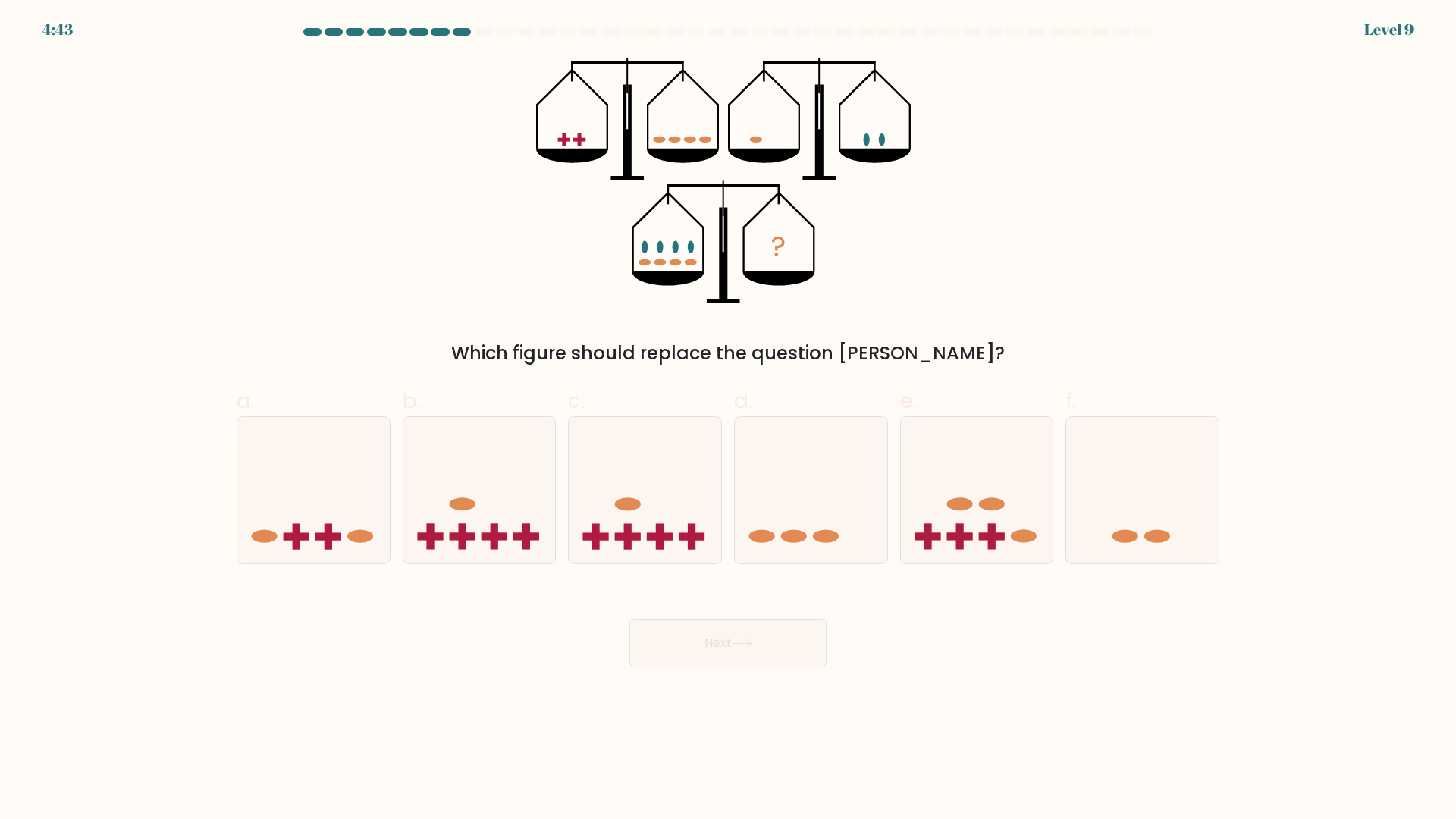
click at [335, 572] on form at bounding box center [728, 347] width 1456 height 639
click at [358, 516] on icon at bounding box center [313, 490] width 152 height 126
click at [728, 419] on input "a." at bounding box center [728, 414] width 1 height 10
radio input "true"
click at [702, 652] on button "Next" at bounding box center [728, 643] width 198 height 49
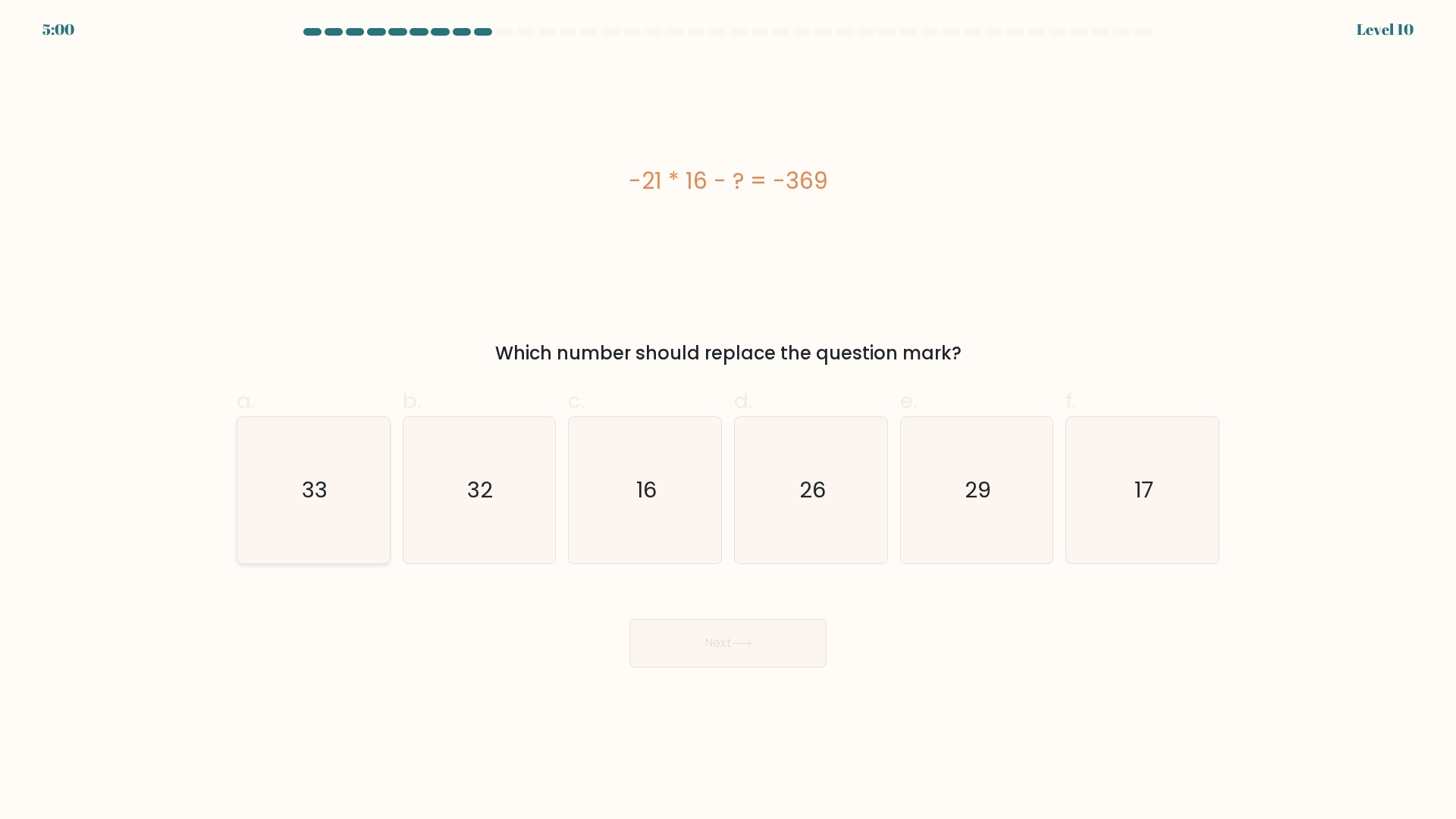
click at [292, 533] on icon "33" at bounding box center [313, 490] width 146 height 146
click at [728, 419] on input "a. 33" at bounding box center [728, 414] width 1 height 10
radio input "true"
click at [728, 643] on button "Next" at bounding box center [728, 643] width 198 height 49
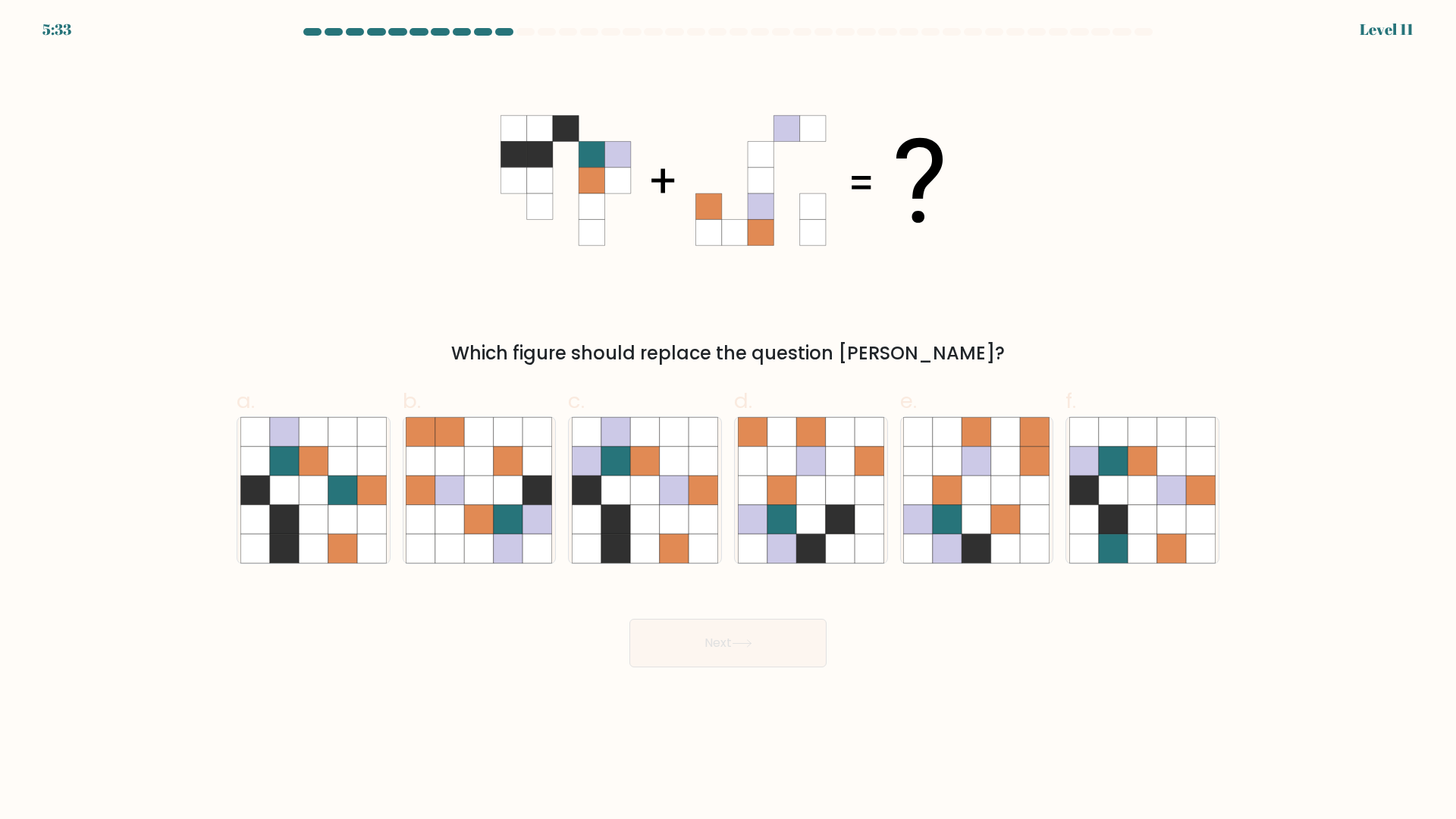
click at [379, 242] on div "Which figure should replace the question mark?" at bounding box center [728, 212] width 1001 height 309
click at [265, 488] on icon at bounding box center [255, 490] width 29 height 29
click at [728, 419] on input "a." at bounding box center [728, 414] width 1 height 10
radio input "true"
click at [623, 464] on icon at bounding box center [616, 460] width 29 height 29
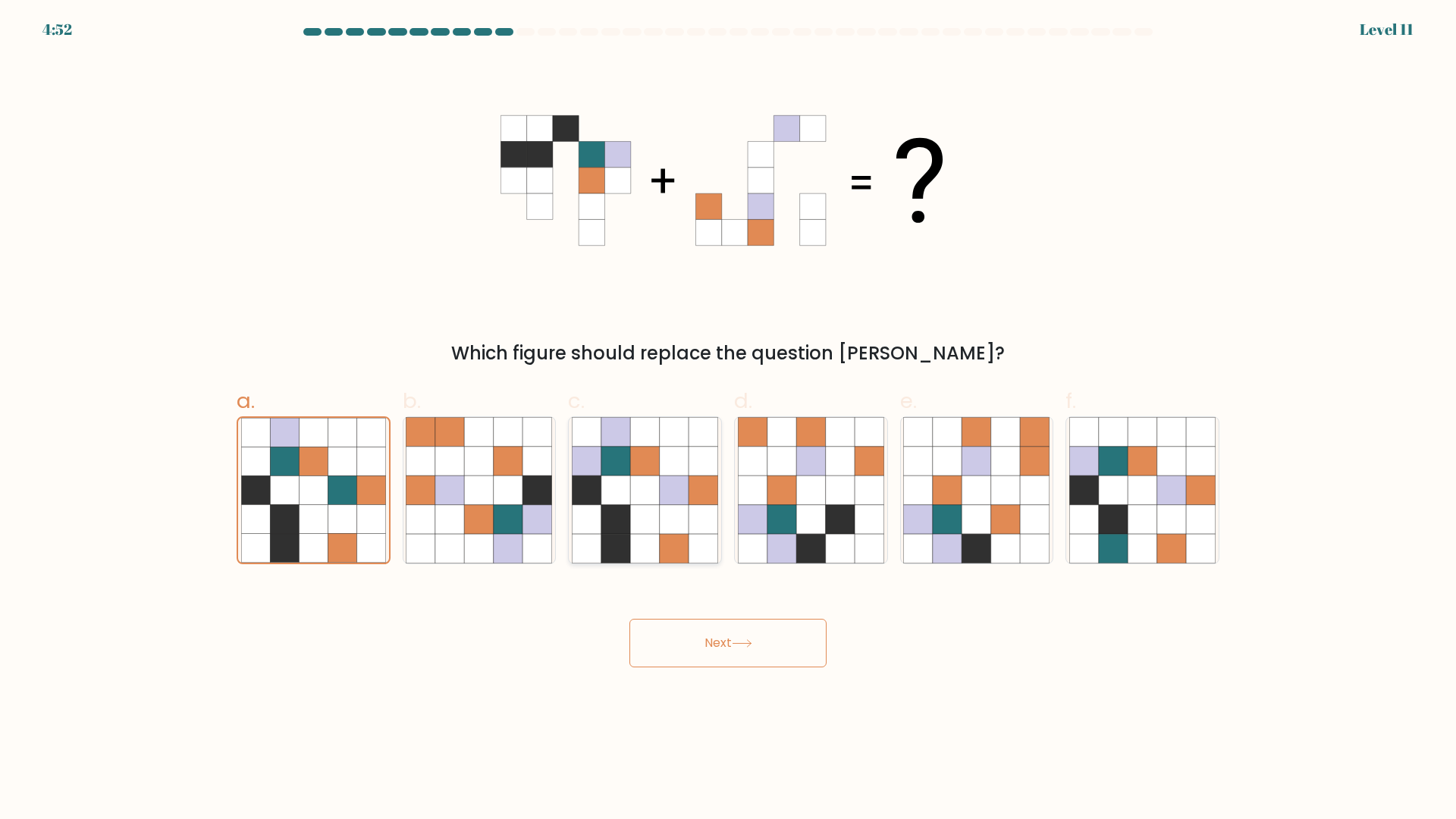
click at [728, 419] on input "c." at bounding box center [728, 414] width 1 height 10
radio input "true"
click at [726, 641] on button "Next" at bounding box center [728, 643] width 198 height 49
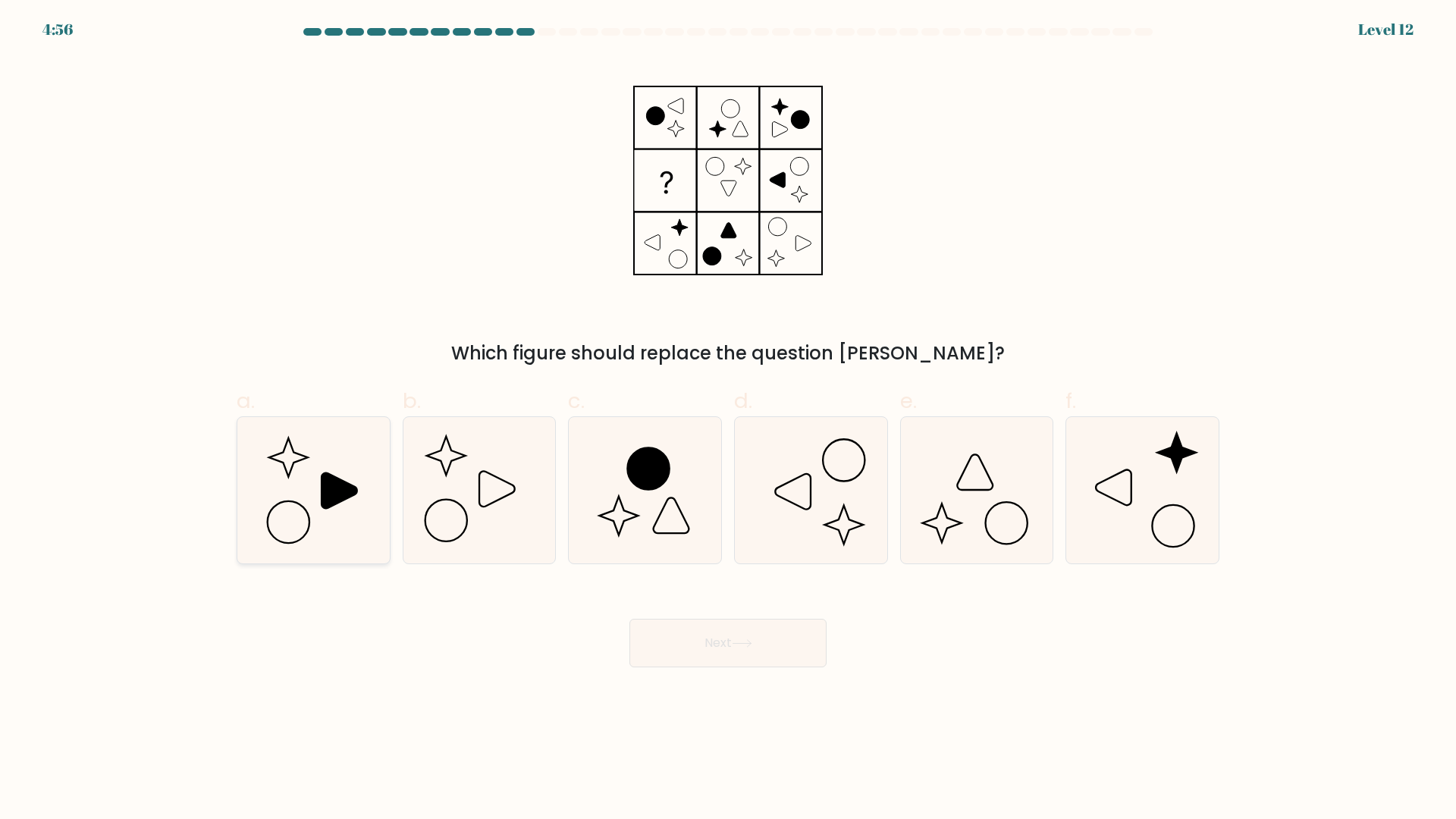
click at [325, 511] on icon at bounding box center [313, 490] width 146 height 146
click at [728, 419] on input "a." at bounding box center [728, 414] width 1 height 10
radio input "true"
click at [709, 650] on button "Next" at bounding box center [728, 643] width 198 height 49
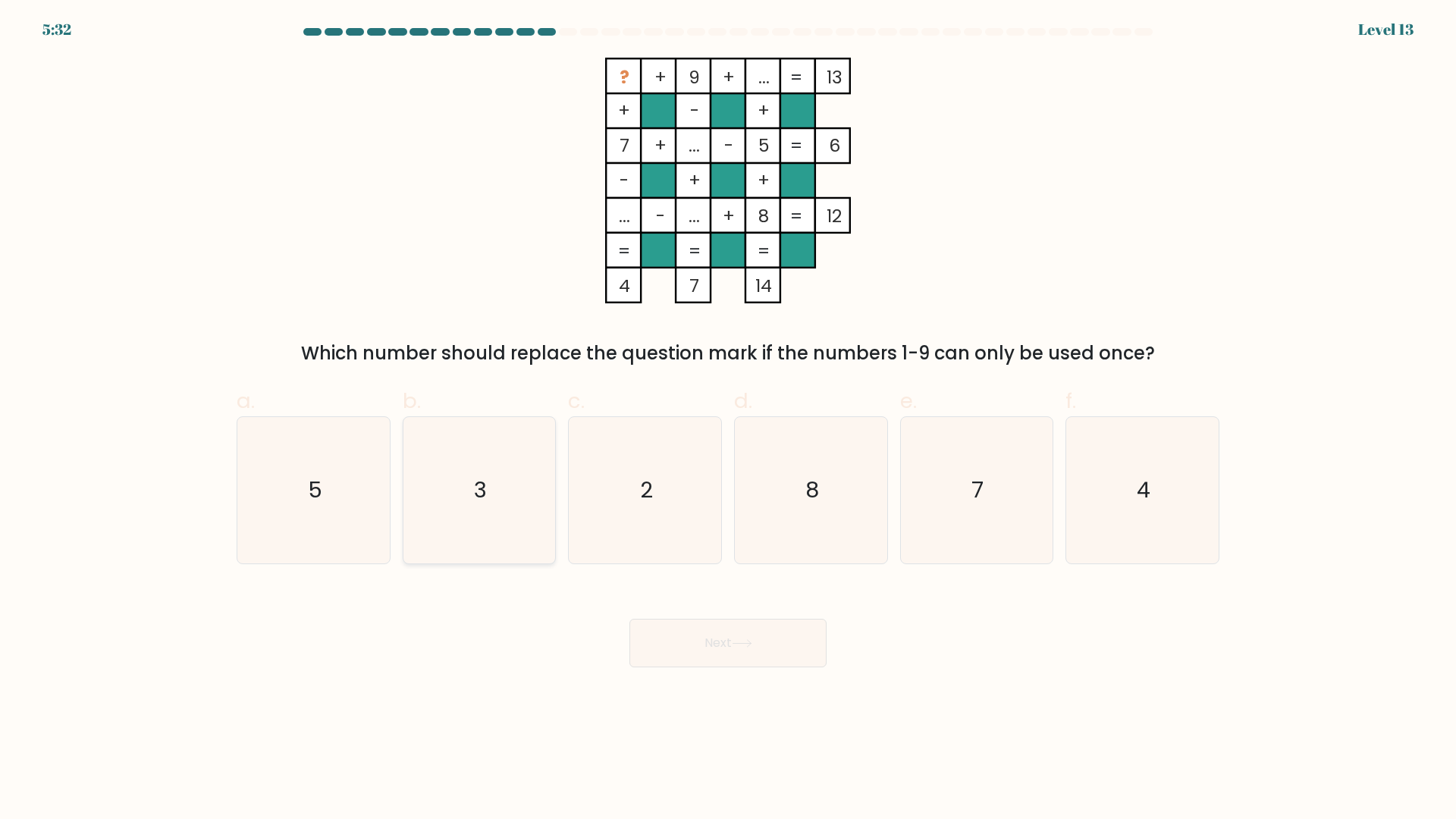
click at [449, 512] on icon "3" at bounding box center [479, 490] width 146 height 146
click at [728, 419] on input "b. 3" at bounding box center [728, 414] width 1 height 10
radio input "true"
click at [721, 634] on button "Next" at bounding box center [728, 643] width 198 height 49
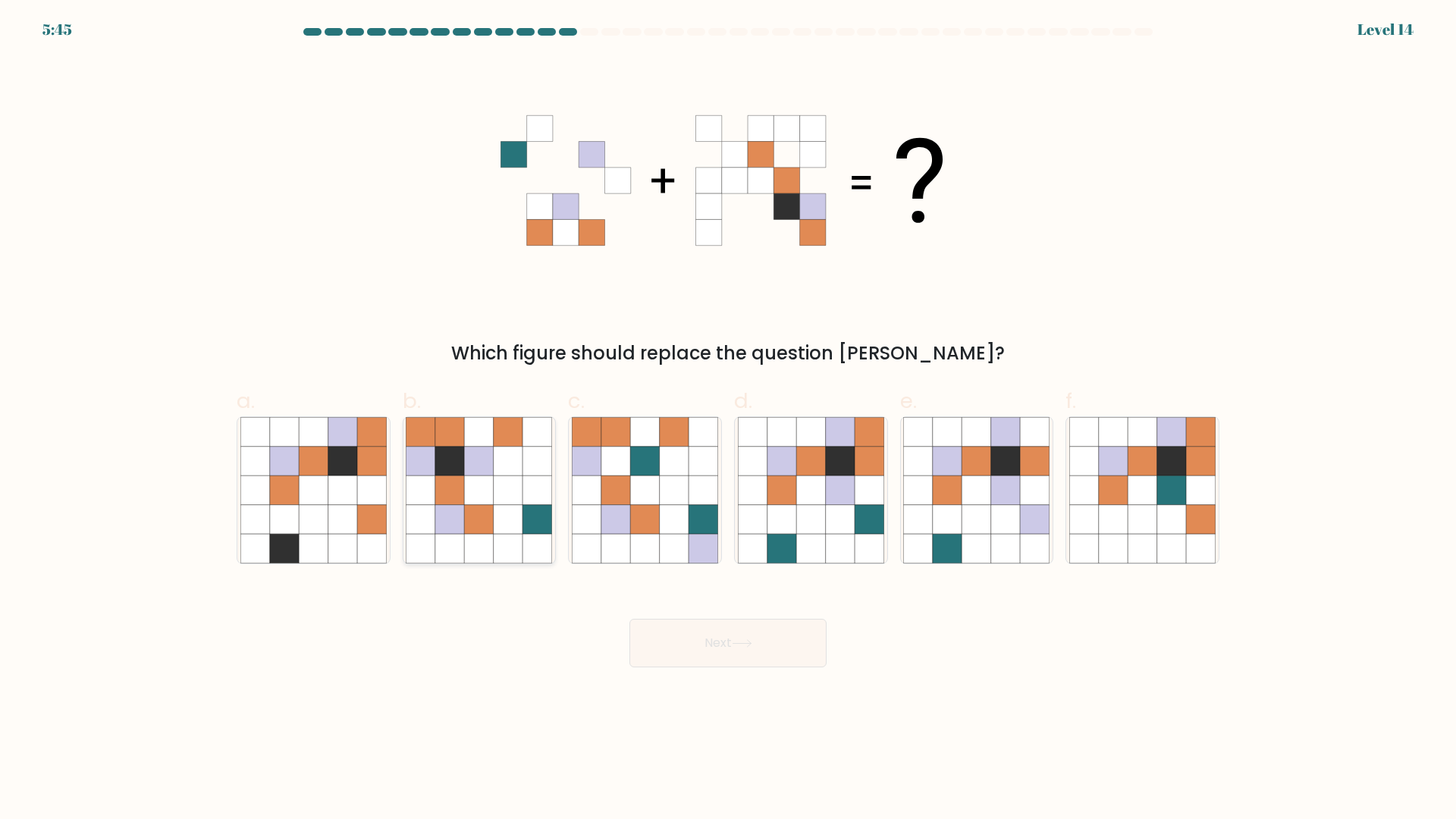
click at [489, 540] on icon at bounding box center [479, 548] width 29 height 29
click at [728, 419] on input "b." at bounding box center [728, 414] width 1 height 10
radio input "true"
click at [766, 649] on button "Next" at bounding box center [728, 643] width 198 height 49
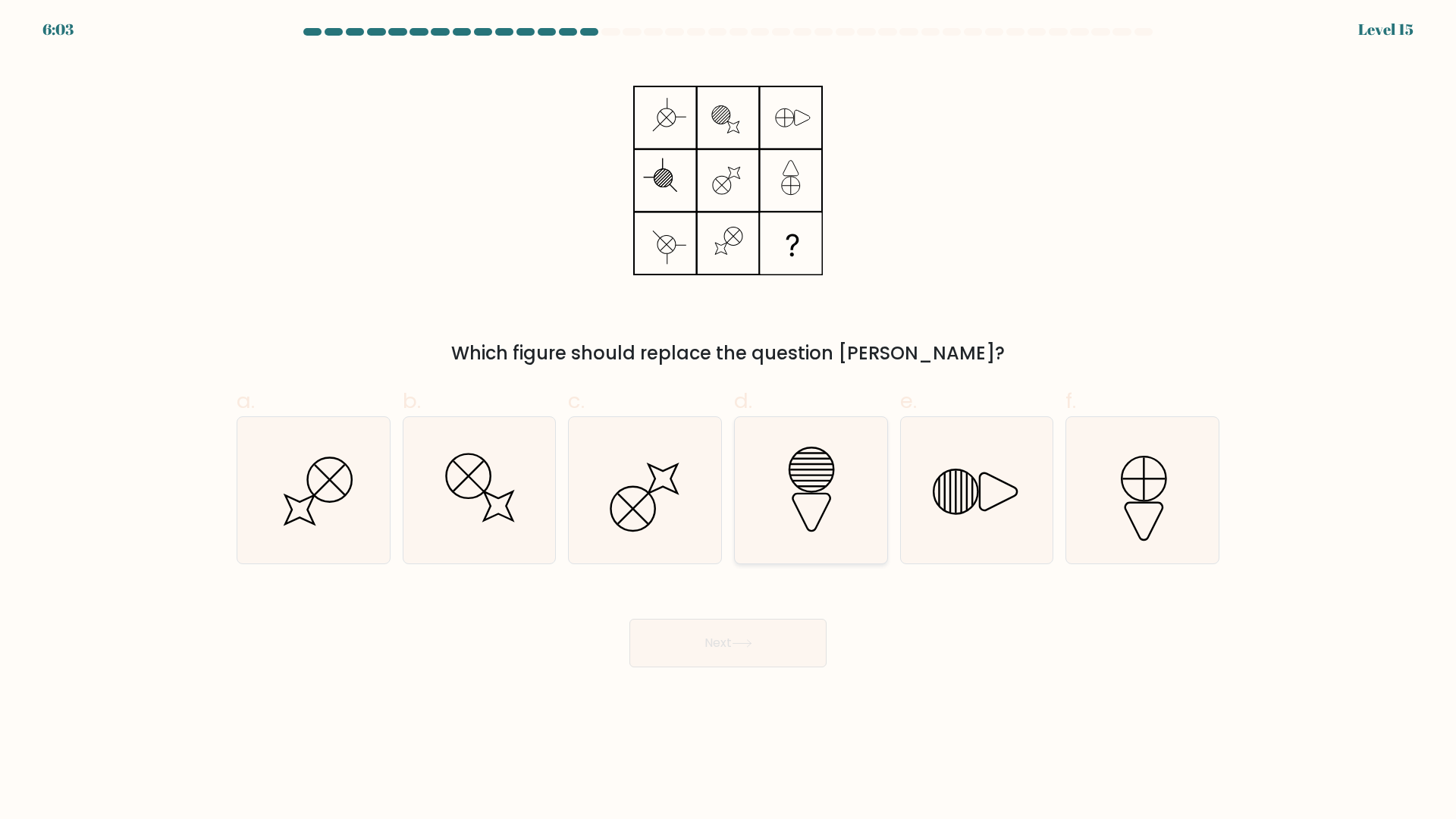
click at [882, 486] on icon at bounding box center [811, 490] width 146 height 146
click at [729, 419] on input "d." at bounding box center [728, 414] width 1 height 10
radio input "true"
click at [777, 642] on button "Next" at bounding box center [728, 643] width 198 height 49
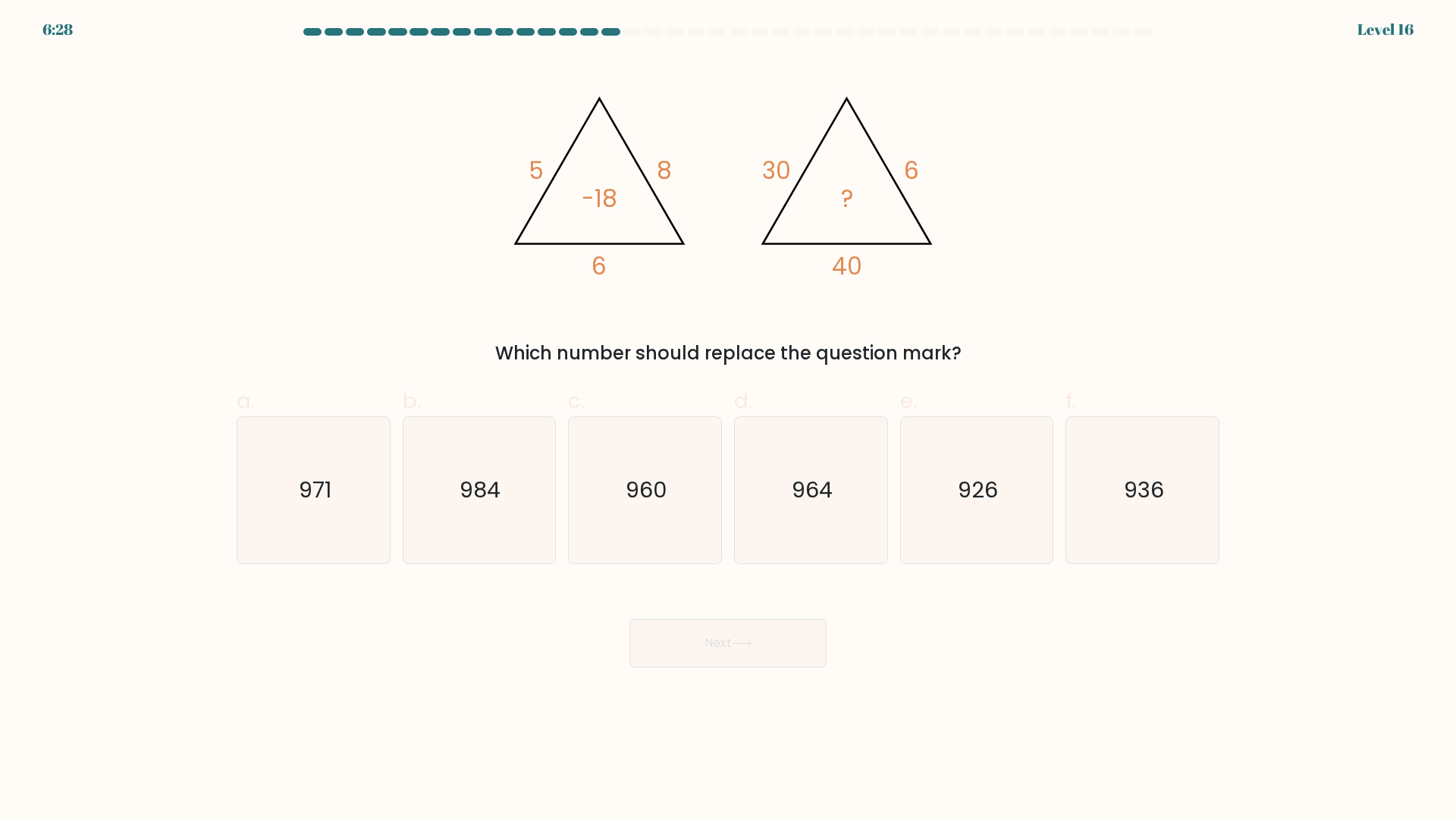
click at [620, 688] on body "6:28 Level 16" at bounding box center [728, 409] width 1456 height 819
click at [652, 524] on icon "960" at bounding box center [645, 490] width 146 height 146
click at [728, 419] on input "c. 960" at bounding box center [728, 414] width 1 height 10
radio input "true"
click at [721, 629] on button "Next" at bounding box center [728, 643] width 198 height 49
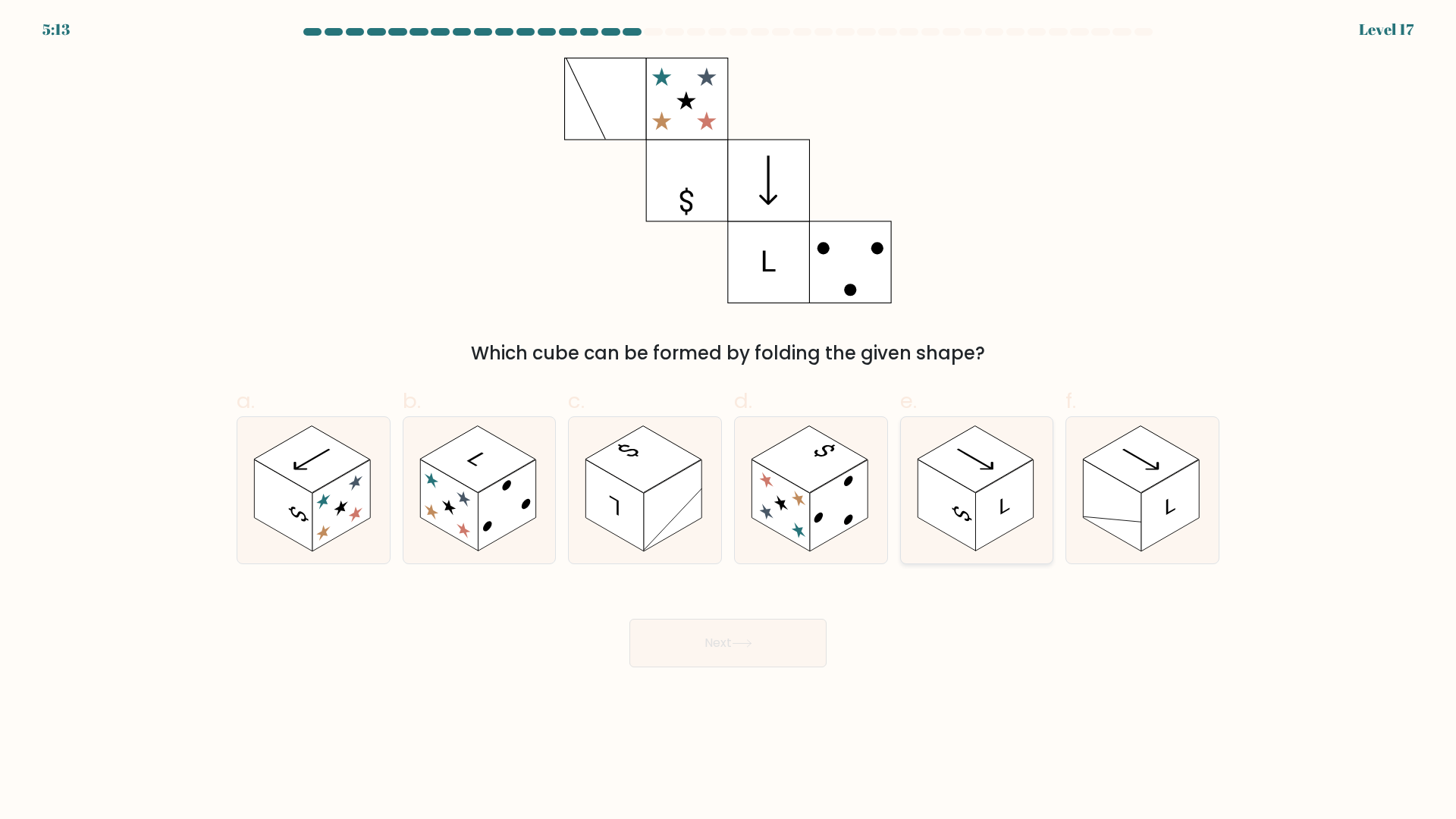
click at [966, 515] on rect at bounding box center [947, 506] width 58 height 92
click at [729, 419] on input "e." at bounding box center [728, 414] width 1 height 10
radio input "true"
click at [795, 662] on button "Next" at bounding box center [728, 643] width 198 height 49
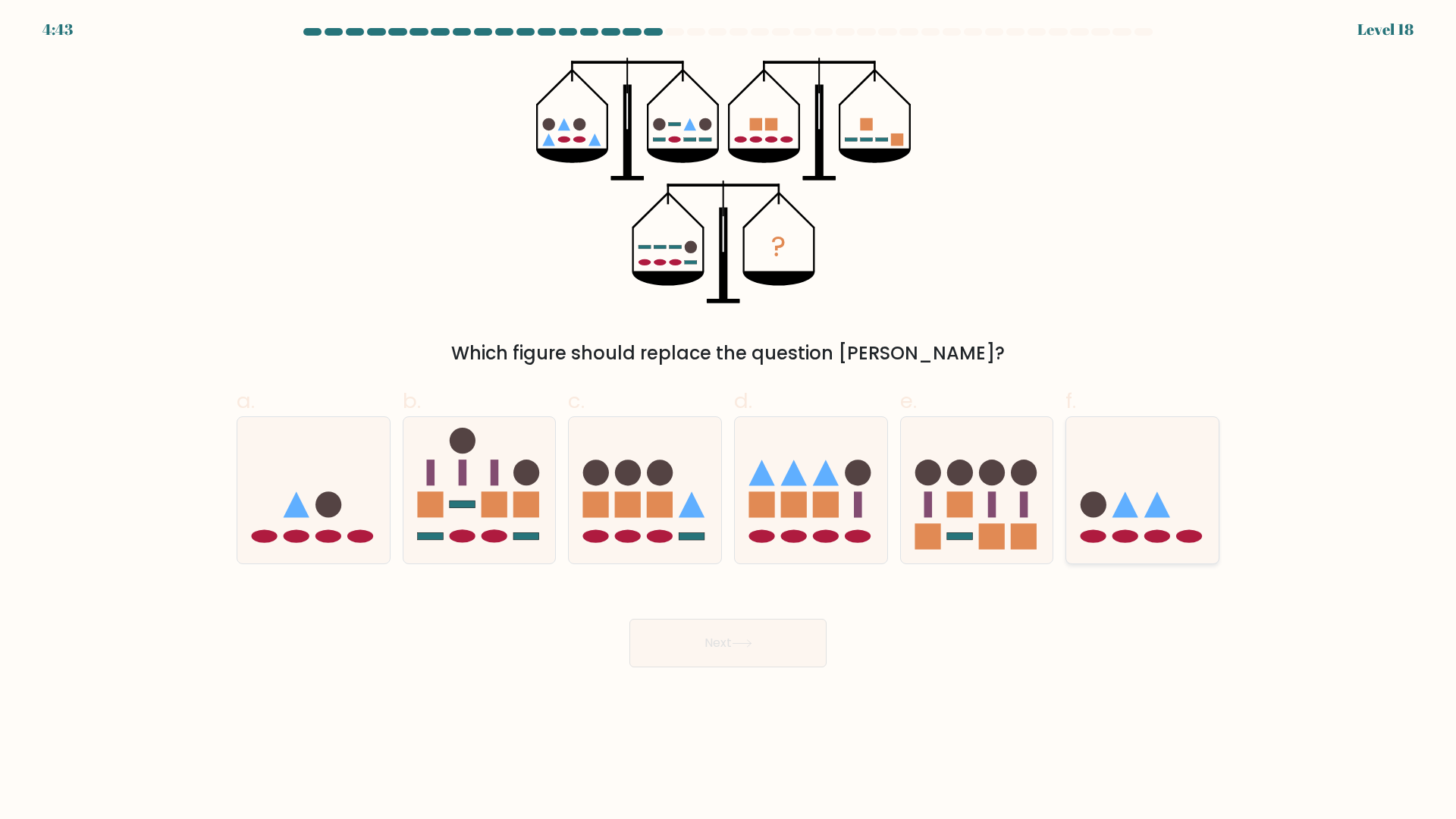
drag, startPoint x: 1104, startPoint y: 502, endPoint x: 1119, endPoint y: 512, distance: 18.0
click at [1119, 512] on icon at bounding box center [1143, 490] width 152 height 126
click at [729, 419] on input "f." at bounding box center [728, 414] width 1 height 10
radio input "true"
click at [732, 659] on button "Next" at bounding box center [728, 643] width 198 height 49
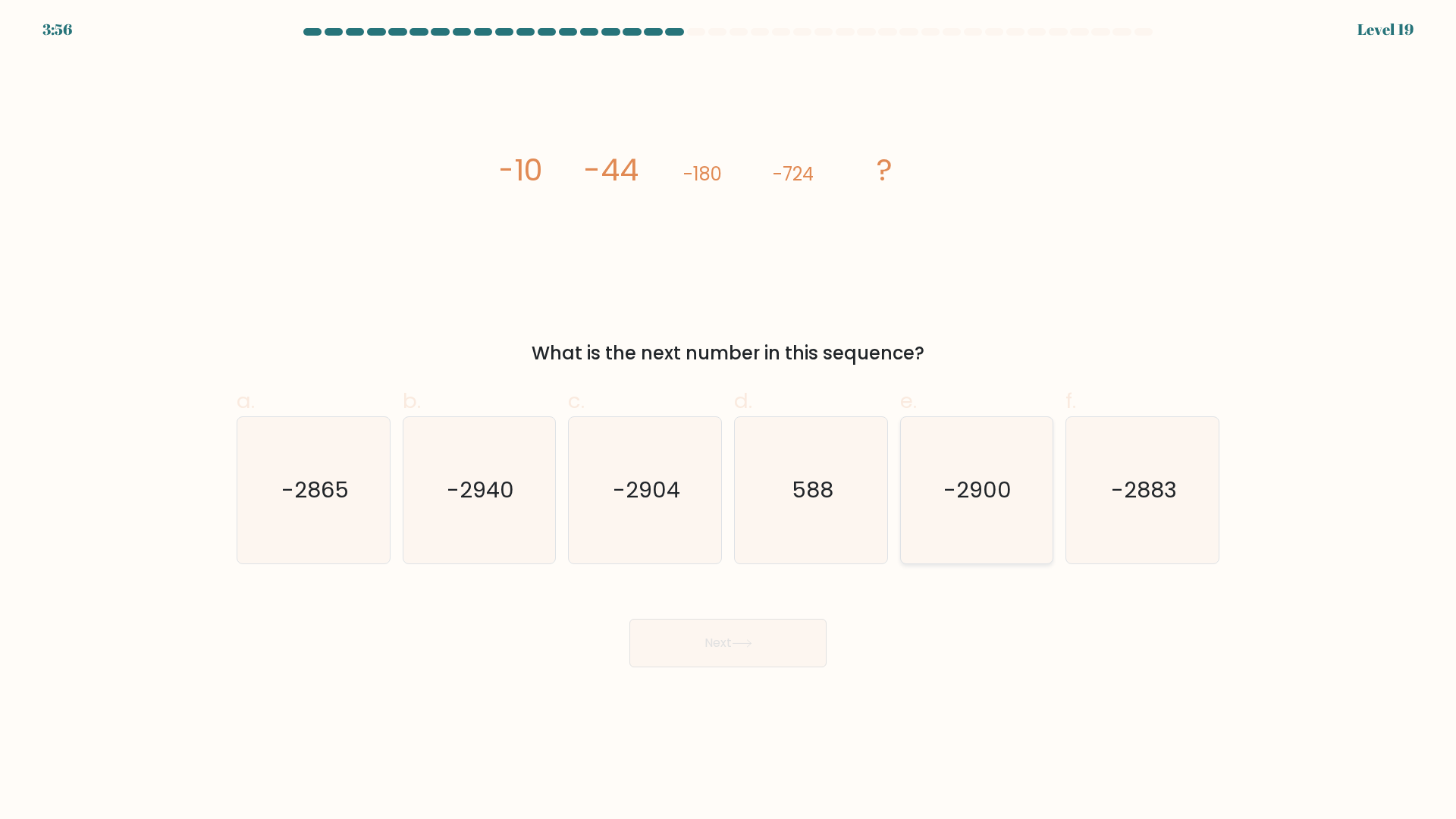
click at [981, 516] on icon "-2900" at bounding box center [976, 490] width 146 height 146
click at [729, 419] on input "e. -2900" at bounding box center [728, 414] width 1 height 10
radio input "true"
click at [687, 645] on button "Next" at bounding box center [728, 643] width 198 height 49
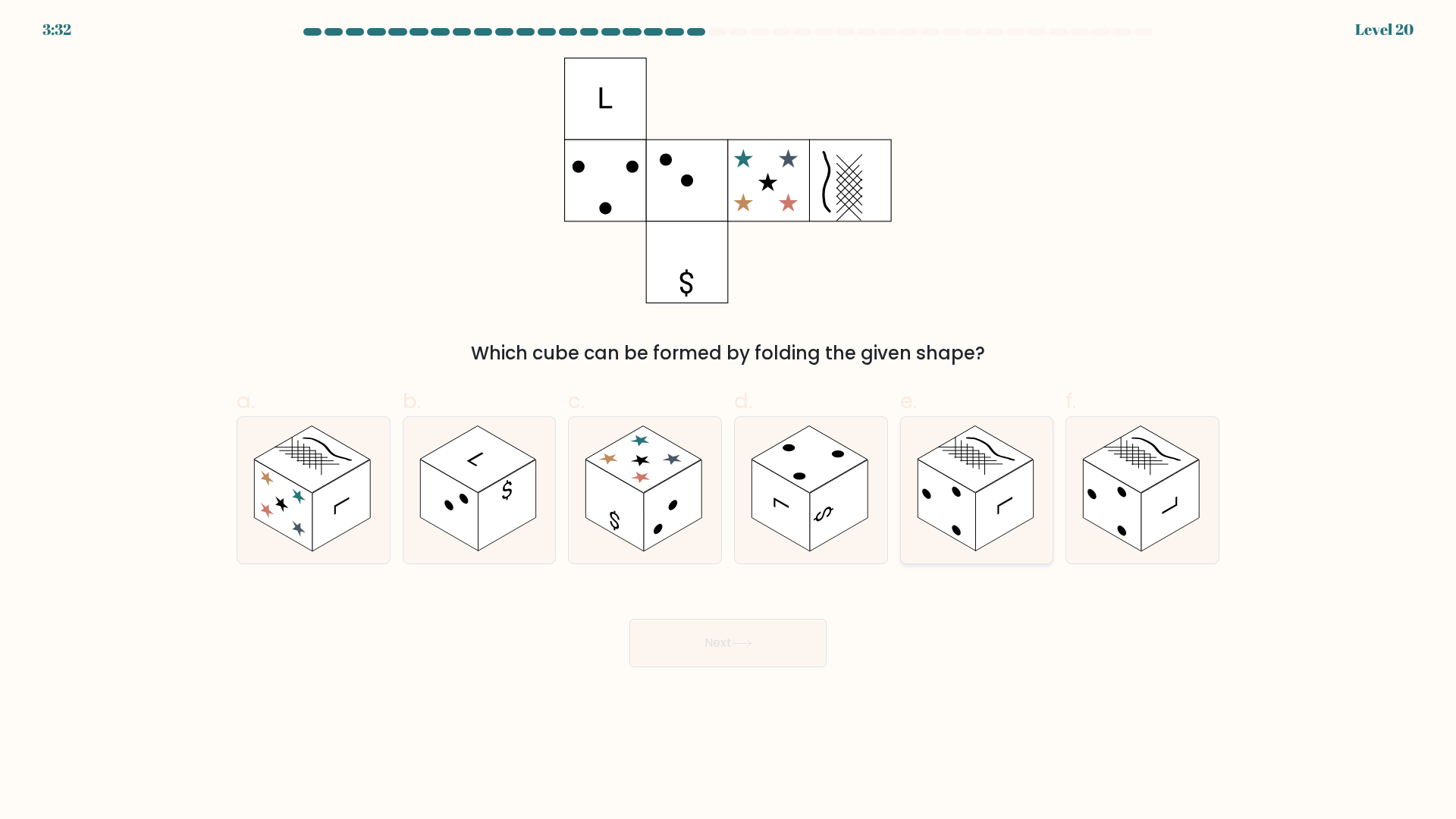
click at [963, 503] on rect at bounding box center [947, 506] width 58 height 92
click at [729, 419] on input "e." at bounding box center [728, 414] width 1 height 10
radio input "true"
click at [743, 658] on button "Next" at bounding box center [728, 643] width 198 height 49
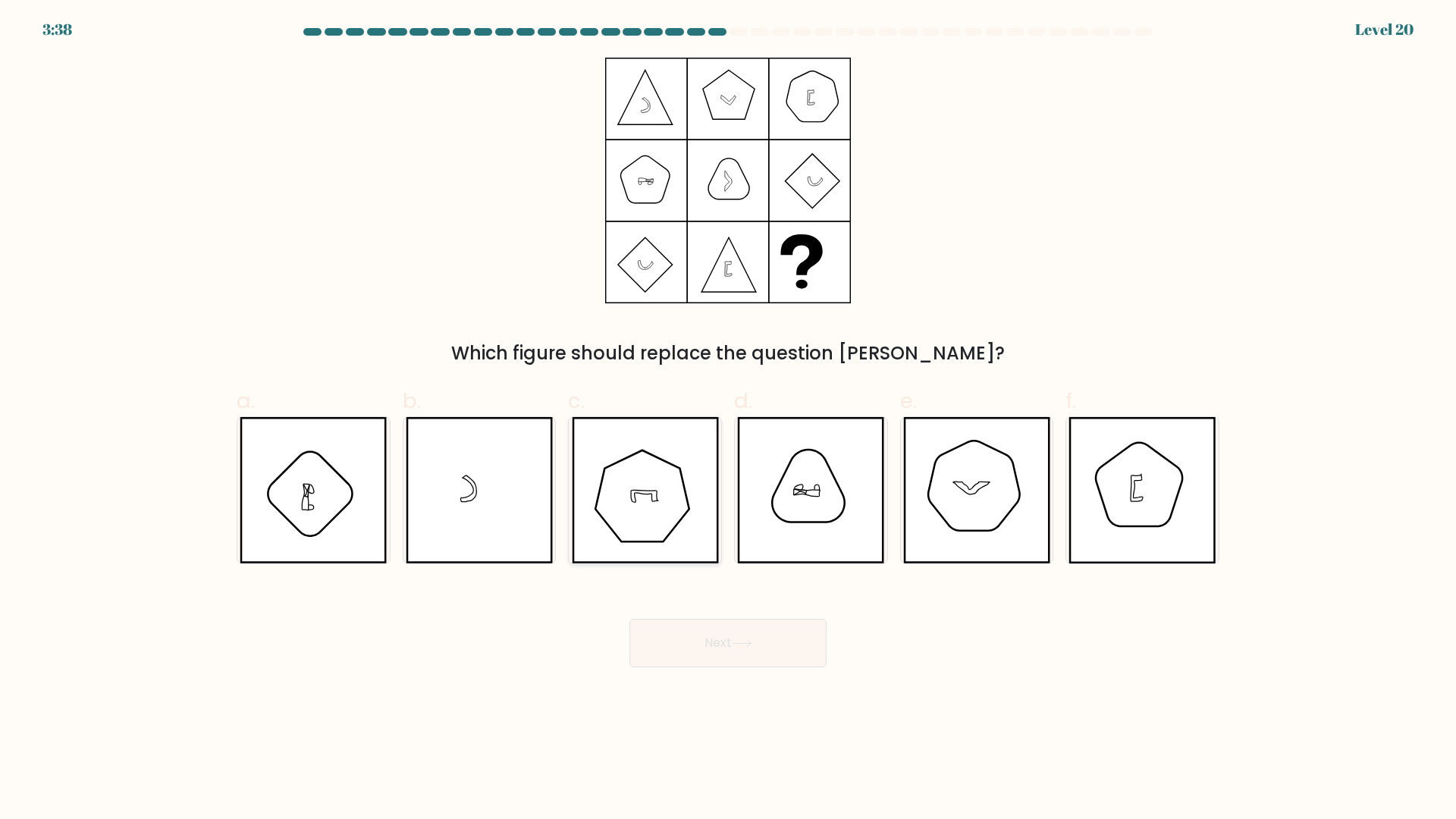
click at [641, 526] on icon at bounding box center [646, 490] width 147 height 146
click at [728, 419] on input "c." at bounding box center [728, 414] width 1 height 10
radio input "true"
click at [737, 647] on icon at bounding box center [742, 643] width 21 height 8
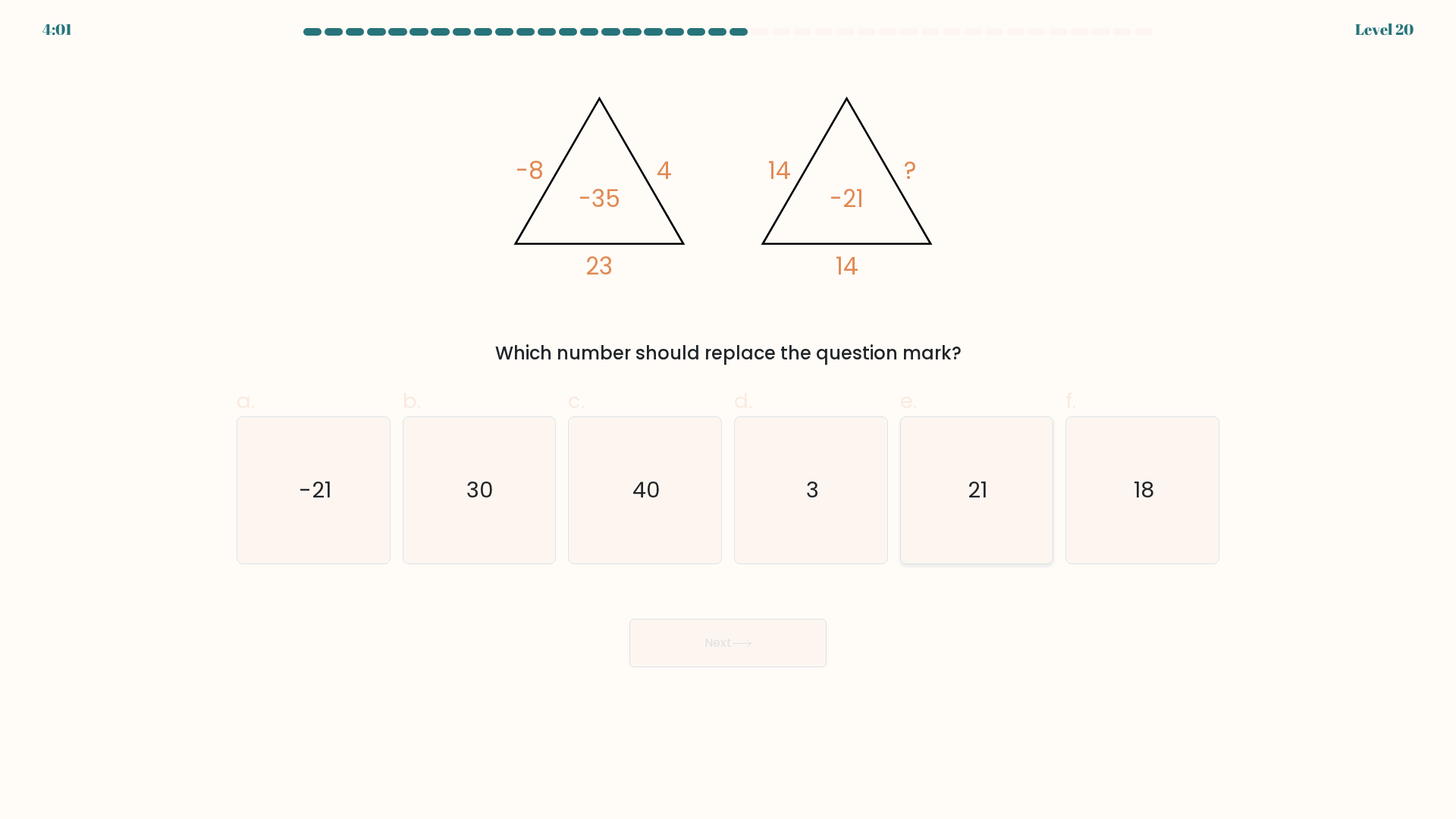
click at [968, 485] on icon "21" at bounding box center [976, 490] width 146 height 146
click at [729, 419] on input "e. 21" at bounding box center [728, 414] width 1 height 10
radio input "true"
click at [795, 656] on button "Next" at bounding box center [728, 643] width 198 height 49
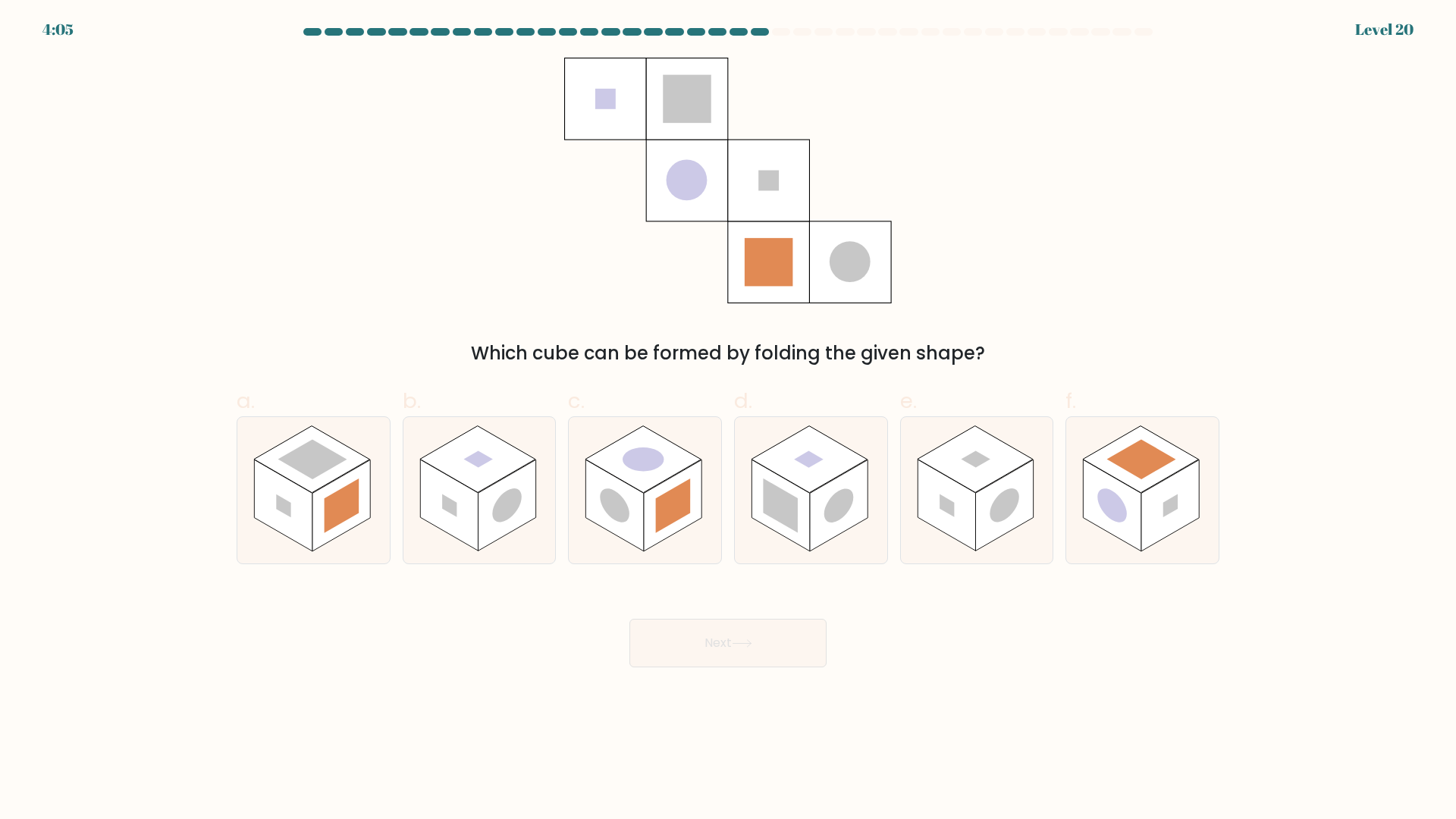
drag, startPoint x: 1161, startPoint y: 493, endPoint x: 850, endPoint y: 617, distance: 334.8
click at [1158, 492] on rect at bounding box center [1171, 506] width 58 height 92
click at [729, 419] on input "f." at bounding box center [728, 414] width 1 height 10
radio input "true"
click at [728, 674] on body "4:05 Level 20" at bounding box center [728, 409] width 1456 height 819
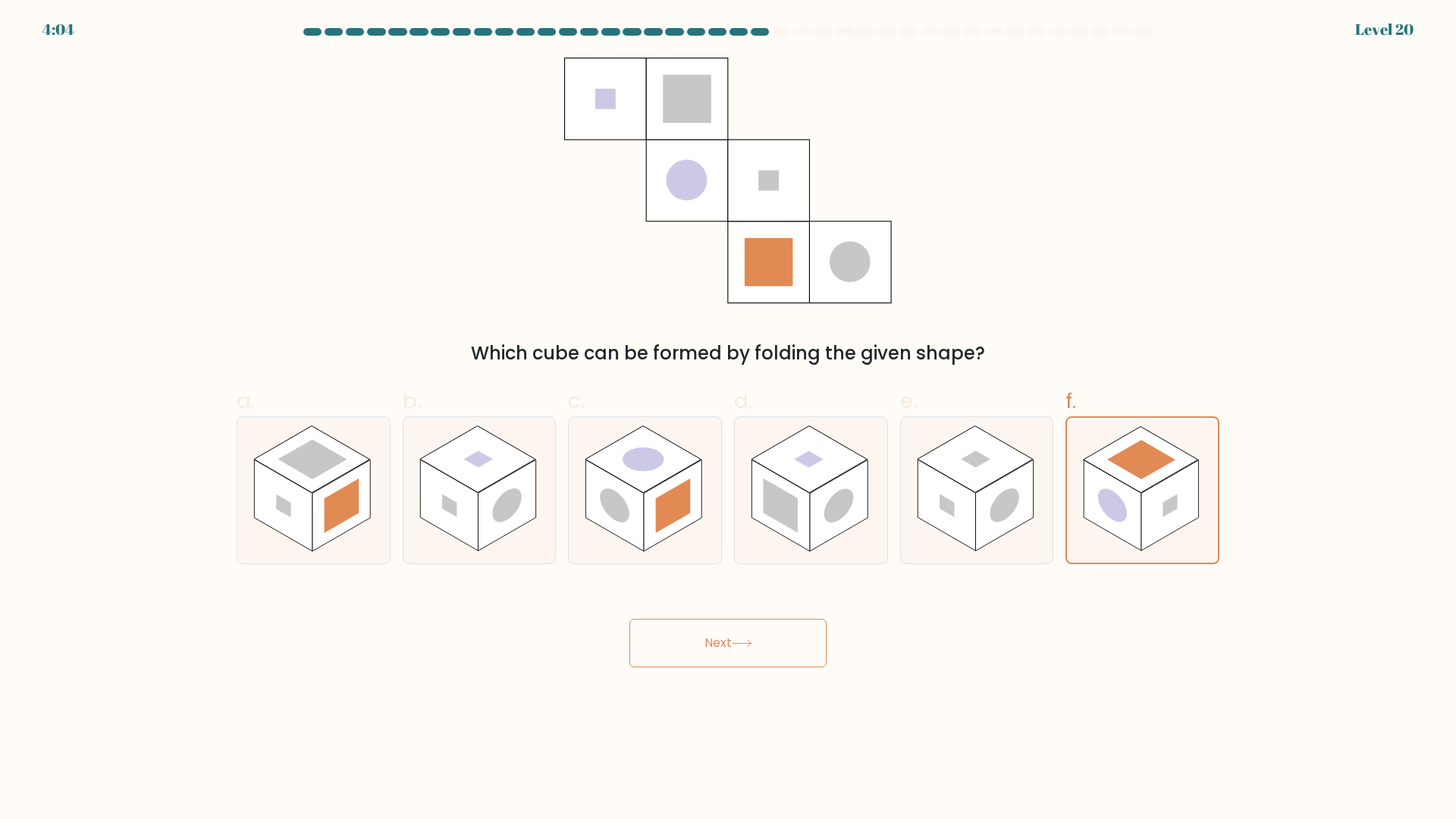
click at [757, 634] on button "Next" at bounding box center [728, 643] width 198 height 49
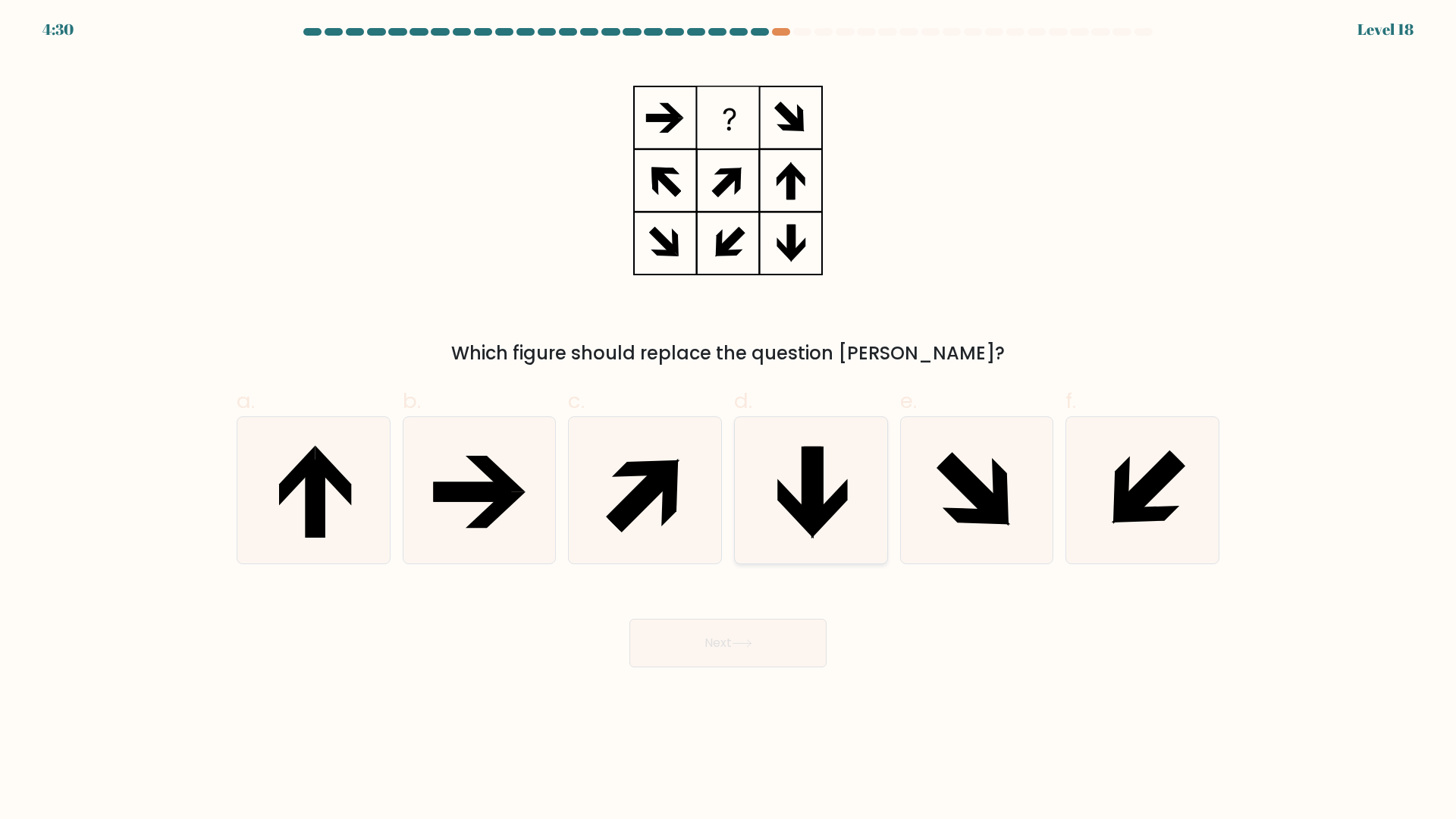
click at [803, 498] on icon at bounding box center [812, 485] width 20 height 78
click at [729, 419] on input "d." at bounding box center [728, 414] width 1 height 10
radio input "true"
click at [770, 645] on button "Next" at bounding box center [728, 643] width 198 height 49
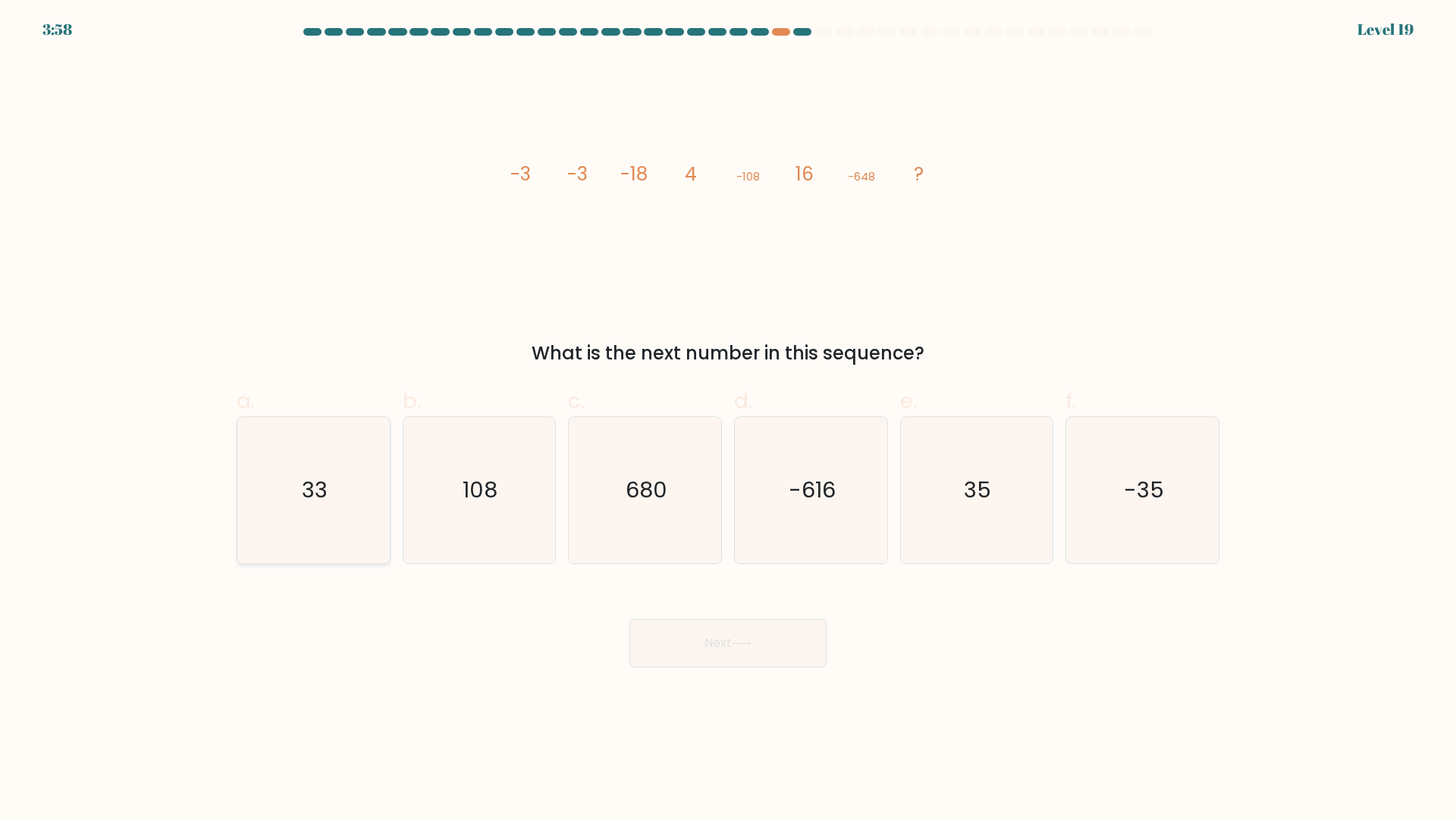
click at [366, 483] on icon "33" at bounding box center [313, 490] width 146 height 146
click at [728, 419] on input "a. 33" at bounding box center [728, 414] width 1 height 10
radio input "true"
click at [773, 654] on button "Next" at bounding box center [728, 643] width 198 height 49
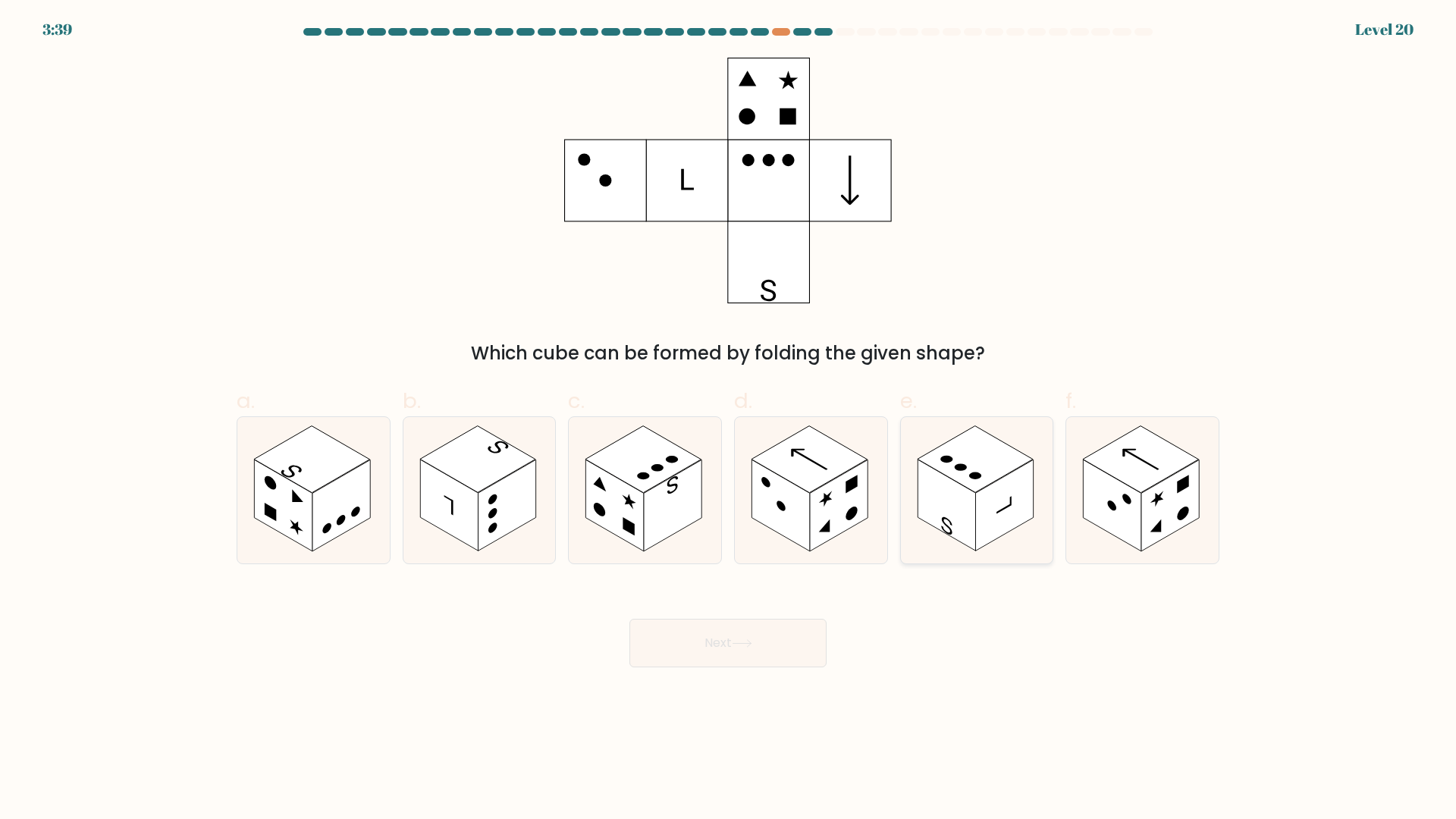
click at [969, 491] on rect at bounding box center [947, 506] width 58 height 92
click at [729, 419] on input "e." at bounding box center [728, 414] width 1 height 10
radio input "true"
click at [678, 656] on button "Next" at bounding box center [728, 643] width 198 height 49
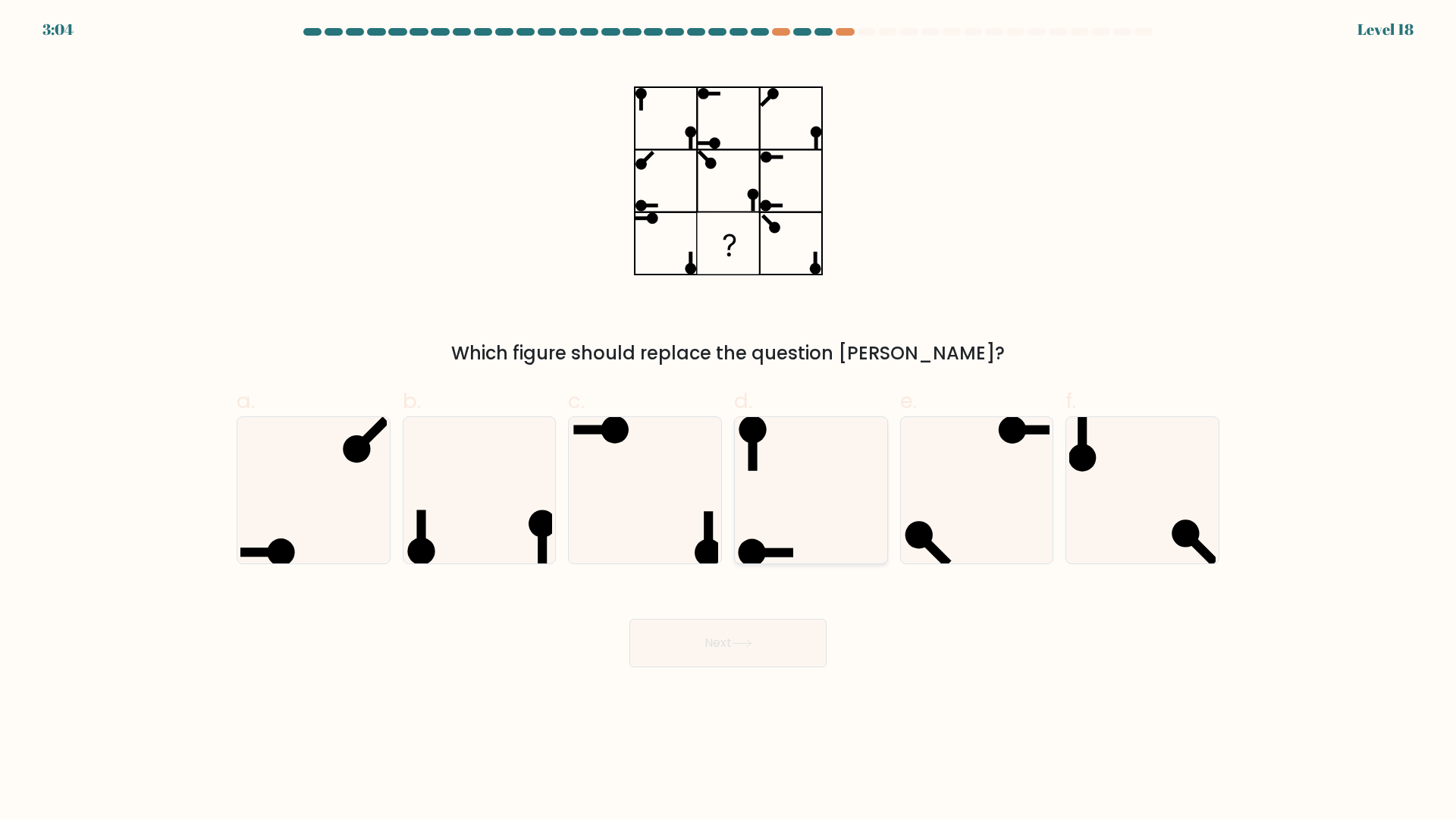
click at [833, 515] on icon at bounding box center [811, 490] width 146 height 146
click at [729, 419] on input "d." at bounding box center [728, 414] width 1 height 10
radio input "true"
click at [766, 650] on button "Next" at bounding box center [728, 643] width 198 height 49
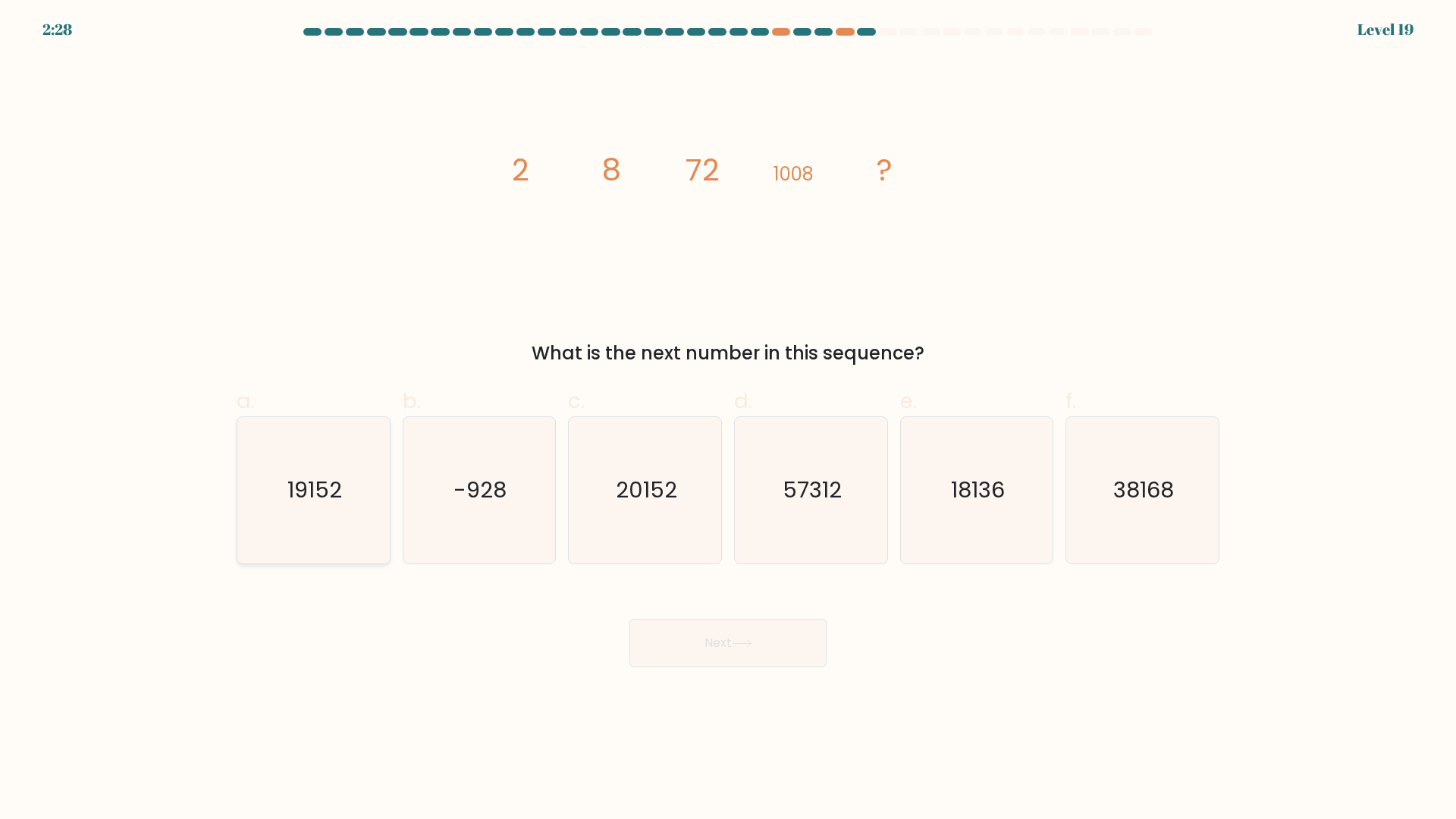
click at [314, 470] on icon "19152" at bounding box center [313, 490] width 146 height 146
click at [728, 419] on input "a. 19152" at bounding box center [728, 414] width 1 height 10
radio input "true"
click at [738, 627] on button "Next" at bounding box center [728, 643] width 198 height 49
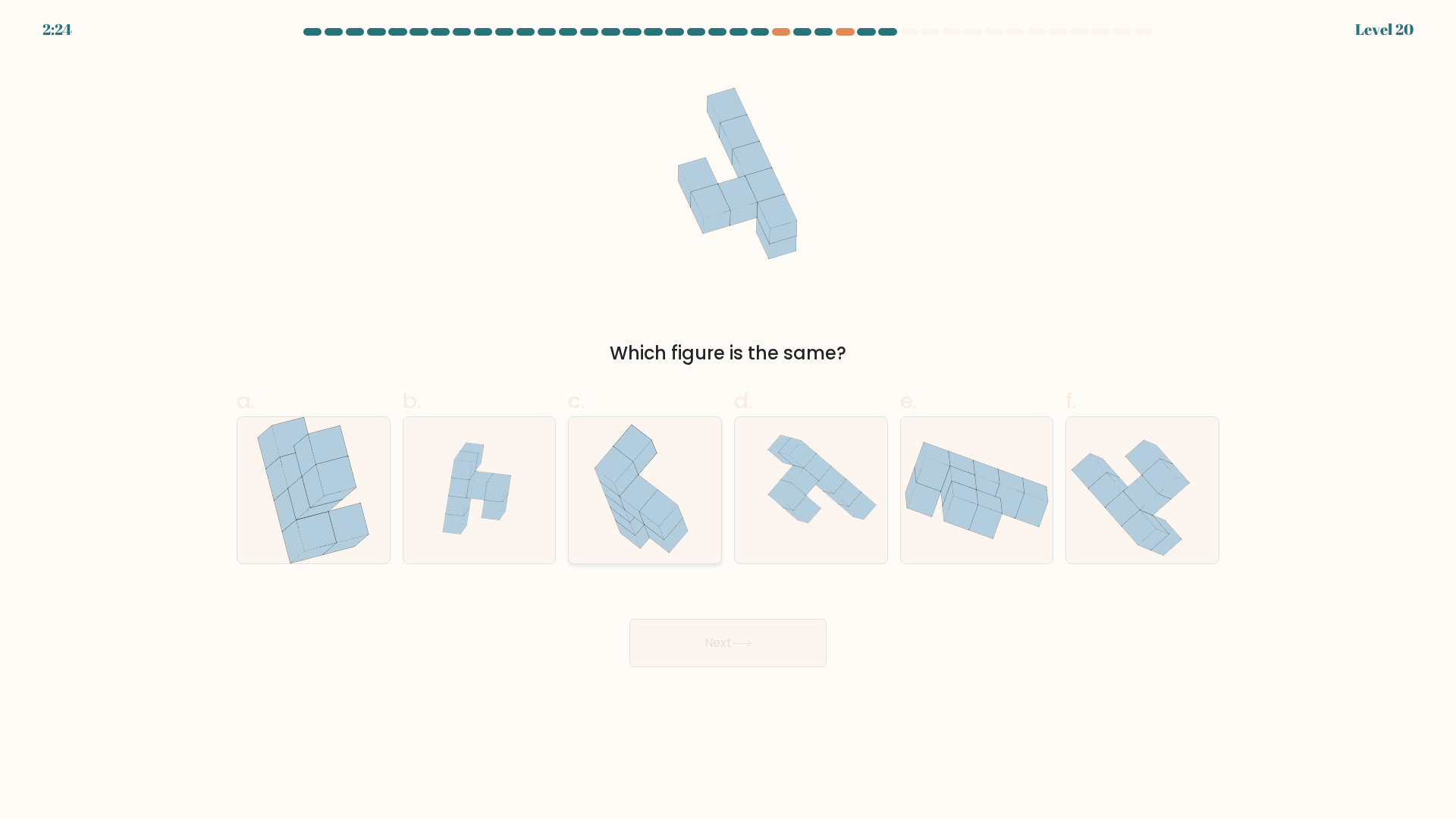
click at [642, 514] on icon at bounding box center [651, 525] width 24 height 27
click at [728, 419] on input "c." at bounding box center [728, 414] width 1 height 10
radio input "true"
click at [503, 512] on icon at bounding box center [504, 507] width 8 height 26
click at [728, 419] on input "b." at bounding box center [728, 414] width 1 height 10
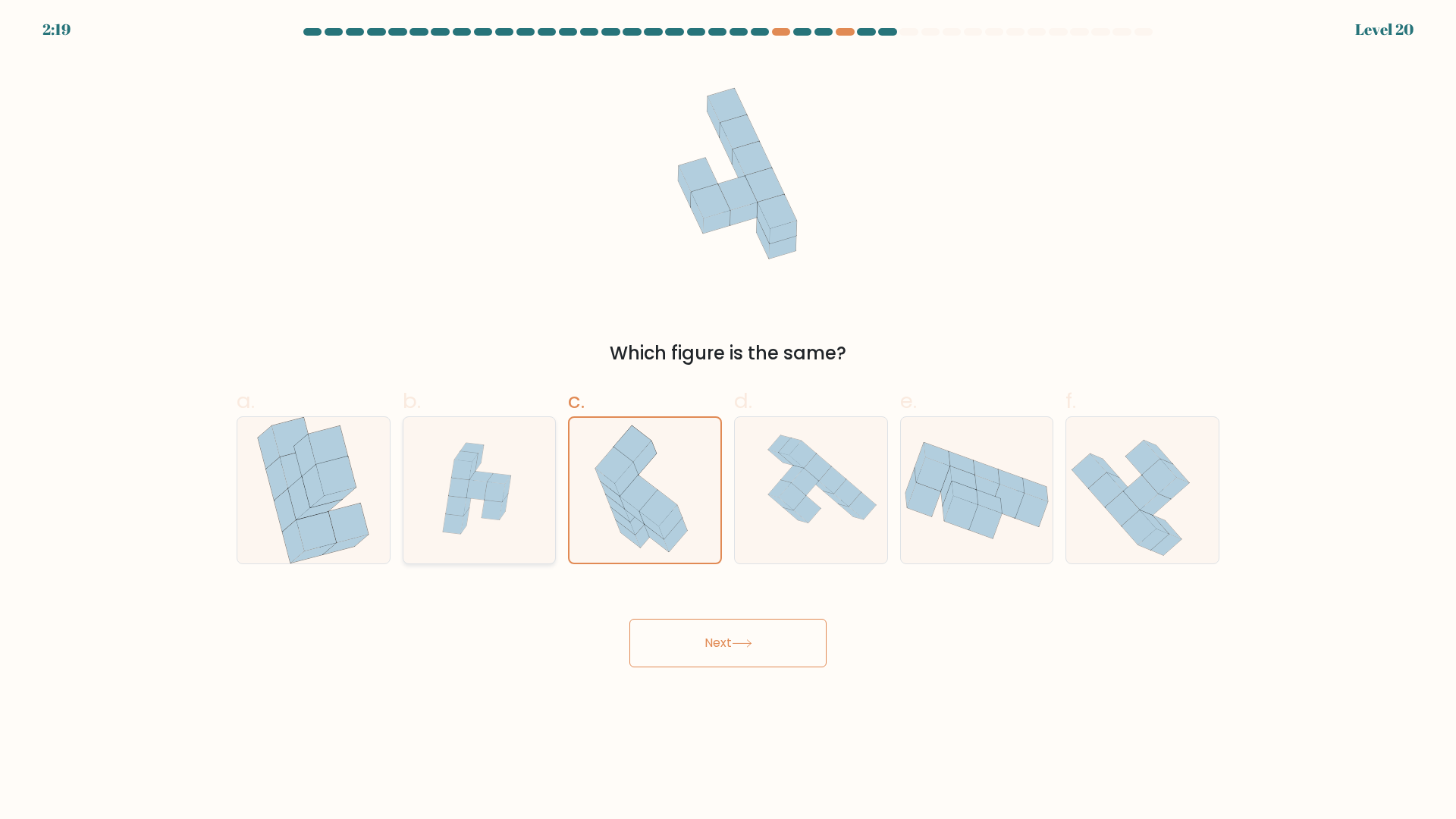
radio input "true"
click at [690, 647] on button "Next" at bounding box center [728, 643] width 198 height 49
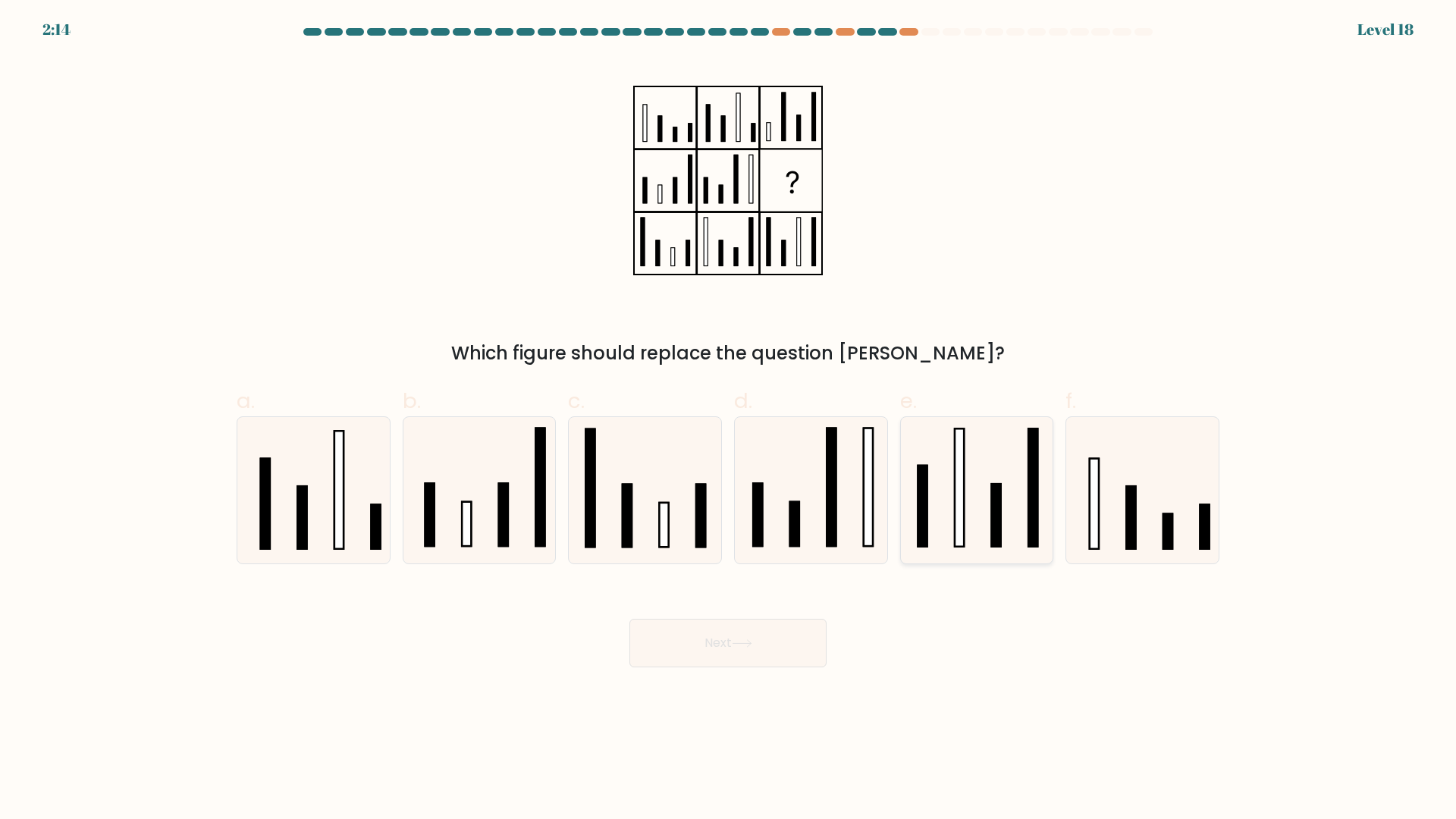
click at [974, 484] on icon at bounding box center [976, 490] width 146 height 146
click at [729, 419] on input "e." at bounding box center [728, 414] width 1 height 10
radio input "true"
click at [714, 650] on button "Next" at bounding box center [728, 643] width 198 height 49
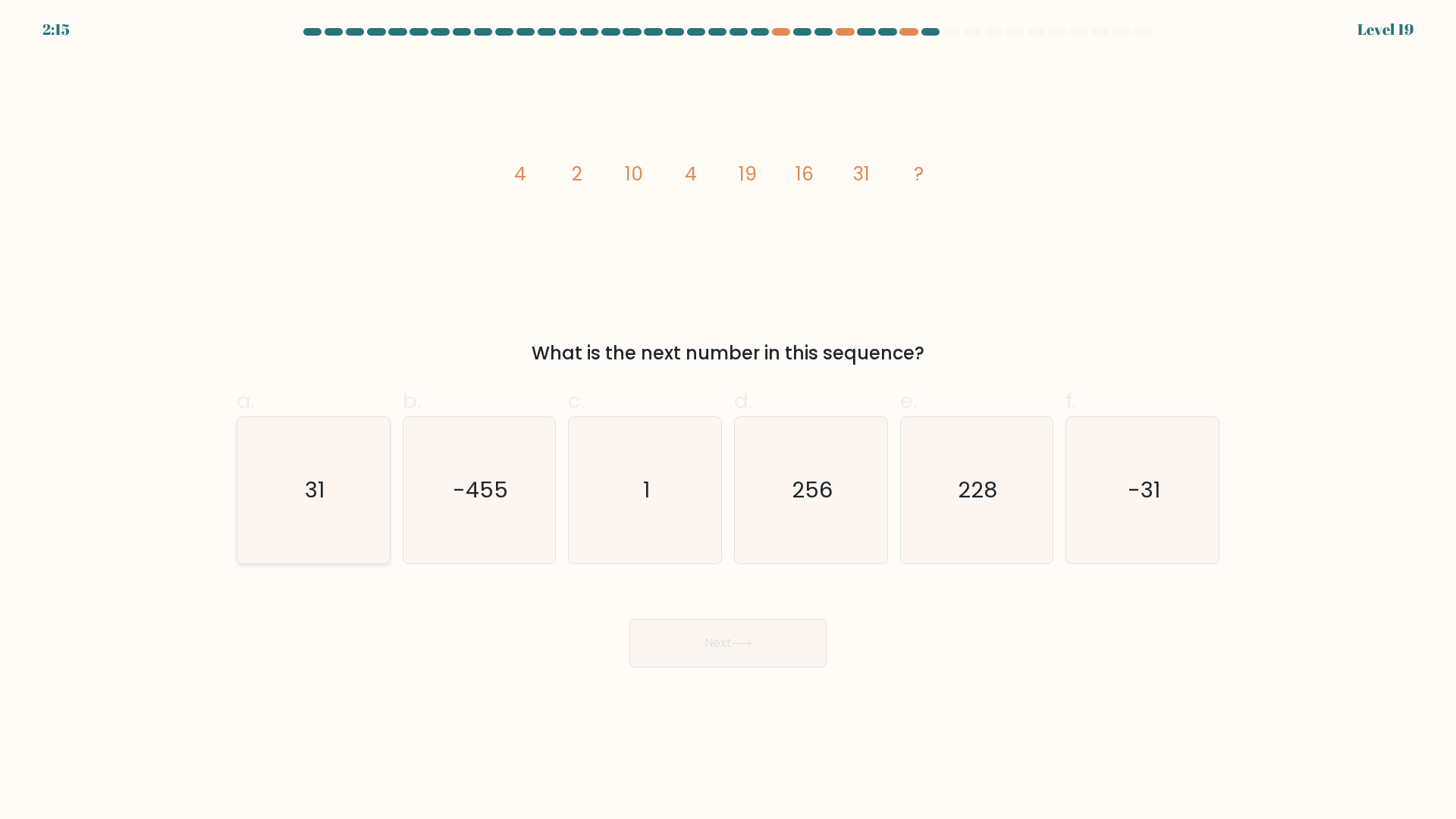
click at [312, 492] on text "31" at bounding box center [315, 490] width 20 height 31
click at [728, 419] on input "a. 31" at bounding box center [728, 414] width 1 height 10
radio input "true"
click at [687, 644] on button "Next" at bounding box center [728, 643] width 198 height 49
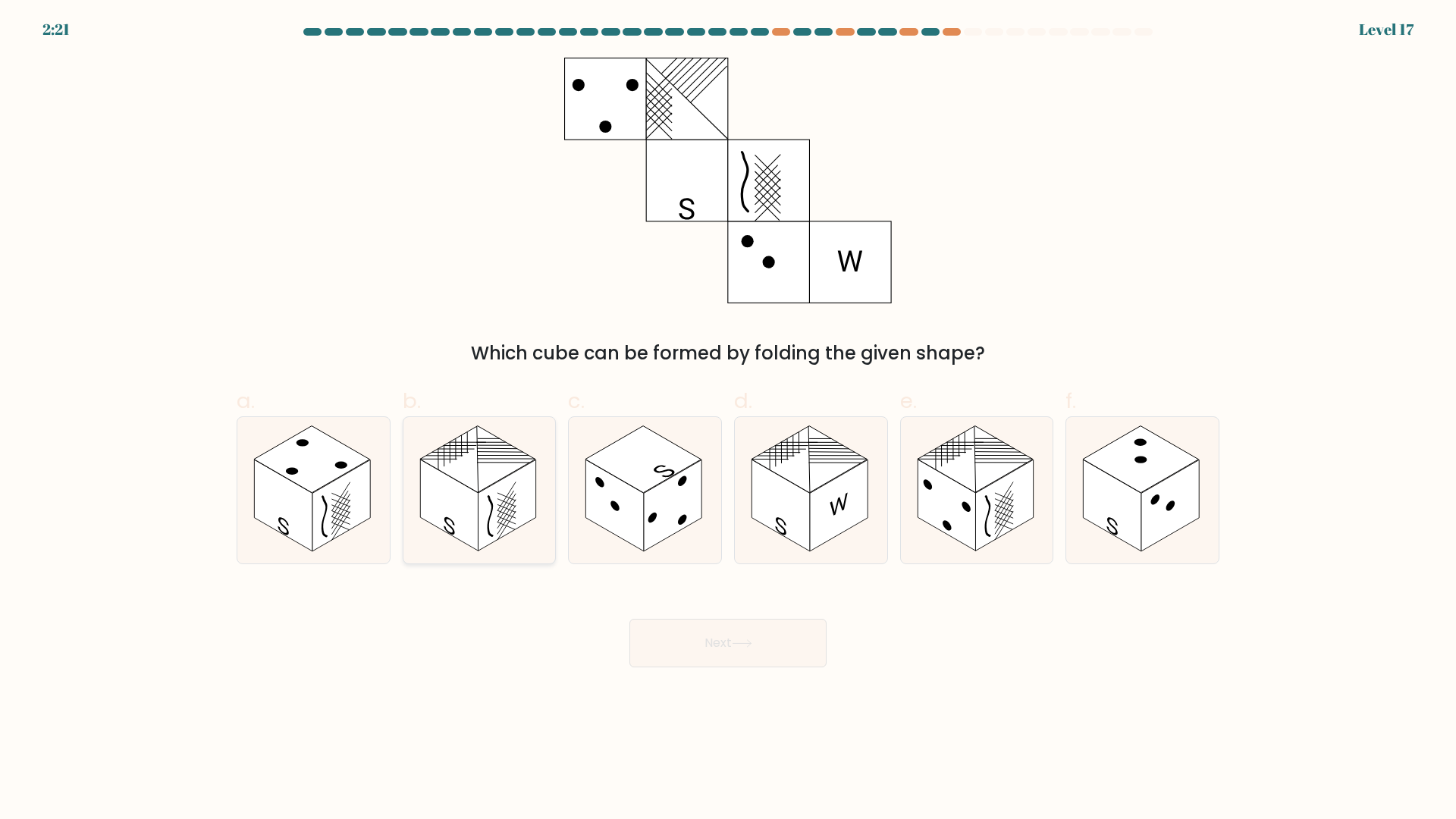
click at [519, 459] on rect at bounding box center [478, 459] width 116 height 67
click at [728, 419] on input "b." at bounding box center [728, 414] width 1 height 10
radio input "true"
click at [761, 653] on button "Next" at bounding box center [728, 643] width 198 height 49
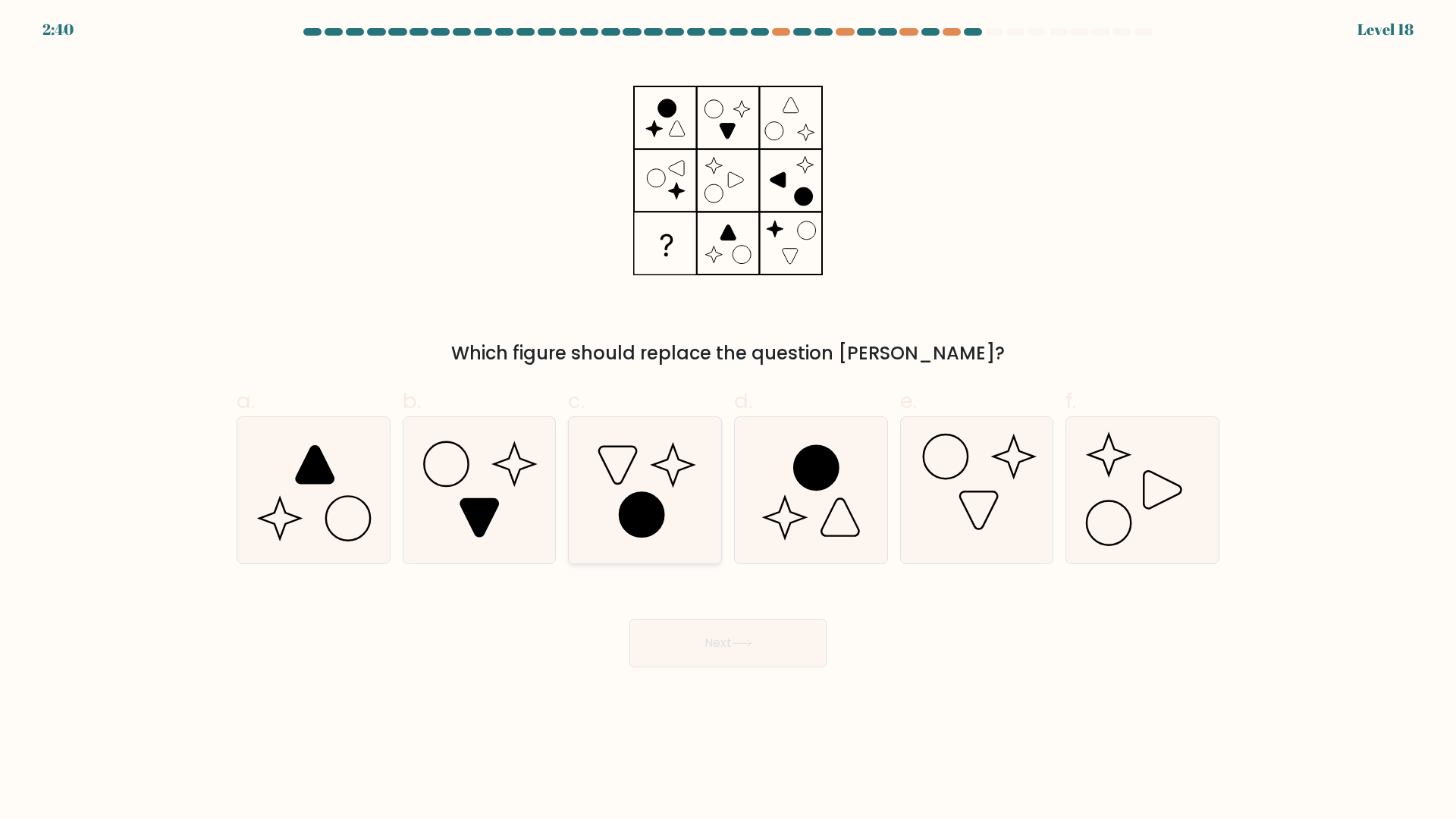
click at [649, 483] on icon at bounding box center [645, 490] width 146 height 146
click at [728, 419] on input "c." at bounding box center [728, 414] width 1 height 10
radio input "true"
click at [776, 646] on button "Next" at bounding box center [728, 643] width 198 height 49
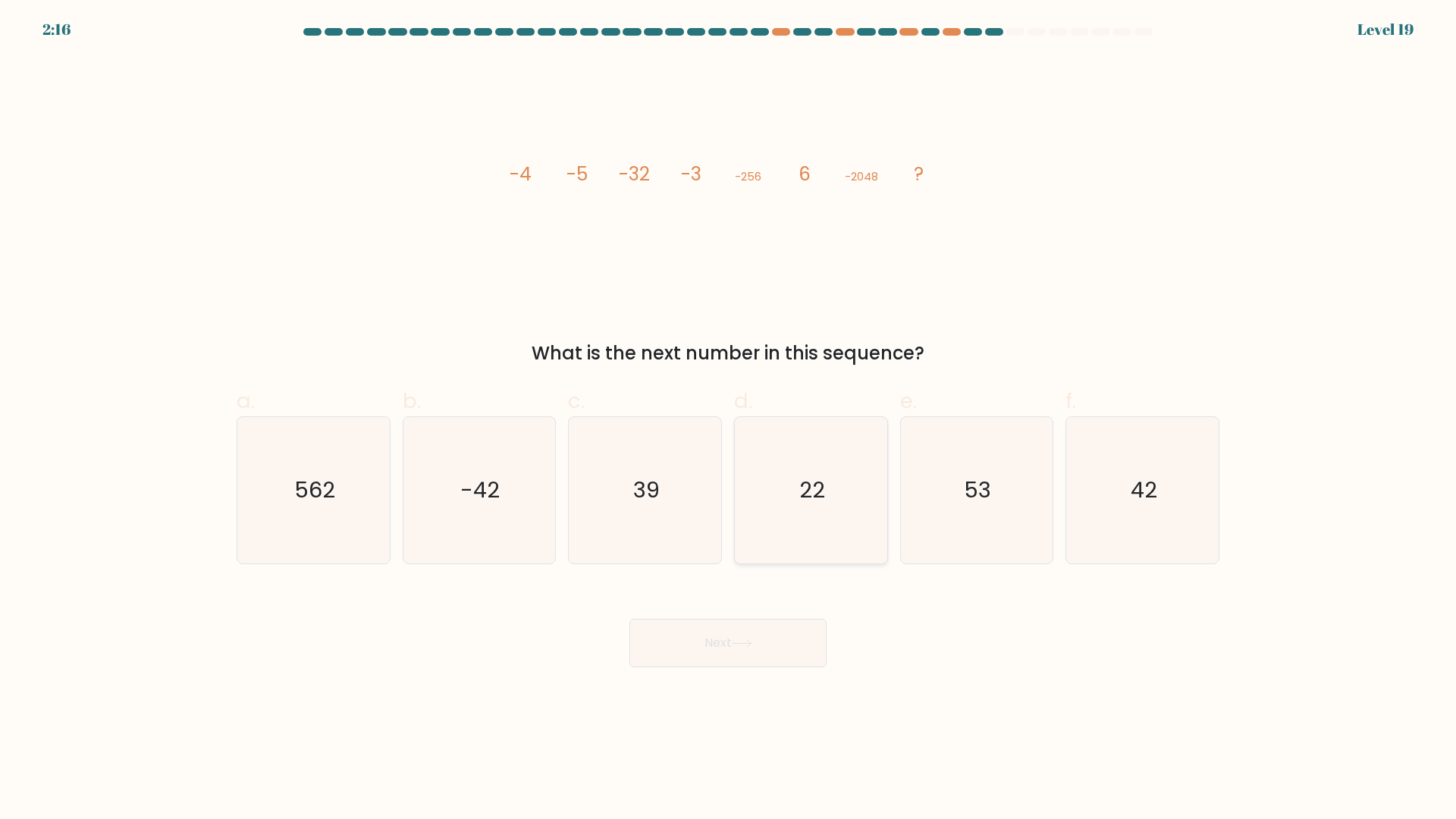
click at [771, 532] on icon "22" at bounding box center [811, 490] width 146 height 146
click at [729, 419] on input "d. 22" at bounding box center [728, 414] width 1 height 10
radio input "true"
click at [788, 624] on button "Next" at bounding box center [728, 643] width 198 height 49
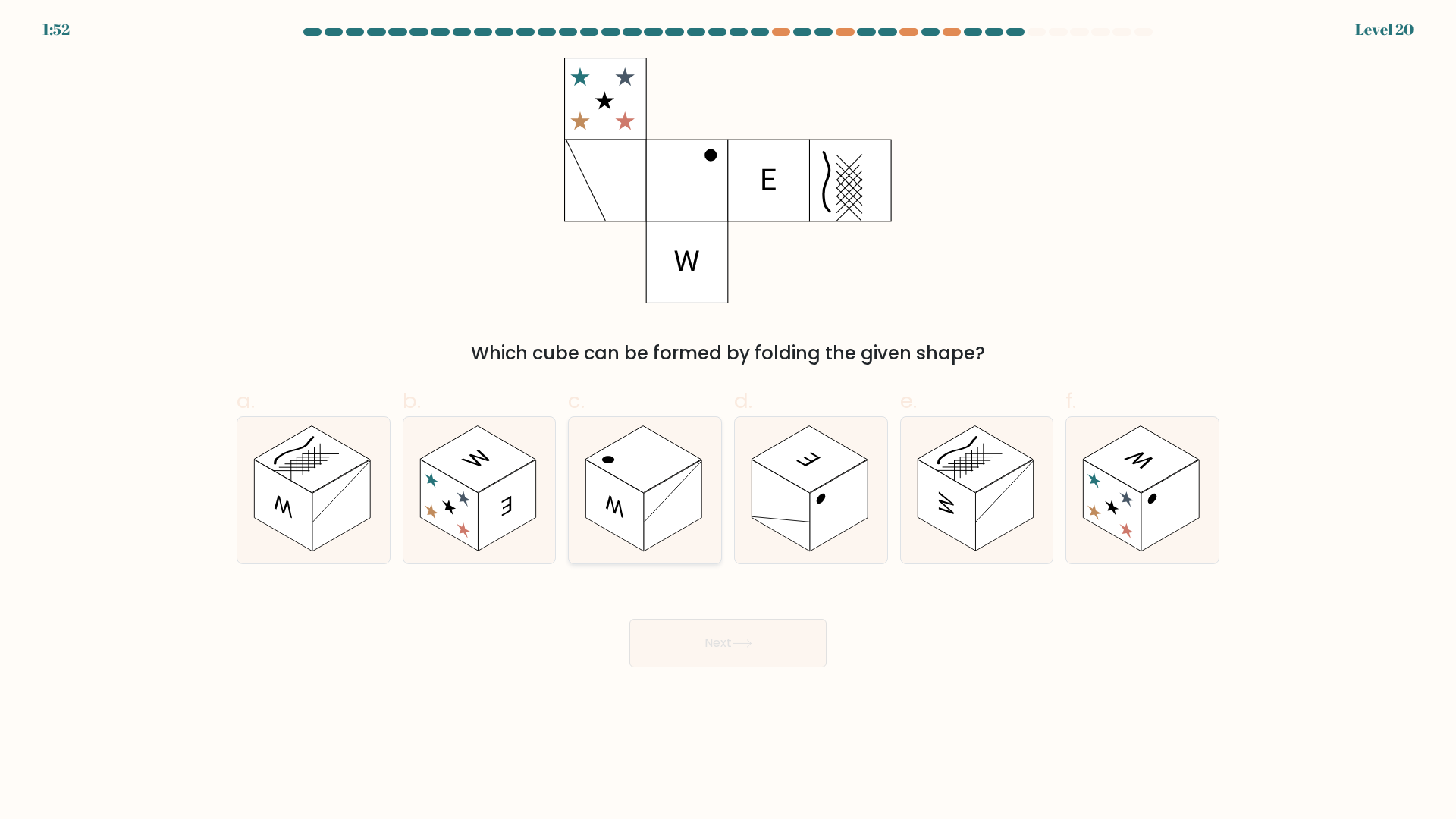
click at [614, 547] on icon at bounding box center [645, 490] width 152 height 146
click at [728, 419] on input "c." at bounding box center [728, 414] width 1 height 10
radio input "true"
click at [747, 638] on button "Next" at bounding box center [728, 643] width 198 height 49
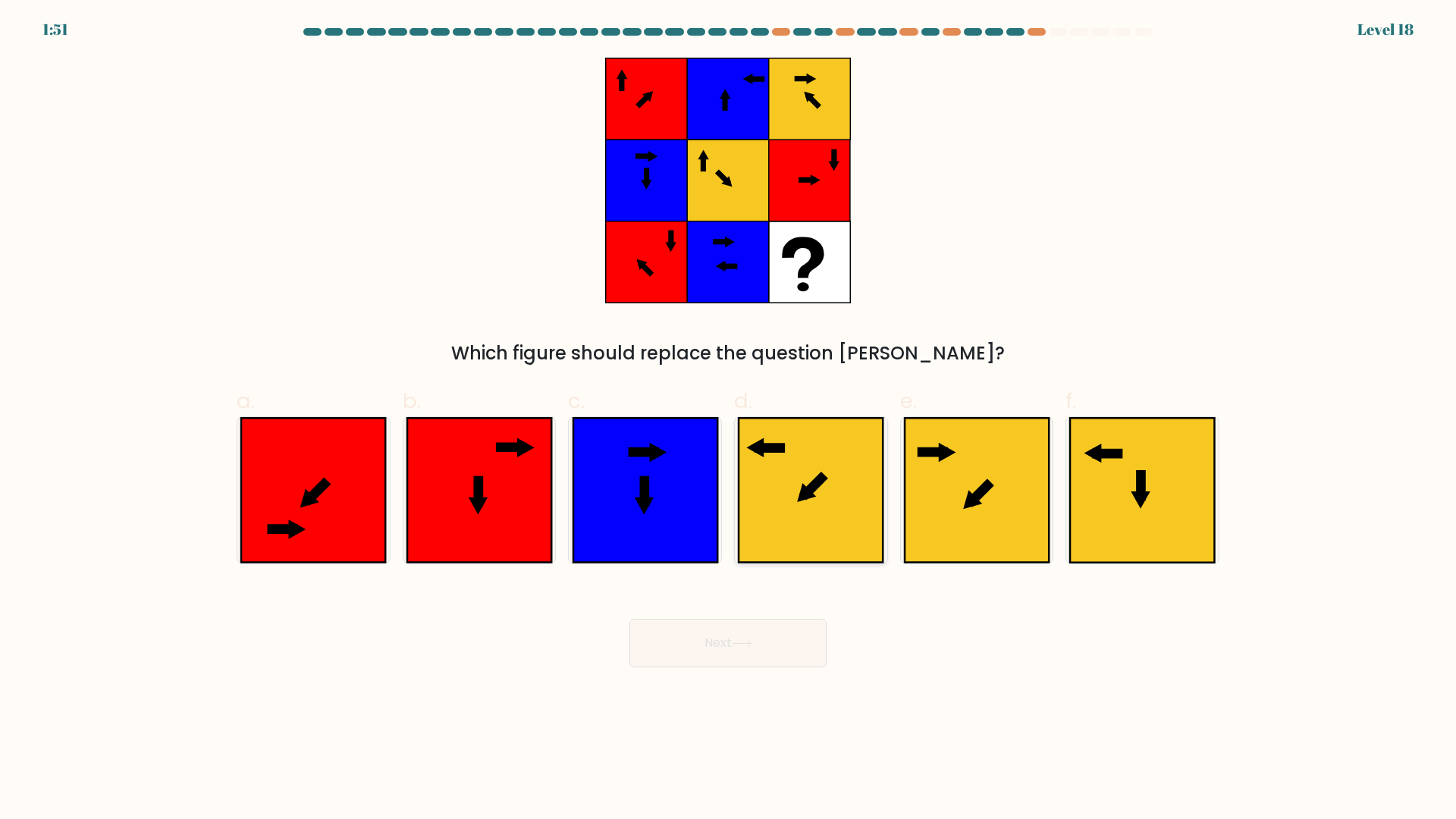
click at [804, 500] on icon at bounding box center [811, 490] width 144 height 144
click at [729, 419] on input "d." at bounding box center [728, 414] width 1 height 10
radio input "true"
click at [742, 645] on icon at bounding box center [742, 643] width 21 height 8
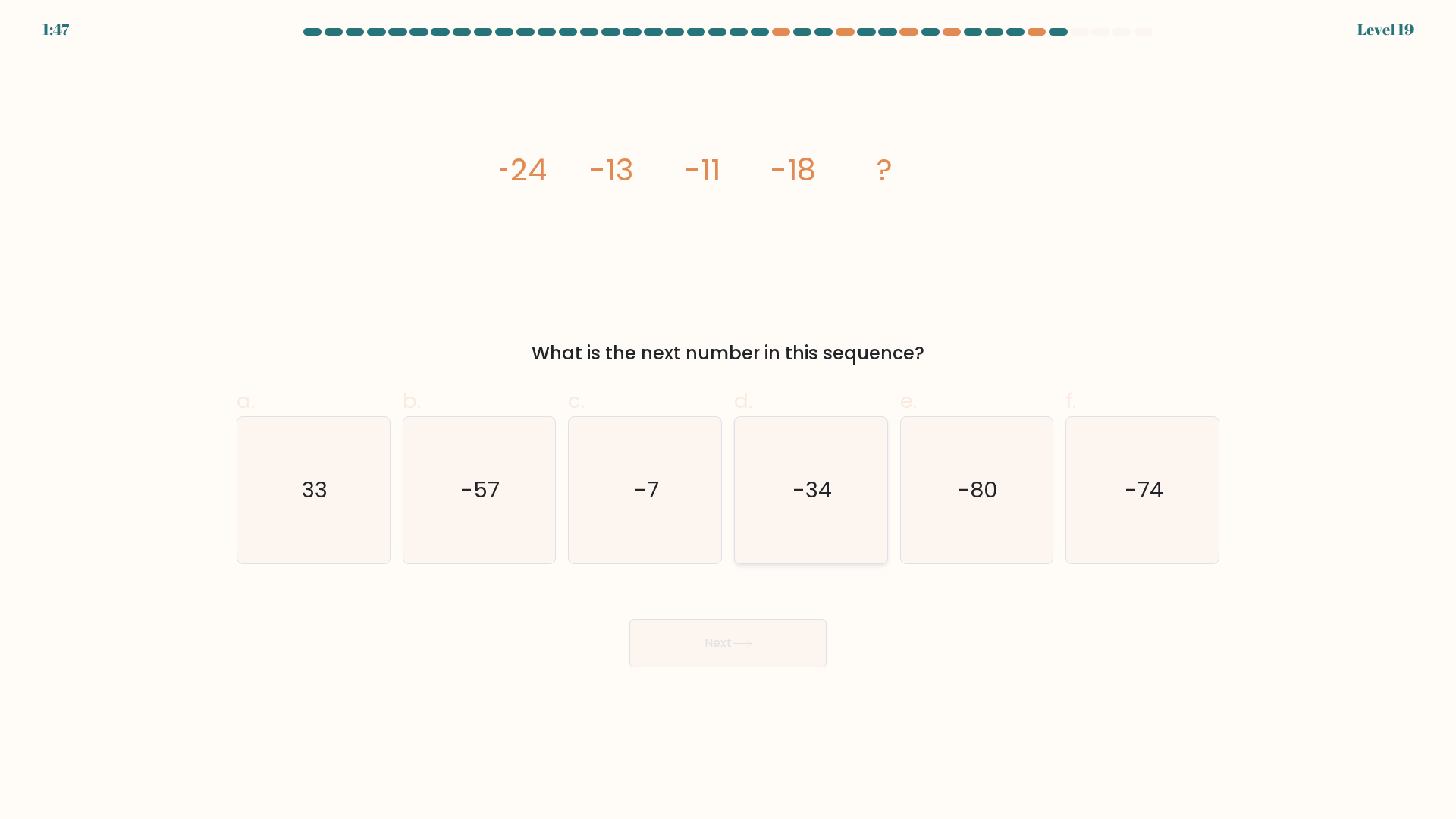
click at [807, 508] on icon "-34" at bounding box center [811, 490] width 146 height 146
click at [729, 419] on input "d. -34" at bounding box center [728, 414] width 1 height 10
radio input "true"
click at [778, 641] on button "Next" at bounding box center [728, 643] width 198 height 49
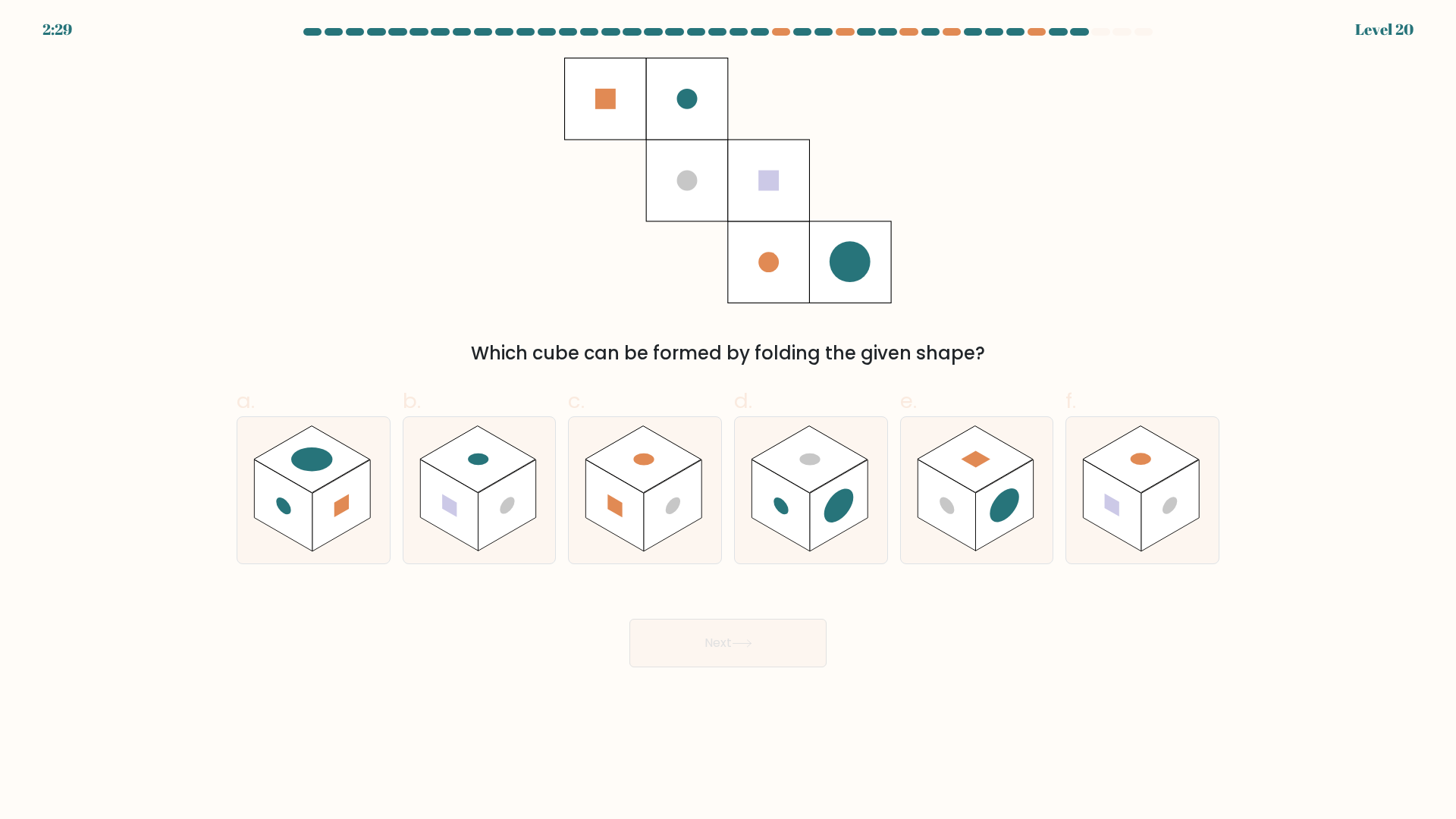
click at [986, 191] on div "Which cube can be formed by folding the given shape?" at bounding box center [728, 212] width 1001 height 309
click at [1001, 526] on rect at bounding box center [1005, 506] width 58 height 92
click at [729, 419] on input "e." at bounding box center [728, 414] width 1 height 10
radio input "true"
click at [843, 499] on circle at bounding box center [839, 506] width 30 height 46
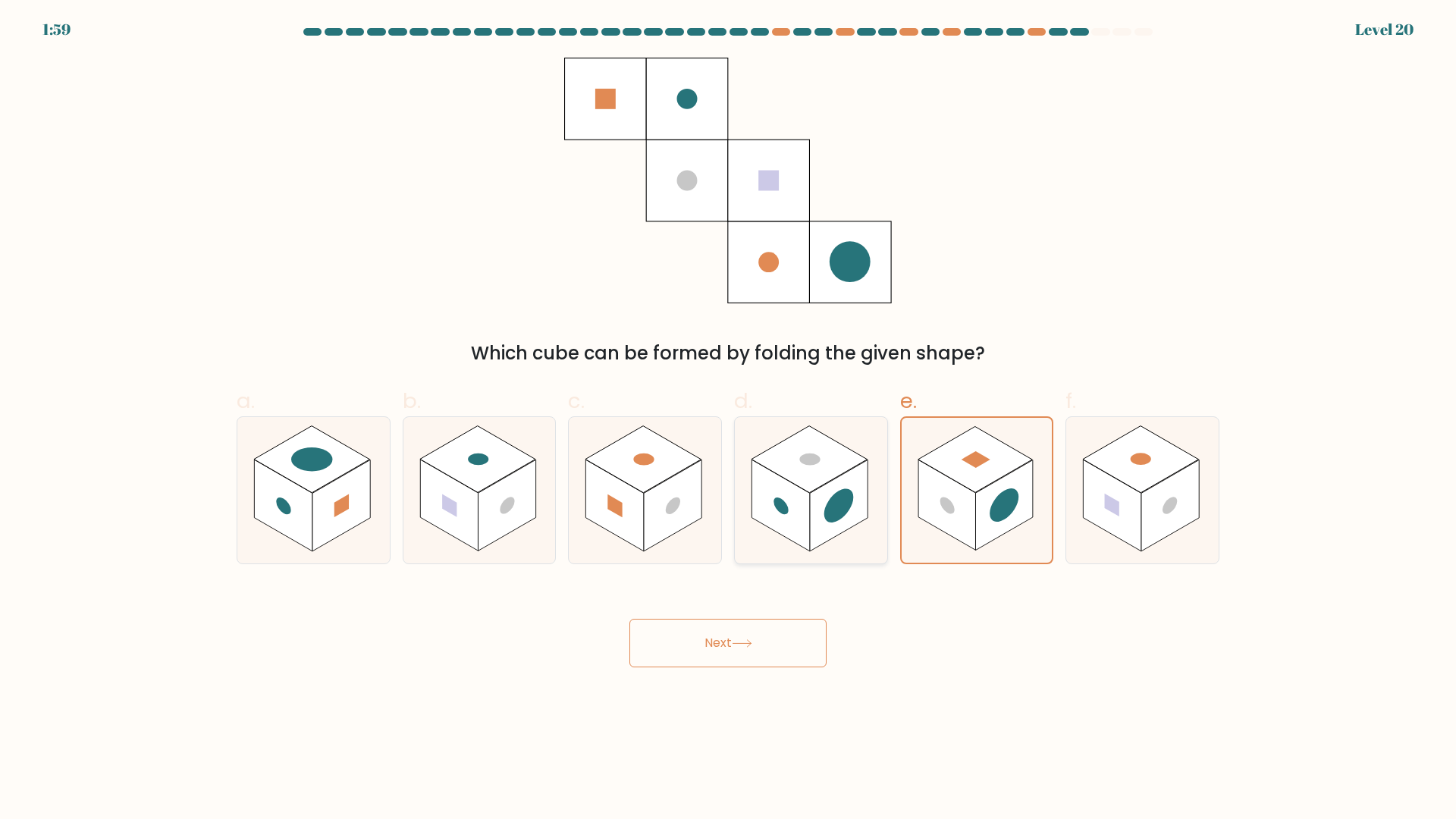
click at [729, 419] on input "d." at bounding box center [728, 414] width 1 height 10
radio input "true"
click at [1147, 474] on rect at bounding box center [1141, 459] width 116 height 67
click at [729, 419] on input "f." at bounding box center [728, 414] width 1 height 10
radio input "true"
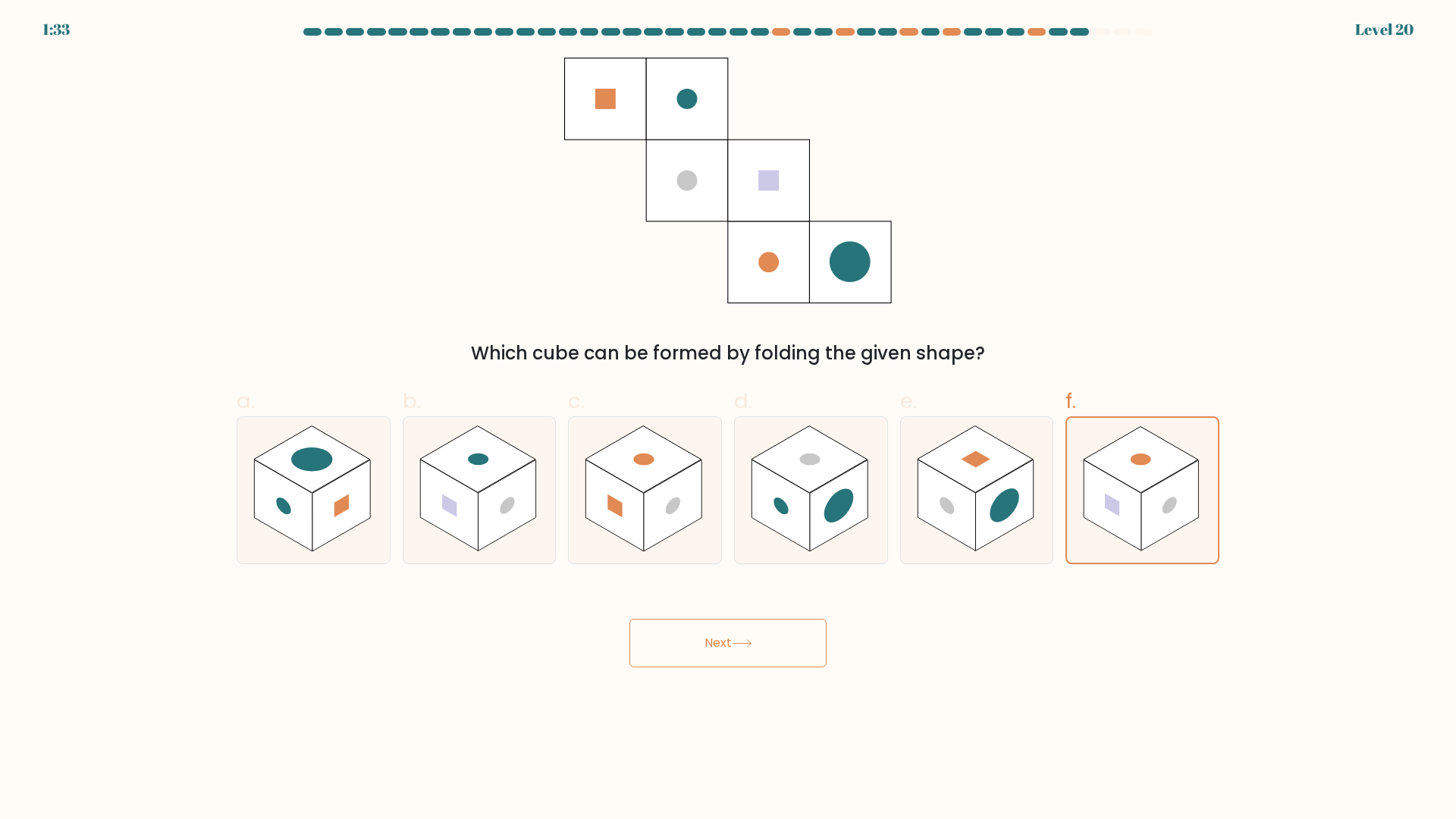
click at [774, 636] on button "Next" at bounding box center [728, 643] width 198 height 49
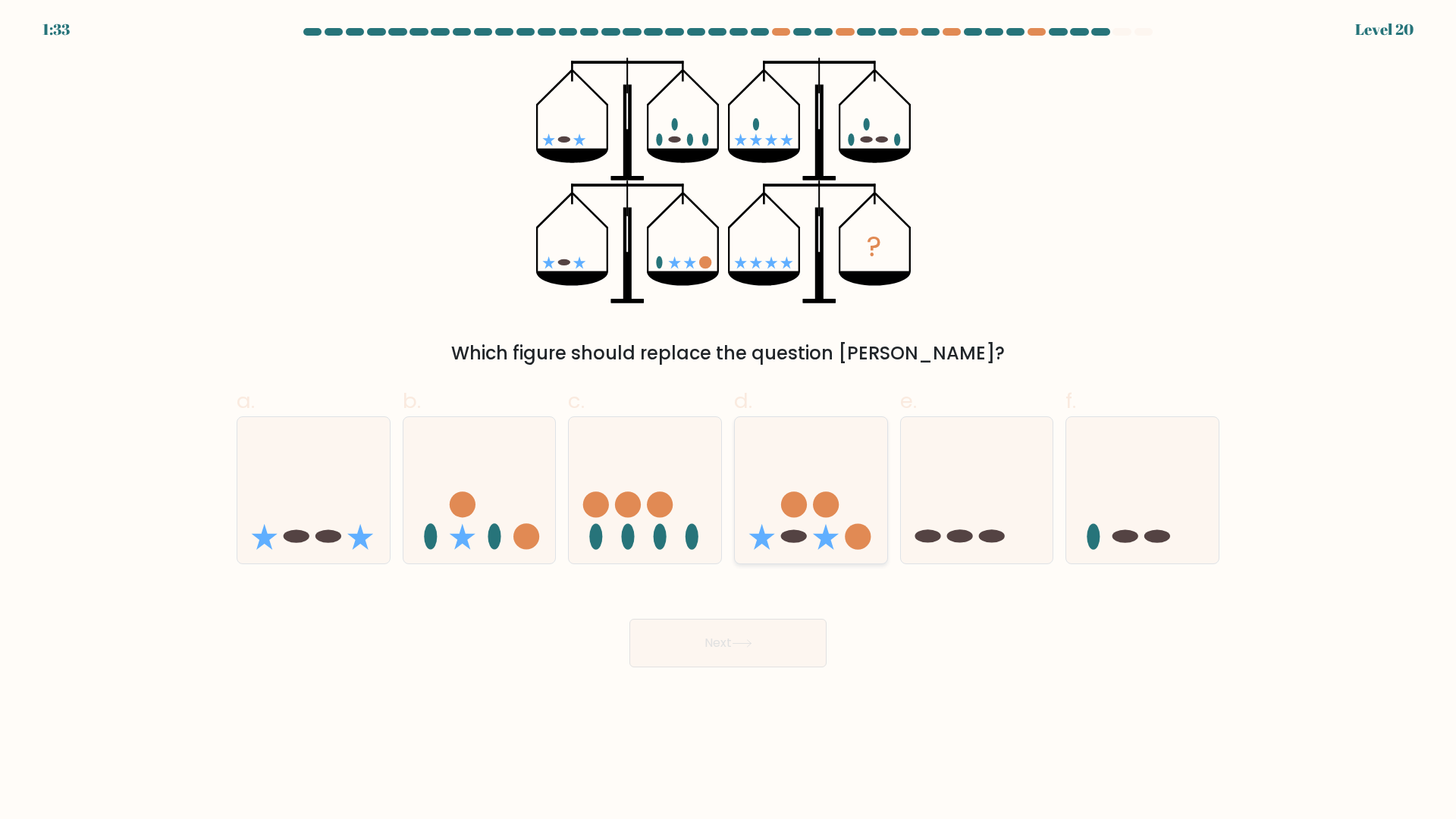
click at [792, 519] on icon at bounding box center [811, 490] width 152 height 126
click at [729, 419] on input "d." at bounding box center [728, 414] width 1 height 10
radio input "true"
click at [766, 656] on button "Next" at bounding box center [728, 643] width 198 height 49
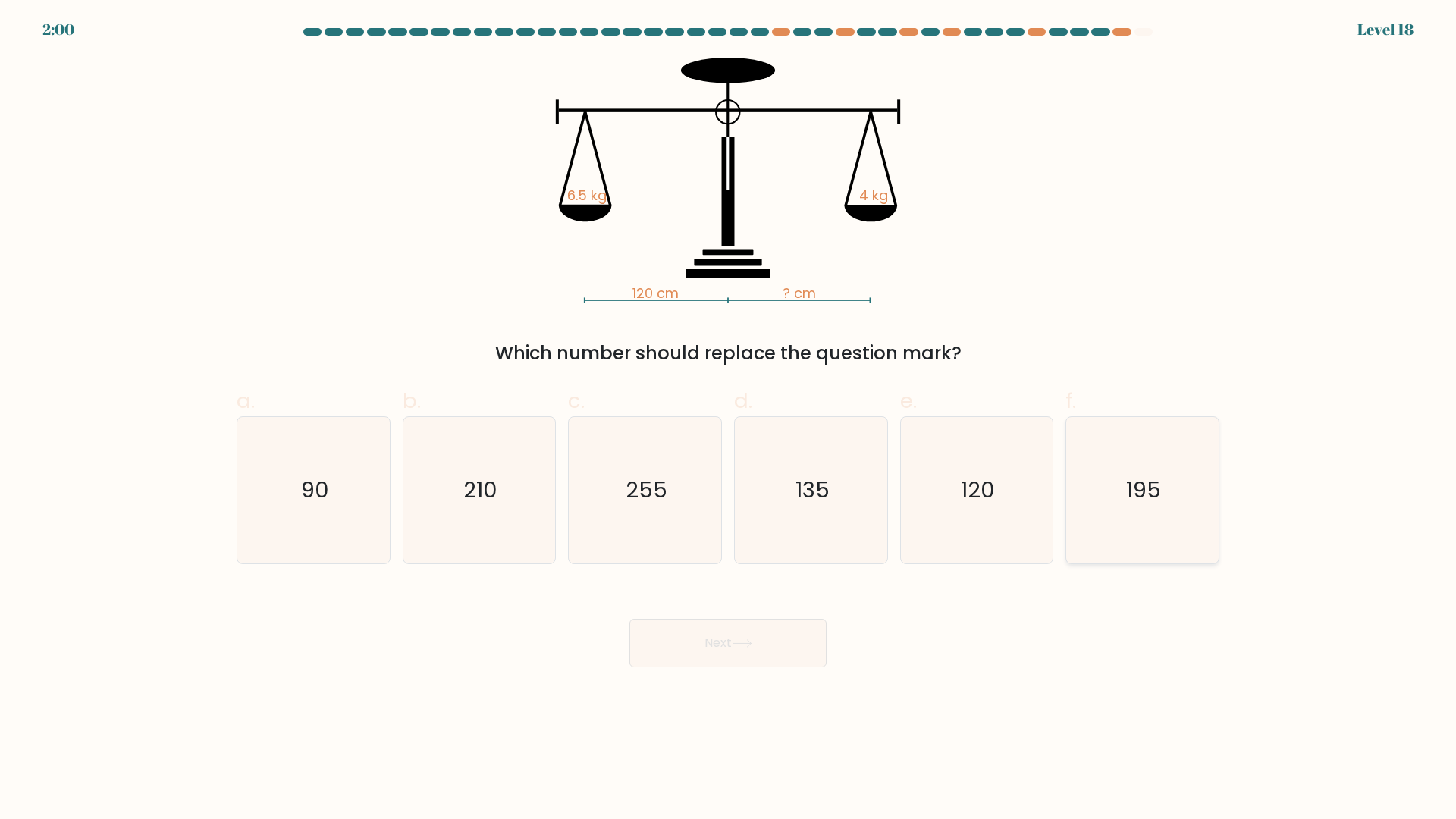
click at [1146, 514] on icon "195" at bounding box center [1143, 490] width 146 height 146
click at [729, 419] on input "f. 195" at bounding box center [728, 414] width 1 height 10
radio input "true"
click at [766, 612] on div "Next" at bounding box center [728, 625] width 1001 height 85
click at [768, 636] on button "Next" at bounding box center [728, 643] width 198 height 49
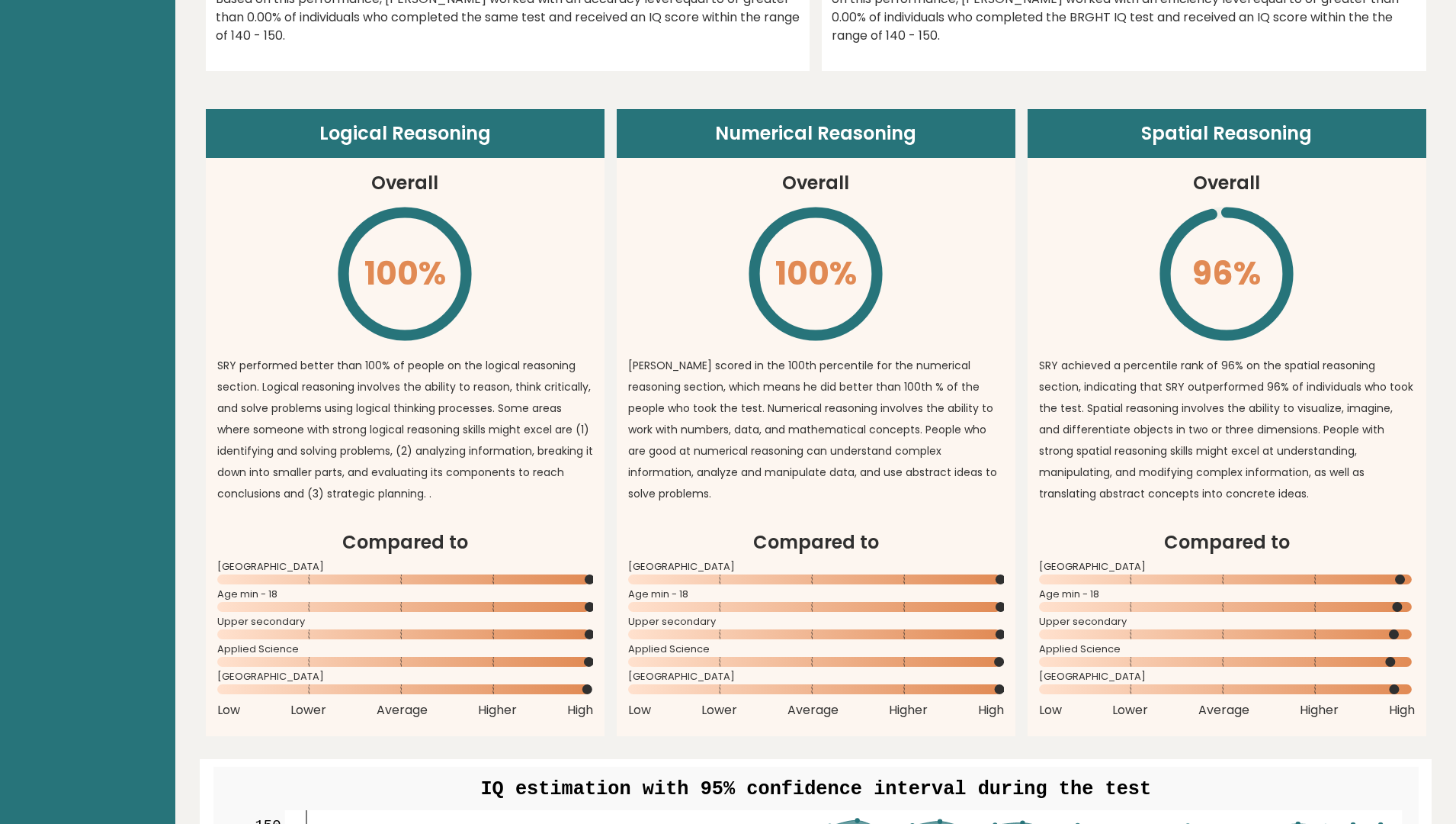
scroll to position [1068, 0]
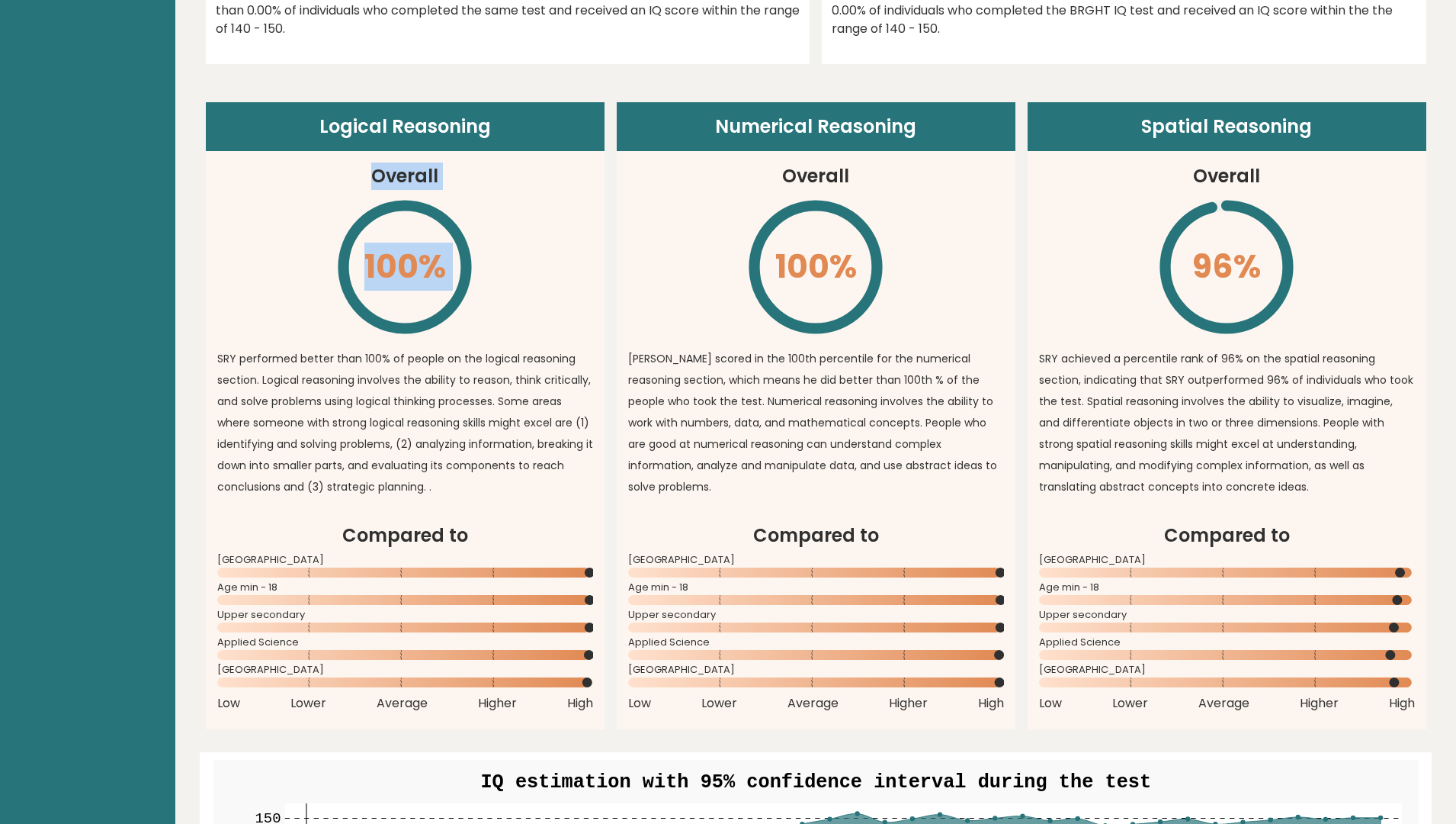
drag, startPoint x: 368, startPoint y: 165, endPoint x: 496, endPoint y: 202, distance: 133.2
click at [476, 190] on article "Logical Reasoning Overall 100% \ SRY performed better than 100% of people on th…" at bounding box center [406, 312] width 399 height 420
drag, startPoint x: 607, startPoint y: 274, endPoint x: 683, endPoint y: 539, distance: 275.7
click at [612, 286] on div "Logical Reasoning Overall 100% \ SRY performed better than 100% of people on th…" at bounding box center [816, 416] width 1221 height 627
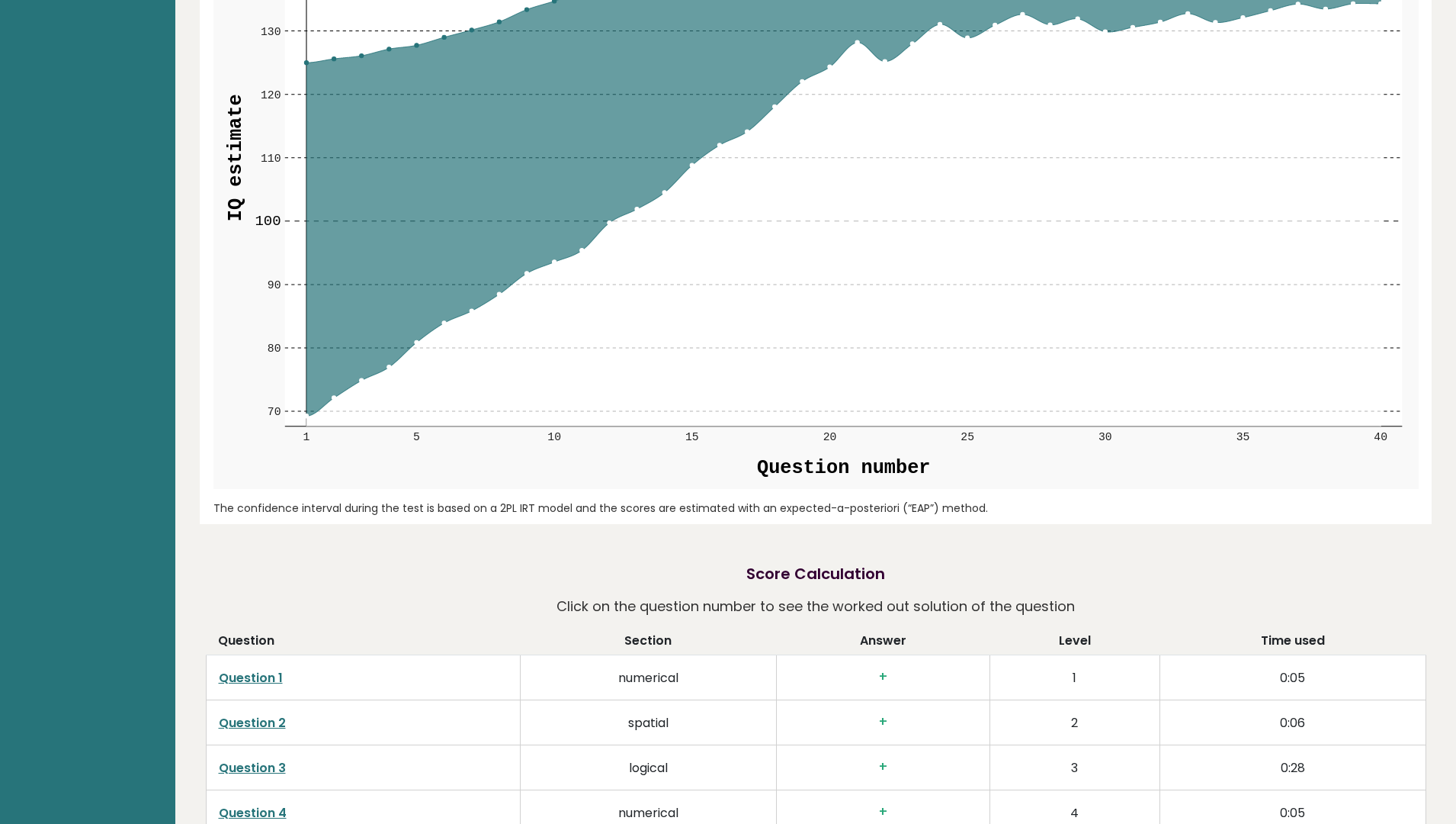
scroll to position [1983, 0]
click at [438, 499] on div "The confidence interval during the test is based on a 2PL IRT model and the sco…" at bounding box center [816, 506] width 1205 height 16
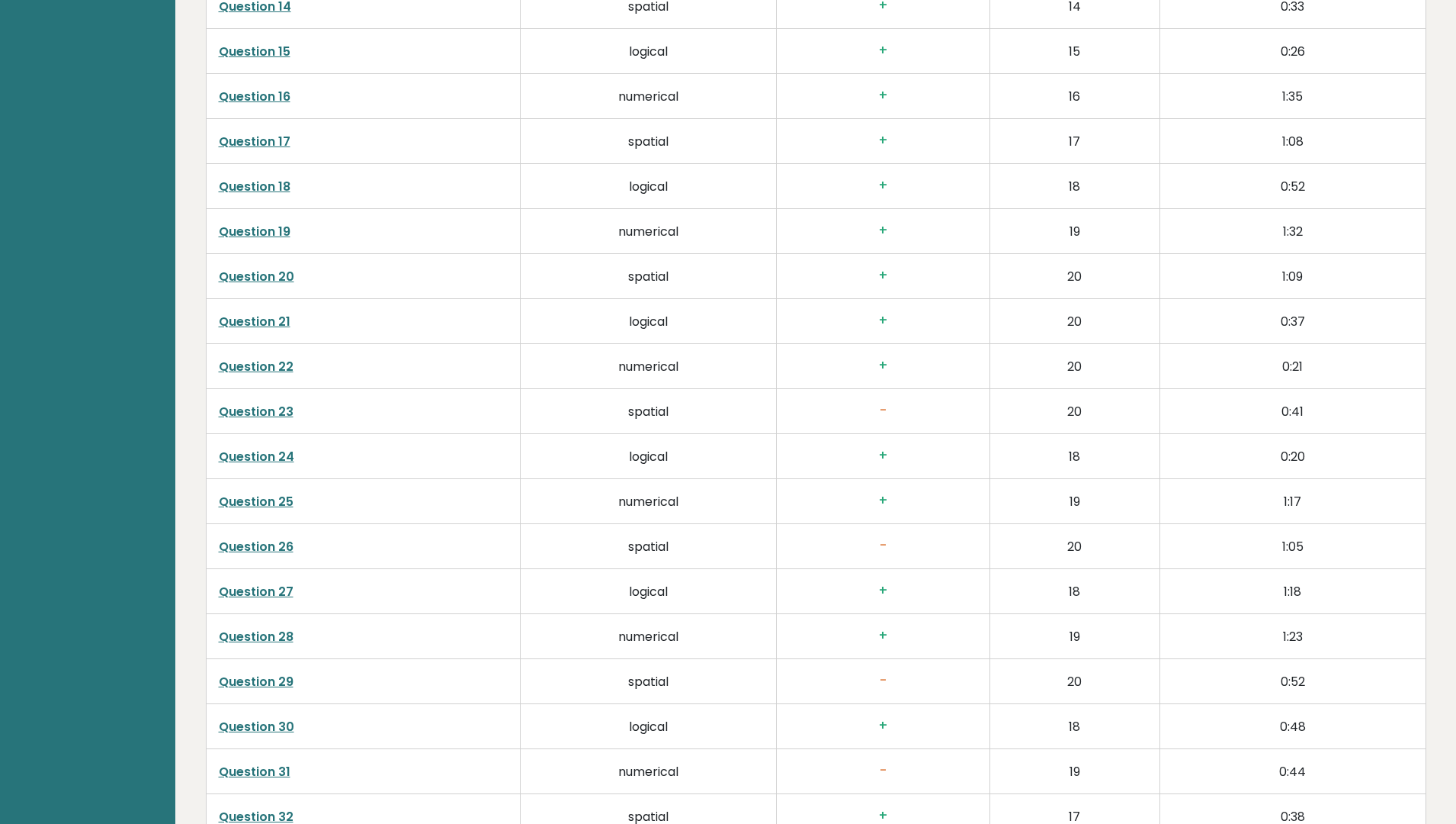
scroll to position [3357, 0]
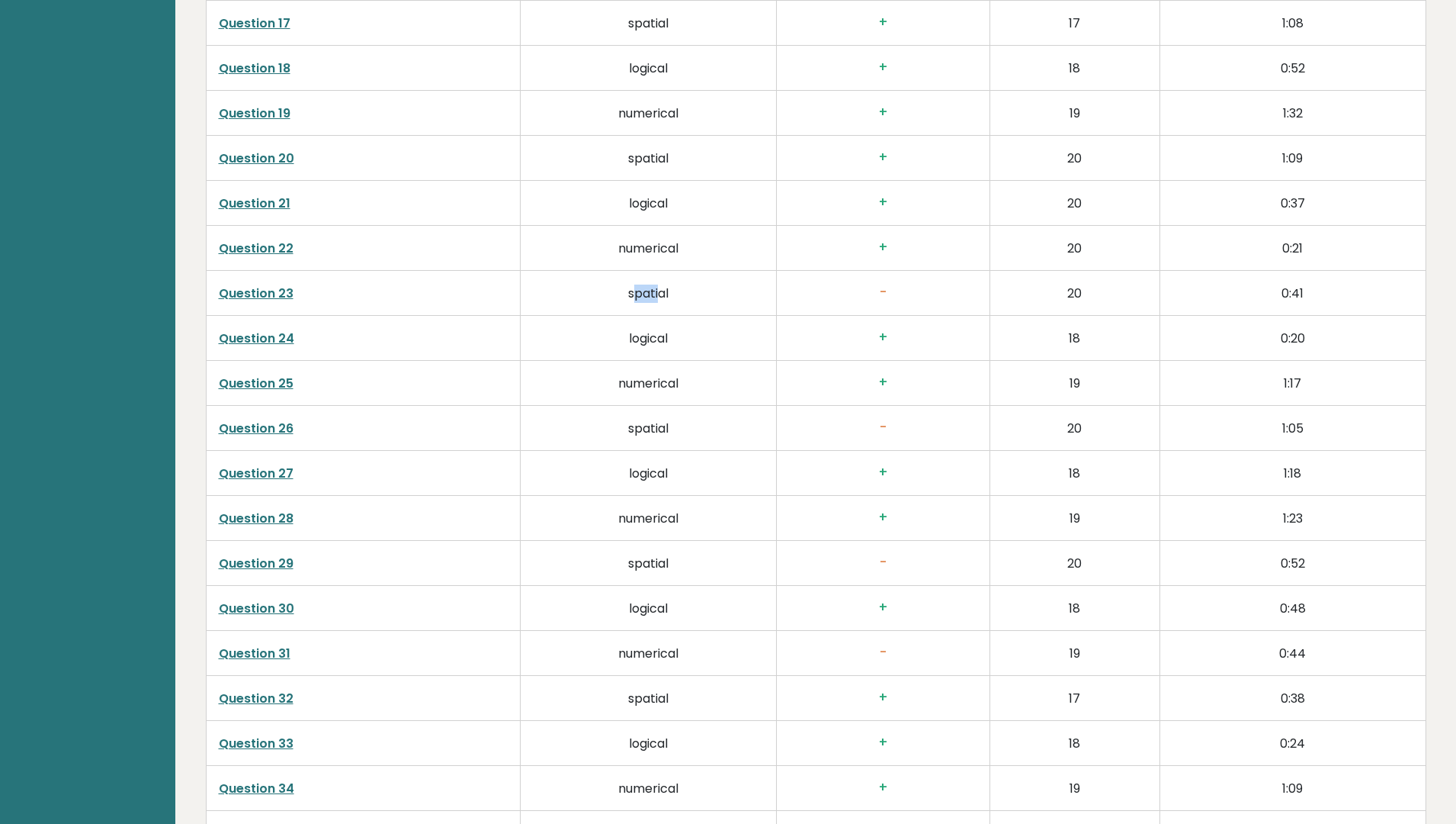
drag, startPoint x: 632, startPoint y: 274, endPoint x: 660, endPoint y: 280, distance: 28.6
click at [660, 280] on td "spatial" at bounding box center [648, 294] width 257 height 45
click at [799, 329] on h3 "+" at bounding box center [883, 337] width 189 height 16
drag, startPoint x: 641, startPoint y: 405, endPoint x: 703, endPoint y: 411, distance: 62.3
click at [703, 411] on td "spatial" at bounding box center [648, 428] width 257 height 45
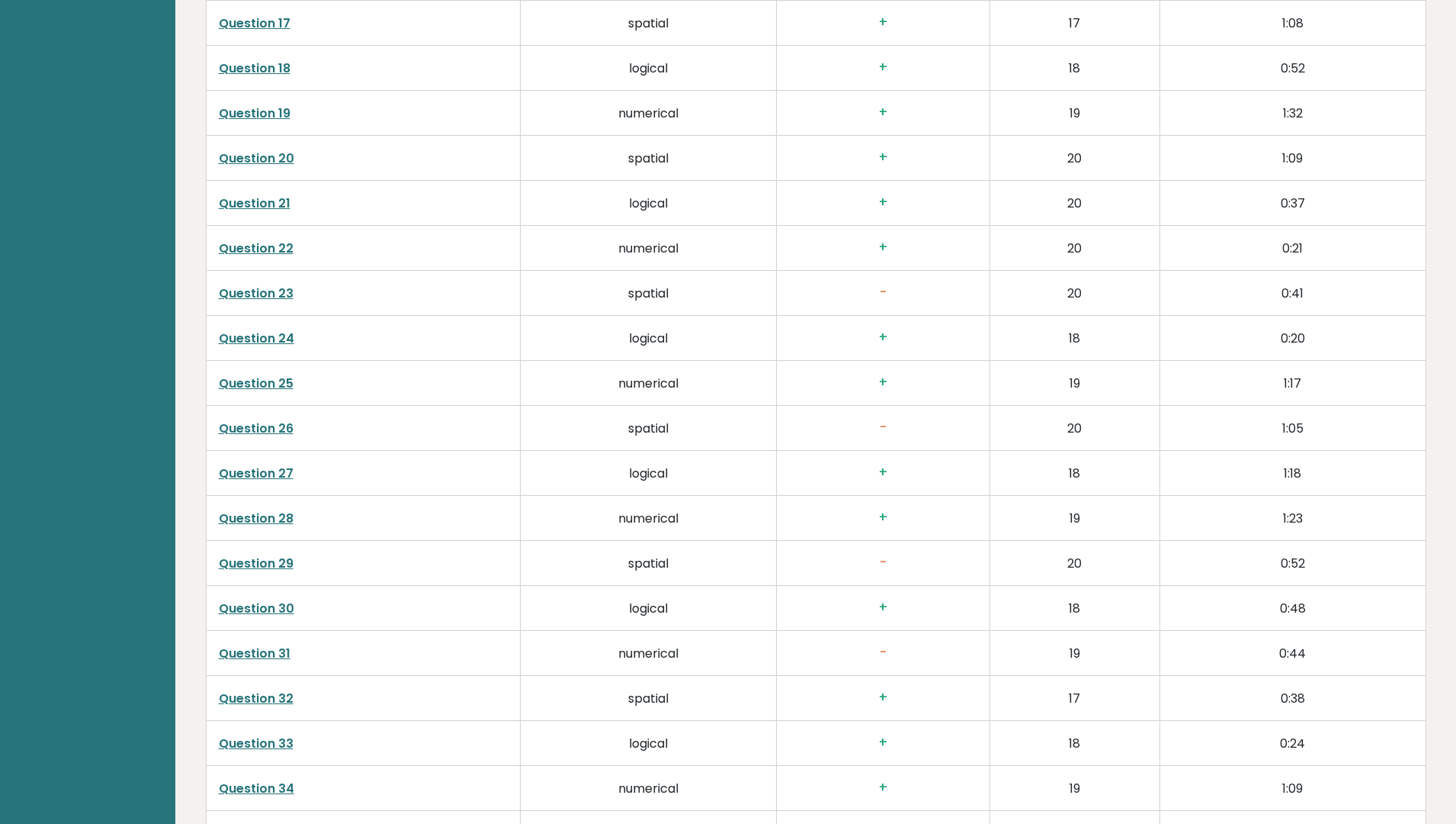
drag, startPoint x: 831, startPoint y: 422, endPoint x: 756, endPoint y: 519, distance: 122.6
click at [831, 423] on td "-" at bounding box center [883, 428] width 214 height 45
drag, startPoint x: 646, startPoint y: 544, endPoint x: 706, endPoint y: 555, distance: 61.0
click at [706, 555] on td "spatial" at bounding box center [648, 563] width 257 height 45
drag, startPoint x: 632, startPoint y: 633, endPoint x: 721, endPoint y: 632, distance: 89.0
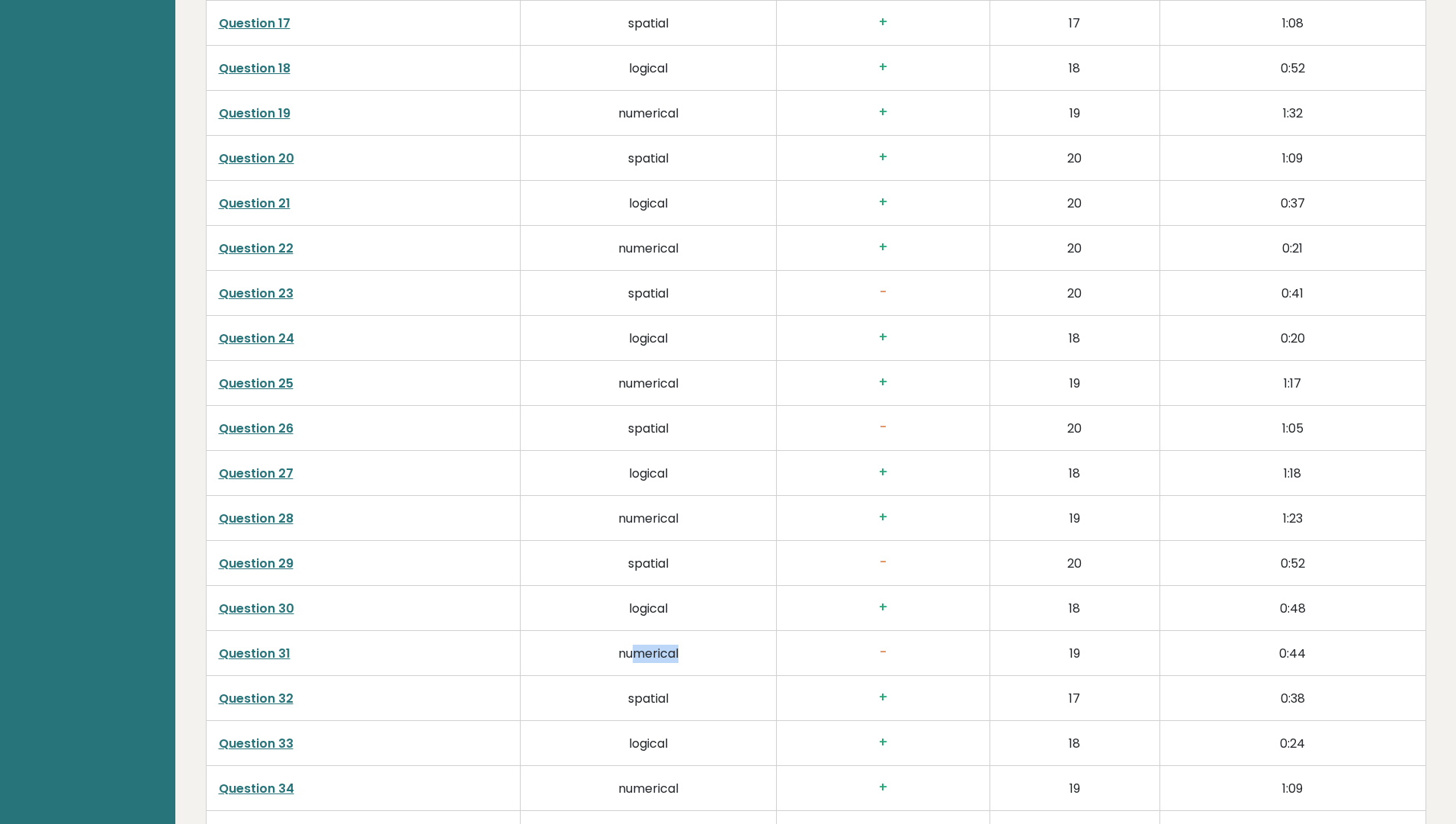
click at [727, 633] on td "numerical" at bounding box center [648, 654] width 257 height 45
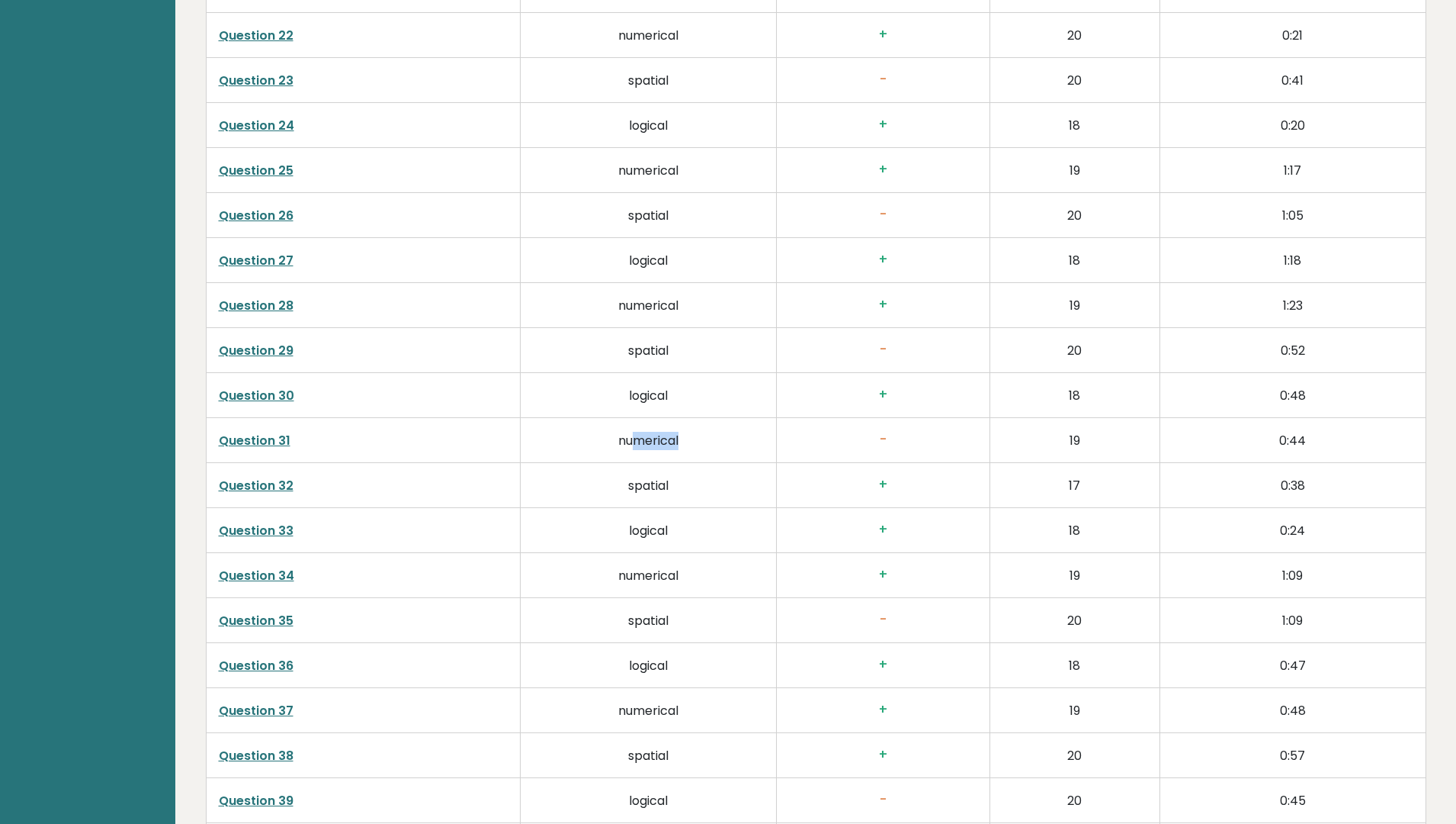
scroll to position [3662, 0]
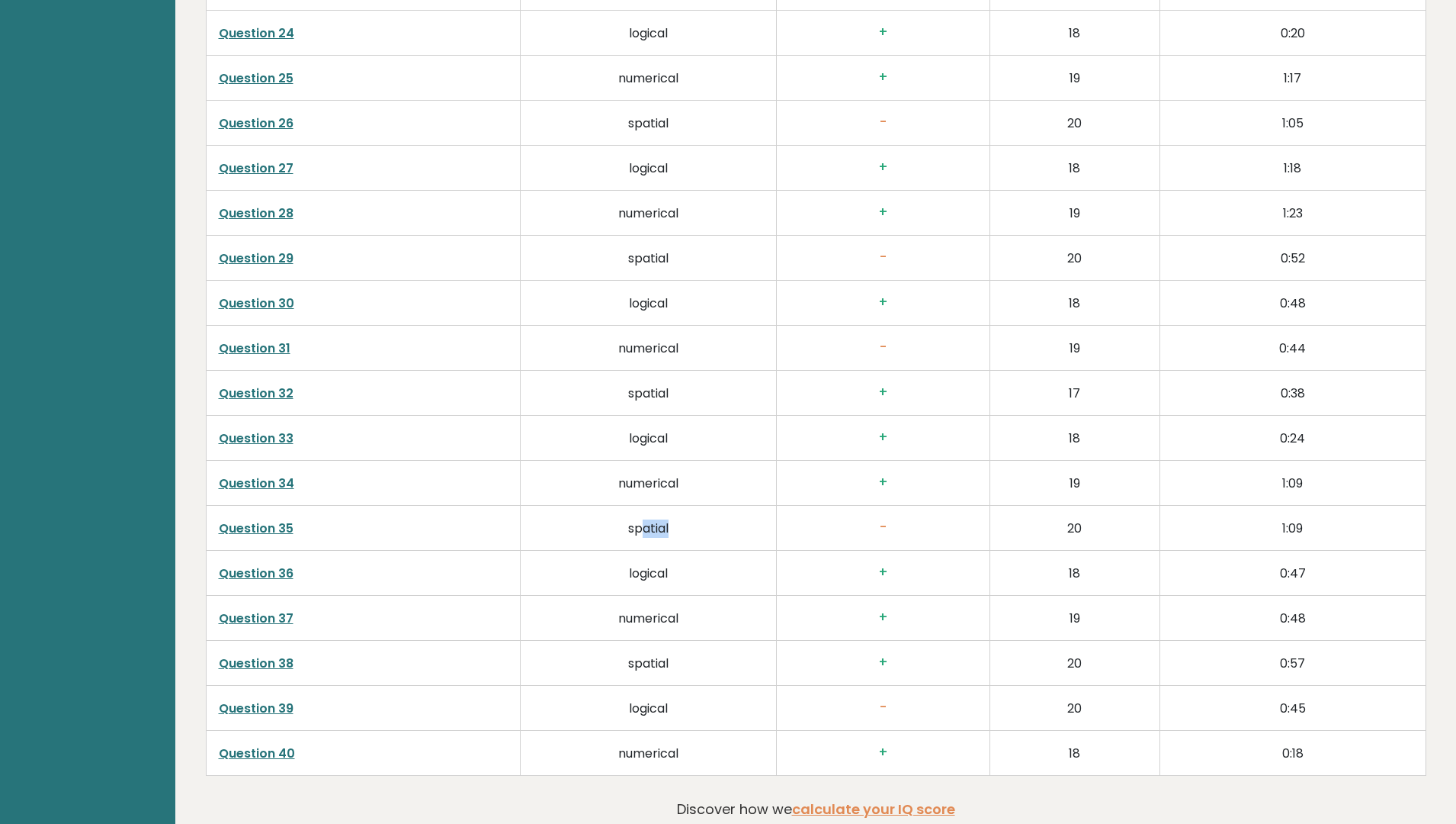
drag, startPoint x: 638, startPoint y: 517, endPoint x: 760, endPoint y: 541, distance: 124.3
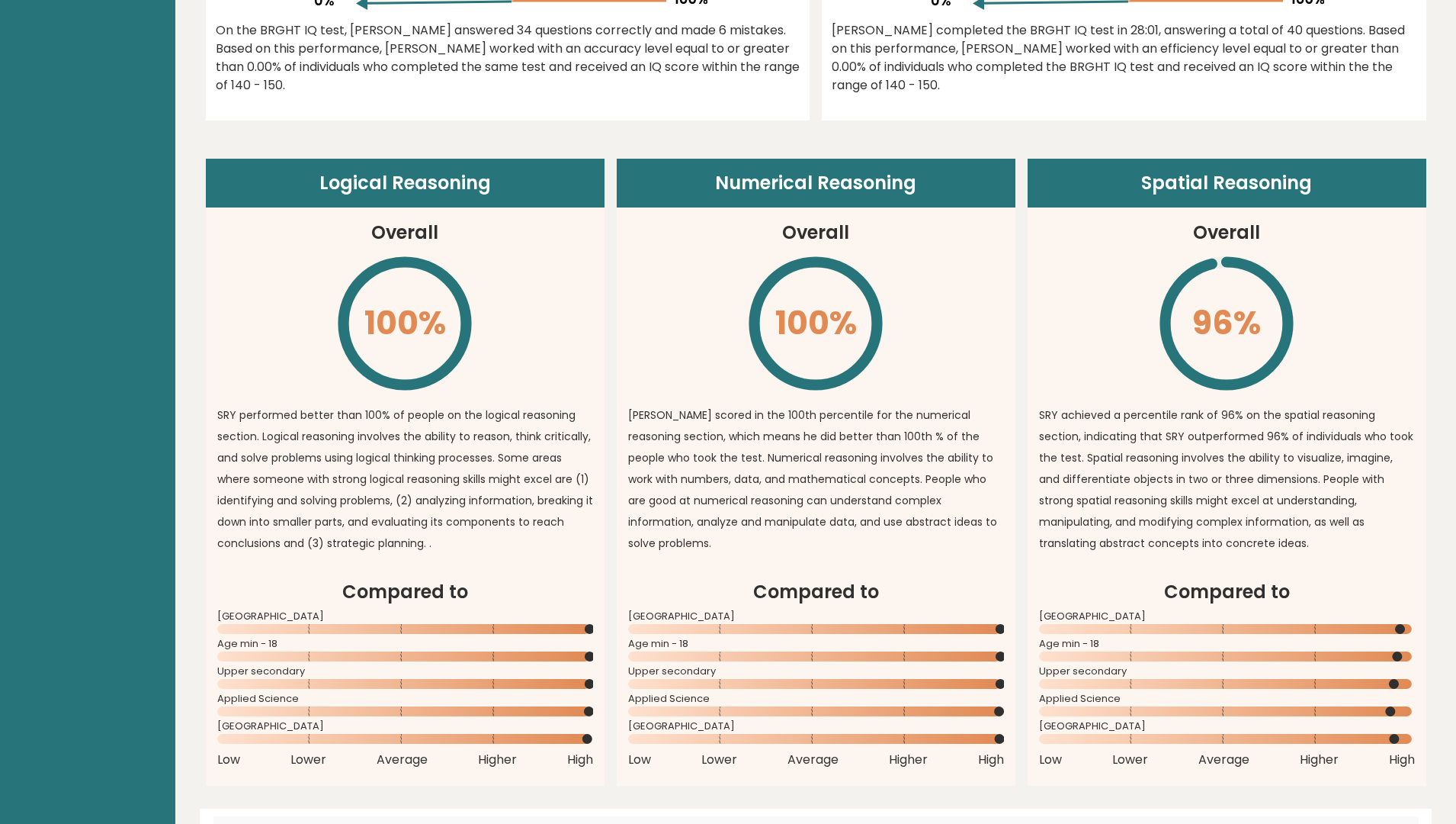
scroll to position [987, 0]
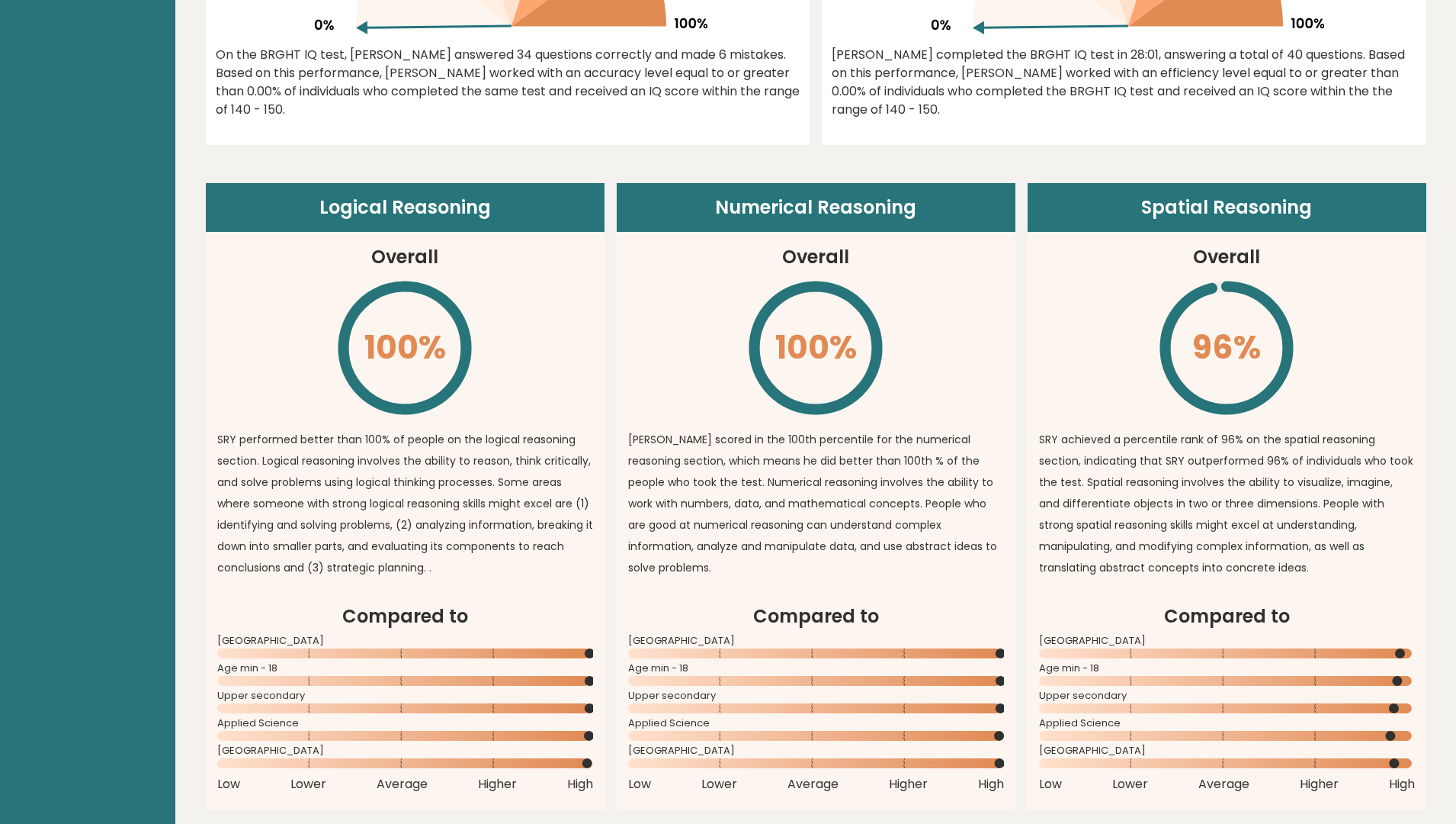
click at [829, 430] on p "[PERSON_NAME] scored in the 100th percentile for the numerical reasoning sectio…" at bounding box center [816, 504] width 376 height 150
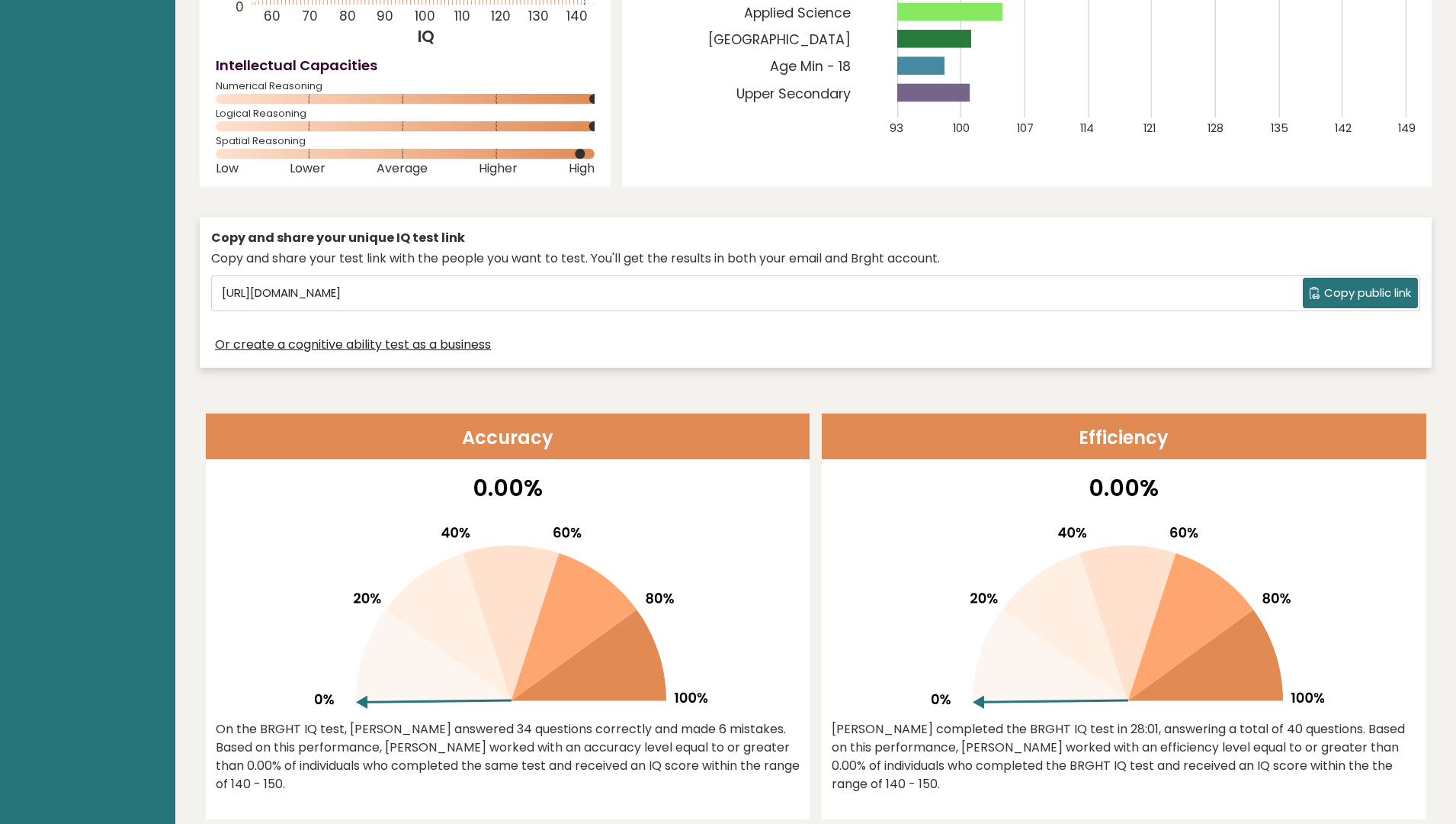
scroll to position [610, 0]
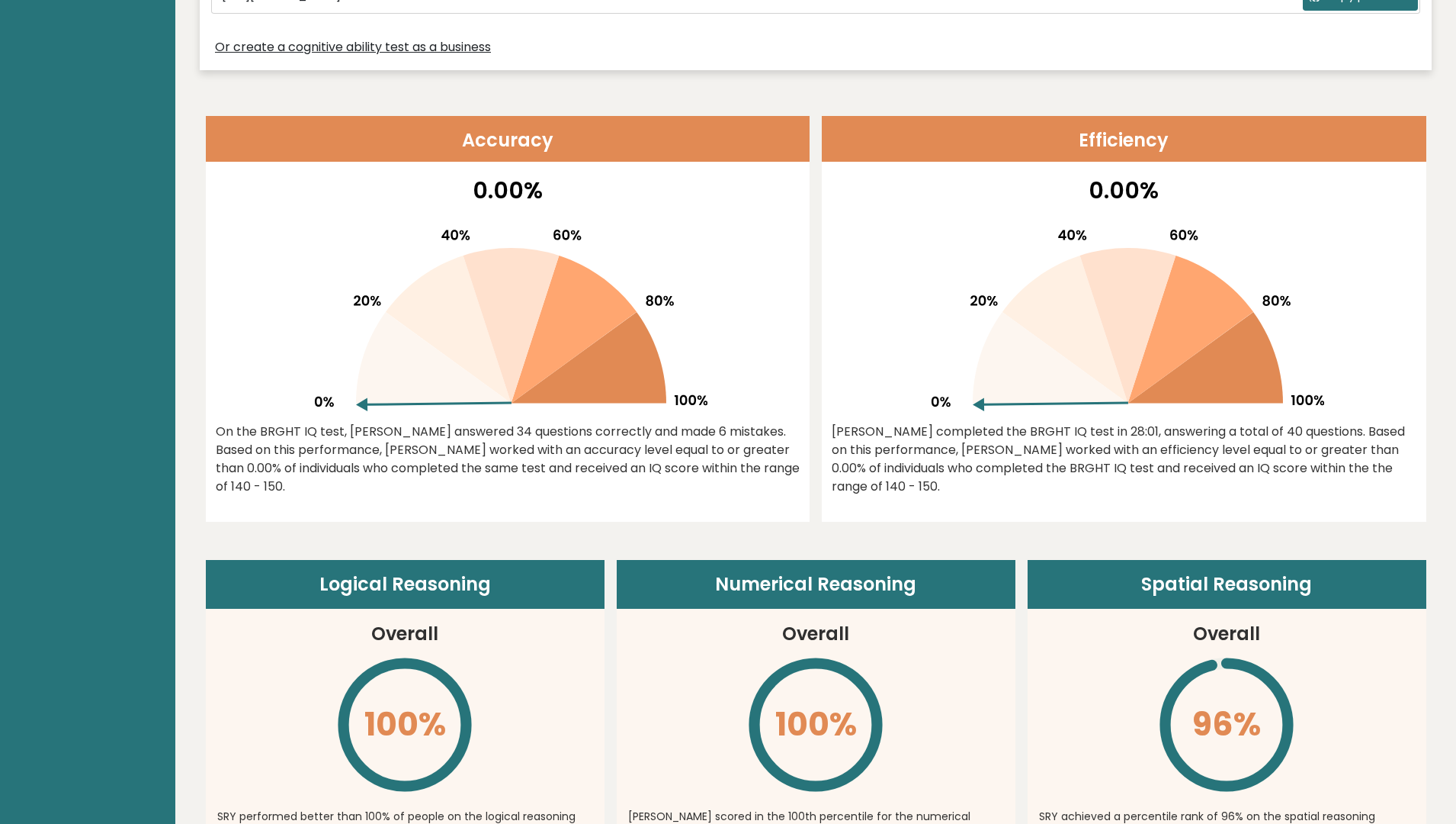
click at [377, 399] on icon at bounding box center [433, 358] width 155 height 91
drag, startPoint x: 359, startPoint y: 433, endPoint x: 311, endPoint y: 409, distance: 53.7
click at [347, 422] on div "On the BRGHT IQ test, [PERSON_NAME] answered 34 questions correctly and made 6 …" at bounding box center [509, 459] width 585 height 73
drag, startPoint x: 308, startPoint y: 409, endPoint x: 489, endPoint y: 460, distance: 188.0
click at [312, 414] on div "0.00% On the BRGHT IQ test, [PERSON_NAME] answered 34 questions correctly and m…" at bounding box center [509, 347] width 605 height 348
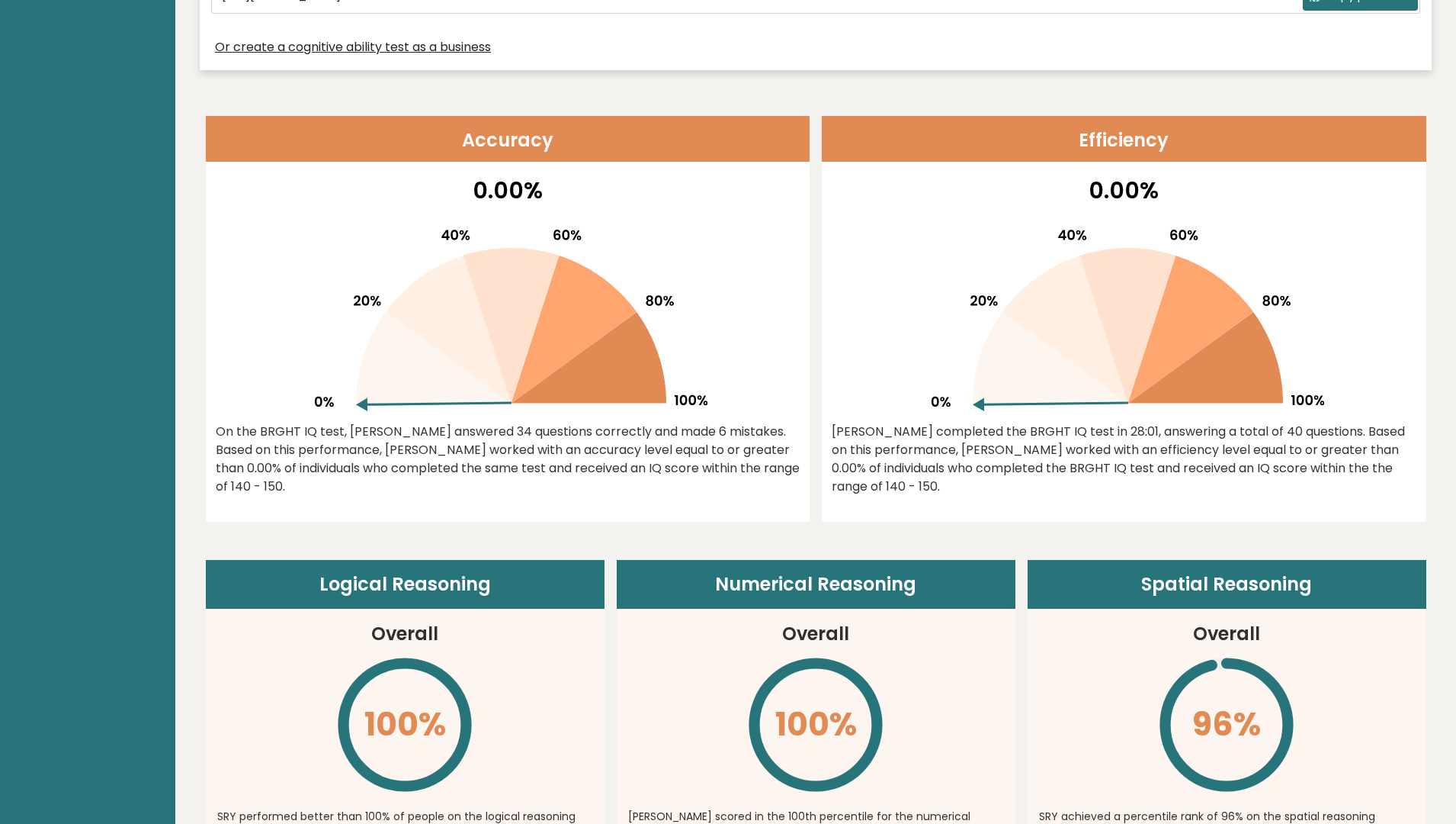
drag, startPoint x: 528, startPoint y: 421, endPoint x: 676, endPoint y: 438, distance: 149.0
click at [672, 435] on div "0.00% On the BRGHT IQ test, [PERSON_NAME] answered 34 questions correctly and m…" at bounding box center [509, 347] width 605 height 348
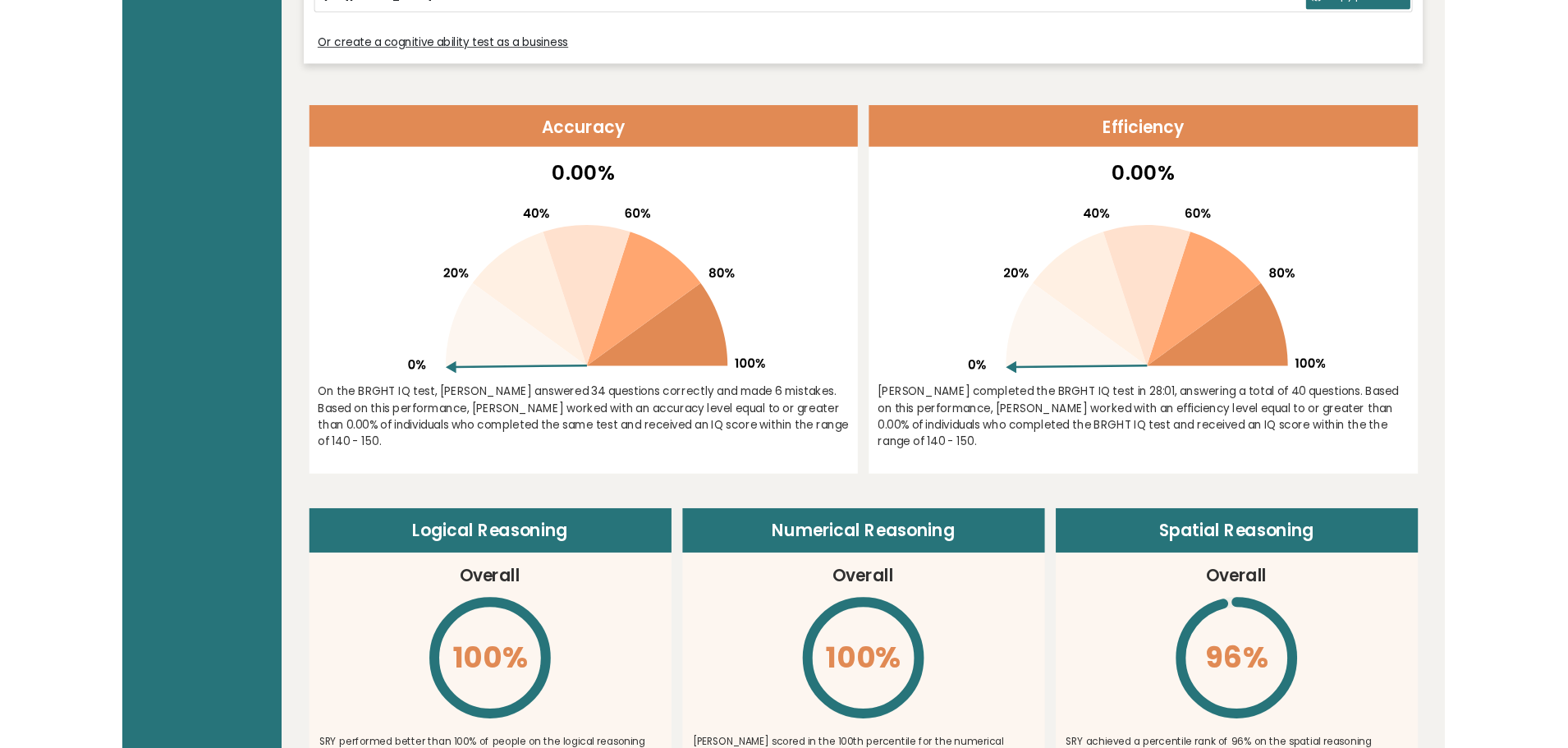
scroll to position [0, 0]
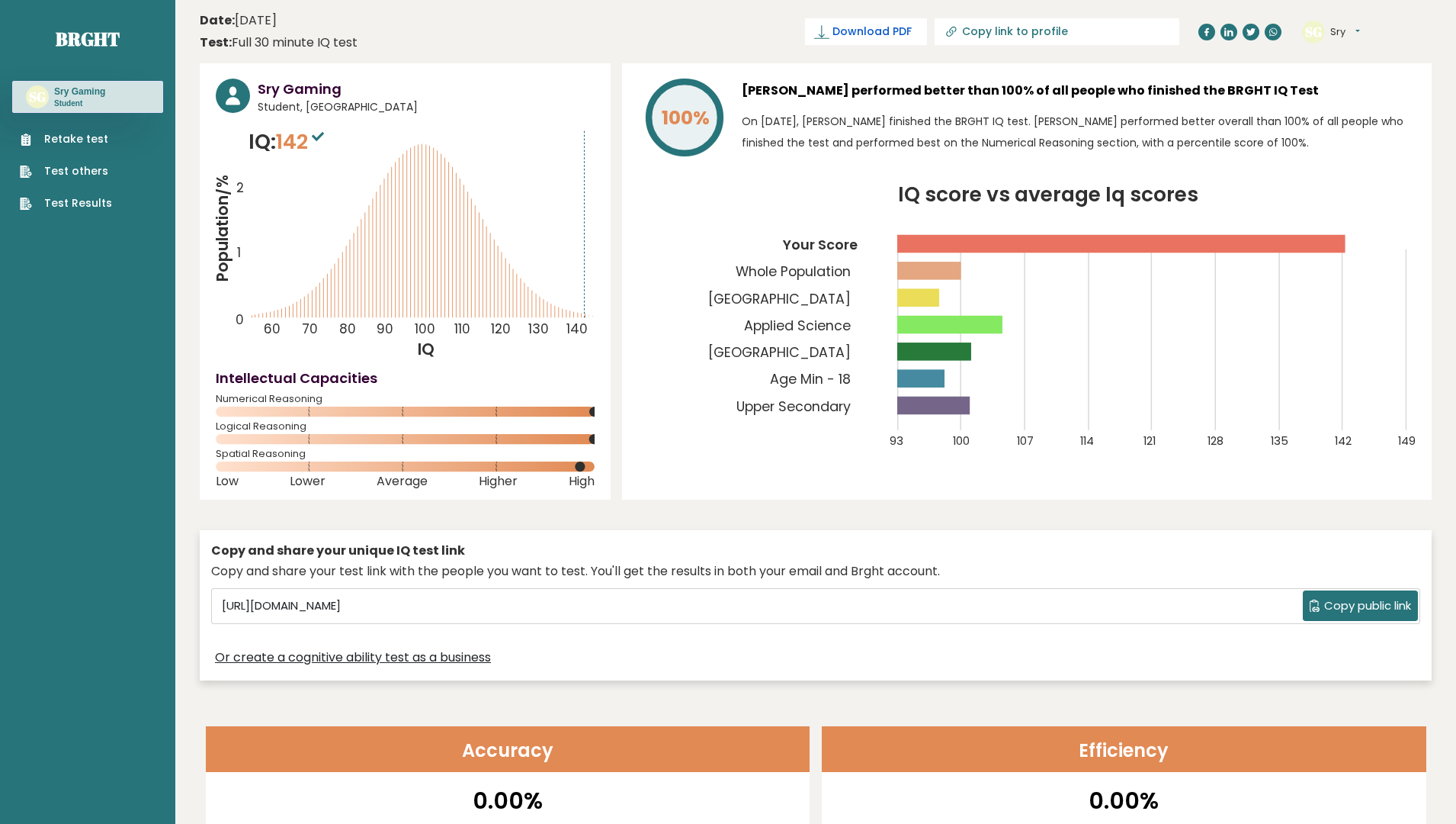
click at [912, 23] on span "Download PDF" at bounding box center [872, 31] width 79 height 16
click at [1031, 607] on input "[URL][DOMAIN_NAME]" at bounding box center [760, 606] width 1087 height 23
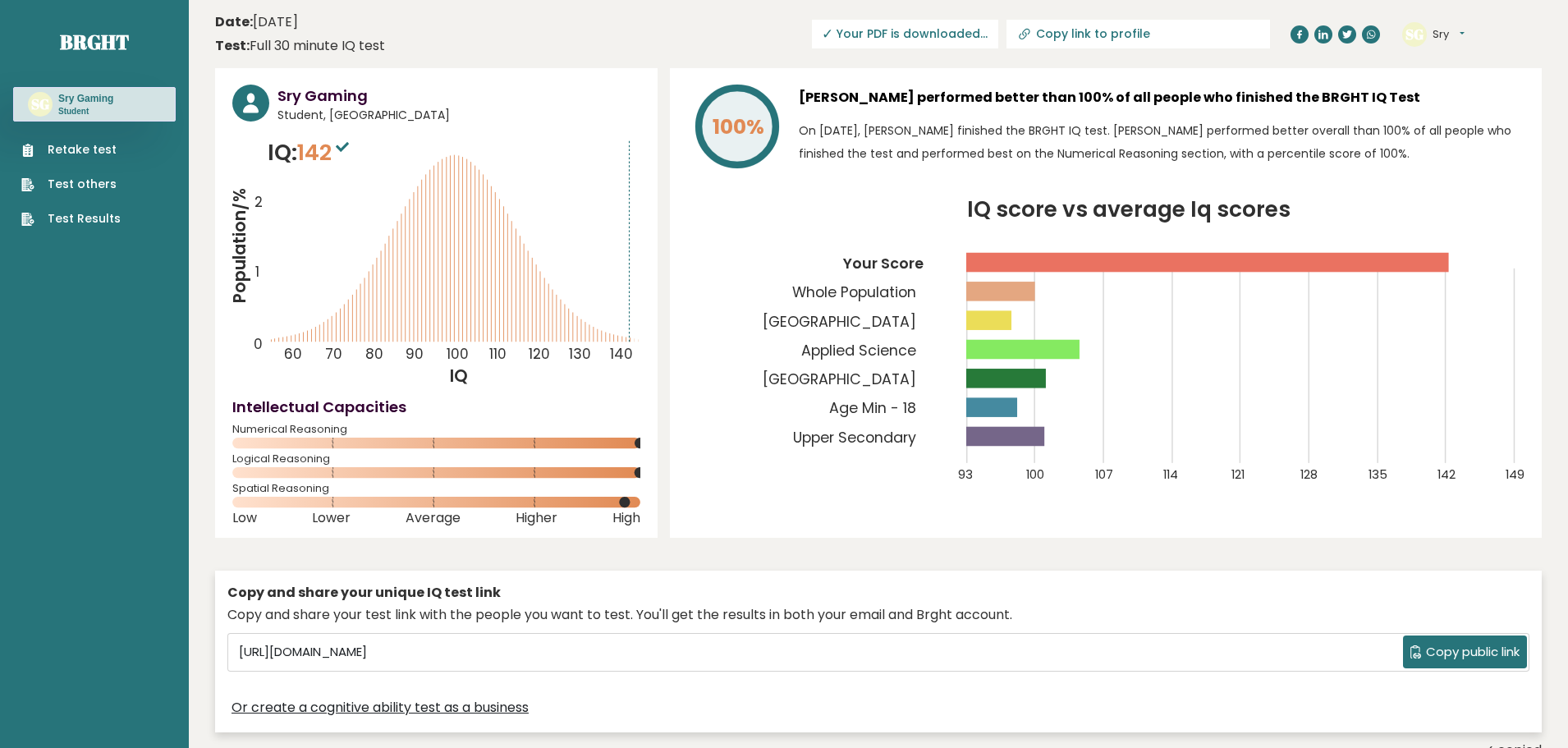
click at [999, 44] on span "✓ Your PDF is downloaded..." at bounding box center [905, 34] width 186 height 29
click at [999, 43] on link "Download PDF" at bounding box center [933, 34] width 132 height 29
click at [1168, 29] on input "Copy link to profile" at bounding box center [1148, 33] width 224 height 13
type input "[URL][DOMAIN_NAME]"
click at [1209, 134] on p "On [DATE], [PERSON_NAME] finished the BRGHT IQ test. [PERSON_NAME] performed be…" at bounding box center [1162, 141] width 726 height 46
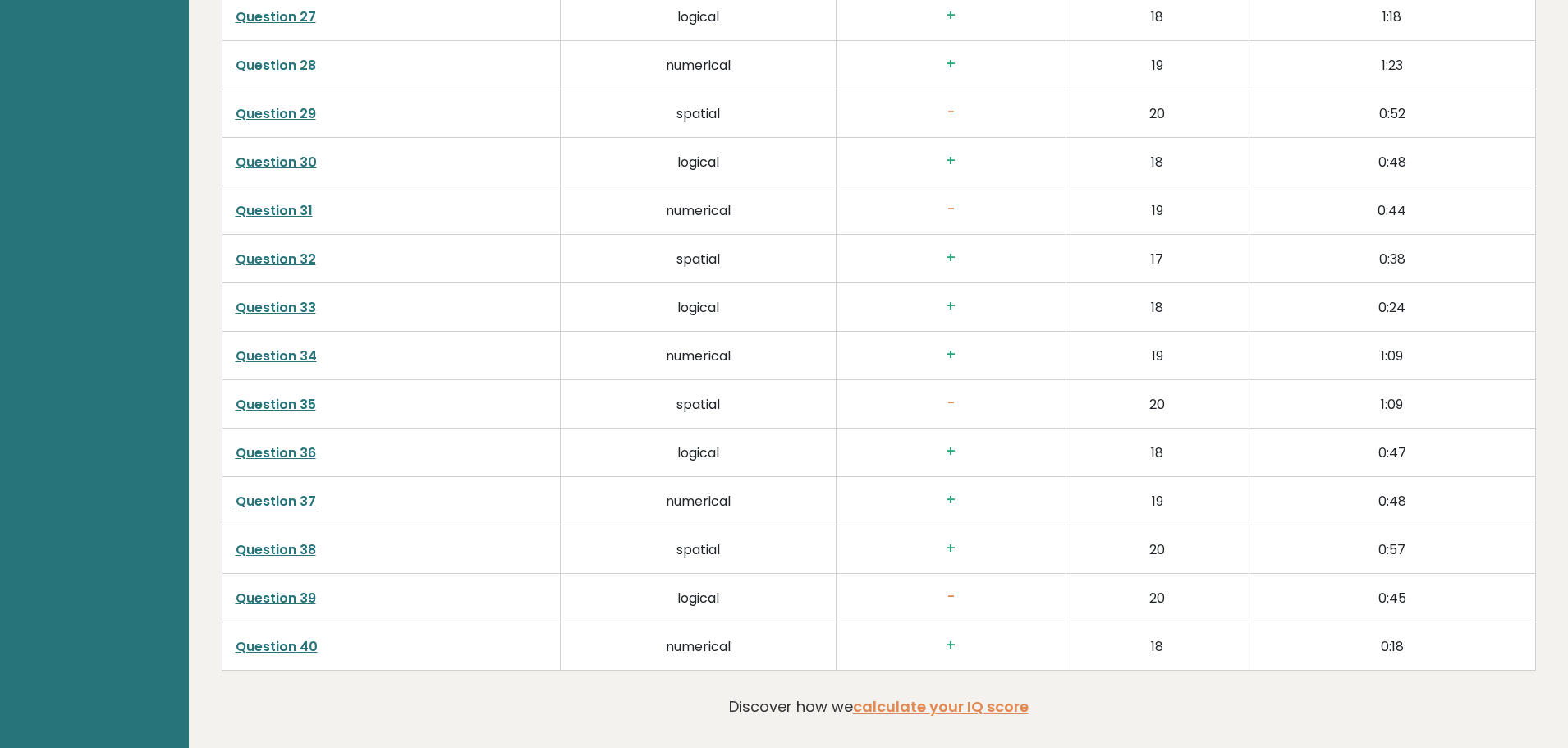
scroll to position [4484, 0]
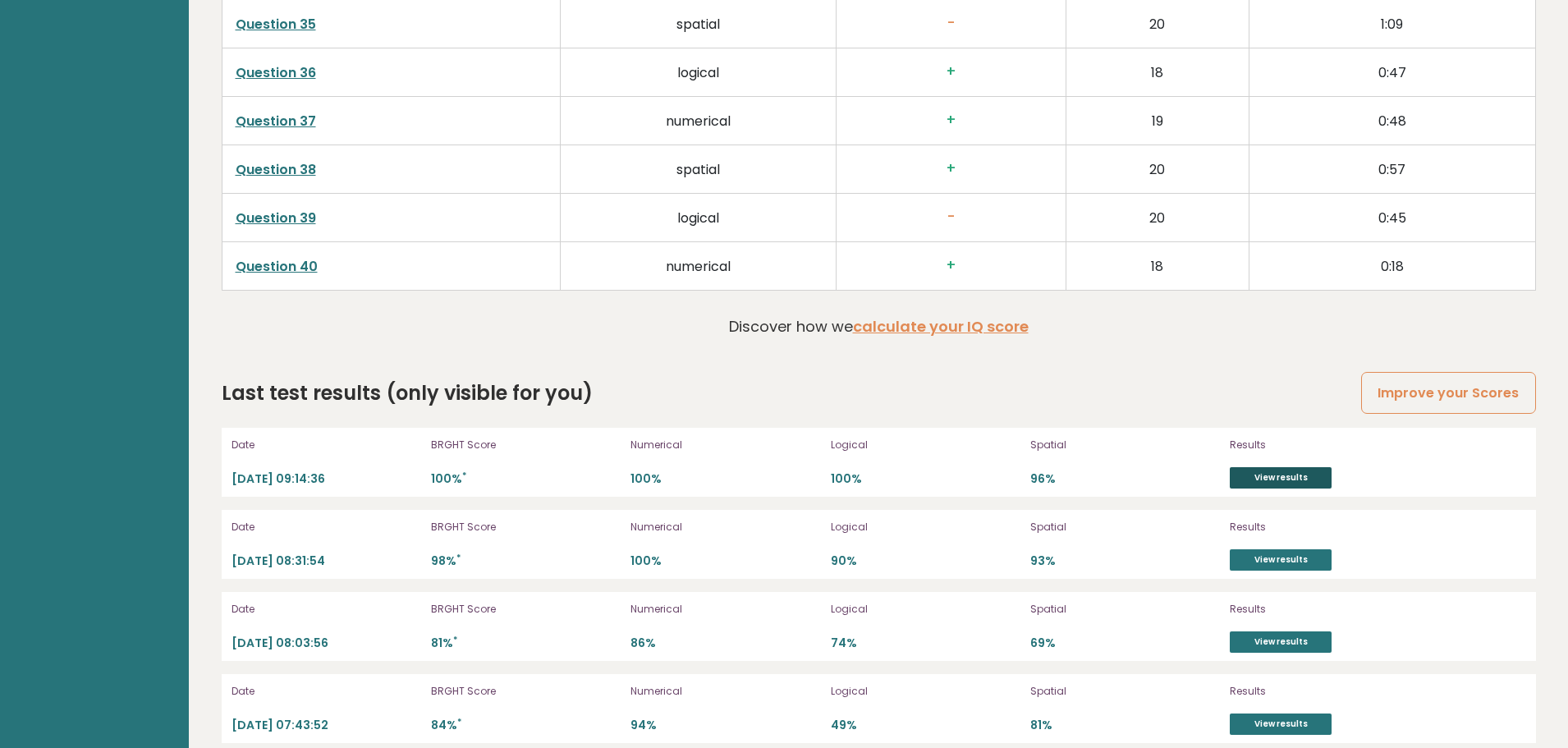
click at [1262, 467] on link "View results" at bounding box center [1281, 478] width 102 height 21
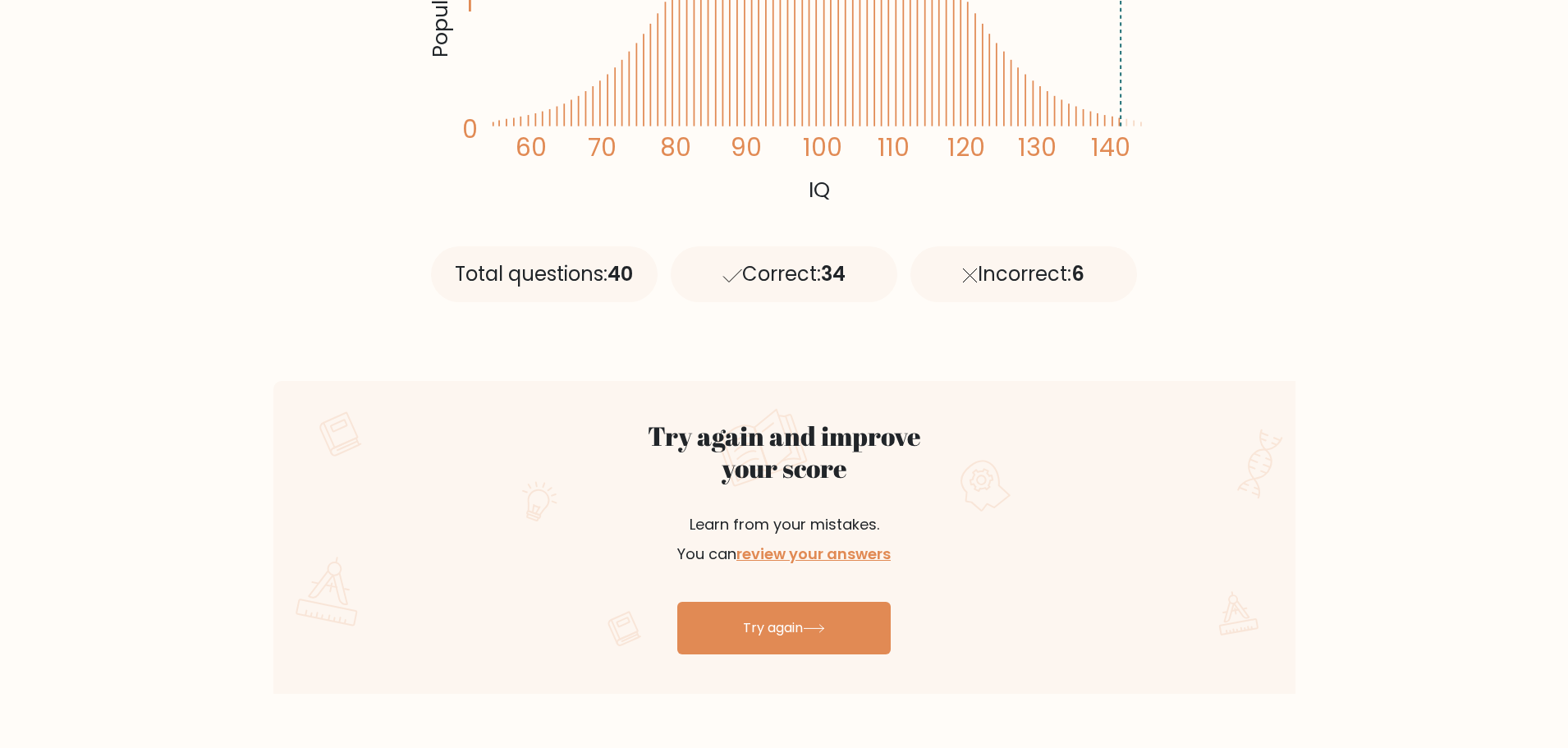
scroll to position [657, 0]
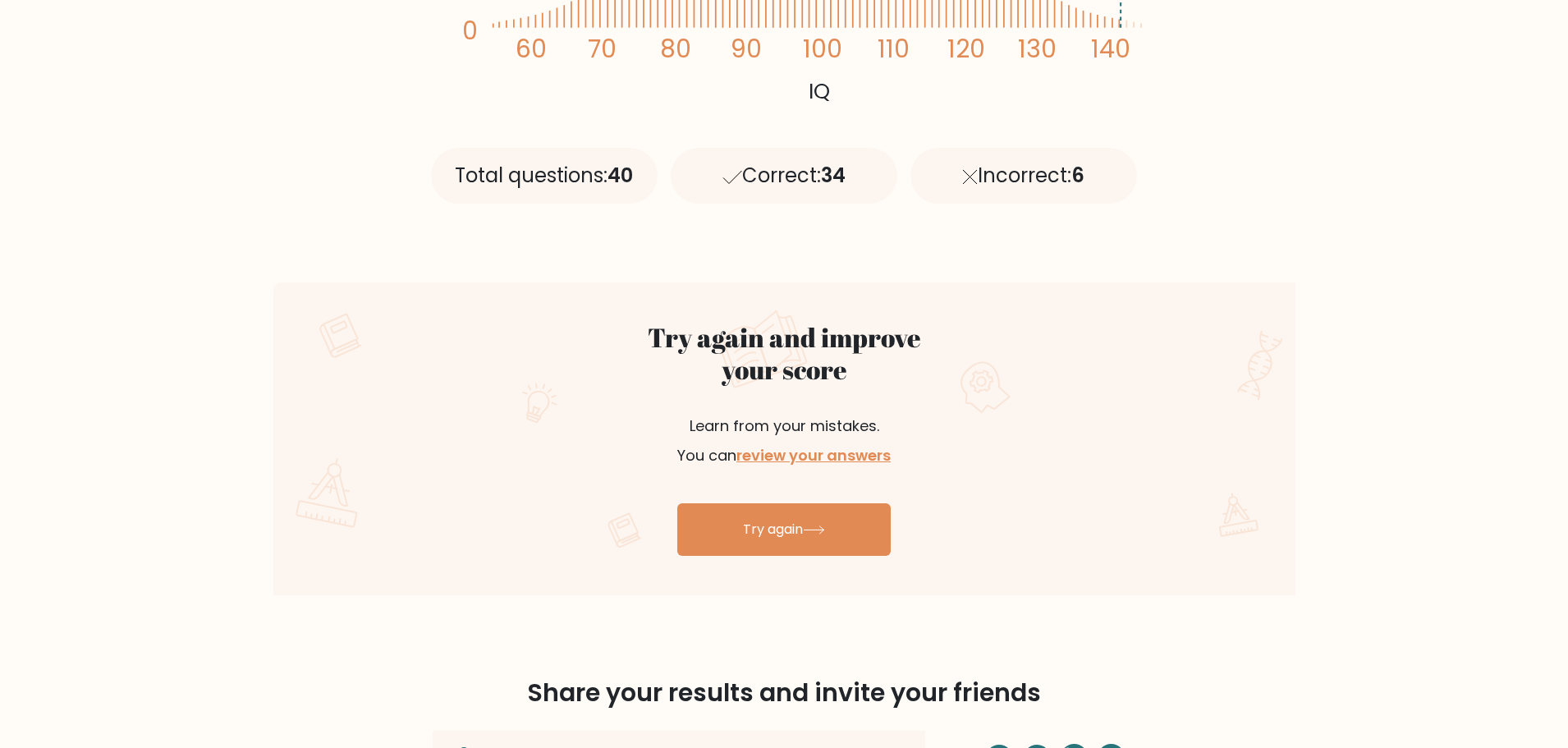
drag, startPoint x: 588, startPoint y: 145, endPoint x: 1267, endPoint y: 204, distance: 681.6
click at [977, 184] on div "Total questions: 40 Correct: 34 Incorrect: 6" at bounding box center [784, 168] width 720 height 148
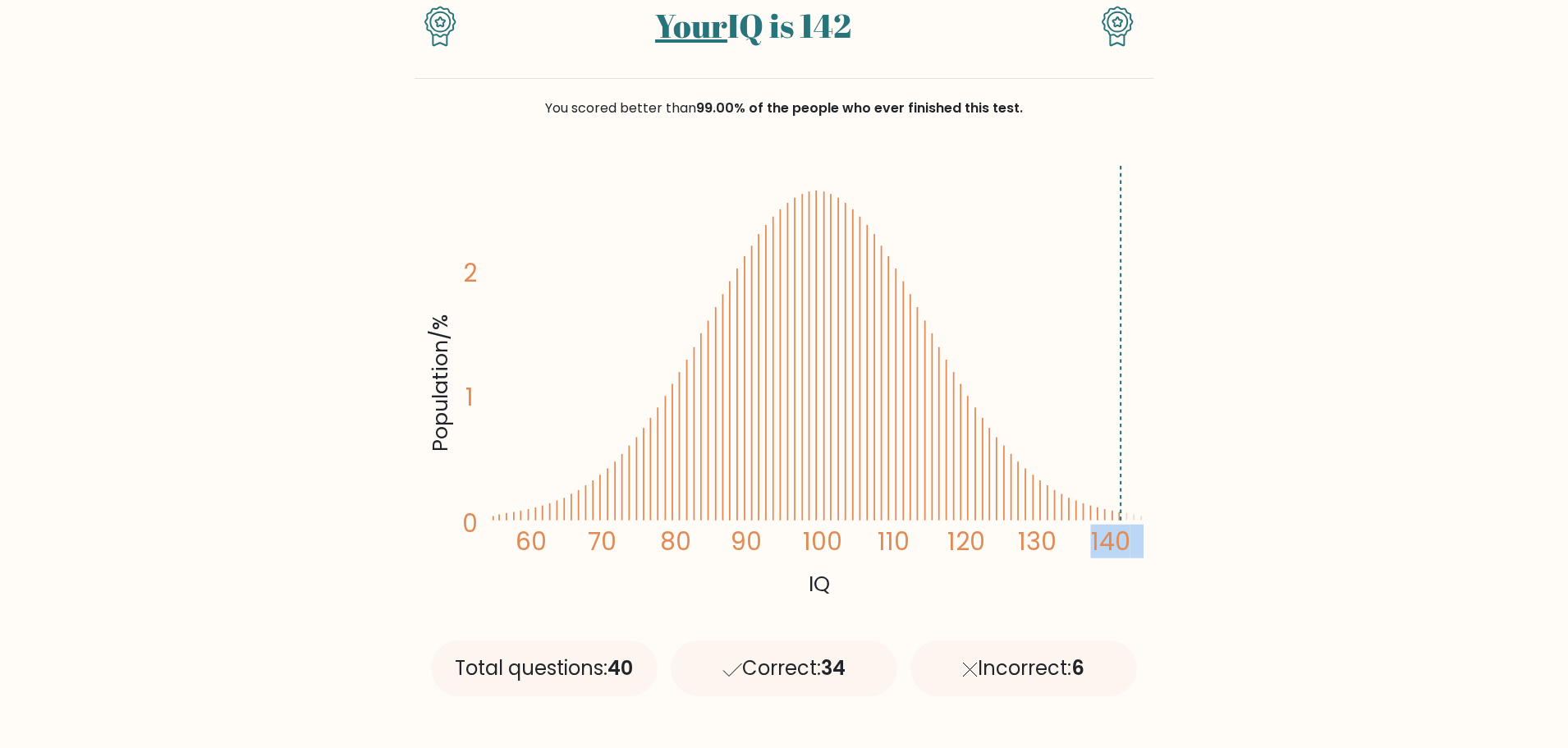
drag, startPoint x: 1094, startPoint y: 191, endPoint x: 1195, endPoint y: 403, distance: 234.8
drag, startPoint x: 693, startPoint y: 126, endPoint x: 986, endPoint y: 144, distance: 293.6
click at [979, 144] on div "You scored better than 99.00% of the people who ever finished this test." at bounding box center [784, 118] width 739 height 79
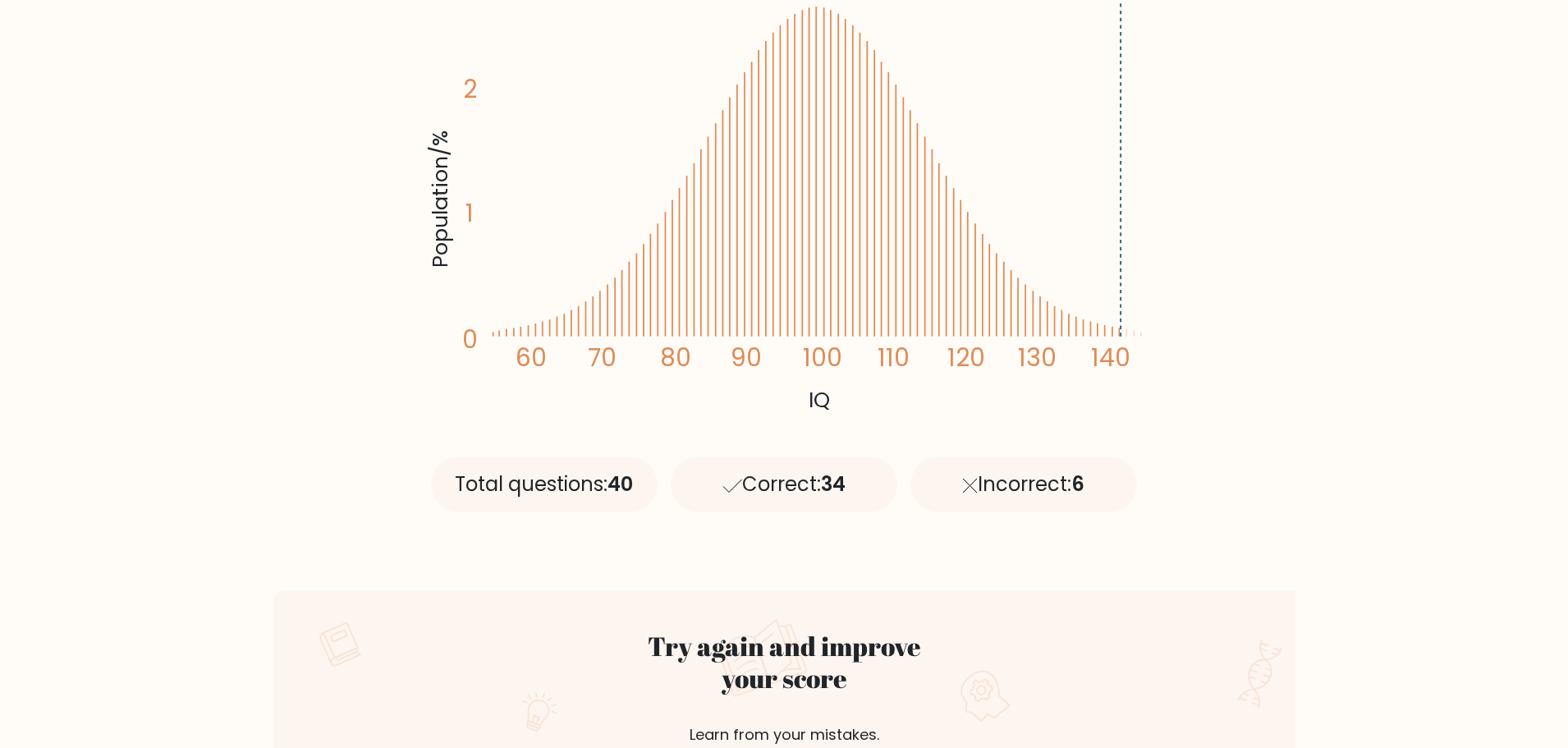
scroll to position [0, 0]
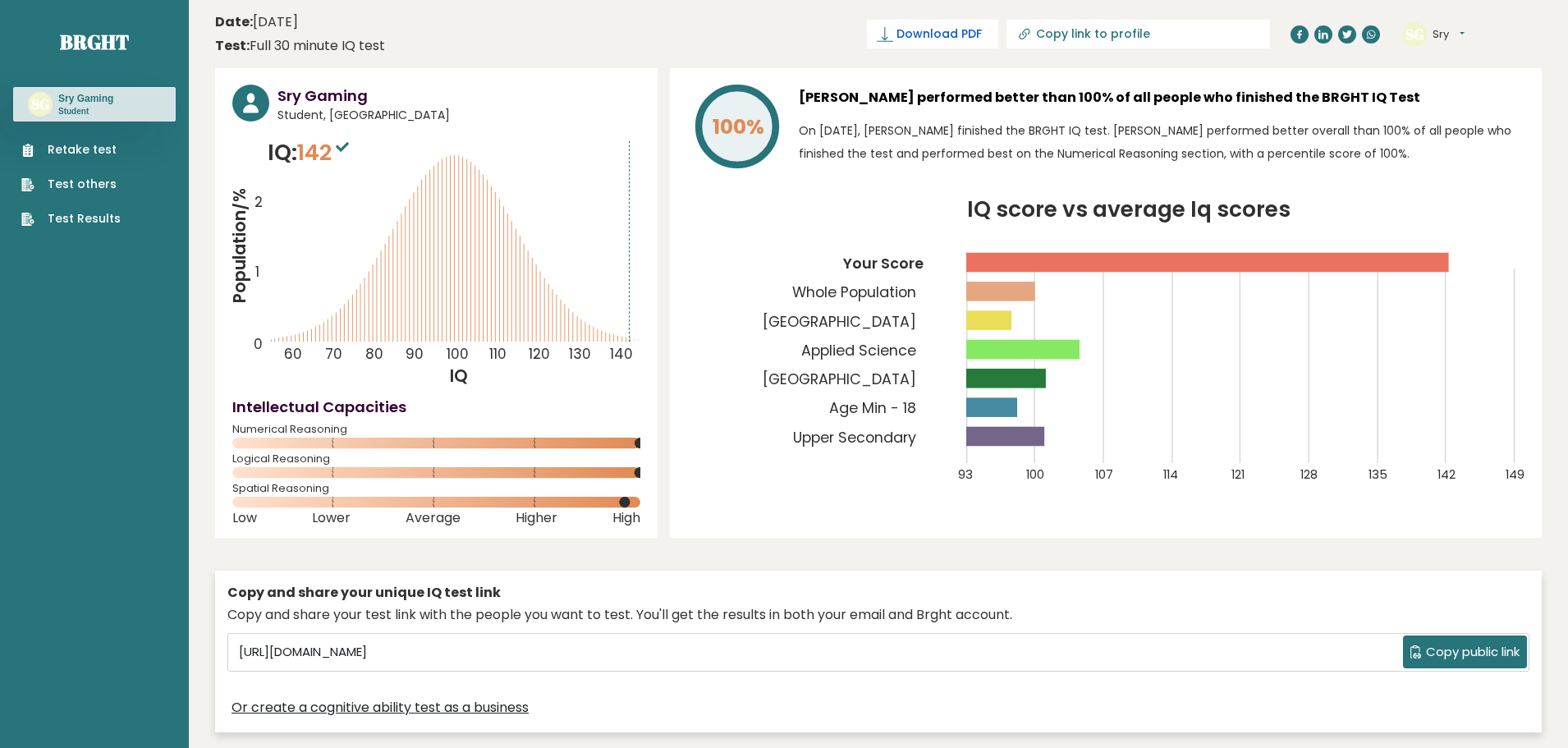
click at [982, 36] on span "Download PDF" at bounding box center [939, 33] width 85 height 17
